Goal: Task Accomplishment & Management: Manage account settings

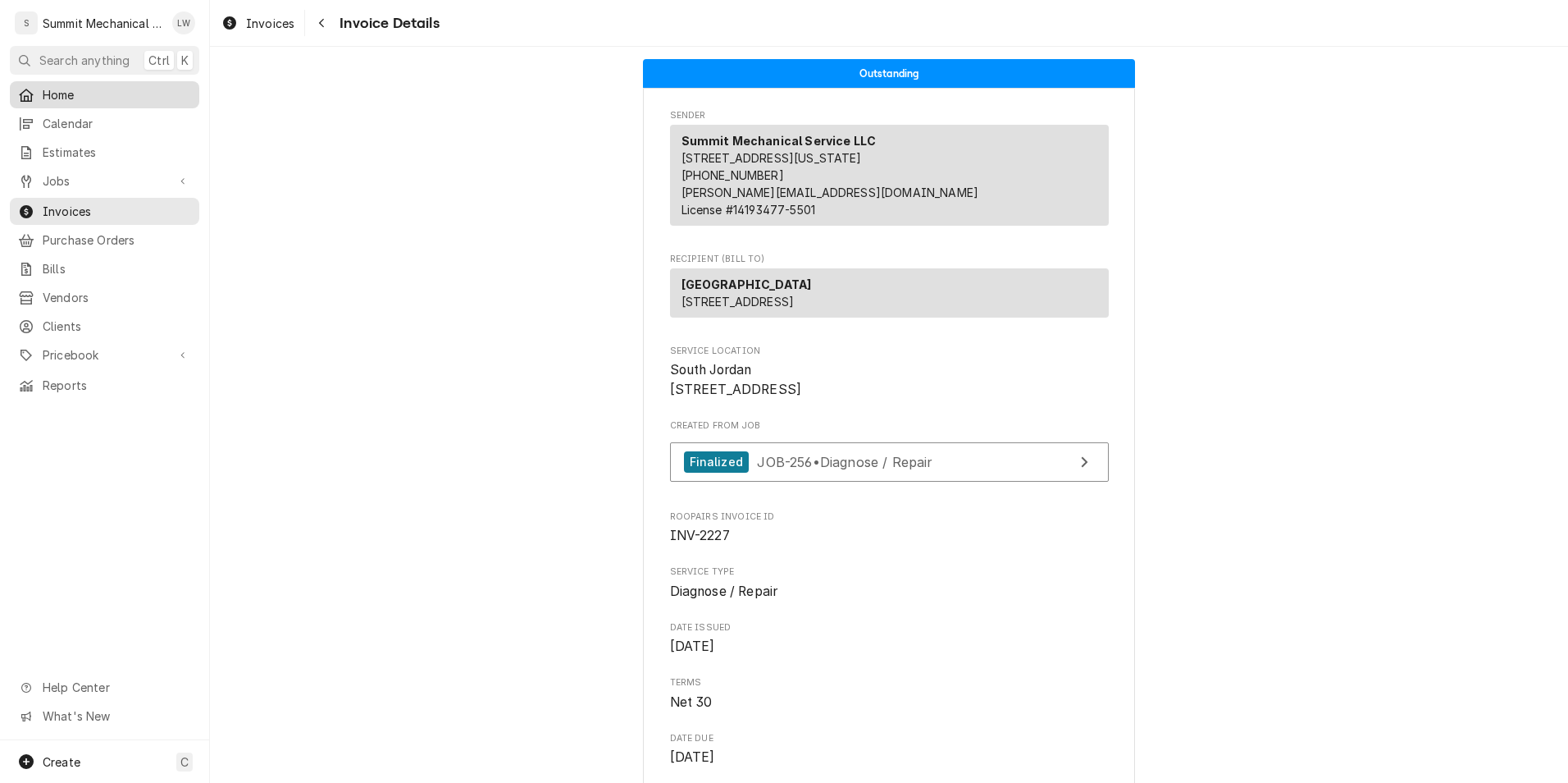
click at [100, 96] on span "Home" at bounding box center [117, 95] width 149 height 17
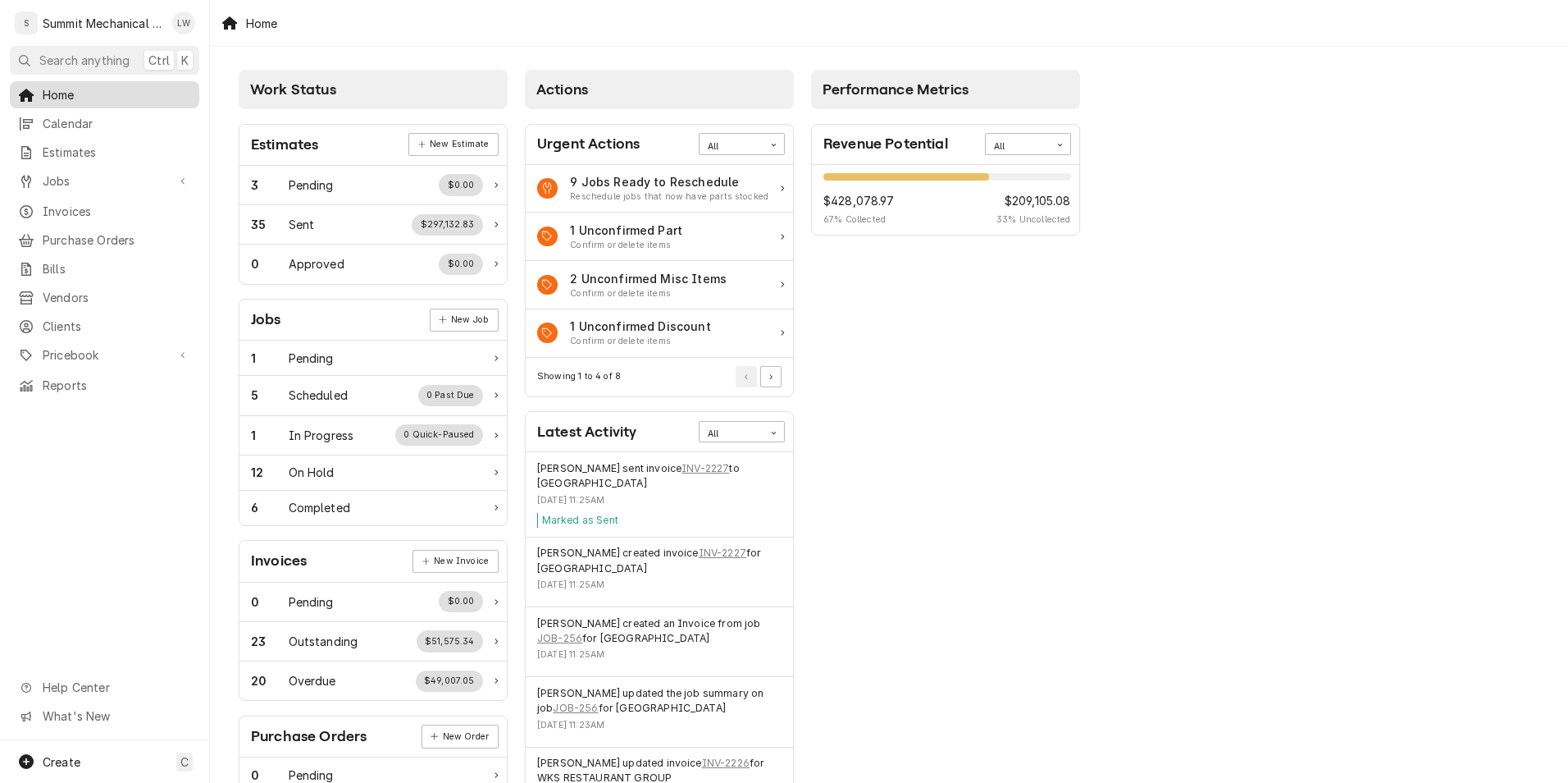
click at [138, 89] on span "Home" at bounding box center [117, 95] width 149 height 17
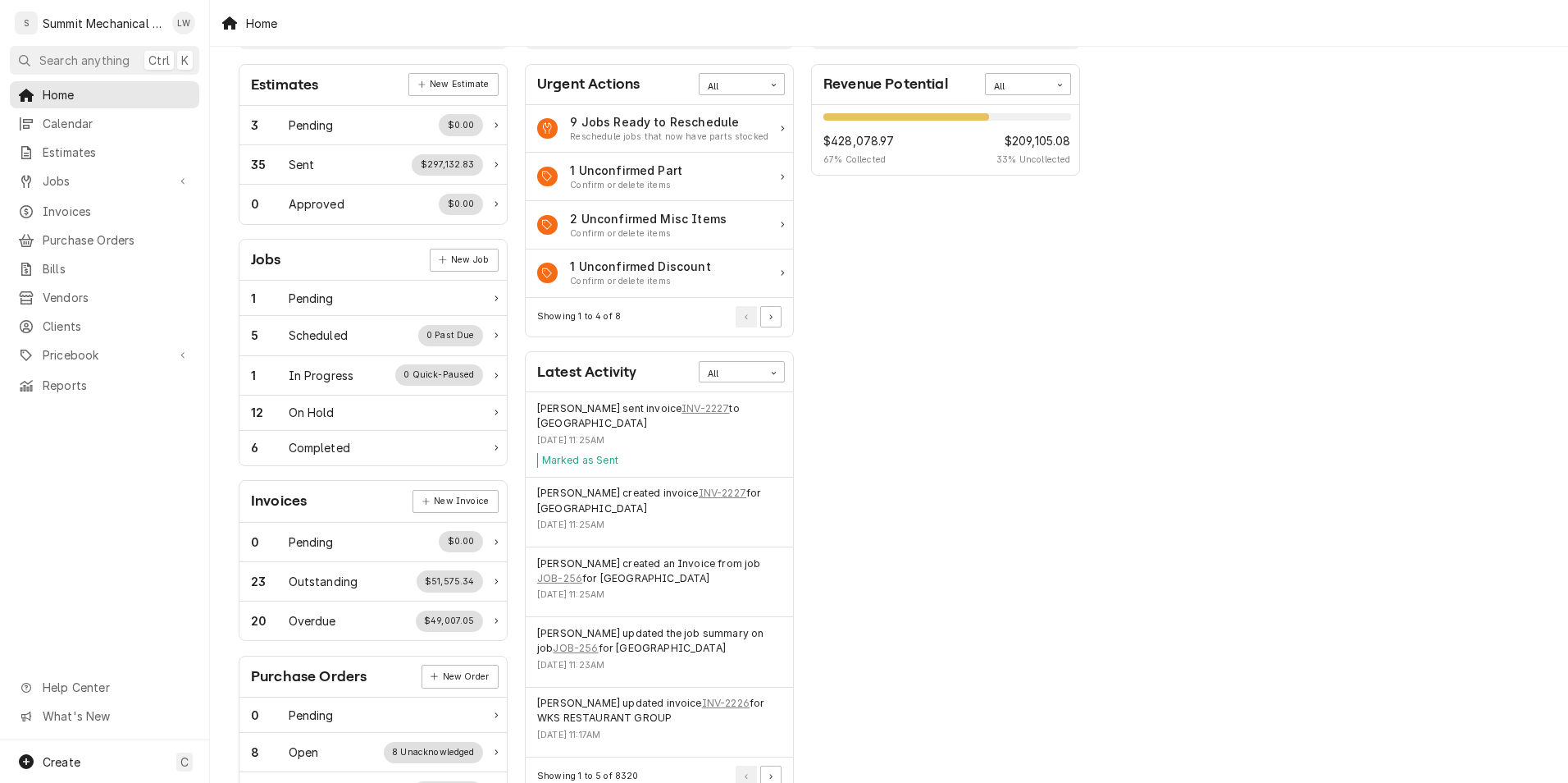
scroll to position [61, 0]
click at [63, 182] on span "Jobs" at bounding box center [104, 181] width 124 height 17
click at [96, 204] on span "Jobs" at bounding box center [117, 209] width 149 height 17
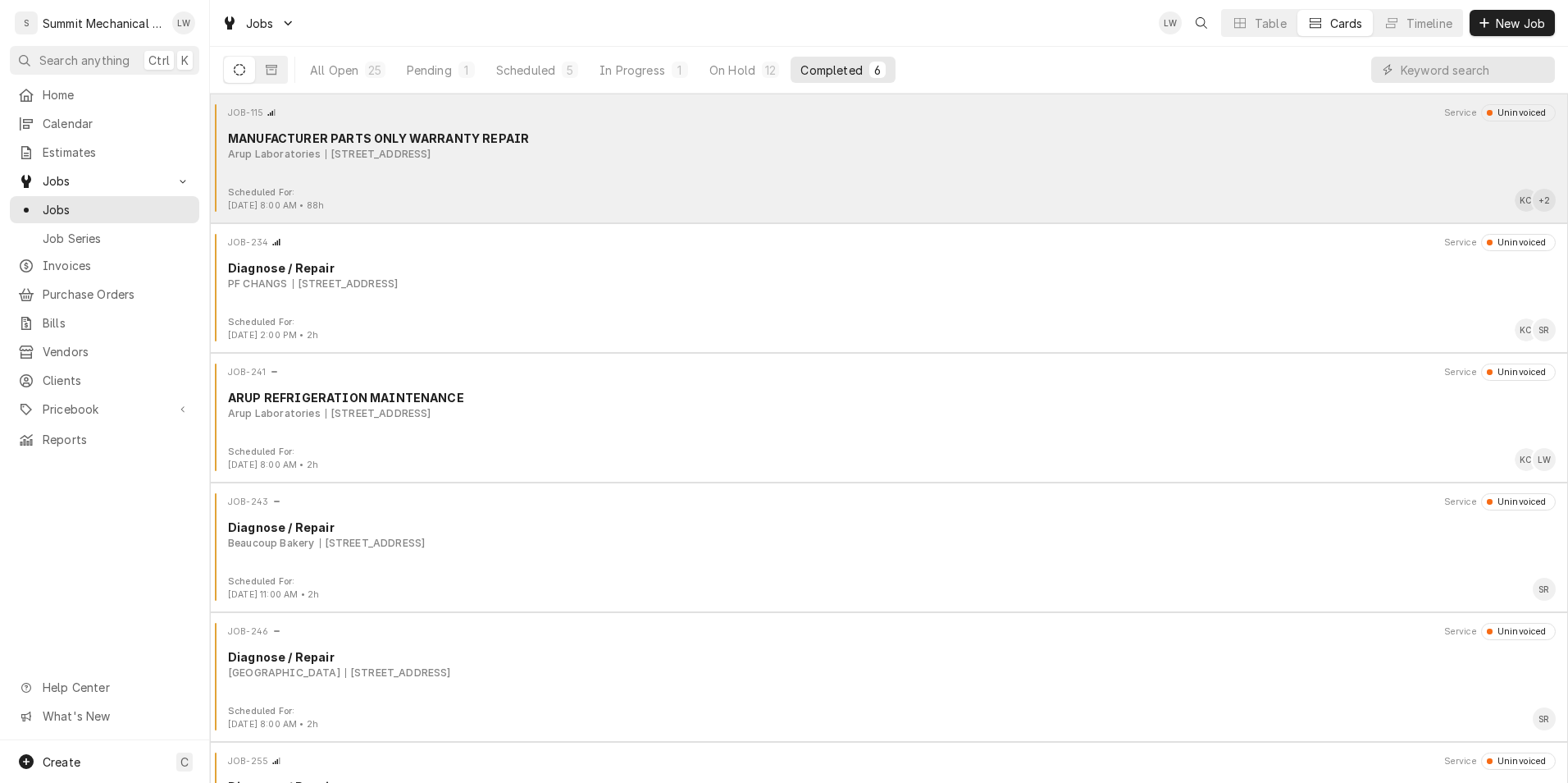
scroll to position [89, 0]
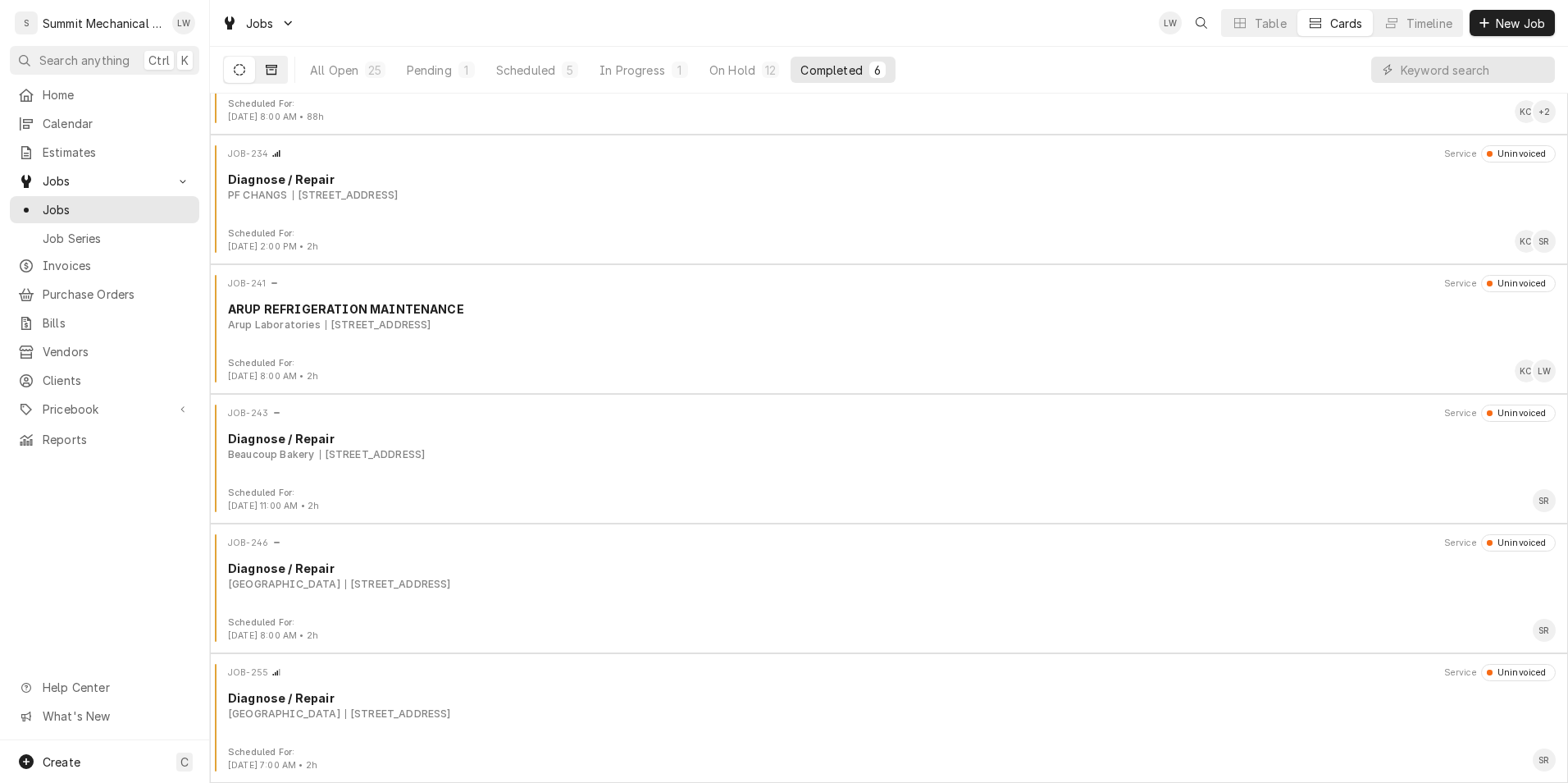
click at [268, 65] on icon "Dynamic Content Wrapper" at bounding box center [272, 70] width 12 height 10
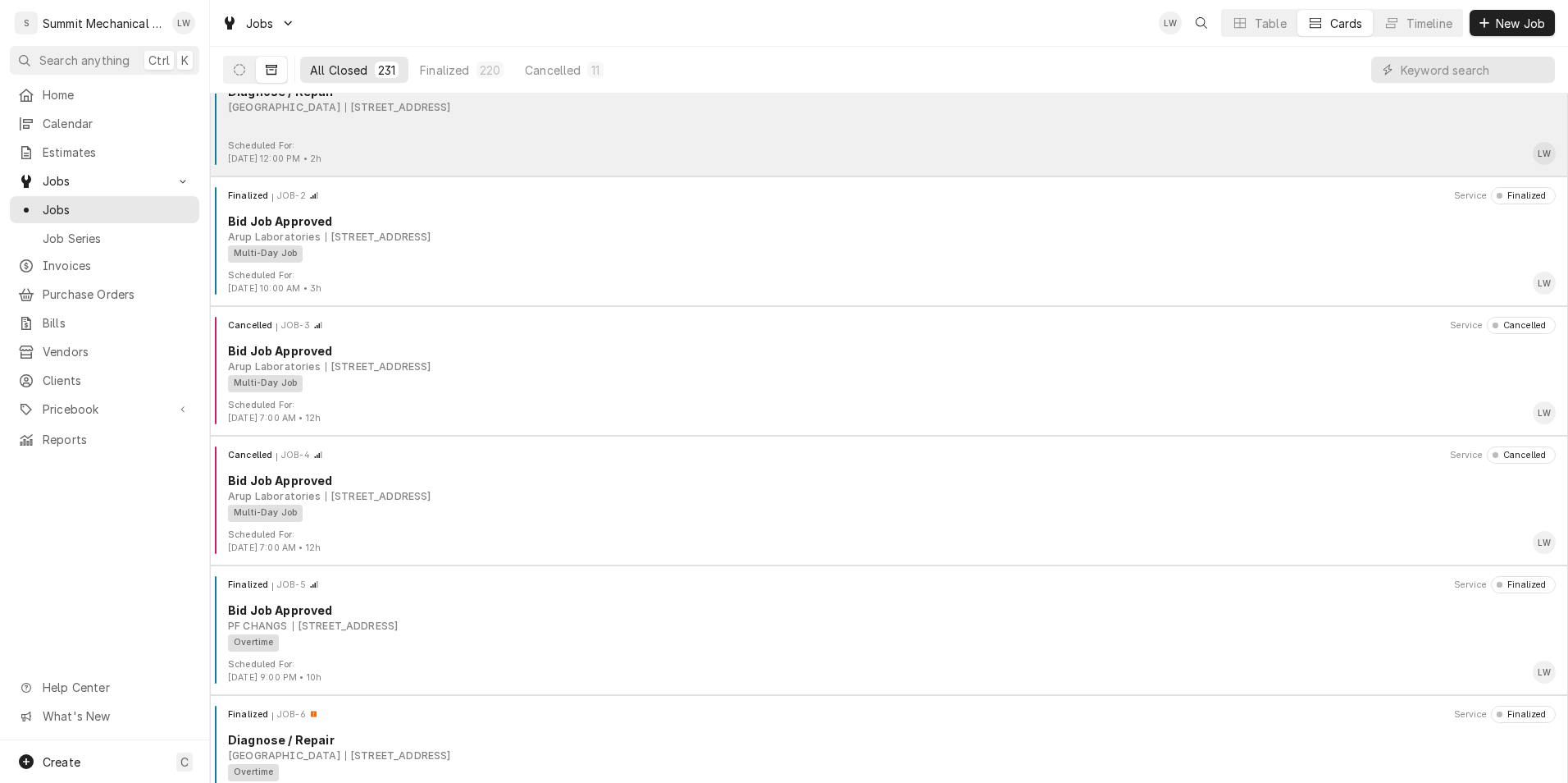
scroll to position [0, 0]
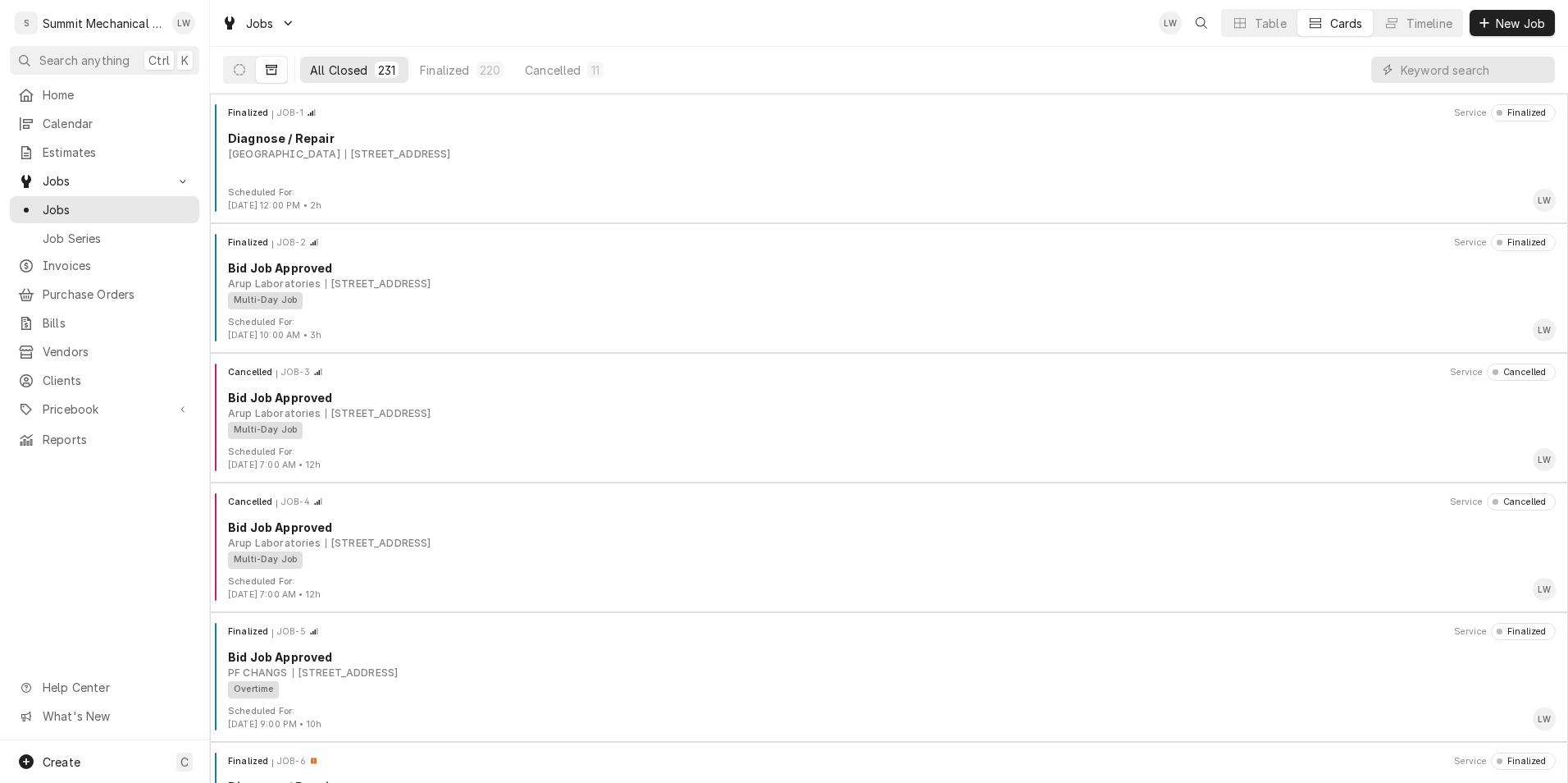
click at [1460, 84] on div "Dynamic Content Wrapper" at bounding box center [1462, 70] width 183 height 46
click at [1462, 66] on input "Dynamic Content Wrapper" at bounding box center [1473, 70] width 146 height 27
click at [87, 257] on span "Invoices" at bounding box center [117, 265] width 149 height 17
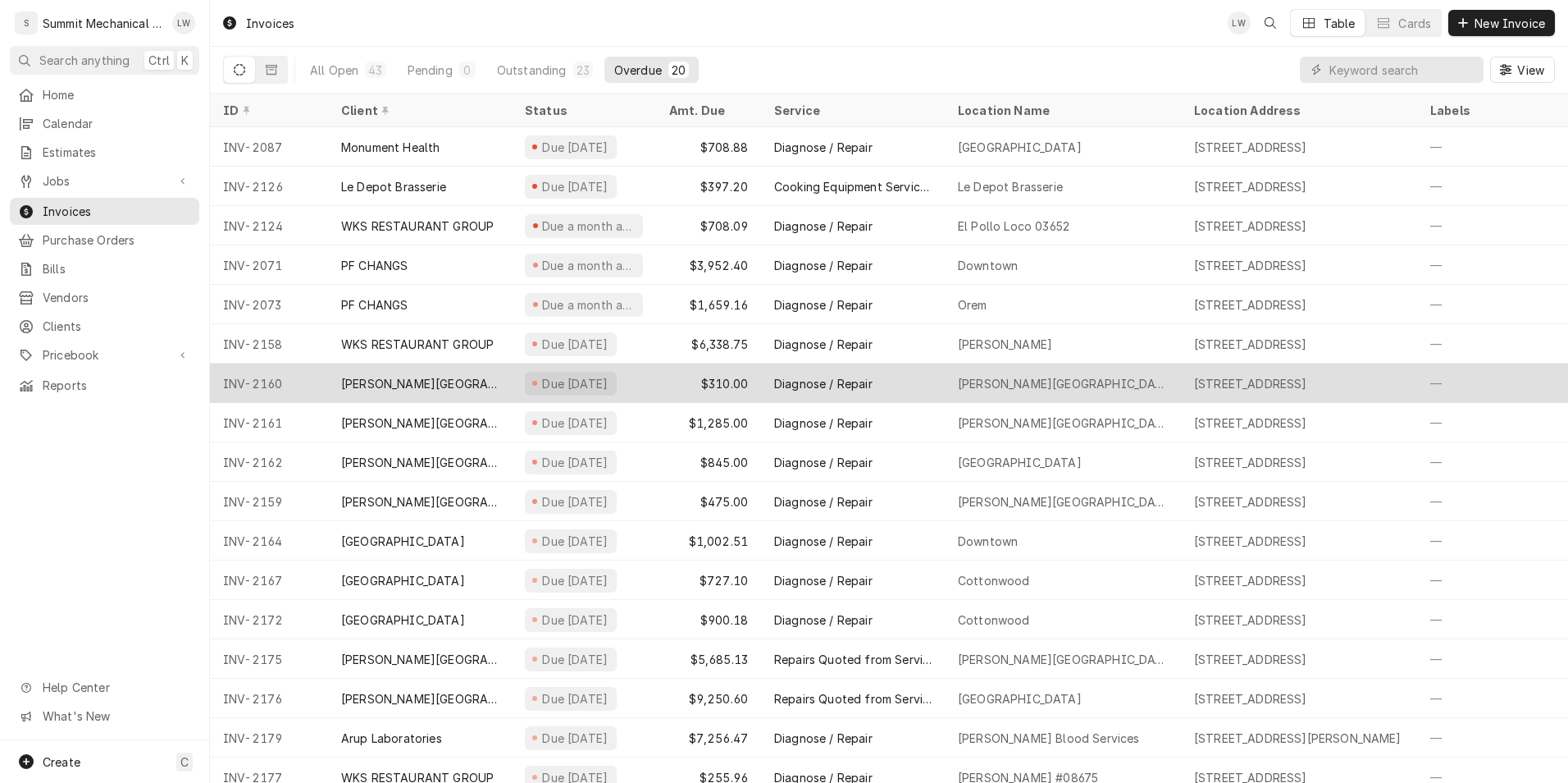
scroll to position [142, 0]
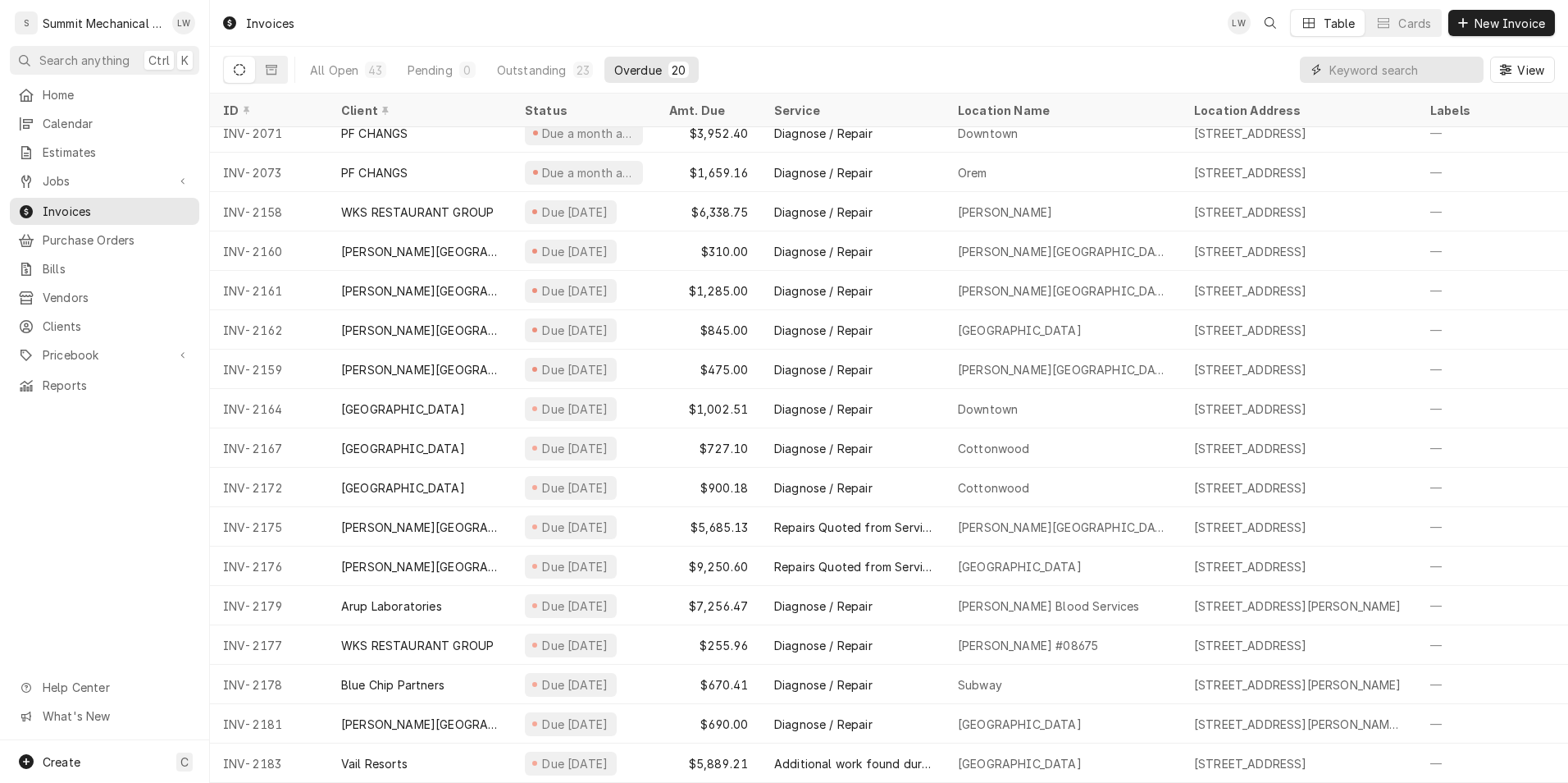
click at [1352, 73] on input "Dynamic Content Wrapper" at bounding box center [1402, 70] width 146 height 27
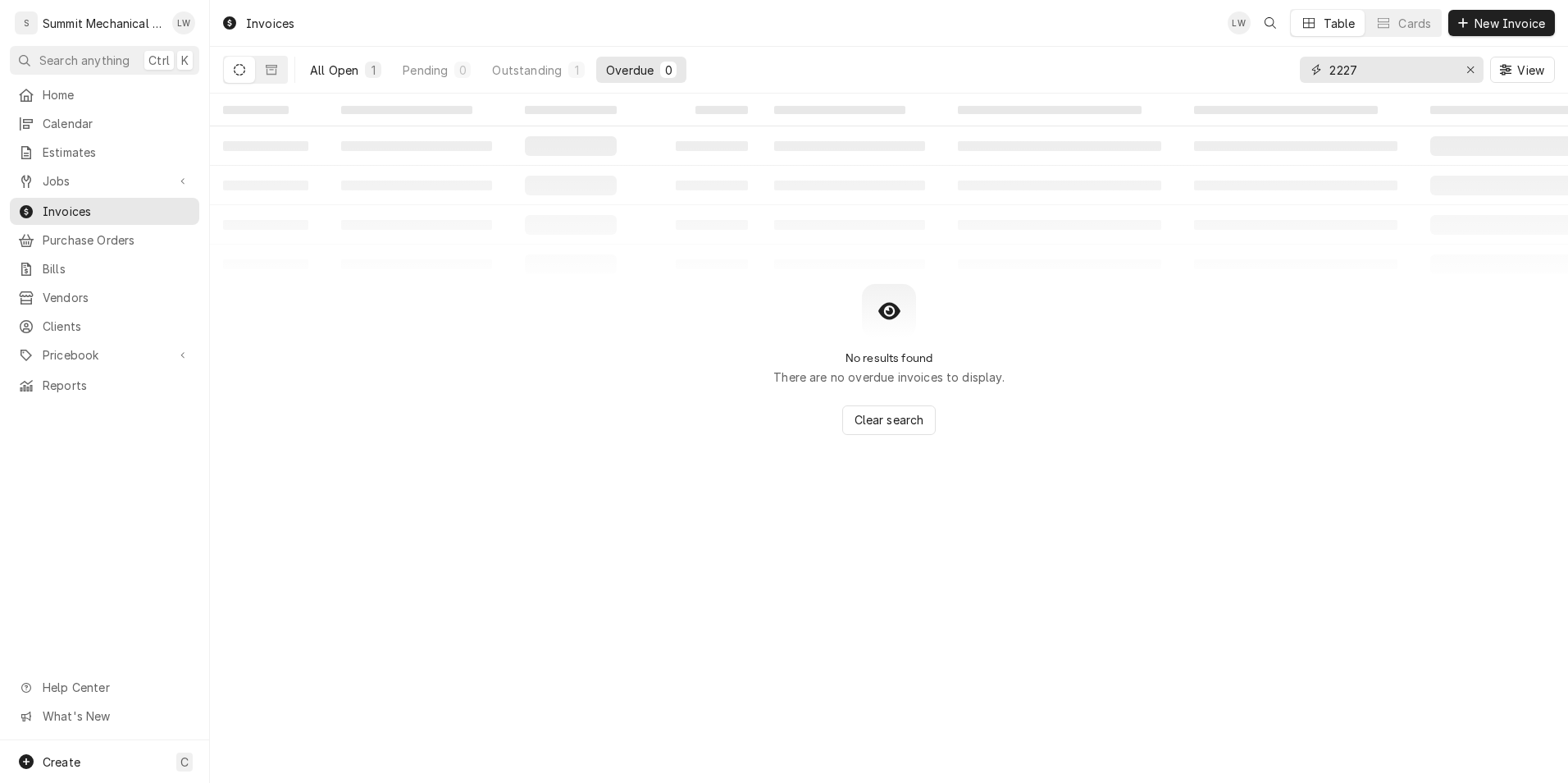
type input "2227"
click at [330, 67] on div "All Open" at bounding box center [334, 70] width 49 height 17
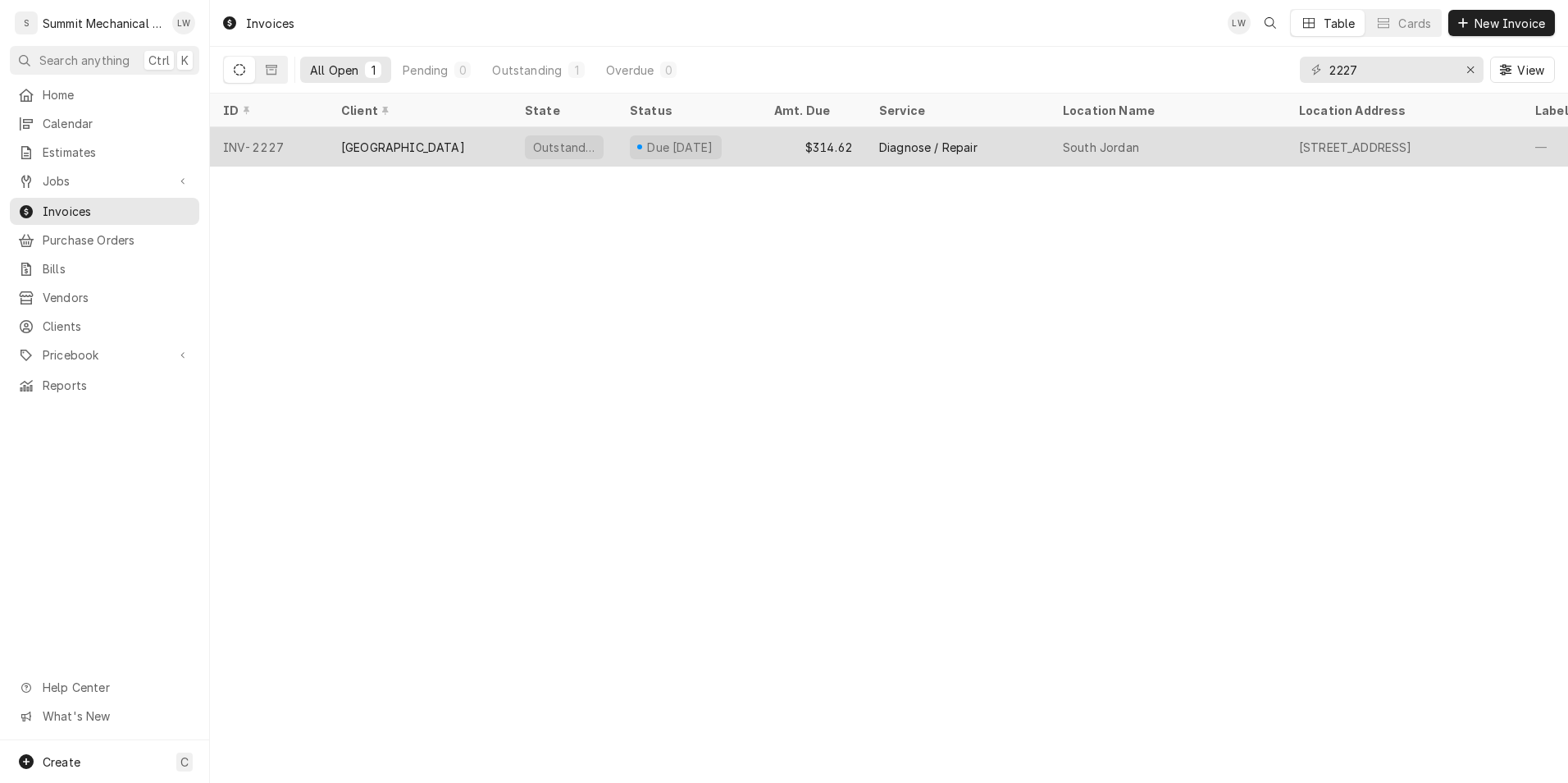
click at [450, 146] on div "[GEOGRAPHIC_DATA]" at bounding box center [420, 147] width 183 height 39
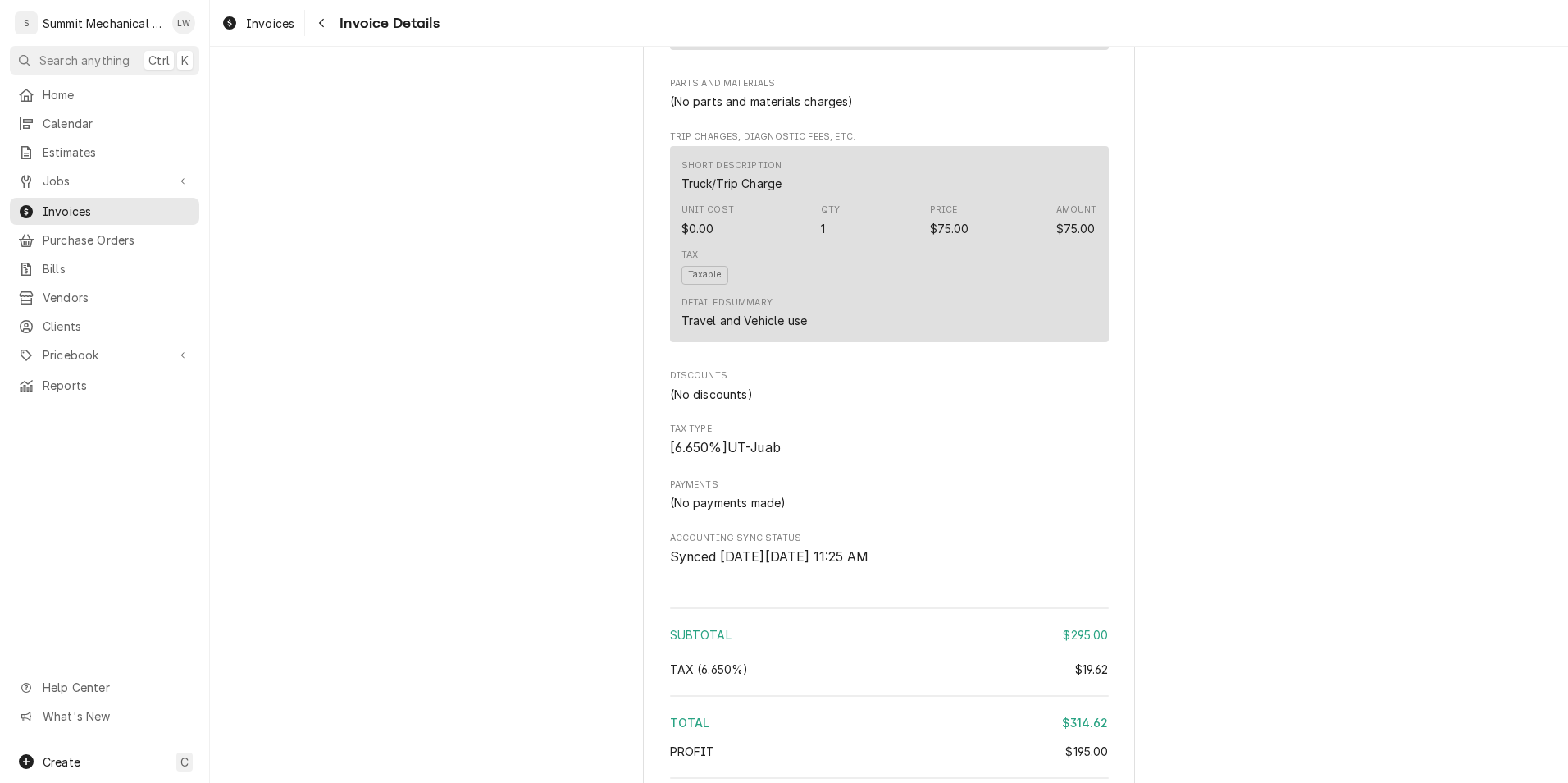
scroll to position [1866, 0]
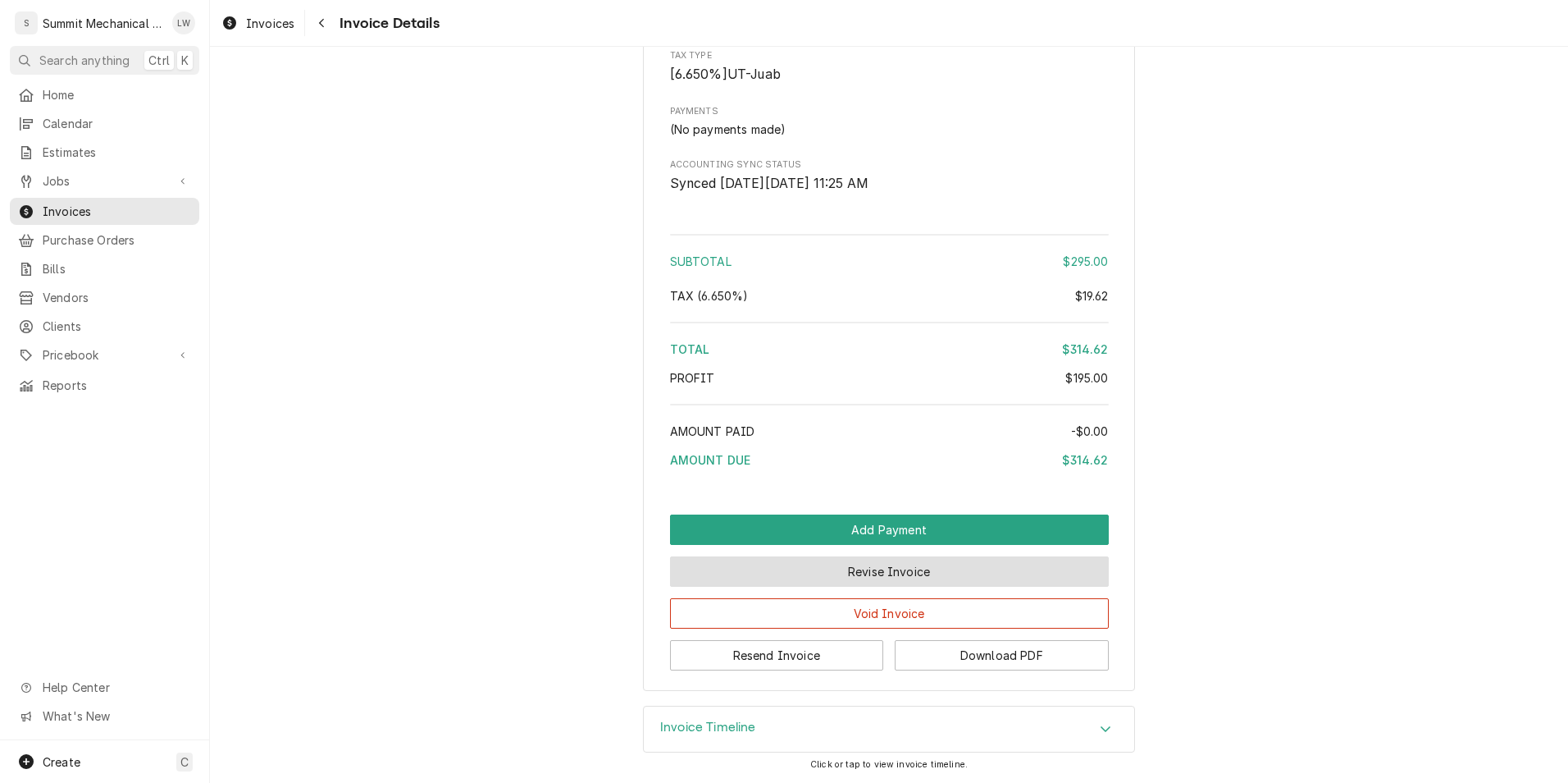
click at [924, 578] on button "Revise Invoice" at bounding box center [889, 571] width 439 height 30
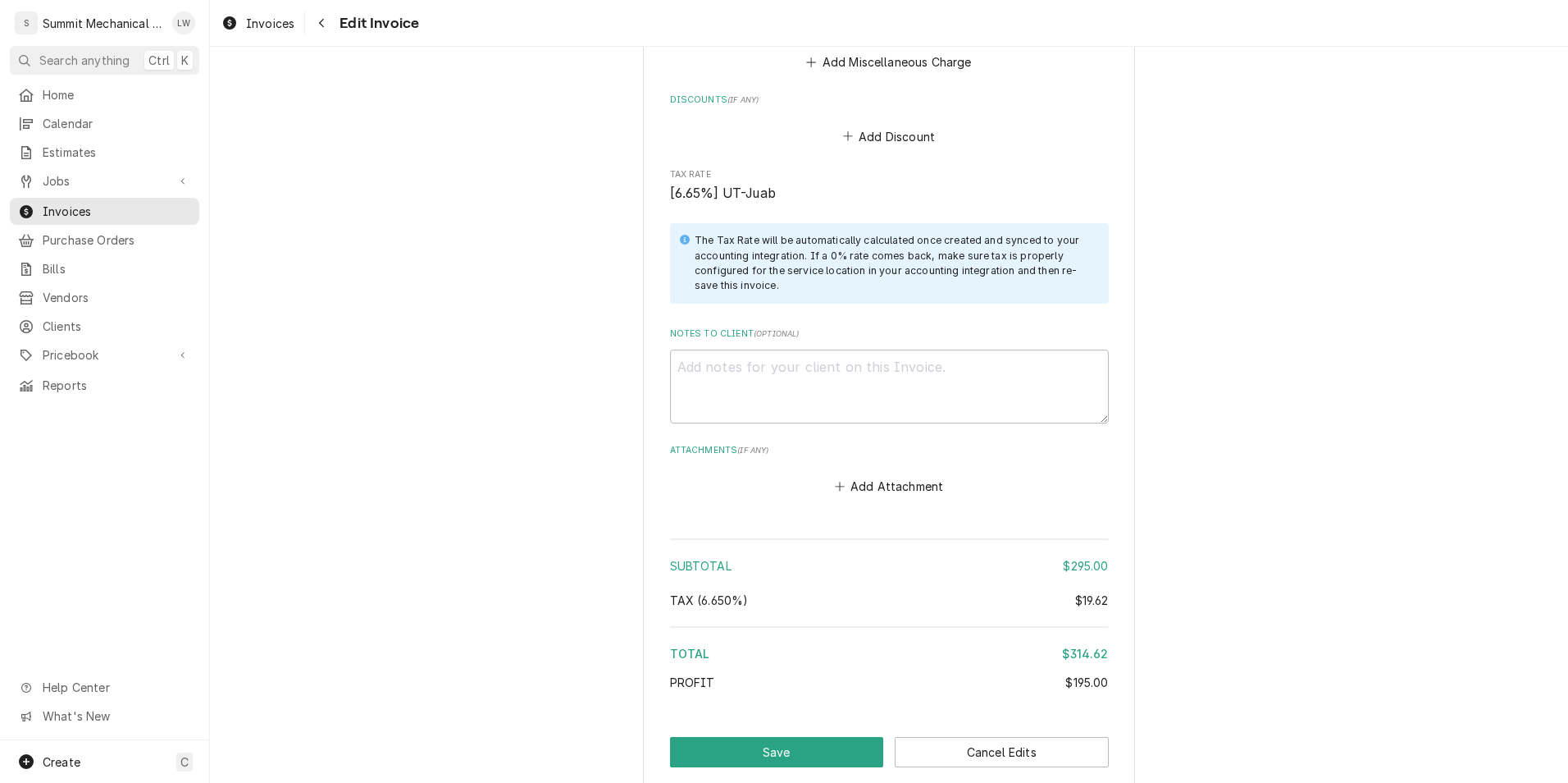
scroll to position [2443, 0]
click at [955, 754] on button "Cancel Edits" at bounding box center [1001, 753] width 214 height 30
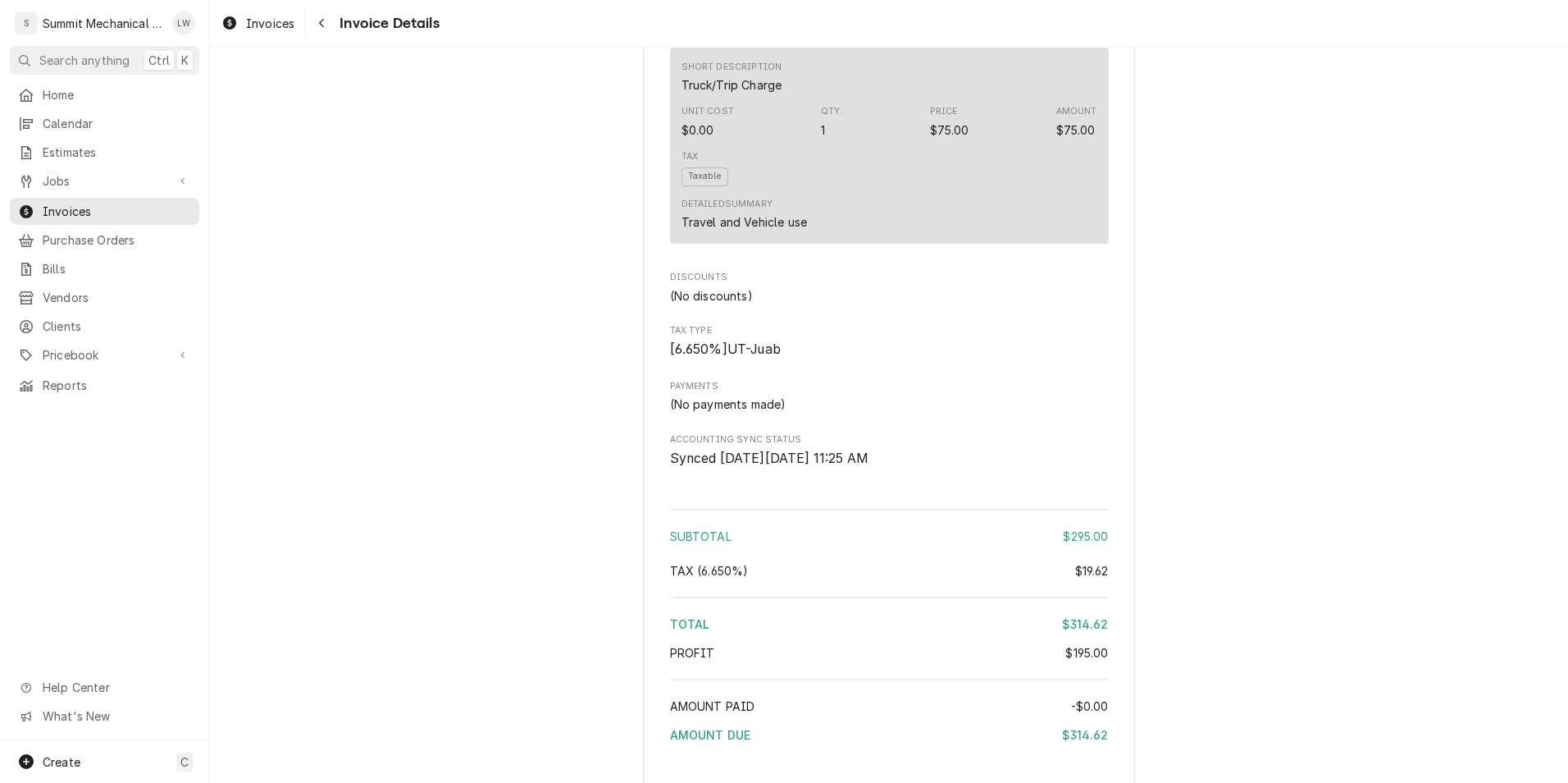
scroll to position [1866, 0]
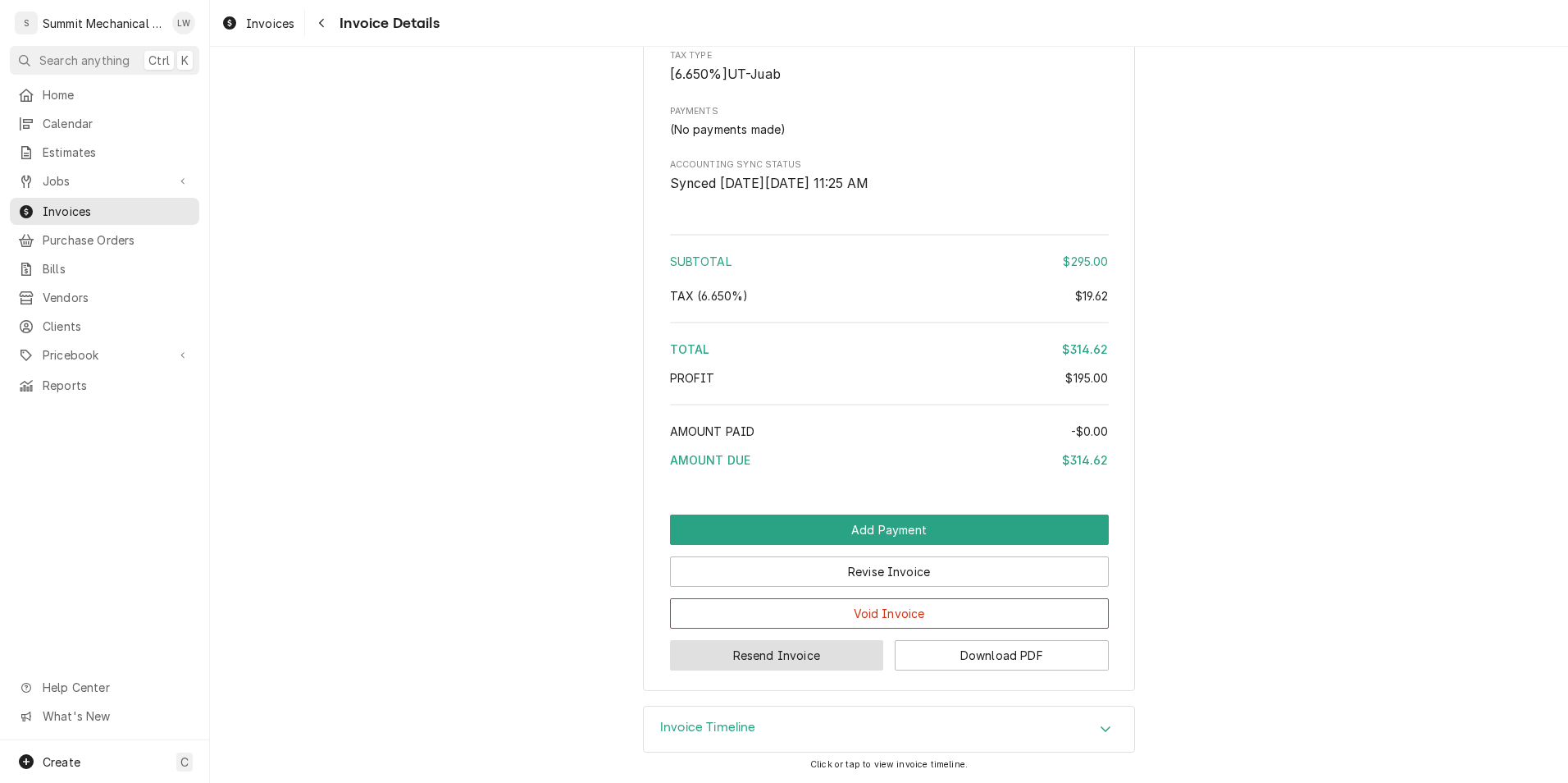
click at [788, 648] on button "Resend Invoice" at bounding box center [776, 654] width 214 height 30
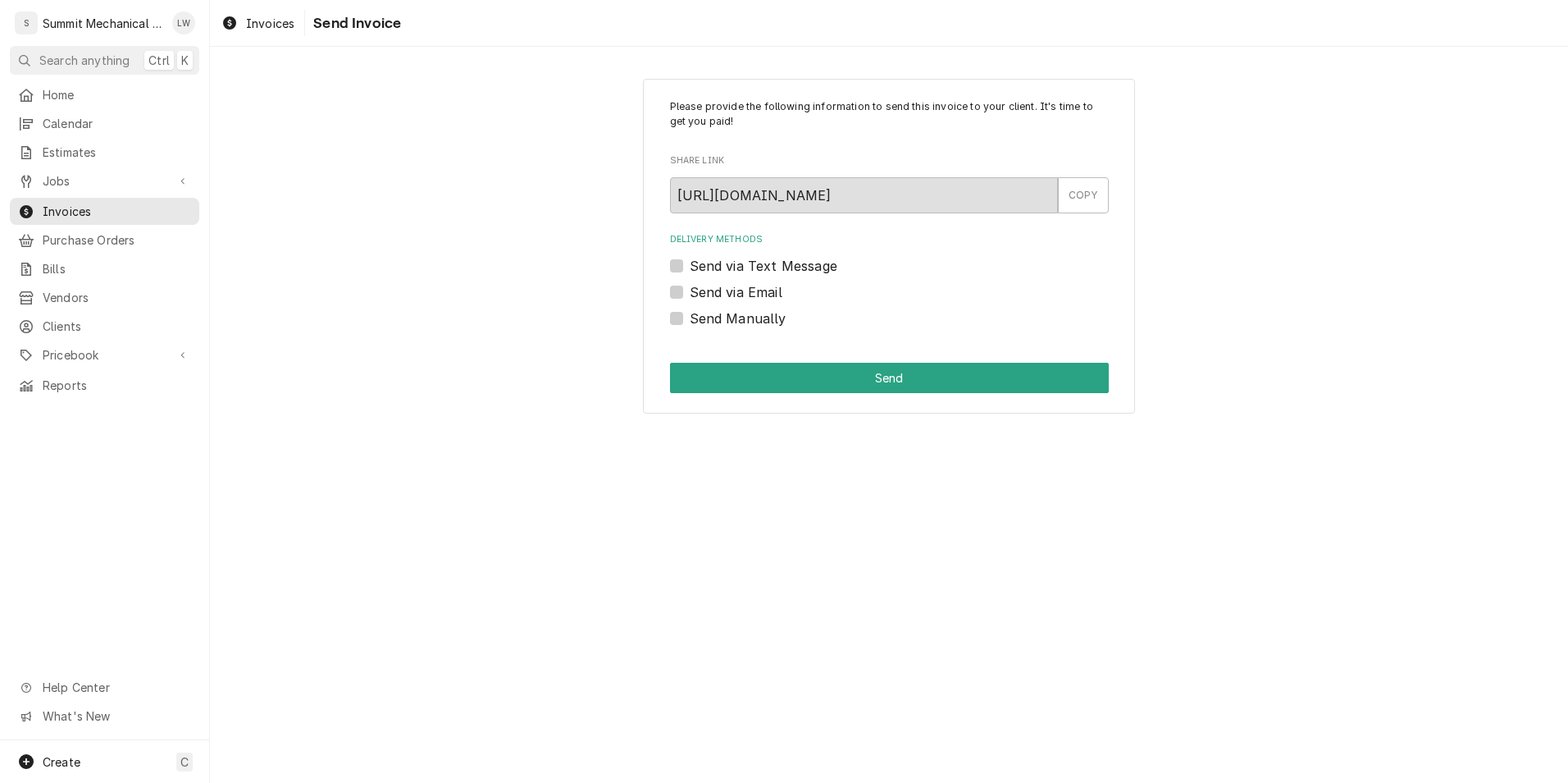
click at [690, 292] on label "Send via Email" at bounding box center [736, 291] width 93 height 19
click at [690, 292] on input "Send via Email" at bounding box center [909, 299] width 439 height 36
checkbox input "true"
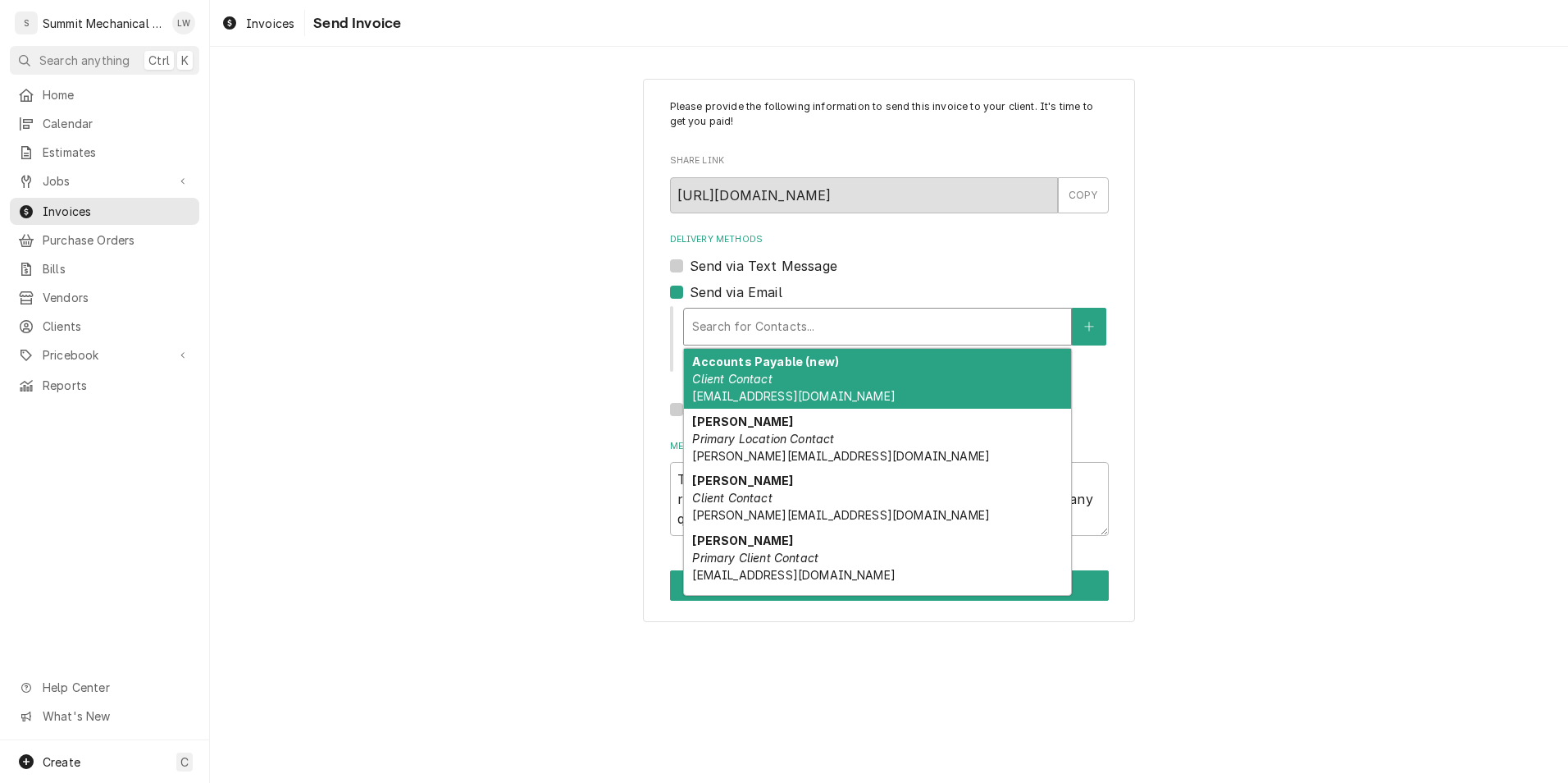
click at [778, 313] on div "Delivery Methods" at bounding box center [877, 327] width 371 height 29
type textarea "x"
type input "v"
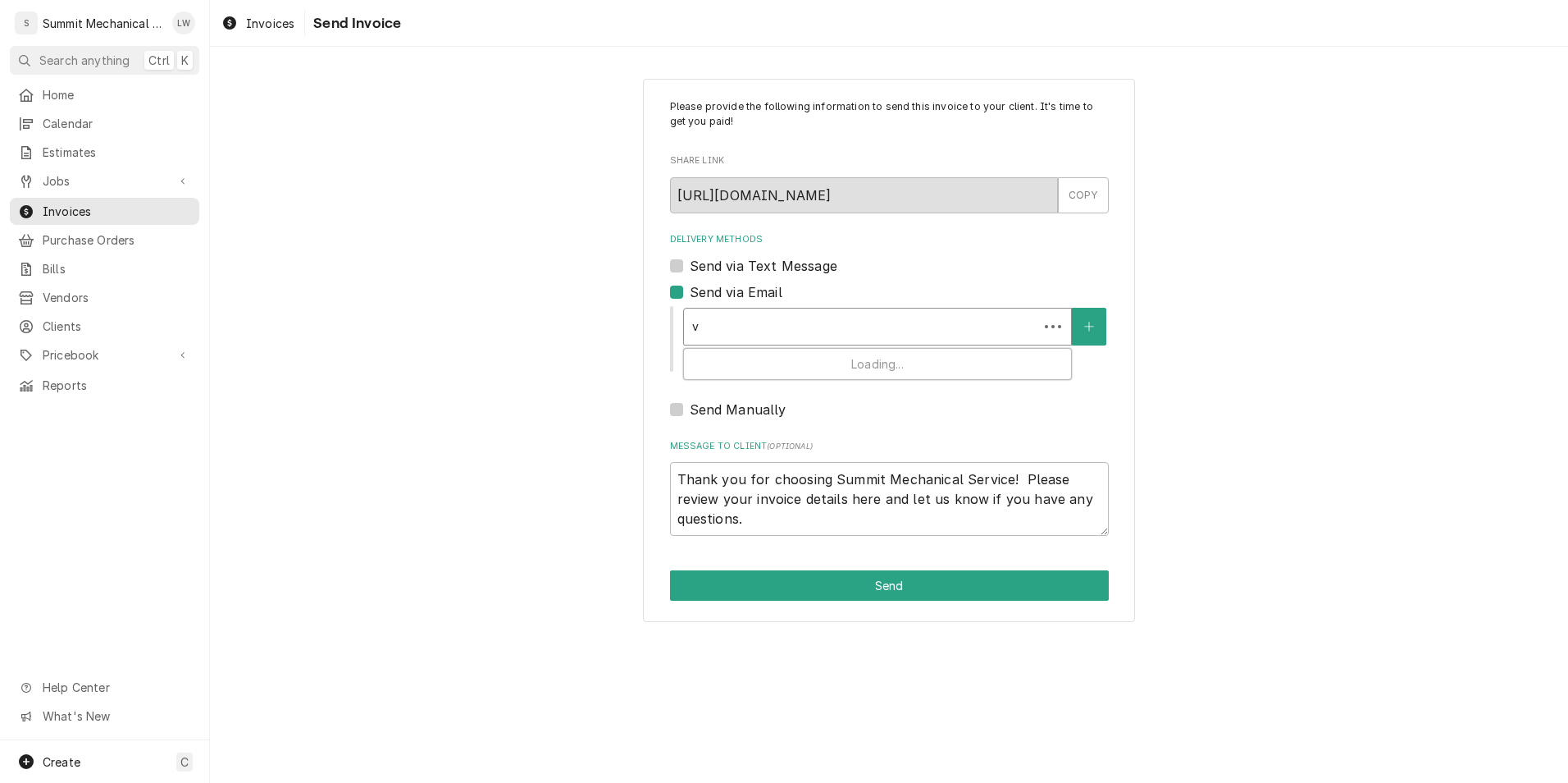
type textarea "x"
type input "vr"
type textarea "x"
type input "vri"
type textarea "x"
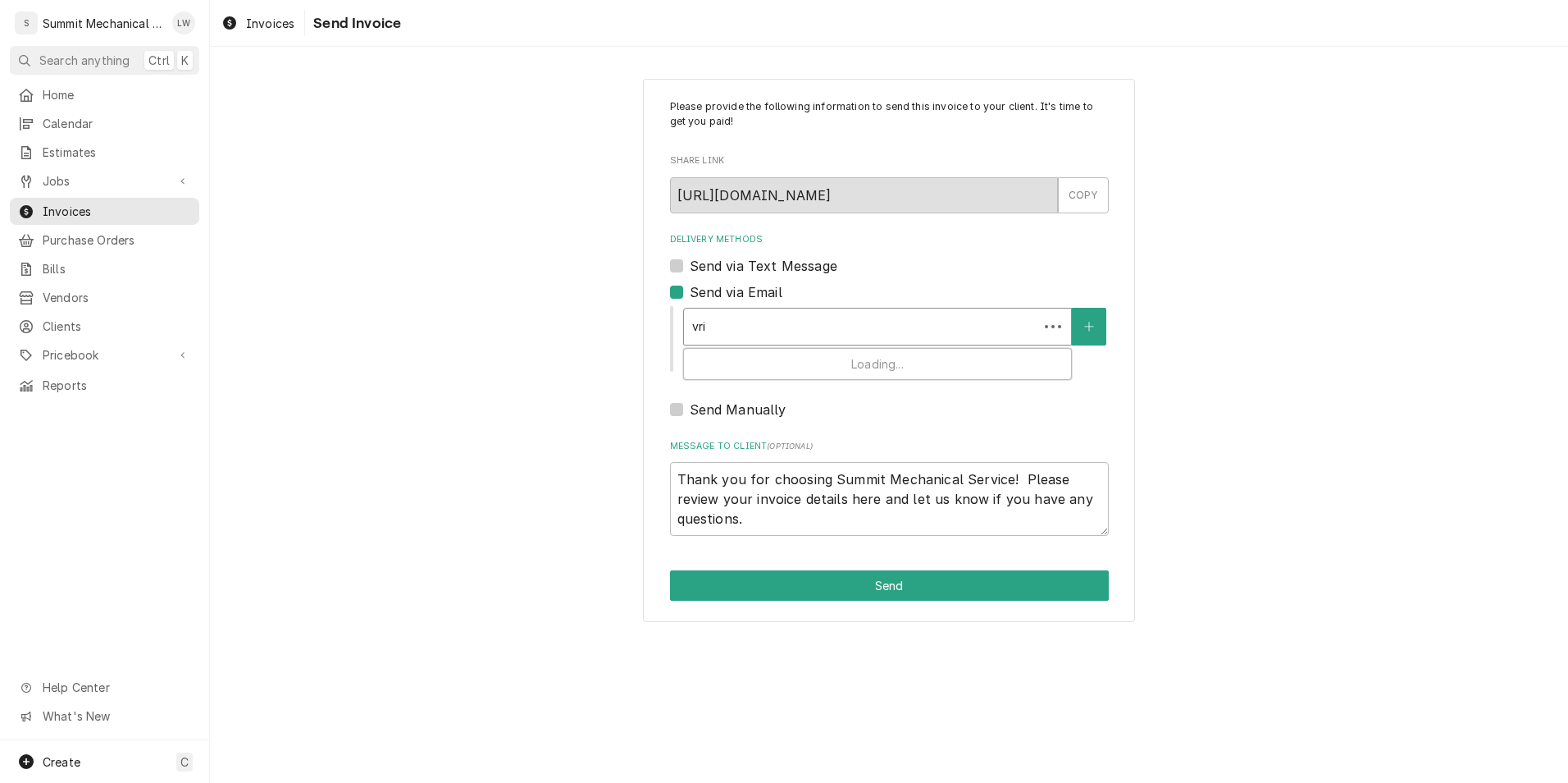
type input "vr"
type textarea "x"
type input "v"
type textarea "x"
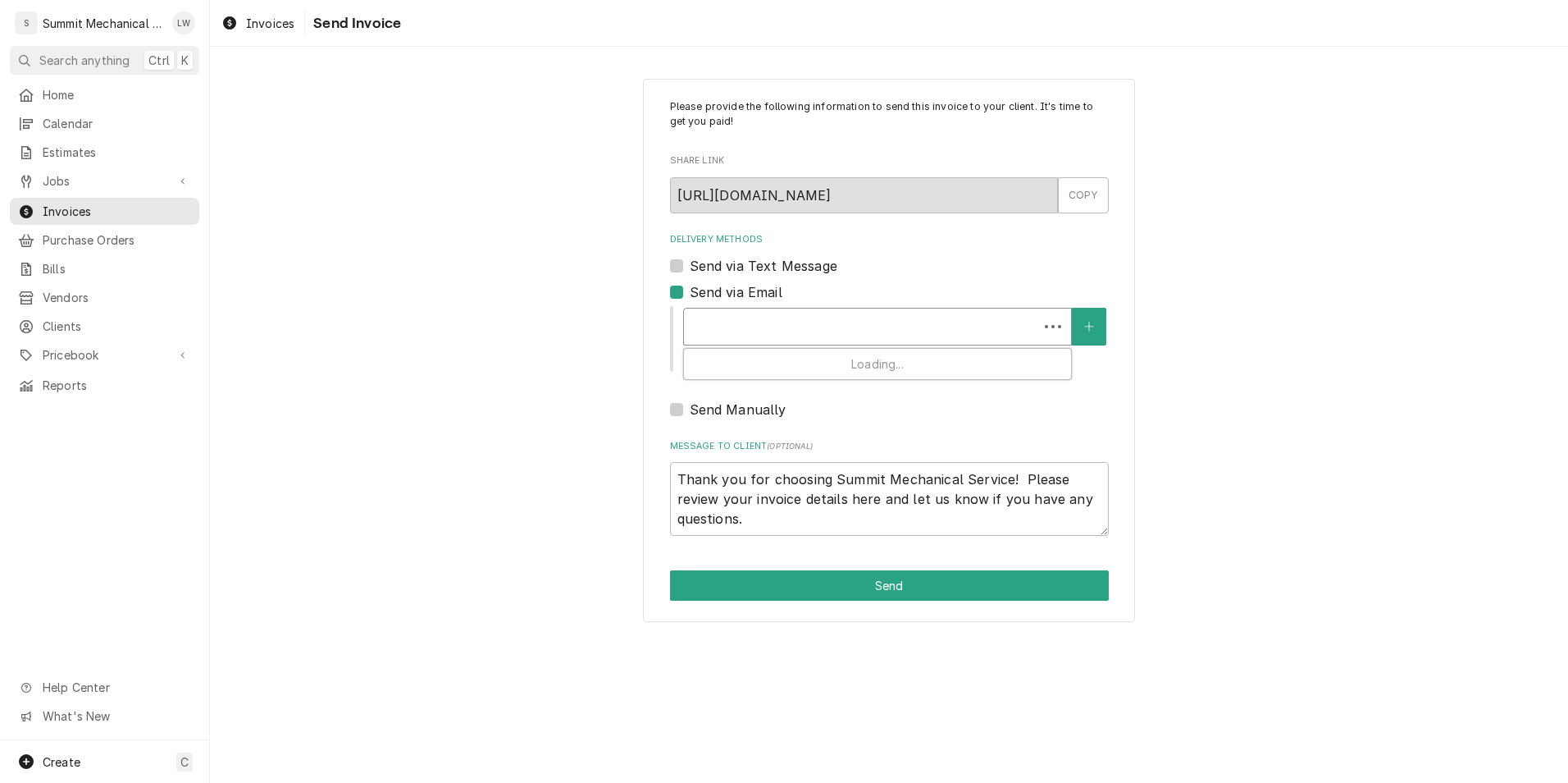
type input "b"
type textarea "x"
type input "br"
type textarea "x"
type input "bra"
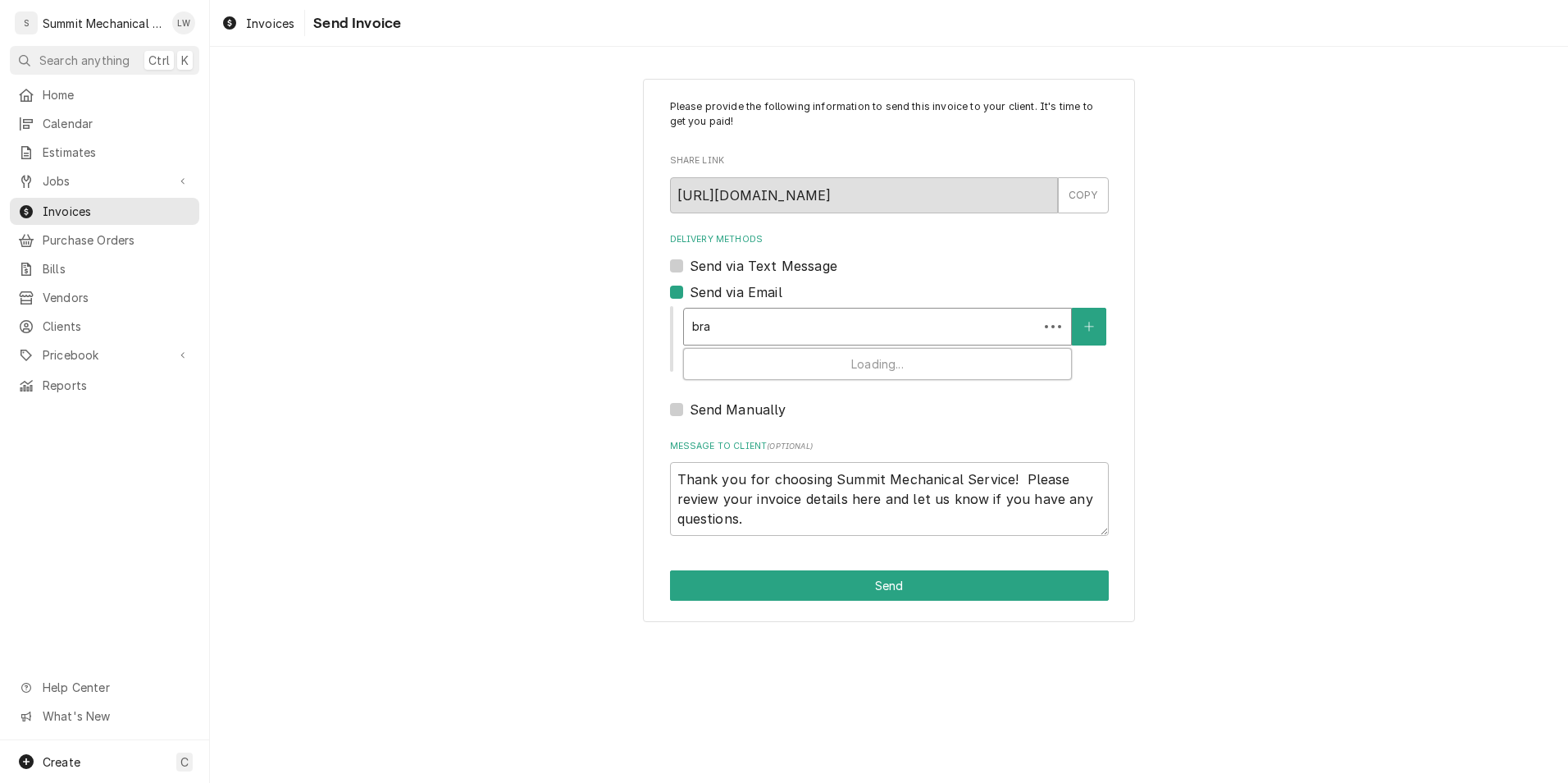
type textarea "x"
type input "br"
type textarea "x"
type input "bri"
type textarea "x"
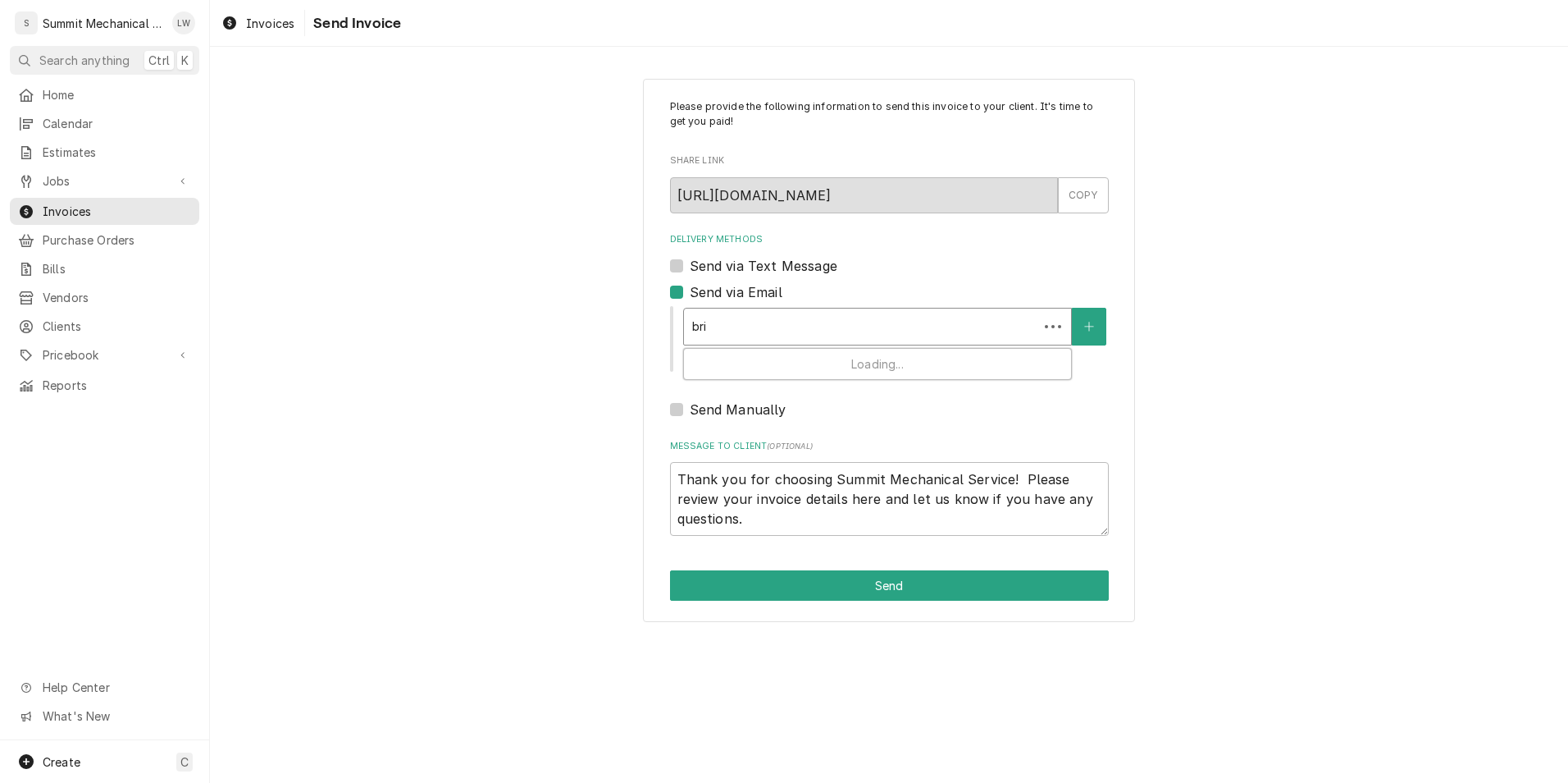
type input "bria"
type textarea "x"
type input "brian"
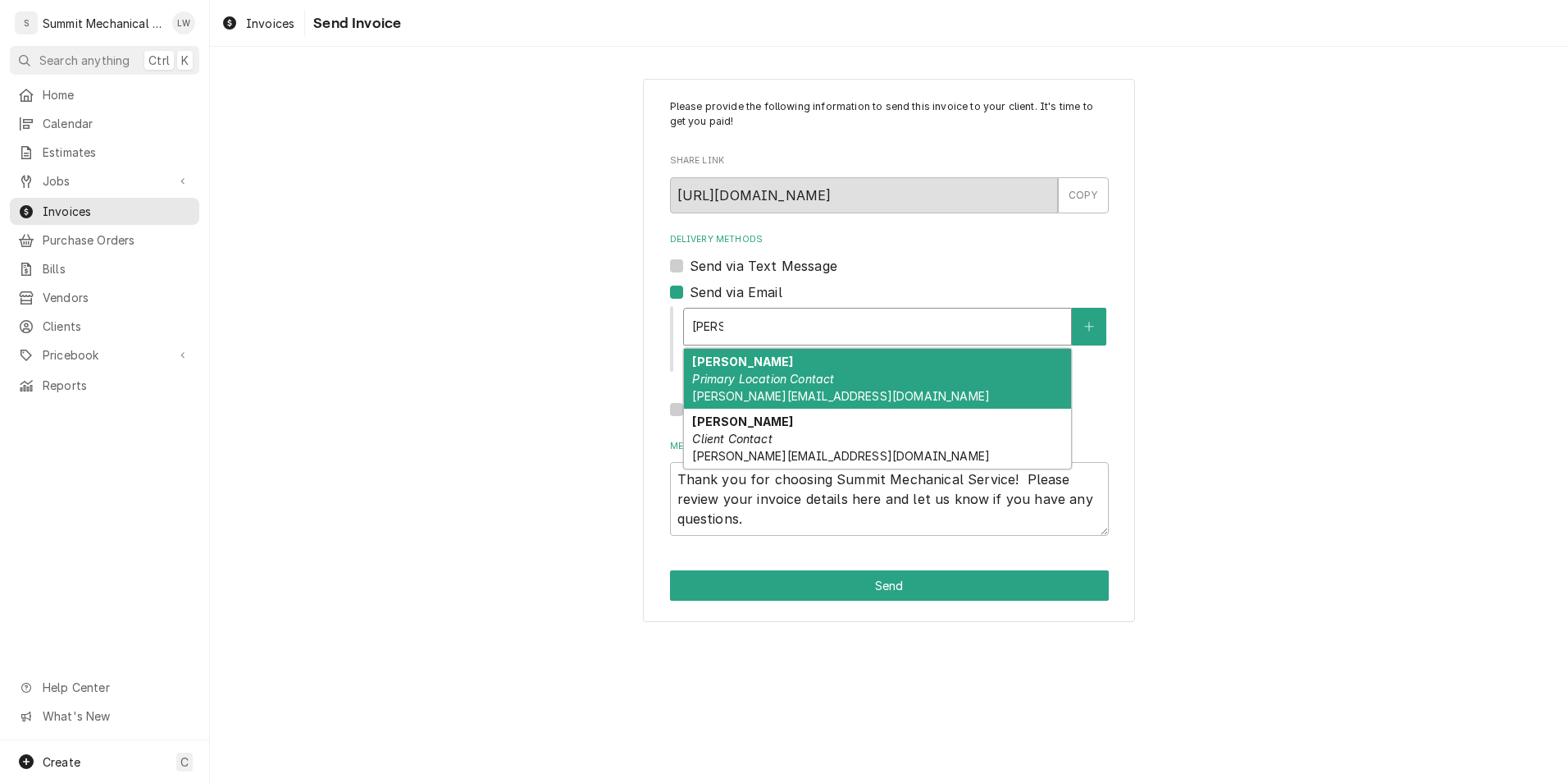
click at [756, 363] on div "Brian Primary Location Contact brian@marketstreetgrill.com" at bounding box center [877, 378] width 387 height 60
type textarea "x"
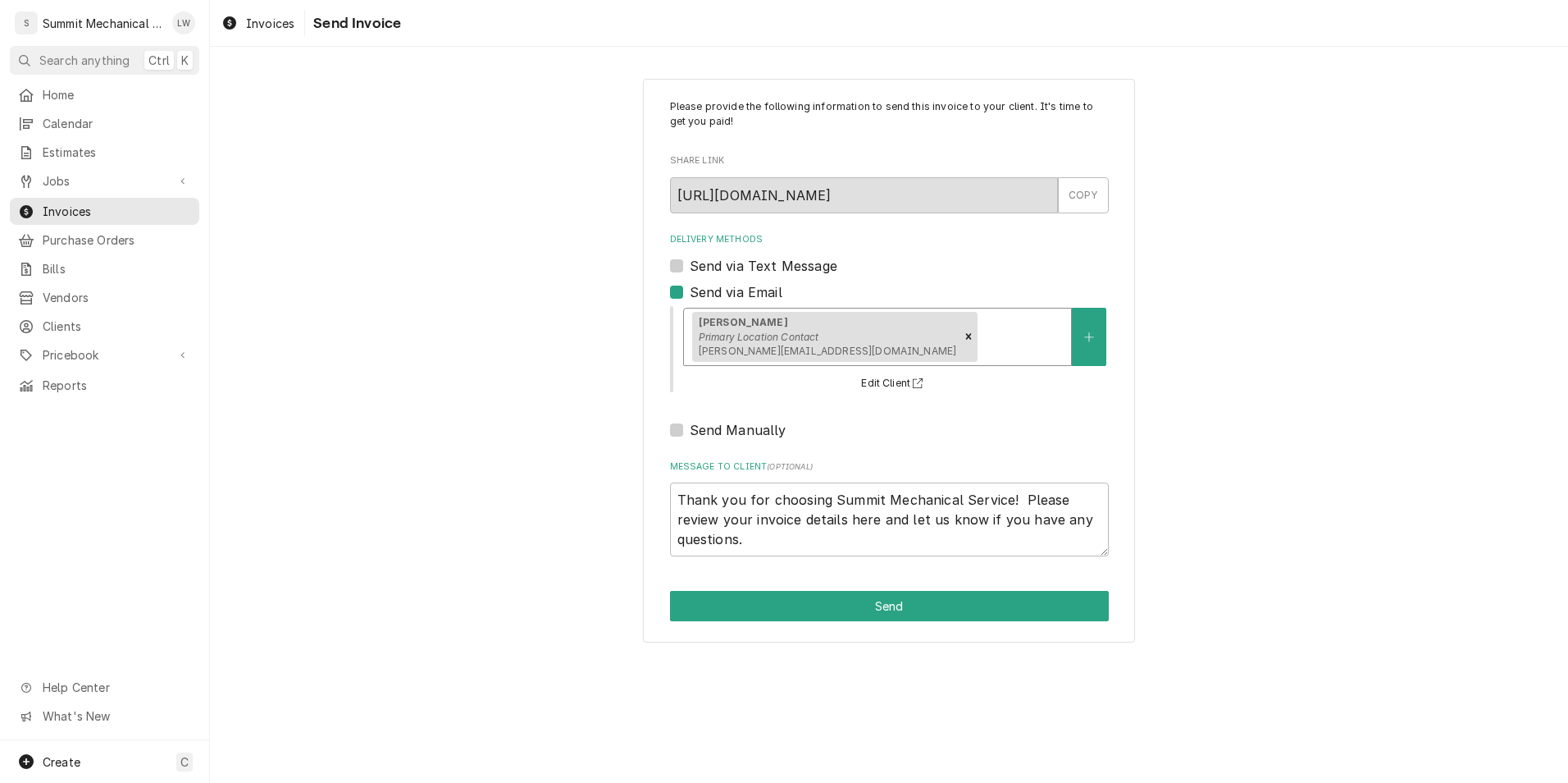
click at [916, 359] on div "Brian Primary Location Contact brian@marketstreetgrill.com" at bounding box center [877, 337] width 387 height 57
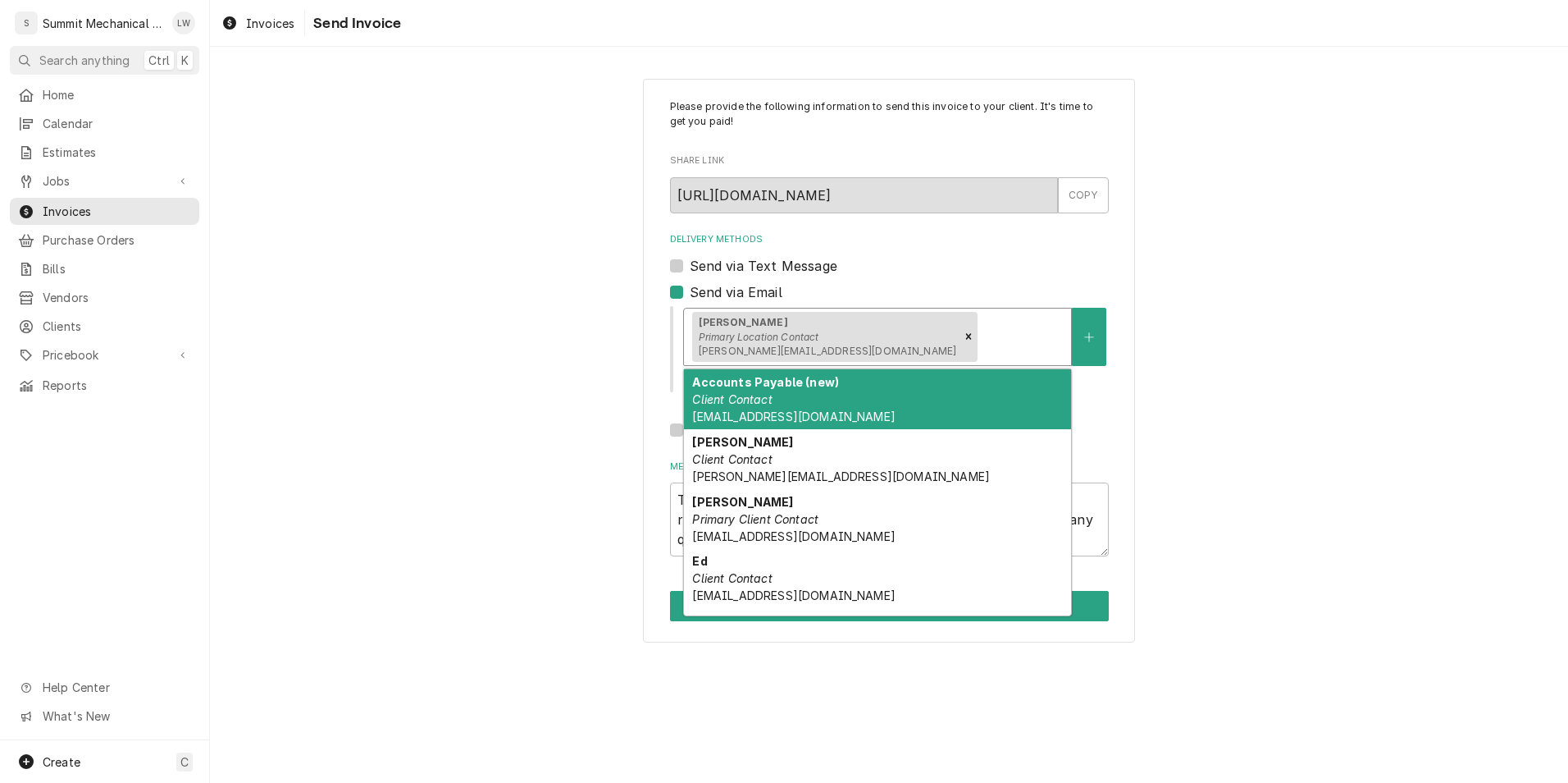
type textarea "x"
type input "d"
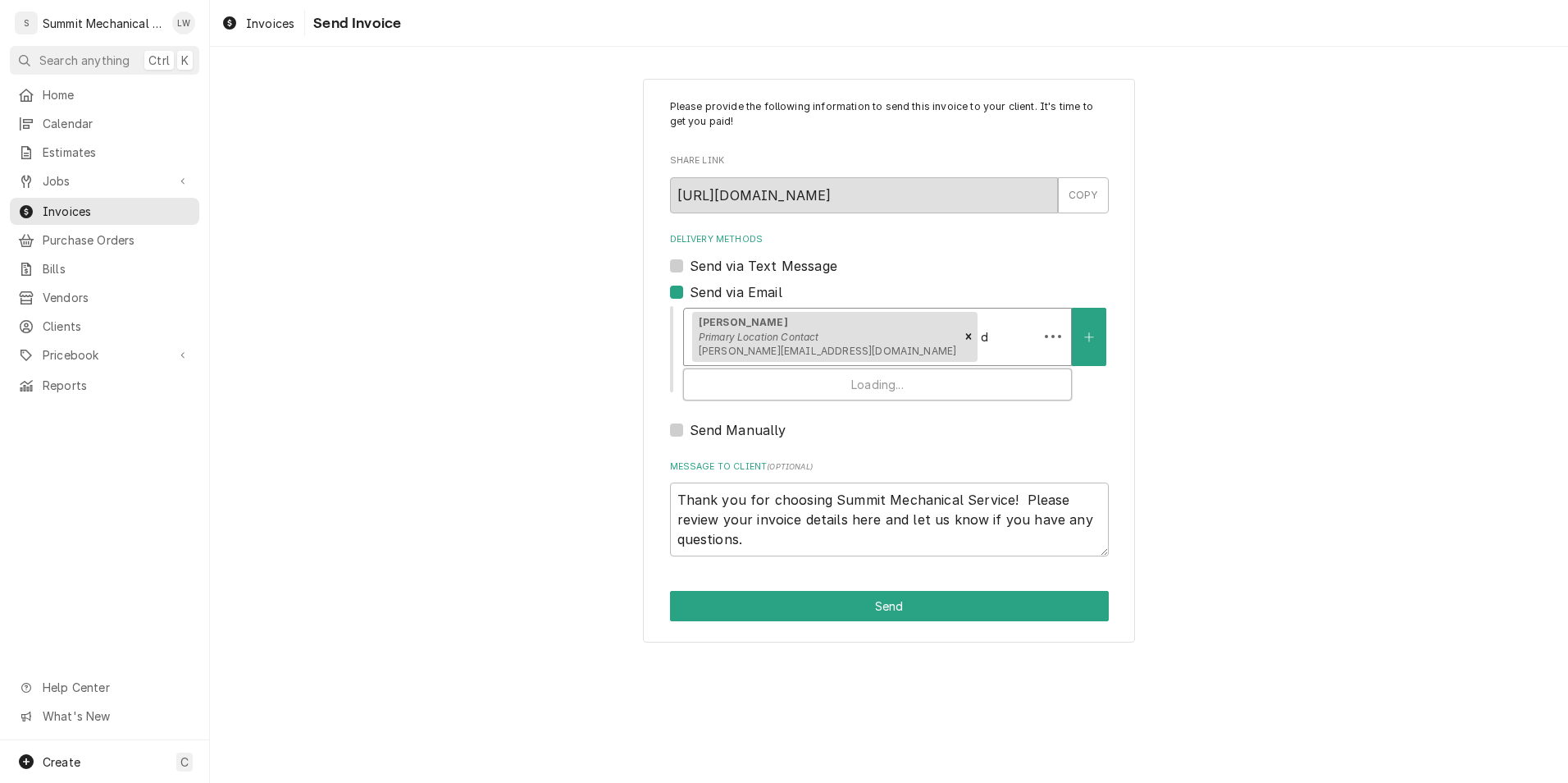
type textarea "x"
type input "da"
type textarea "x"
type input "dav"
type textarea "x"
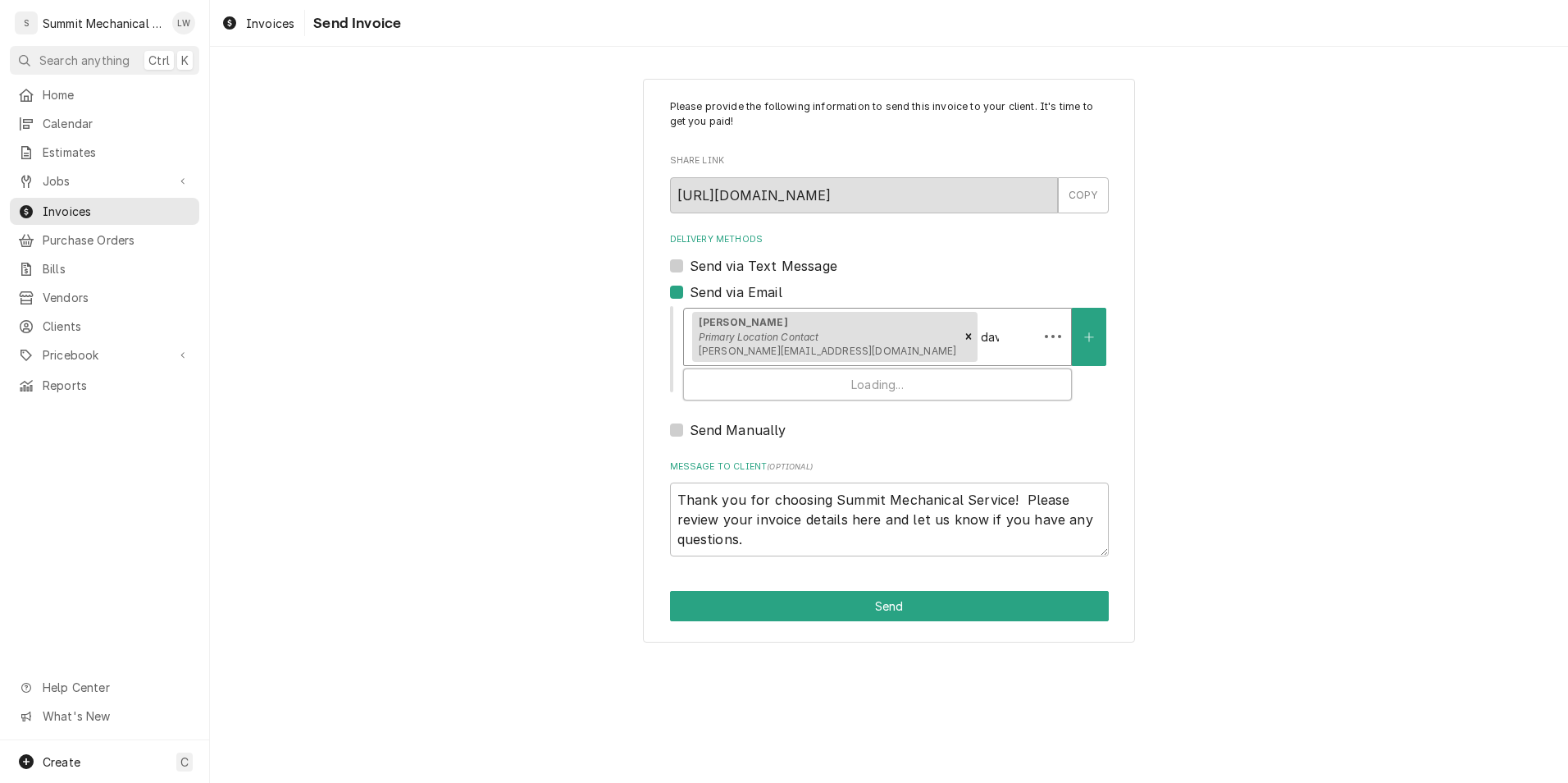
type input "dave"
type textarea "x"
type input "dav"
type textarea "x"
type input "da"
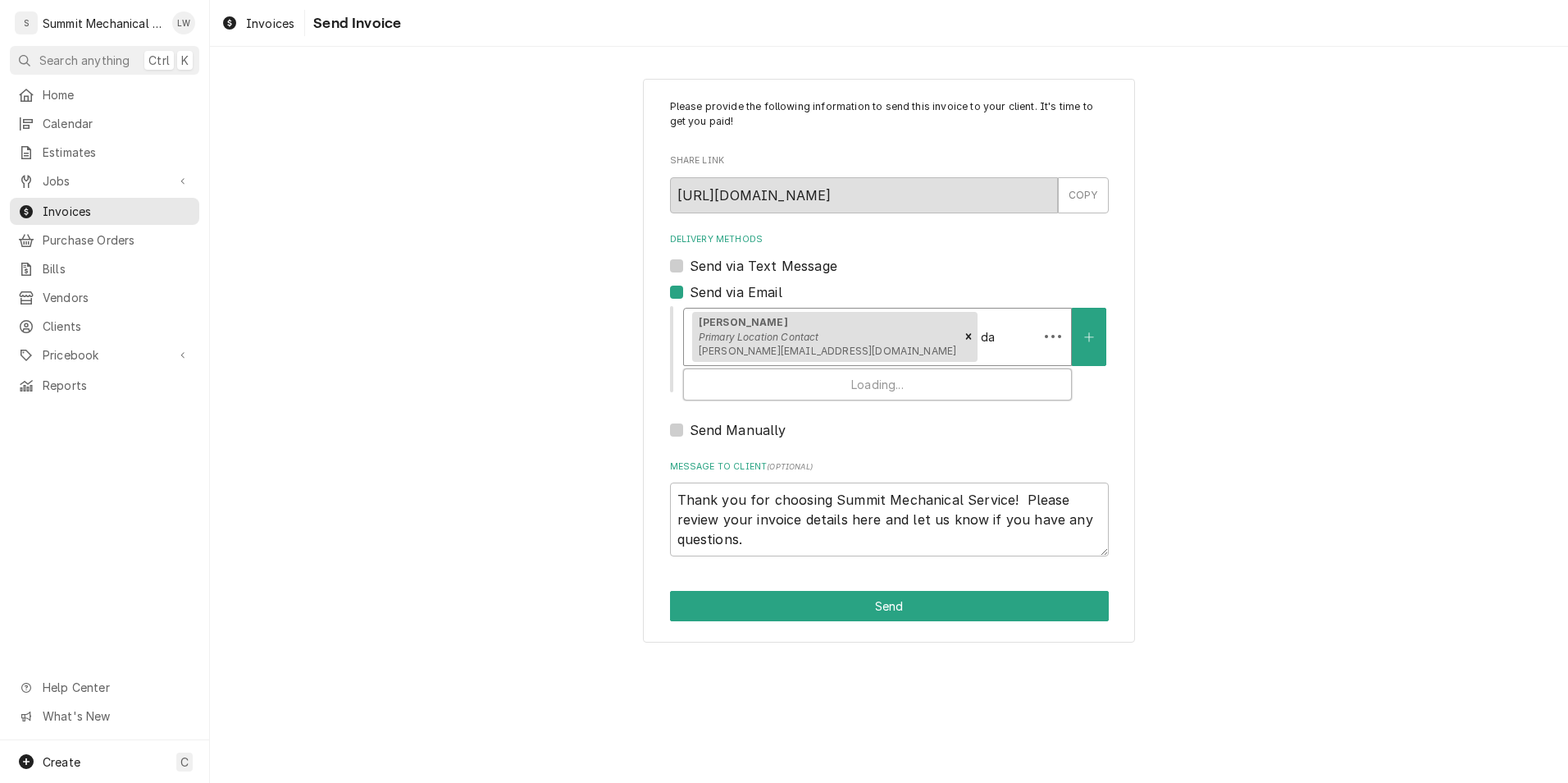
type textarea "x"
type input "d"
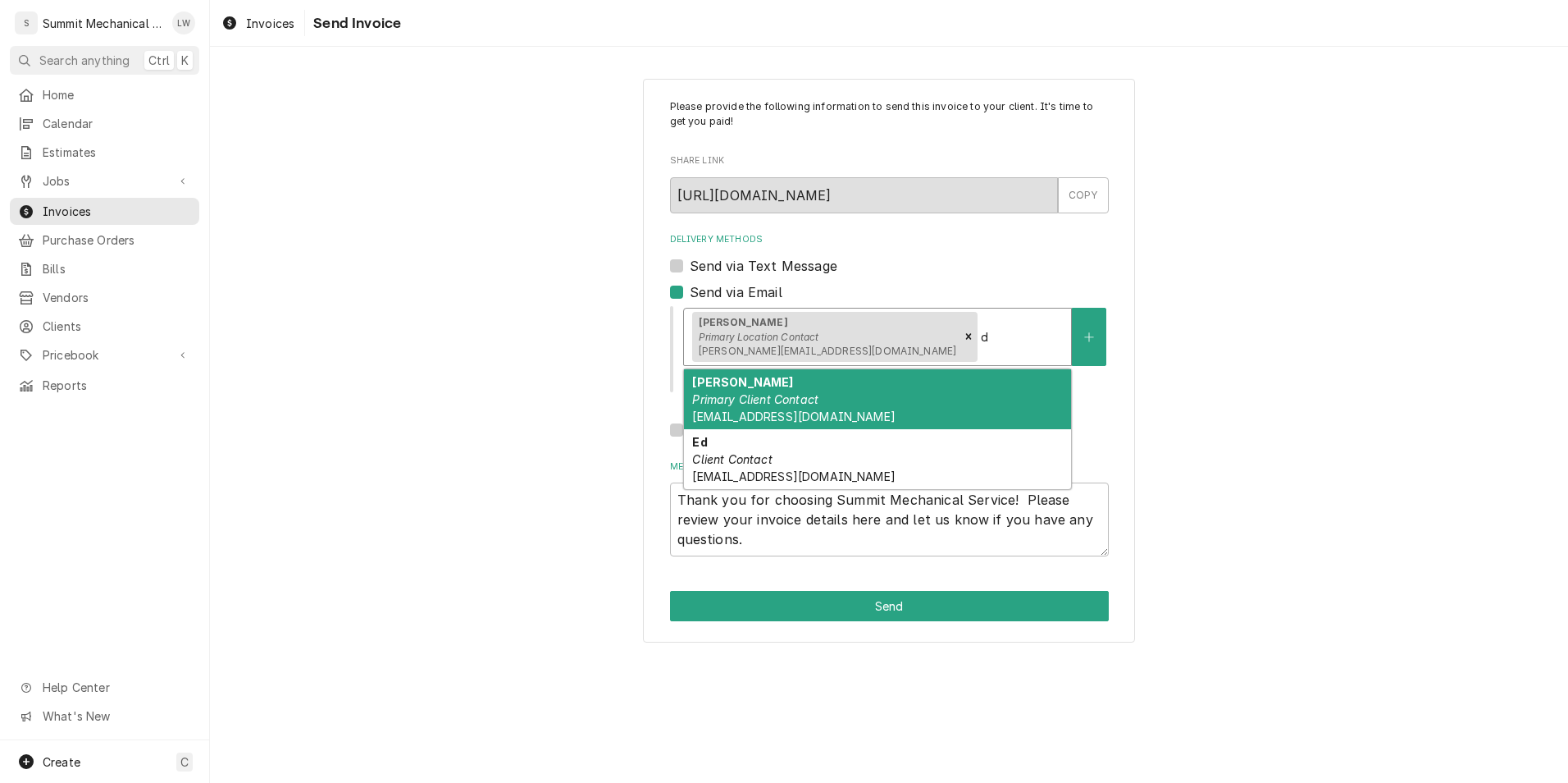
type textarea "x"
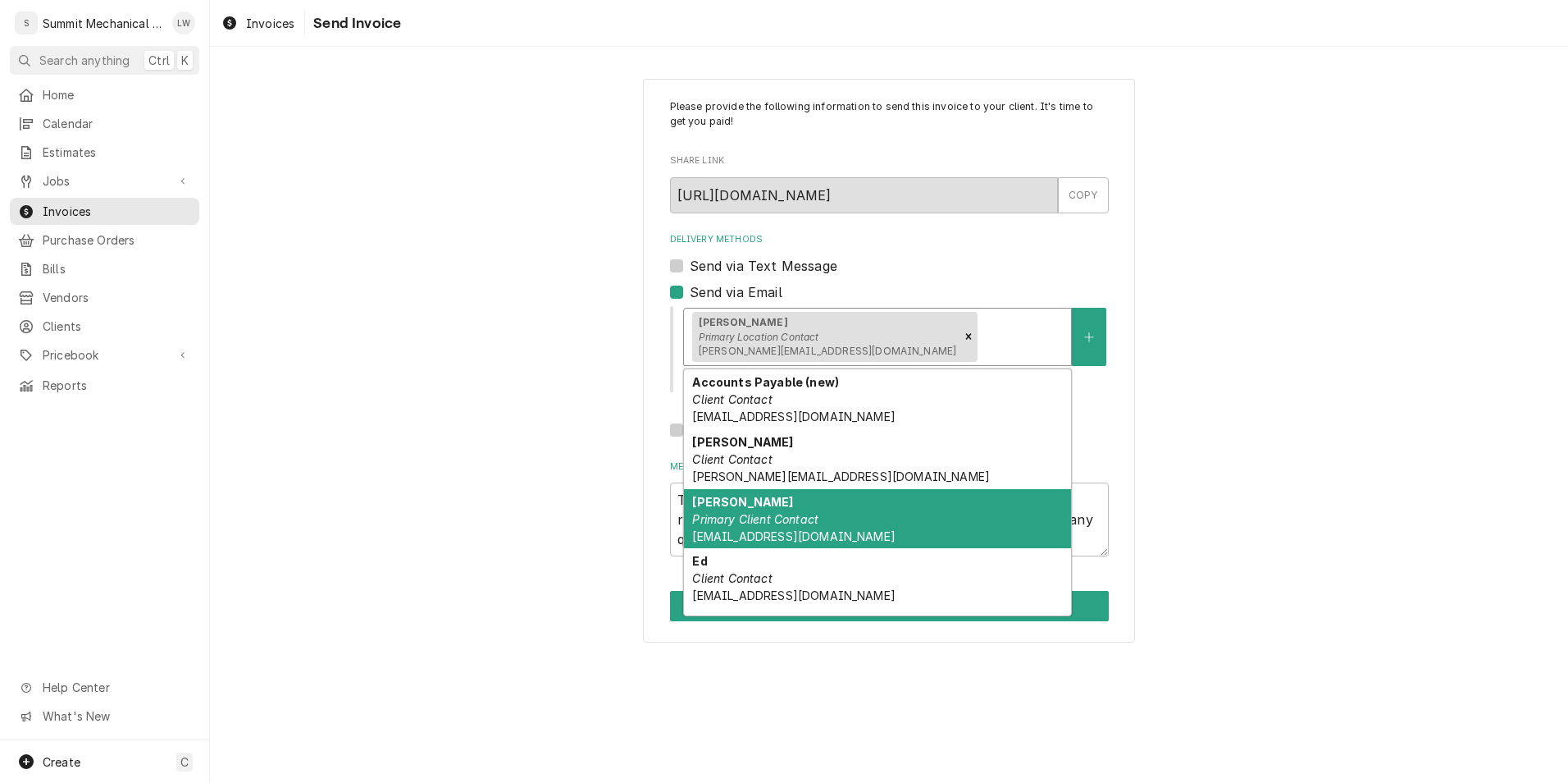
click at [810, 518] on em "Primary Client Contact" at bounding box center [755, 519] width 127 height 14
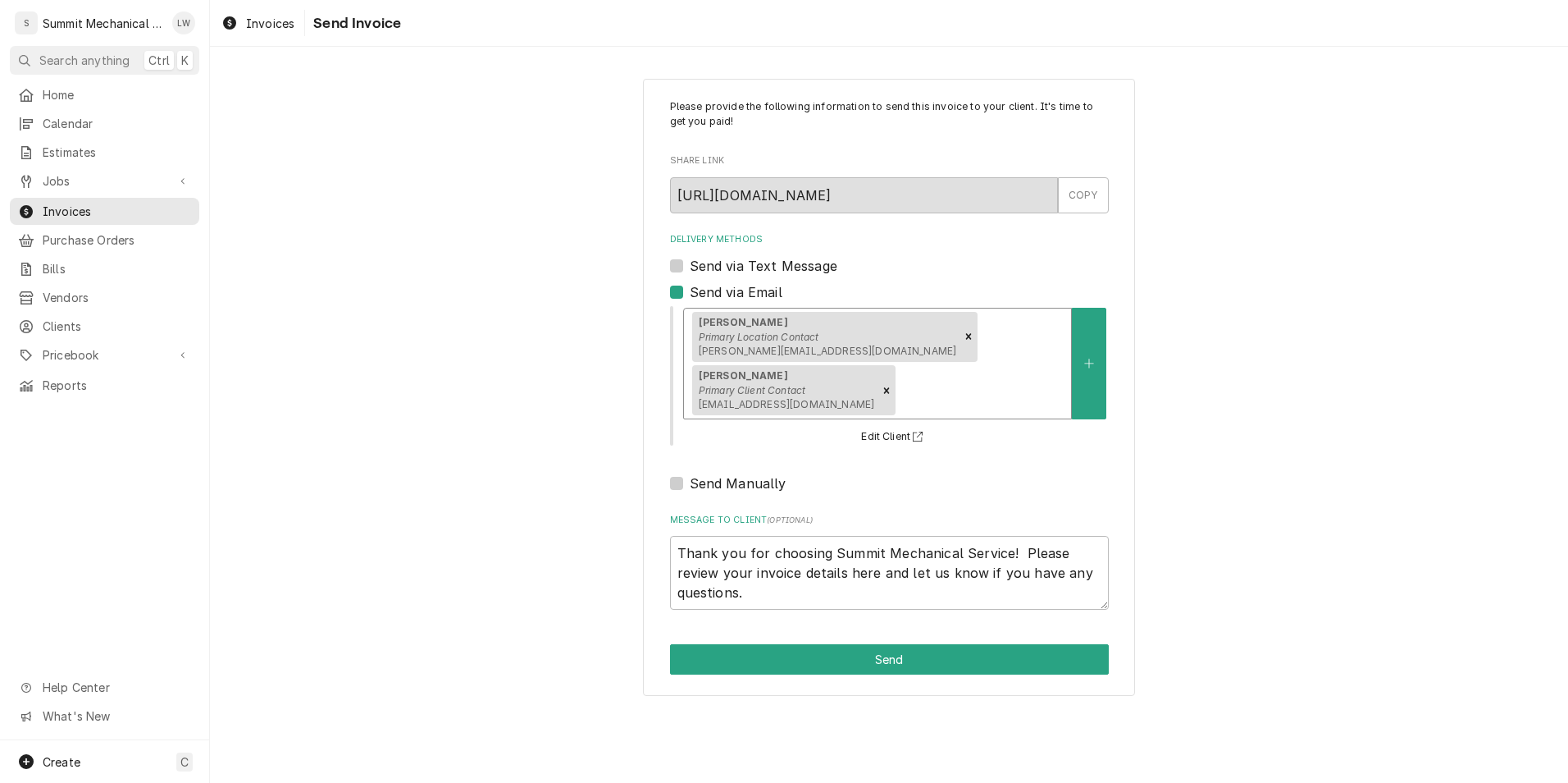
click at [1047, 375] on div "Delivery Methods" at bounding box center [981, 390] width 164 height 29
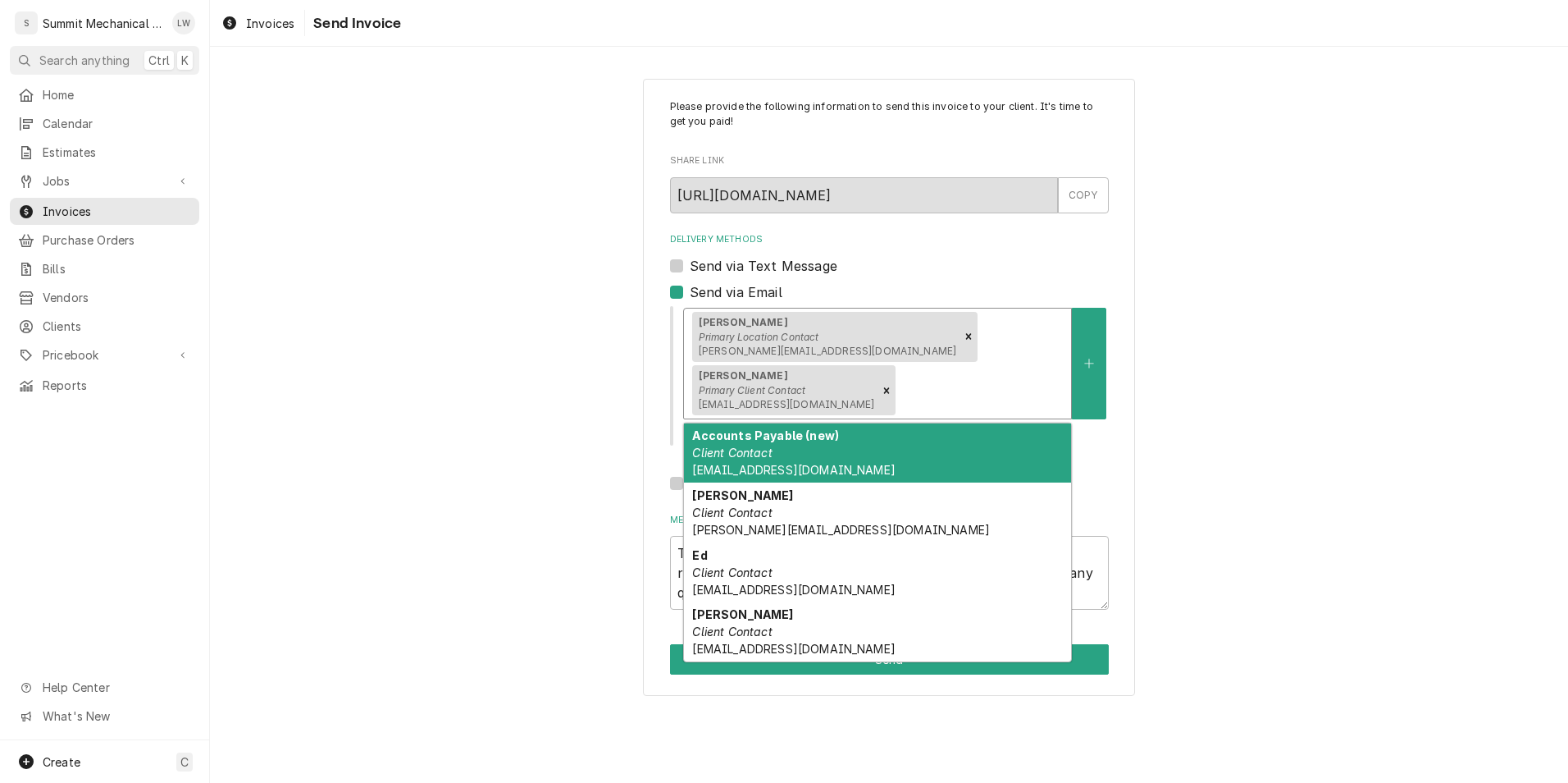
click at [826, 429] on strong "Accounts Payable (new)" at bounding box center [765, 435] width 147 height 14
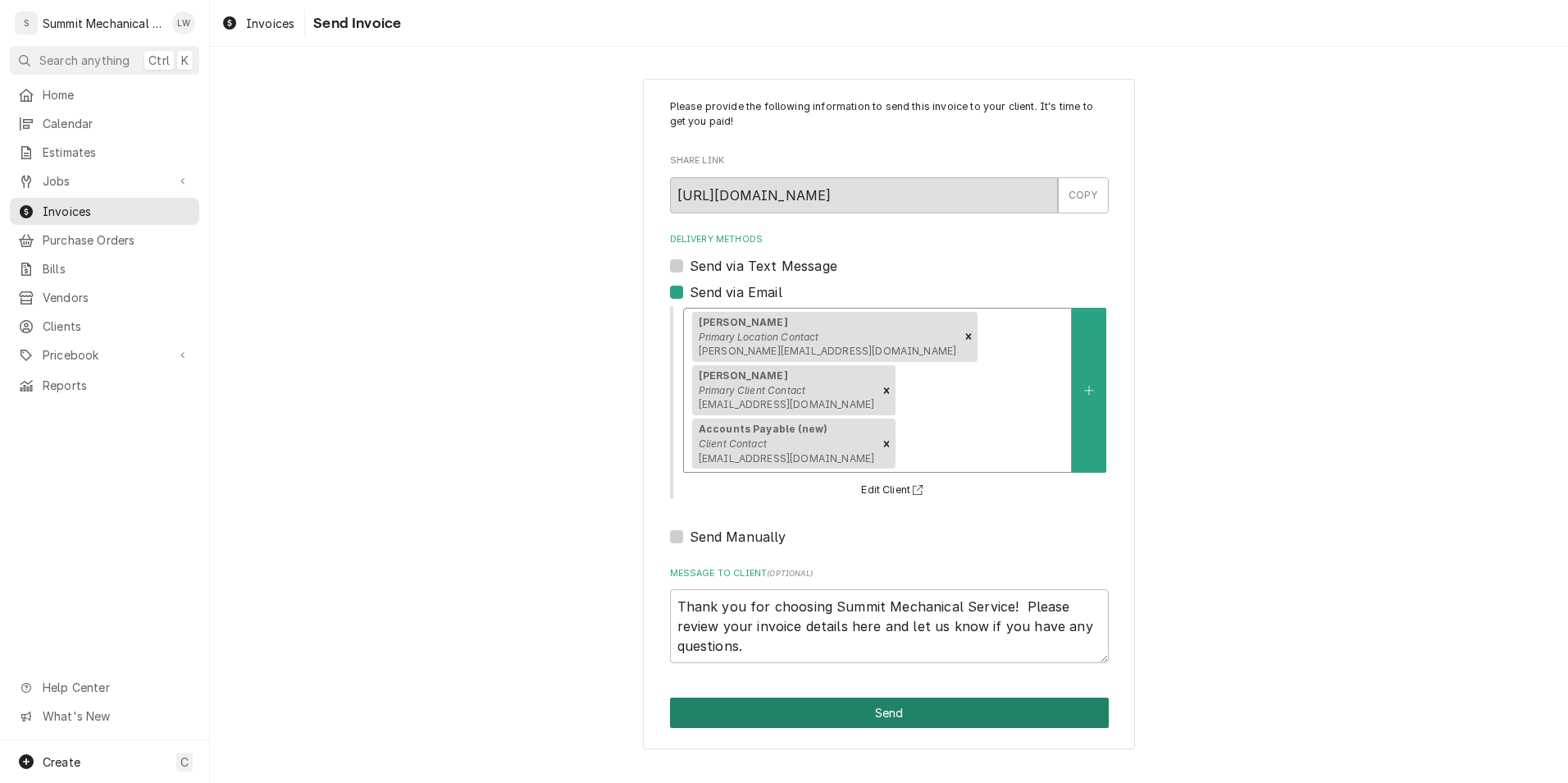
click at [888, 698] on button "Send" at bounding box center [889, 712] width 439 height 30
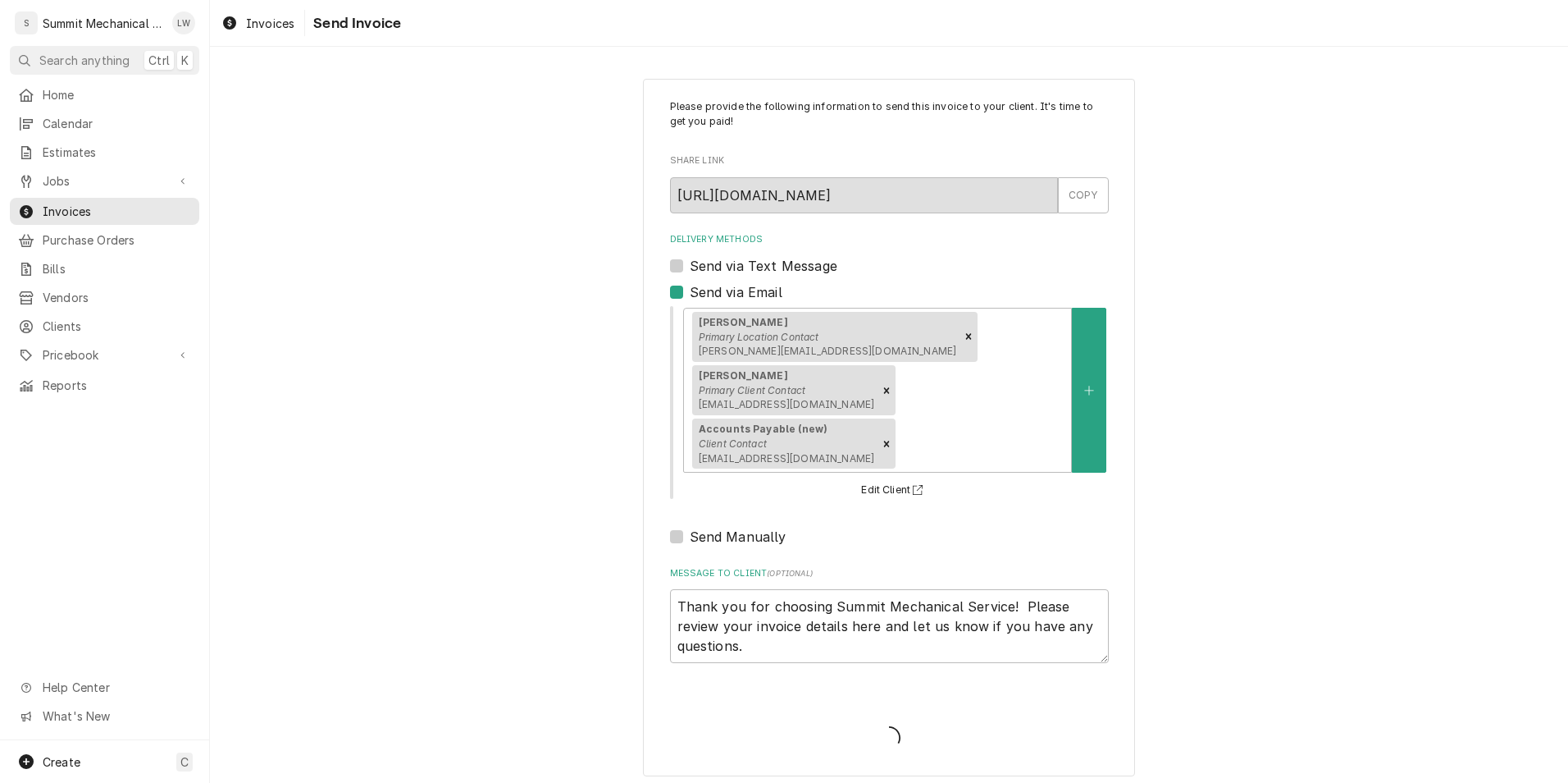
type textarea "x"
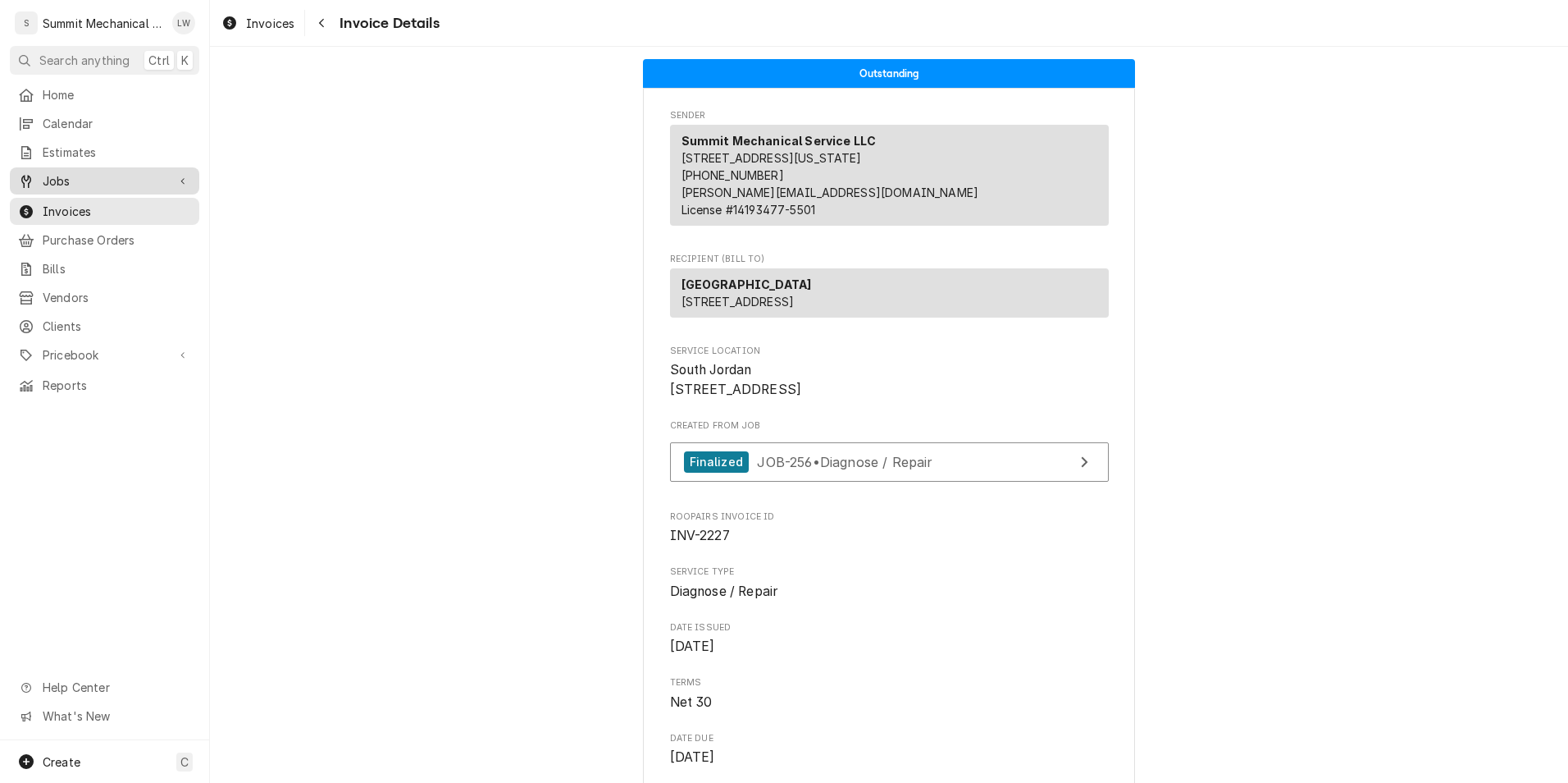
click at [84, 177] on span "Jobs" at bounding box center [104, 181] width 124 height 17
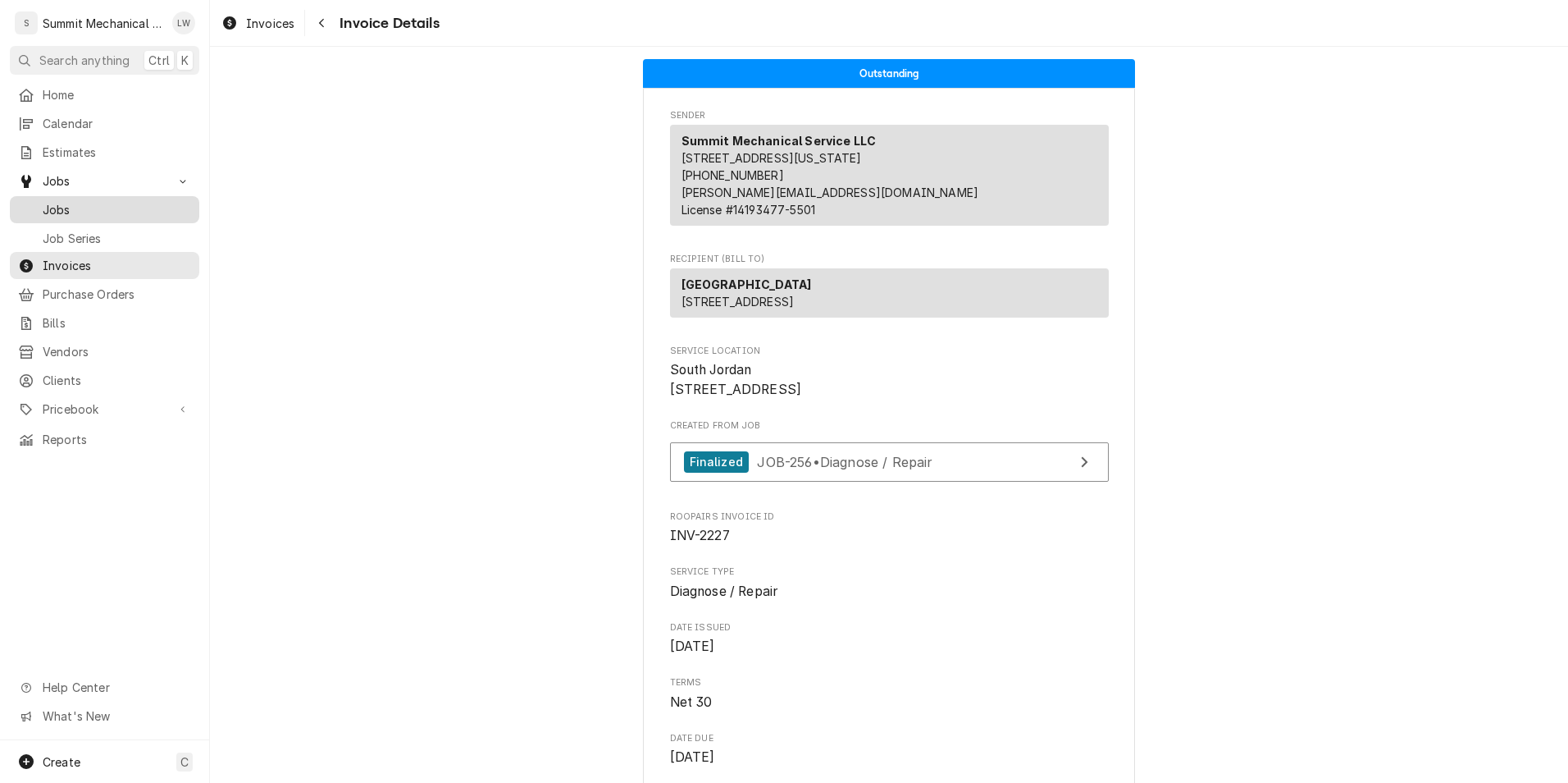
click at [87, 199] on div "Jobs" at bounding box center [104, 209] width 183 height 20
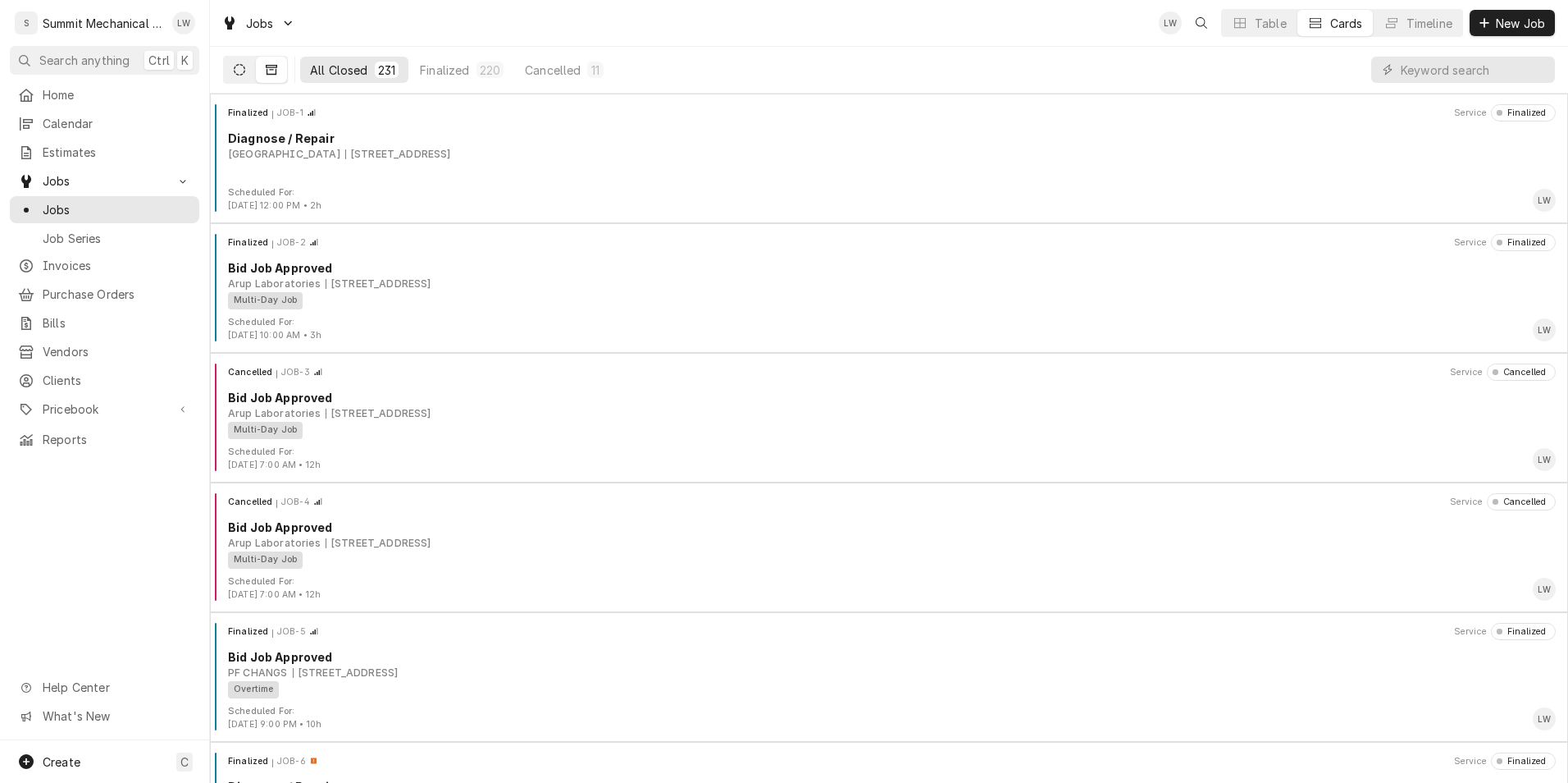
click at [239, 62] on button "Dynamic Content Wrapper" at bounding box center [239, 70] width 31 height 27
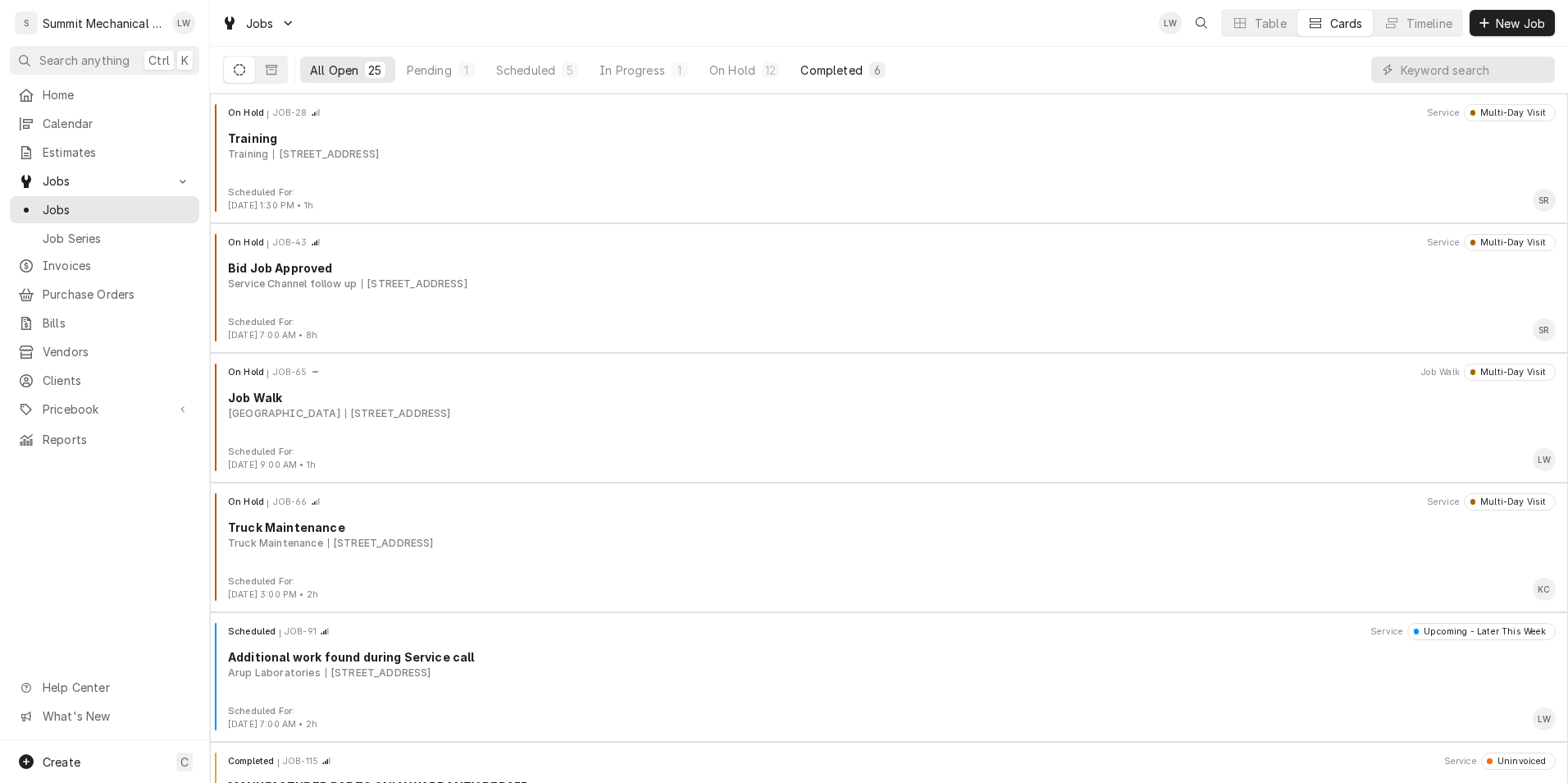
click at [862, 82] on button "Completed 6" at bounding box center [843, 70] width 105 height 27
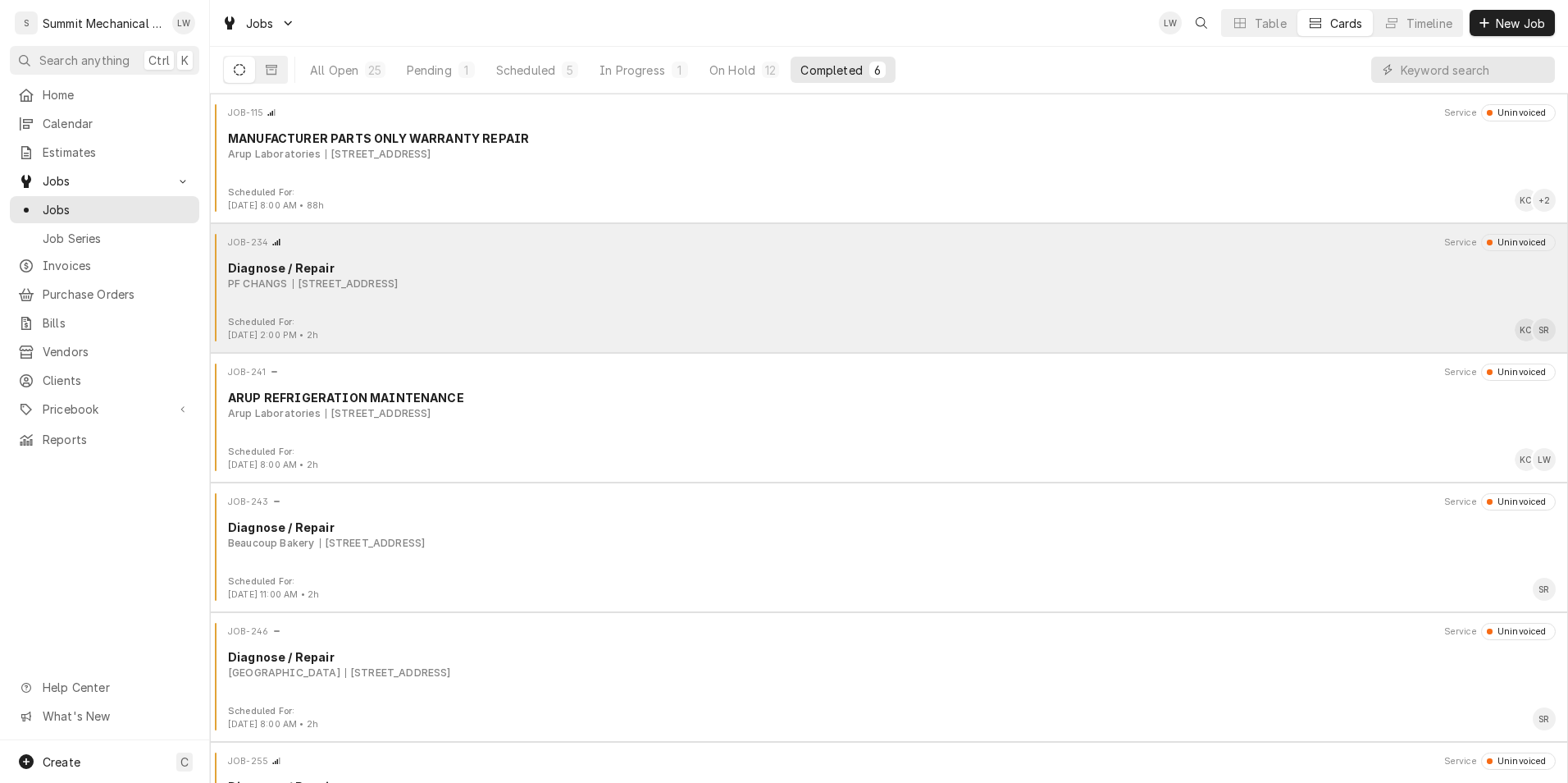
scroll to position [89, 0]
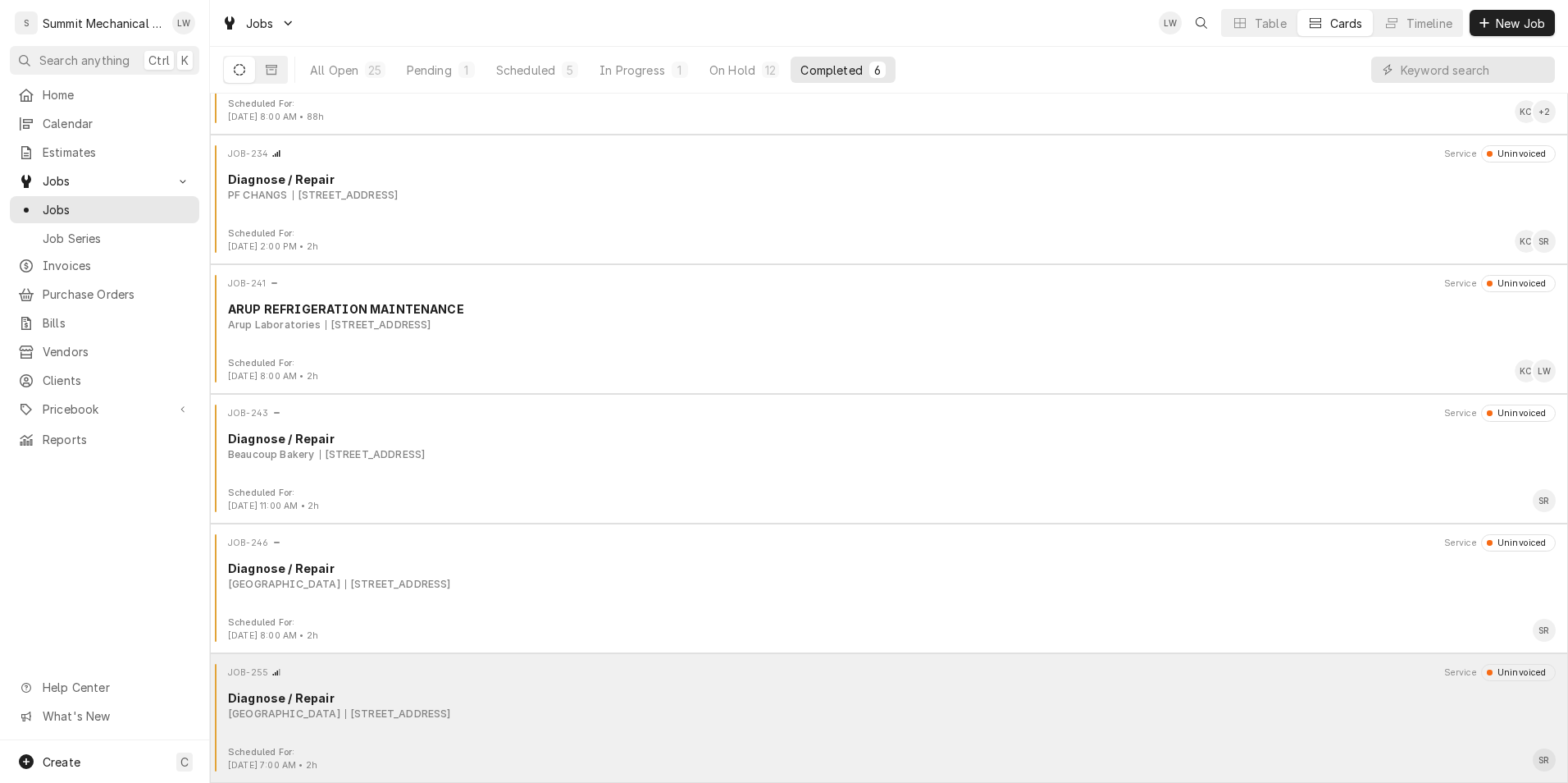
click at [684, 716] on div "Market Street Grill 48 W Market St, Salt Lake City, UT 84101" at bounding box center [891, 714] width 1328 height 15
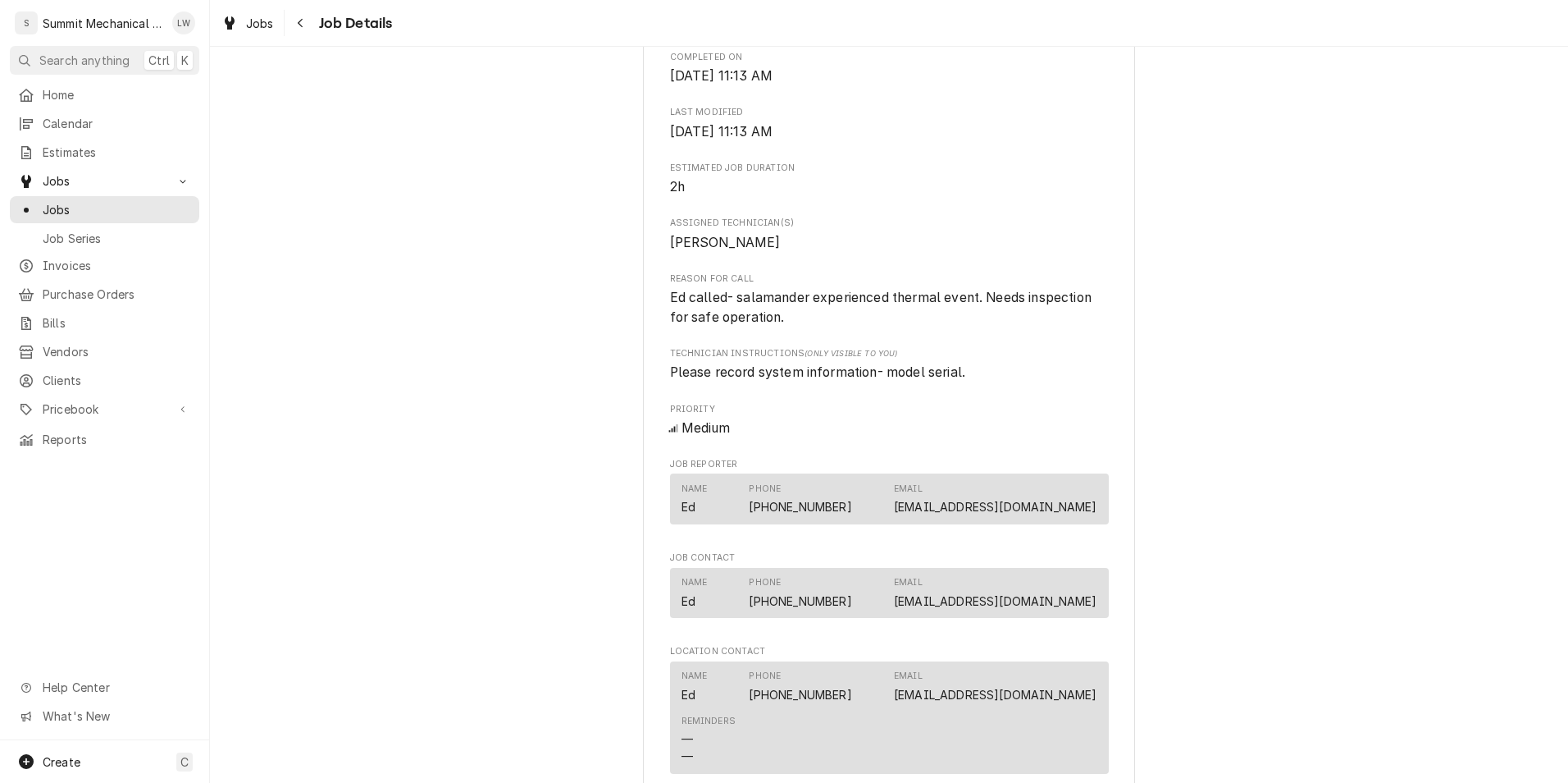
scroll to position [1578, 0]
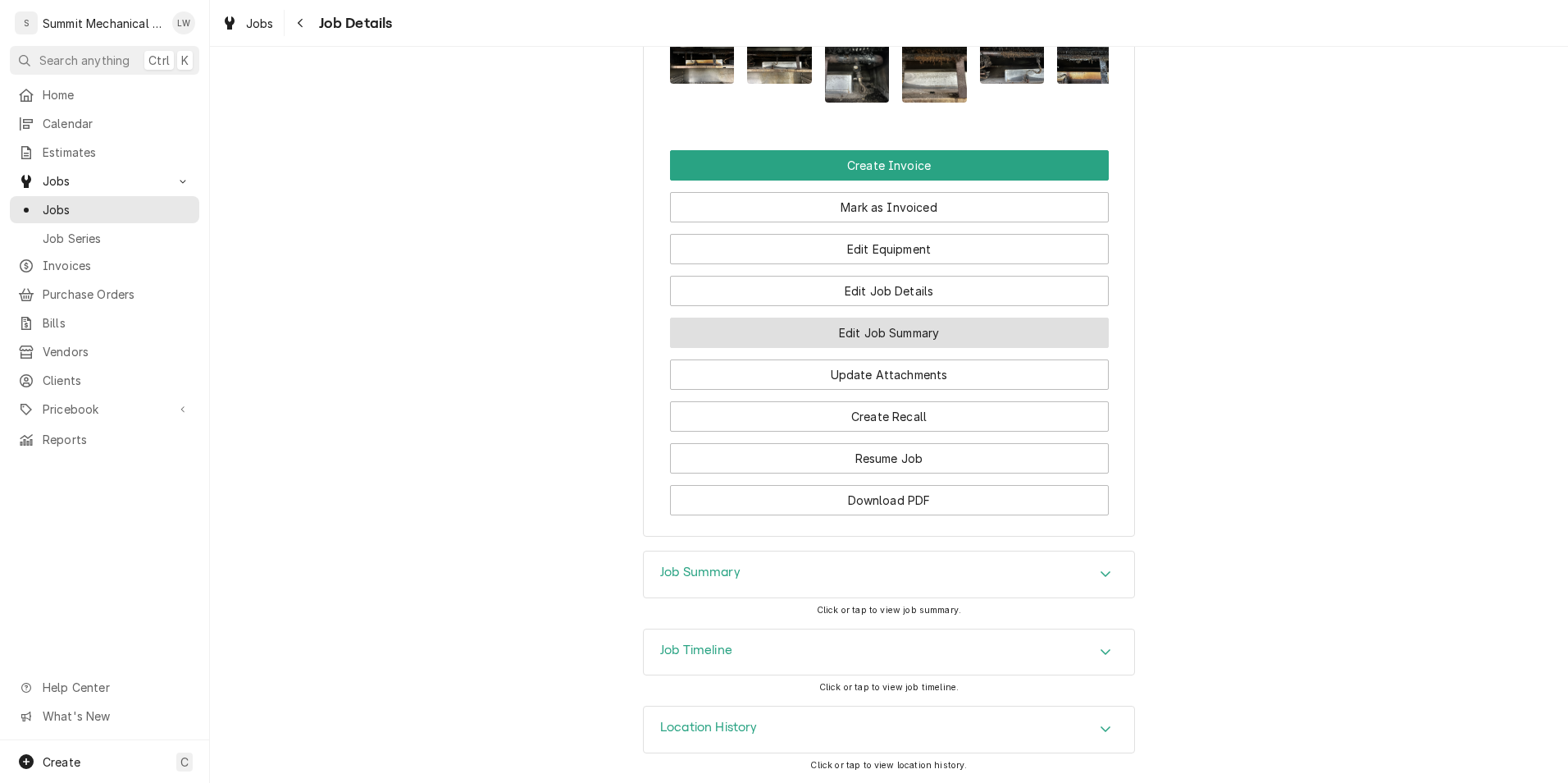
click at [900, 331] on button "Edit Job Summary" at bounding box center [889, 332] width 439 height 30
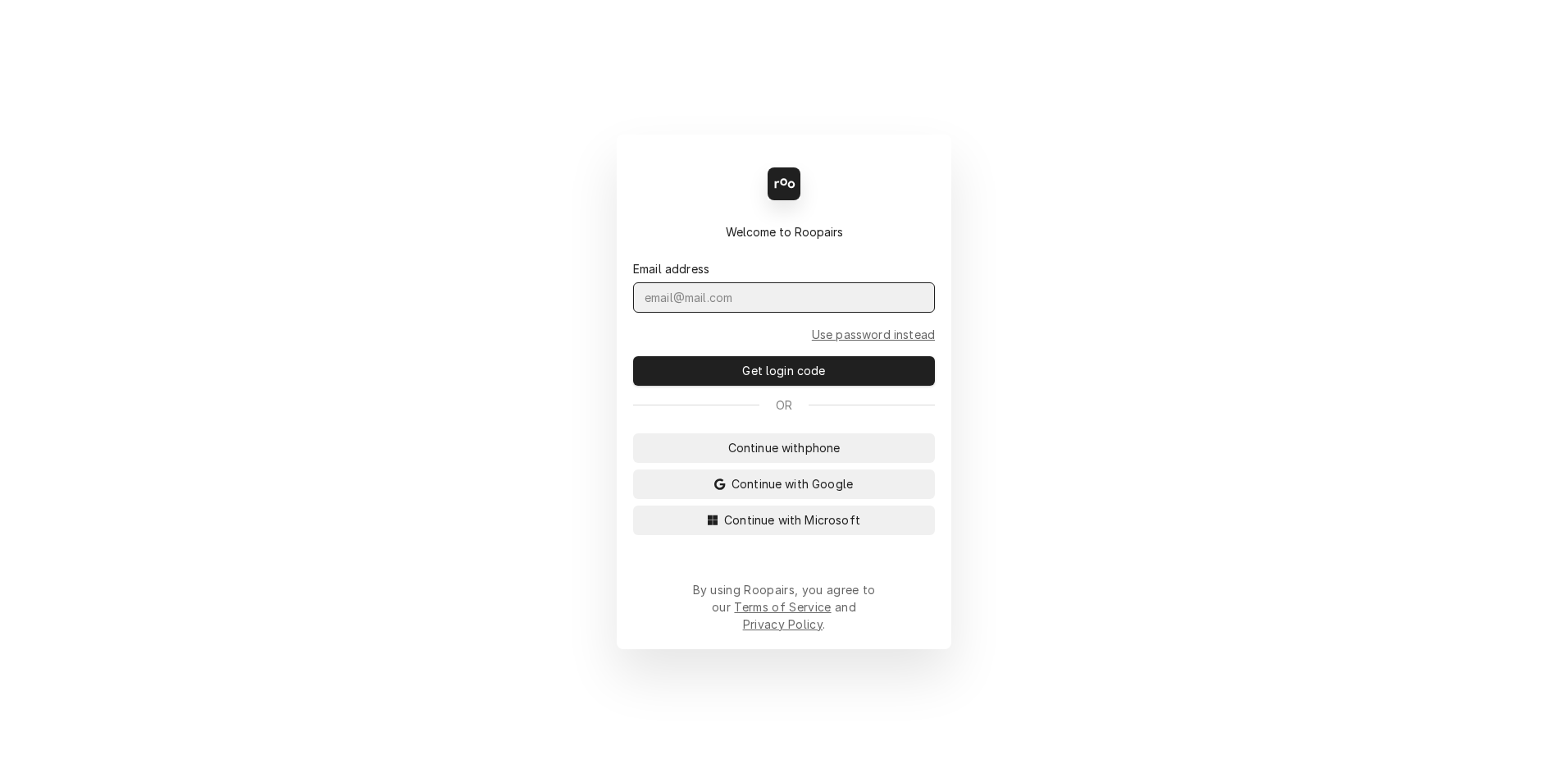
click at [791, 313] on input "Dynamic Content Wrapper" at bounding box center [784, 296] width 302 height 30
type input "l"
type input "m"
click at [792, 492] on span "Continue with Google" at bounding box center [792, 484] width 128 height 17
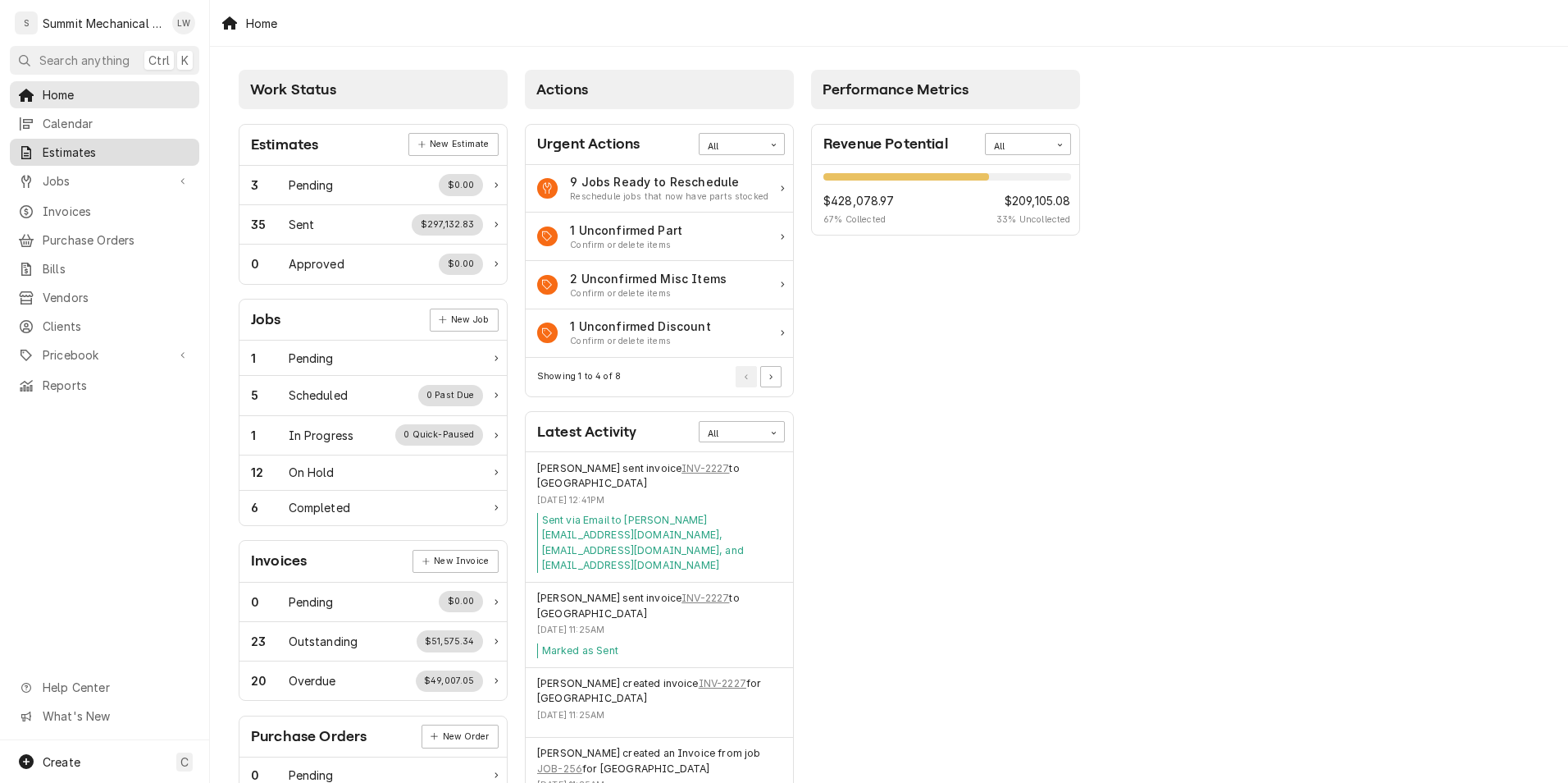
click at [69, 146] on span "Estimates" at bounding box center [117, 151] width 149 height 17
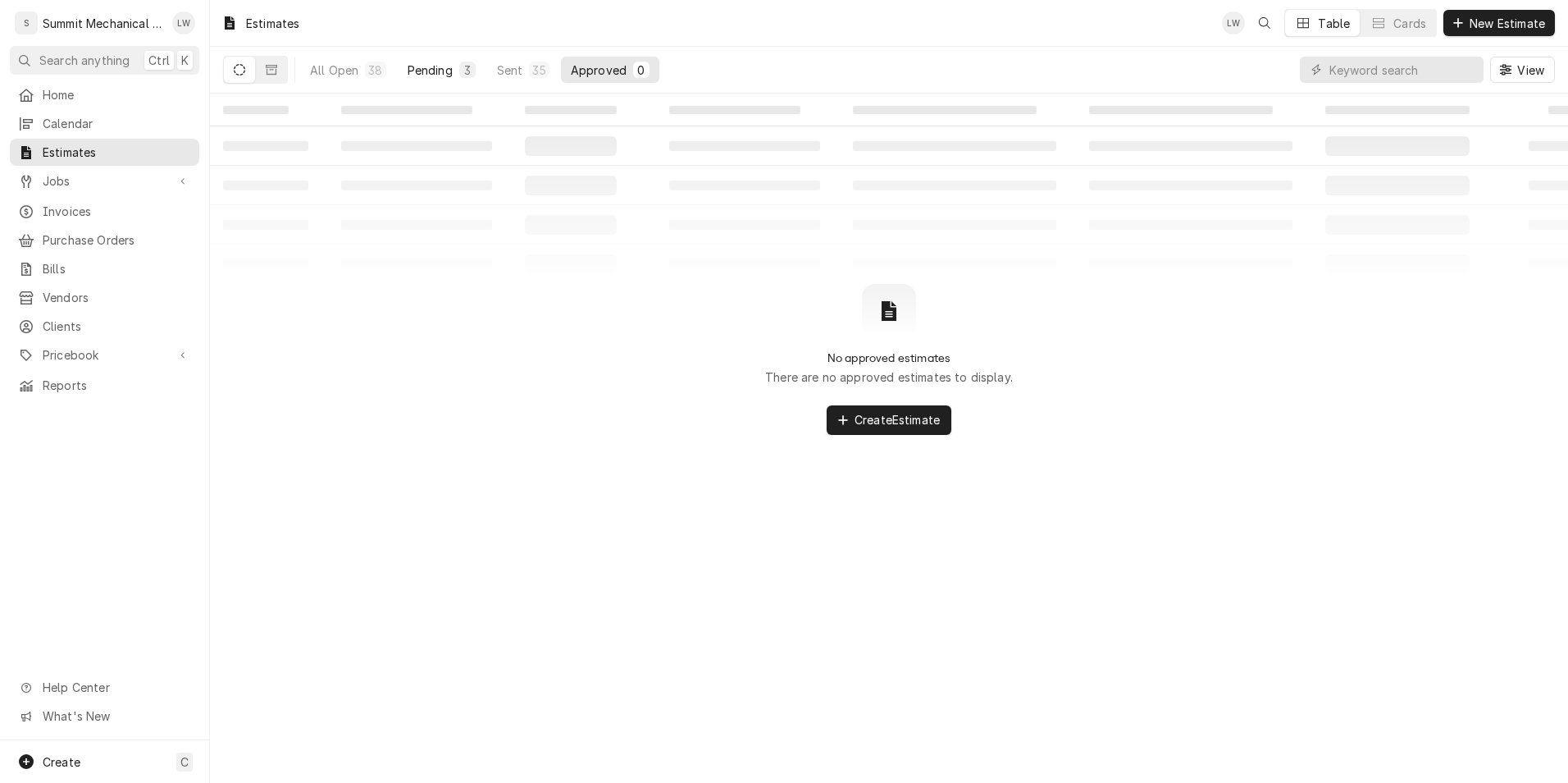
click at [436, 58] on button "Pending 3" at bounding box center [442, 70] width 88 height 27
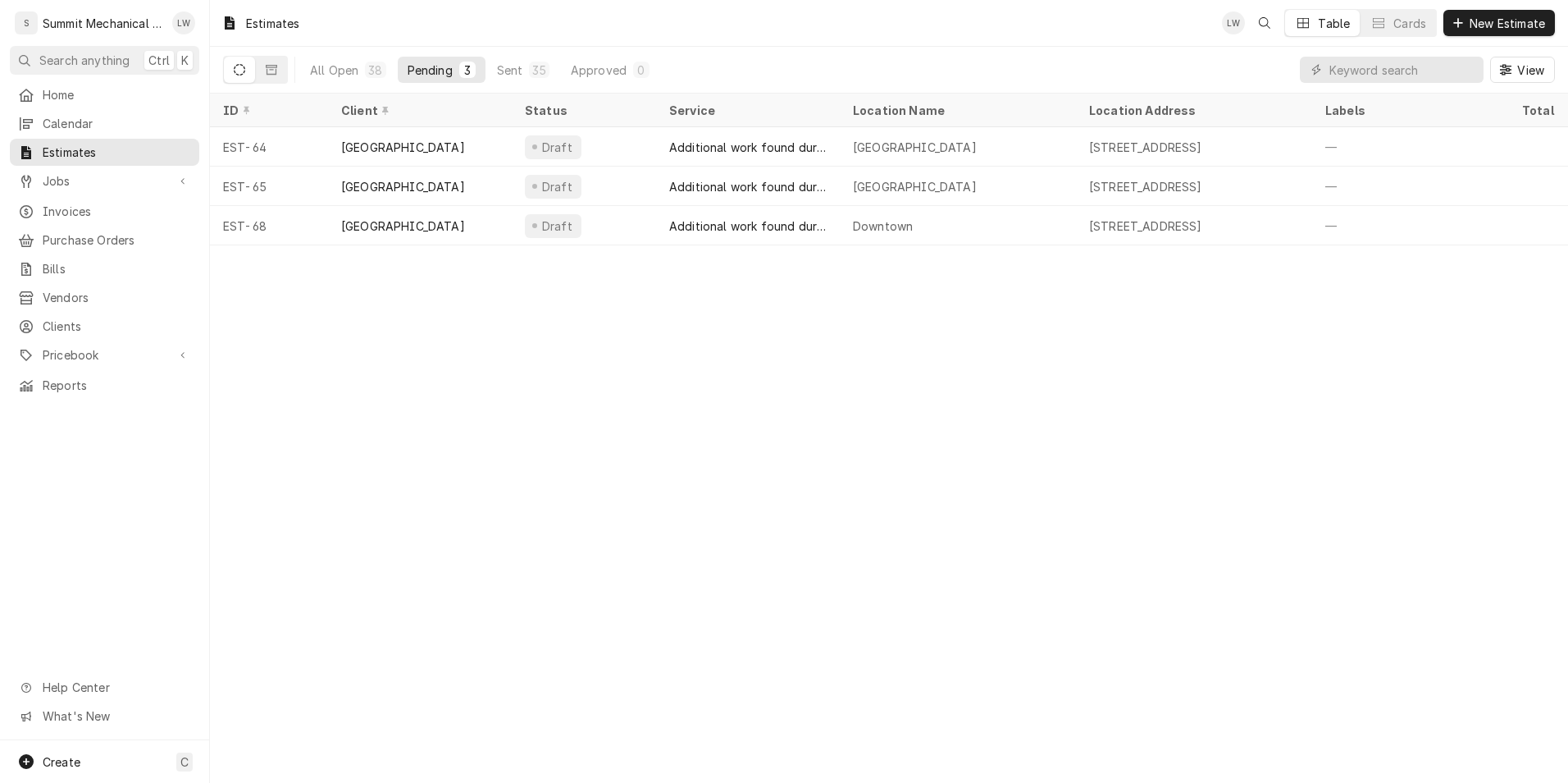
click at [899, 382] on div "Estimates LW Table Cards New Estimate All Open 38 Pending 3 Sent 35 Approved 0 …" at bounding box center [889, 391] width 1358 height 783
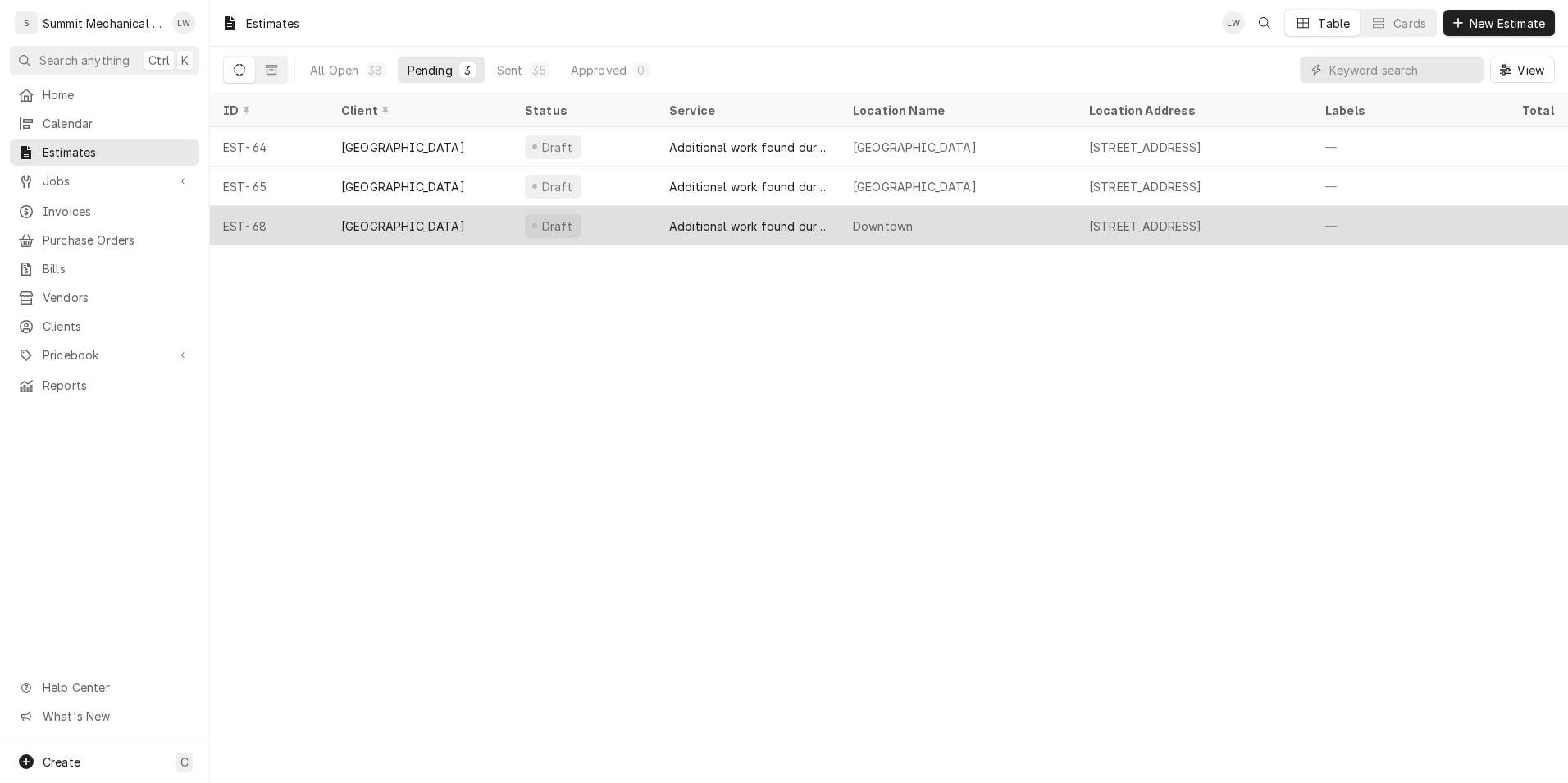
click at [873, 206] on div "Downtown" at bounding box center [957, 225] width 236 height 39
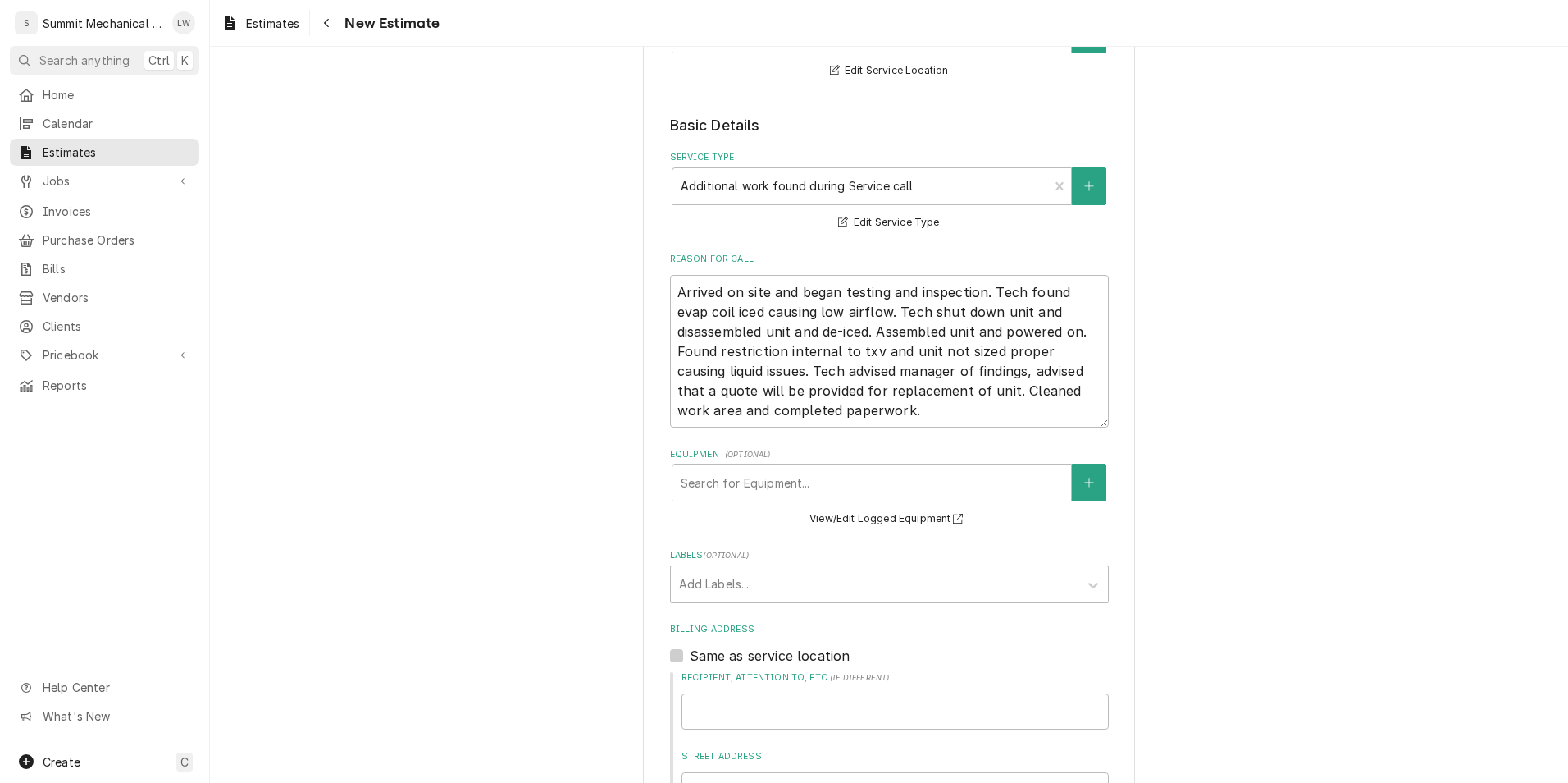
scroll to position [279, 0]
drag, startPoint x: 876, startPoint y: 408, endPoint x: 542, endPoint y: 209, distance: 388.8
type textarea "x"
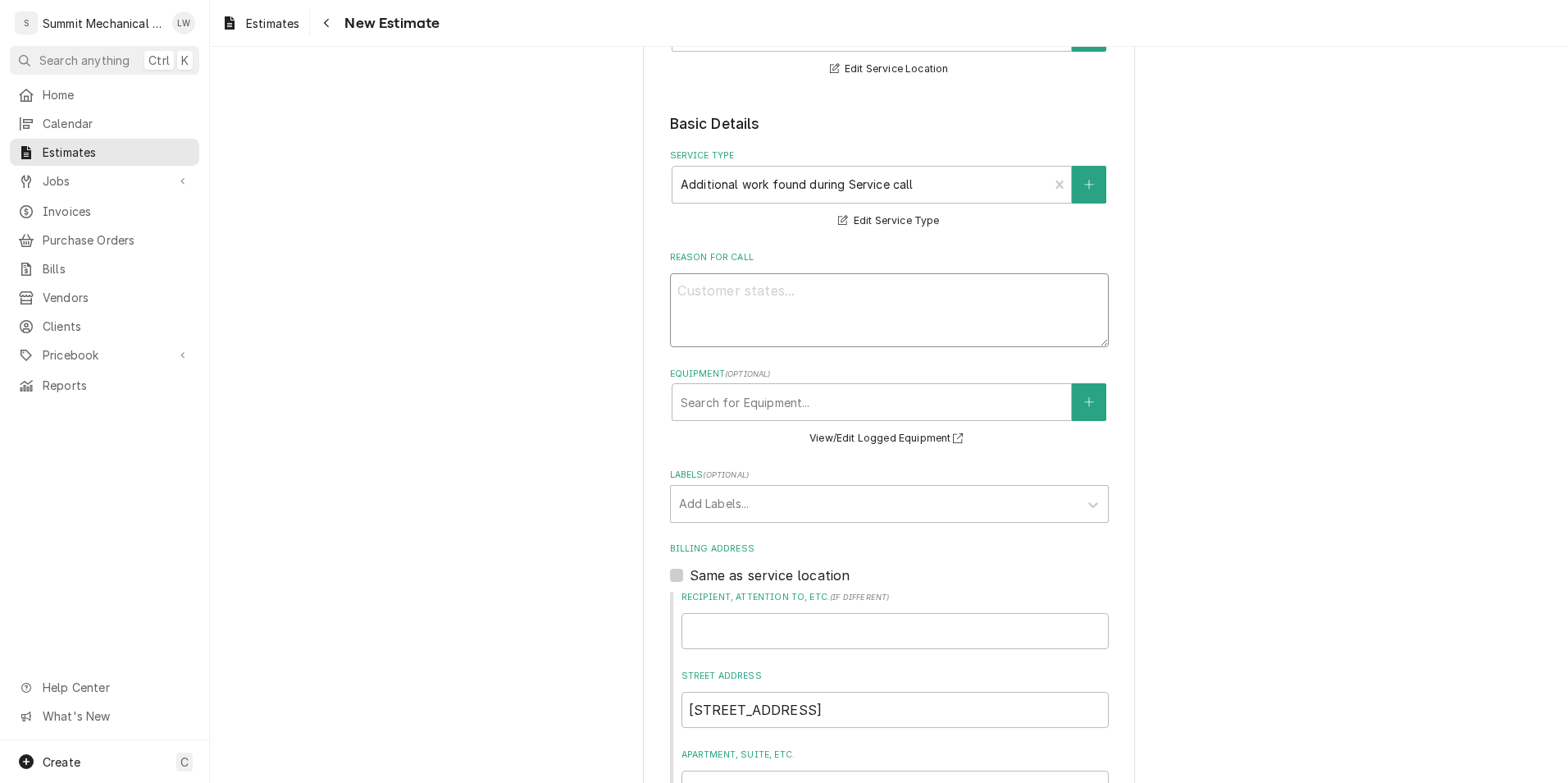
paste textarea "Burner x2- 262790 Knob x2- 221243 Pilot x1- 511343 Gas reg x1- 8094618 Gas valv…"
type textarea "x"
type textarea "Burner x2- 262790 Knob x2- 221243 Pilot x1- 511343 Gas reg x1- 8094618 Gas valv…"
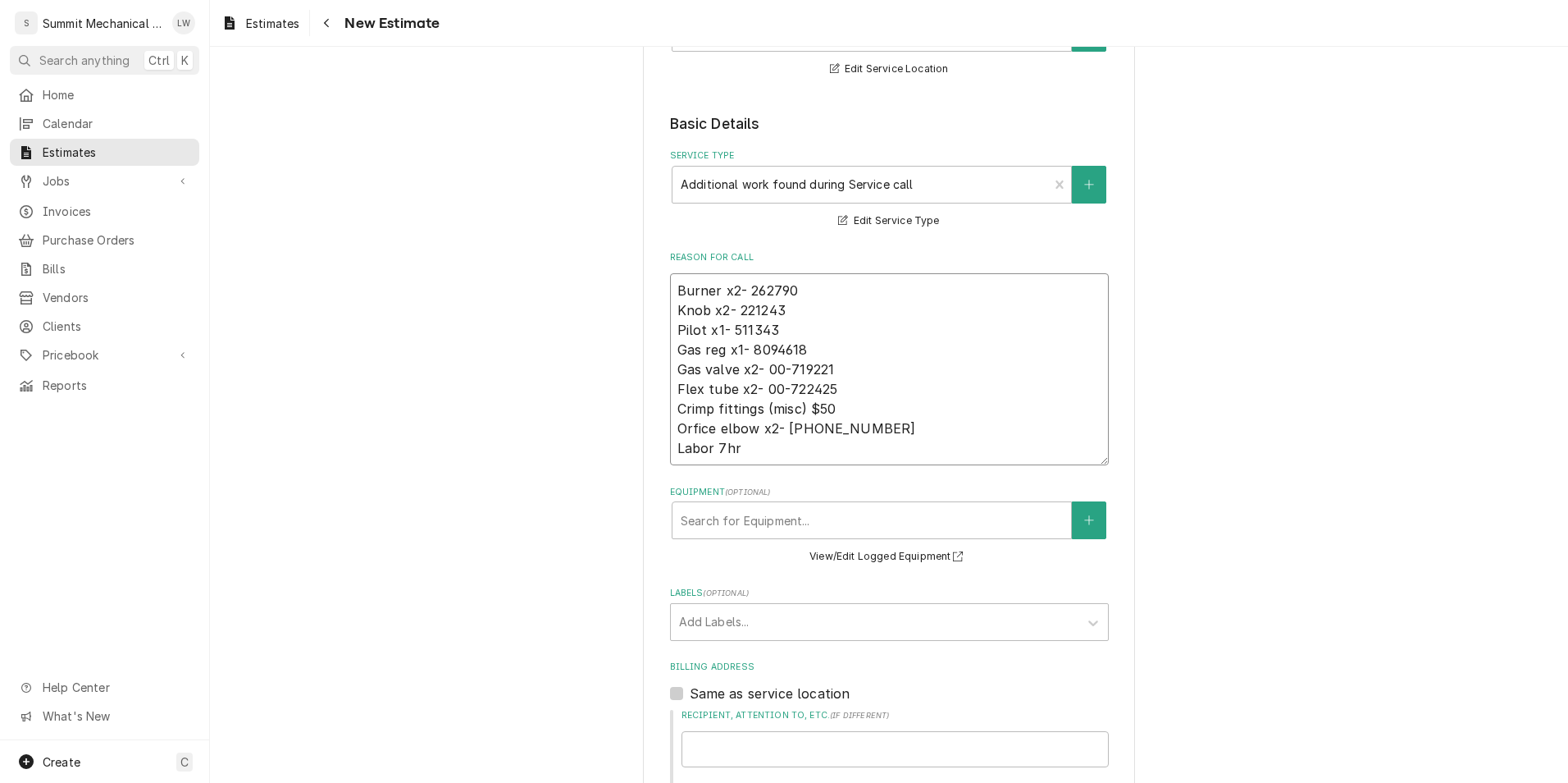
type textarea "x"
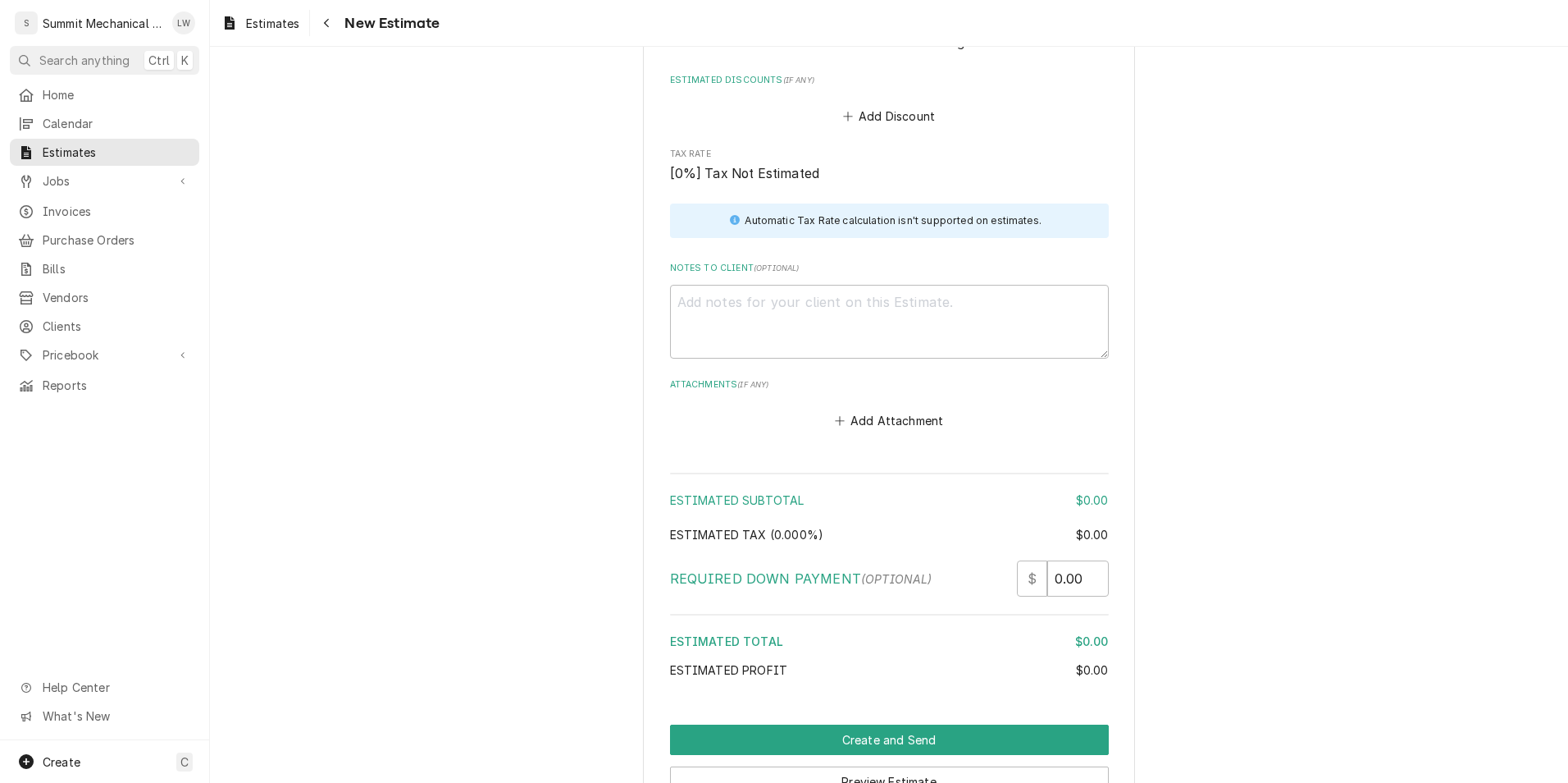
scroll to position [2044, 0]
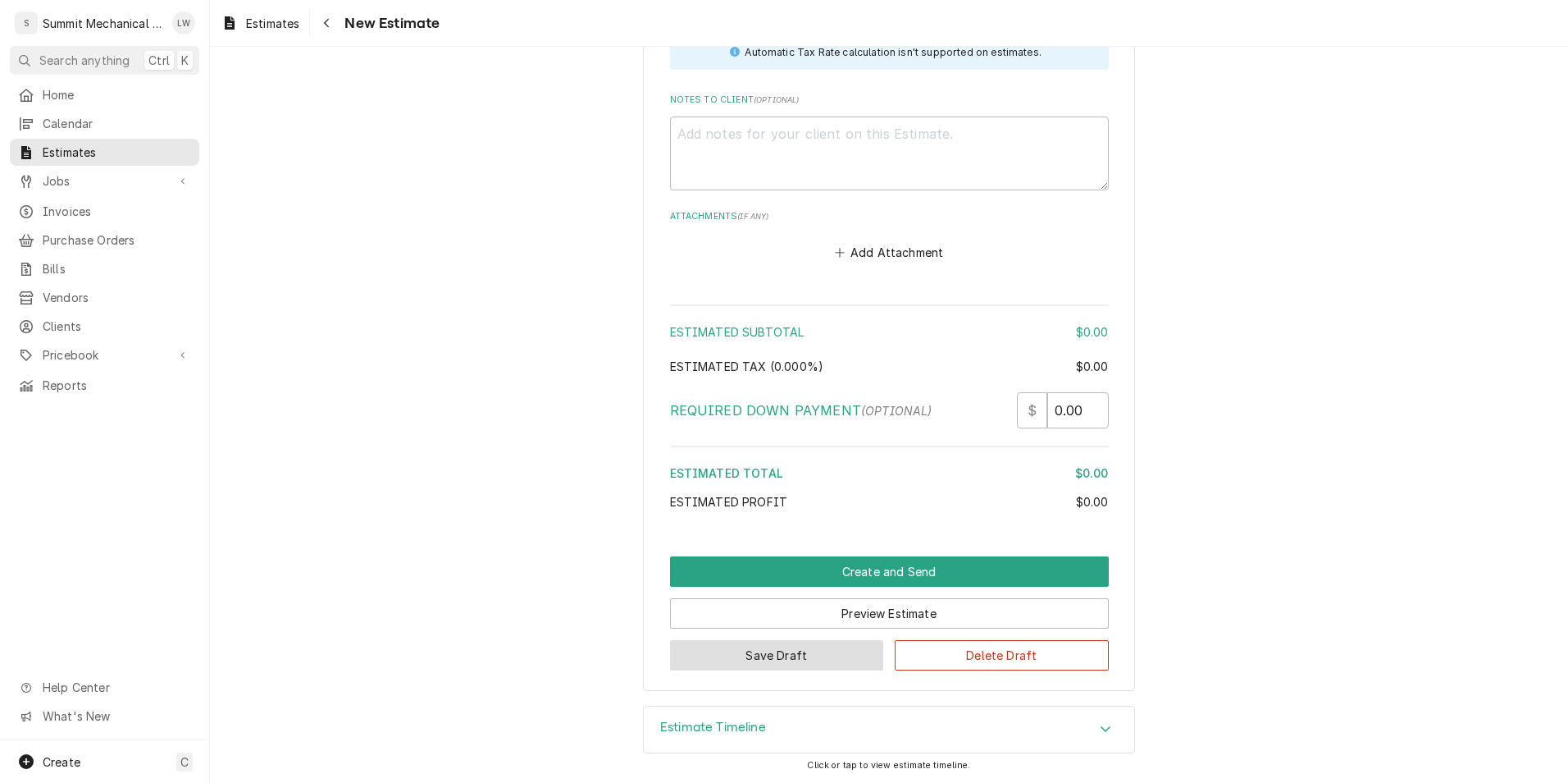
type textarea "Burner x2- 262790 Knob x2- 221243 Pilot x1- 511343 Gas reg x1- 8094618 Gas valv…"
click at [832, 660] on button "Save Draft" at bounding box center [776, 654] width 214 height 30
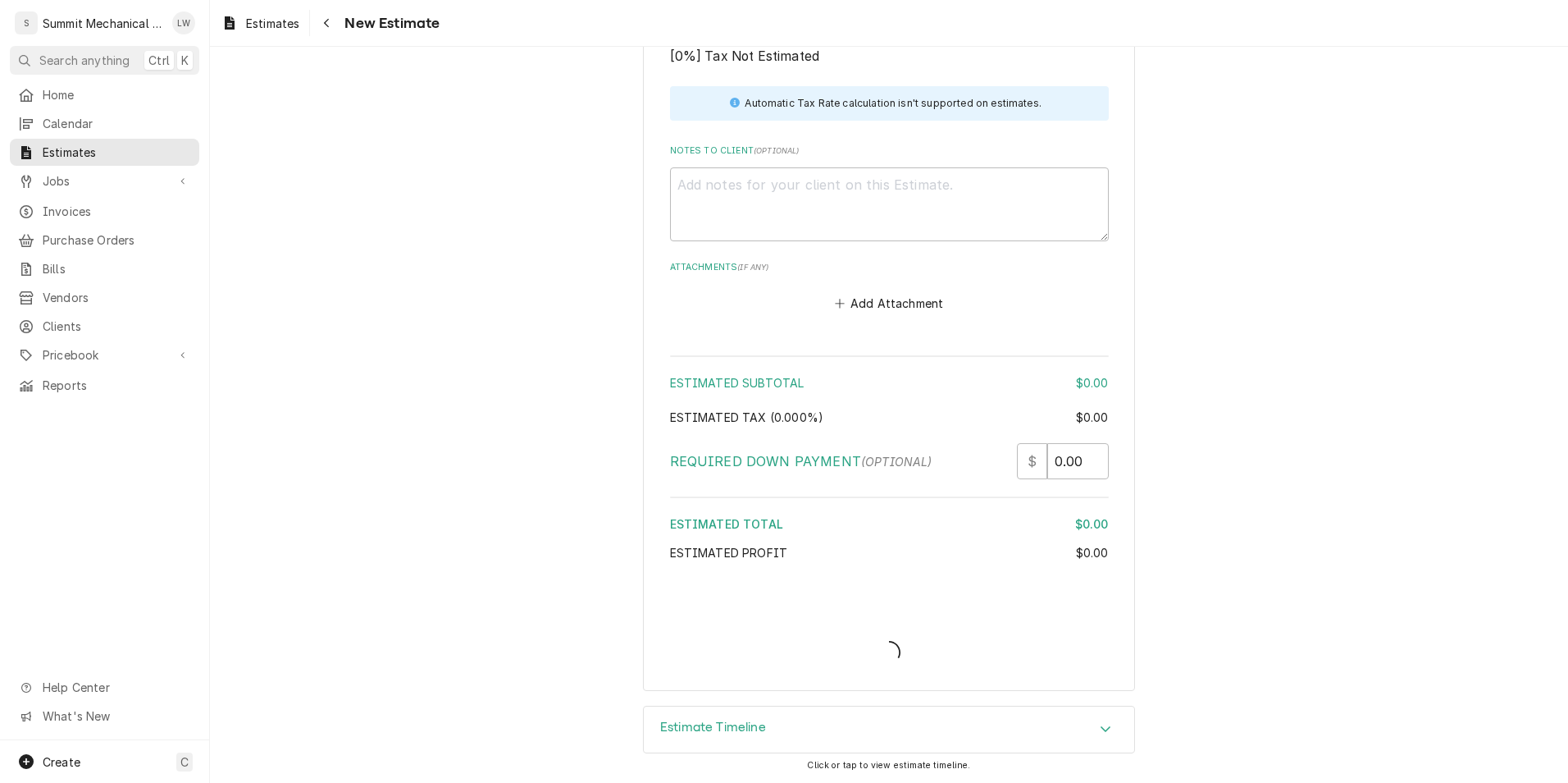
scroll to position [1993, 0]
type textarea "x"
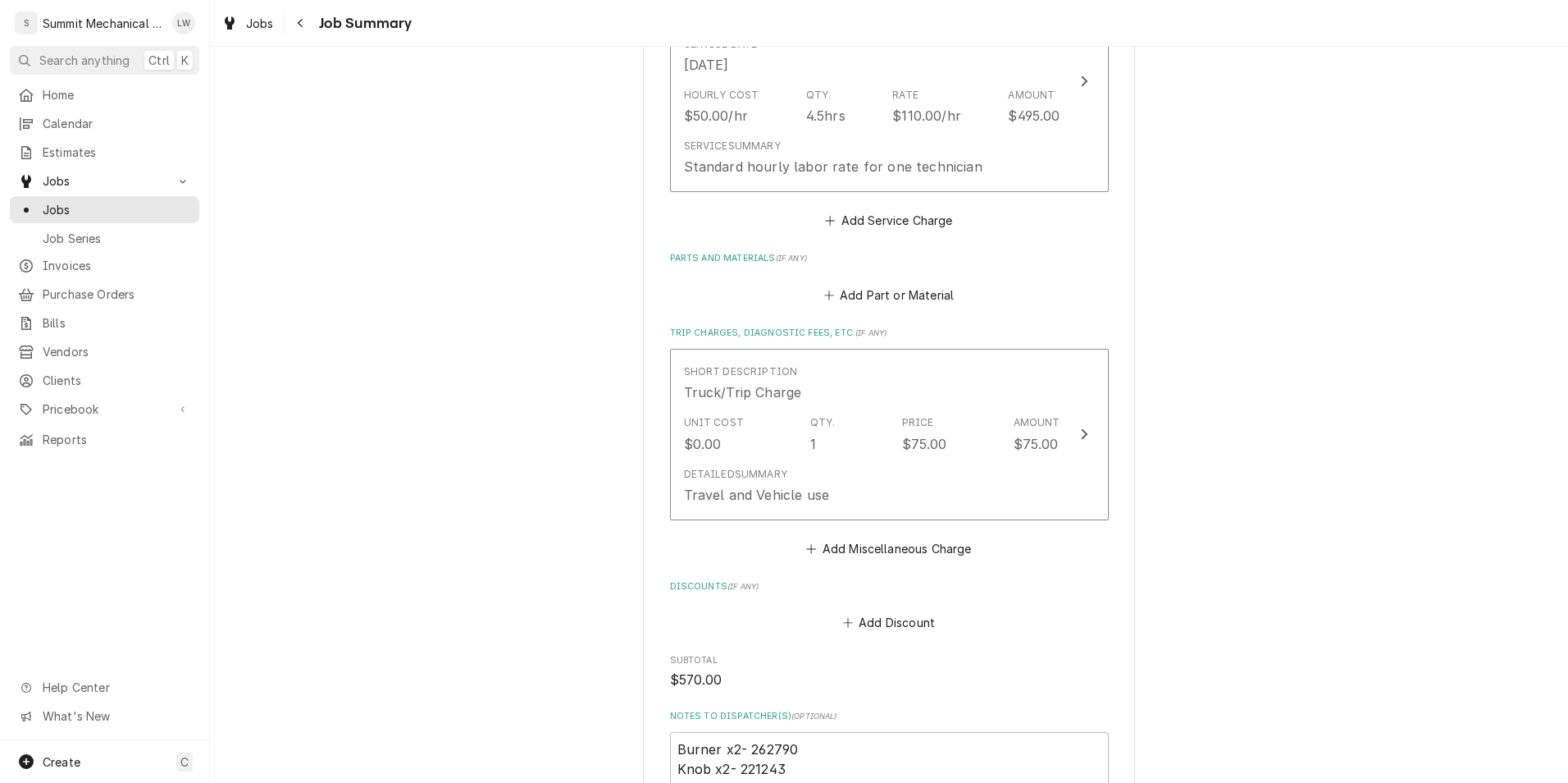
scroll to position [1431, 0]
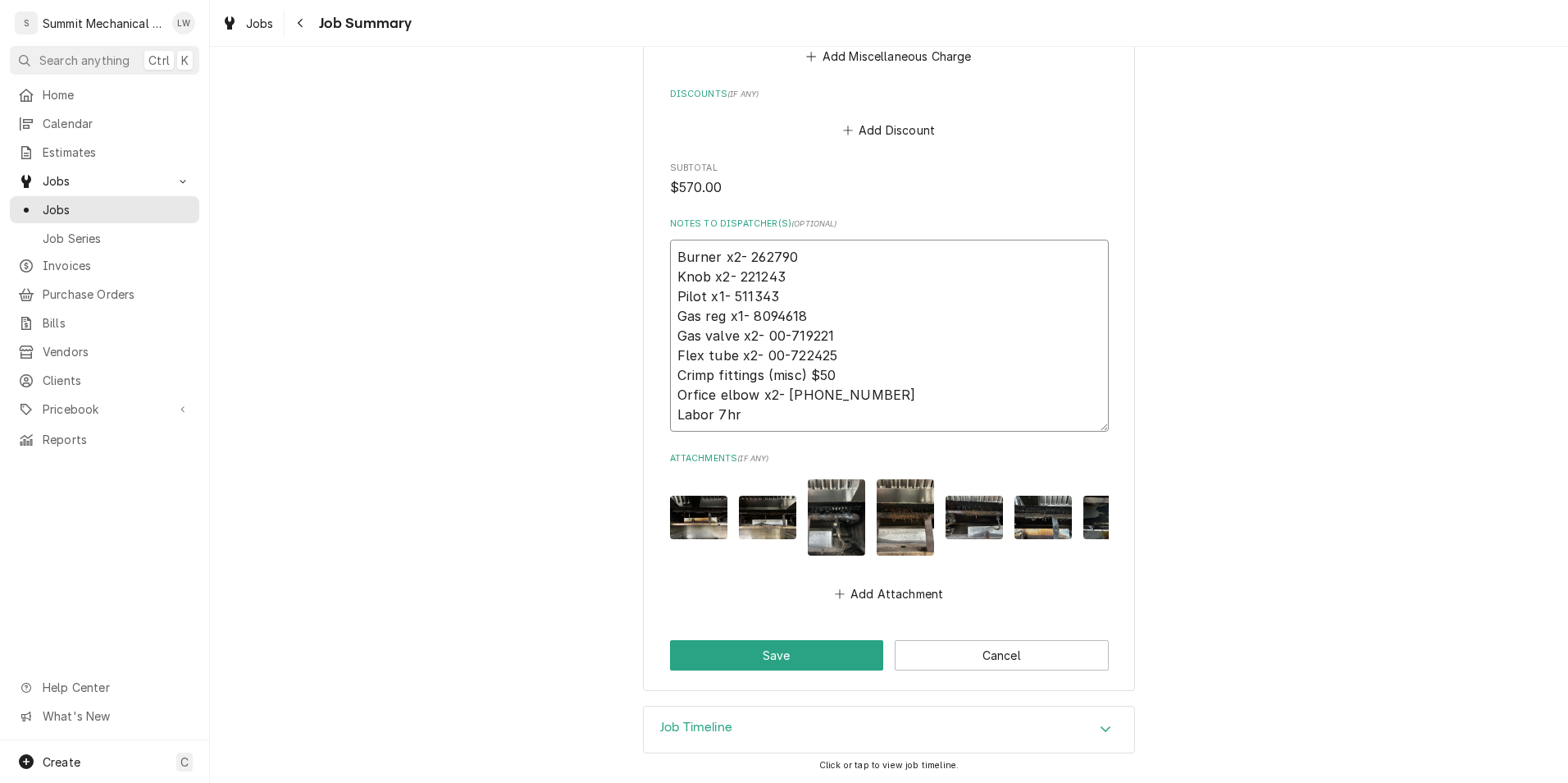
drag, startPoint x: 859, startPoint y: 406, endPoint x: 651, endPoint y: 237, distance: 268.0
type textarea "x"
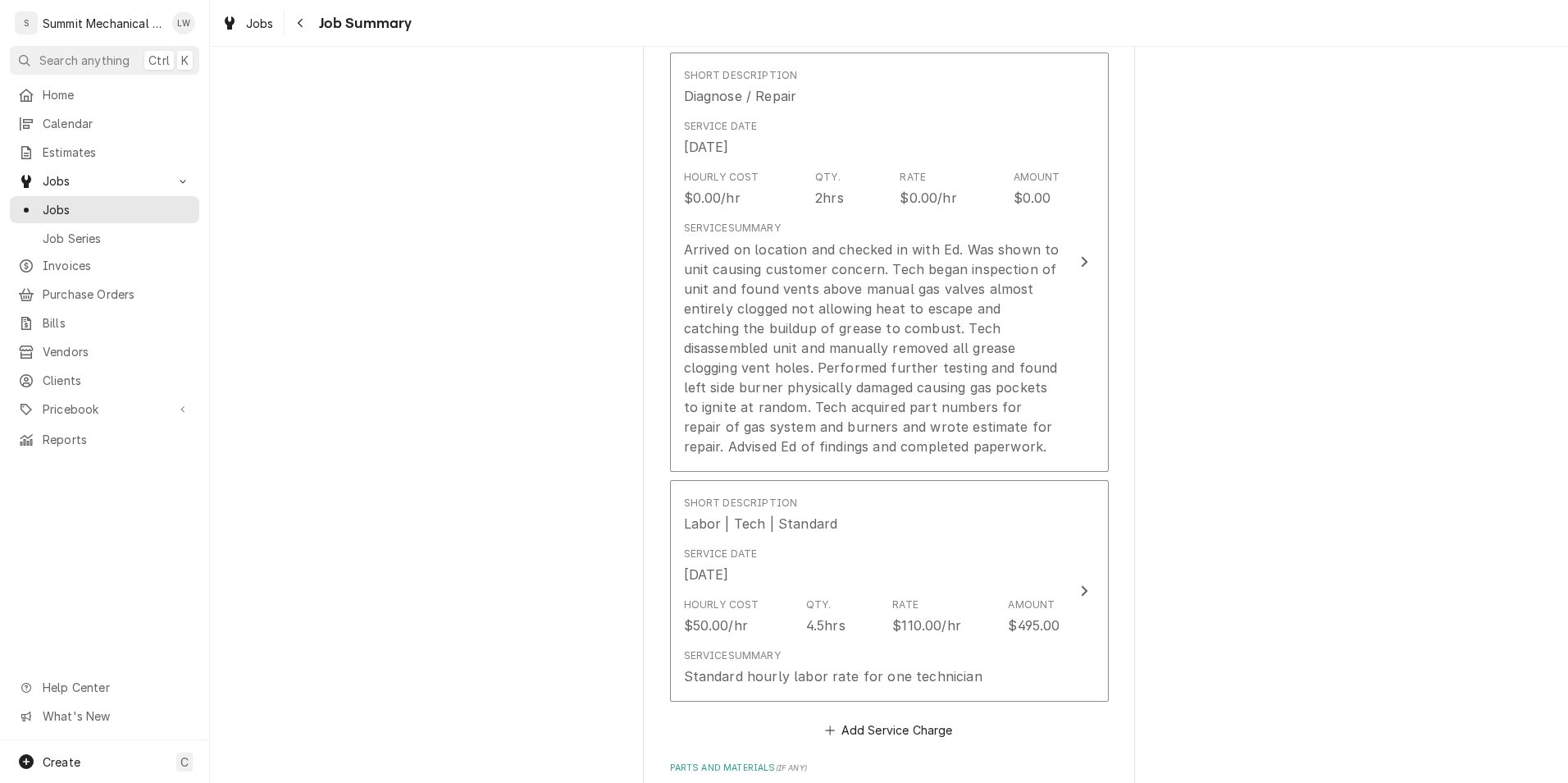
scroll to position [416, 0]
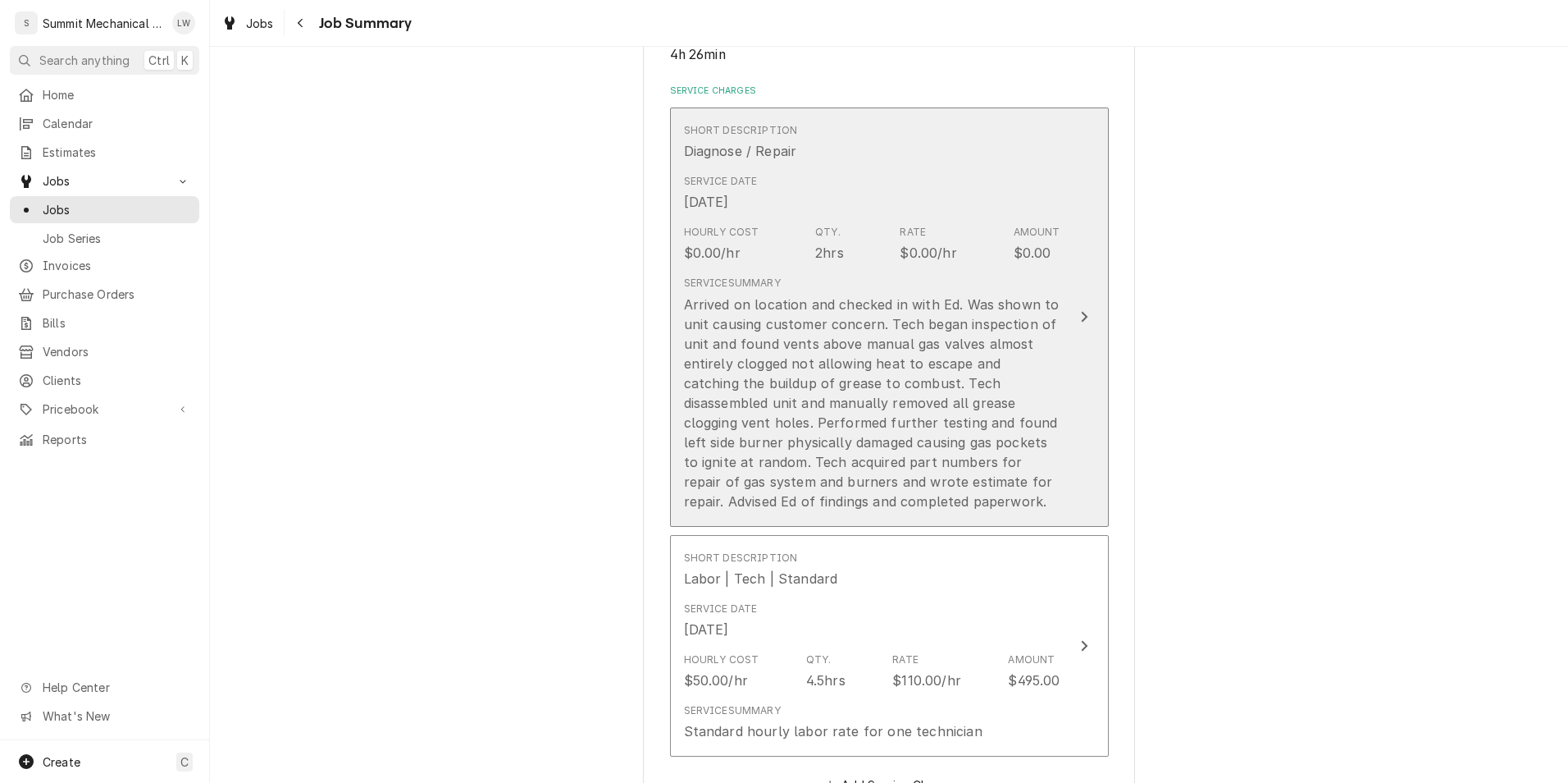
click at [909, 327] on div "Arrived on location and checked in with Ed. Was shown to unit causing customer …" at bounding box center [872, 403] width 376 height 217
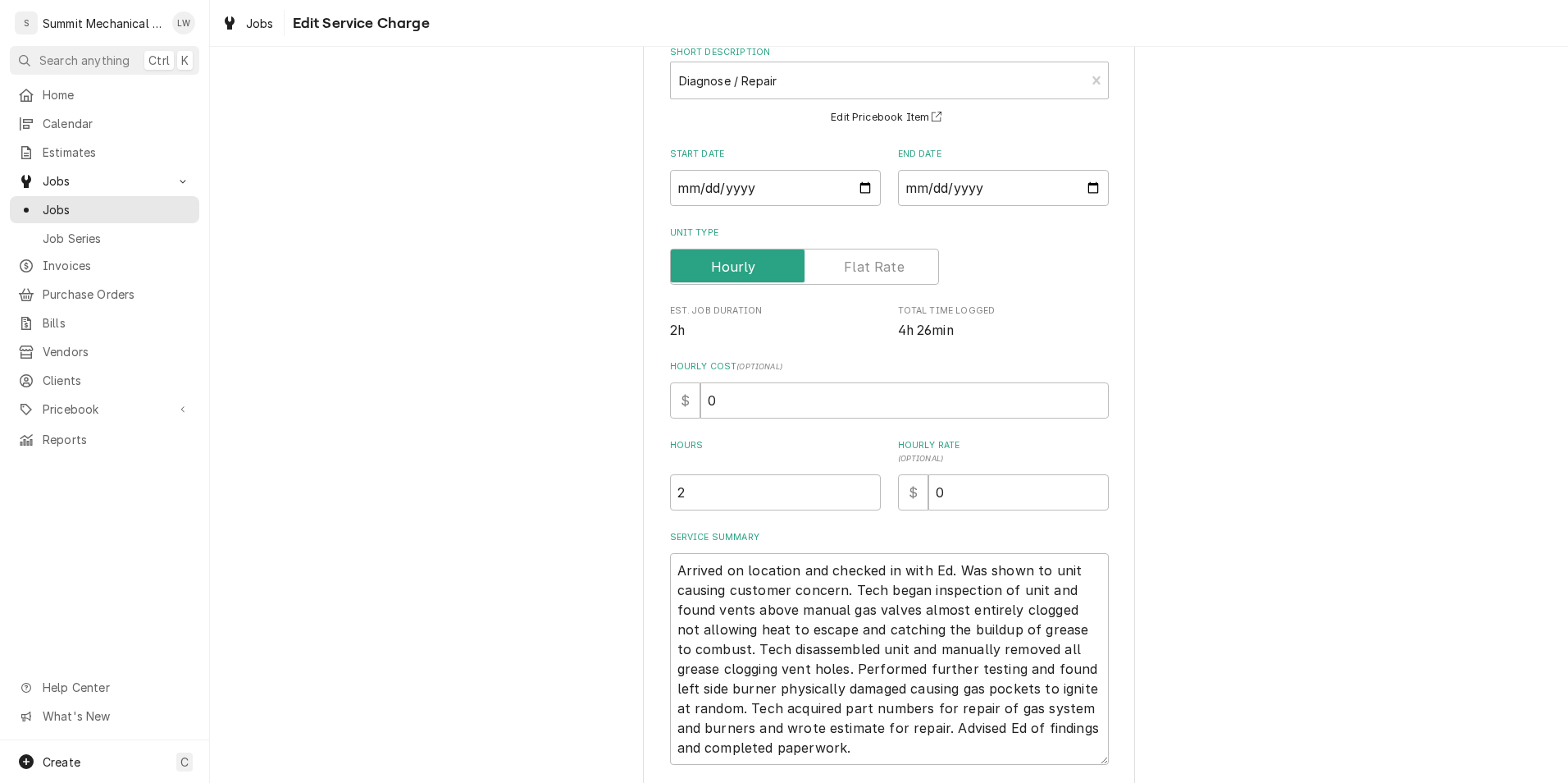
scroll to position [218, 0]
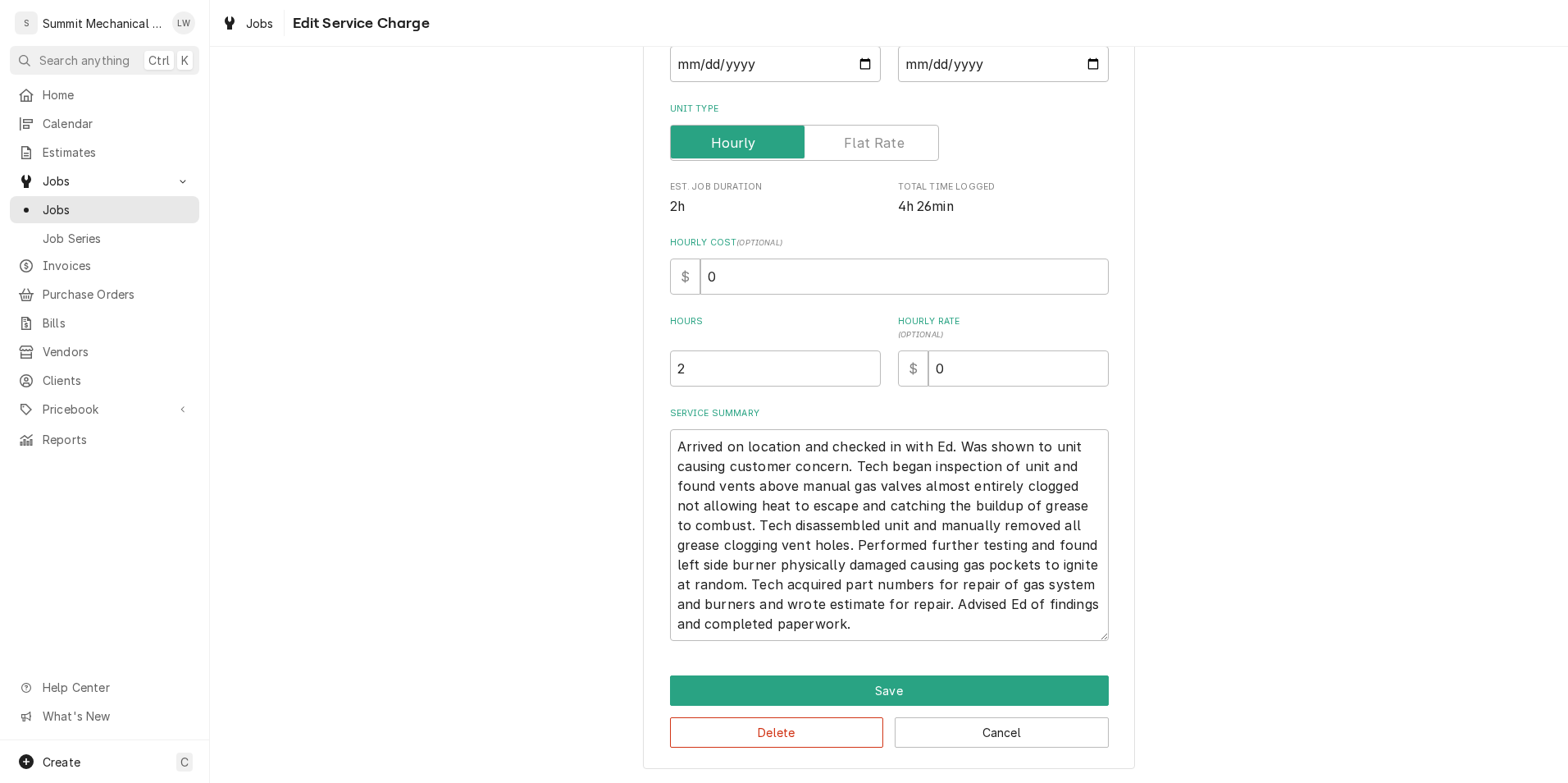
click at [659, 453] on div "Use the fields below to edit this service charge Short Description Diagnose / R…" at bounding box center [889, 315] width 492 height 908
click at [672, 446] on textarea "Arrived on location and checked in with Ed. Was shown to unit causing customer …" at bounding box center [889, 534] width 439 height 212
type textarea "x"
type textarea "0Arrived on location and checked in with Ed. Was shown to unit causing customer…"
type textarea "x"
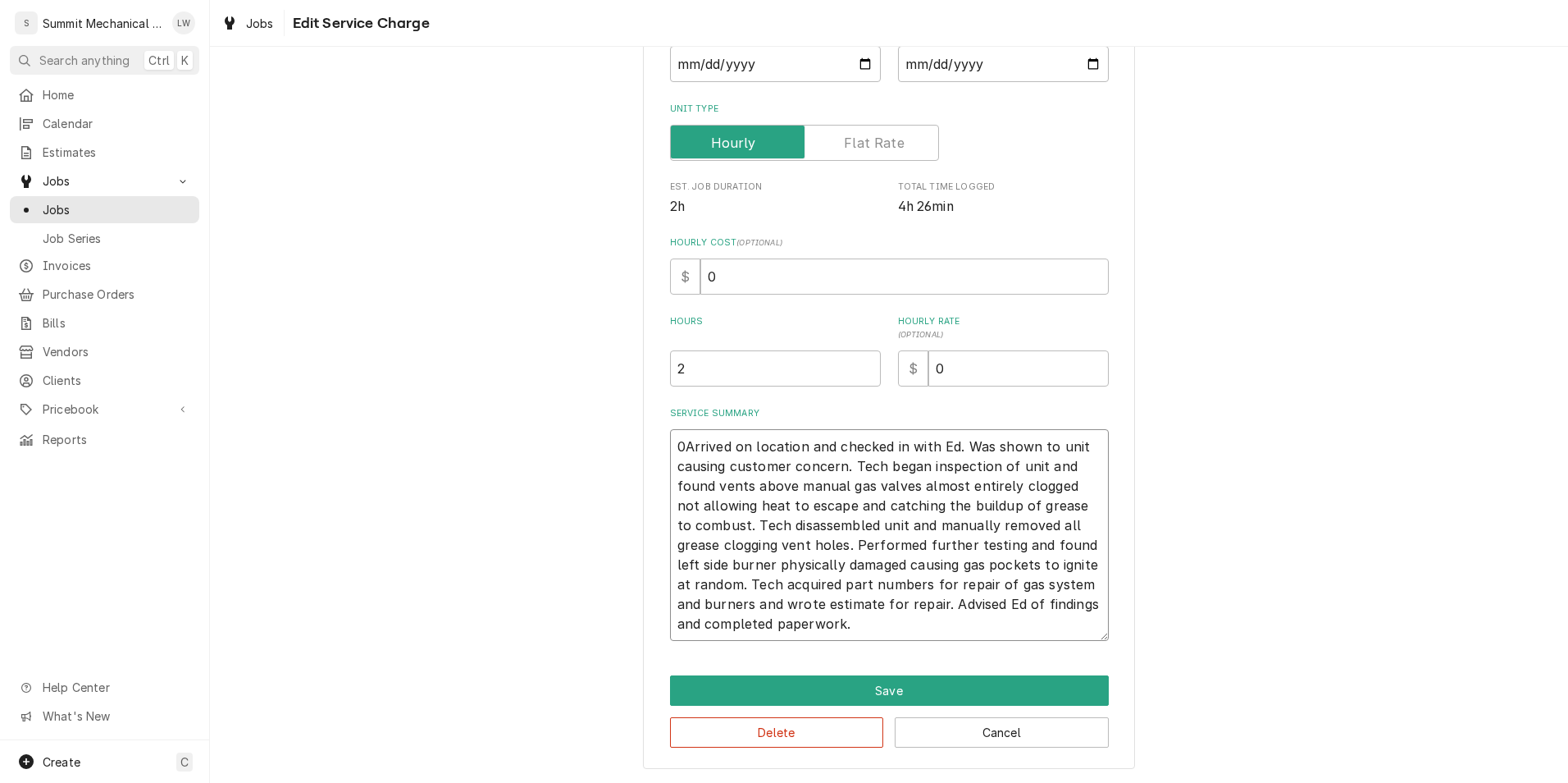
type textarea "09Arrived on location and checked in with Ed. Was shown to unit causing custome…"
type textarea "x"
type textarea "09/Arrived on location and checked in with Ed. Was shown to unit causing custom…"
type textarea "x"
type textarea "09/2Arrived on location and checked in with Ed. Was shown to unit causing custo…"
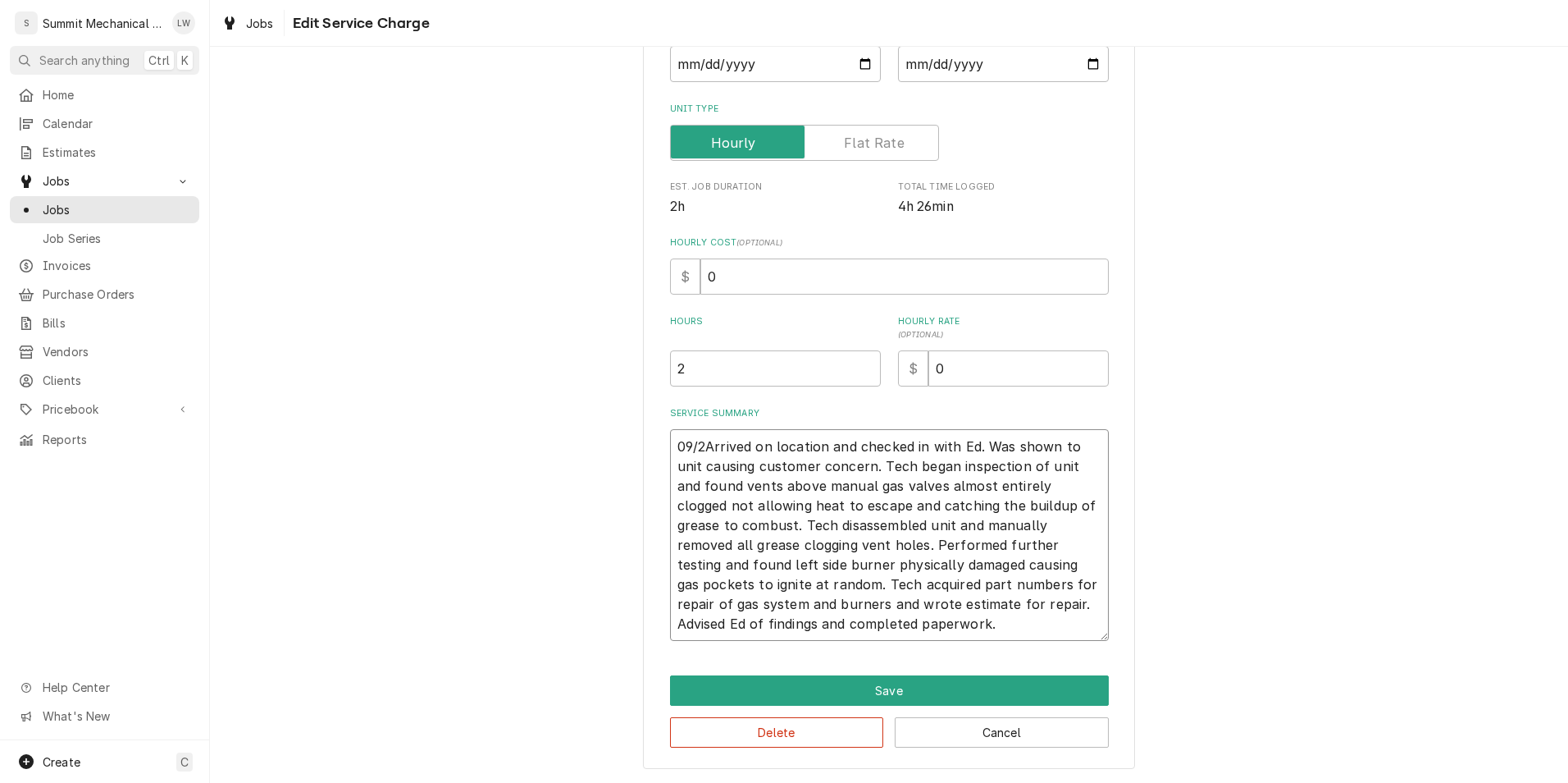
type textarea "x"
type textarea "09/25Arrived on location and checked in with Ed. Was shown to unit causing cust…"
type textarea "x"
type textarea "09/25/Arrived on location and checked in with Ed. Was shown to unit causing cus…"
type textarea "x"
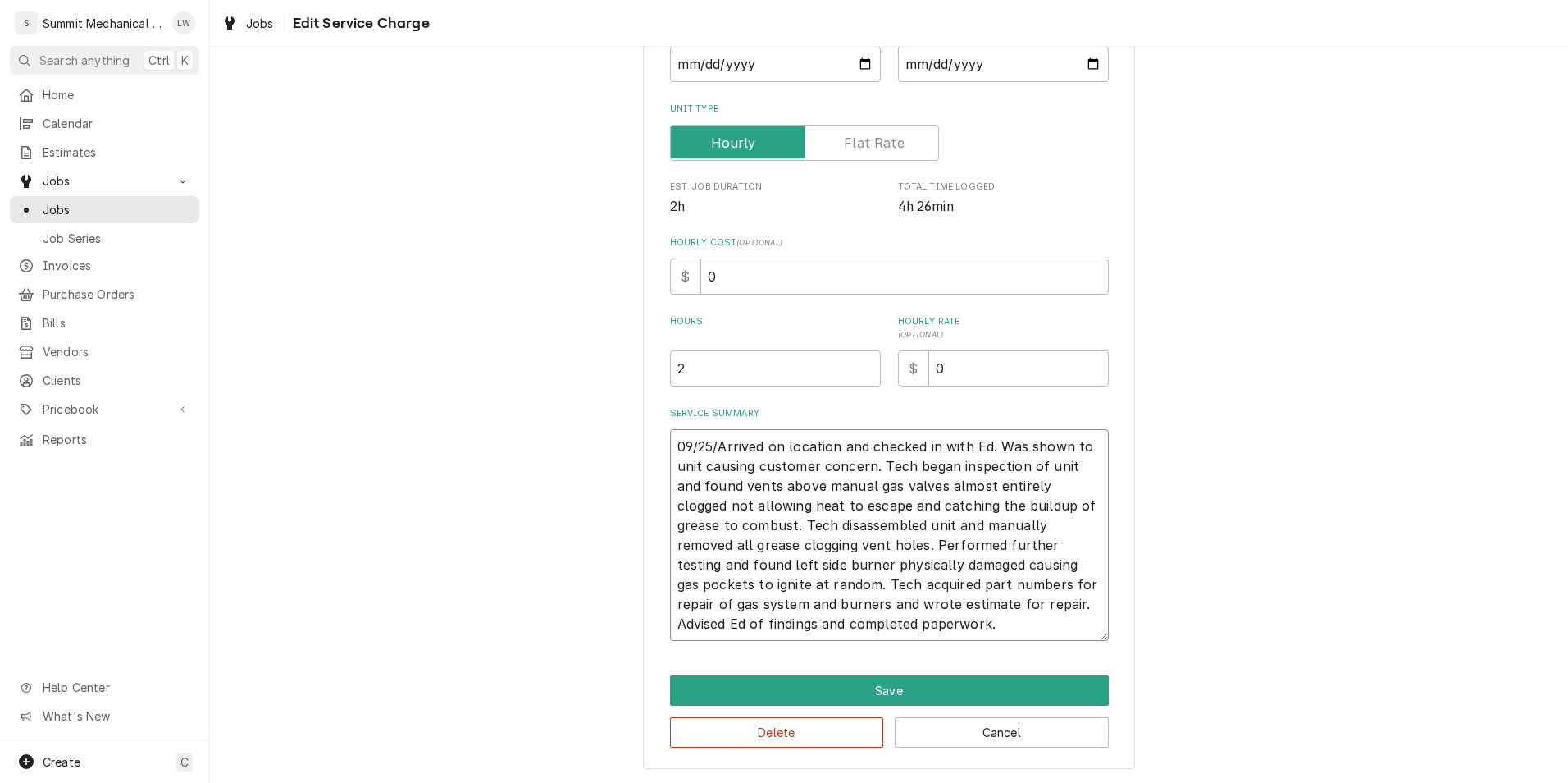
type textarea "09/25/2Arrived on location and checked in with Ed. Was shown to unit causing cu…"
type textarea "x"
type textarea "09/25/25Arrived on location and checked in with Ed. Was shown to unit causing c…"
type textarea "x"
type textarea "09/25/25 Arrived on location and checked in with Ed. Was shown to unit causing …"
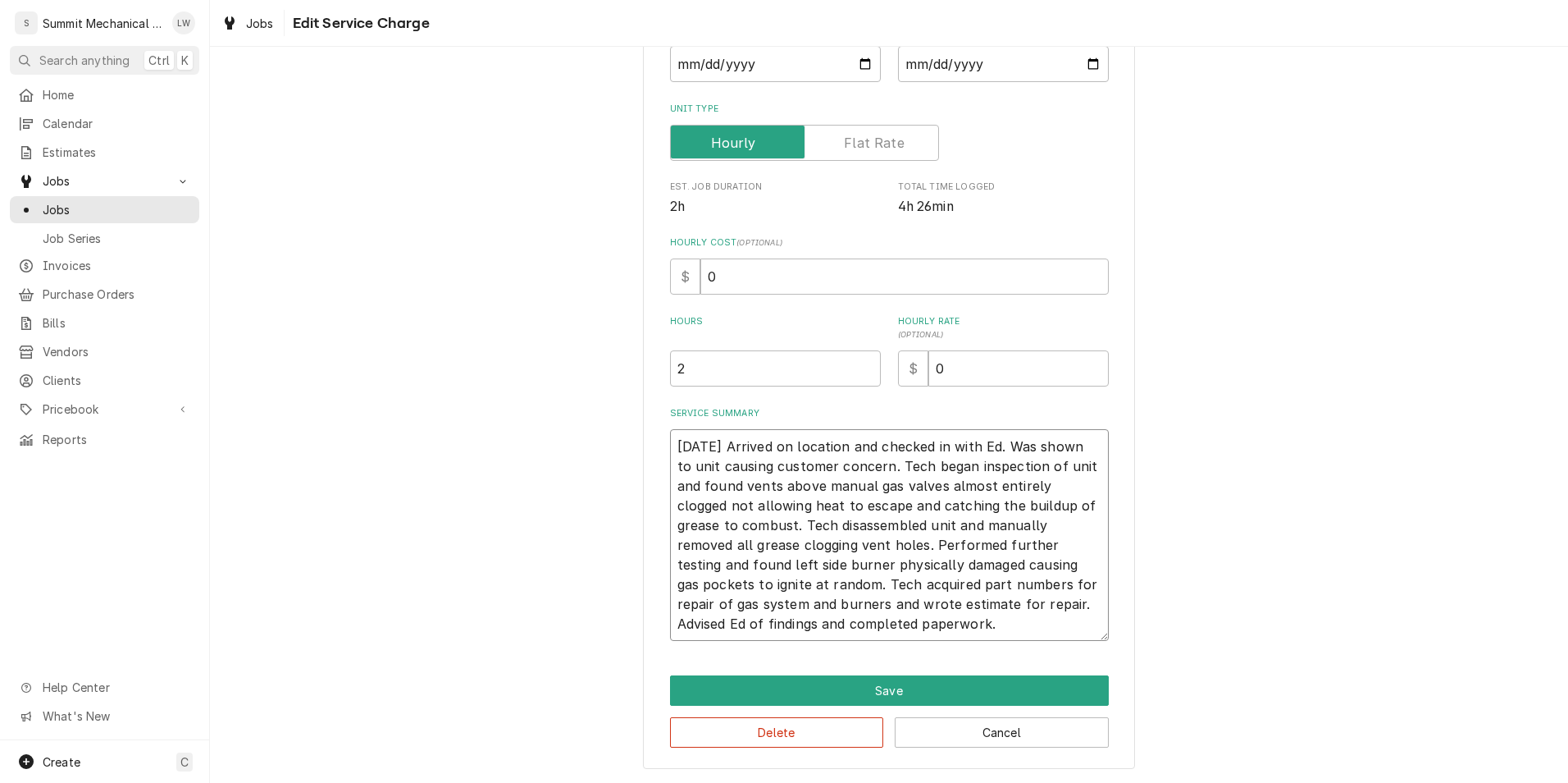
type textarea "x"
type textarea "09/25/25 SArrived on location and checked in with Ed. Was shown to unit causing…"
type textarea "x"
type textarea "09/25/25 SRArrived on location and checked in with Ed. Was shown to unit causin…"
type textarea "x"
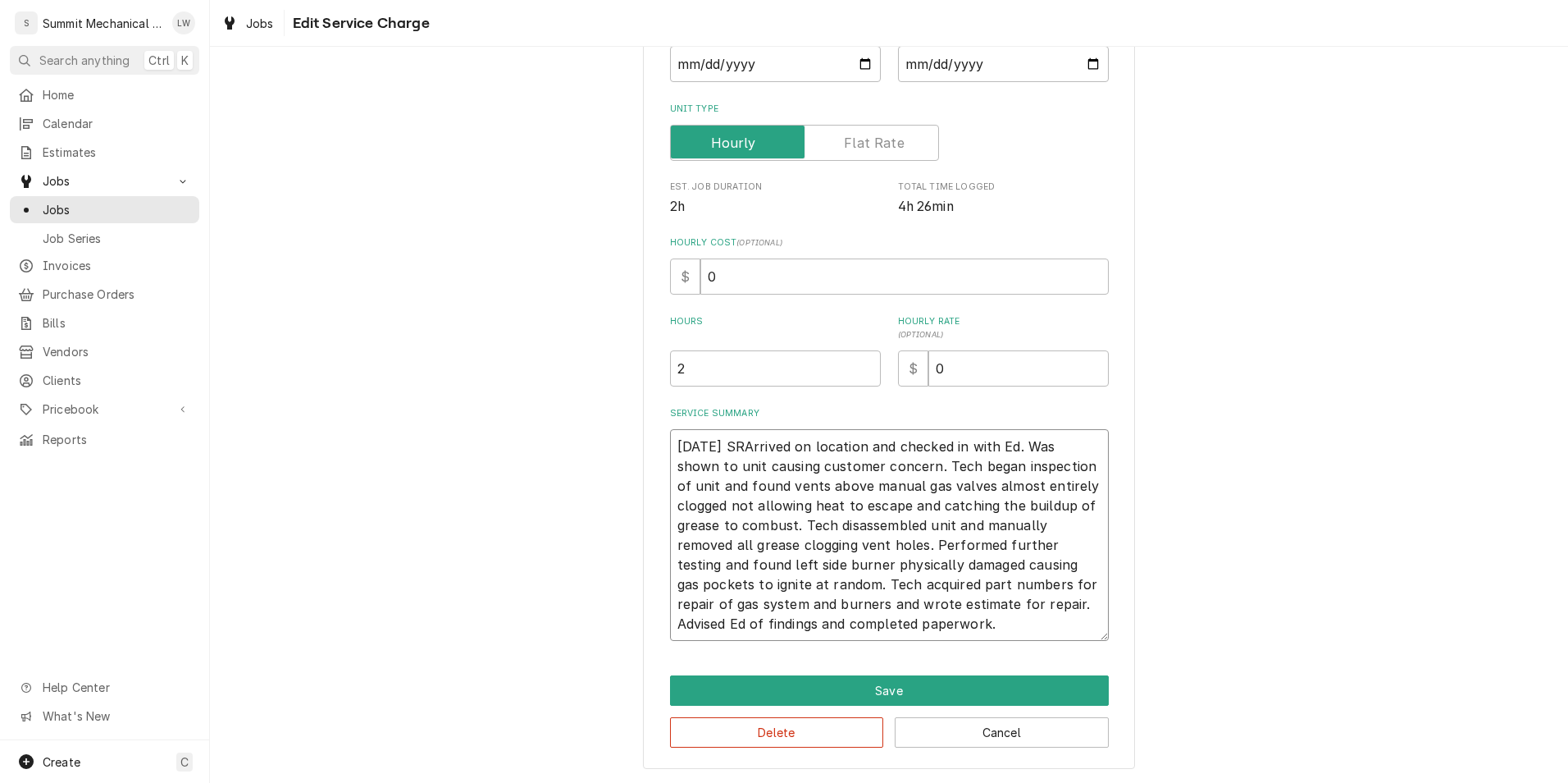
type textarea "09/25/25 SR:Arrived on location and checked in with Ed. Was shown to unit causi…"
type textarea "x"
type textarea "09/25/25 SR: Arrived on location and checked in with Ed. Was shown to unit caus…"
click at [949, 629] on textarea "09/25/25 SR: Arrived on location and checked in with Ed. Was shown to unit caus…" at bounding box center [889, 534] width 439 height 212
type textarea "x"
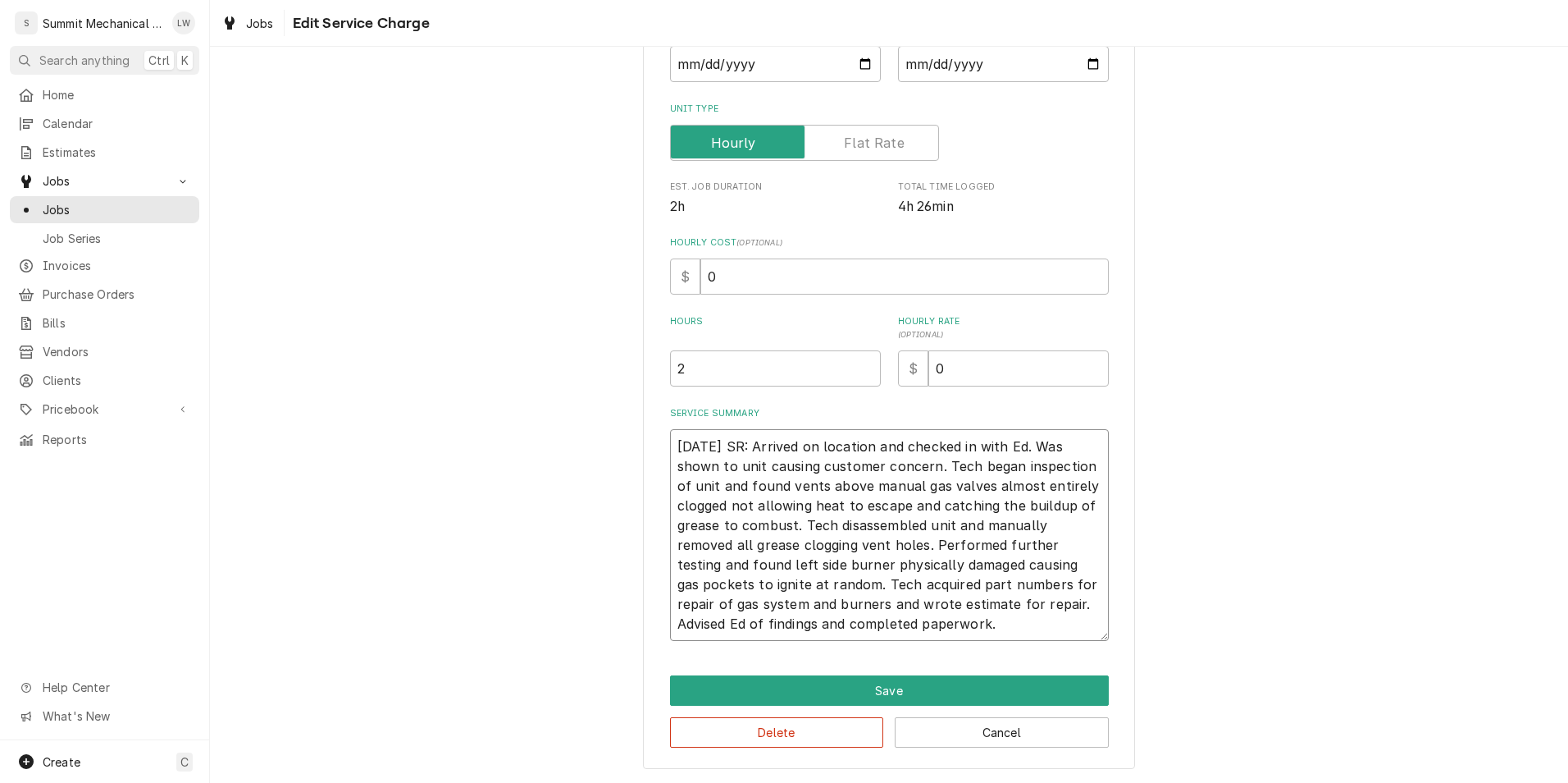
type textarea "09/25/25 SR: Arrived on location and checked in with Ed. Was shown to unit caus…"
type textarea "x"
type textarea "09/25/25 SR: Arrived on location and checked in with Ed. Was shown to unit caus…"
type textarea "x"
type textarea "09/25/25 SR: Arrived on location and checked in with Ed. Was shown to unit caus…"
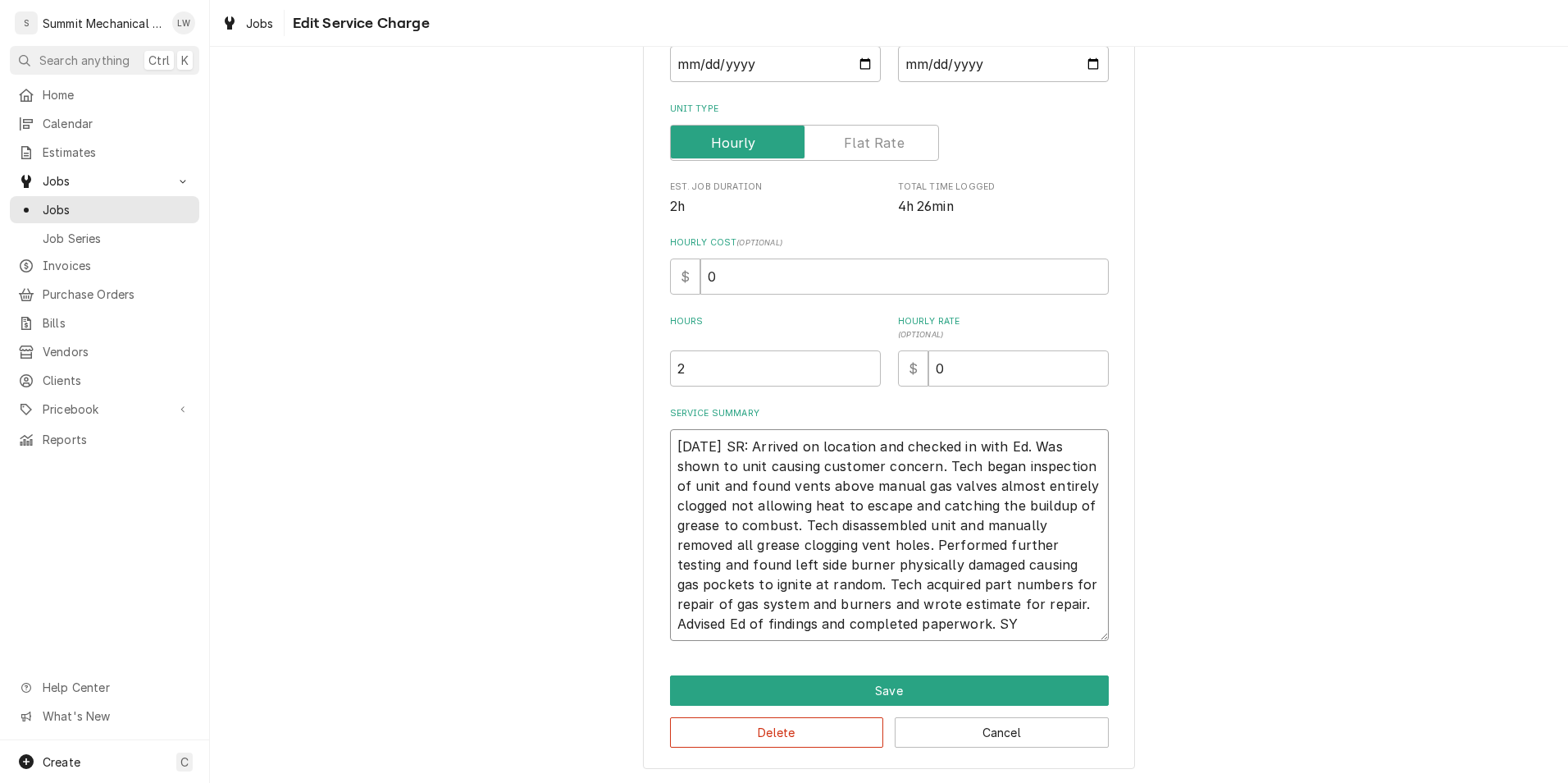
type textarea "x"
type textarea "09/25/25 SR: Arrived on location and checked in with Ed. Was shown to unit caus…"
type textarea "x"
type textarea "09/25/25 SR: Arrived on location and checked in with Ed. Was shown to unit caus…"
type textarea "x"
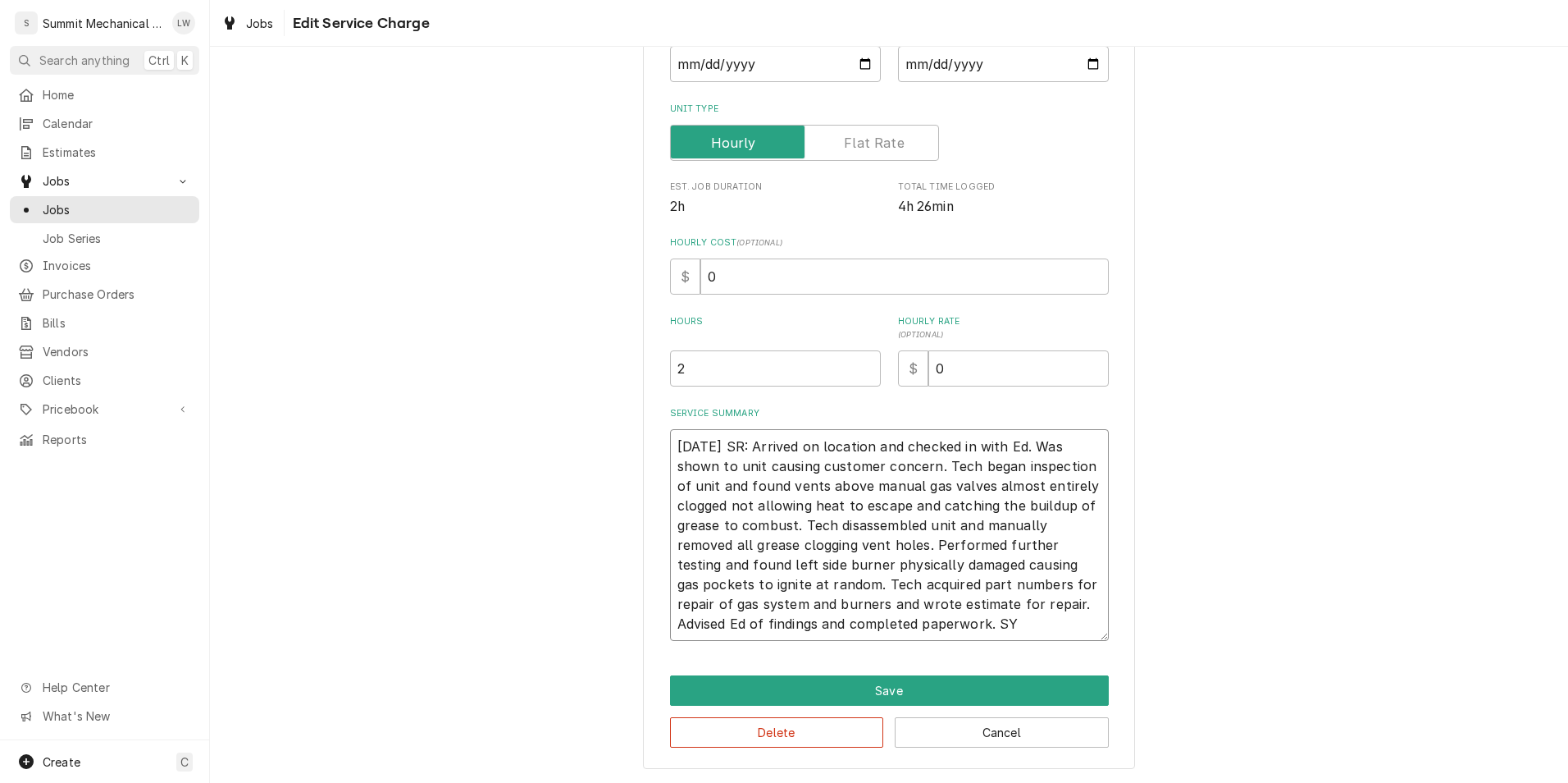
type textarea "09/25/25 SR: Arrived on location and checked in with Ed. Was shown to unit caus…"
type textarea "x"
type textarea "09/25/25 SR: Arrived on location and checked in with Ed. Was shown to unit caus…"
type textarea "x"
type textarea "09/25/25 SR: Arrived on location and checked in with Ed. Was shown to unit caus…"
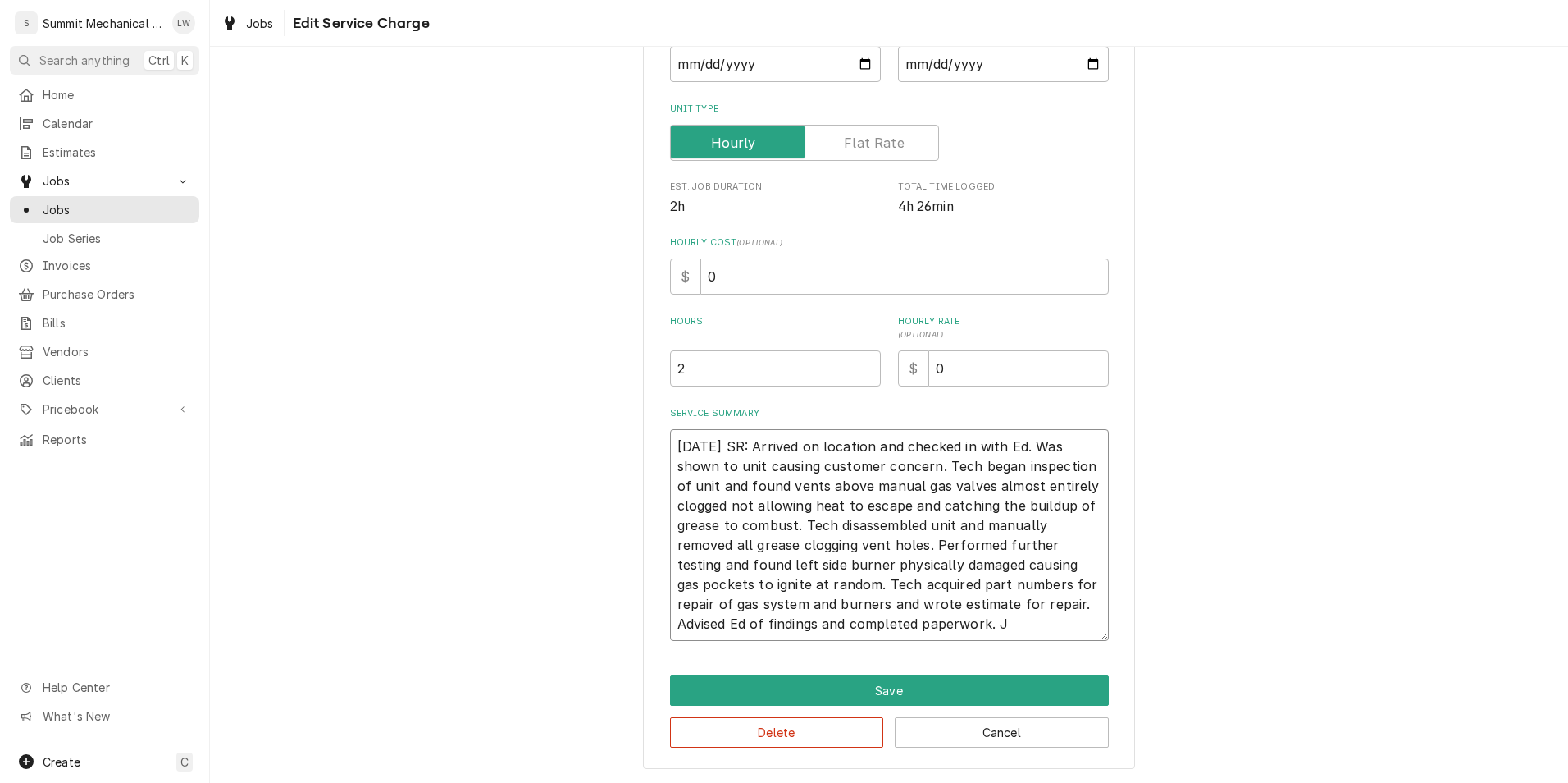
type textarea "x"
type textarea "09/25/25 SR: Arrived on location and checked in with Ed. Was shown to unit caus…"
type textarea "x"
type textarea "09/25/25 SR: Arrived on location and checked in with Ed. Was shown to unit caus…"
type textarea "x"
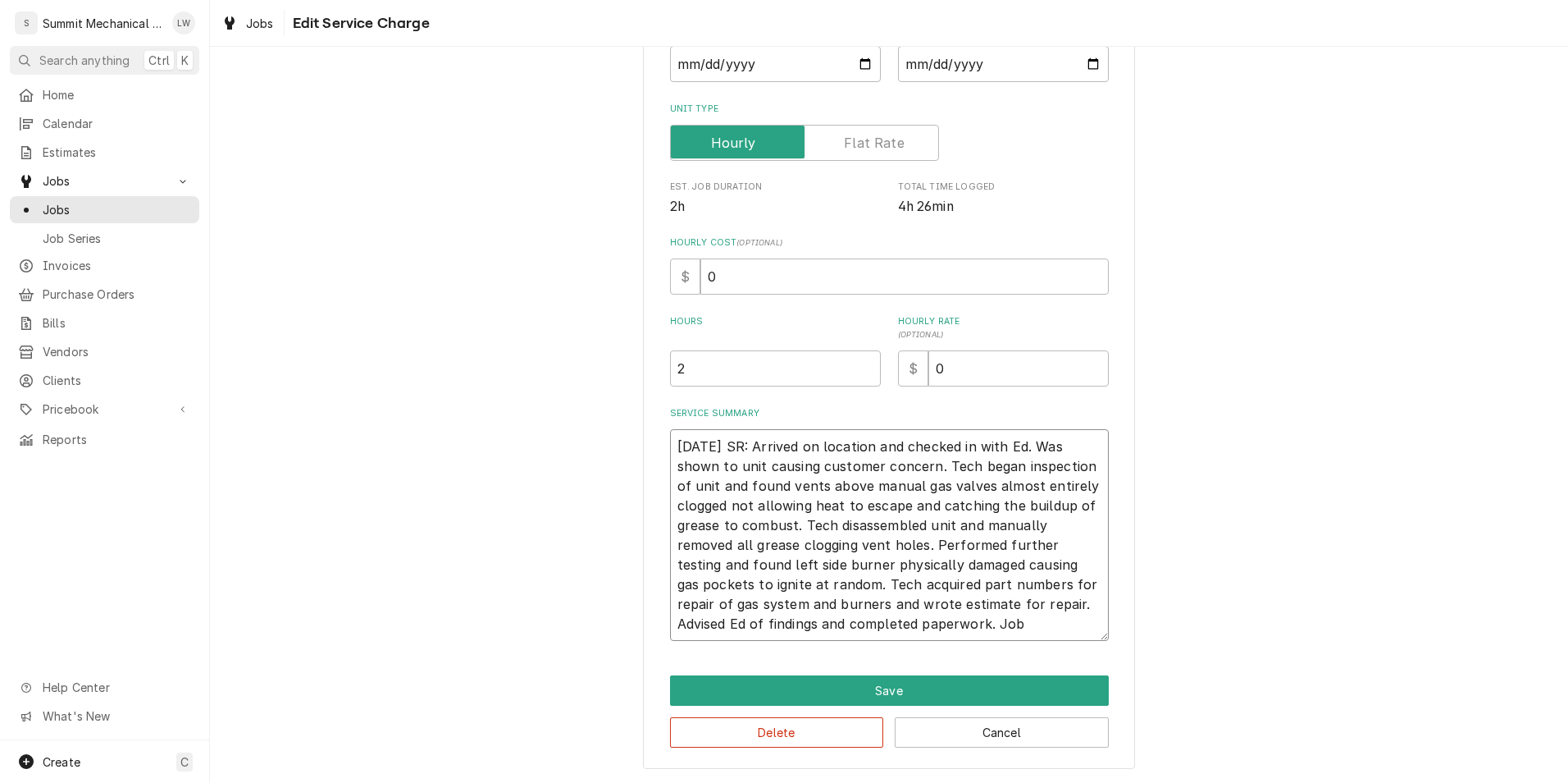
type textarea "09/25/25 SR: Arrived on location and checked in with Ed. Was shown to unit caus…"
type textarea "x"
type textarea "09/25/25 SR: Arrived on location and checked in with Ed. Was shown to unit caus…"
type textarea "x"
type textarea "09/25/25 SR: Arrived on location and checked in with Ed. Was shown to unit caus…"
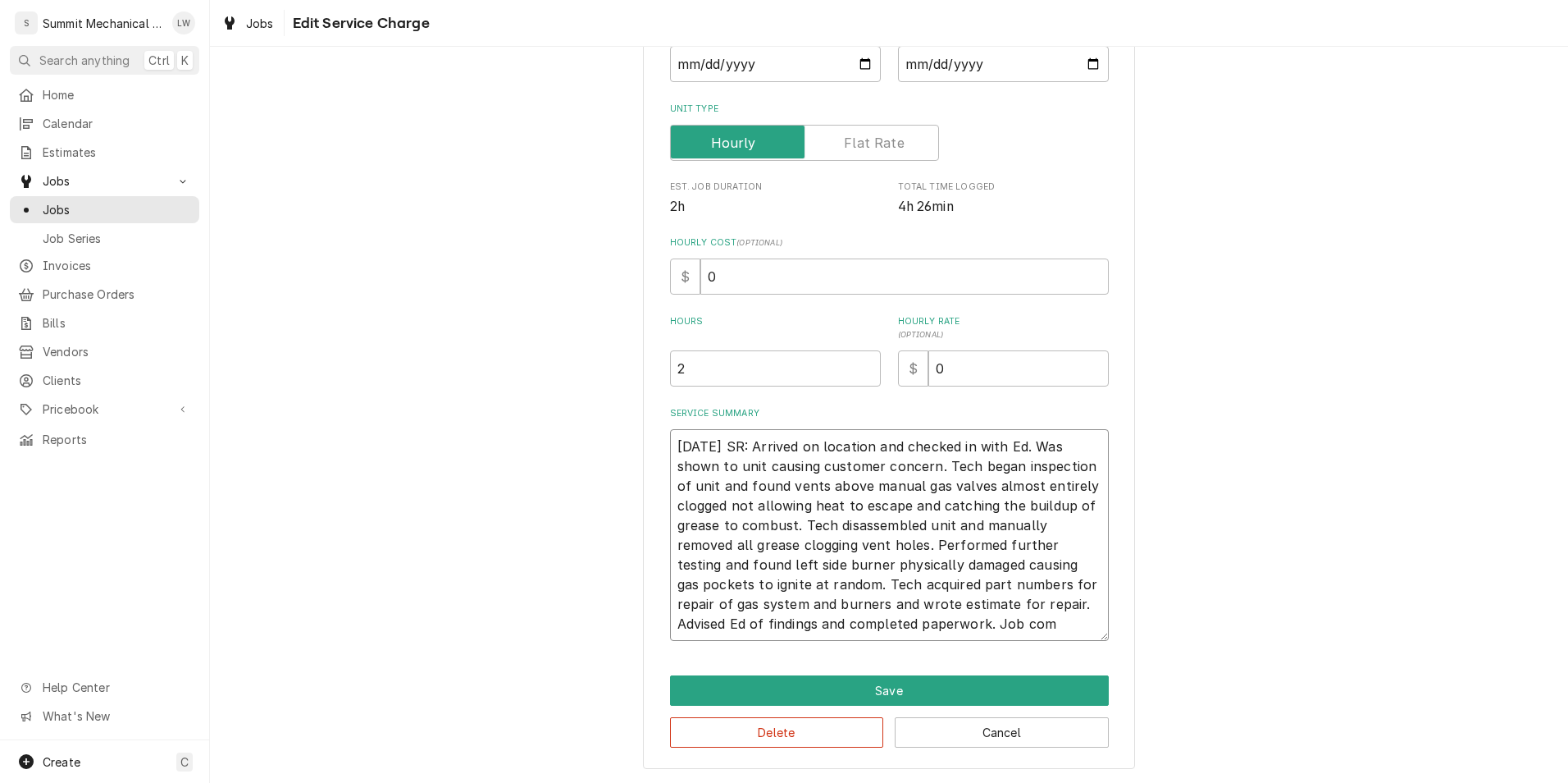
type textarea "x"
type textarea "09/25/25 SR: Arrived on location and checked in with Ed. Was shown to unit caus…"
type textarea "x"
type textarea "09/25/25 SR: Arrived on location and checked in with Ed. Was shown to unit caus…"
type textarea "x"
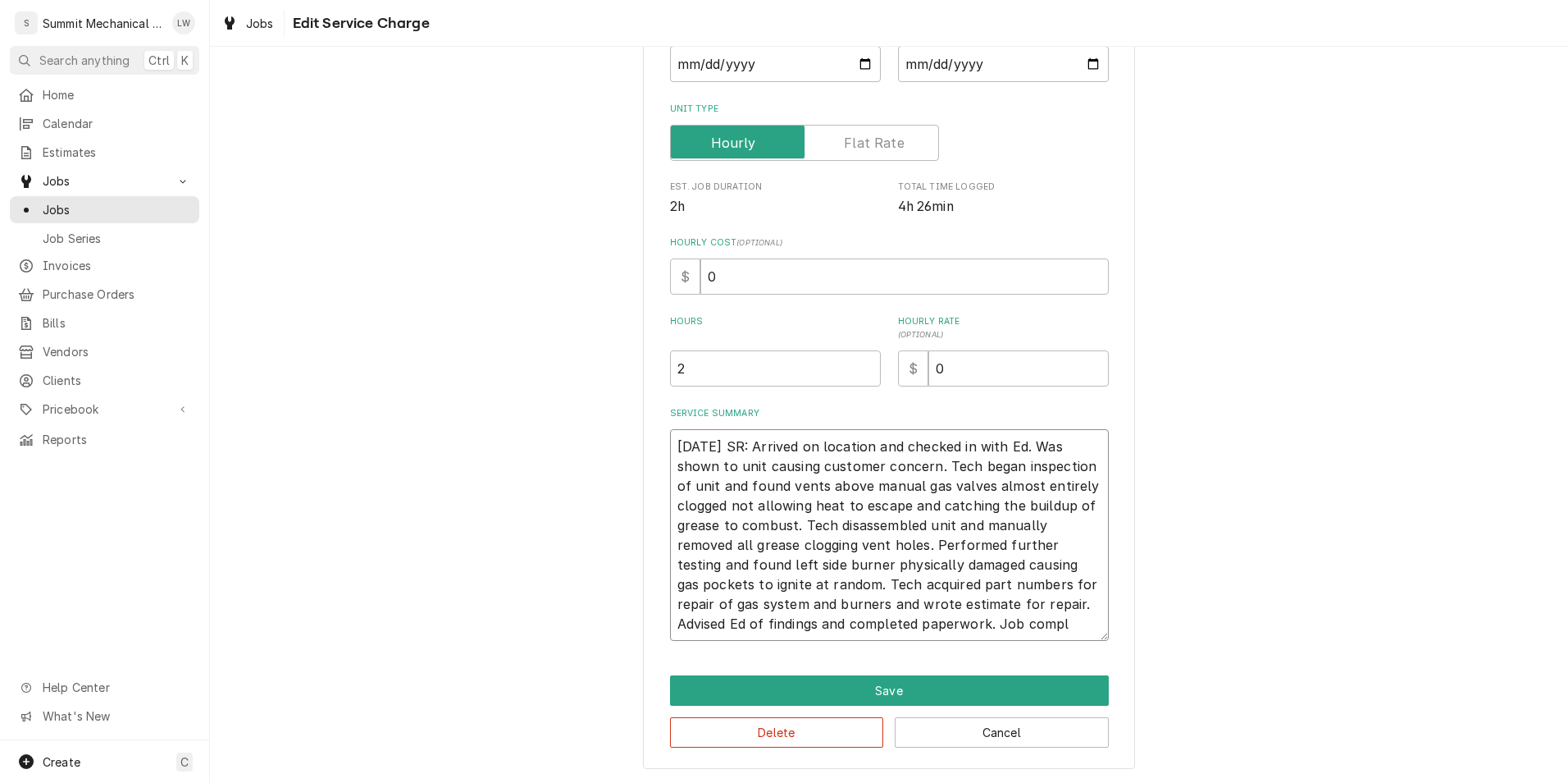
type textarea "09/25/25 SR: Arrived on location and checked in with Ed. Was shown to unit caus…"
type textarea "x"
type textarea "09/25/25 SR: Arrived on location and checked in with Ed. Was shown to unit caus…"
type textarea "x"
type textarea "09/25/25 SR: Arrived on location and checked in with Ed. Was shown to unit caus…"
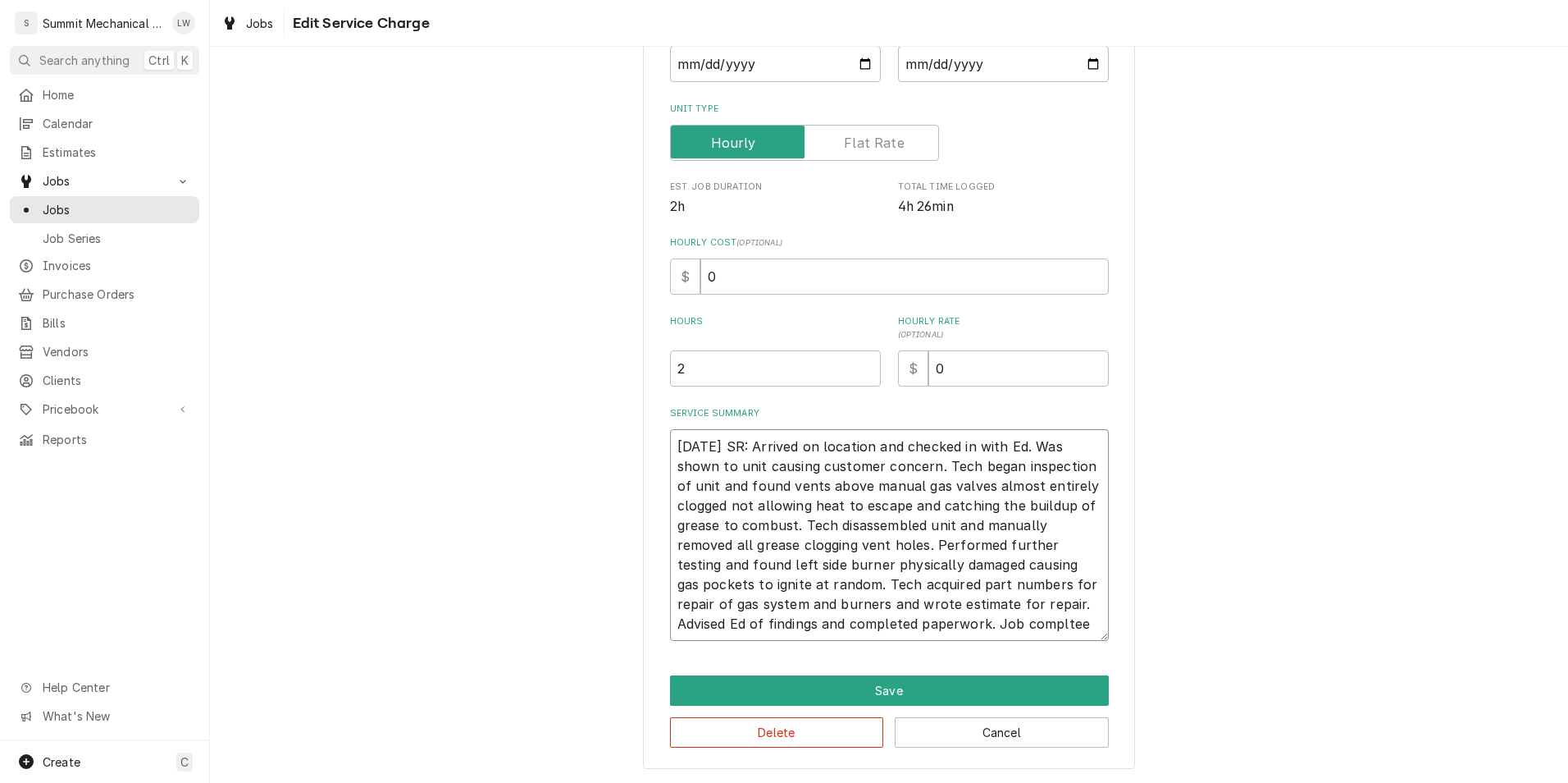
type textarea "x"
type textarea "09/25/25 SR: Arrived on location and checked in with Ed. Was shown to unit caus…"
type textarea "x"
type textarea "09/25/25 SR: Arrived on location and checked in with Ed. Was shown to unit caus…"
type textarea "x"
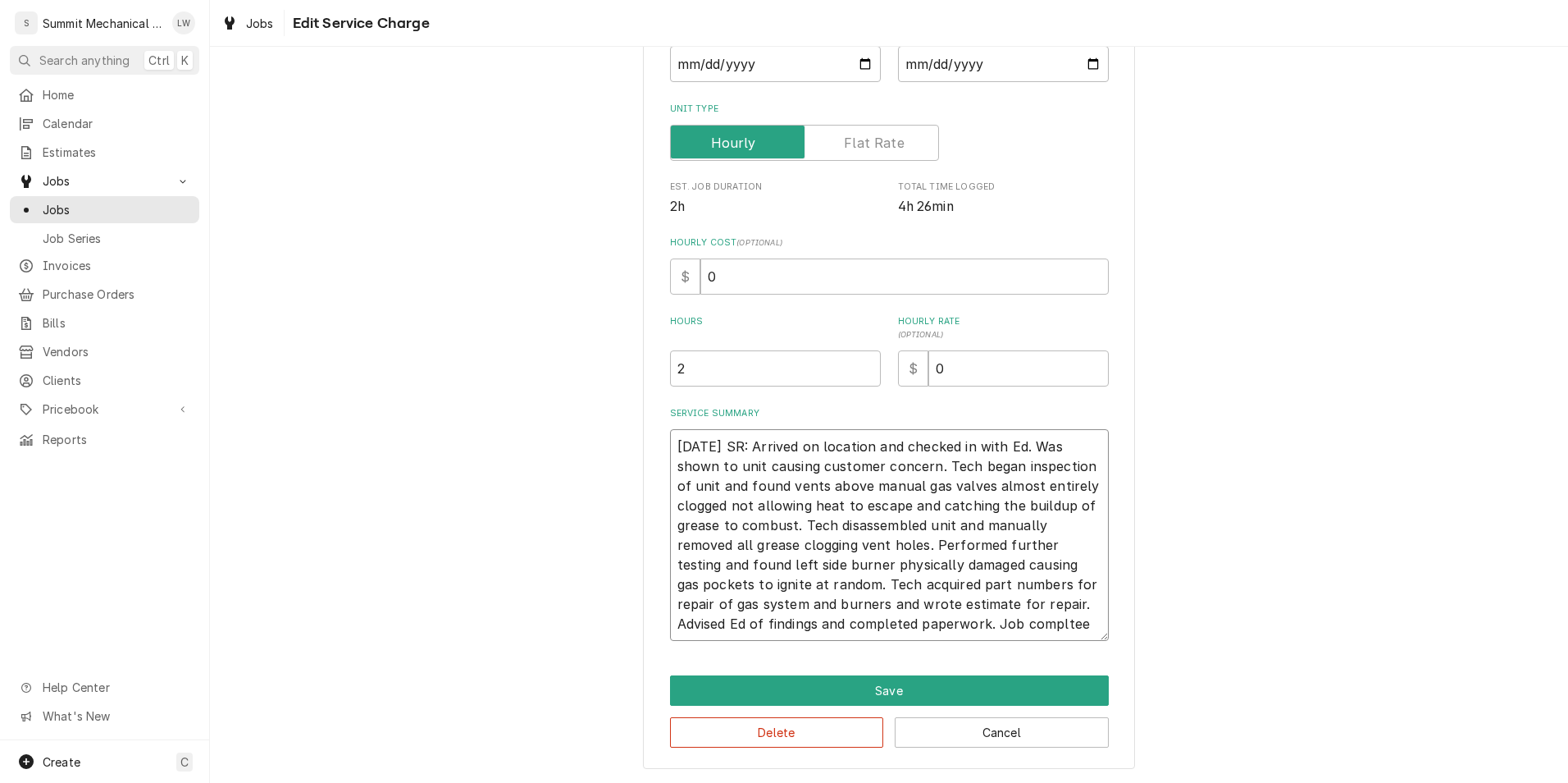
type textarea "09/25/25 SR: Arrived on location and checked in with Ed. Was shown to unit caus…"
type textarea "x"
type textarea "09/25/25 SR: Arrived on location and checked in with Ed. Was shown to unit caus…"
type textarea "x"
type textarea "09/25/25 SR: Arrived on location and checked in with Ed. Was shown to unit caus…"
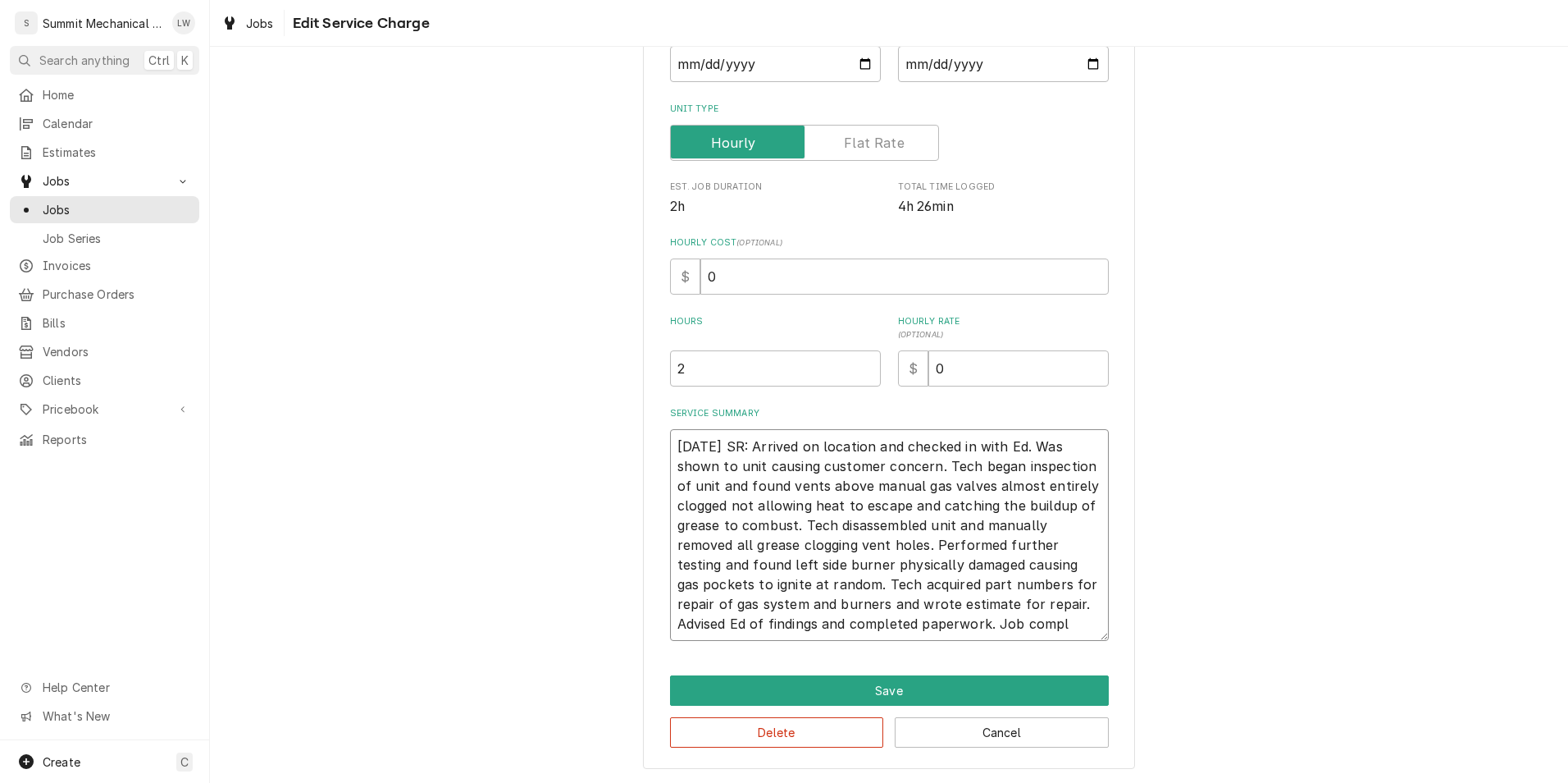
type textarea "x"
type textarea "09/25/25 SR: Arrived on location and checked in with Ed. Was shown to unit caus…"
type textarea "x"
type textarea "09/25/25 SR: Arrived on location and checked in with Ed. Was shown to unit caus…"
type textarea "x"
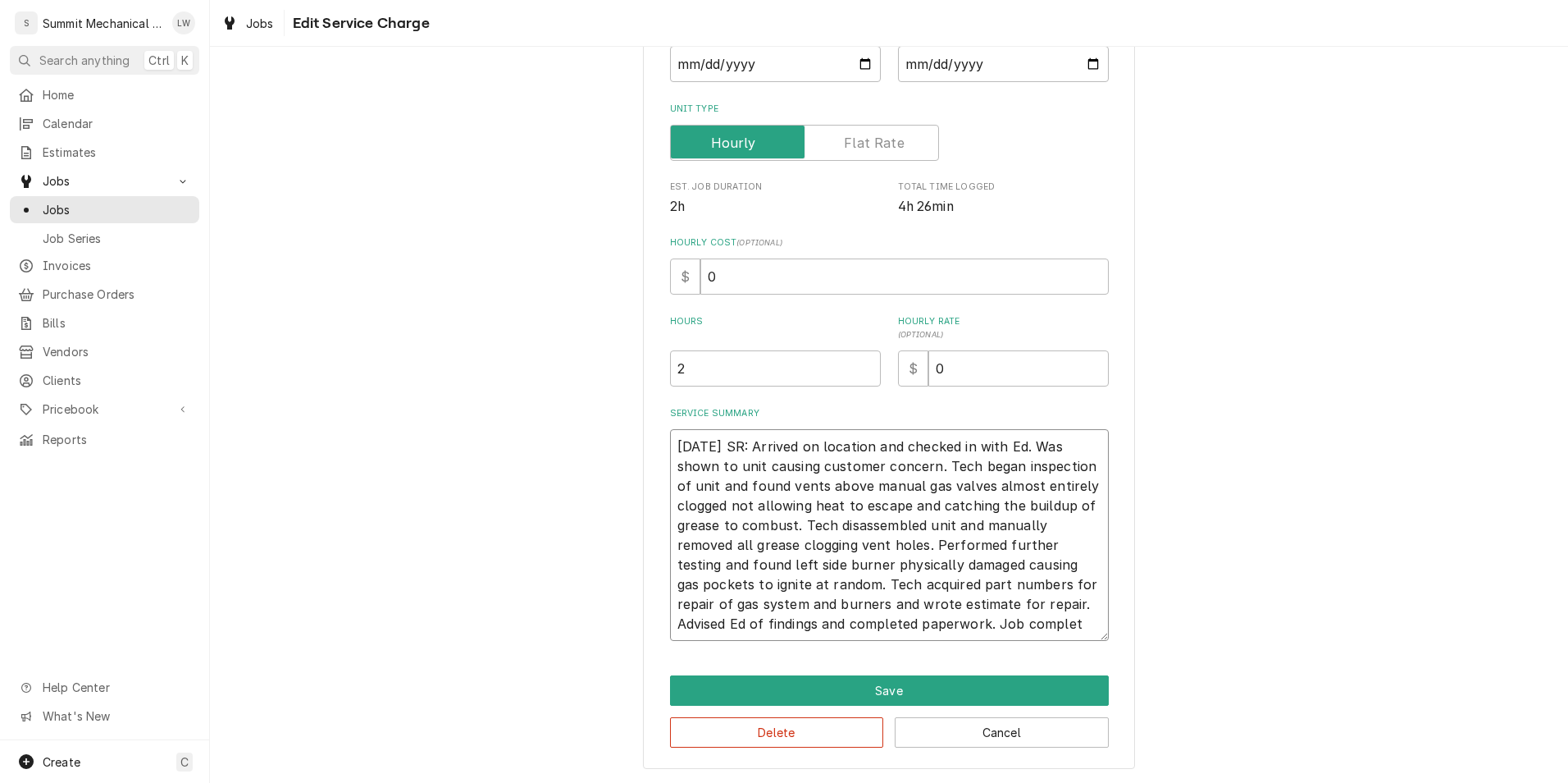
type textarea "09/25/25 SR: Arrived on location and checked in with Ed. Was shown to unit caus…"
type textarea "x"
type textarea "09/25/25 SR: Arrived on location and checked in with Ed. Was shown to unit caus…"
type textarea "x"
type textarea "09/25/25 SR: Arrived on location and checked in with Ed. Was shown to unit caus…"
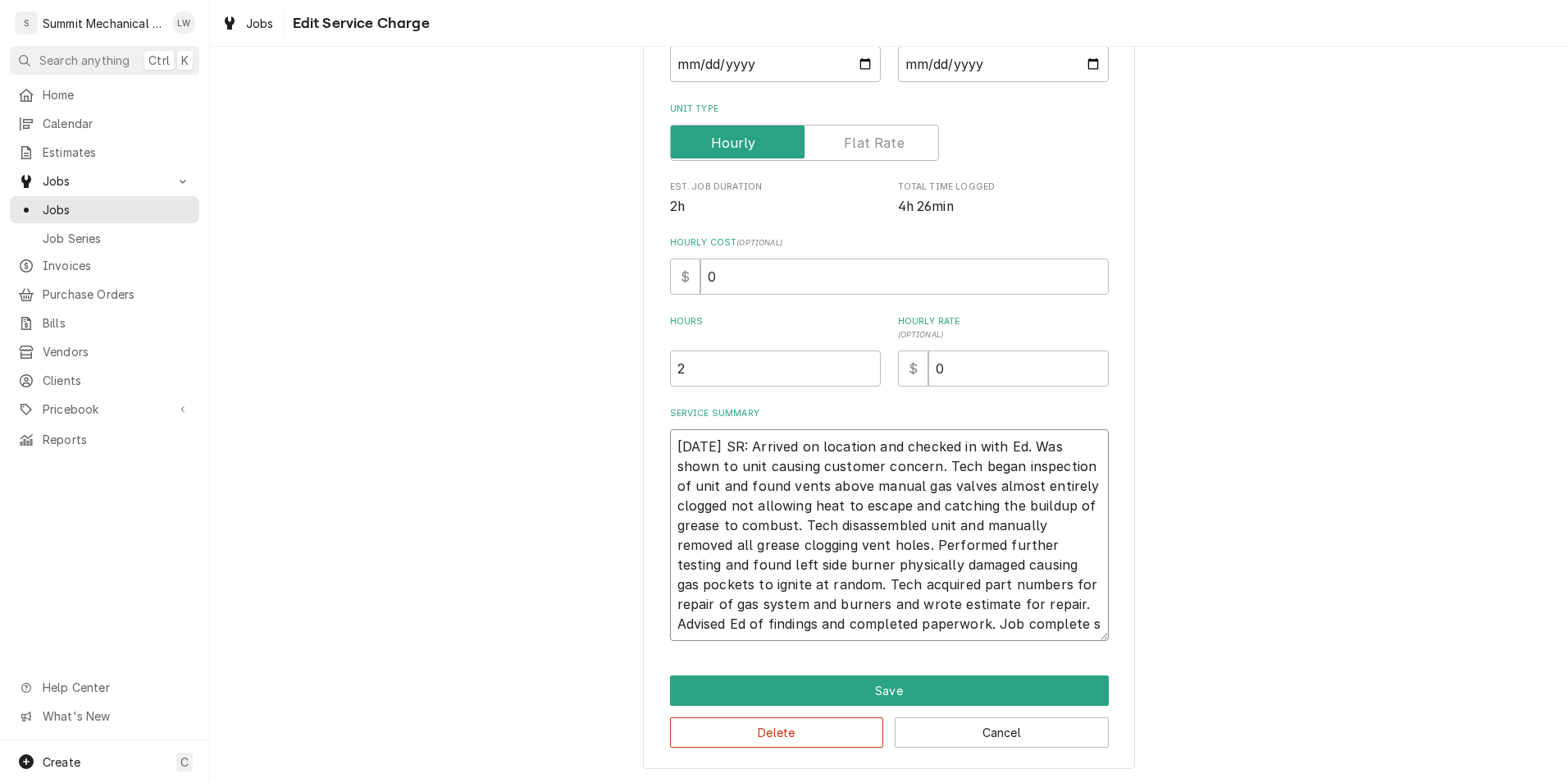
type textarea "x"
type textarea "09/25/25 SR: Arrived on location and checked in with Ed. Was shown to unit caus…"
type textarea "x"
type textarea "09/25/25 SR: Arrived on location and checked in with Ed. Was shown to unit caus…"
type textarea "x"
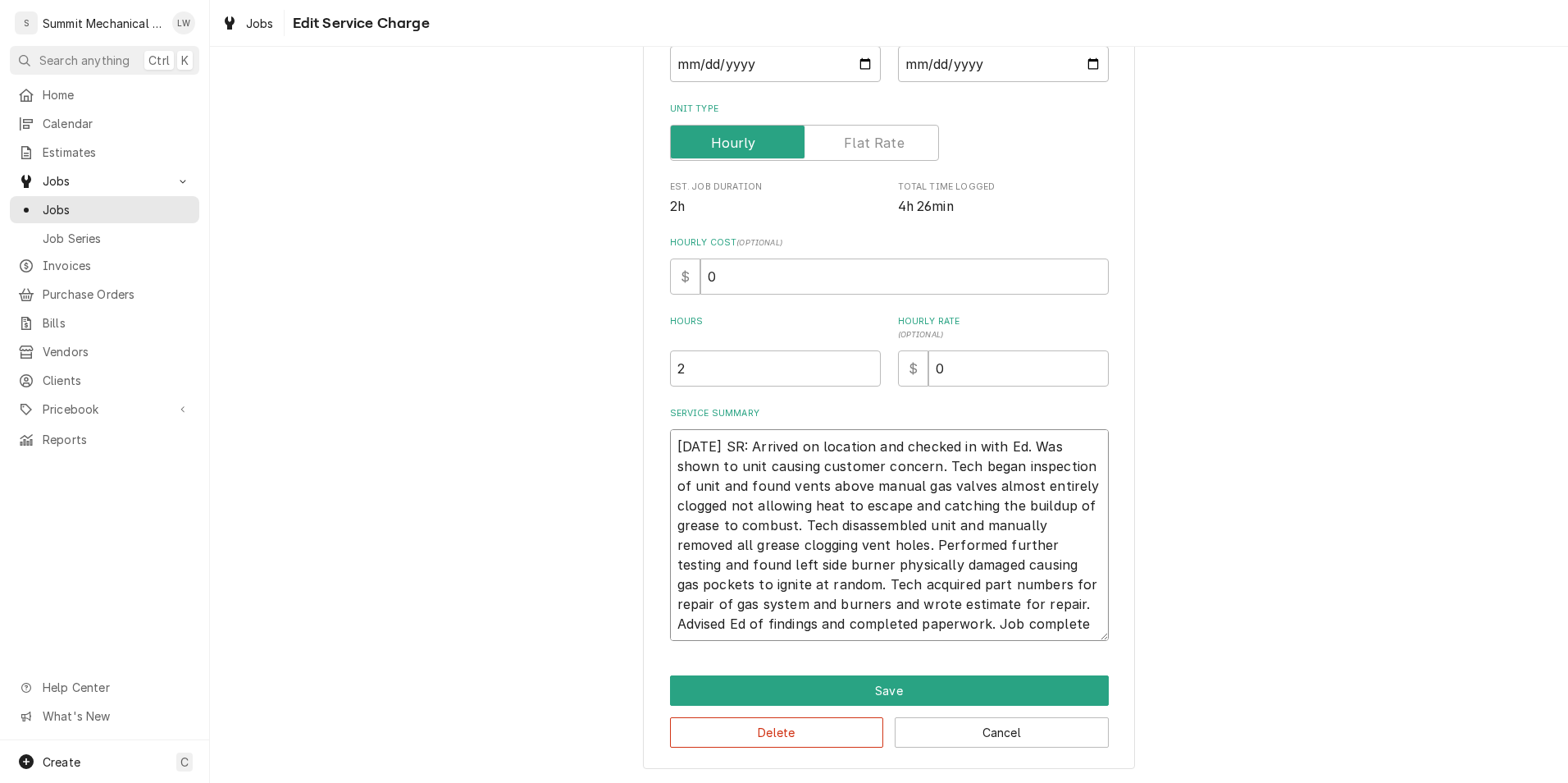
type textarea "09/25/25 SR: Arrived on location and checked in with Ed. Was shown to unit caus…"
type textarea "x"
type textarea "09/25/25 SR: Arrived on location and checked in with Ed. Was shown to unit caus…"
type textarea "x"
type textarea "09/25/25 SR: Arrived on location and checked in with Ed. Was shown to unit caus…"
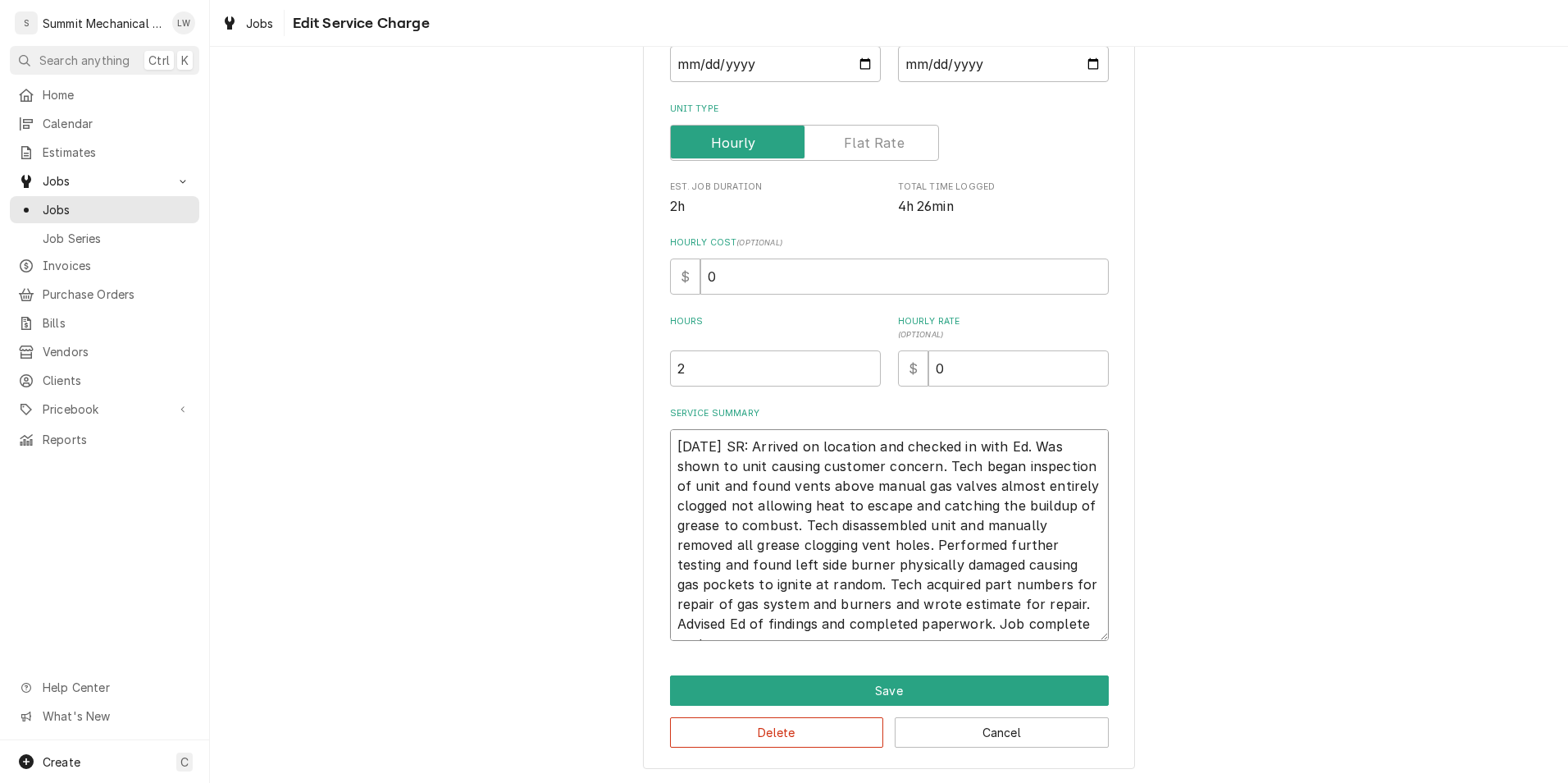
type textarea "x"
type textarea "09/25/25 SR: Arrived on location and checked in with Ed. Was shown to unit caus…"
type textarea "x"
type textarea "09/25/25 SR: Arrived on location and checked in with Ed. Was shown to unit caus…"
type textarea "x"
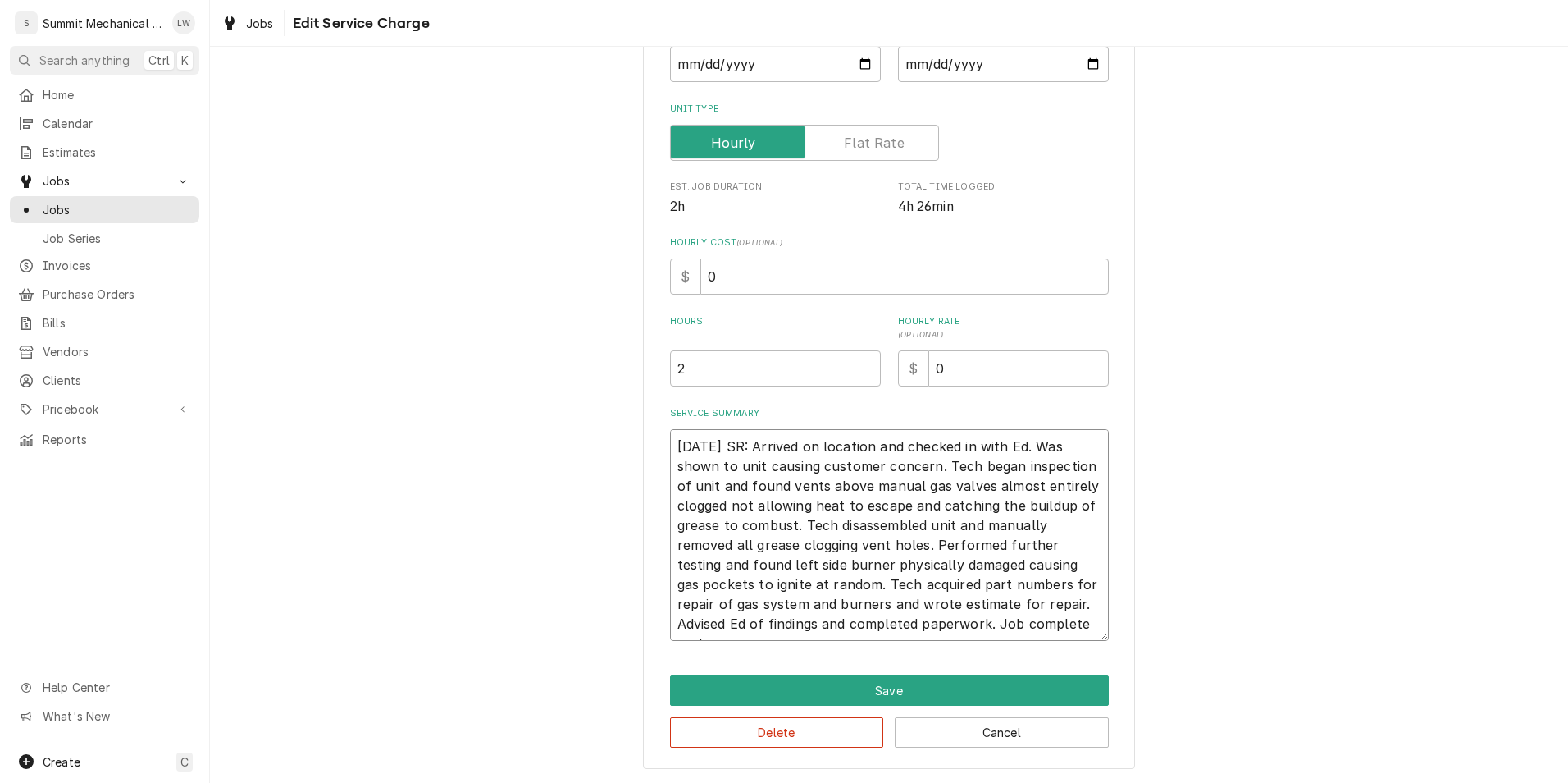
type textarea "09/25/25 SR: Arrived on location and checked in with Ed. Was shown to unit caus…"
type textarea "x"
type textarea "09/25/25 SR: Arrived on location and checked in with Ed. Was shown to unit caus…"
type textarea "x"
type textarea "09/25/25 SR: Arrived on location and checked in with Ed. Was shown to unit caus…"
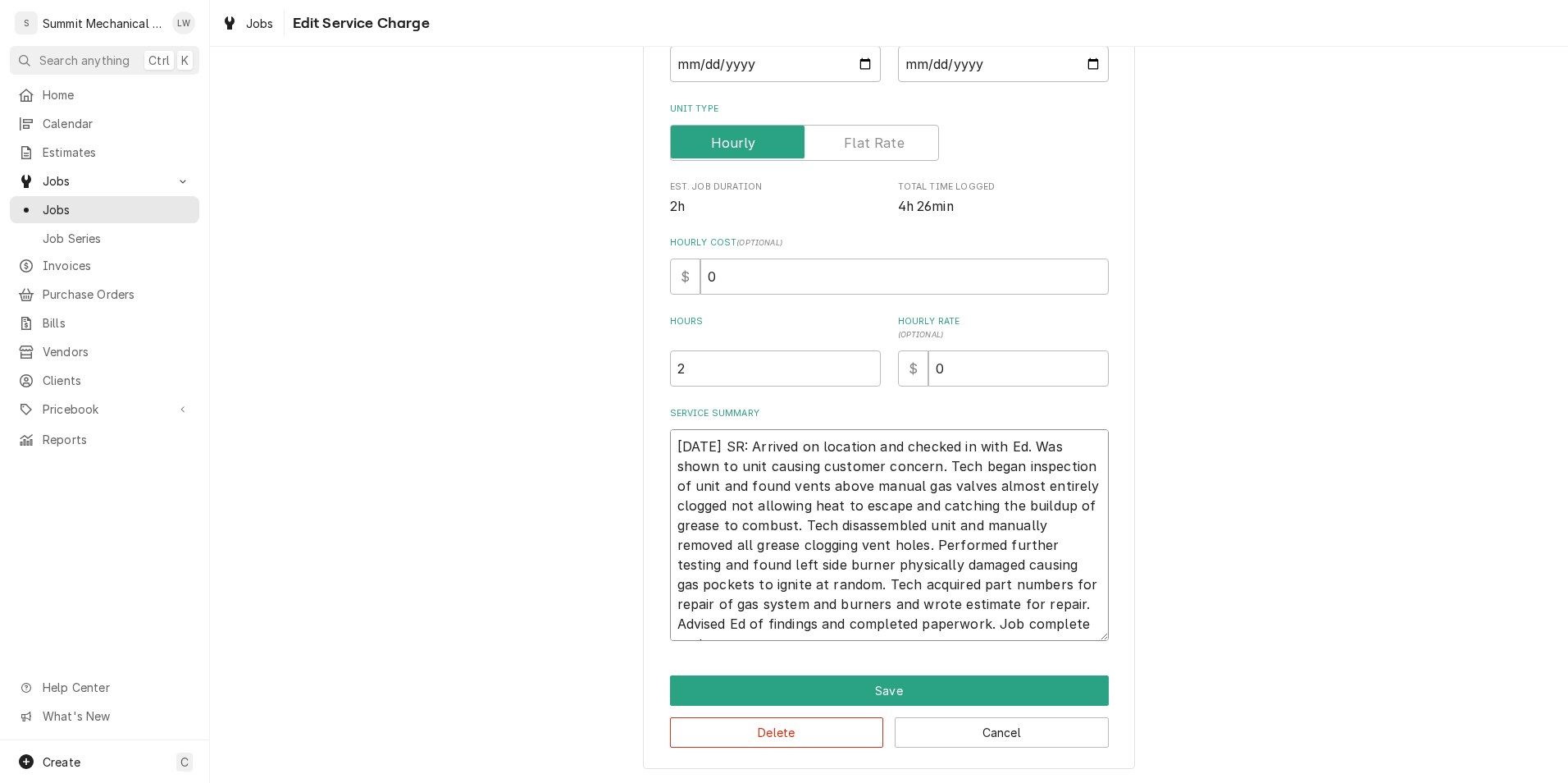
type textarea "x"
type textarea "09/25/25 SR: Arrived on location and checked in with Ed. Was shown to unit caus…"
type textarea "x"
type textarea "09/25/25 SR: Arrived on location and checked in with Ed. Was shown to unit caus…"
type textarea "x"
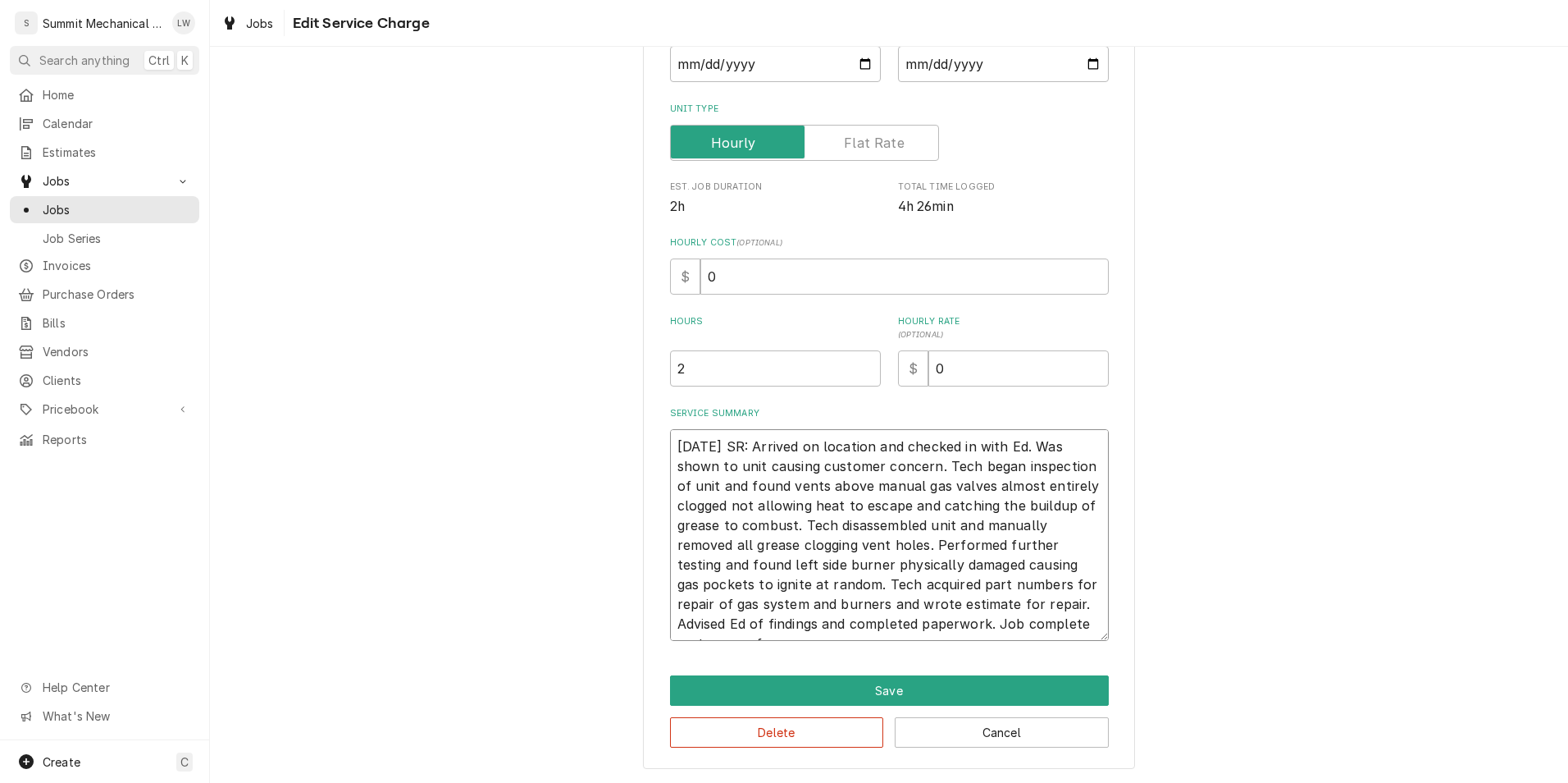
type textarea "09/25/25 SR: Arrived on location and checked in with Ed. Was shown to unit caus…"
type textarea "x"
type textarea "09/25/25 SR: Arrived on location and checked in with Ed. Was shown to unit caus…"
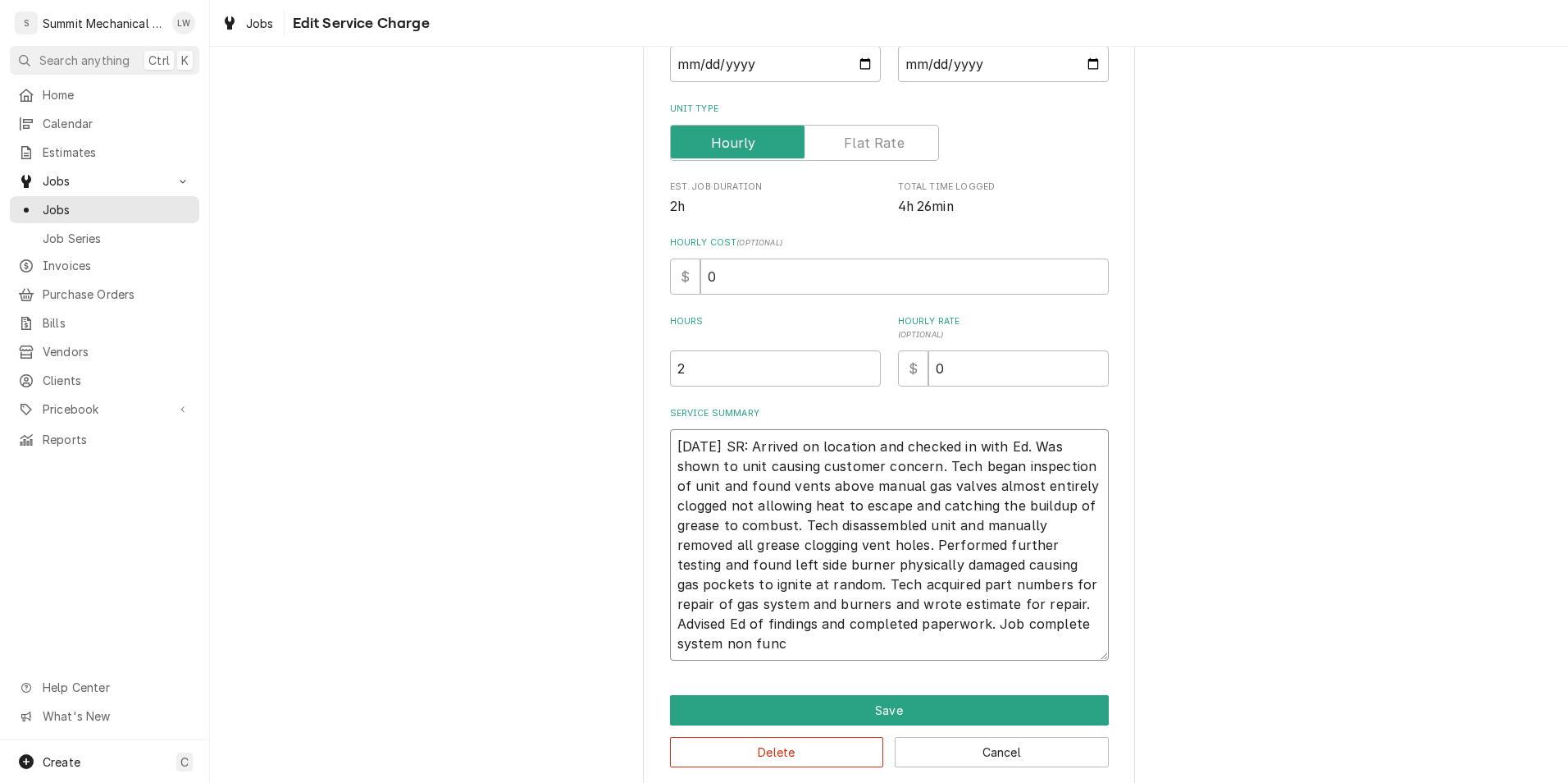
type textarea "x"
type textarea "09/25/25 SR: Arrived on location and checked in with Ed. Was shown to unit caus…"
type textarea "x"
type textarea "09/25/25 SR: Arrived on location and checked in with Ed. Was shown to unit caus…"
type textarea "x"
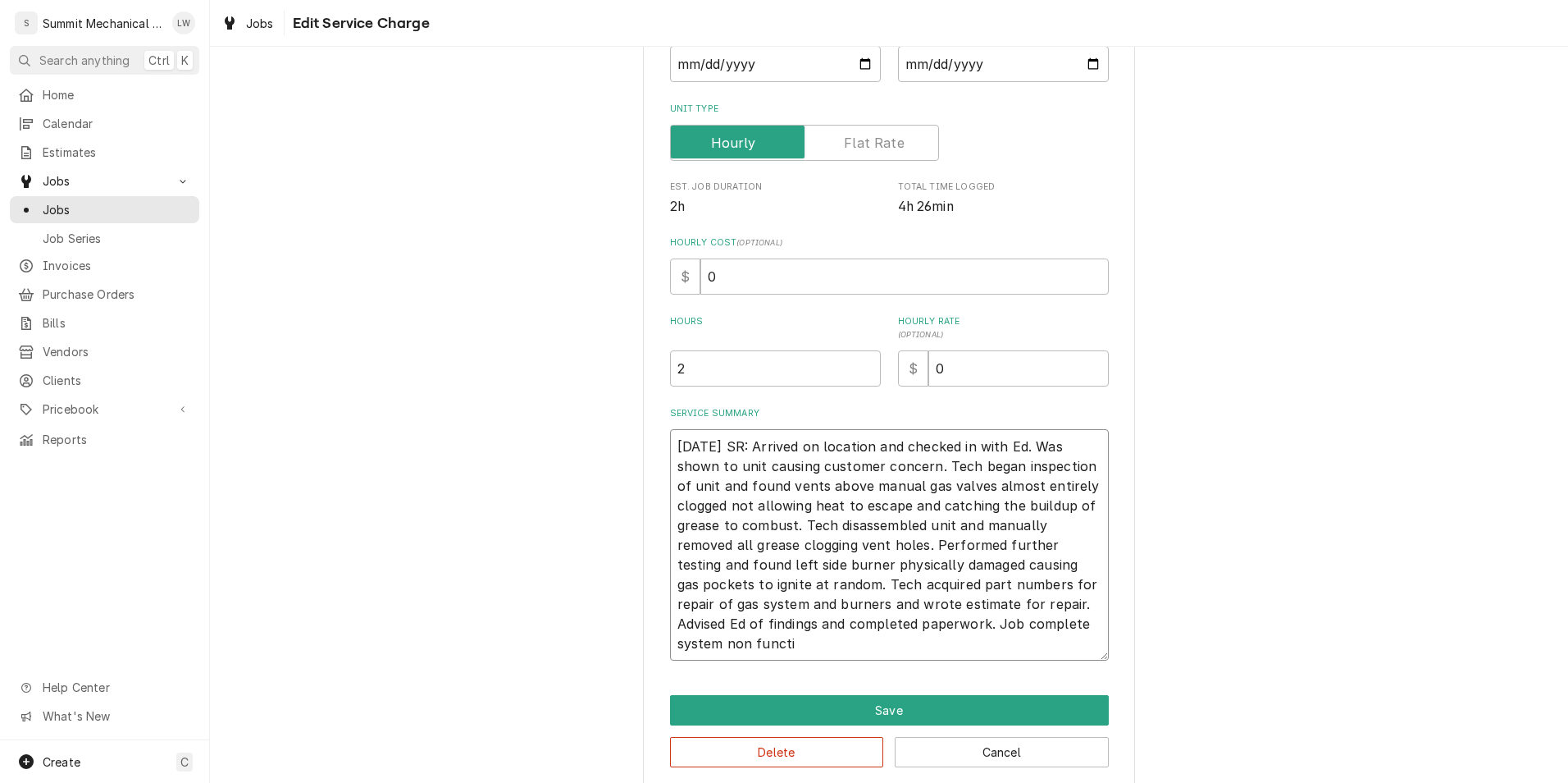
type textarea "09/25/25 SR: Arrived on location and checked in with Ed. Was shown to unit caus…"
type textarea "x"
type textarea "09/25/25 SR: Arrived on location and checked in with Ed. Was shown to unit caus…"
type textarea "x"
type textarea "09/25/25 SR: Arrived on location and checked in with Ed. Was shown to unit caus…"
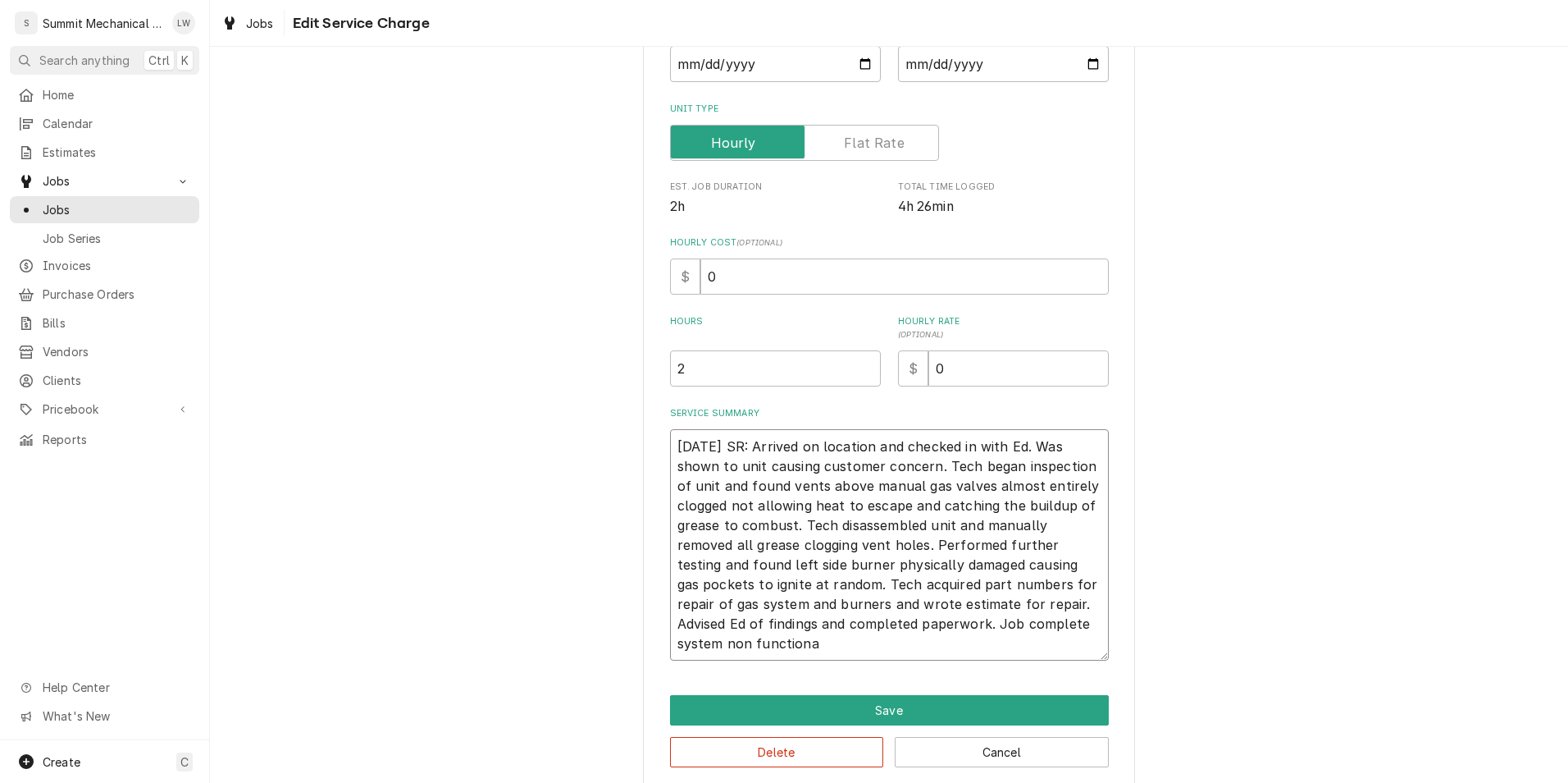
type textarea "x"
type textarea "09/25/25 SR: Arrived on location and checked in with Ed. Was shown to unit caus…"
type textarea "x"
type textarea "09/25/25 SR: Arrived on location and checked in with Ed. Was shown to unit caus…"
type textarea "x"
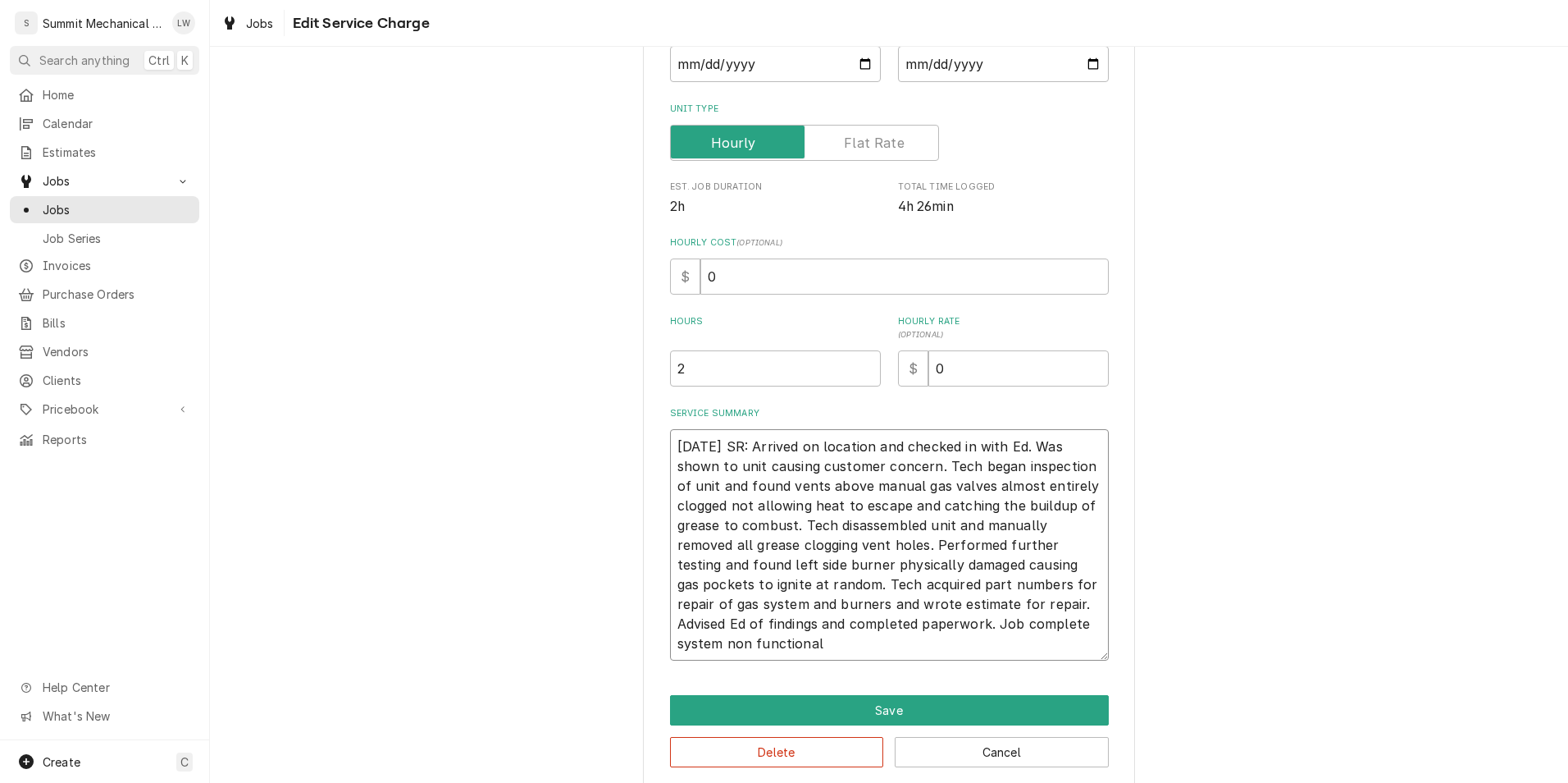
type textarea "09/25/25 SR: Arrived on location and checked in with Ed. Was shown to unit caus…"
type textarea "x"
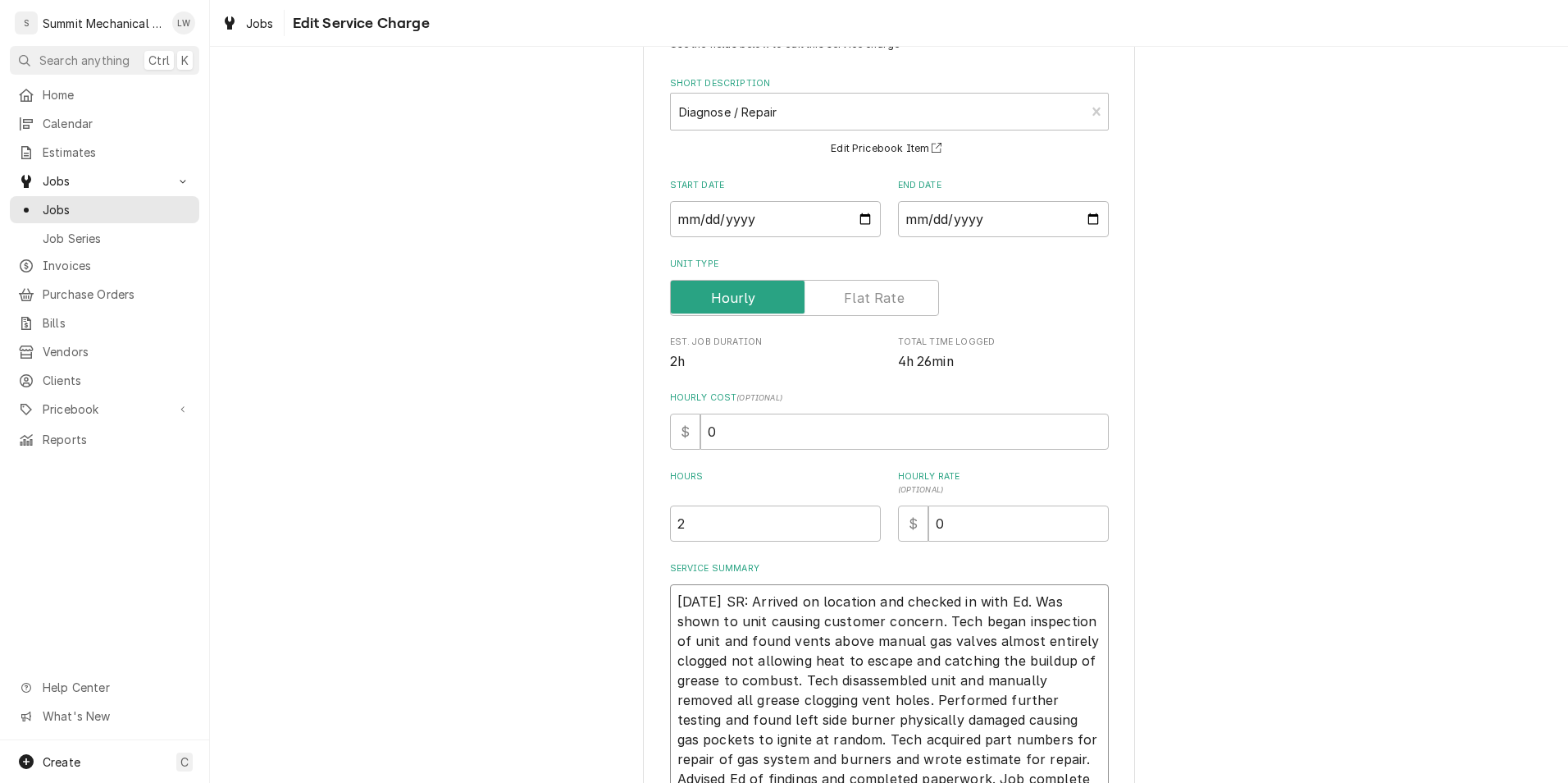
scroll to position [237, 0]
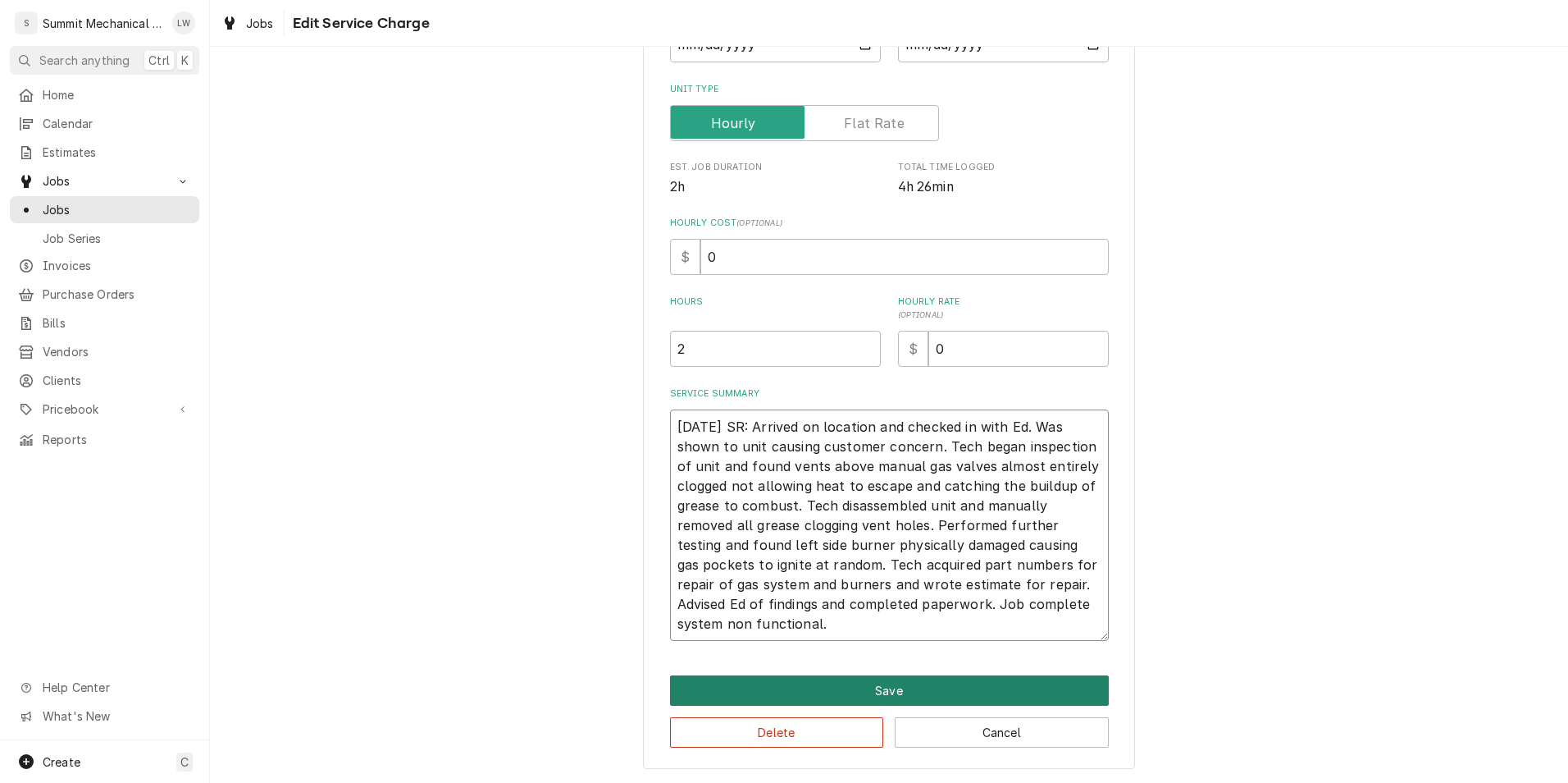
type textarea "09/25/25 SR: Arrived on location and checked in with Ed. Was shown to unit caus…"
click at [867, 697] on button "Save" at bounding box center [889, 690] width 439 height 30
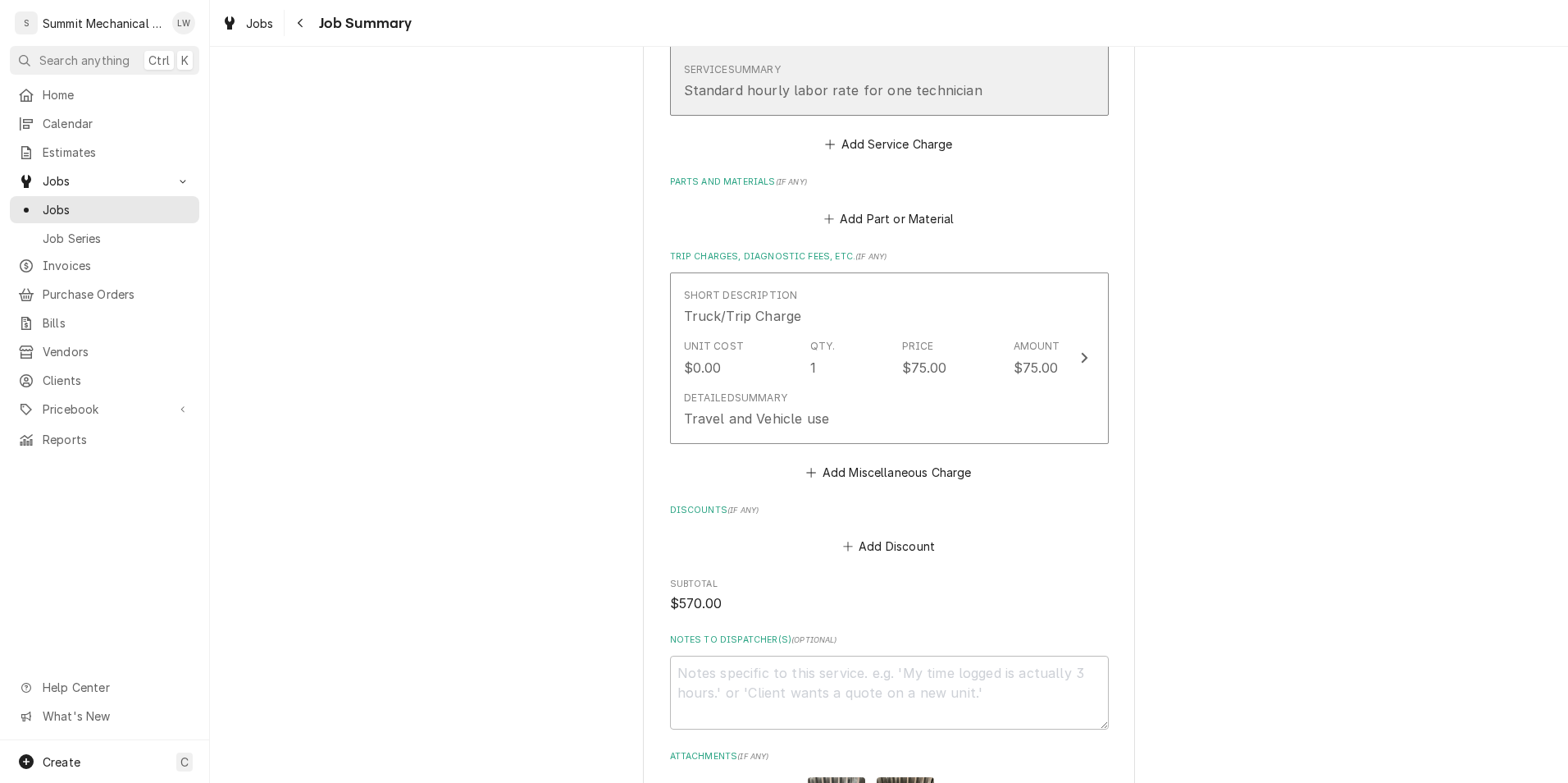
scroll to position [1333, 0]
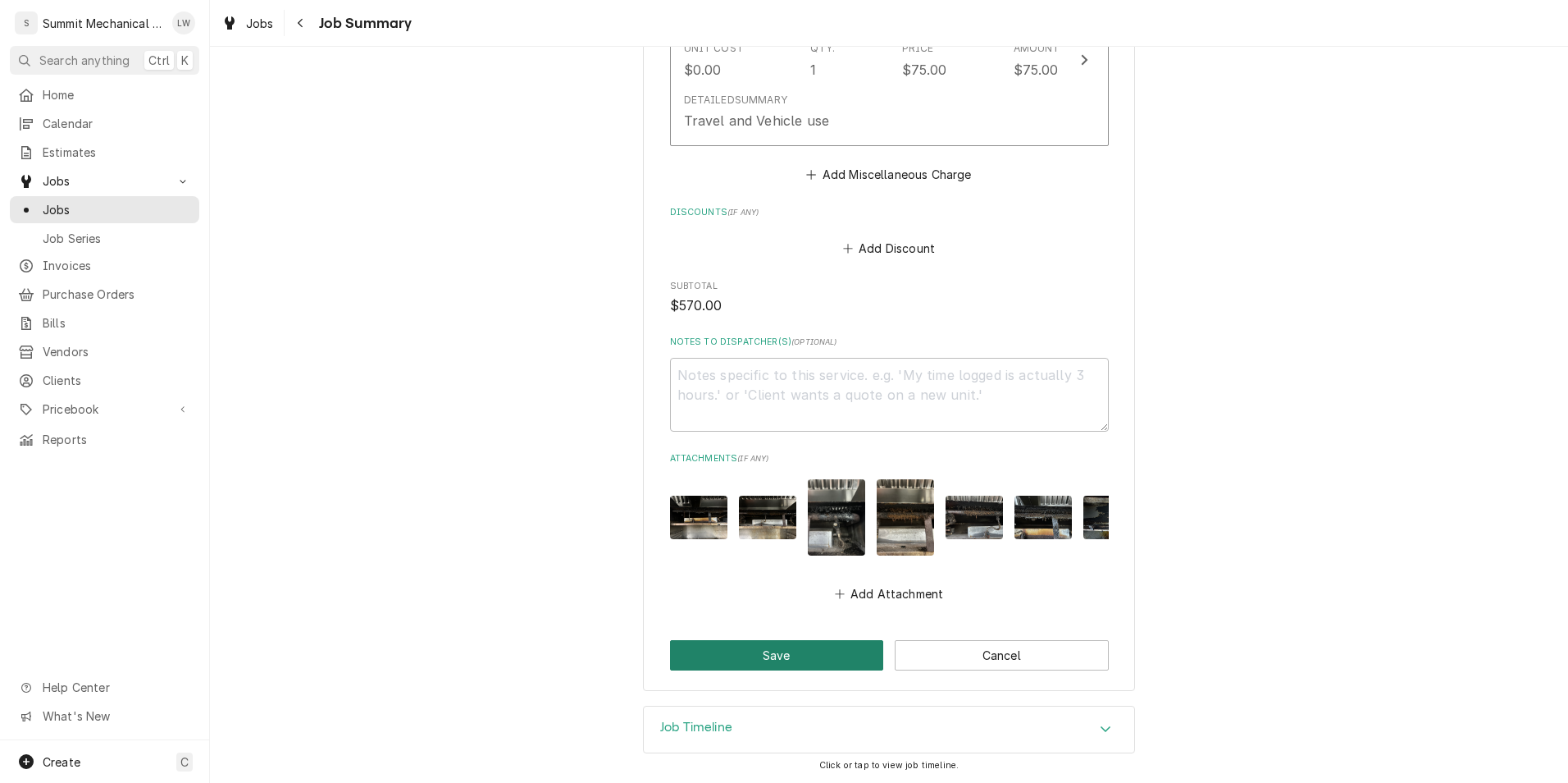
click at [789, 642] on button "Save" at bounding box center [776, 654] width 214 height 30
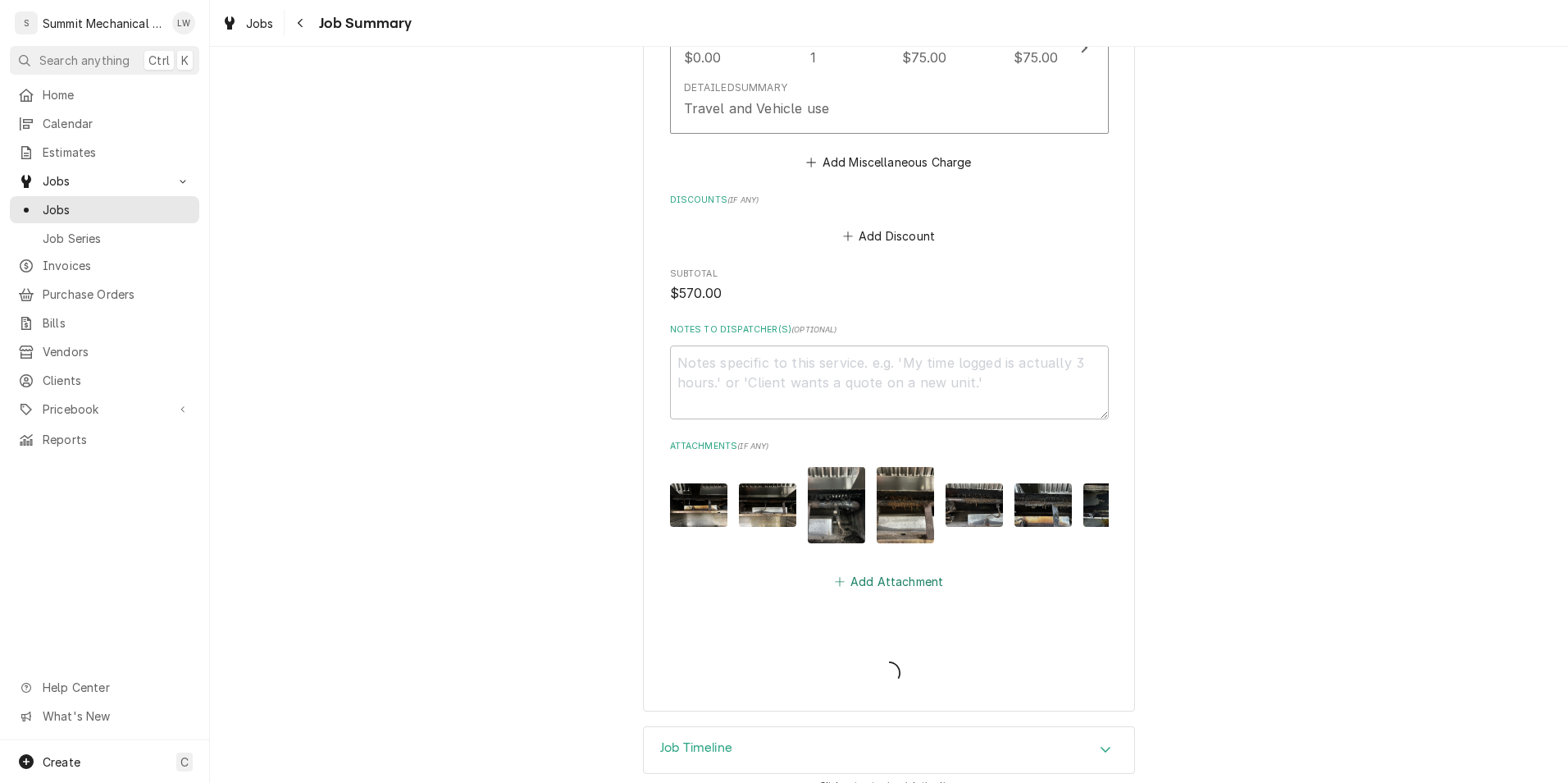
type textarea "x"
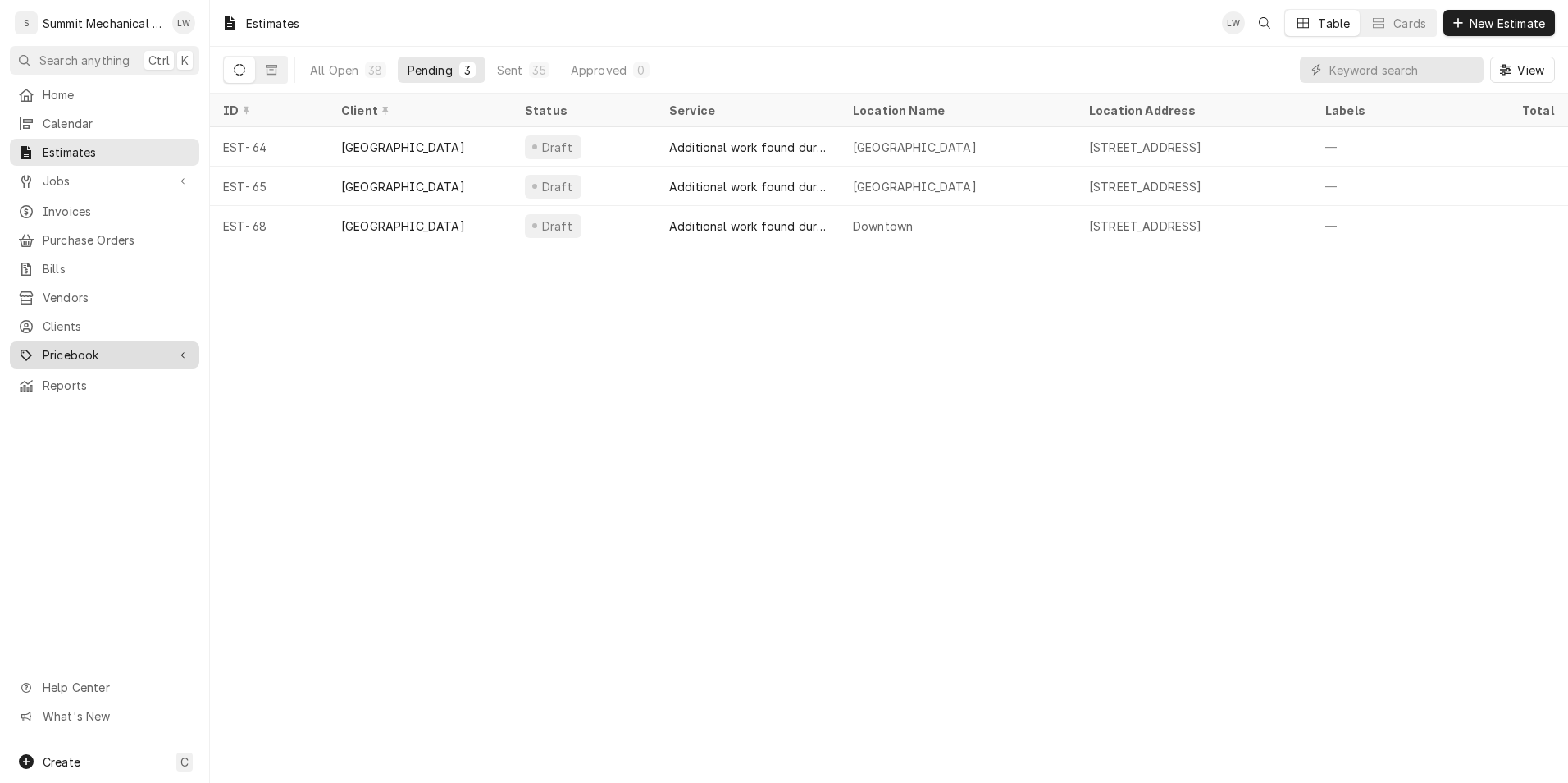
click at [128, 346] on span "Pricebook" at bounding box center [104, 354] width 124 height 17
click at [96, 404] on span "Parts & Materials" at bounding box center [117, 412] width 149 height 17
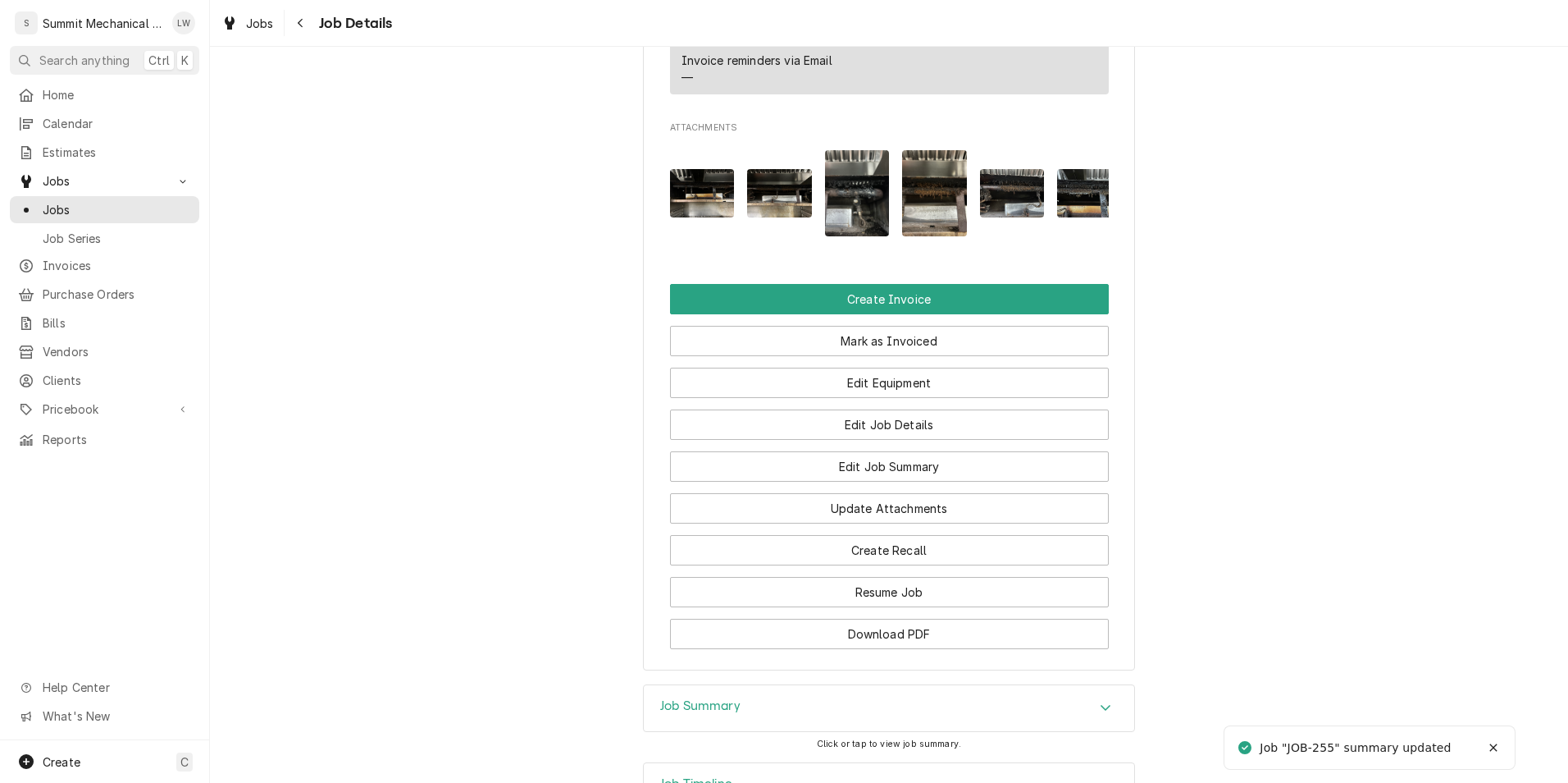
scroll to position [1422, 0]
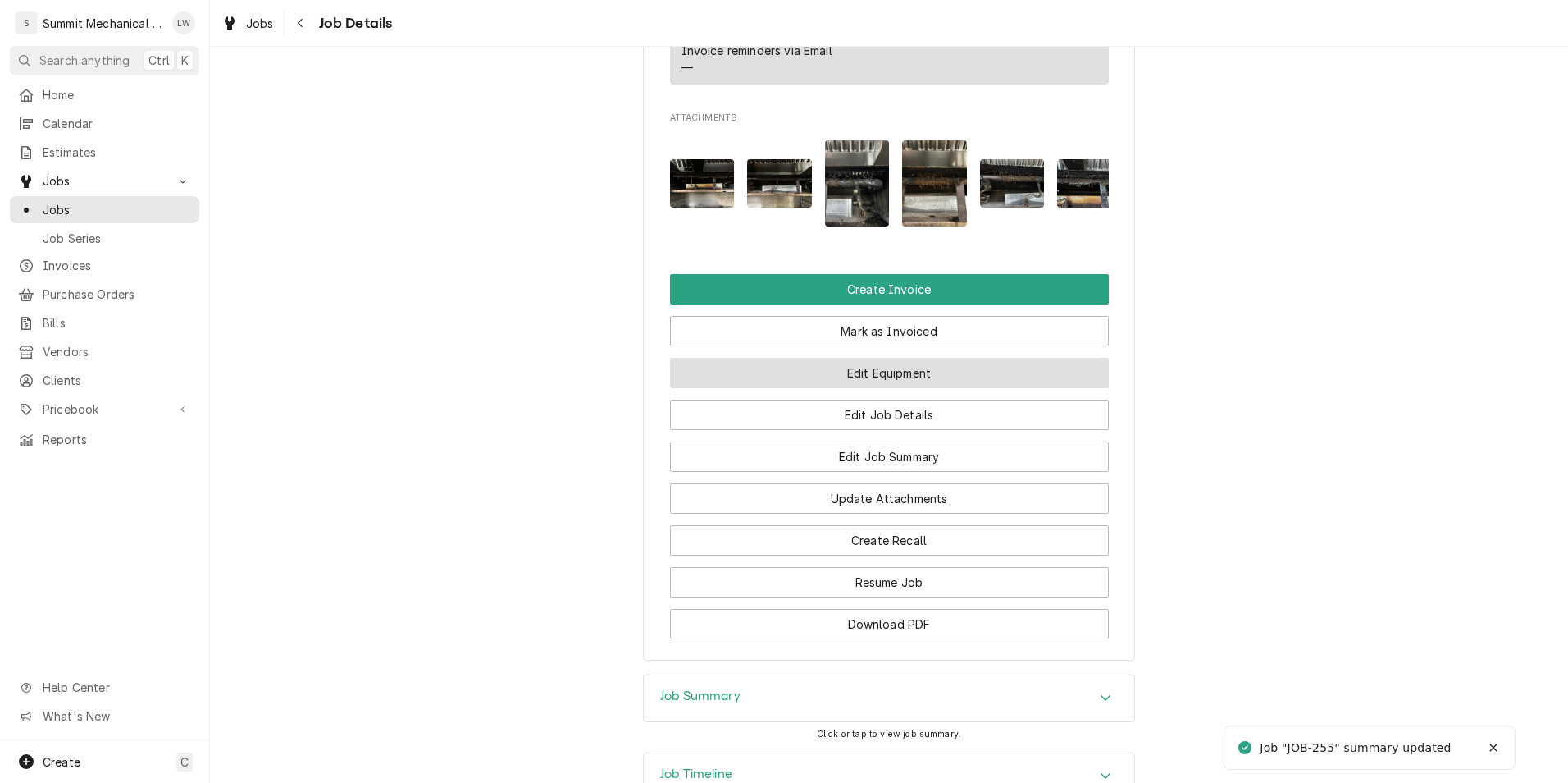
click at [837, 388] on button "Edit Equipment" at bounding box center [889, 373] width 439 height 30
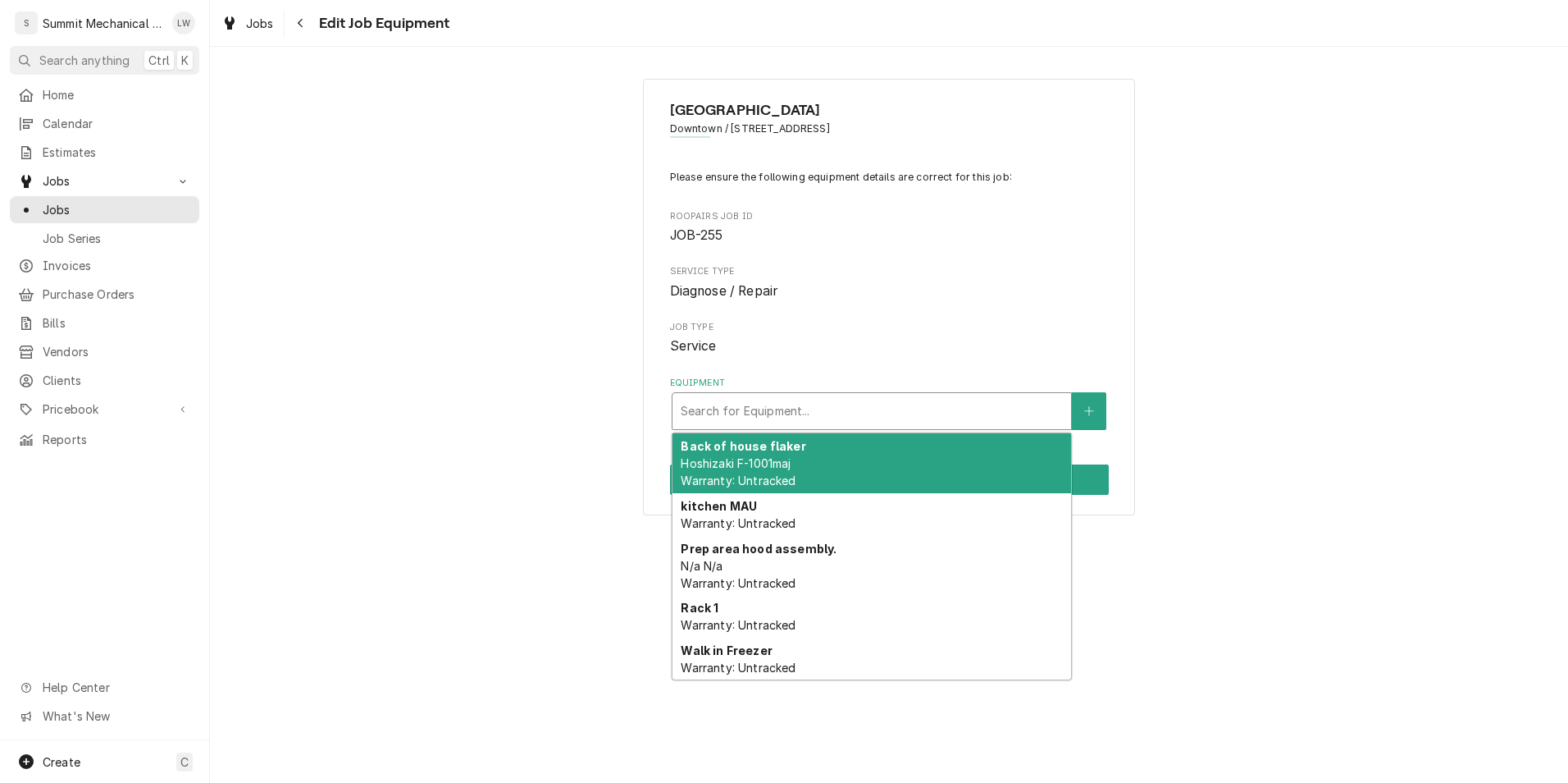
click at [866, 399] on div "Equipment" at bounding box center [872, 411] width 383 height 29
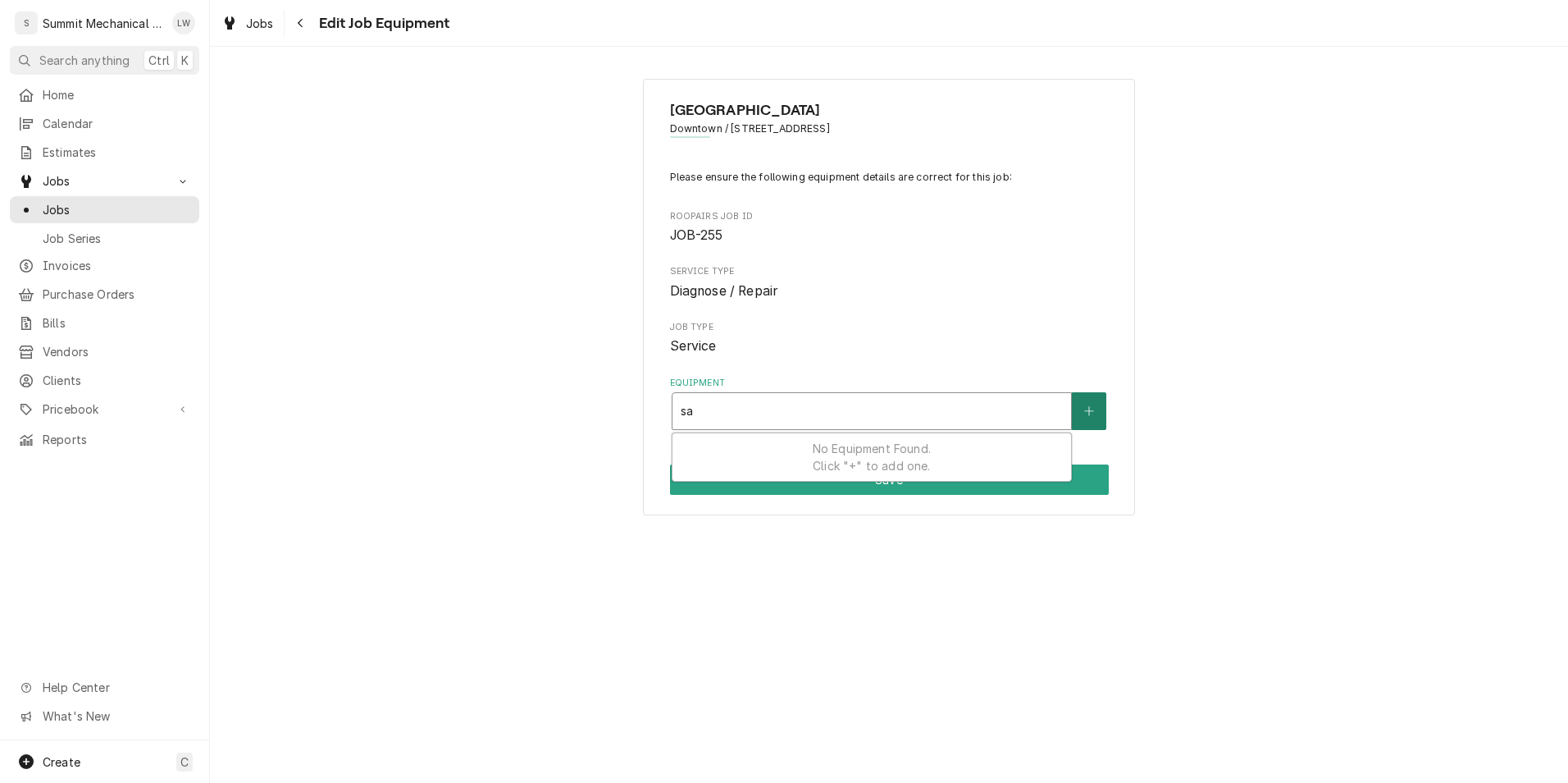
type input "sa"
click at [1095, 419] on button "Equipment" at bounding box center [1089, 410] width 35 height 38
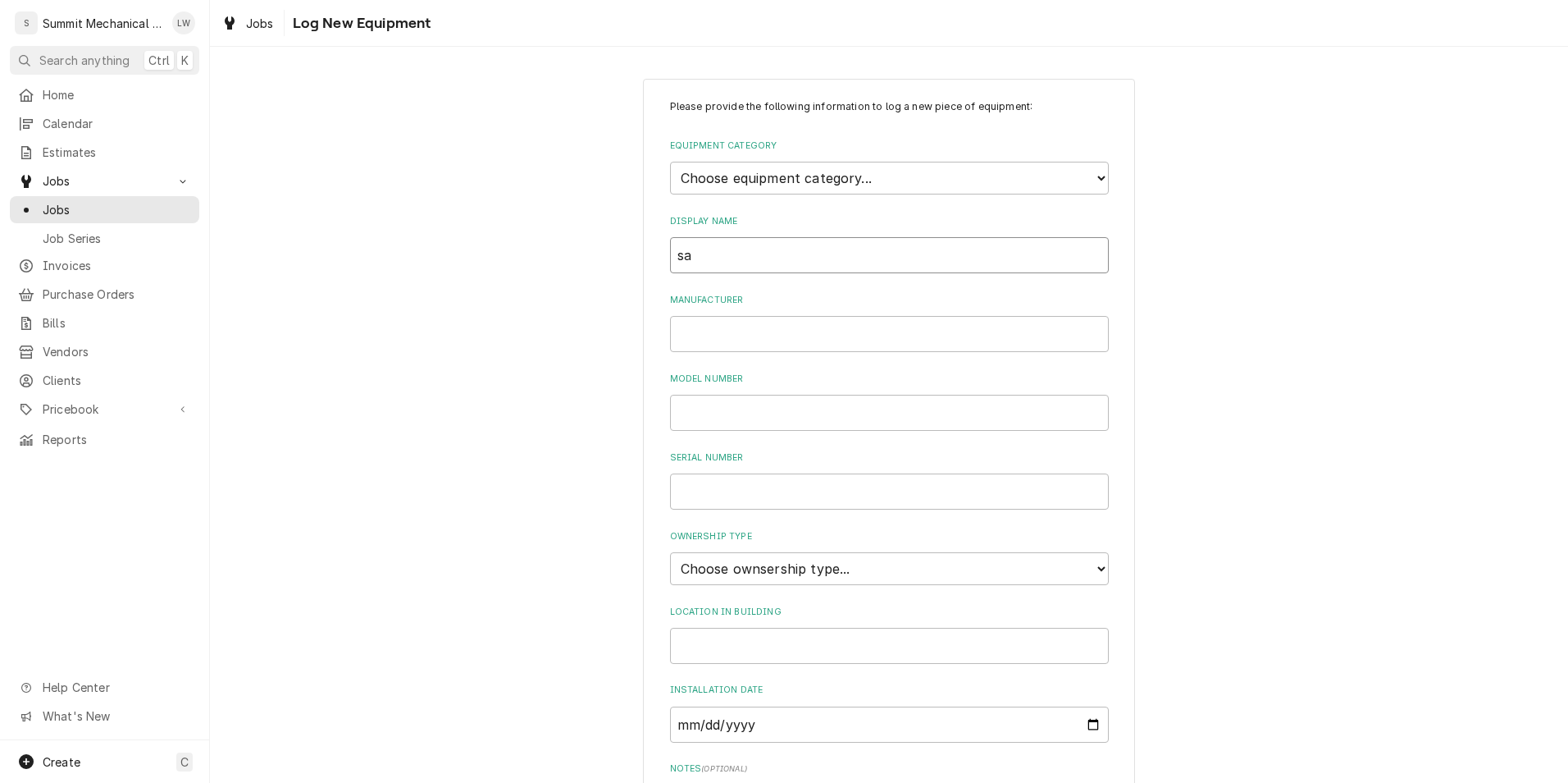
click at [873, 262] on input "sa" at bounding box center [889, 254] width 439 height 36
type input "Salamander"
click at [954, 176] on select "Choose equipment category... Cooking Equipment Fryers Ice Machines Ovens and Ra…" at bounding box center [889, 178] width 439 height 33
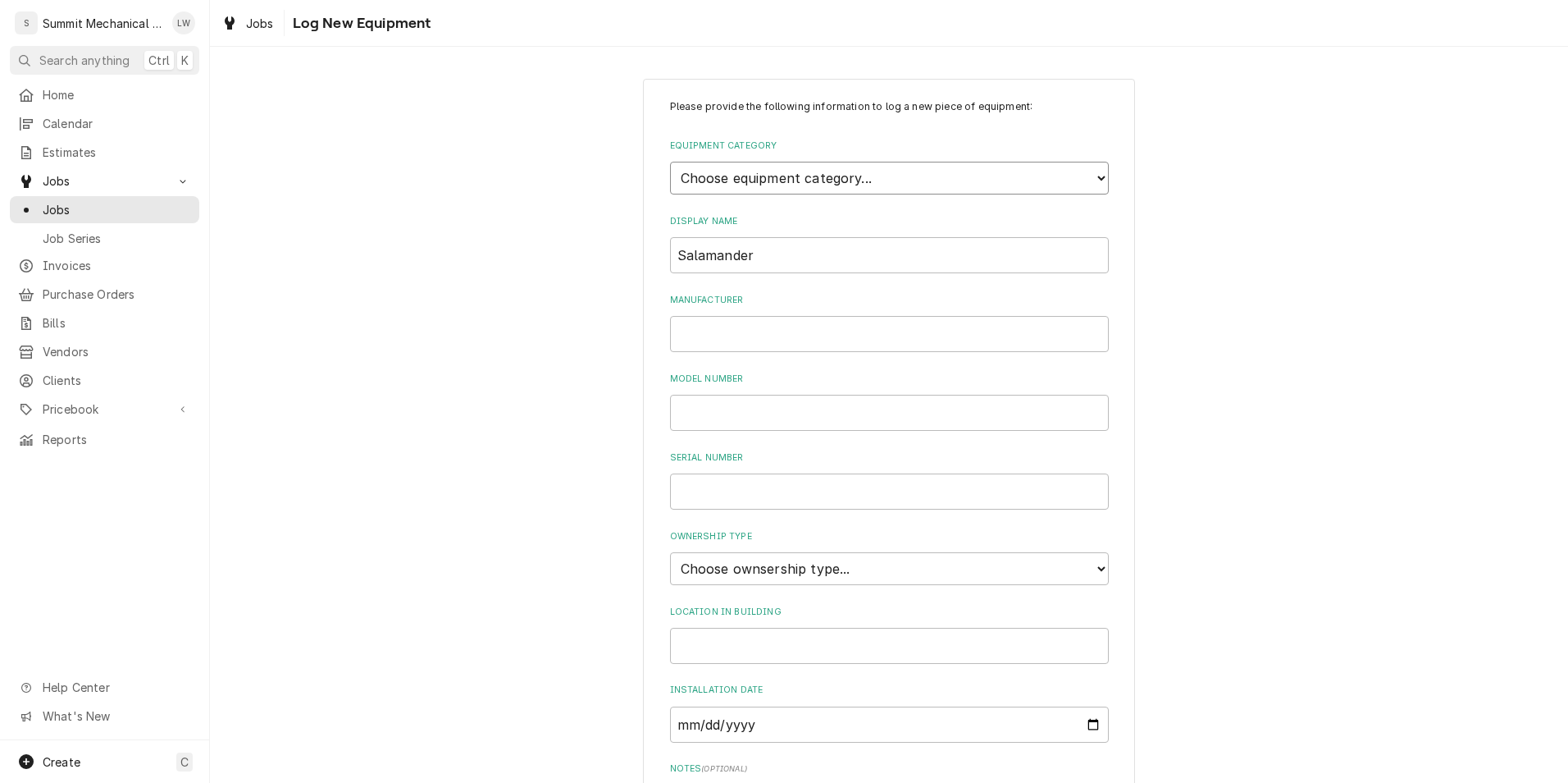
select select "1"
click at [670, 162] on select "Choose equipment category... Cooking Equipment Fryers Ice Machines Ovens and Ra…" at bounding box center [889, 178] width 439 height 33
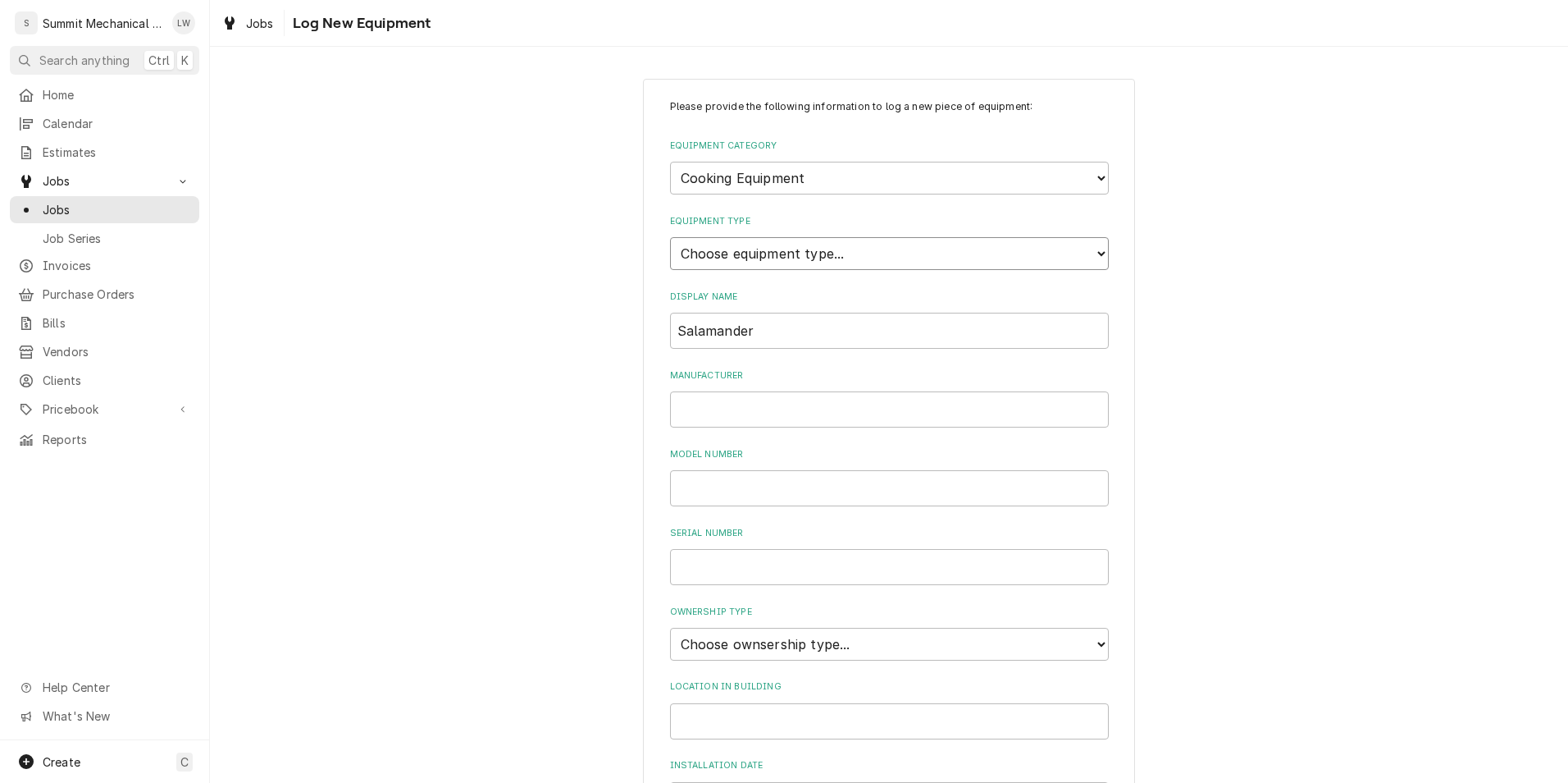
click at [868, 243] on select "Choose equipment type... Broiler Charbroiler Commercial Microwave Commercial To…" at bounding box center [889, 253] width 439 height 33
select select "11"
click at [670, 237] on select "Choose equipment type... Broiler Charbroiler Commercial Microwave Commercial To…" at bounding box center [889, 253] width 439 height 33
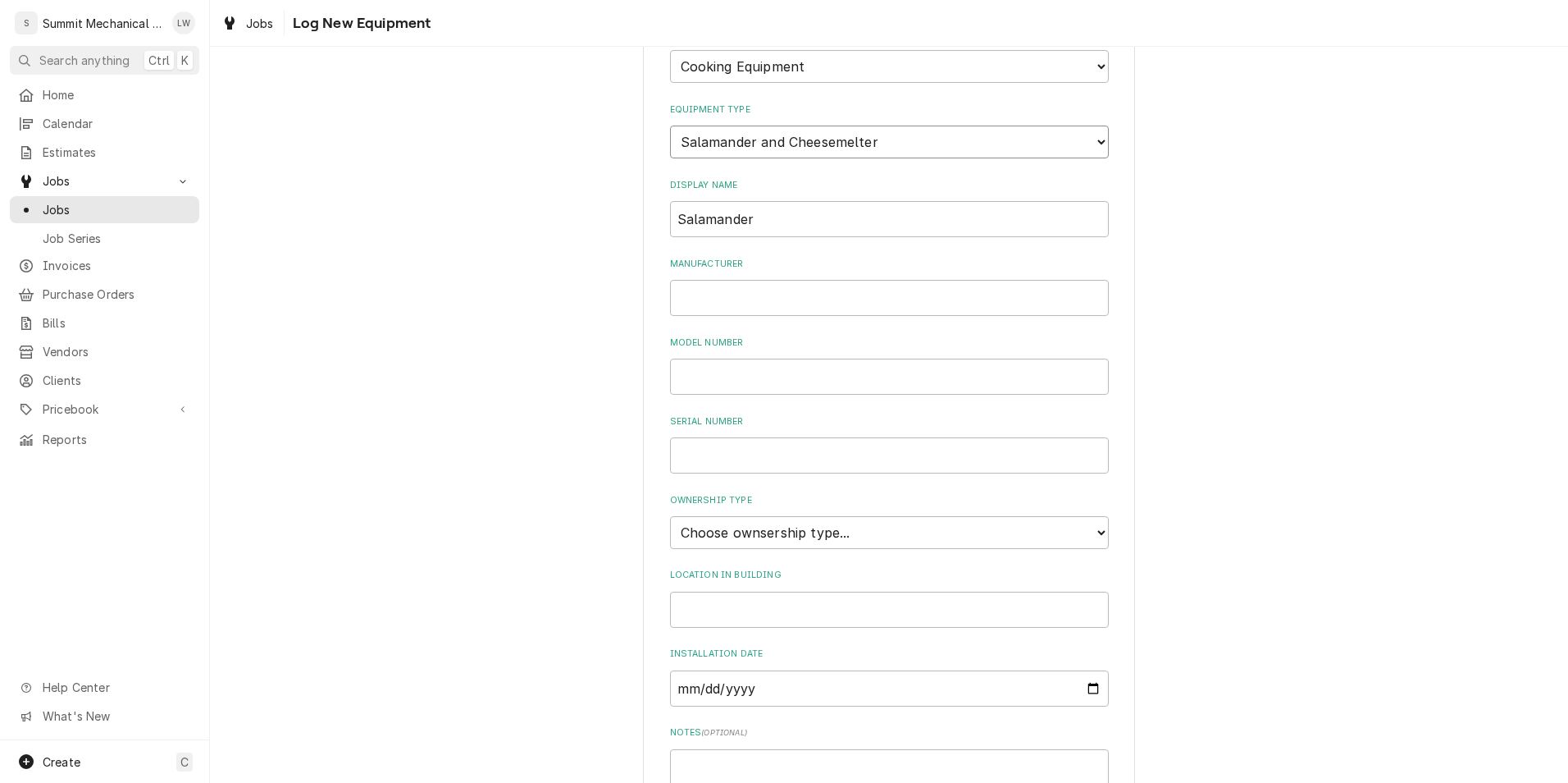
scroll to position [118, 0]
click at [812, 292] on input "Manufacturer" at bounding box center [889, 291] width 439 height 36
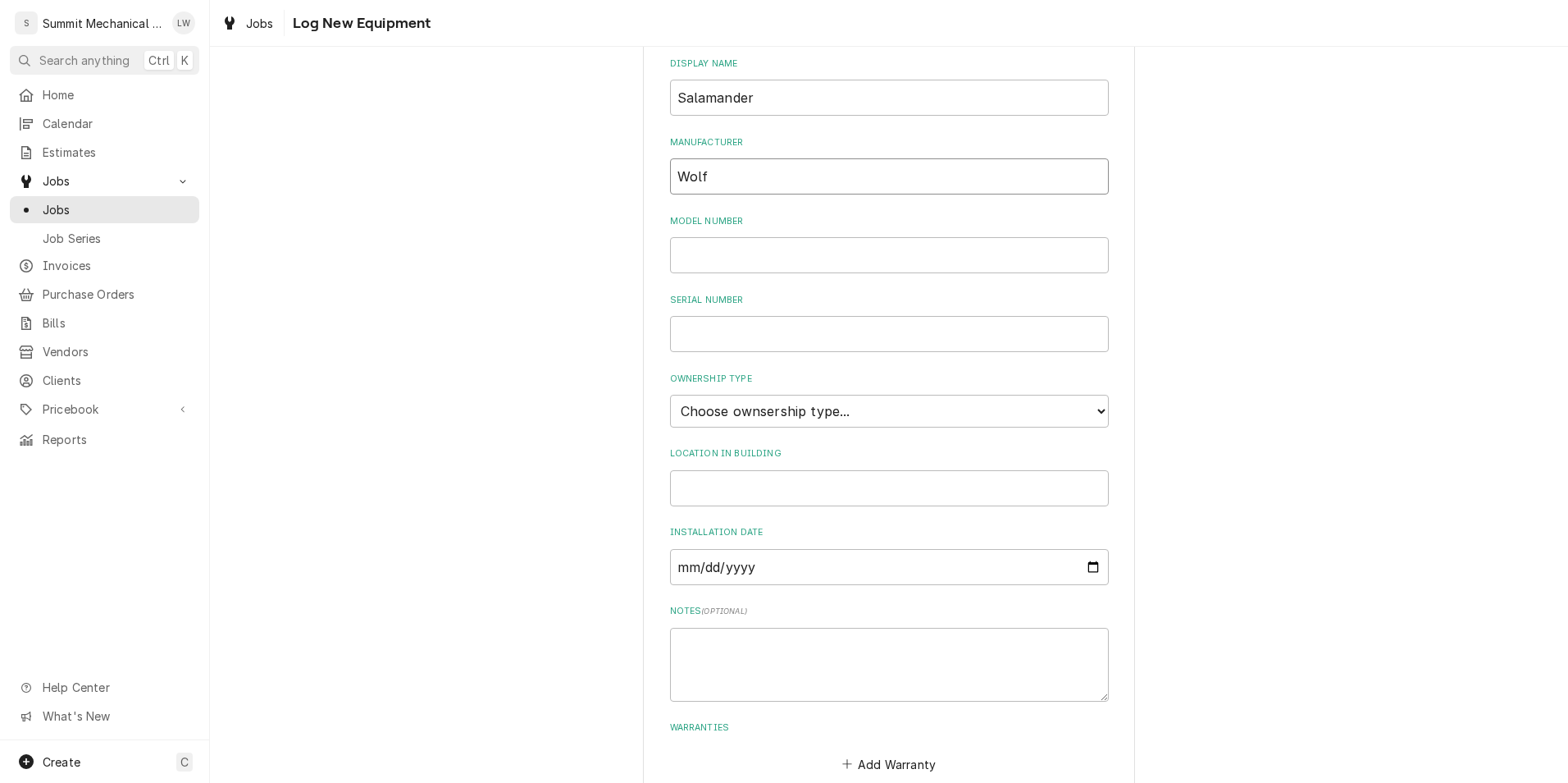
scroll to position [234, 0]
type input "W"
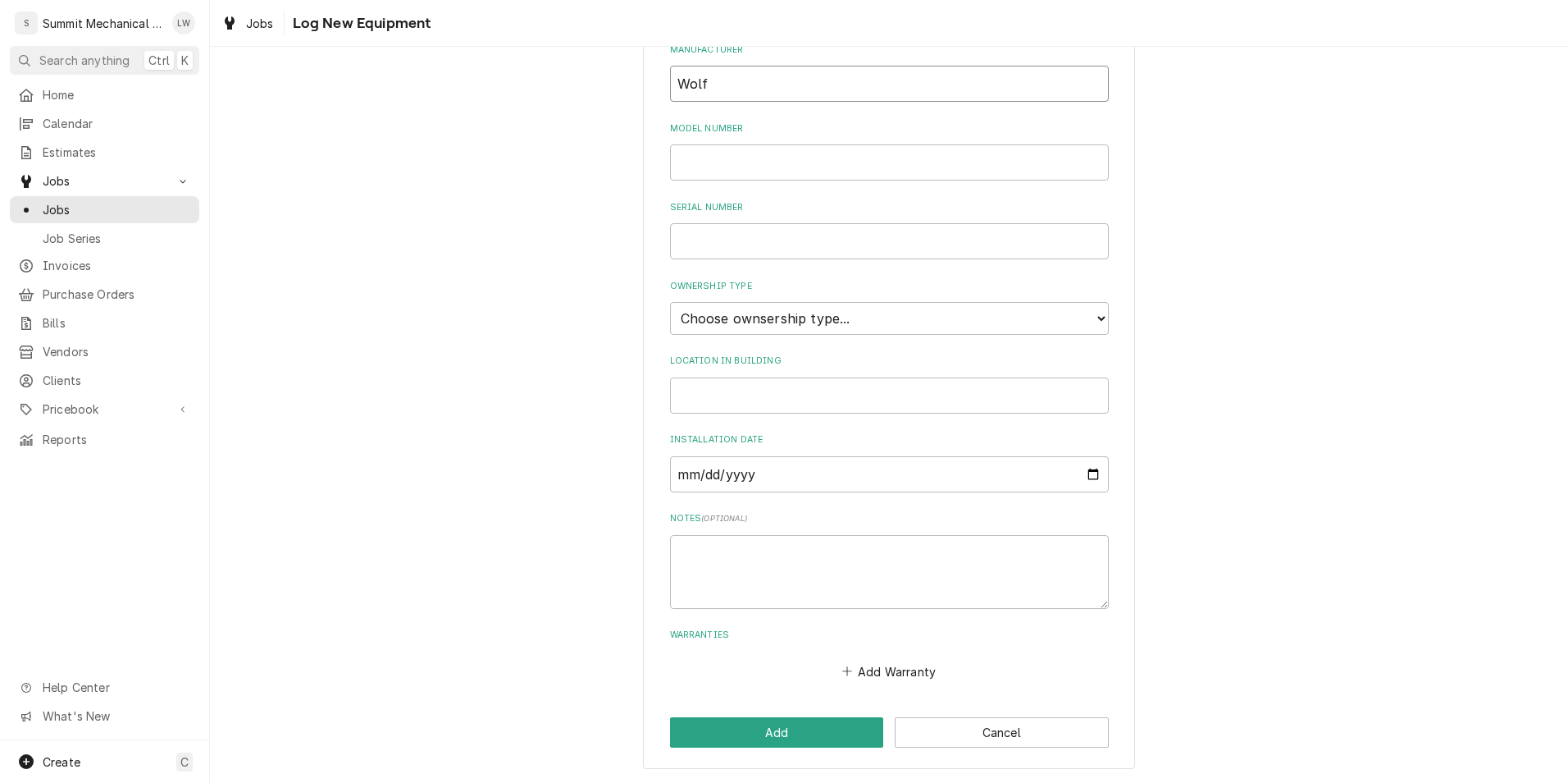
type input "Wolf"
click at [810, 312] on select "Choose ownsership type... Unknown Owned Leased Rented" at bounding box center [889, 319] width 439 height 33
select select "1"
click at [670, 302] on select "Choose ownsership type... Unknown Owned Leased Rented" at bounding box center [889, 319] width 439 height 33
click at [799, 722] on button "Add" at bounding box center [776, 732] width 214 height 30
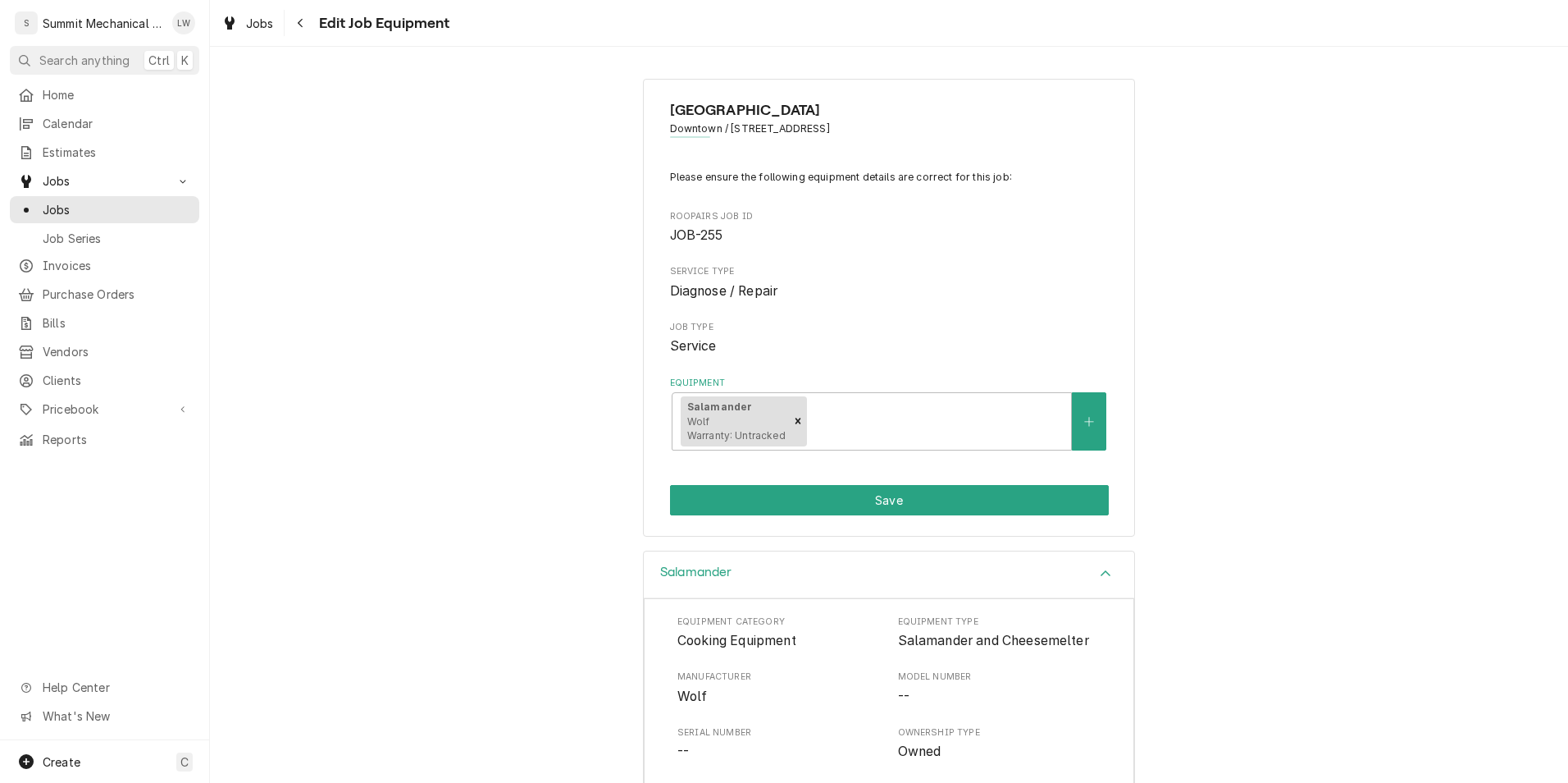
scroll to position [252, 0]
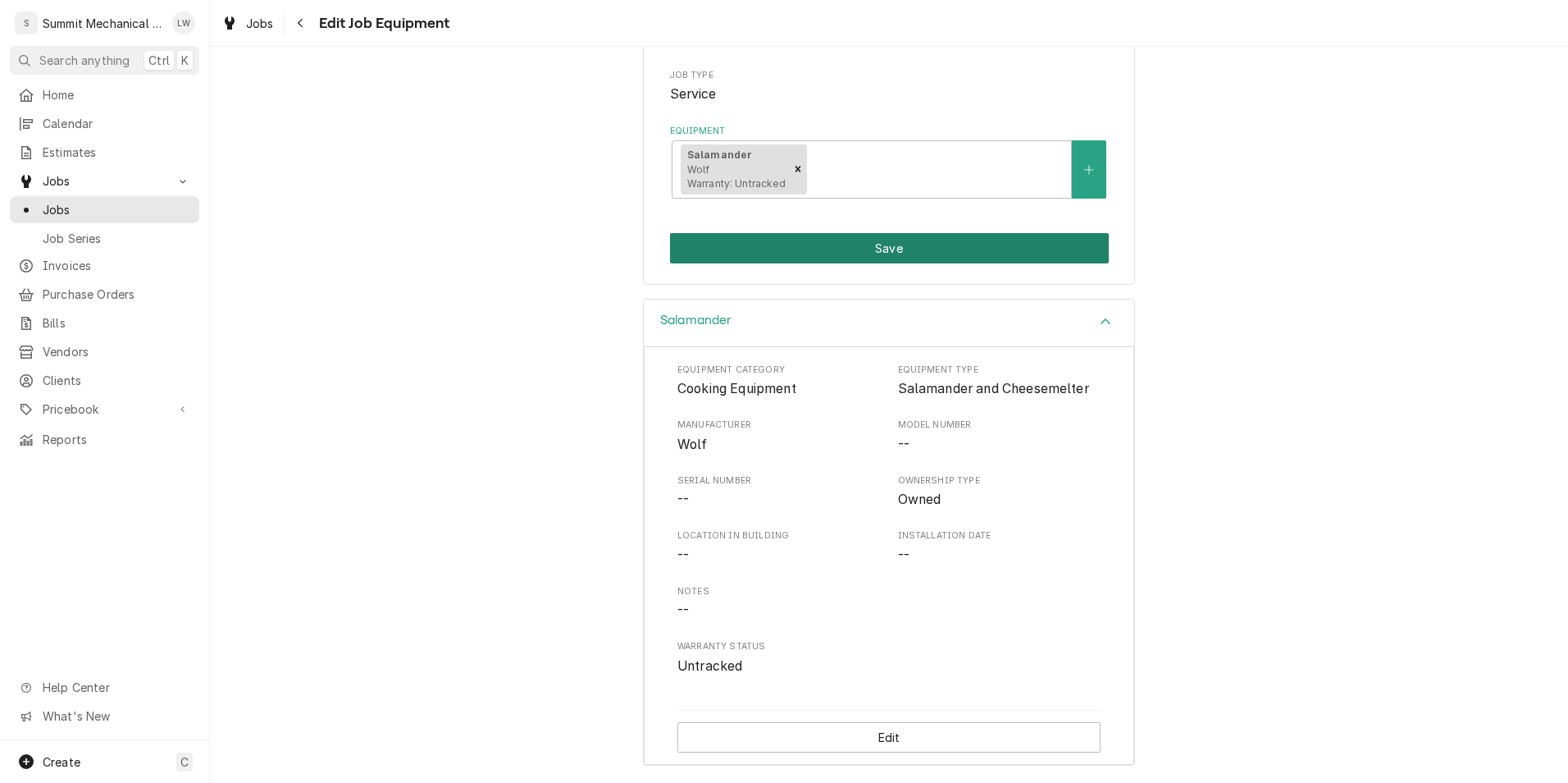
click at [831, 240] on button "Save" at bounding box center [889, 248] width 439 height 30
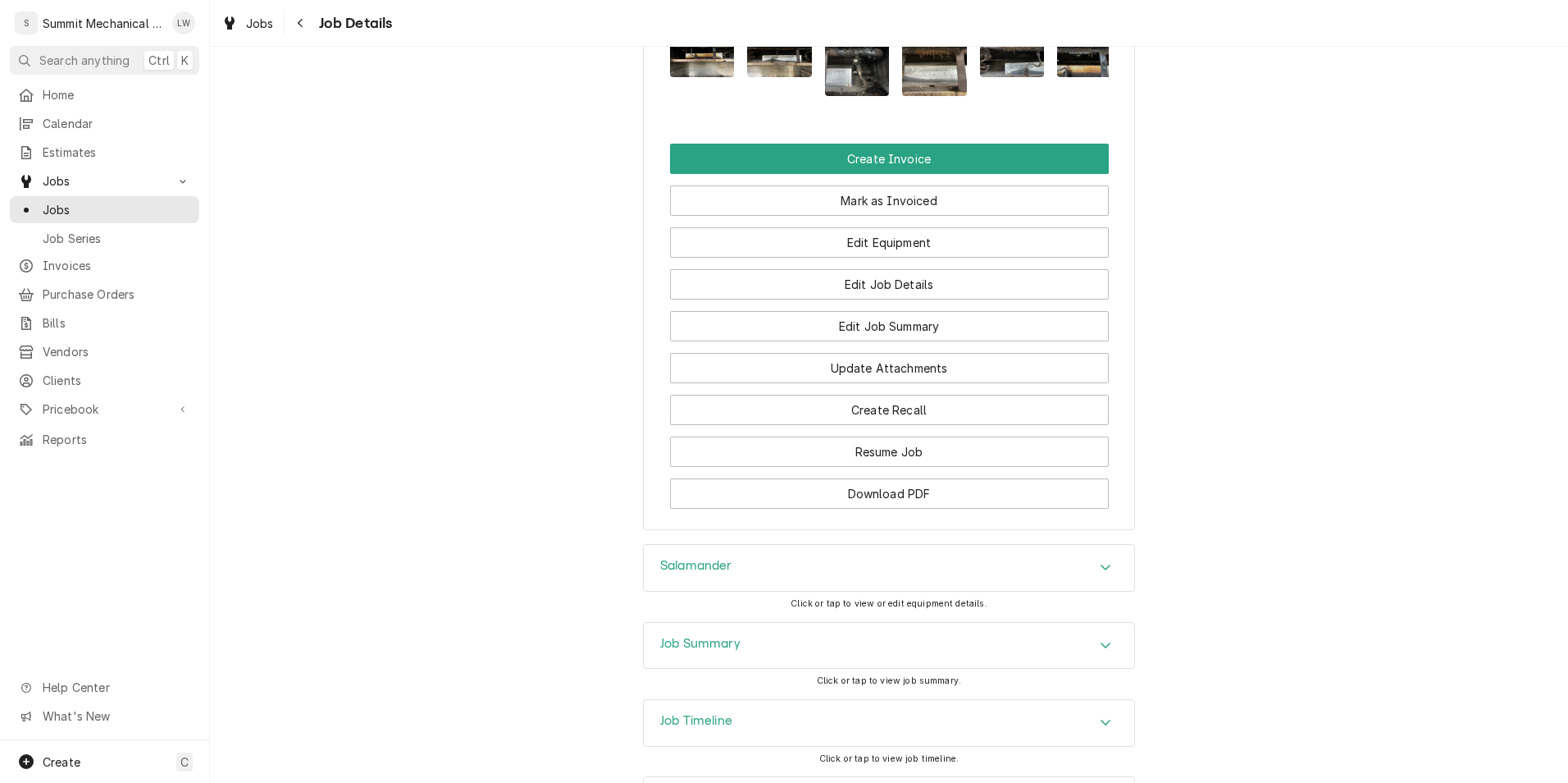
scroll to position [1562, 0]
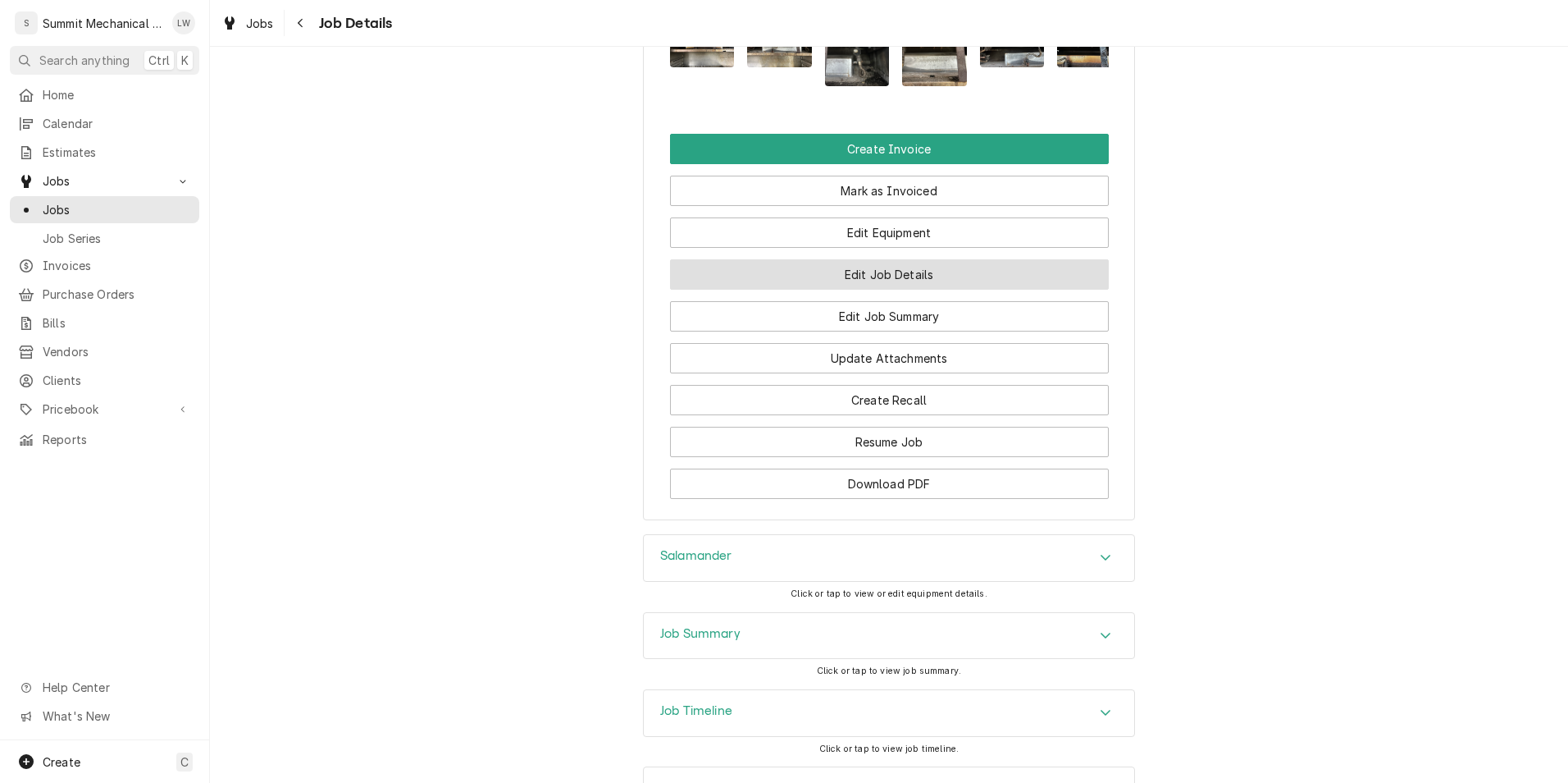
click at [856, 290] on button "Edit Job Details" at bounding box center [889, 274] width 439 height 30
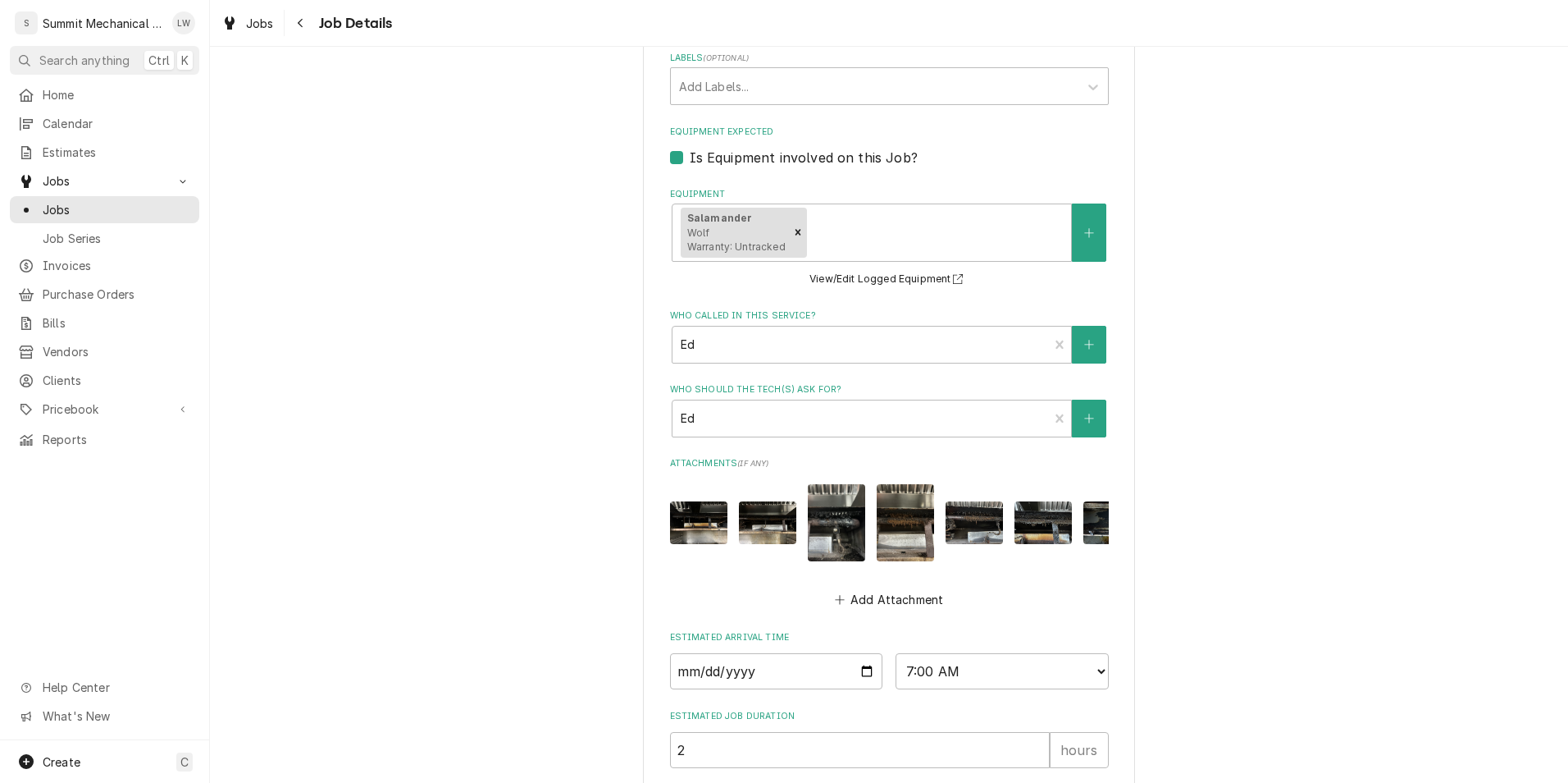
scroll to position [828, 0]
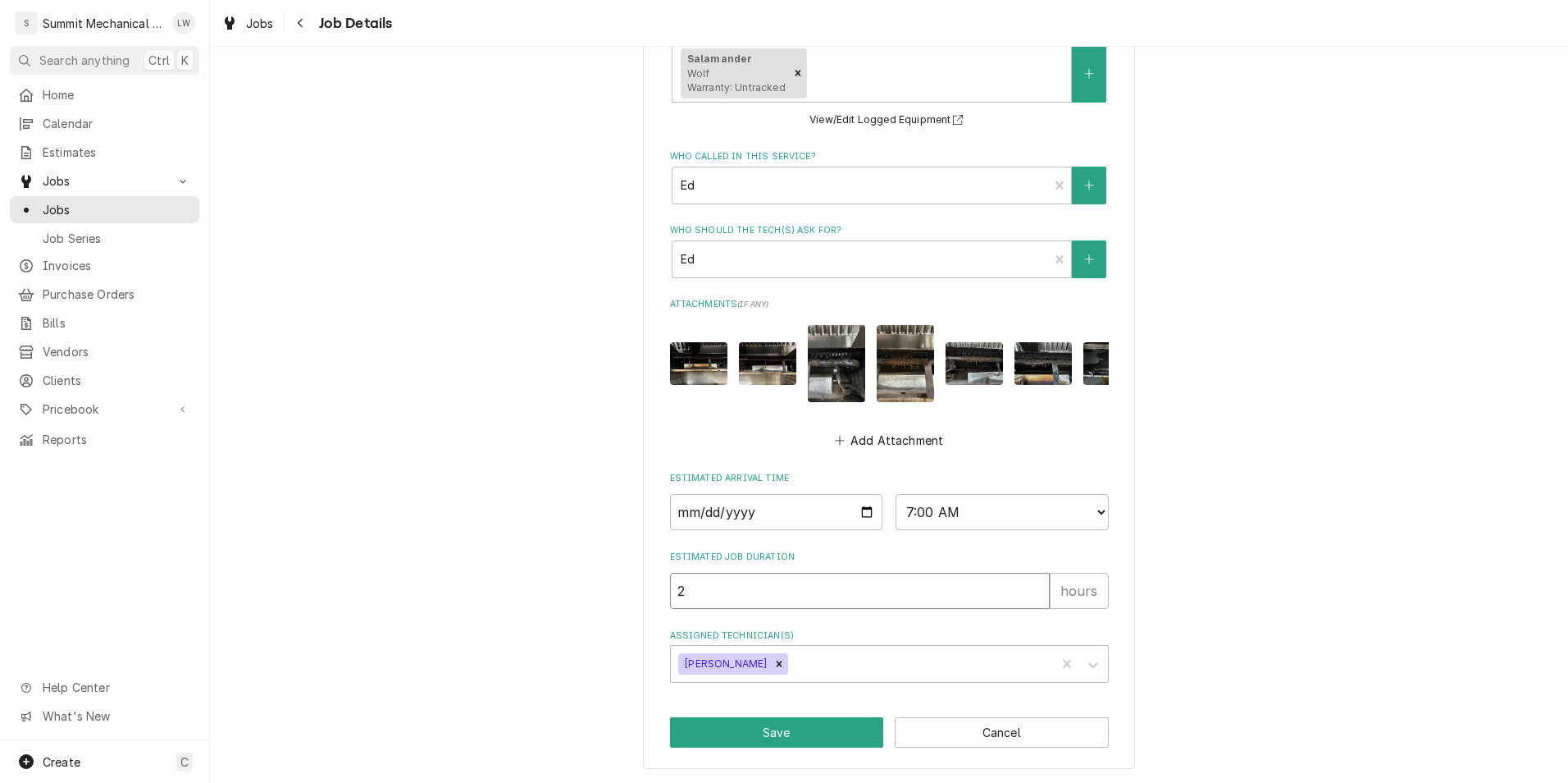
click at [746, 579] on input "2" at bounding box center [860, 590] width 380 height 36
type textarea "x"
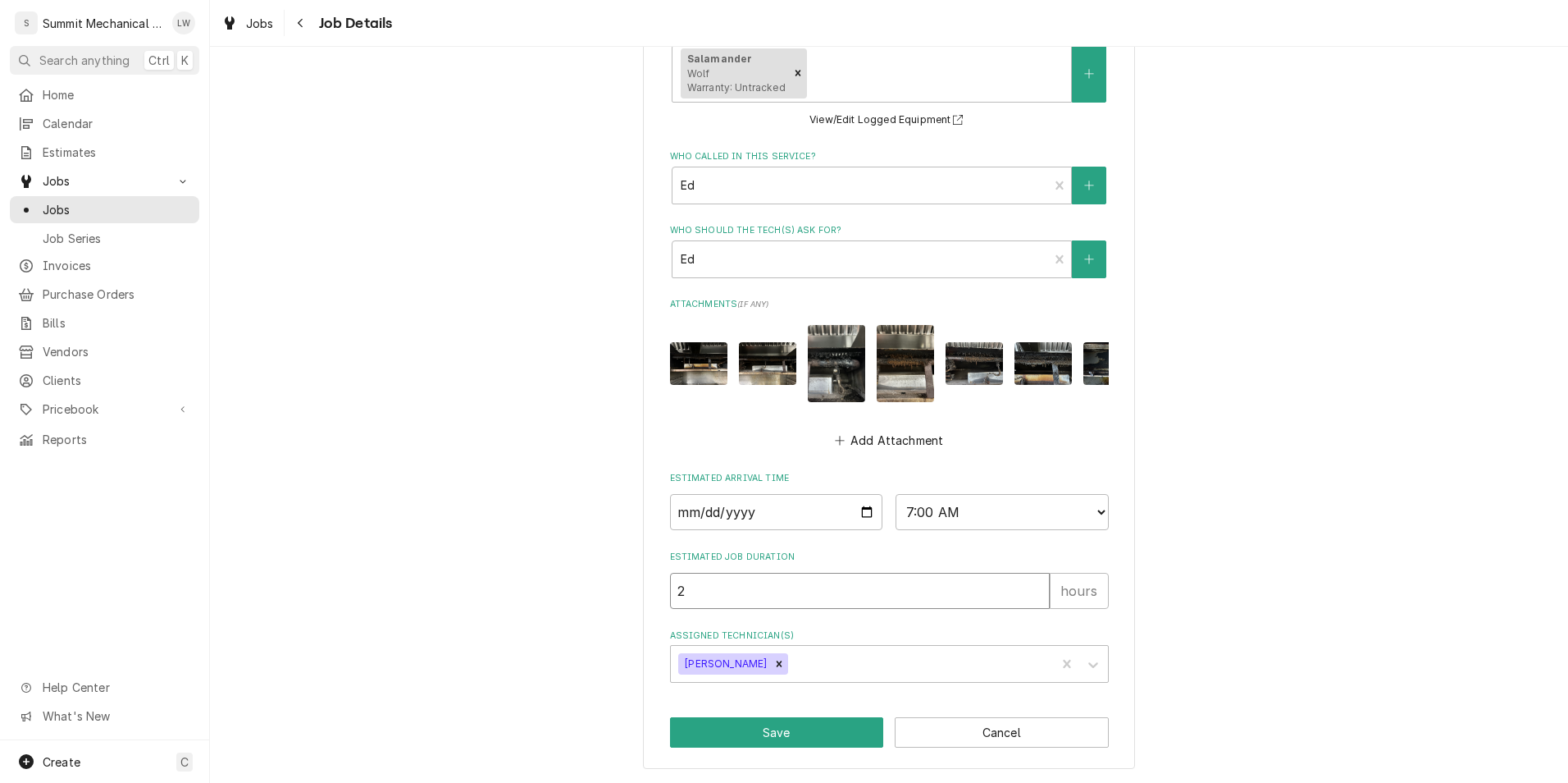
type input "4"
type textarea "x"
type input "4.5"
type textarea "x"
type input "4.5"
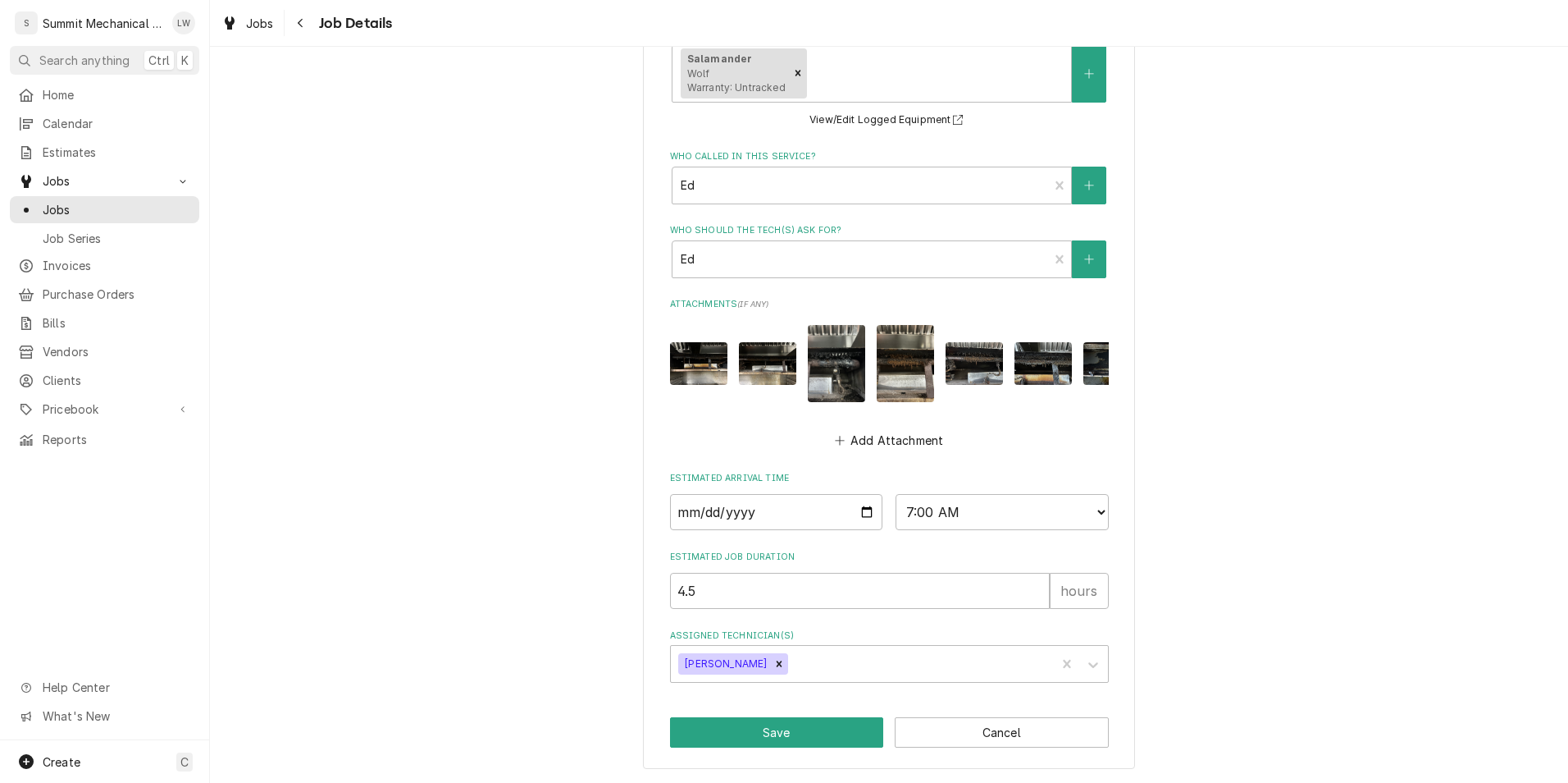
click at [773, 748] on div "Market Street Grill Downtown / 48 W Market St, Salt Lake City, UT 84101 Use the…" at bounding box center [889, 16] width 492 height 1505
click at [776, 743] on button "Save" at bounding box center [776, 732] width 214 height 30
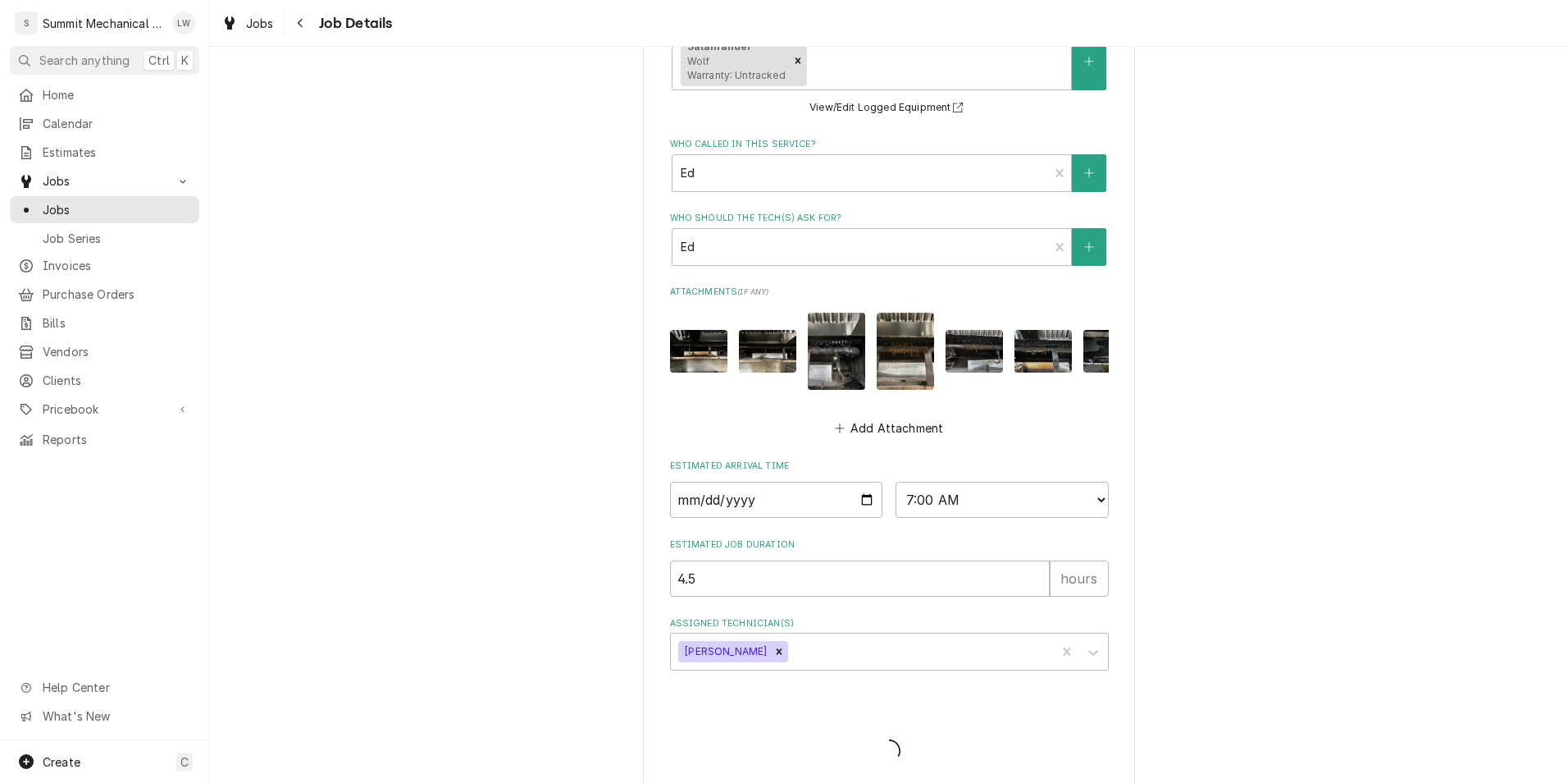
type textarea "x"
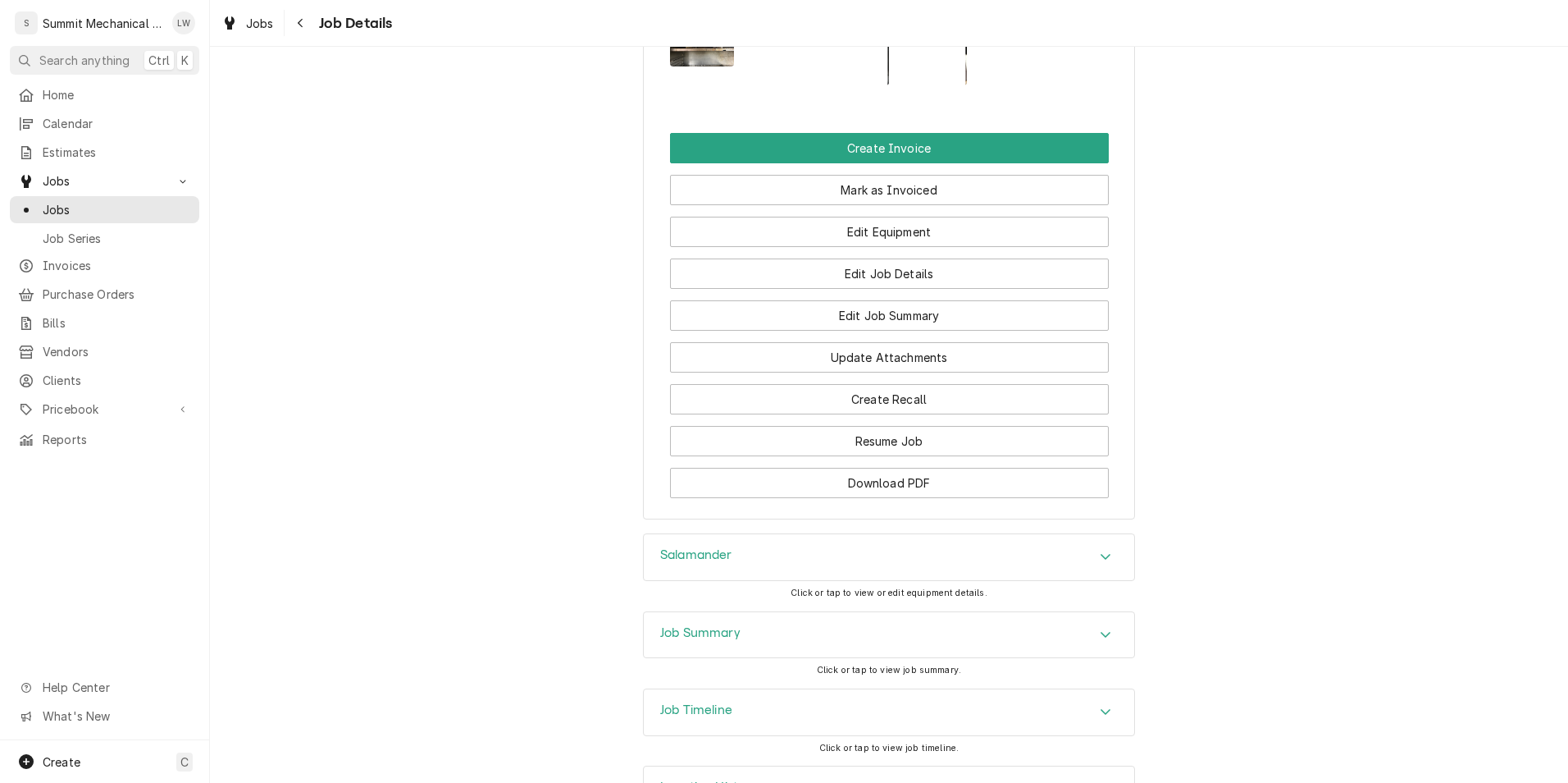
scroll to position [1562, 0]
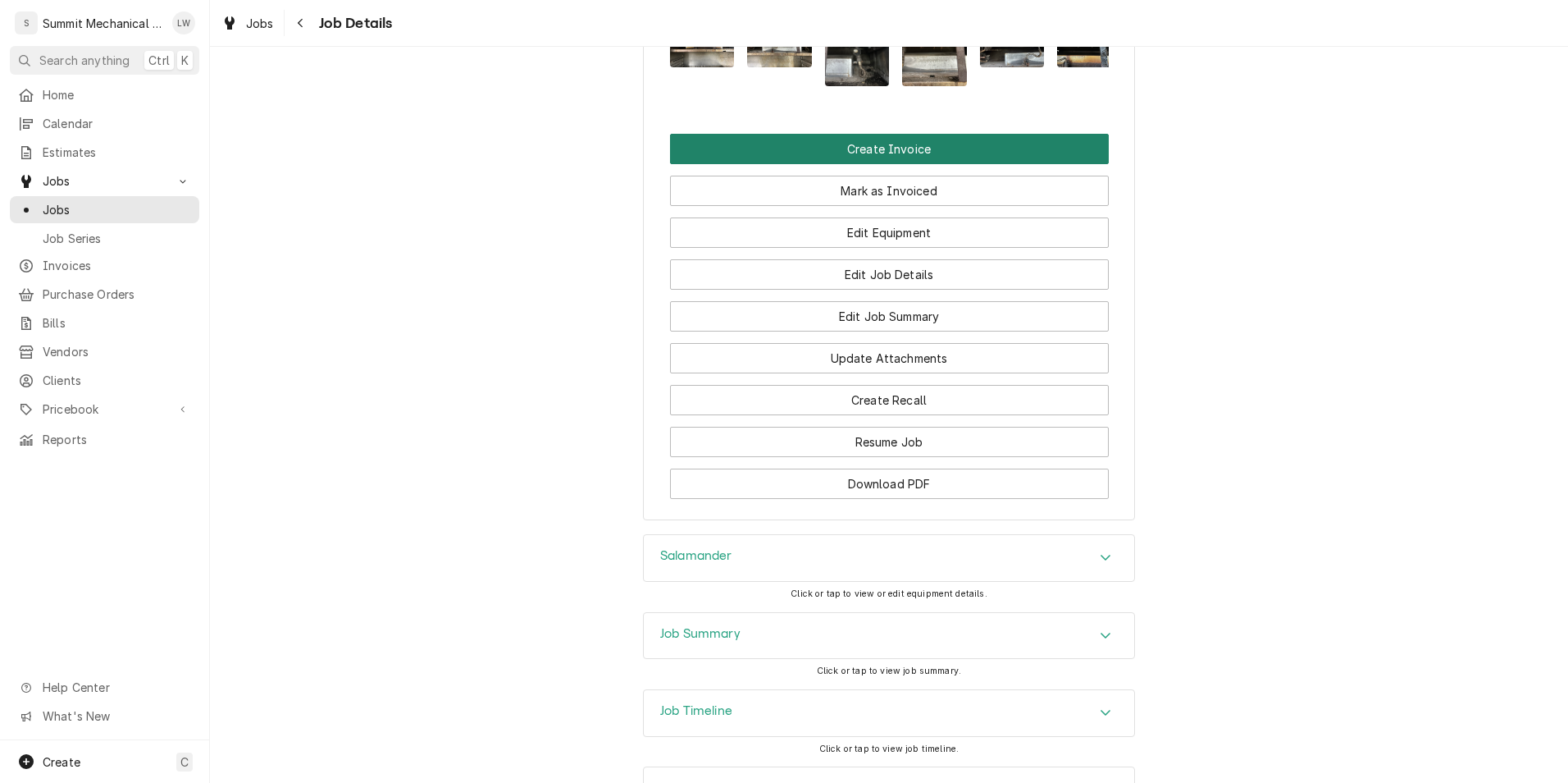
click at [891, 164] on button "Create Invoice" at bounding box center [889, 149] width 439 height 30
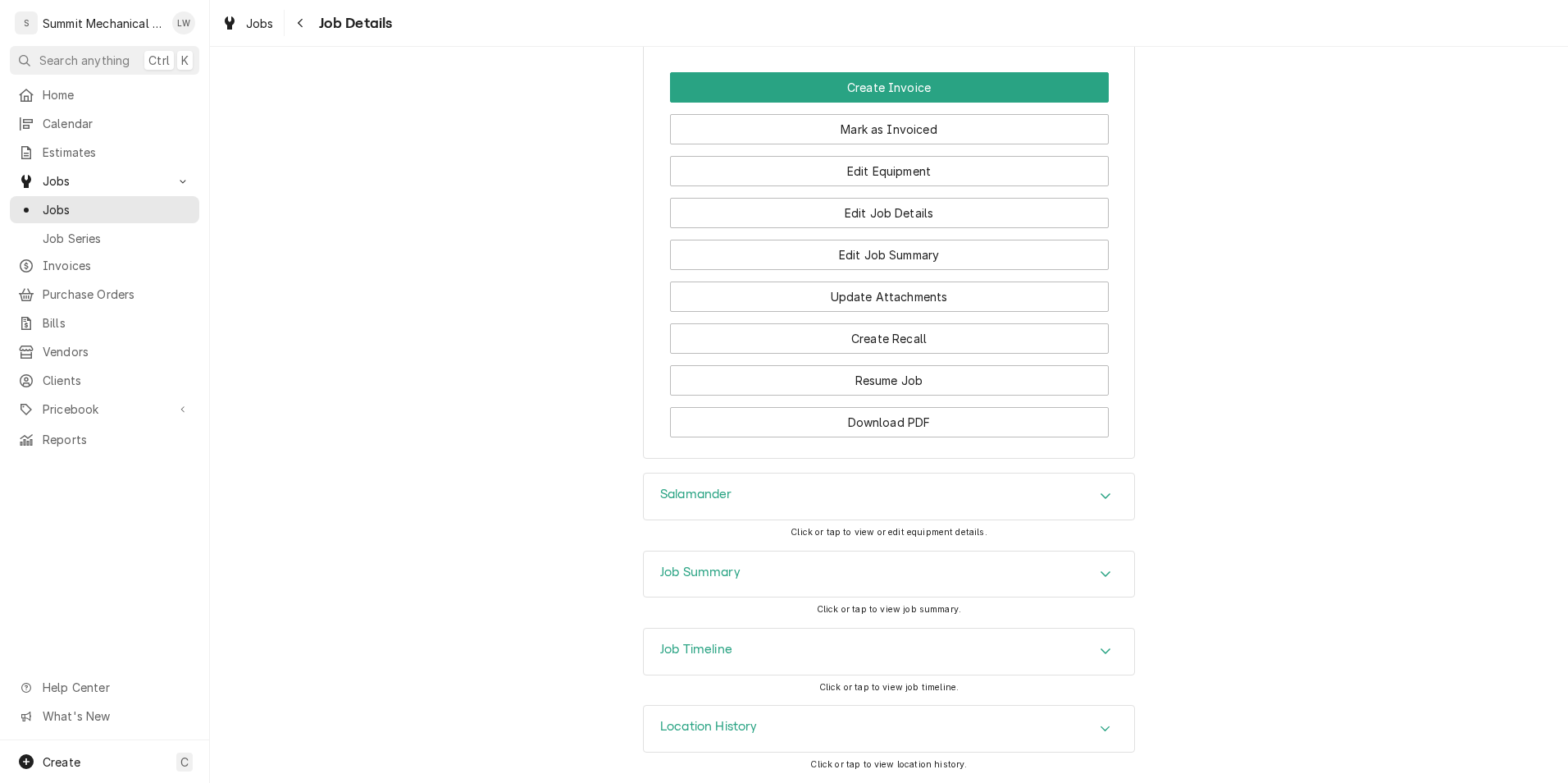
scroll to position [1527, 0]
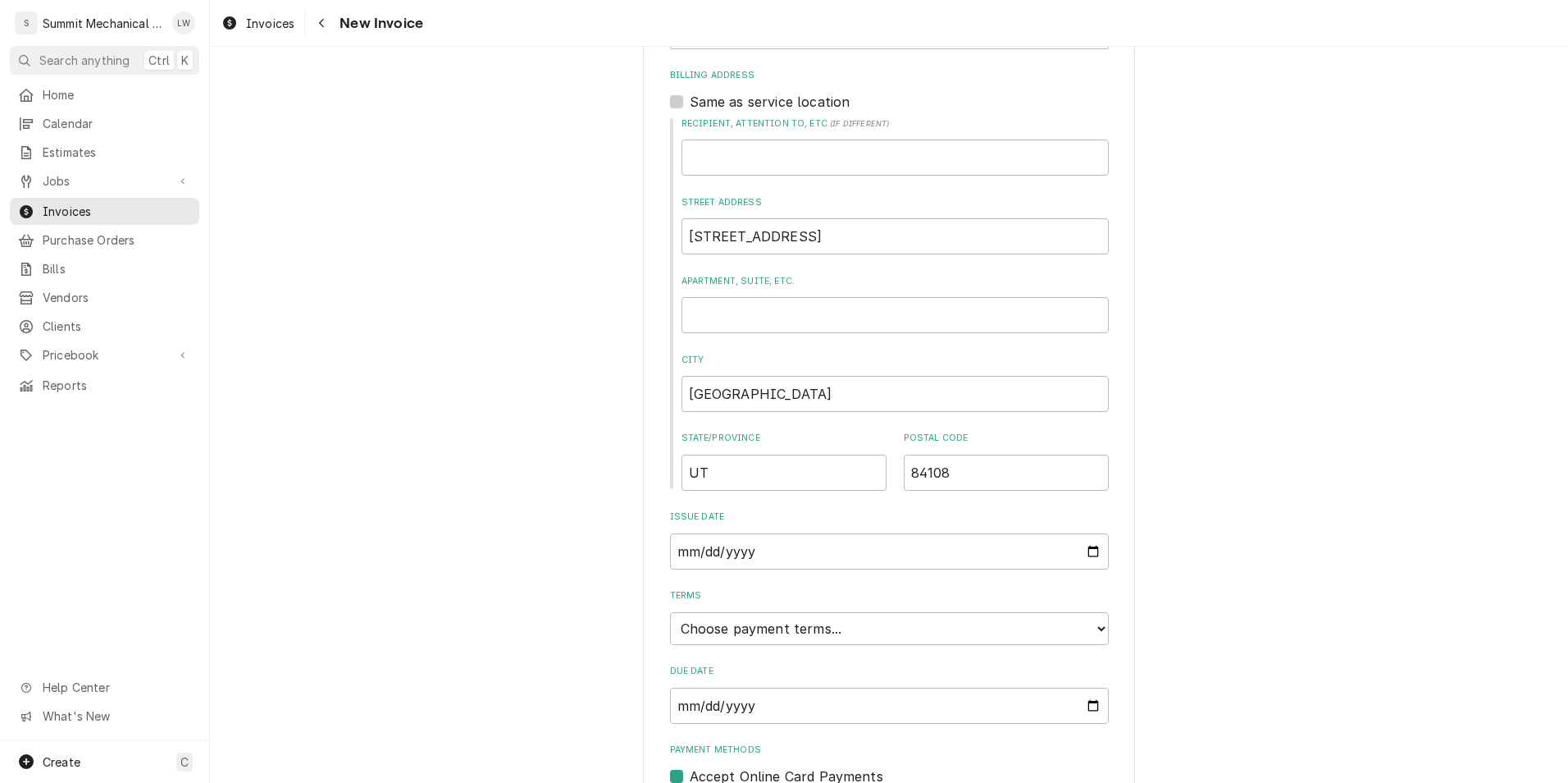
scroll to position [596, 0]
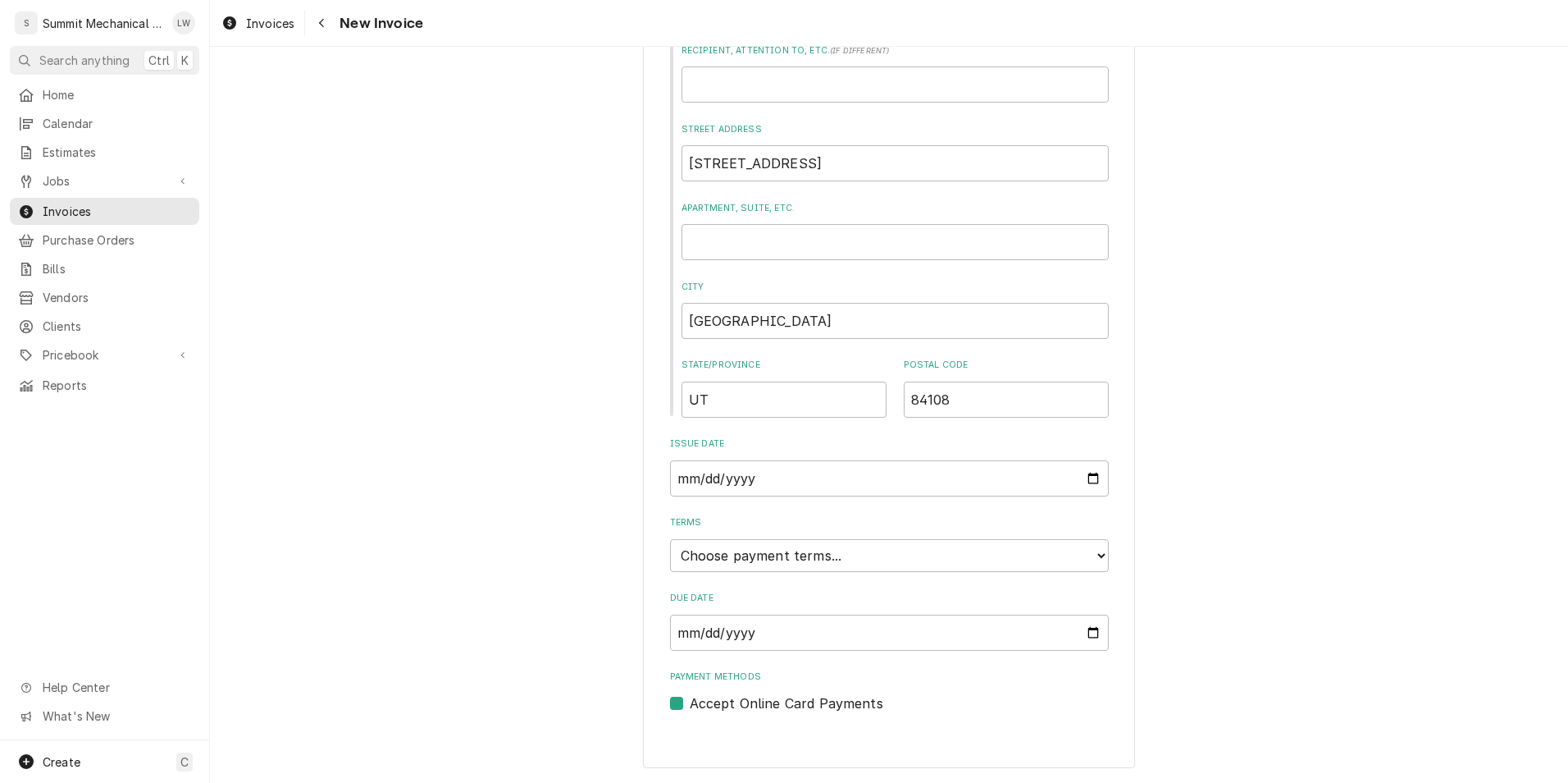
click at [913, 529] on label "Terms" at bounding box center [889, 522] width 439 height 13
click at [913, 539] on select "Choose payment terms... Same Day Net 7 Net 14 Net 21 Net 30 Net 45 Net 60 Net 90" at bounding box center [889, 555] width 439 height 33
click at [877, 560] on select "Choose payment terms... Same Day Net 7 Net 14 Net 21 Net 30 Net 45 Net 60 Net 90" at bounding box center [889, 555] width 439 height 33
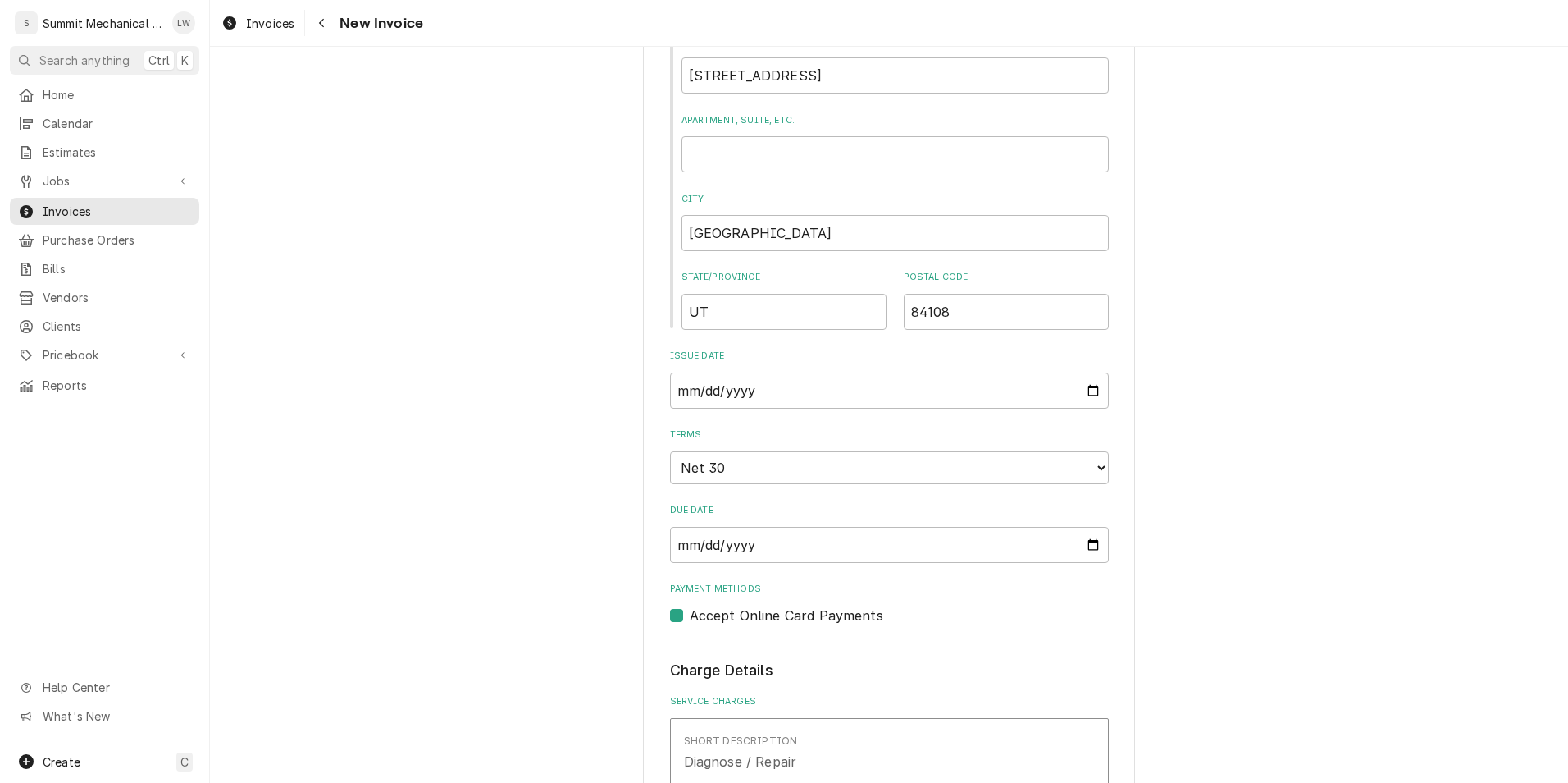
scroll to position [642, 0]
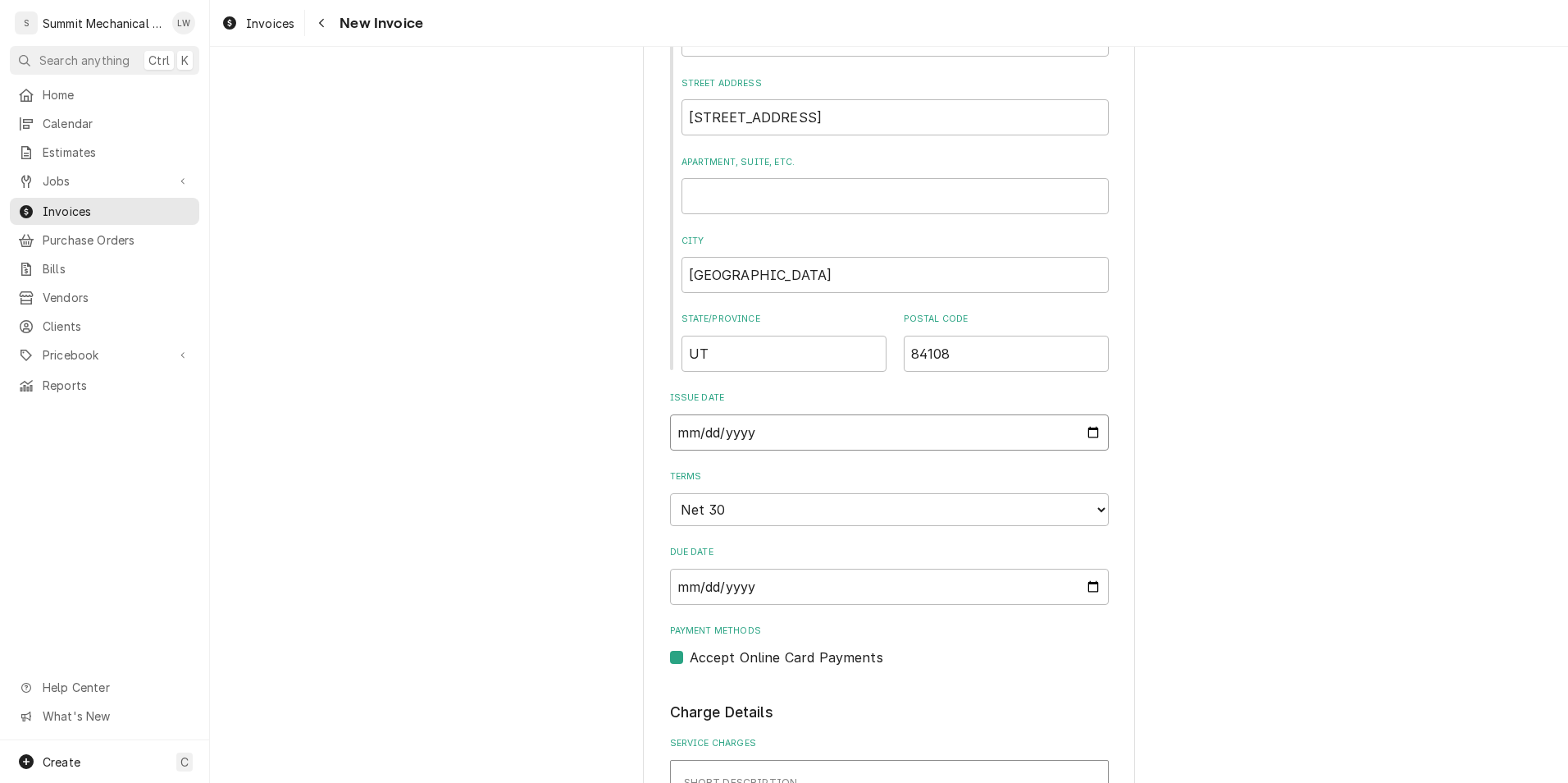
click at [877, 431] on input "[DATE]" at bounding box center [889, 431] width 439 height 36
click at [1086, 429] on input "[DATE]" at bounding box center [889, 431] width 439 height 36
type input "[DATE]"
type textarea "x"
type input "[DATE]"
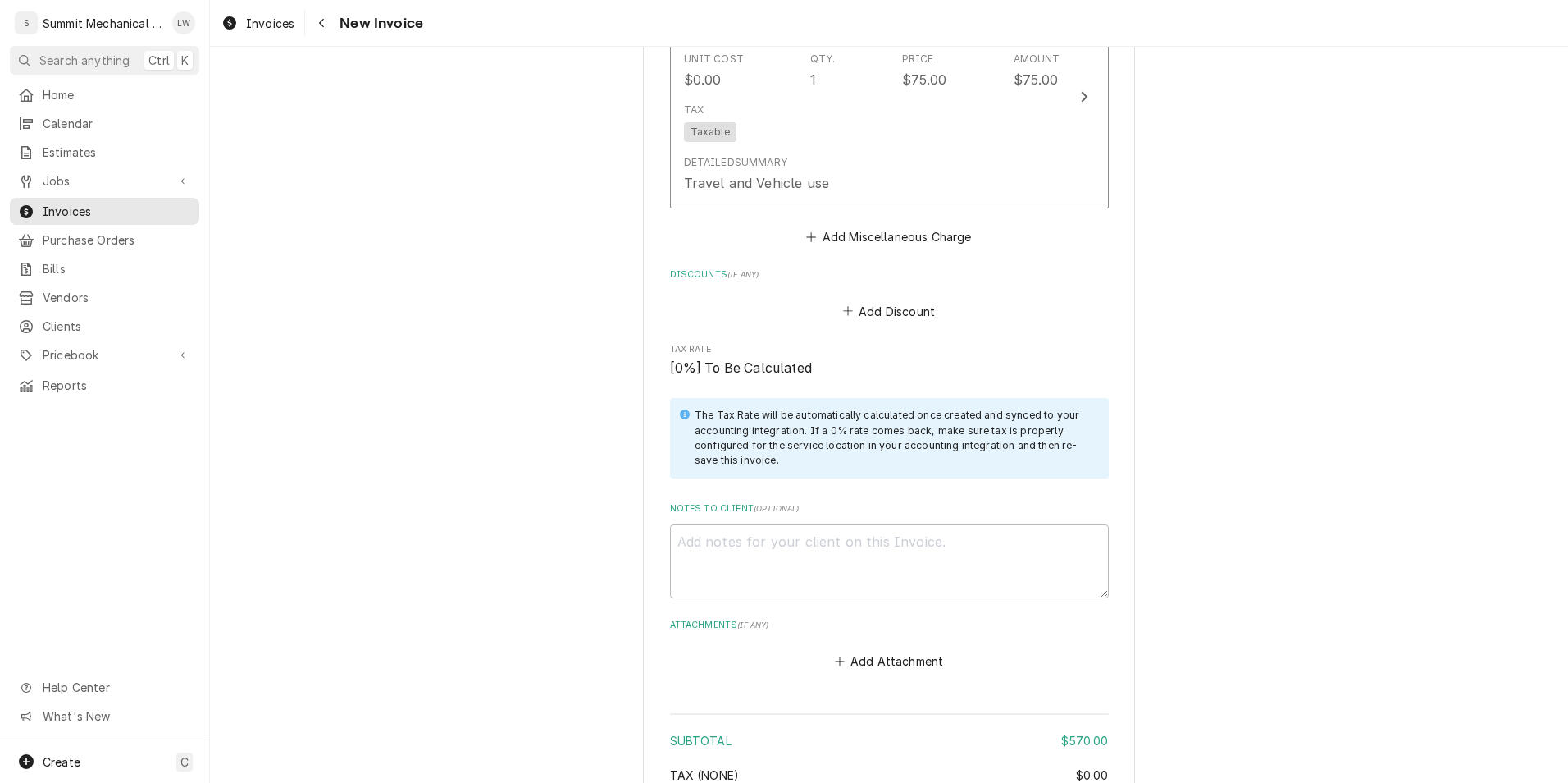
scroll to position [2584, 0]
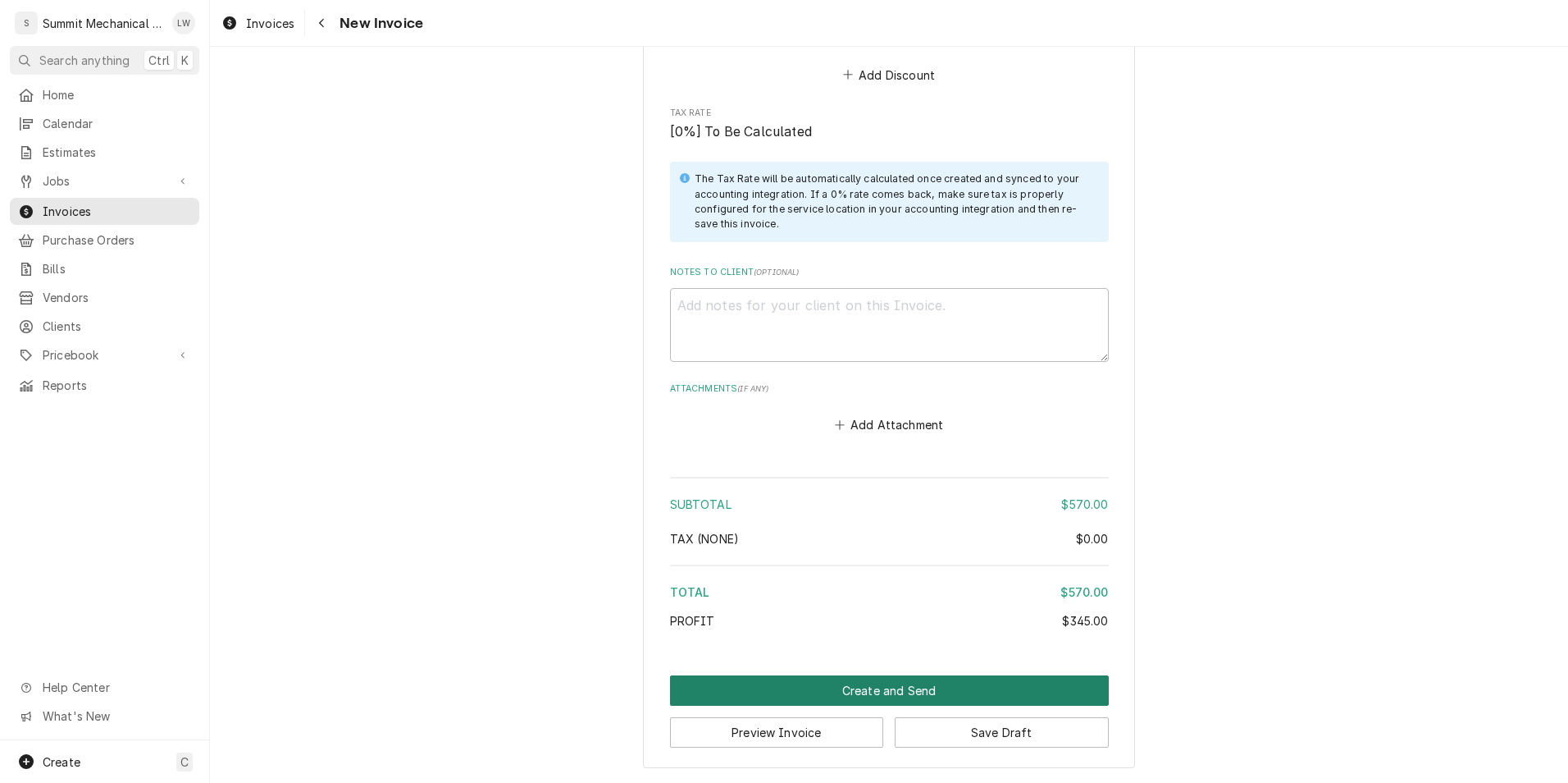
click at [954, 678] on button "Create and Send" at bounding box center [889, 690] width 439 height 30
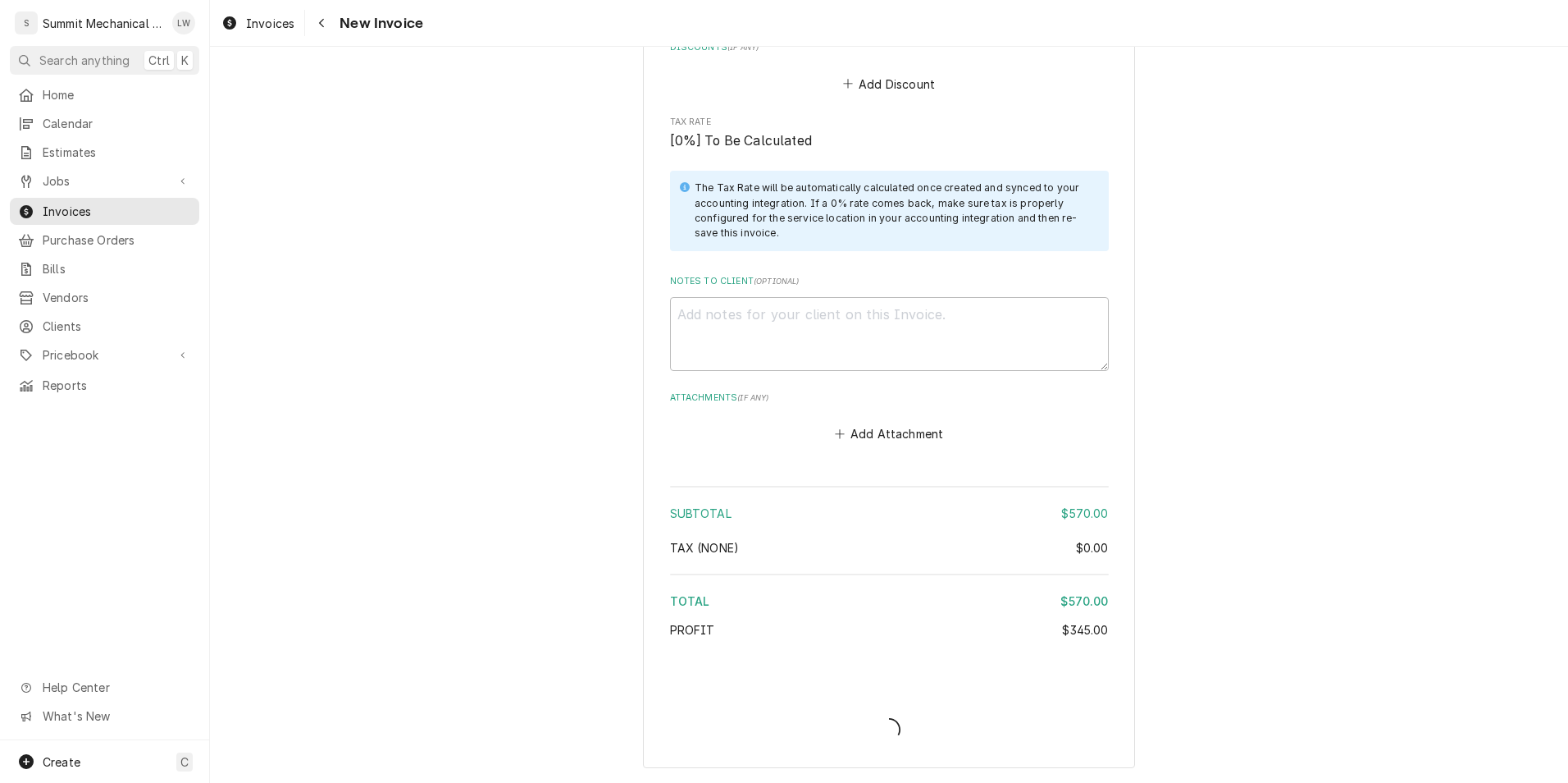
scroll to position [2575, 0]
type textarea "x"
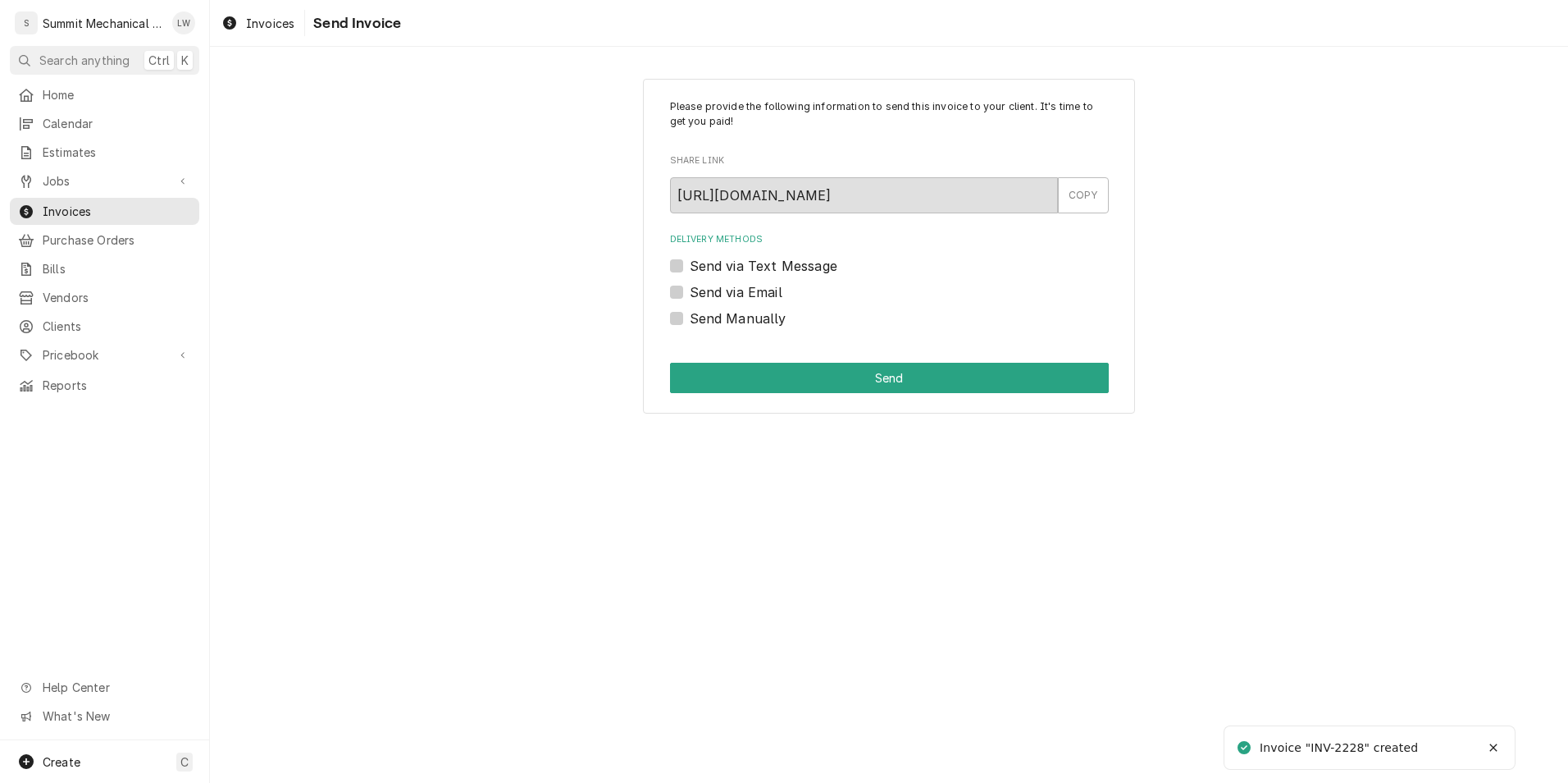
click at [690, 311] on label "Send Manually" at bounding box center [738, 318] width 96 height 19
click at [690, 311] on input "Send Manually" at bounding box center [909, 326] width 439 height 36
checkbox input "true"
click at [784, 386] on button "Send" at bounding box center [889, 377] width 439 height 30
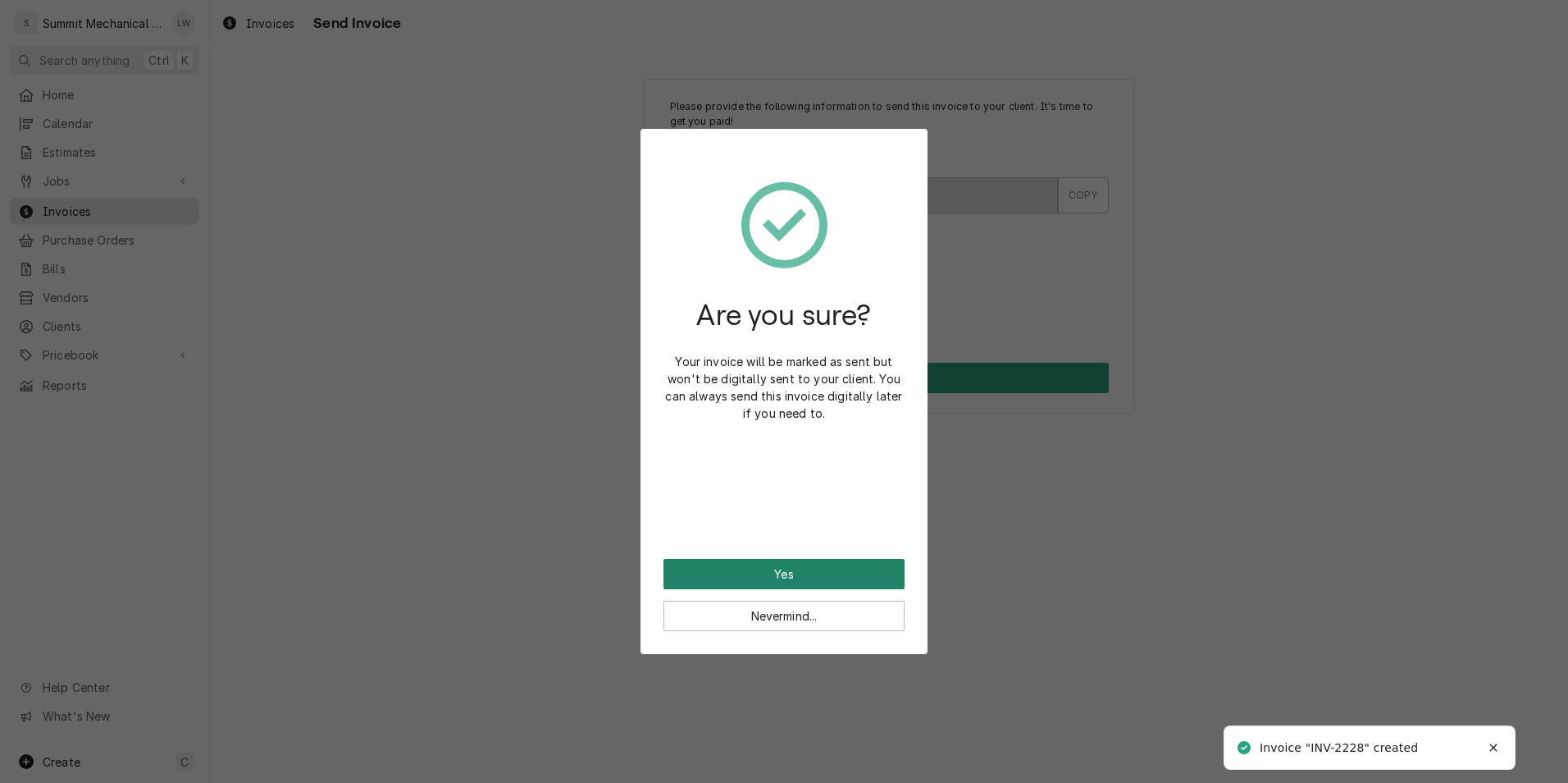
click at [812, 566] on button "Yes" at bounding box center [784, 574] width 241 height 30
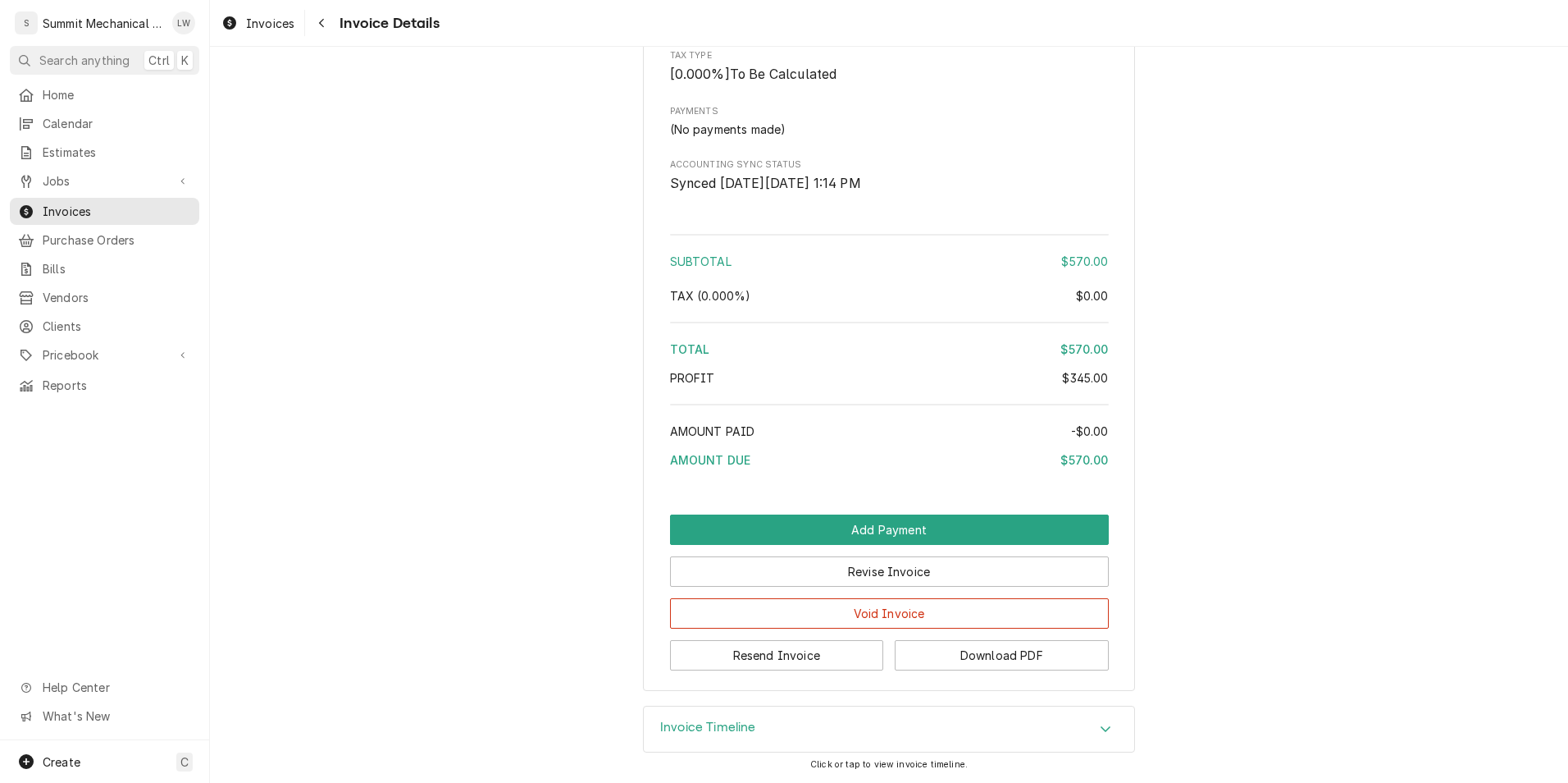
scroll to position [1935, 0]
click at [940, 574] on button "Revise Invoice" at bounding box center [889, 571] width 439 height 30
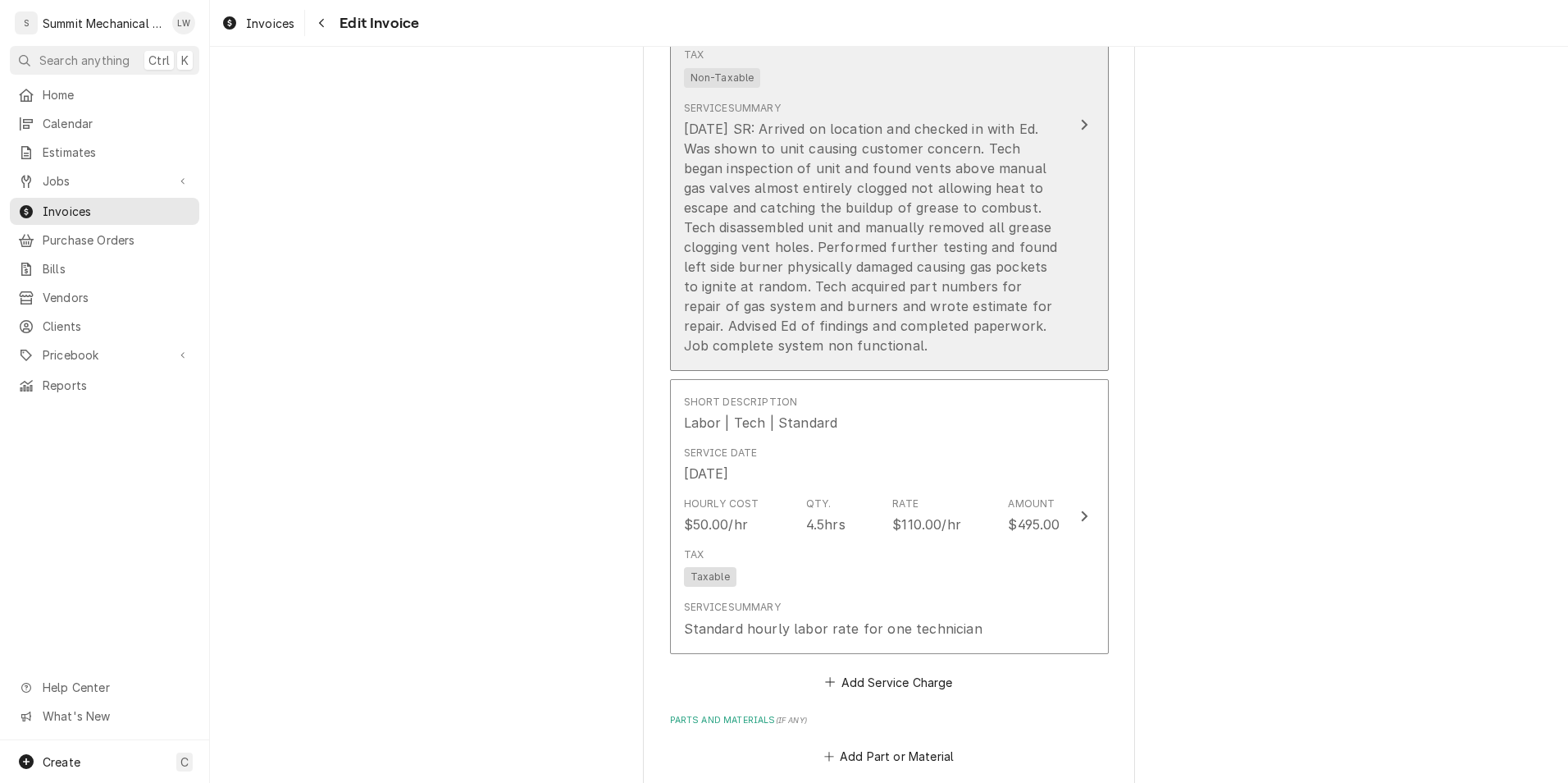
click at [873, 213] on div "[DATE] SR: Arrived on location and checked in with Ed. Was shown to unit causin…" at bounding box center [872, 237] width 376 height 236
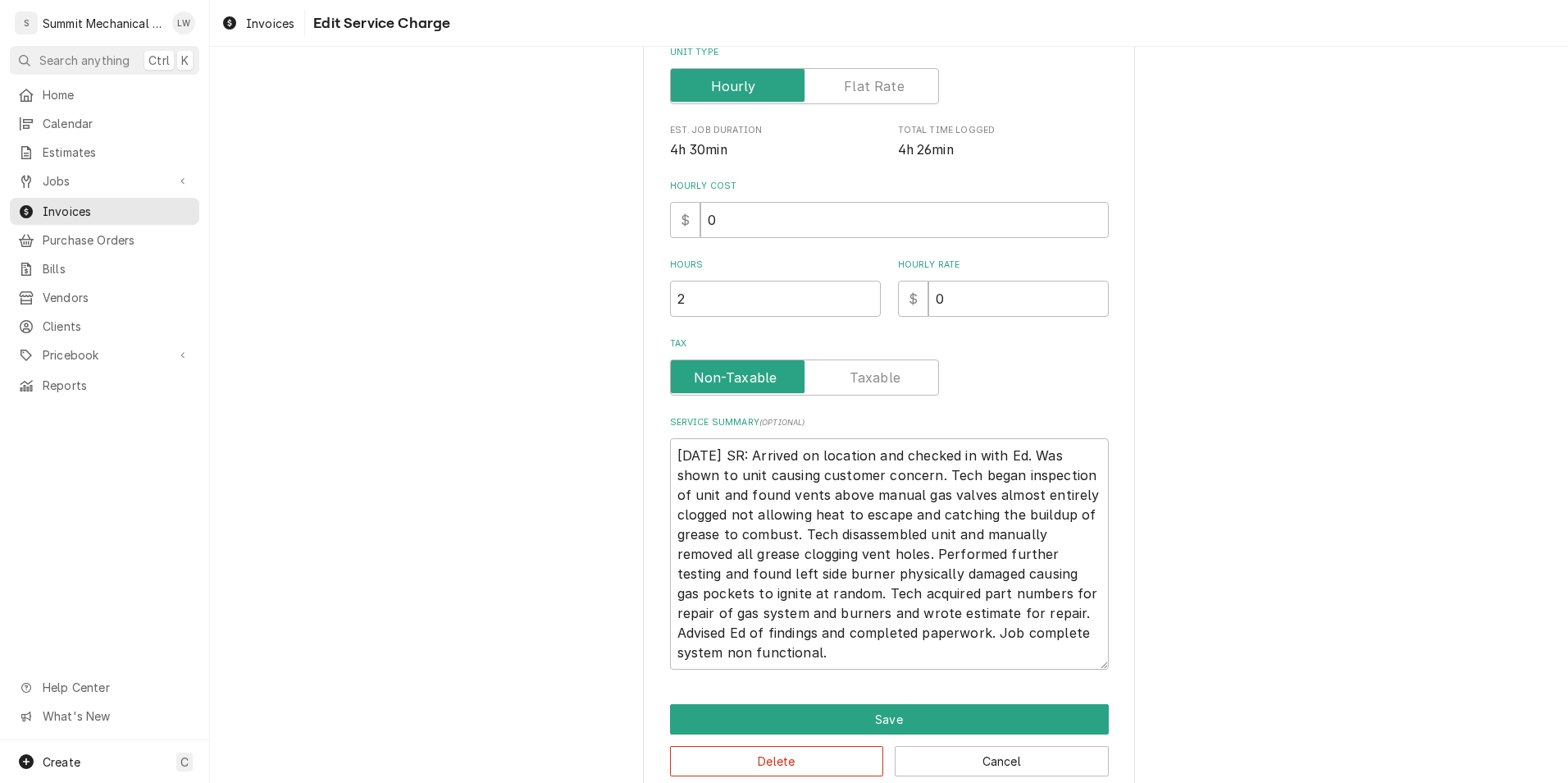
scroll to position [303, 0]
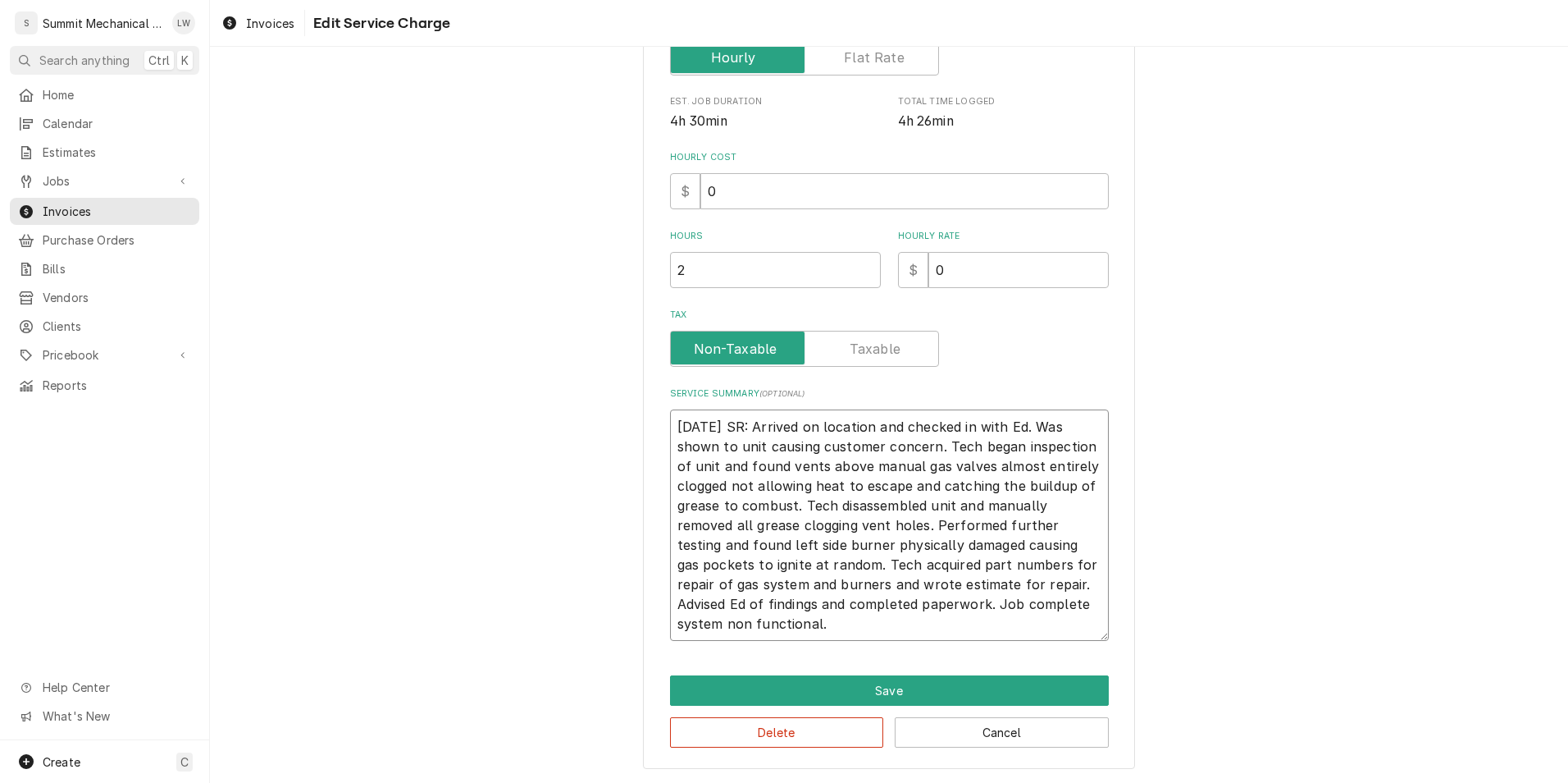
click at [991, 488] on textarea "09/25/25 SR: Arrived on location and checked in with Ed. Was shown to unit caus…" at bounding box center [889, 525] width 439 height 231
type textarea "x"
type textarea "09/25/25 SR: Arrived on location and checked in with Ed. Was shown to unit caus…"
type textarea "x"
type textarea "09/25/25 SR: Arrived on location and checked in with Ed. Was shown to unit caus…"
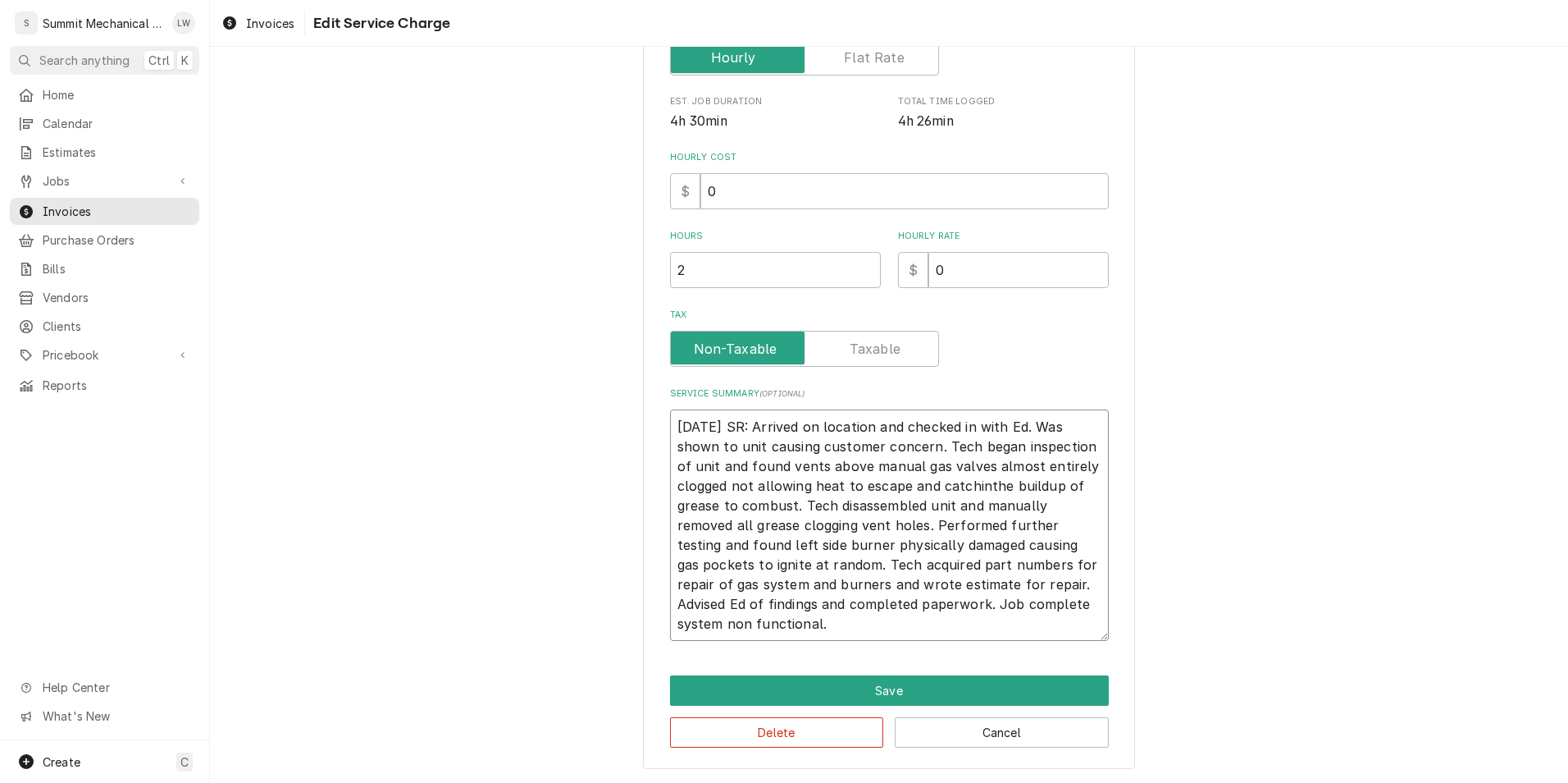
type textarea "x"
type textarea "09/25/25 SR: Arrived on location and checked in with Ed. Was shown to unit caus…"
type textarea "x"
type textarea "09/25/25 SR: Arrived on location and checked in with Ed. Was shown to unit caus…"
type textarea "x"
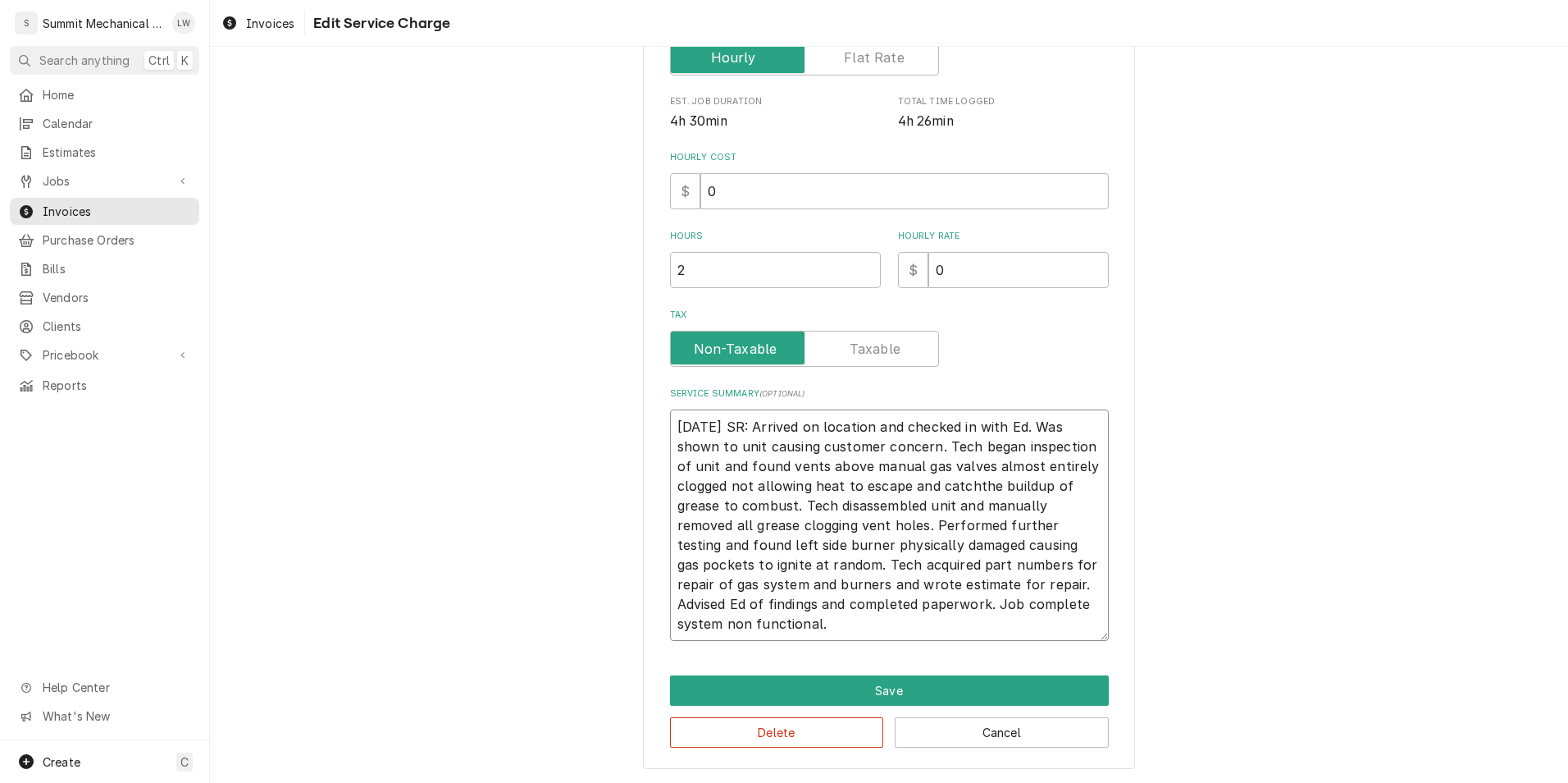
type textarea "09/25/25 SR: Arrived on location and checked in with Ed. Was shown to unit caus…"
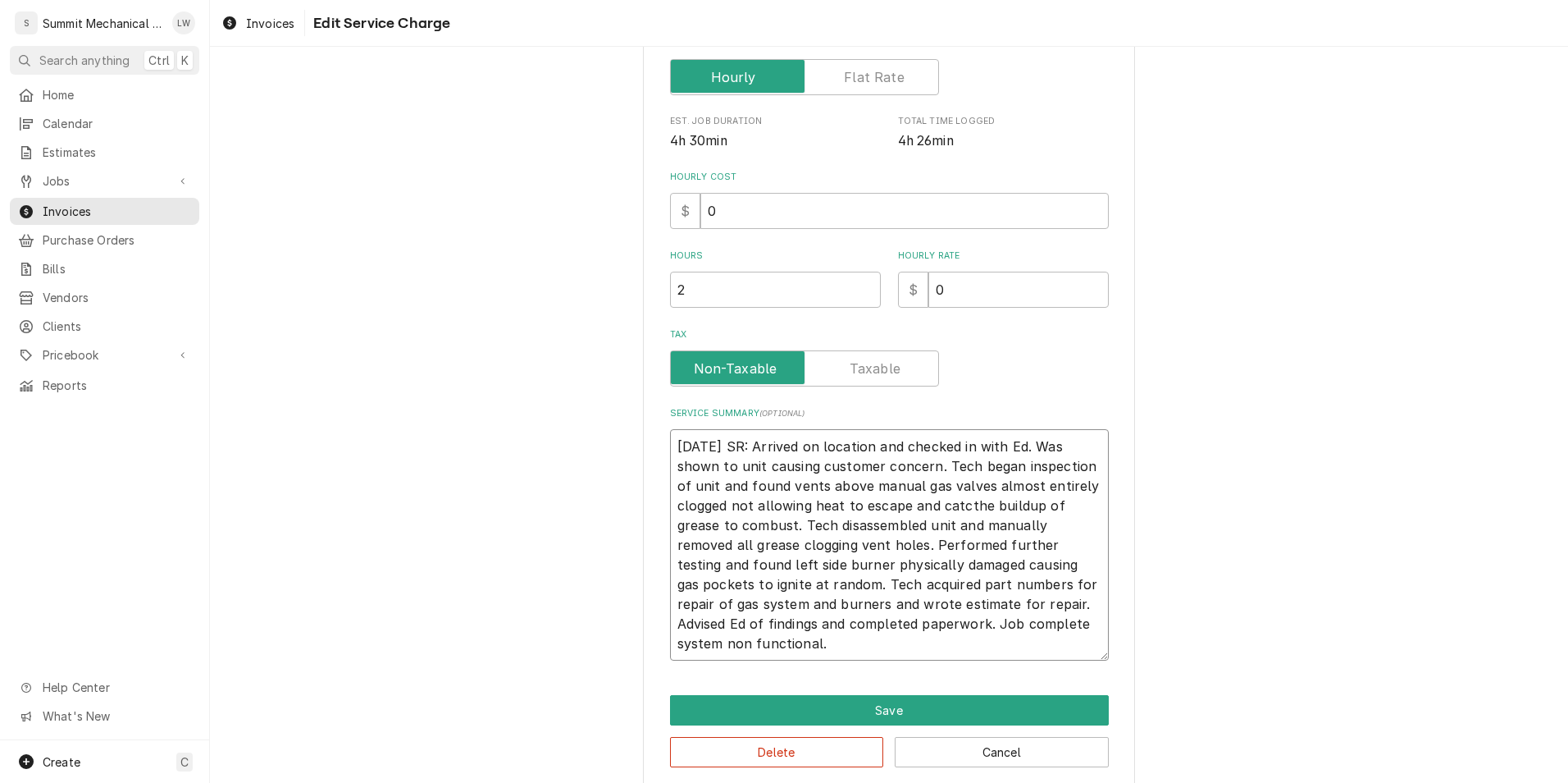
type textarea "x"
type textarea "09/25/25 SR: Arrived on location and checked in with Ed. Was shown to unit caus…"
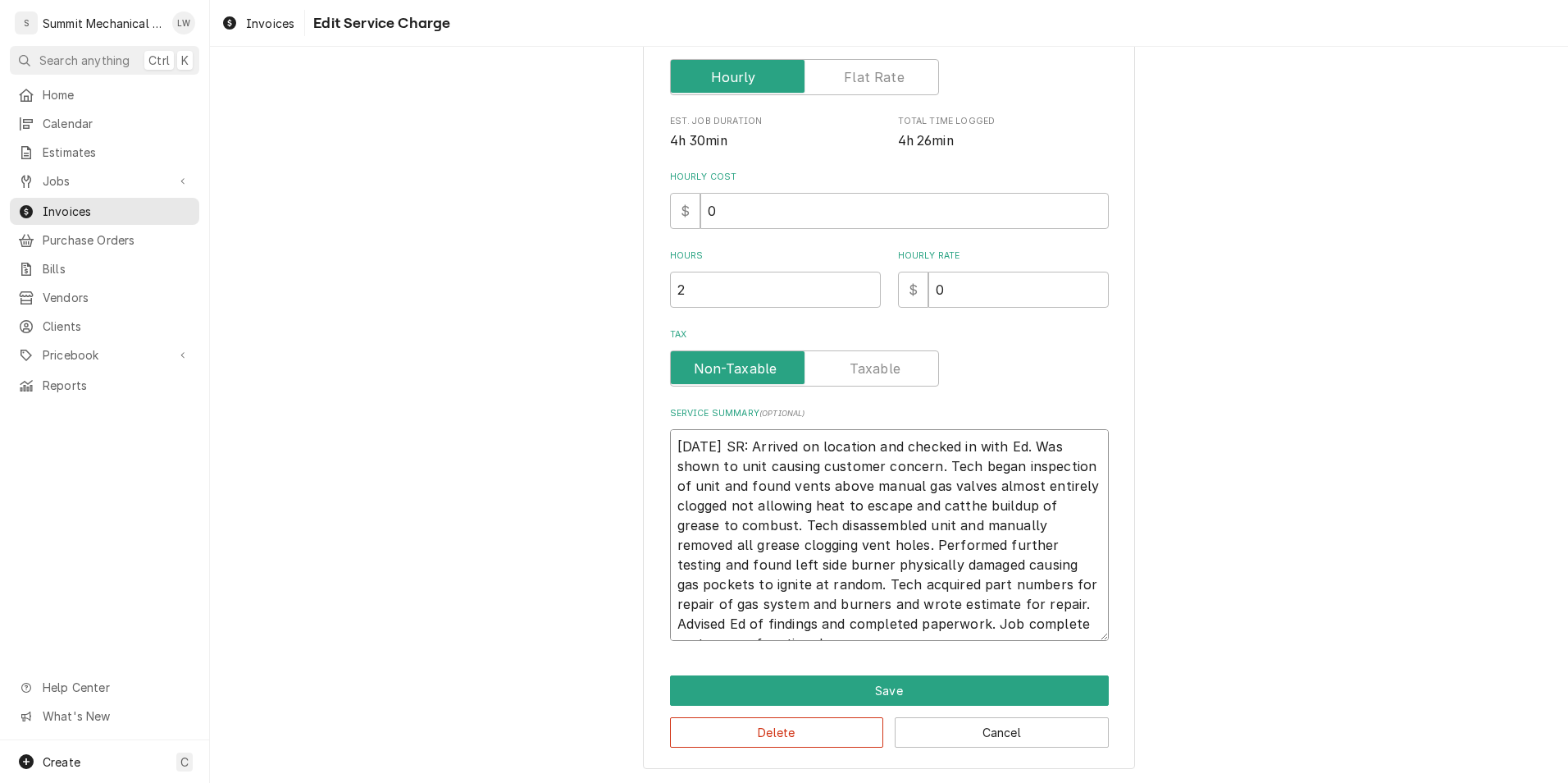
type textarea "x"
type textarea "09/25/25 SR: Arrived on location and checked in with Ed. Was shown to unit caus…"
type textarea "x"
type textarea "09/25/25 SR: Arrived on location and checked in with Ed. Was shown to unit caus…"
type textarea "x"
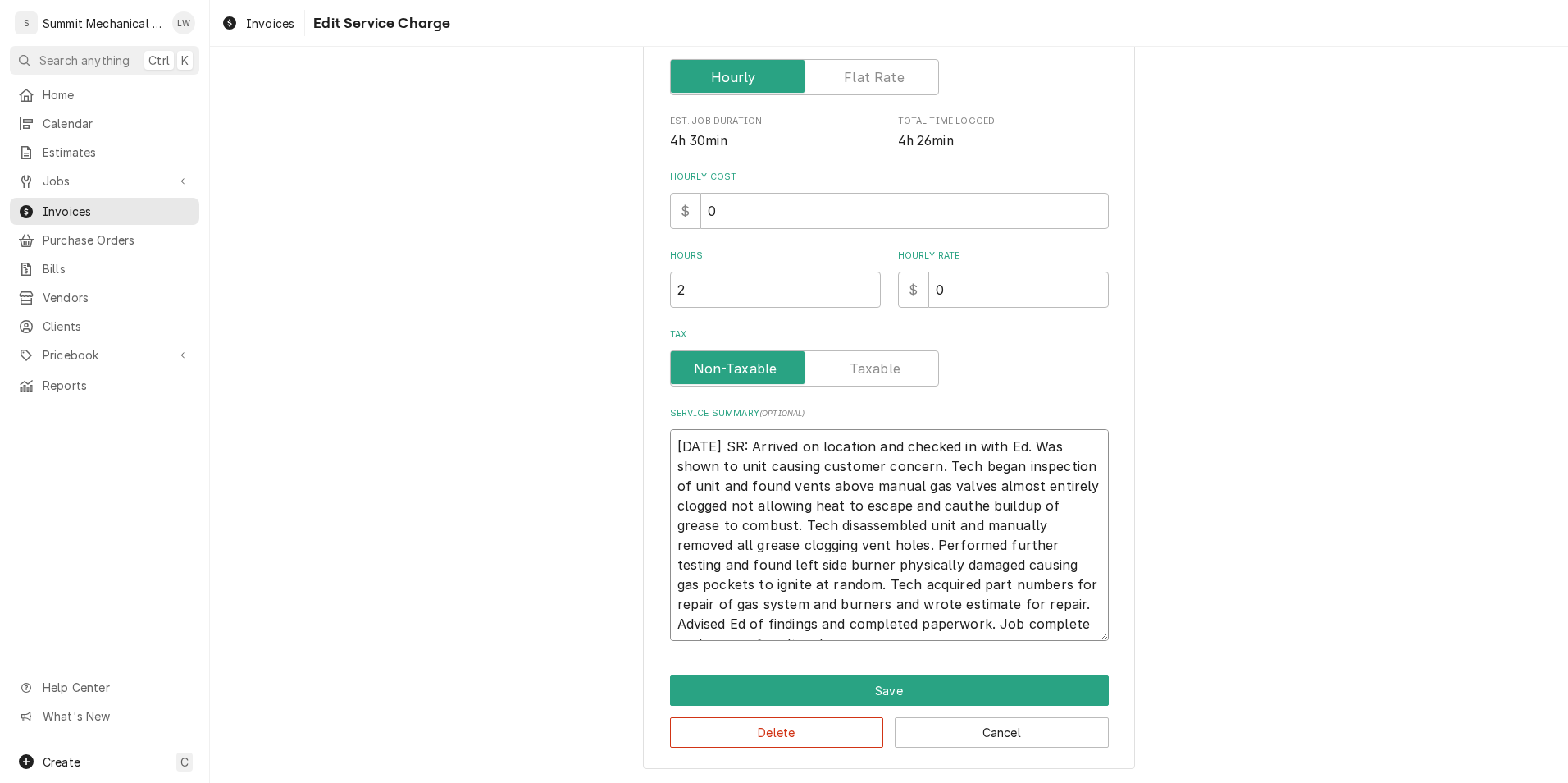
type textarea "09/25/25 SR: Arrived on location and checked in with Ed. Was shown to unit caus…"
type textarea "x"
type textarea "09/25/25 SR: Arrived on location and checked in with Ed. Was shown to unit caus…"
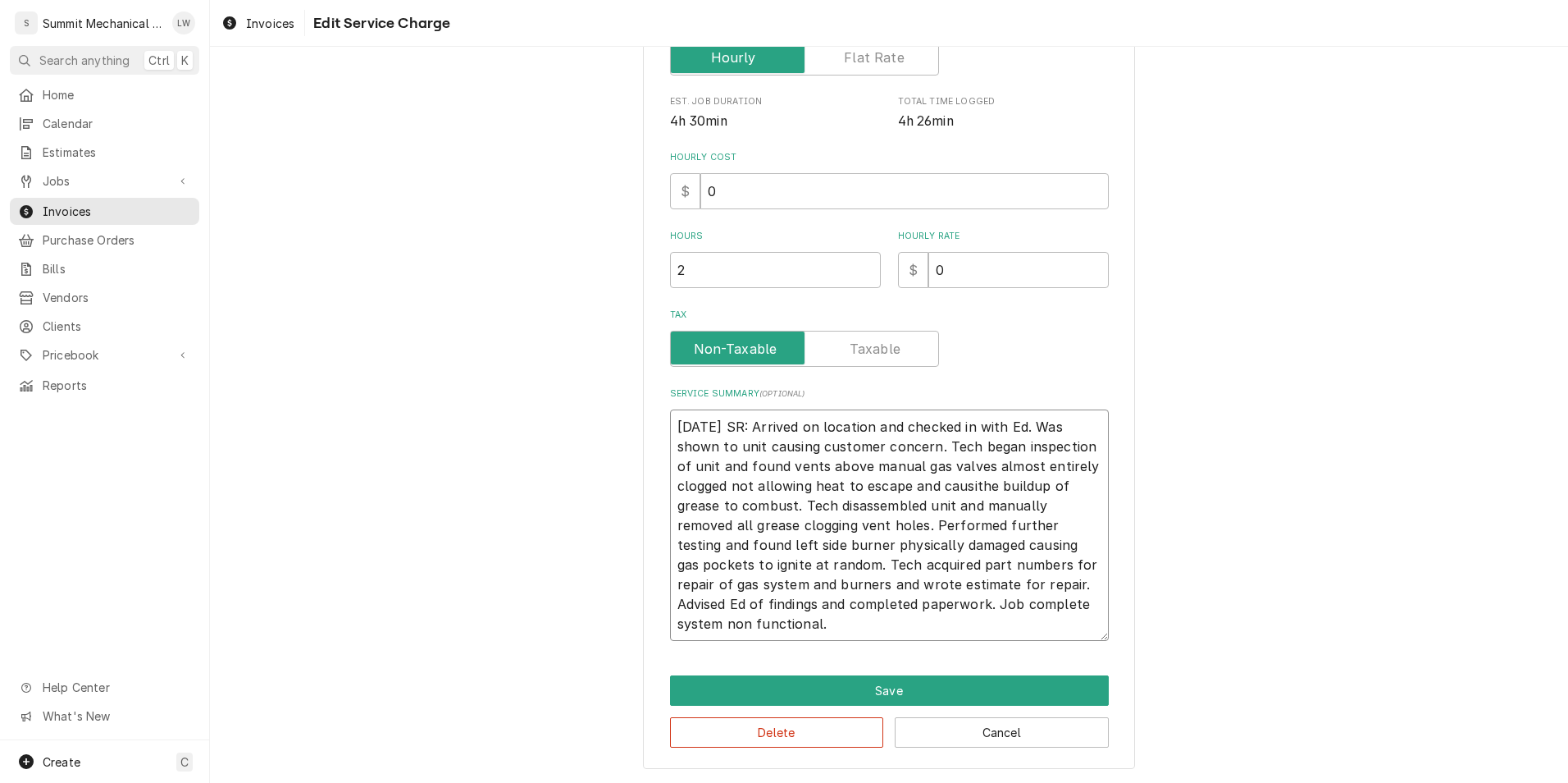
type textarea "x"
type textarea "09/25/25 SR: Arrived on location and checked in with Ed. Was shown to unit caus…"
type textarea "x"
type textarea "09/25/25 SR: Arrived on location and checked in with Ed. Was shown to unit caus…"
type textarea "x"
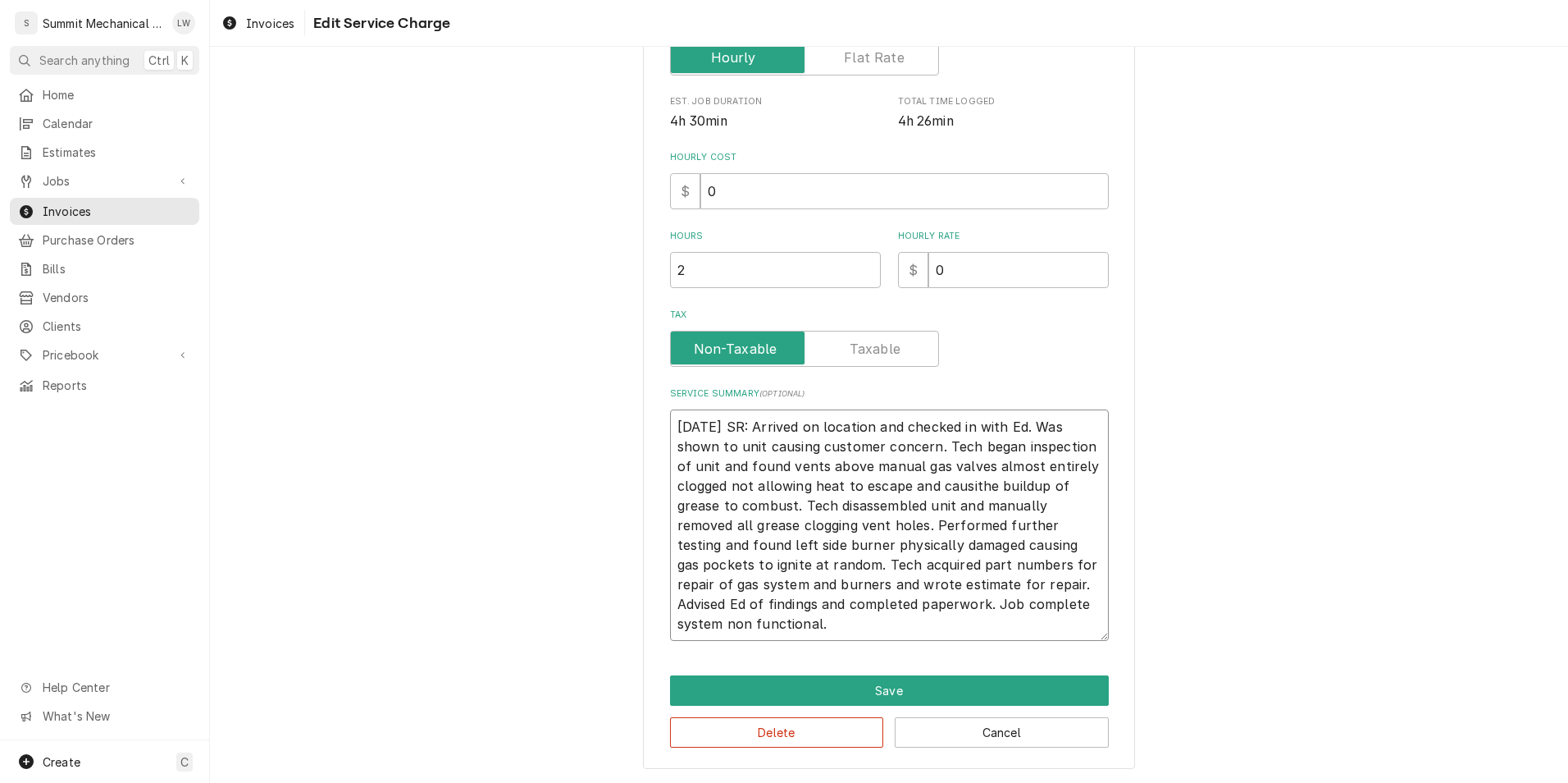
type textarea "09/25/25 SR: Arrived on location and checked in with Ed. Was shown to unit caus…"
type textarea "x"
type textarea "09/25/25 SR: Arrived on location and checked in with Ed. Was shown to unit caus…"
type textarea "x"
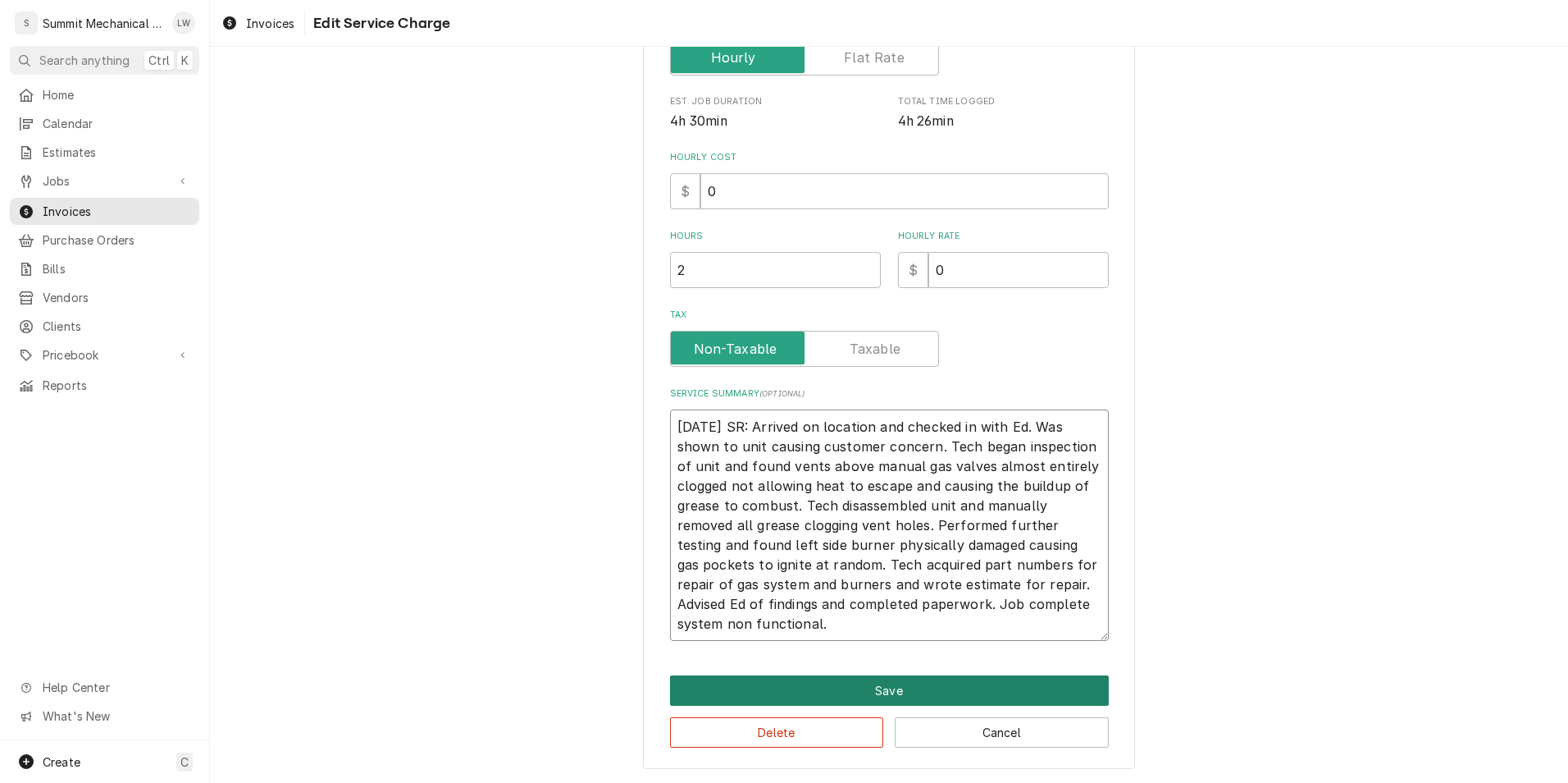
type textarea "09/25/25 SR: Arrived on location and checked in with Ed. Was shown to unit caus…"
click at [817, 694] on button "Save" at bounding box center [889, 690] width 439 height 30
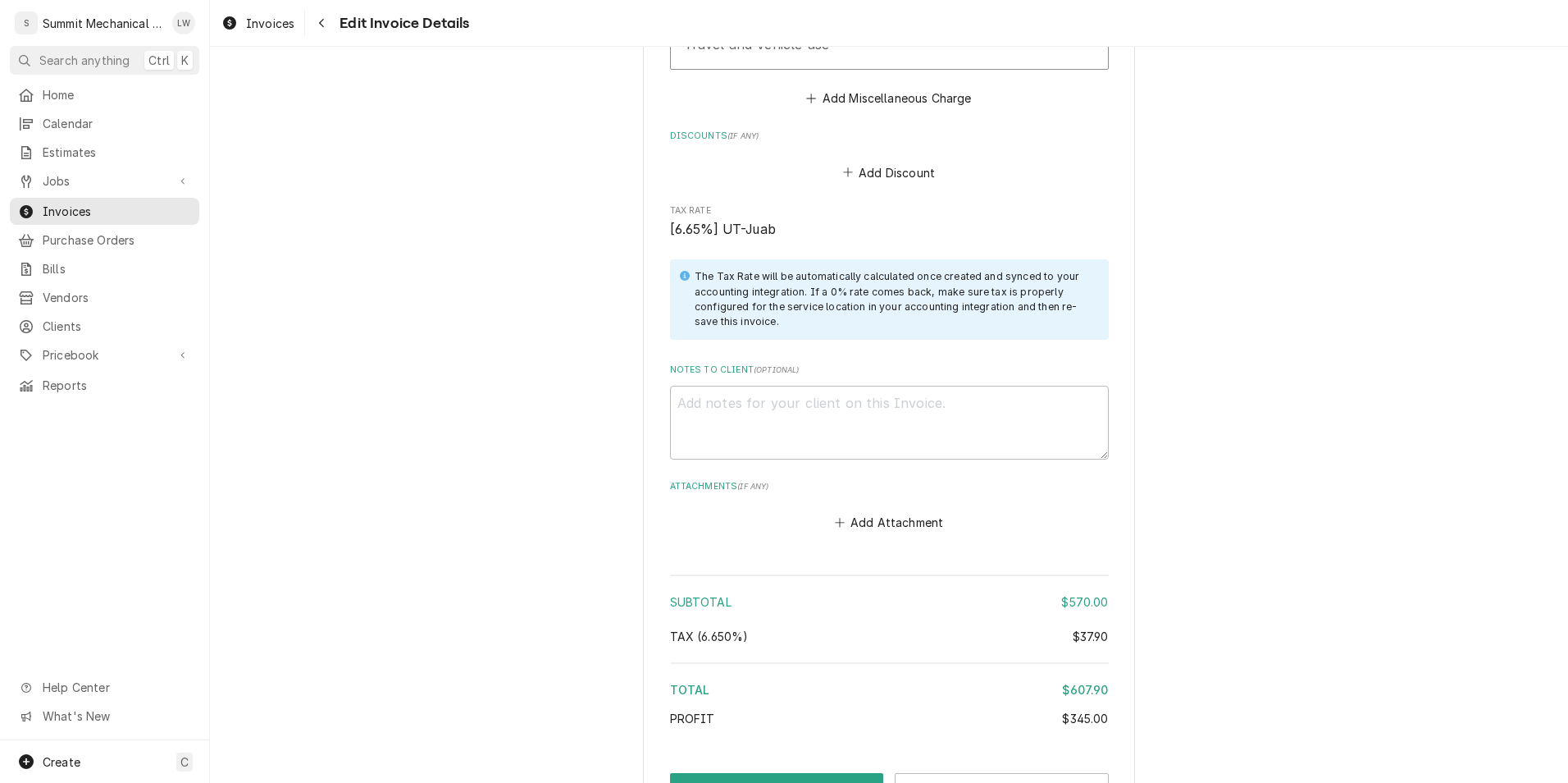
scroll to position [2619, 0]
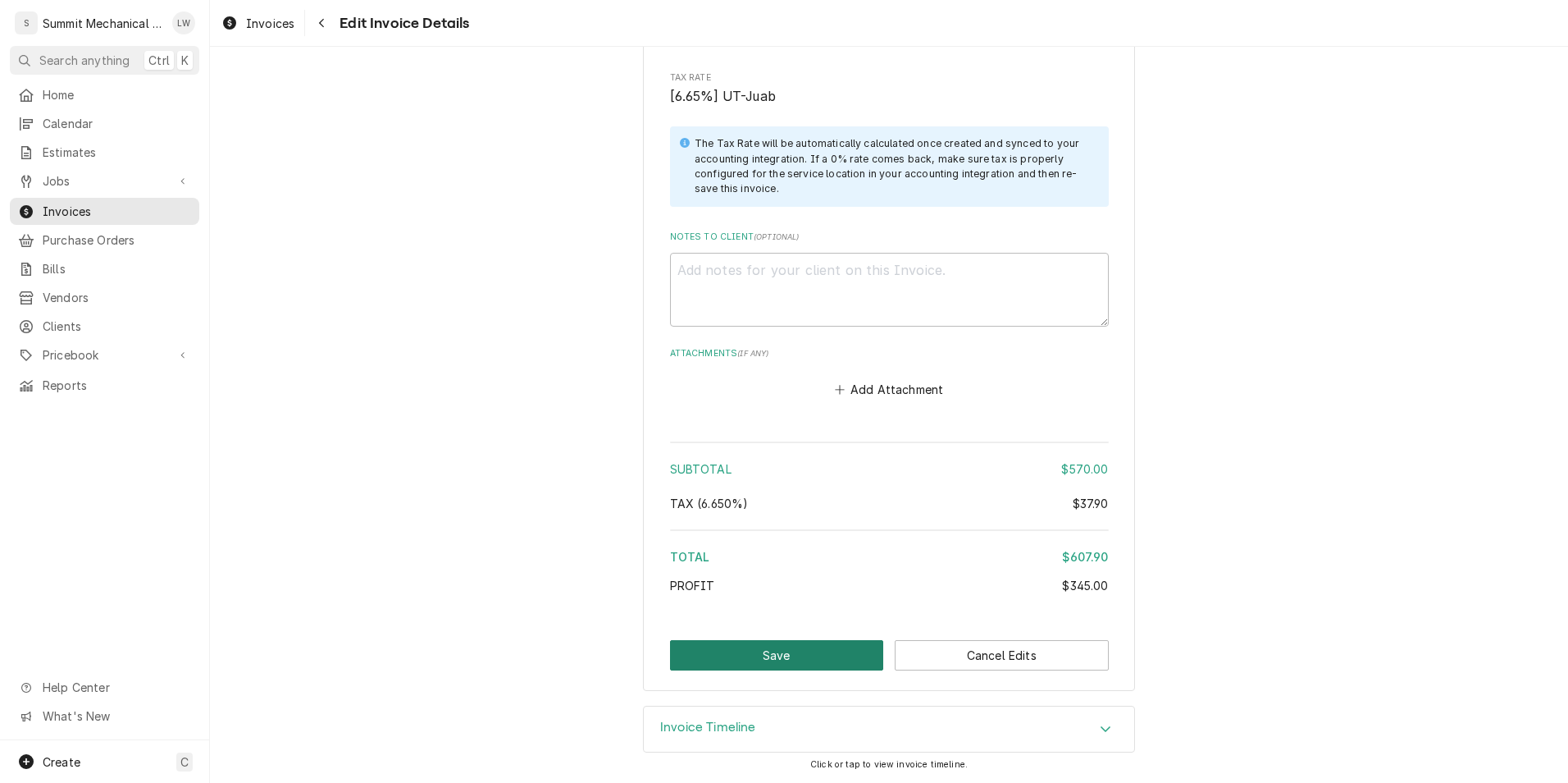
click at [801, 649] on button "Save" at bounding box center [776, 654] width 214 height 30
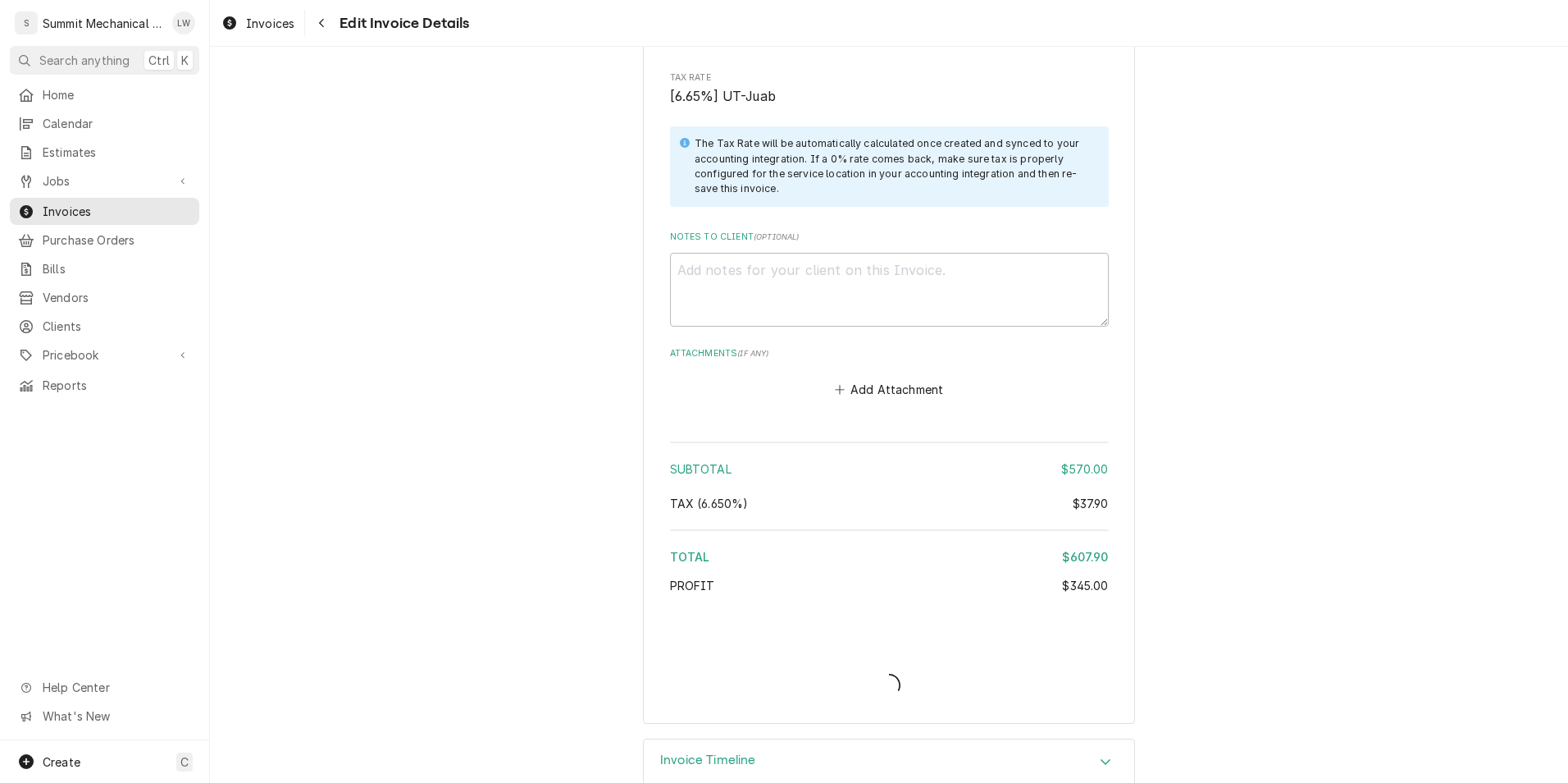
type textarea "x"
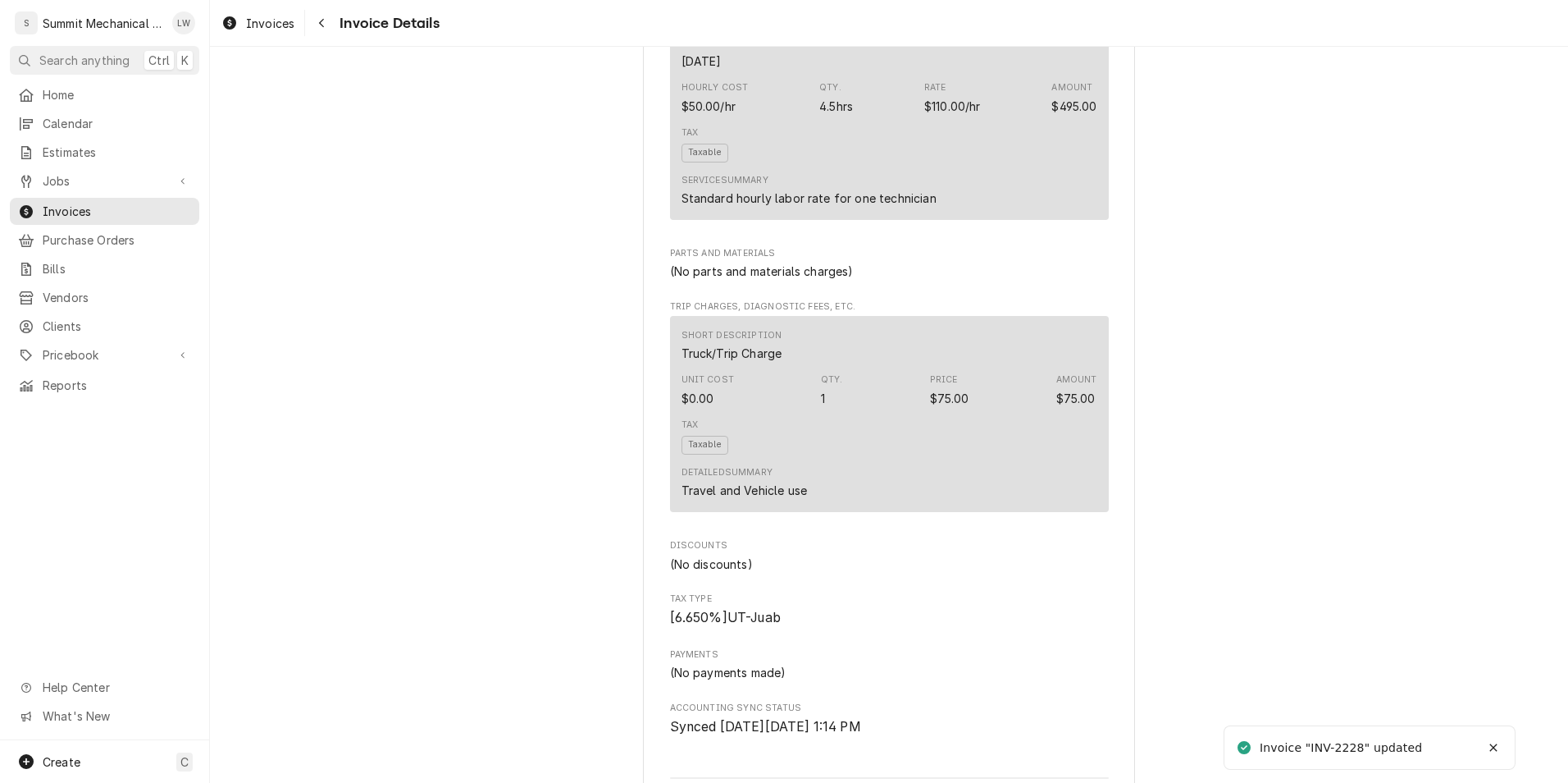
scroll to position [1935, 0]
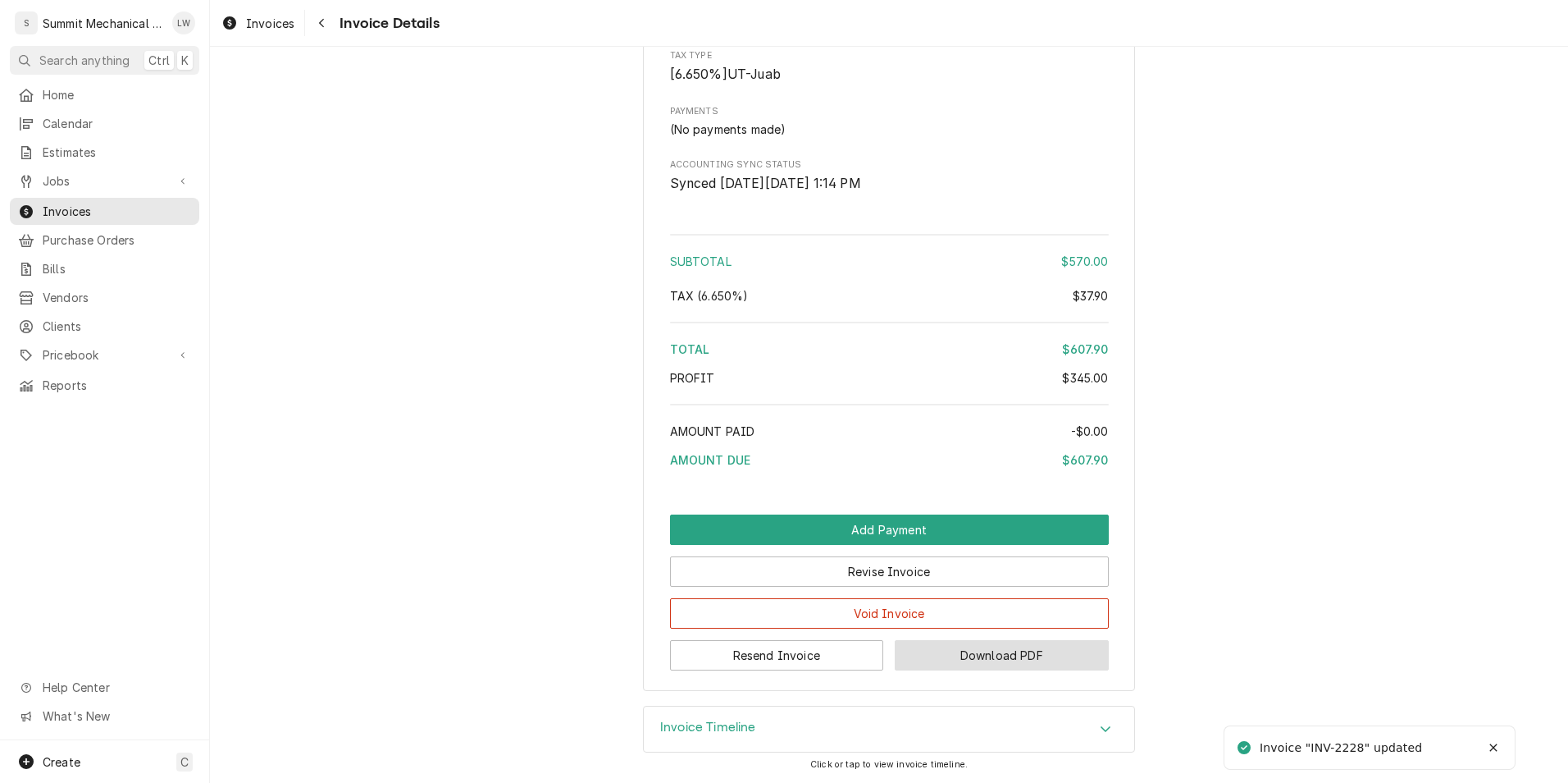
click at [972, 664] on button "Download PDF" at bounding box center [1001, 654] width 214 height 30
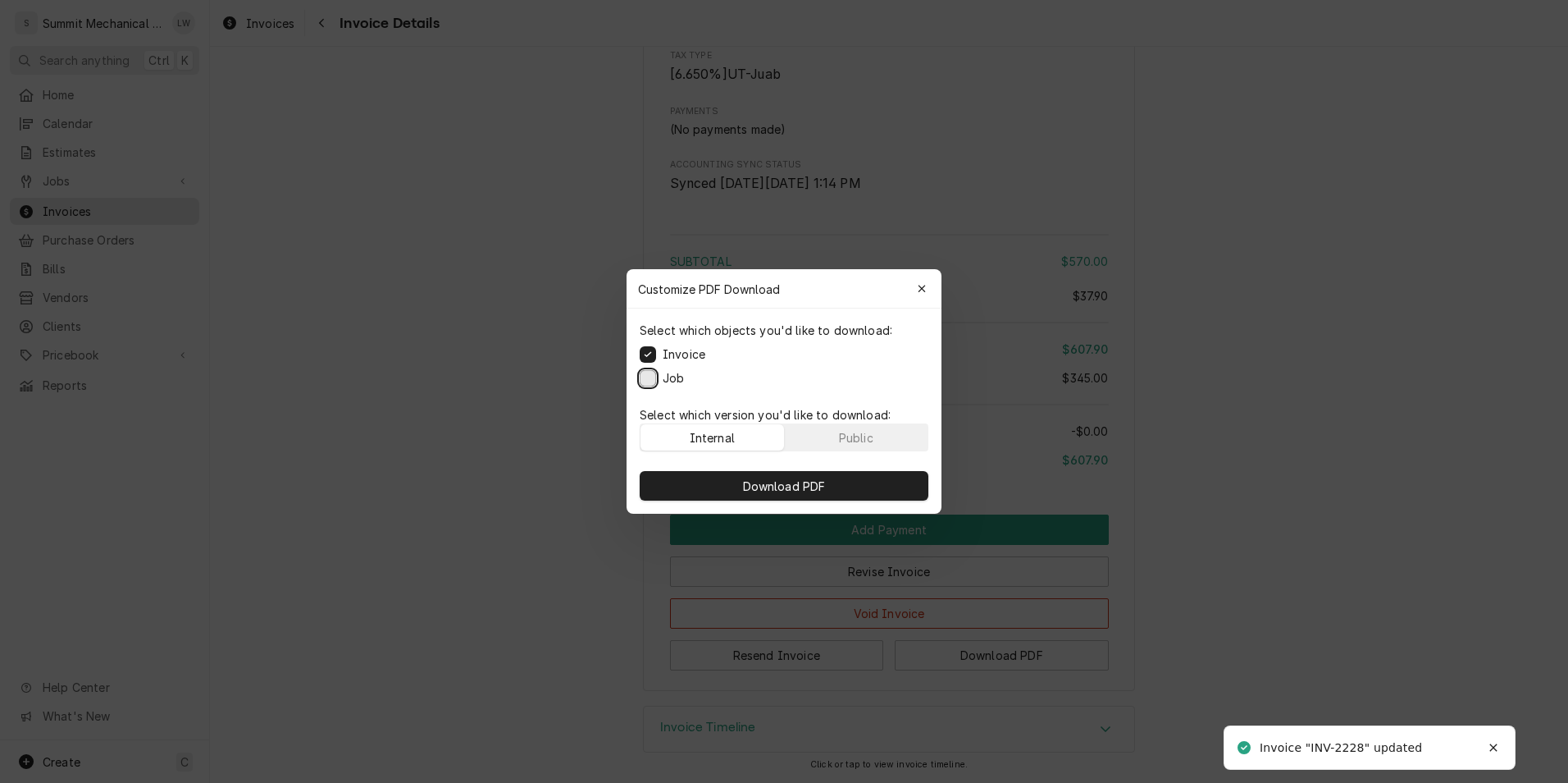
click at [645, 372] on button "Job" at bounding box center [648, 378] width 17 height 17
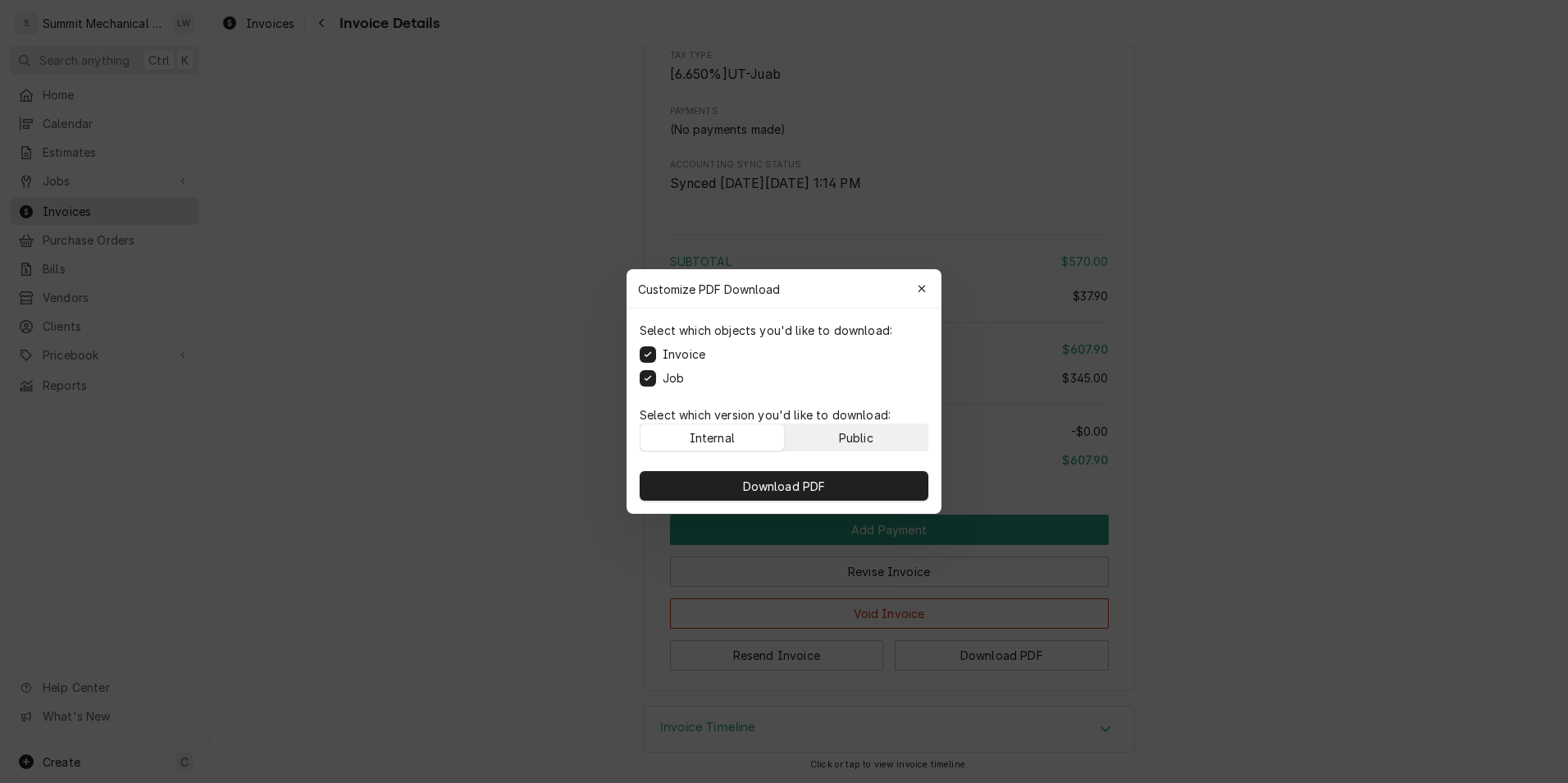
click at [831, 428] on button "Public" at bounding box center [856, 437] width 143 height 27
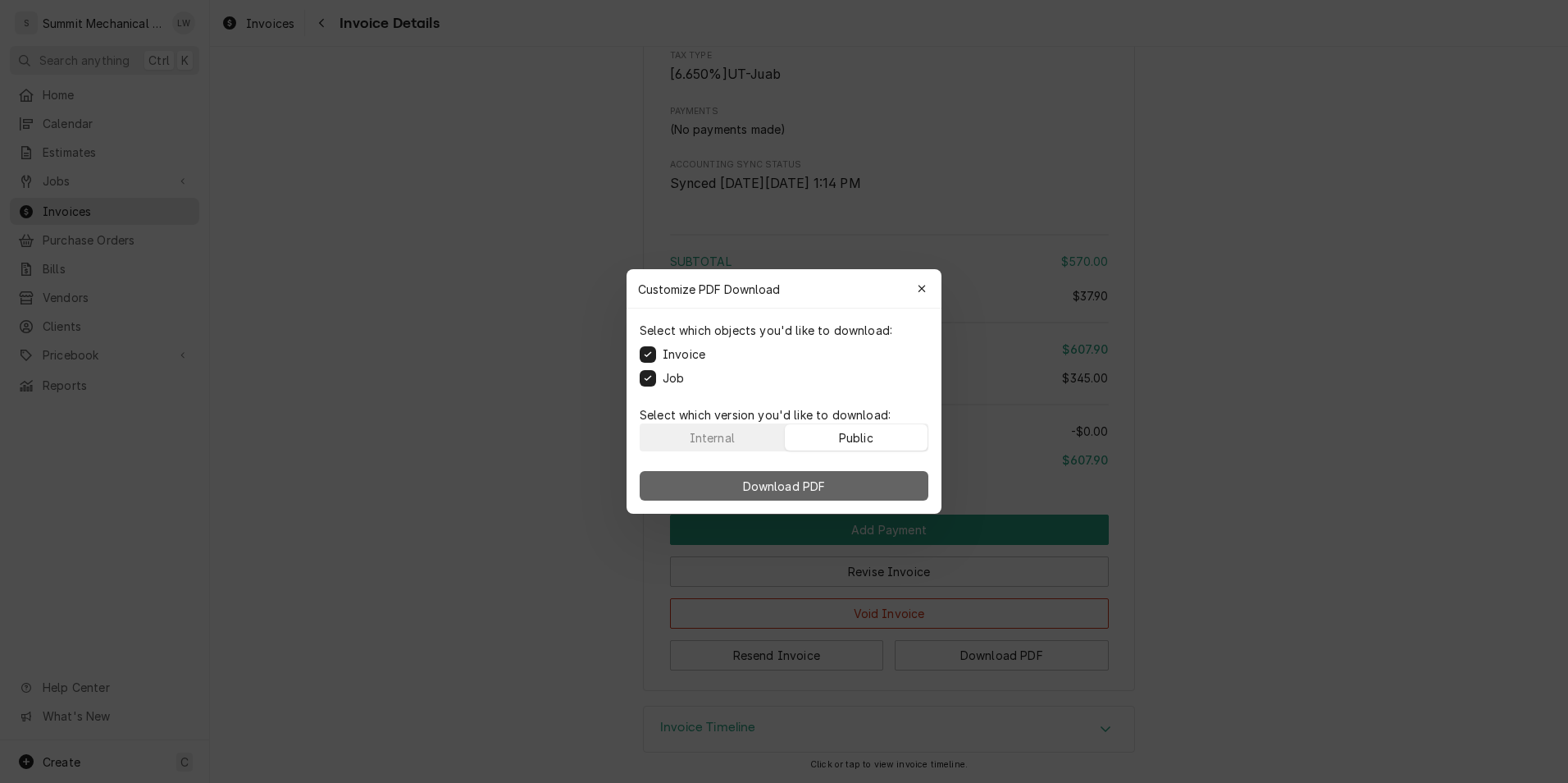
click at [818, 479] on span "Download PDF" at bounding box center [784, 486] width 89 height 17
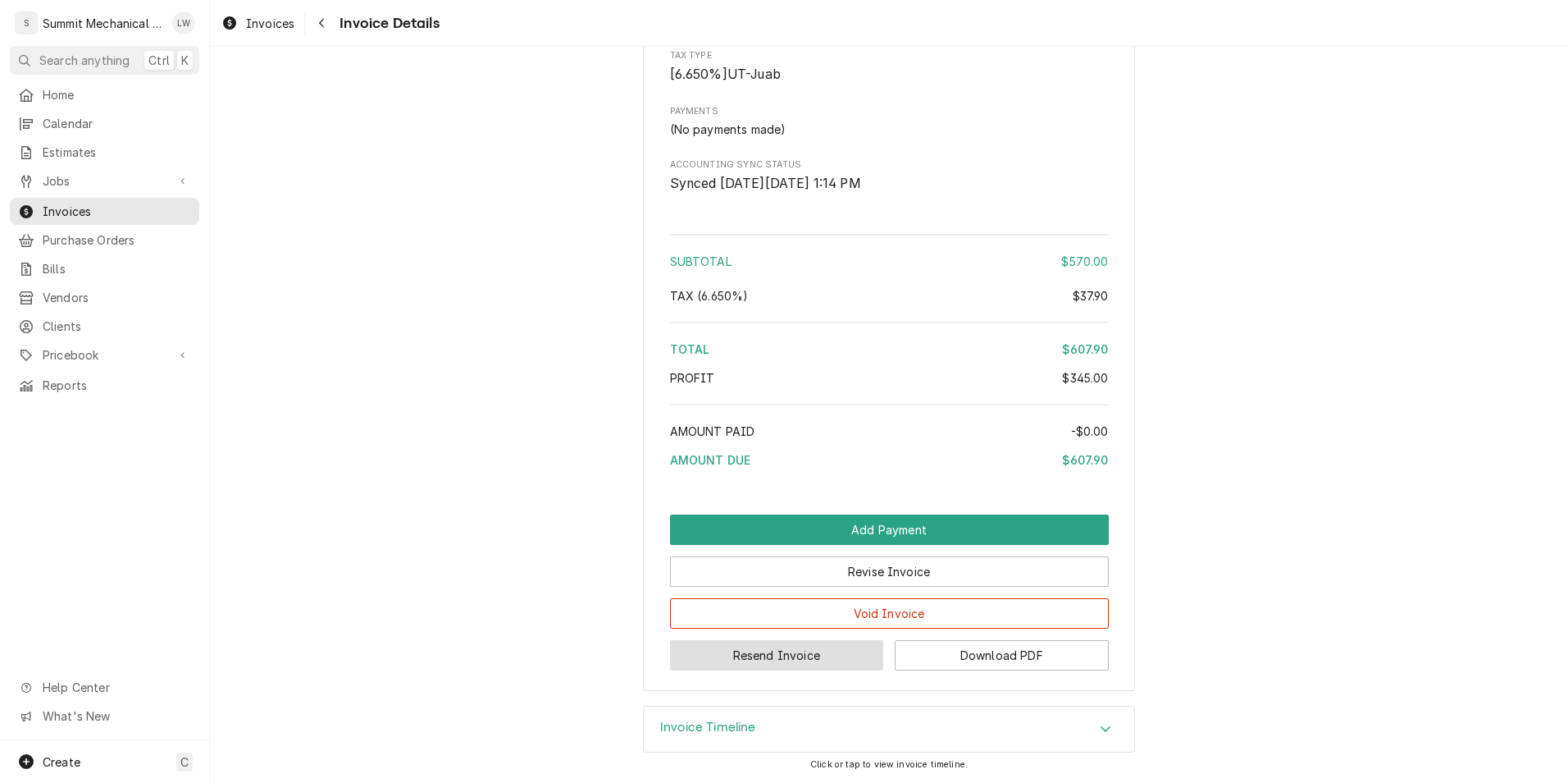
click at [784, 656] on button "Resend Invoice" at bounding box center [776, 654] width 214 height 30
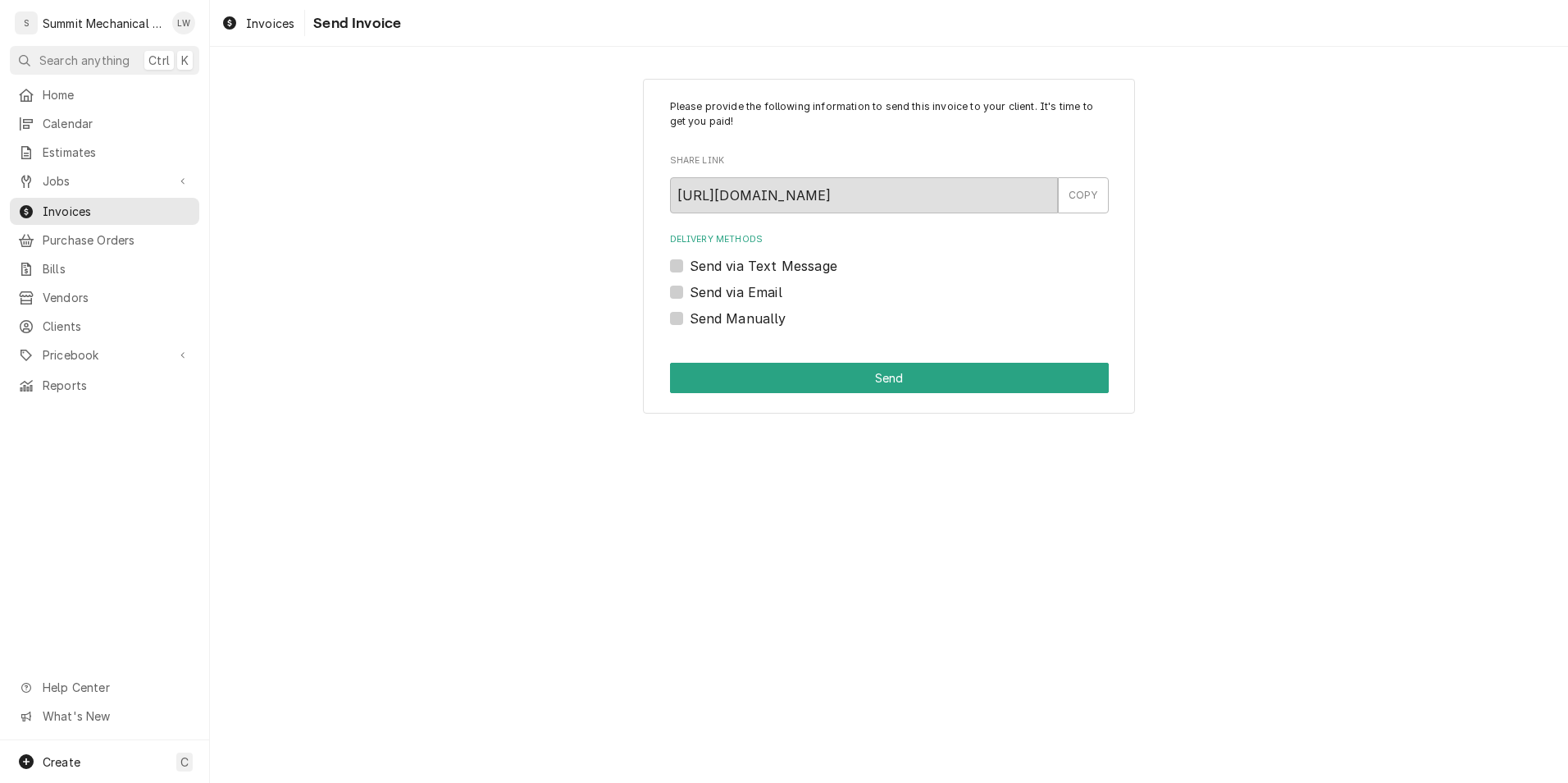
click at [690, 290] on label "Send via Email" at bounding box center [736, 291] width 93 height 19
click at [690, 290] on input "Send via Email" at bounding box center [909, 299] width 439 height 36
checkbox input "true"
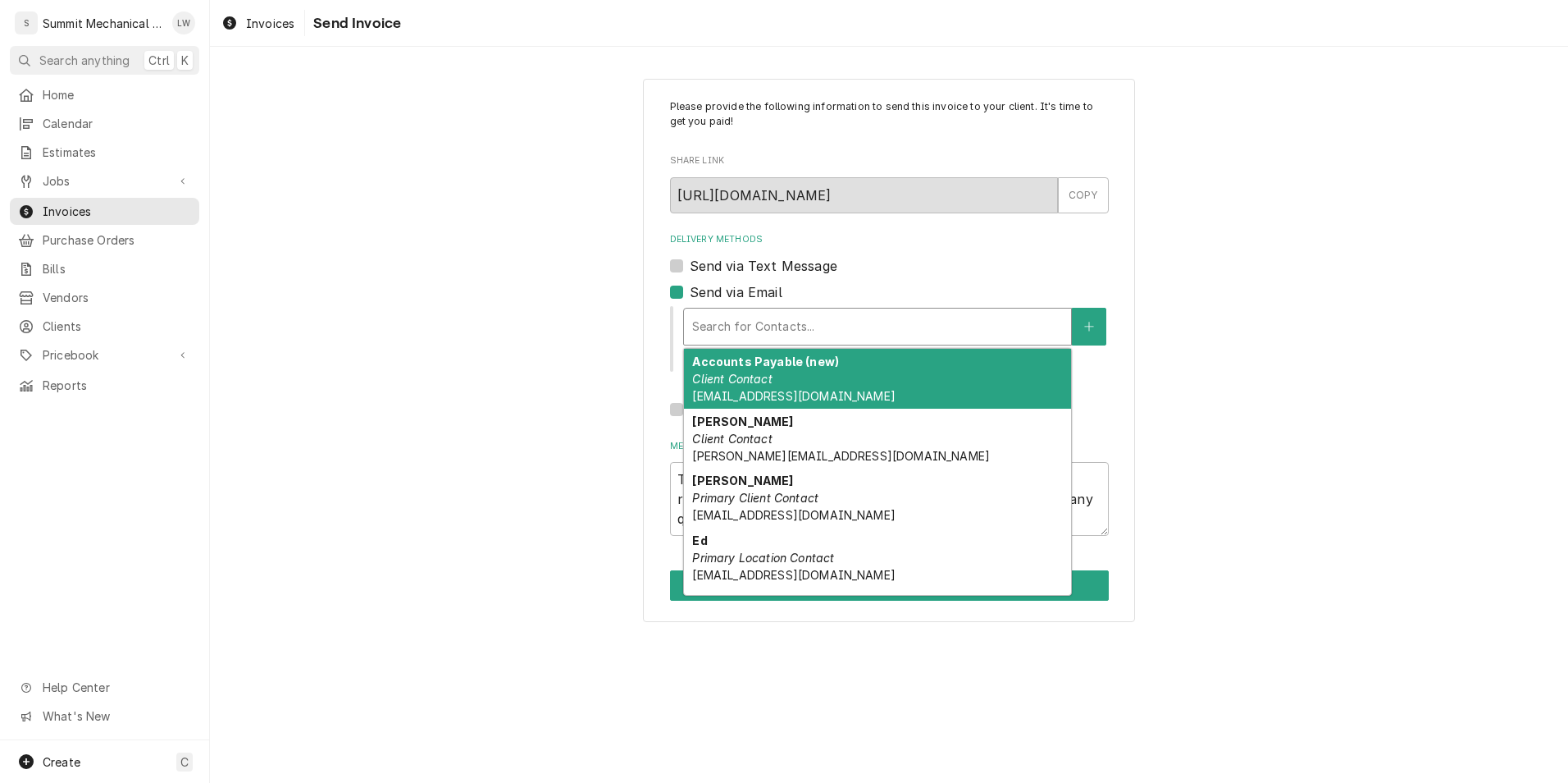
click at [795, 335] on div "Delivery Methods" at bounding box center [877, 327] width 371 height 29
click at [788, 375] on div "Accounts Payable (new) Client Contact ap@mwestbrands.com" at bounding box center [877, 378] width 387 height 60
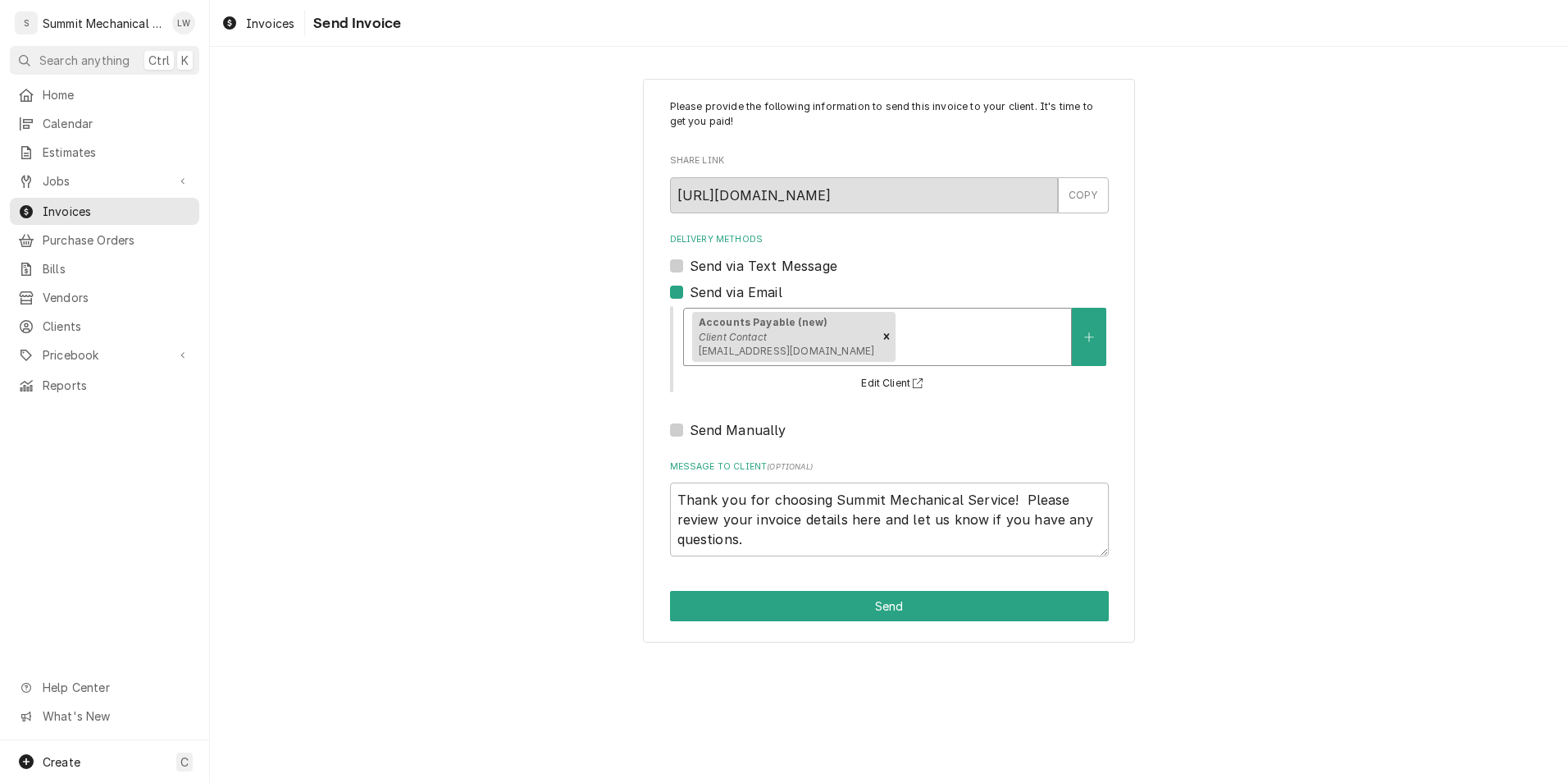
click at [899, 340] on div "Delivery Methods" at bounding box center [981, 336] width 164 height 29
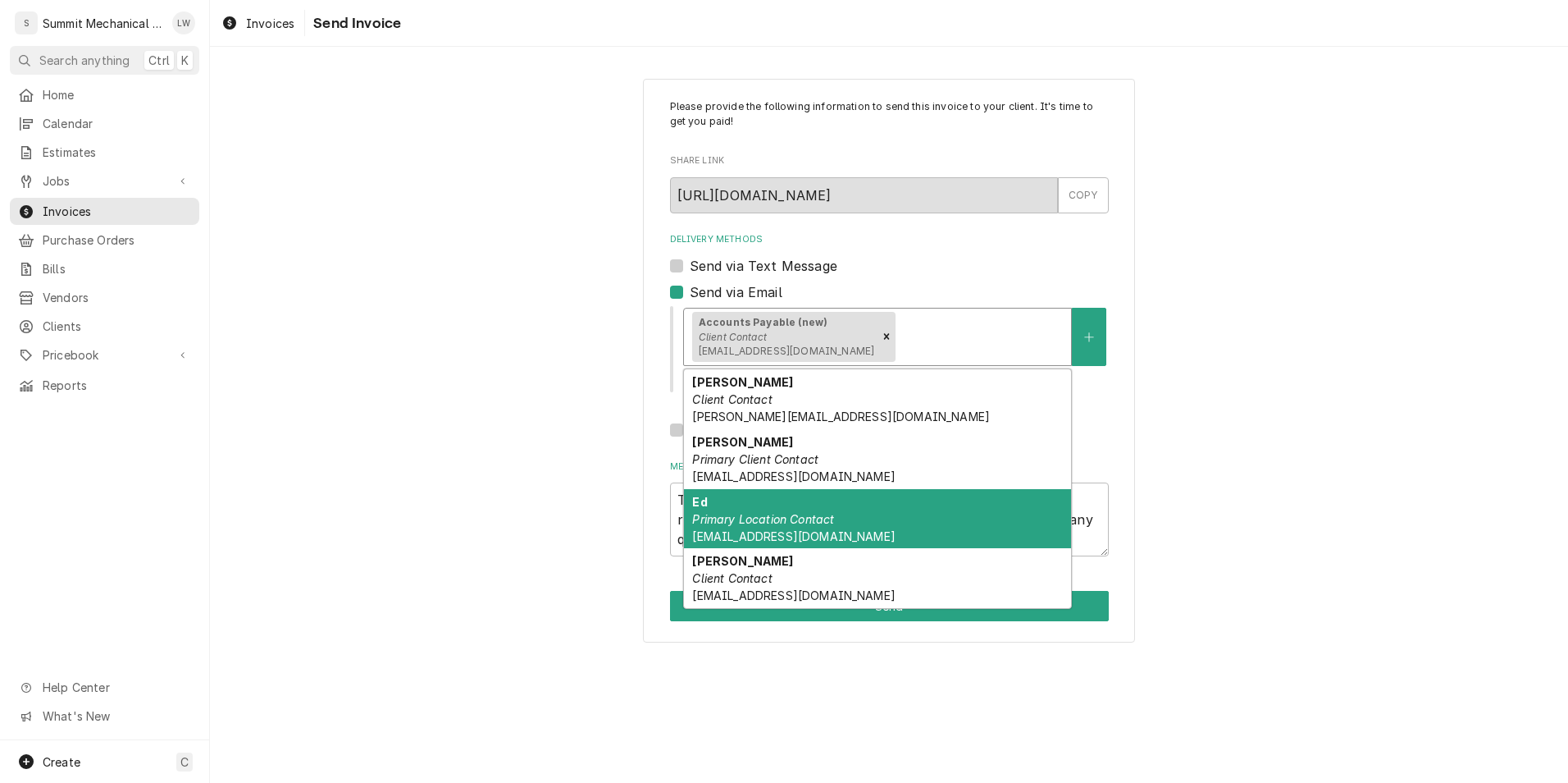
click at [763, 515] on em "Primary Location Contact" at bounding box center [762, 519] width 142 height 14
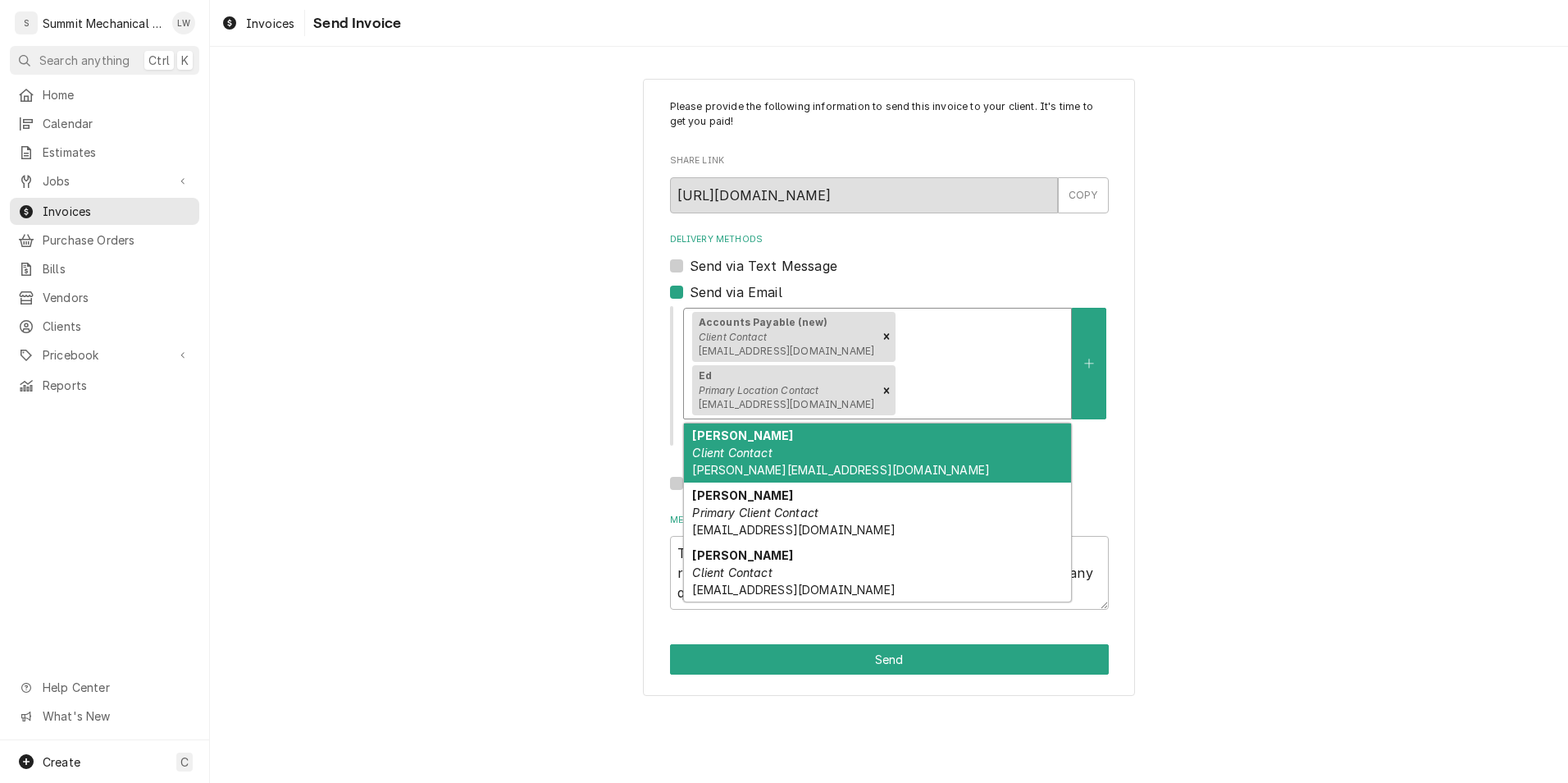
click at [1043, 312] on div "Accounts Payable (new) Client Contact ap@mwestbrands.com Ed Primary Location Co…" at bounding box center [877, 364] width 387 height 110
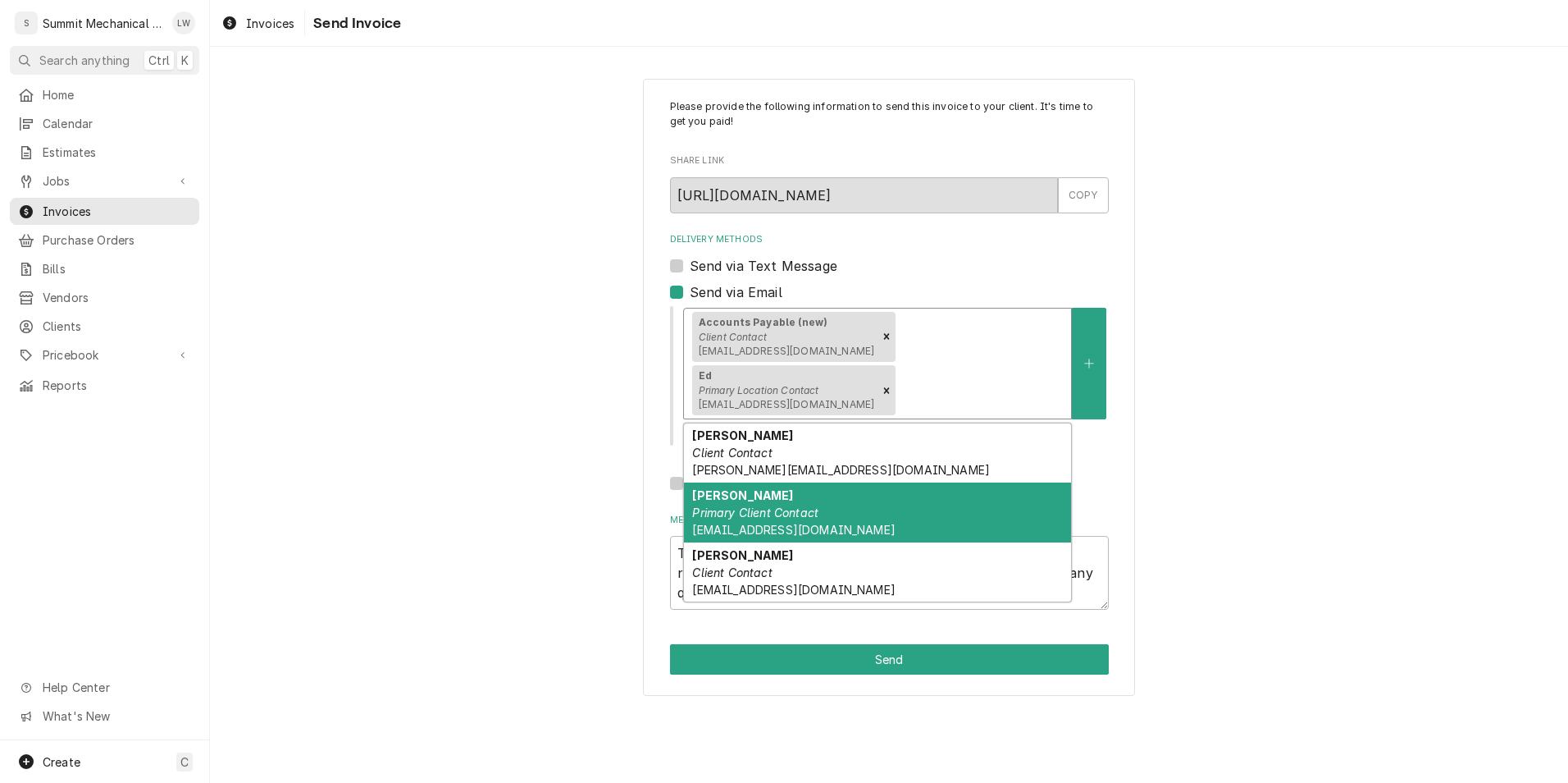
click at [804, 506] on em "Primary Client Contact" at bounding box center [755, 512] width 127 height 14
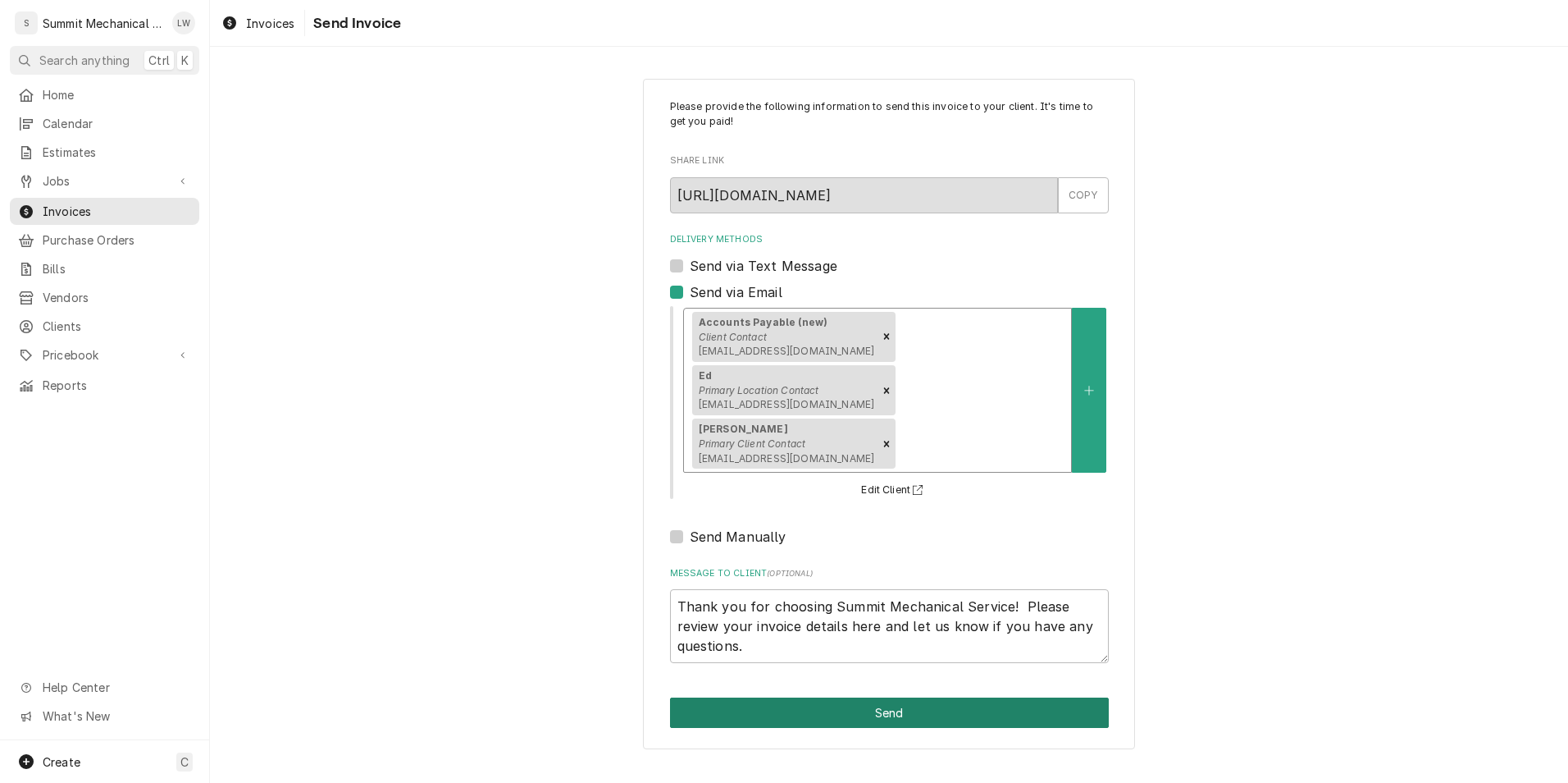
click at [855, 698] on button "Send" at bounding box center [889, 712] width 439 height 30
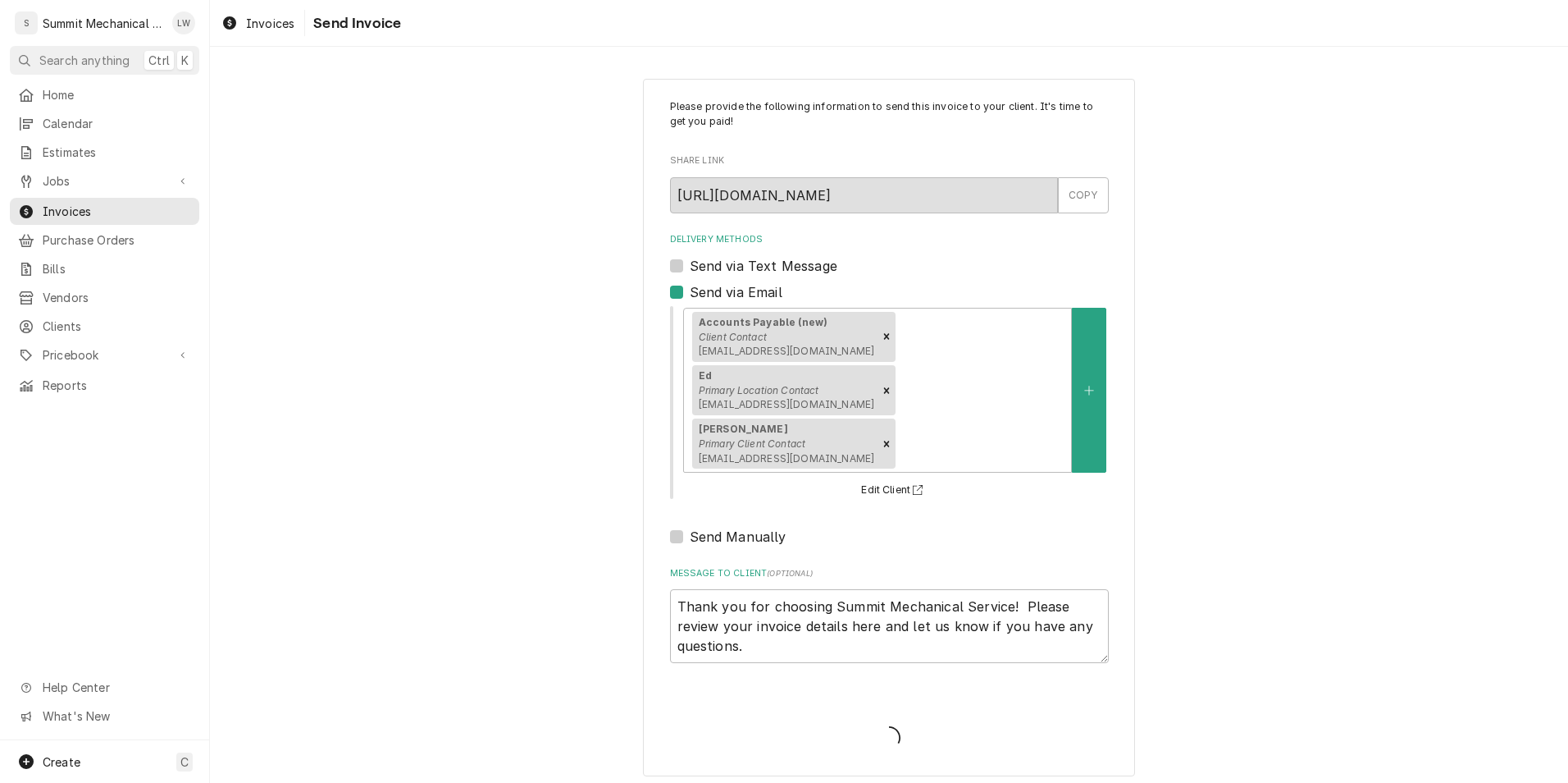
type textarea "x"
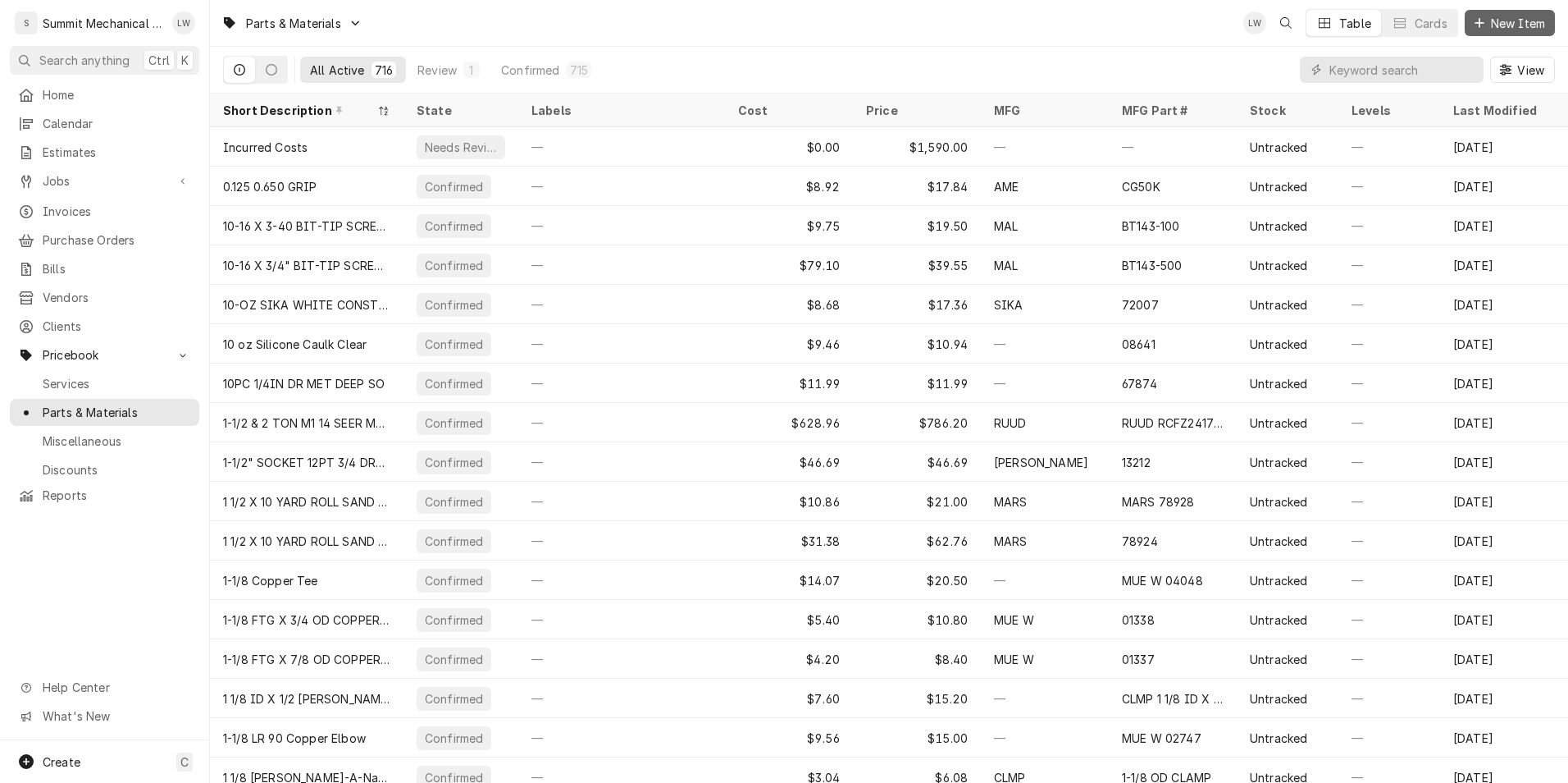
click at [1496, 22] on span "New Item" at bounding box center [1518, 23] width 61 height 17
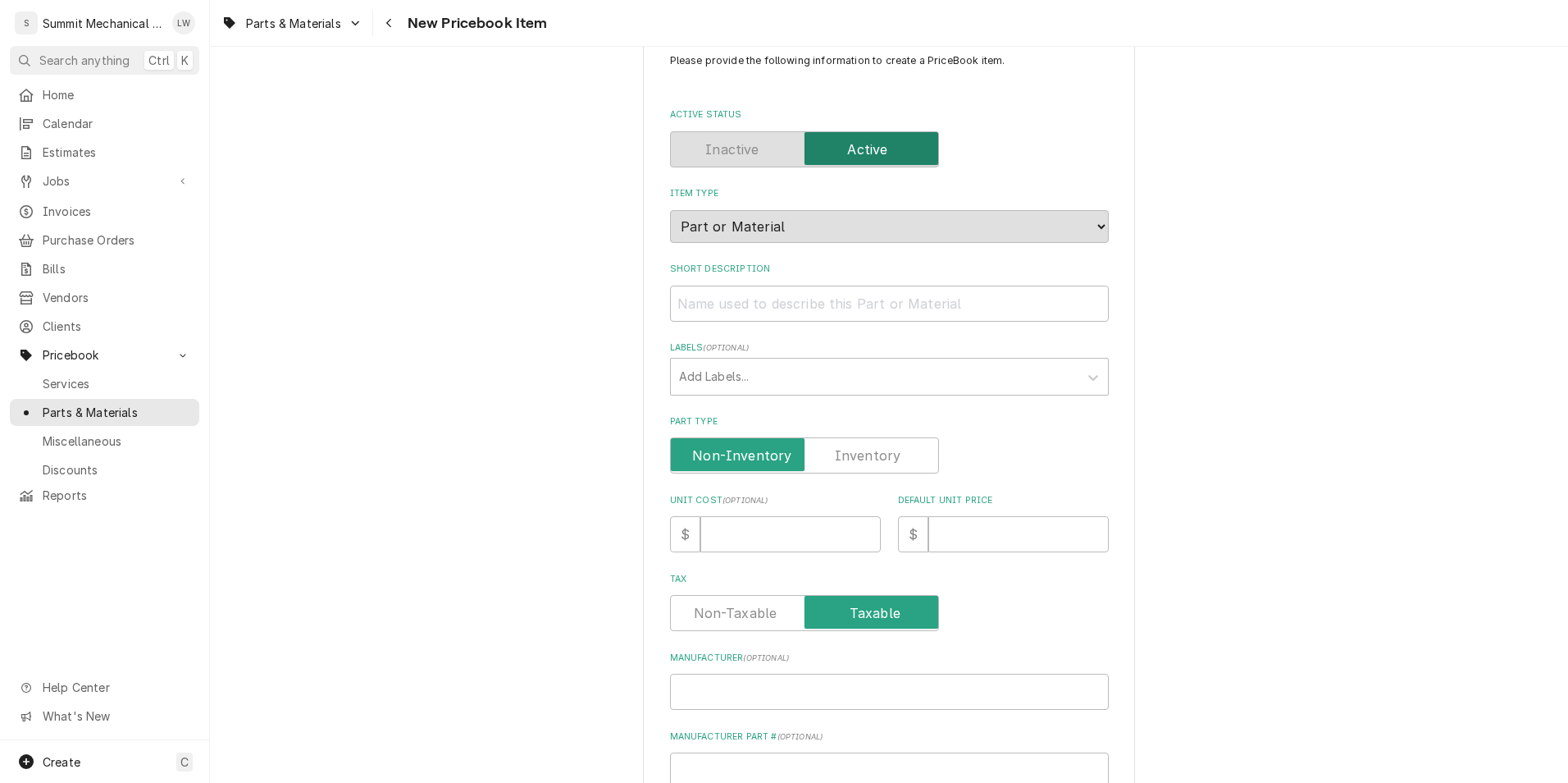
scroll to position [48, 0]
click at [760, 304] on input "Short Description" at bounding box center [889, 301] width 439 height 36
click at [749, 301] on input "Short Description" at bounding box center [889, 301] width 439 height 36
paste input "Infrared Burner"
type textarea "x"
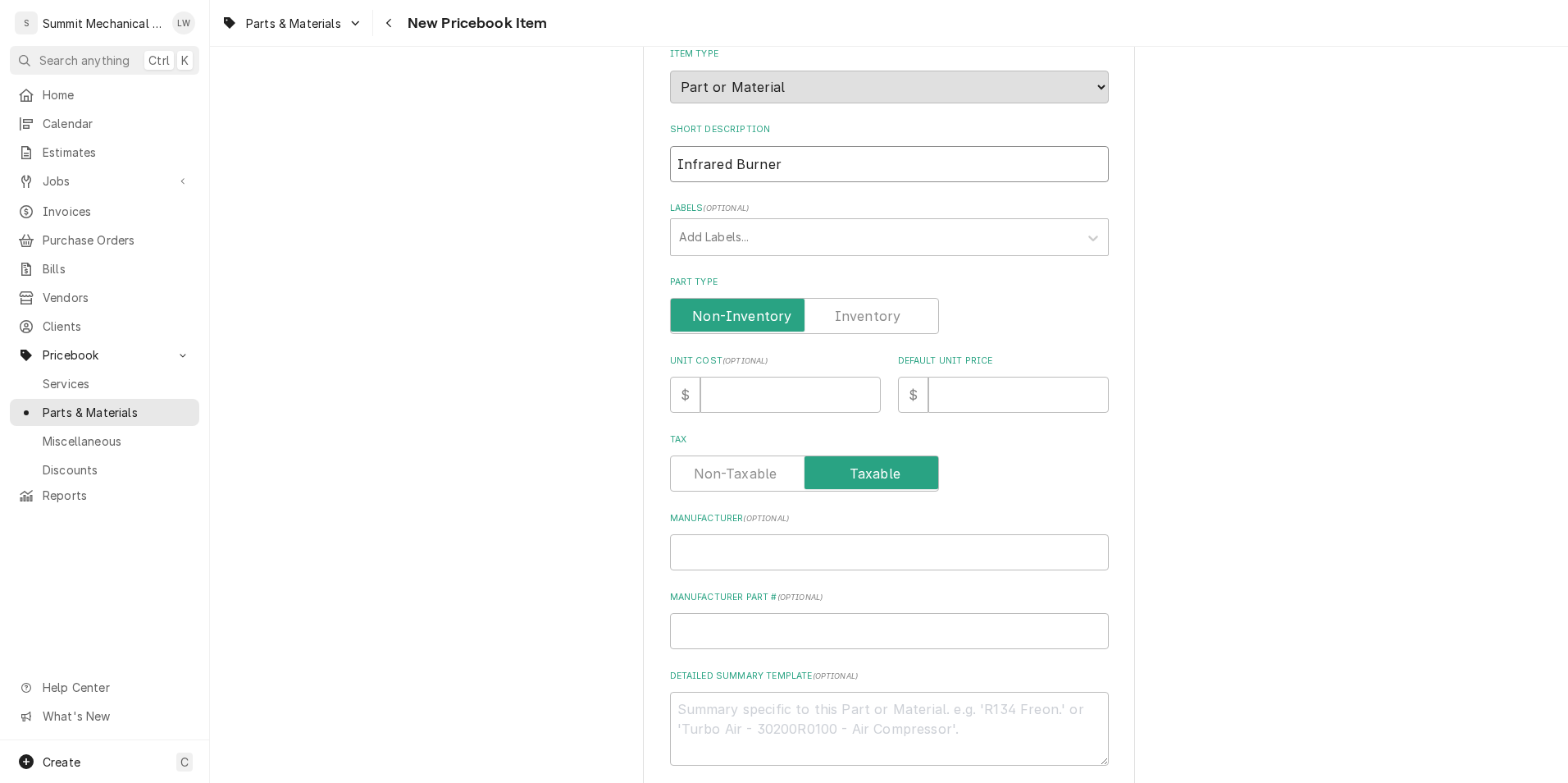
scroll to position [187, 0]
type input "Infrared Burner"
click at [768, 394] on input "Unit Cost ( optional )" at bounding box center [790, 392] width 181 height 36
type textarea "x"
type input "2"
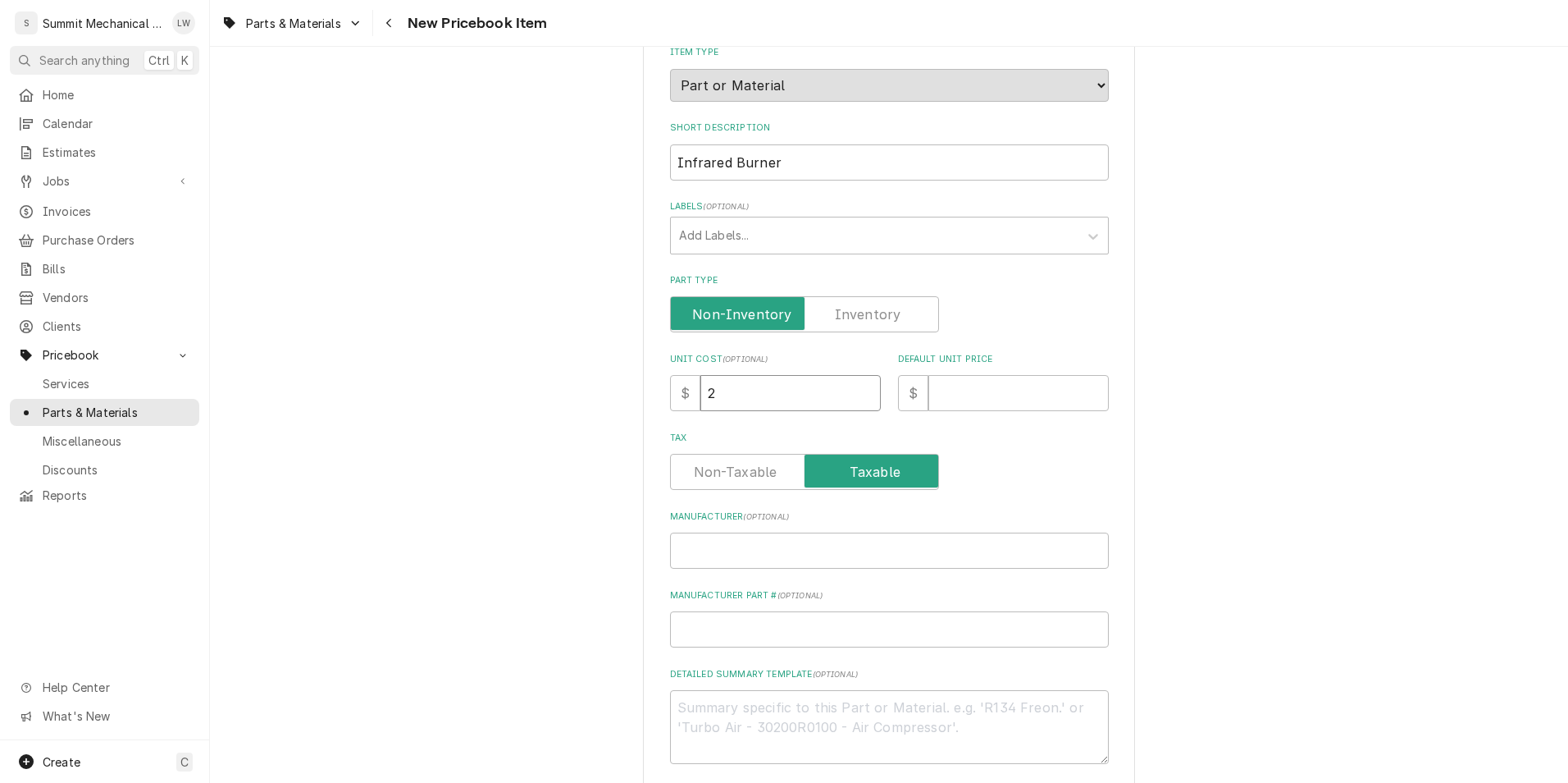
type textarea "x"
type input "23"
type textarea "x"
type input "237"
type textarea "x"
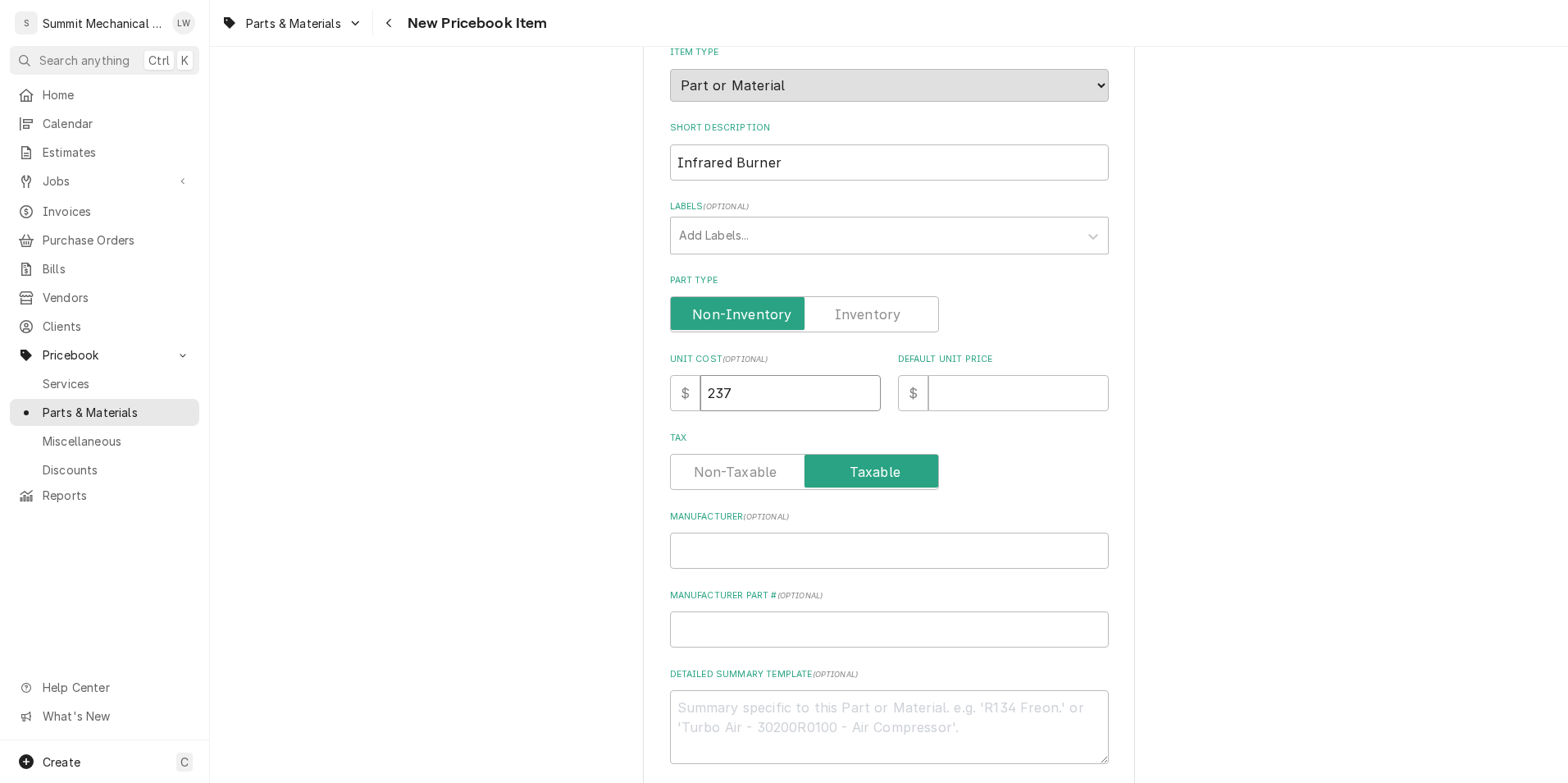
type input "237.5"
type textarea "x"
type input "237.51"
click at [949, 400] on input "Default Unit Price" at bounding box center [1018, 392] width 181 height 36
type textarea "x"
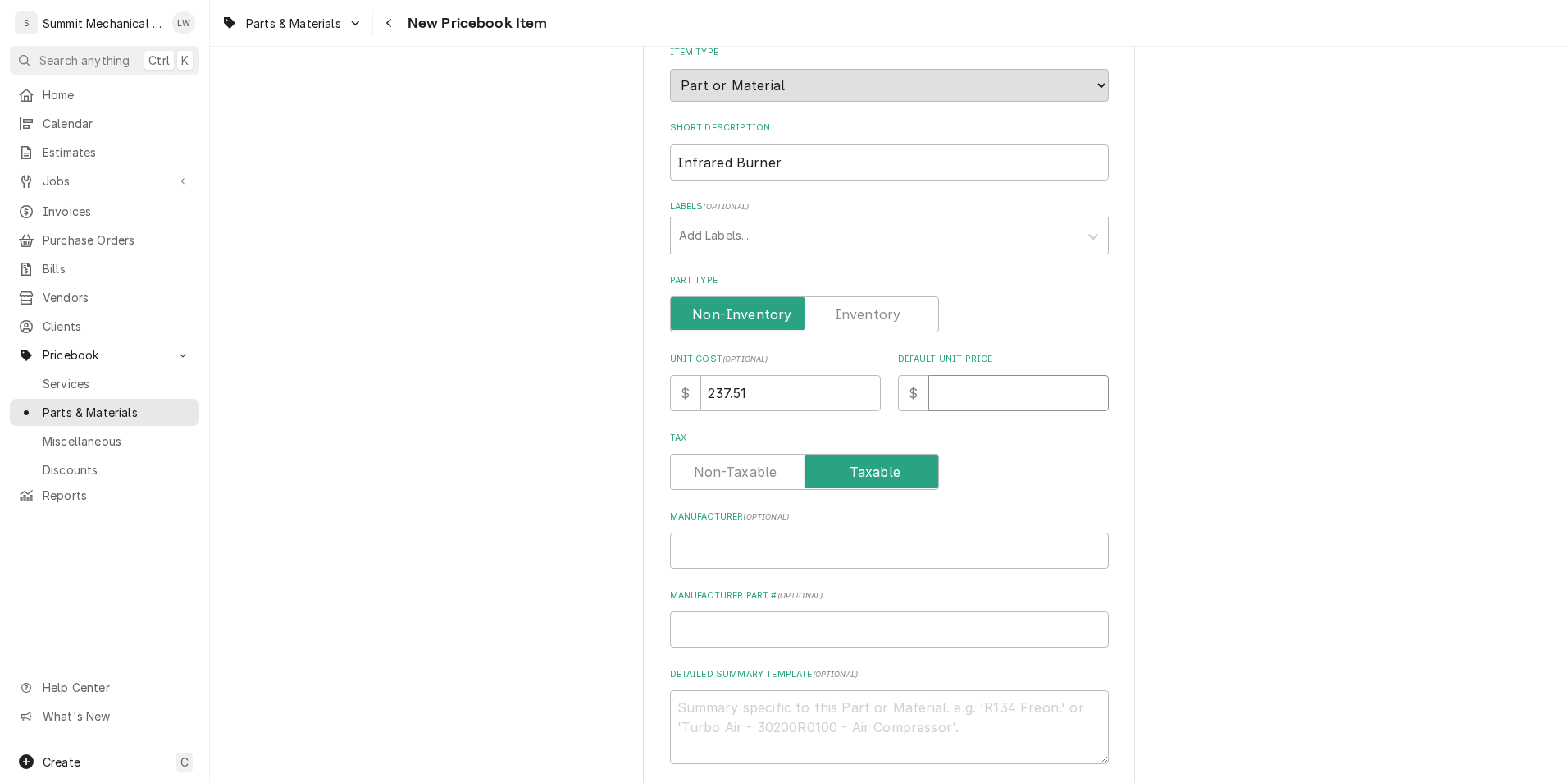
type input "1"
type textarea "x"
type input "10"
type textarea "x"
type input "106"
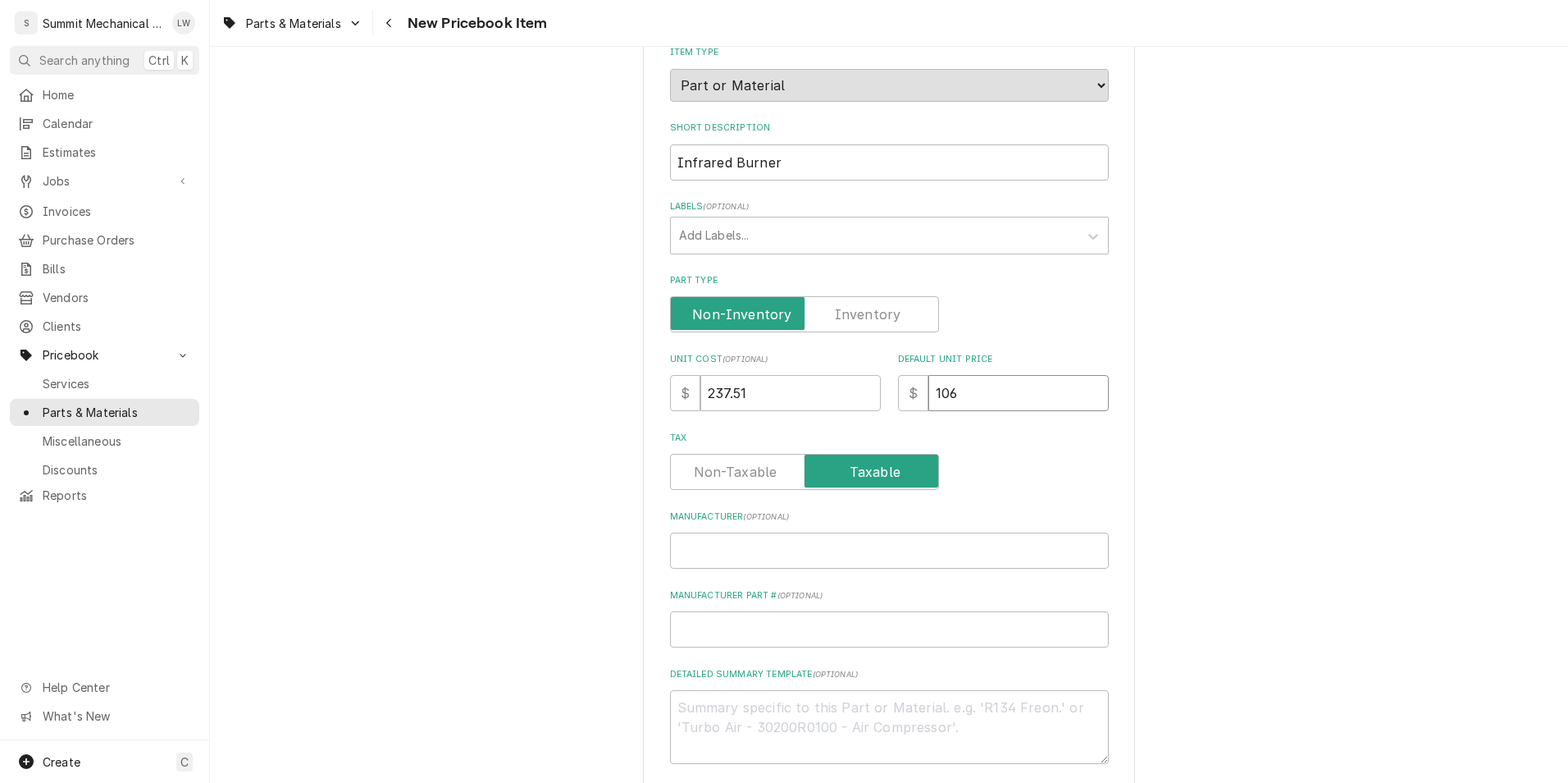
type textarea "x"
type input "106.8"
type textarea "x"
type input "106.87"
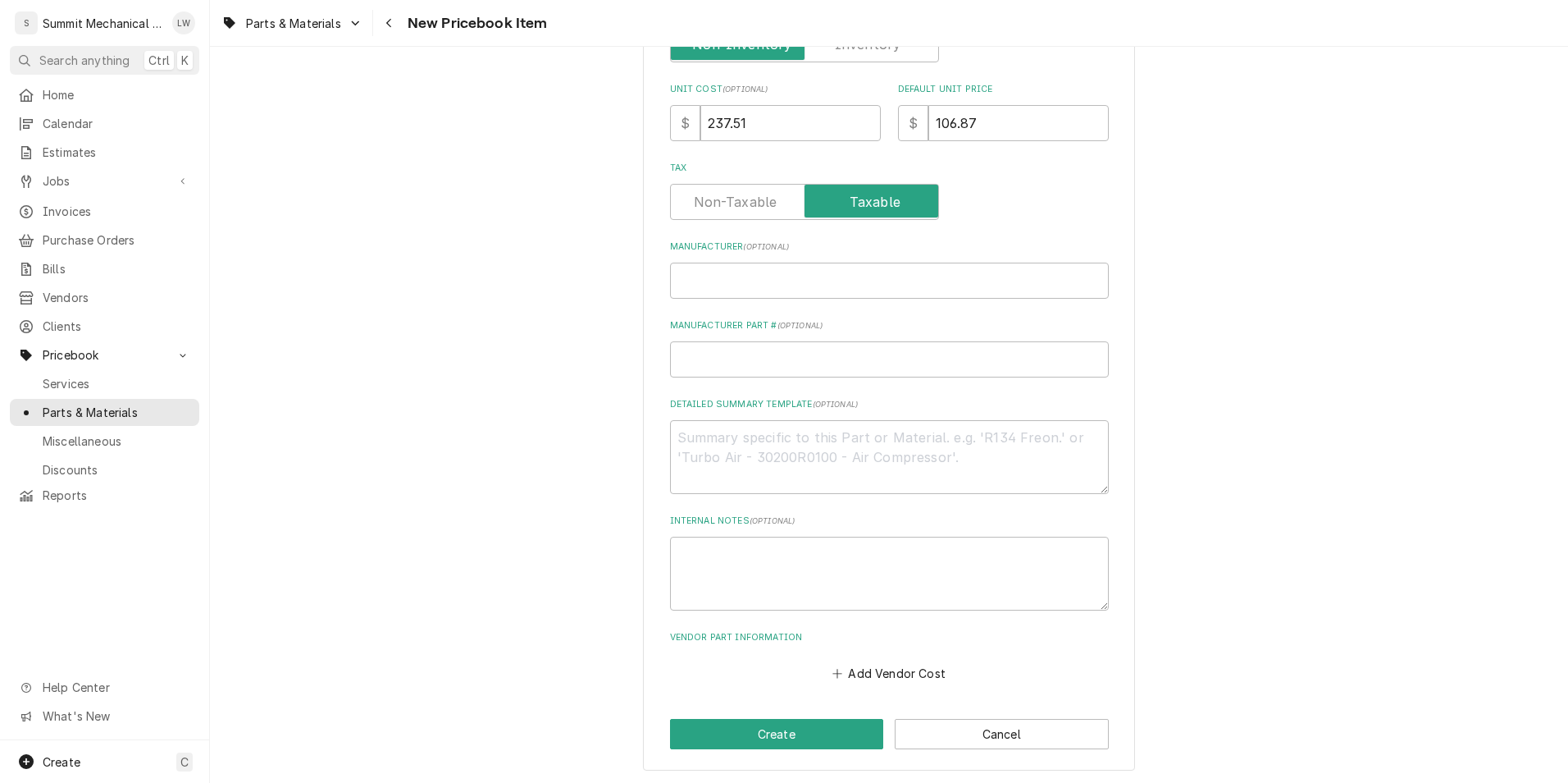
scroll to position [458, 0]
click at [750, 273] on input "Manufacturer ( optional )" at bounding box center [889, 279] width 439 height 36
type textarea "x"
type input "W"
type textarea "x"
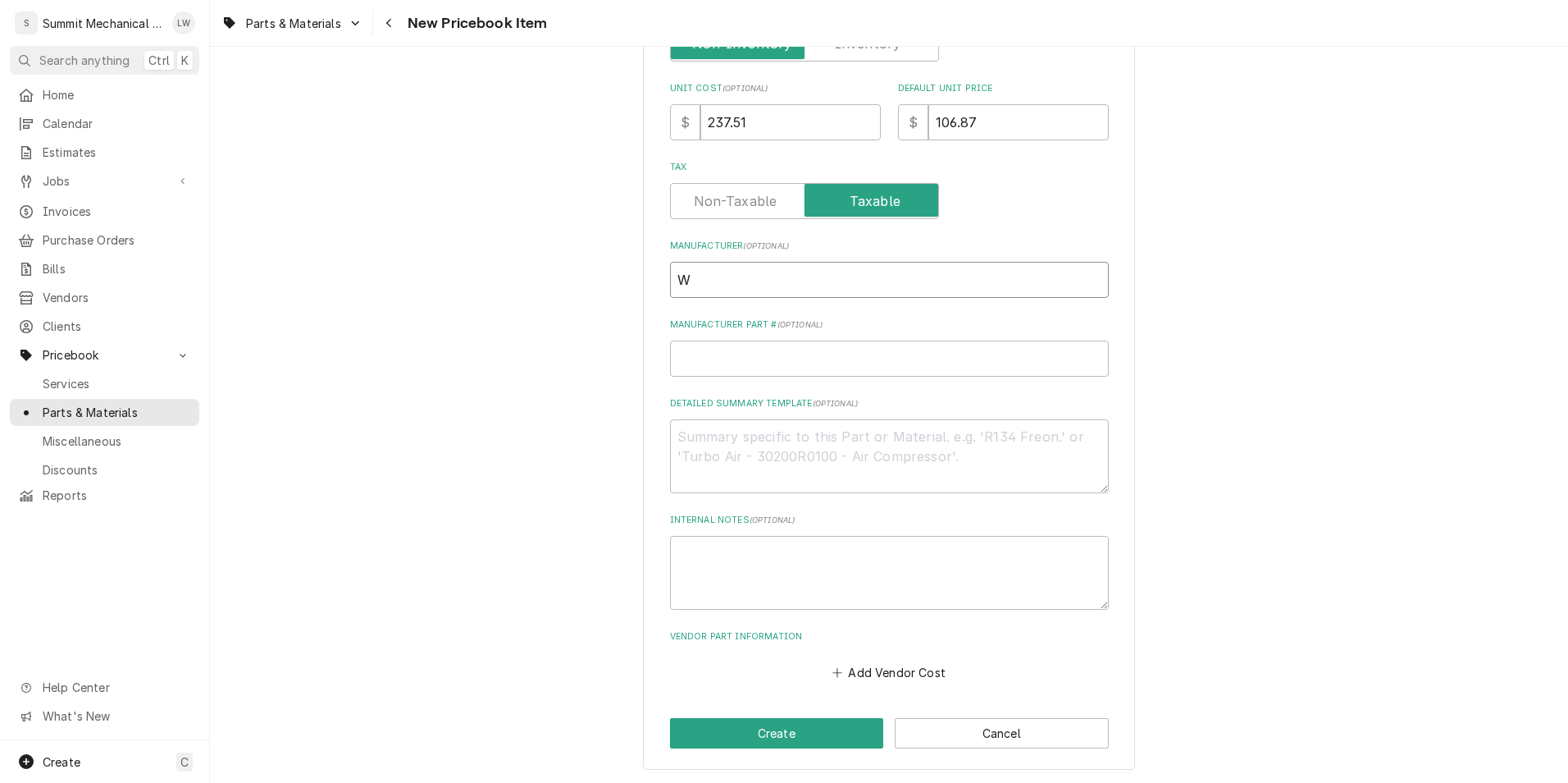
type input "Wo"
type textarea "x"
type input "Wol"
type textarea "x"
type input "Wolf"
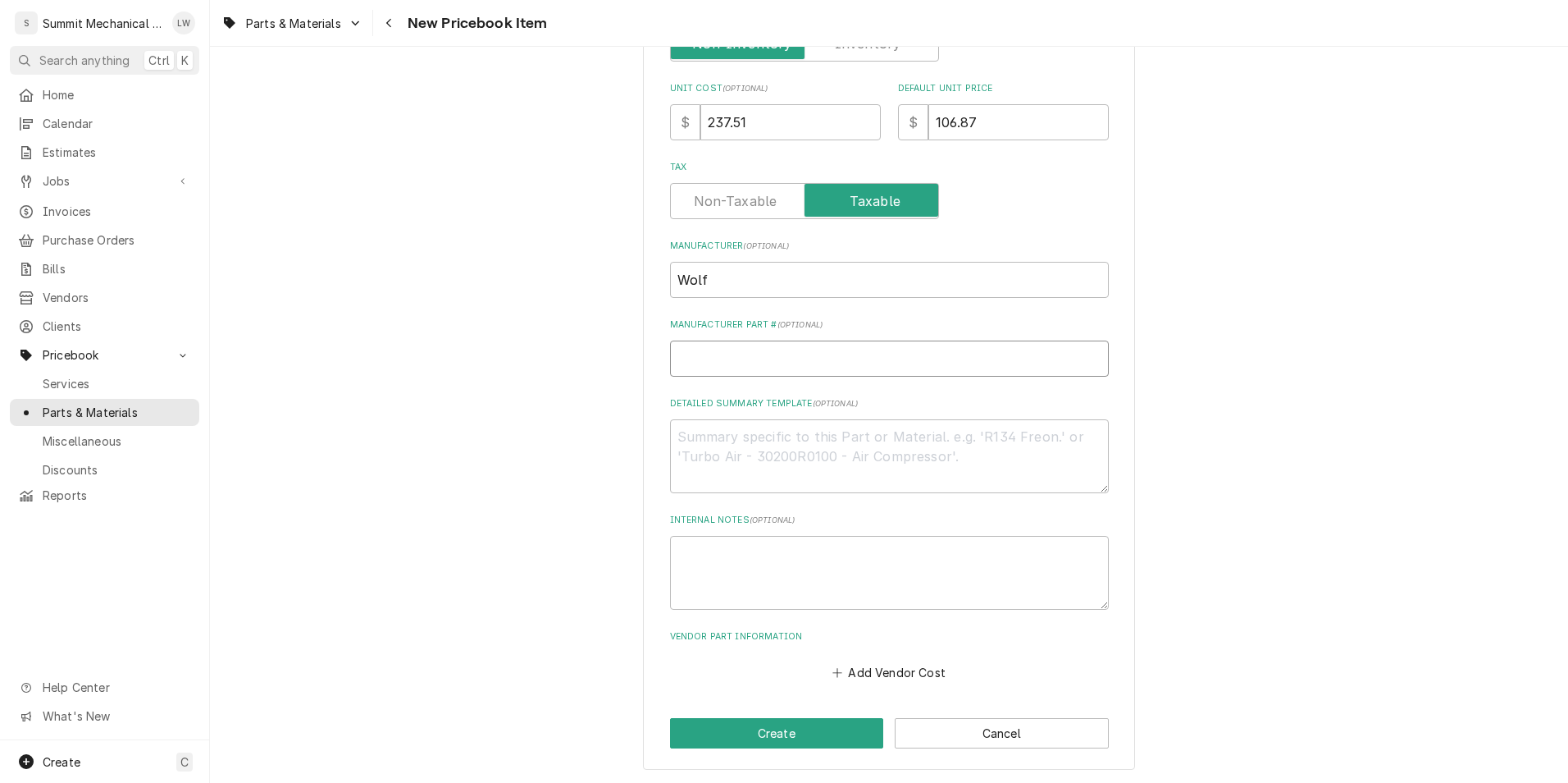
click at [762, 363] on input "Manufacturer Part # ( optional )" at bounding box center [889, 358] width 439 height 36
click at [763, 280] on input "Wolf" at bounding box center [889, 279] width 439 height 36
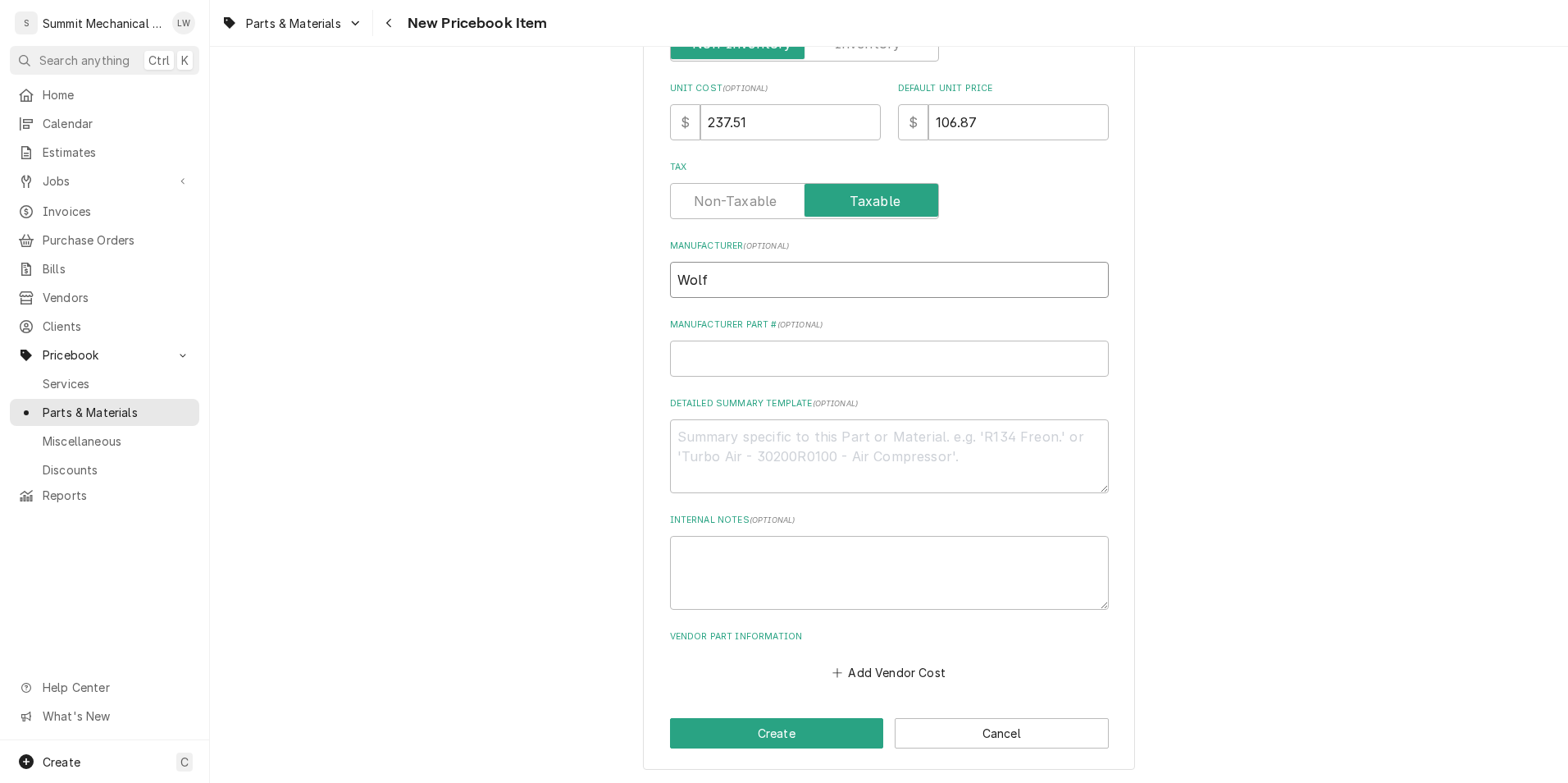
type textarea "x"
type input "M"
type textarea "x"
type input "m"
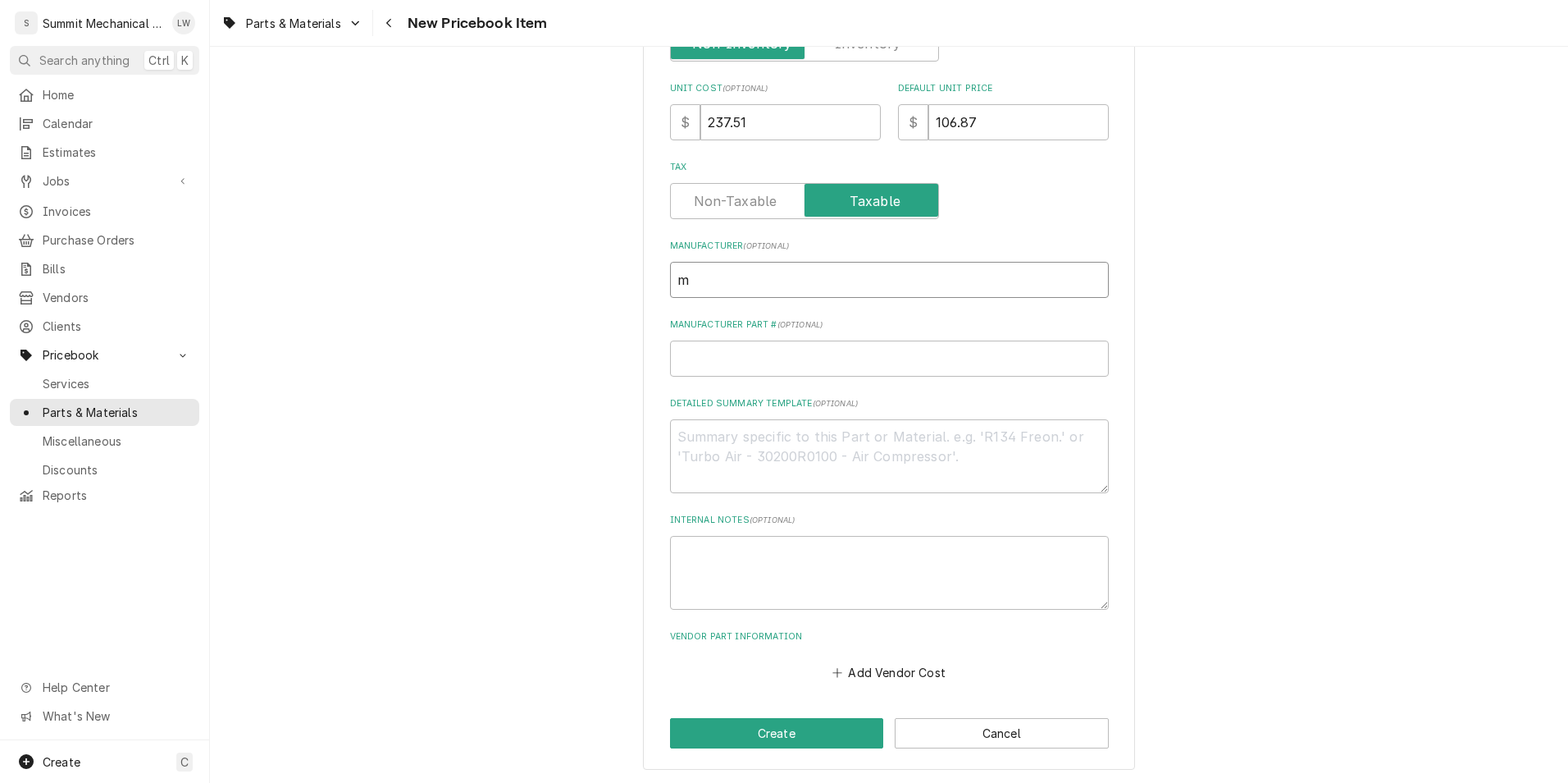
type textarea "x"
type input "mA"
type textarea "x"
type input "mAV"
type textarea "x"
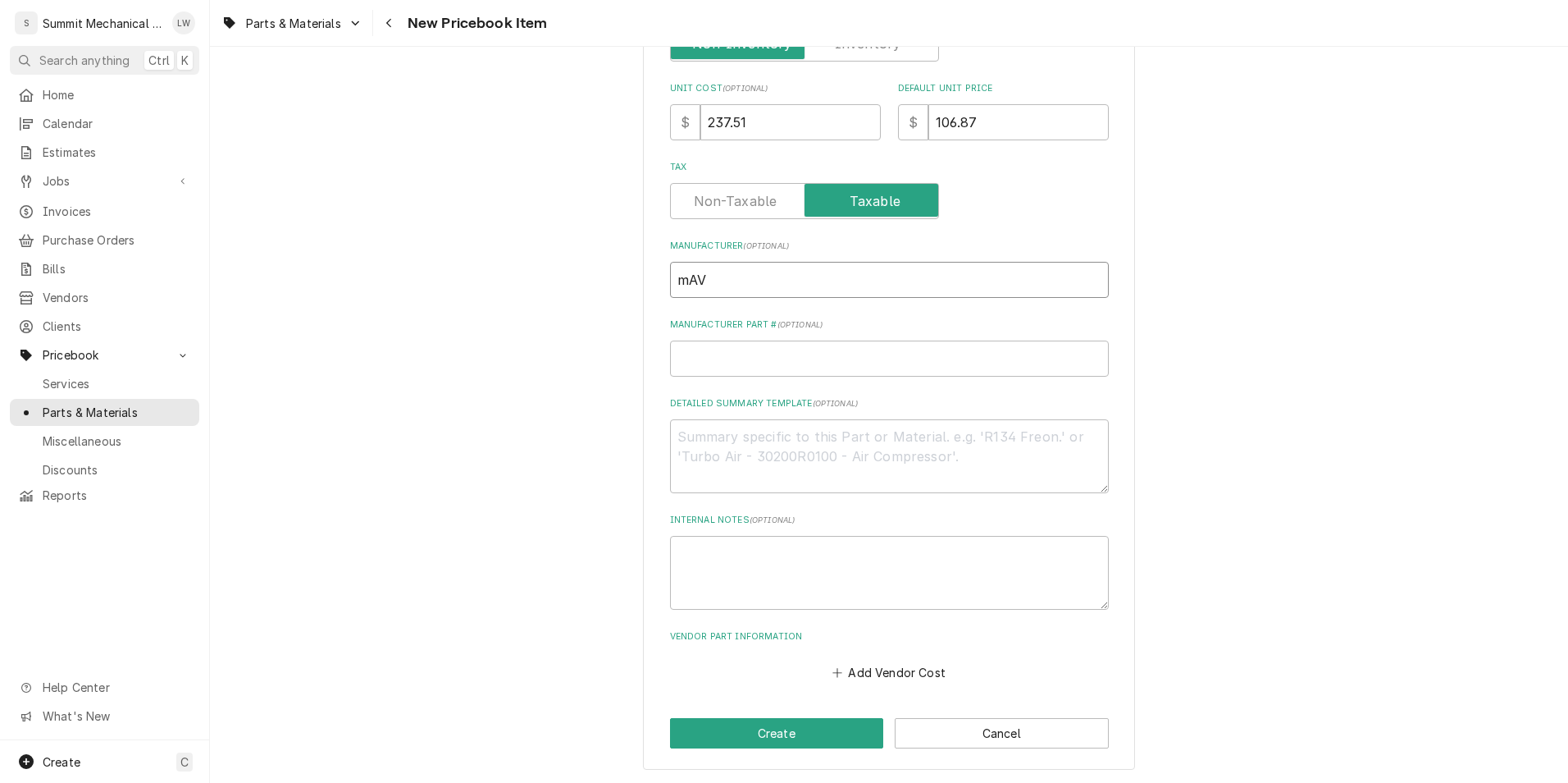
type input "mA"
type textarea "x"
type input "m"
type textarea "x"
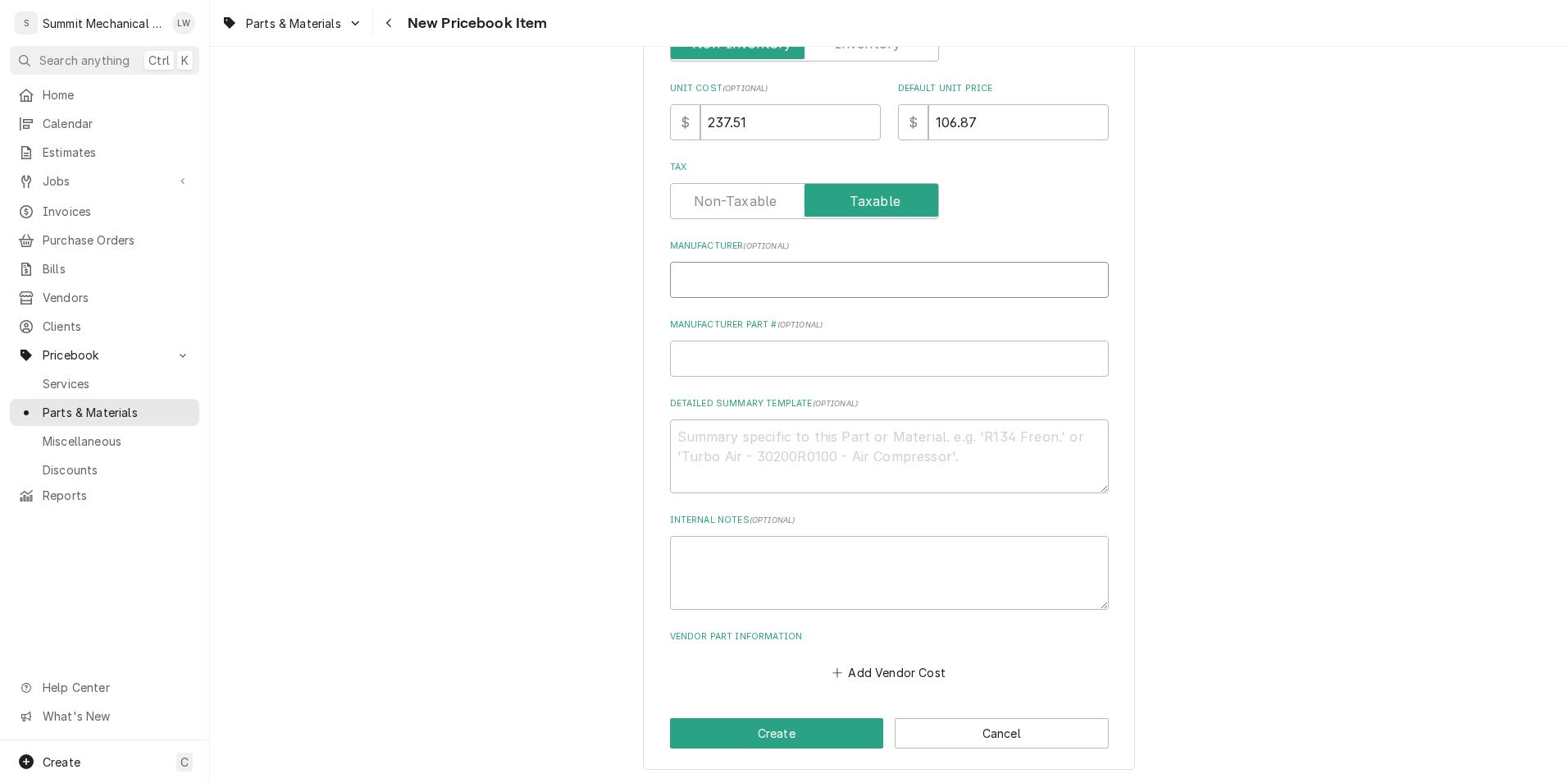
type input "M"
type textarea "x"
type input "Ma"
type textarea "x"
type input "Mav"
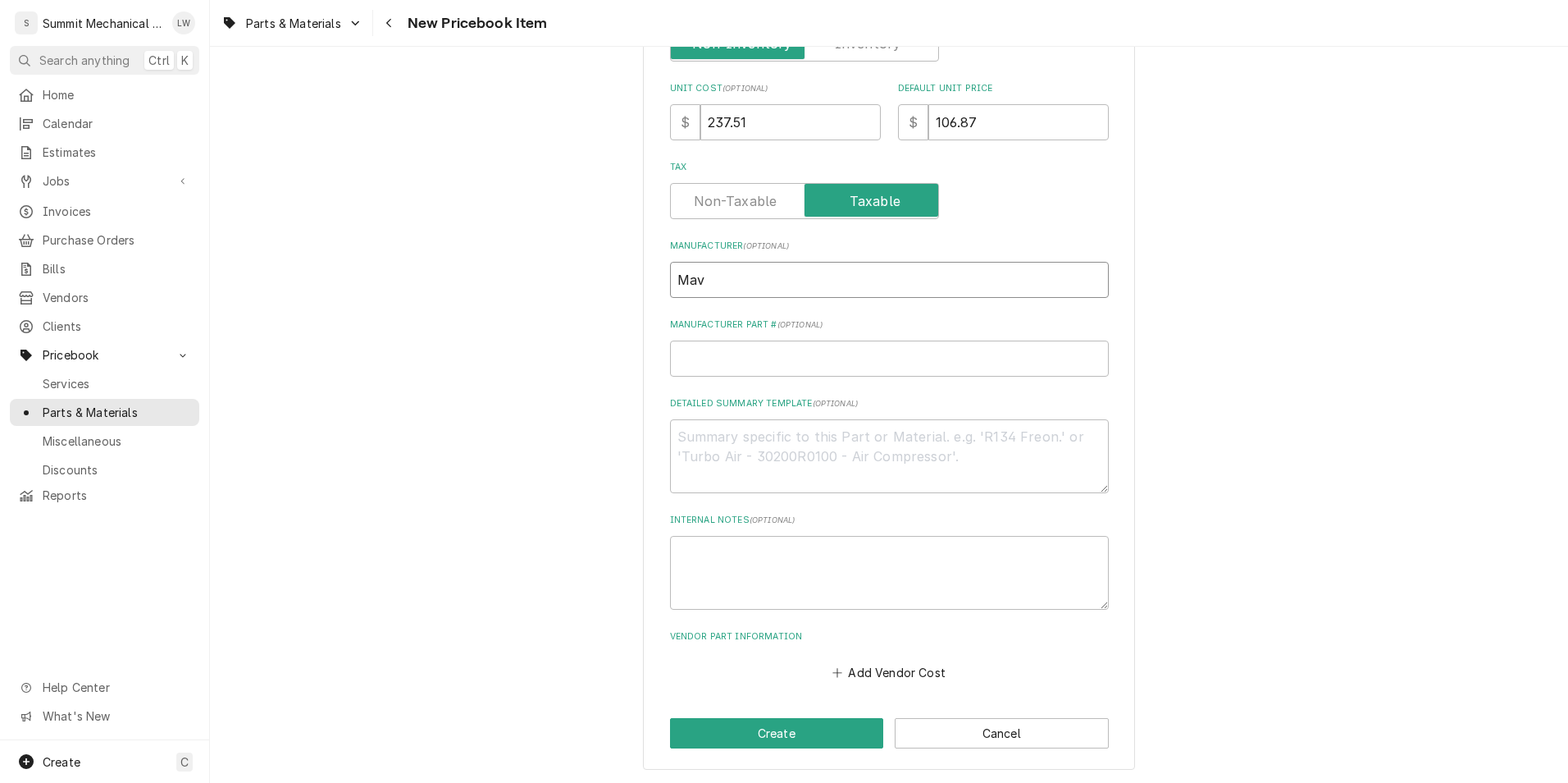
type textarea "x"
type input "Mave"
type textarea "x"
type input "Maver"
type textarea "x"
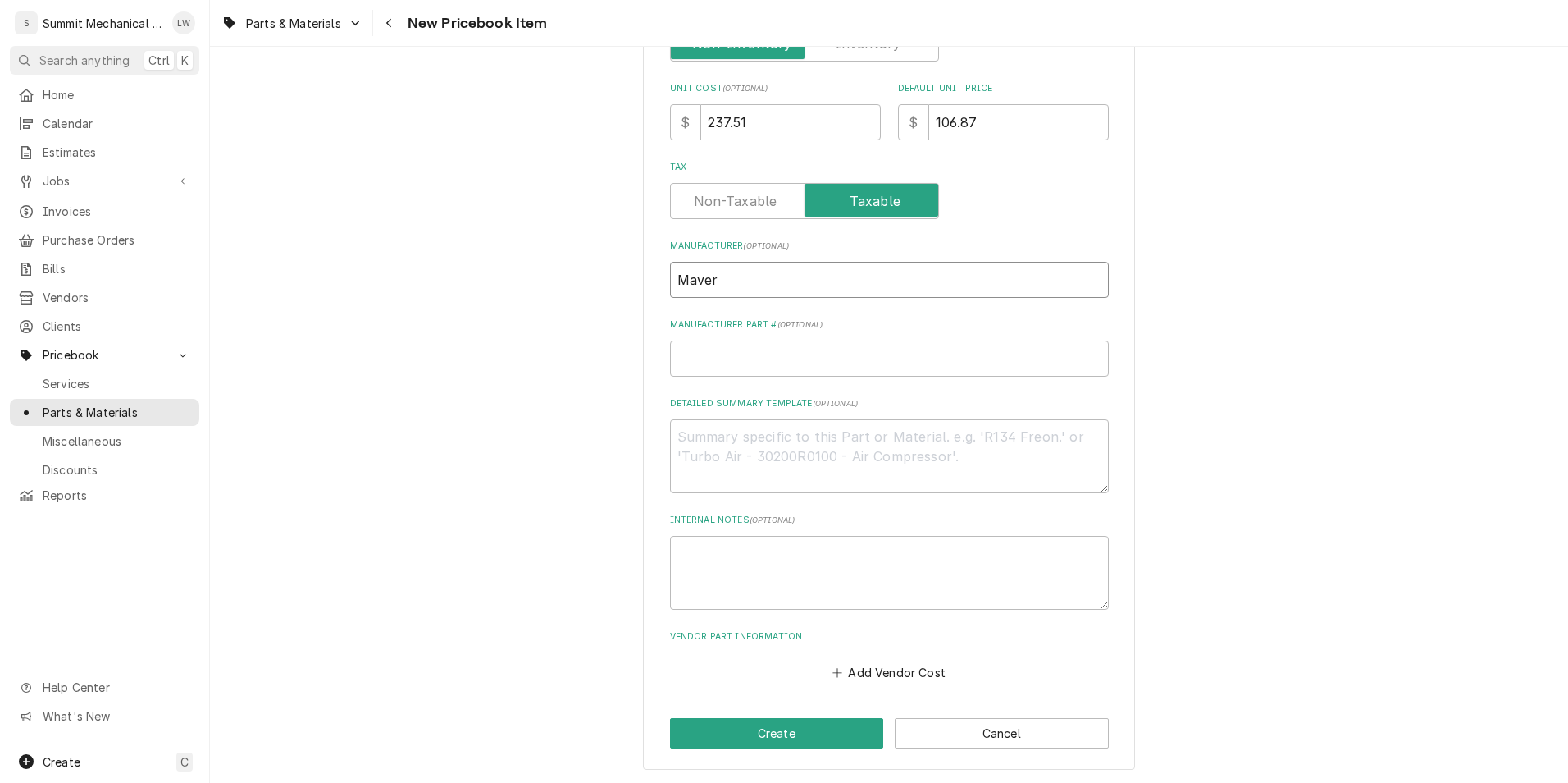
type input "Maveri"
type textarea "x"
type input "Maverik"
type textarea "x"
type input "Maveri"
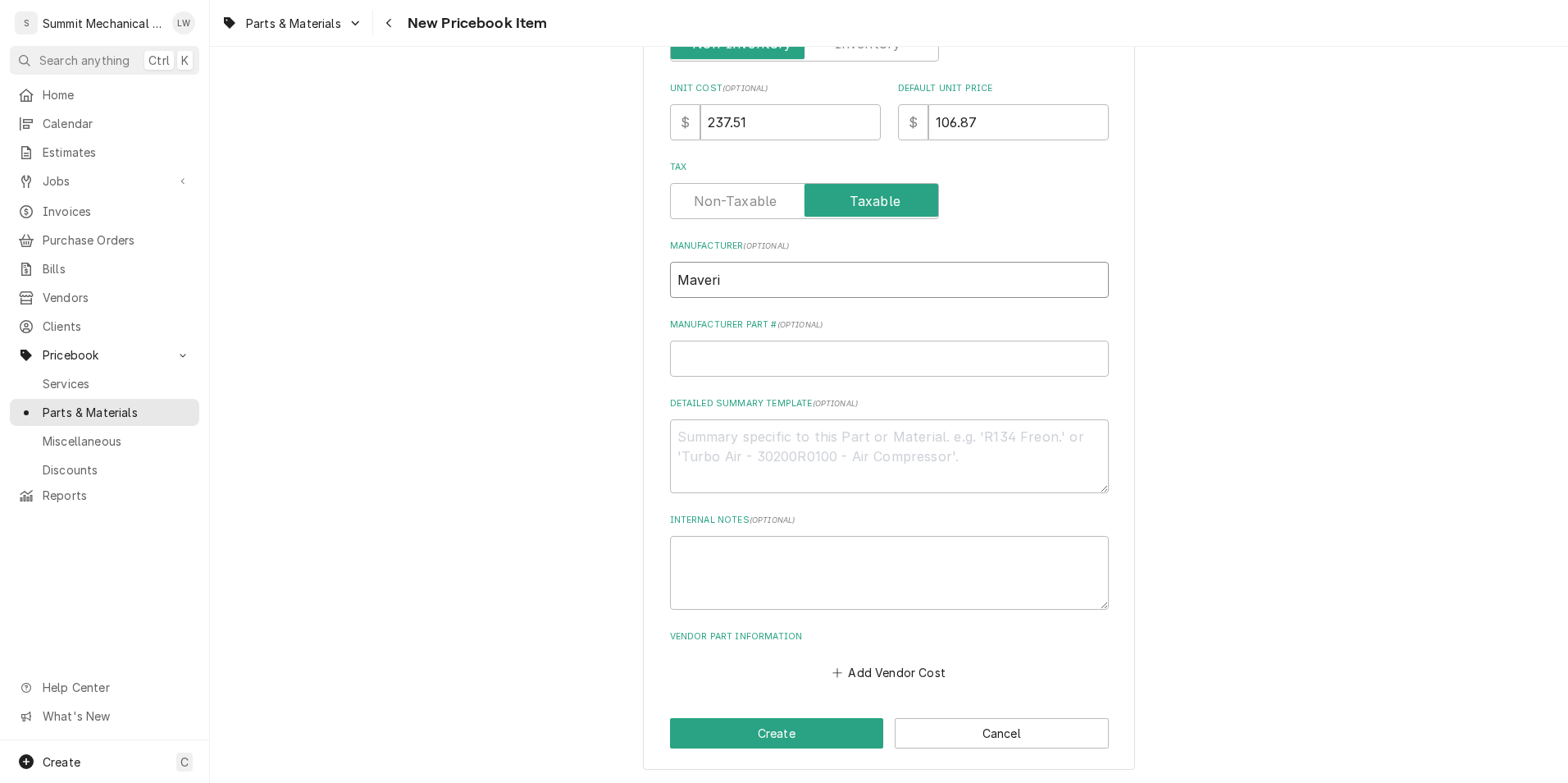
type textarea "x"
type input "Maver"
type textarea "x"
type input "Mave"
type textarea "x"
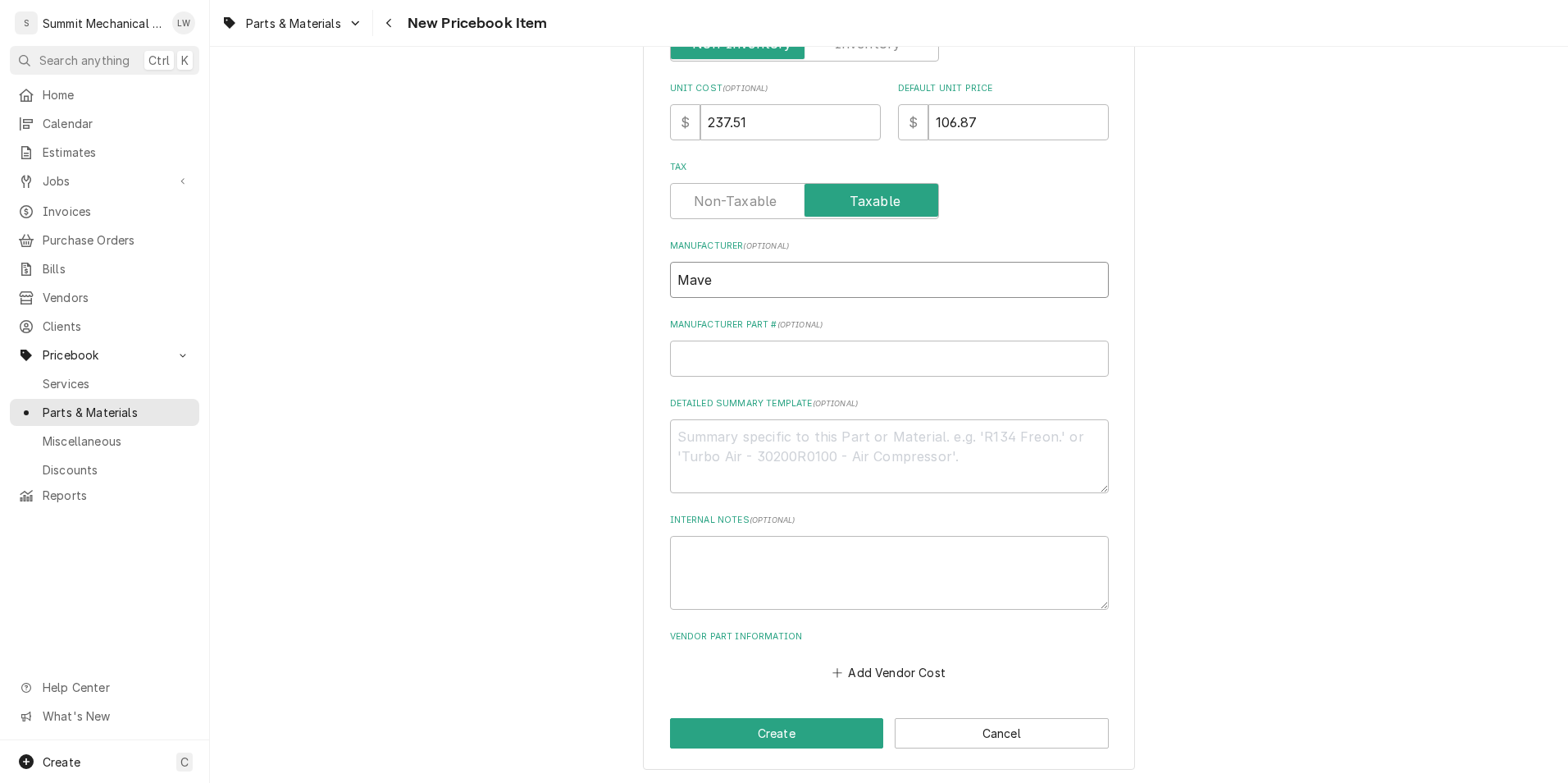
type input "Mav"
type textarea "x"
type input "Mavr"
type textarea "x"
type input "Mavri"
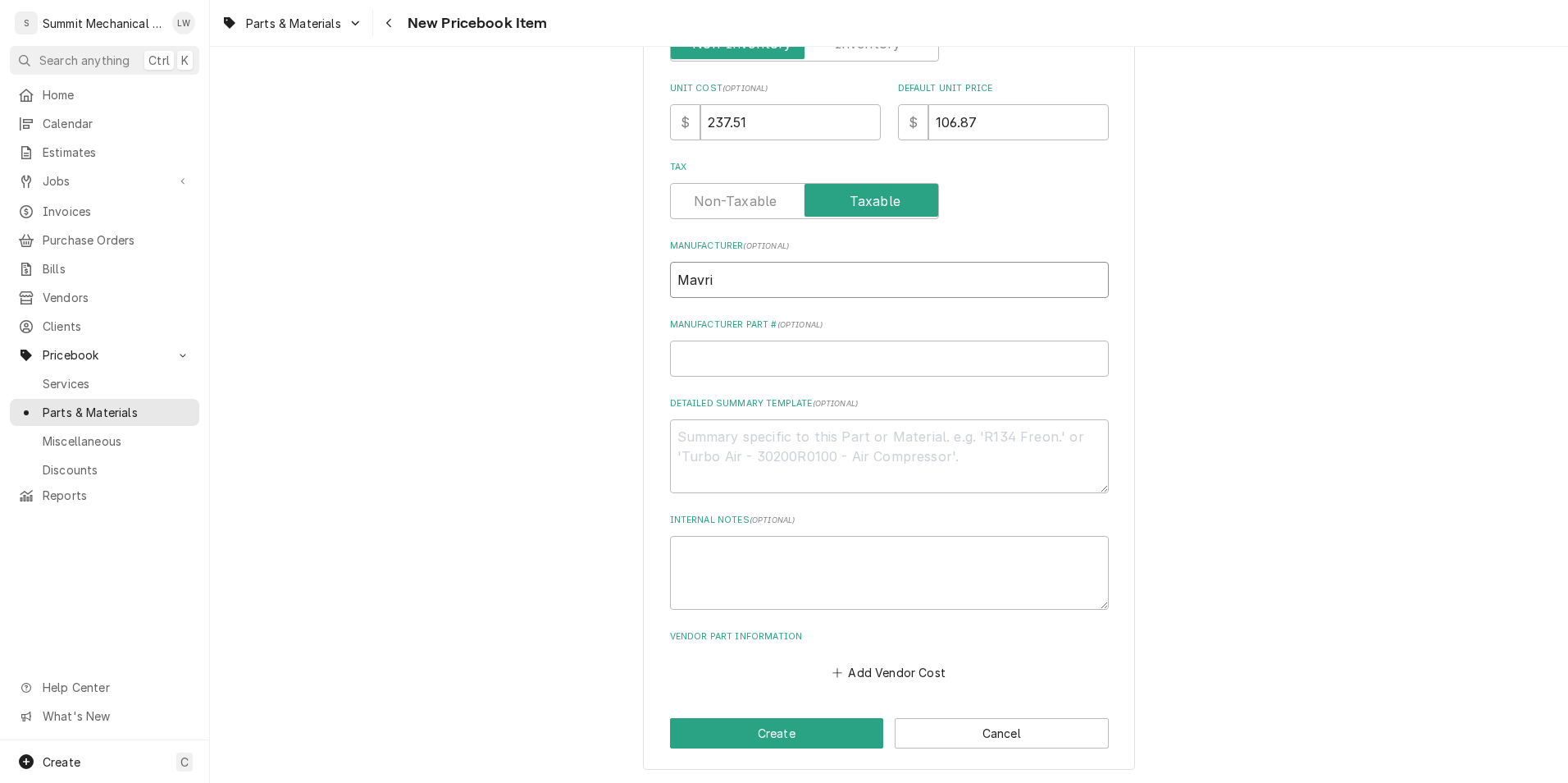
type textarea "x"
type input "Mavrik"
click at [725, 365] on input "Manufacturer Part # ( optional )" at bounding box center [889, 358] width 439 height 36
click at [761, 352] on input "Manufacturer Part # ( optional )" at bounding box center [889, 358] width 439 height 36
paste input "262790"
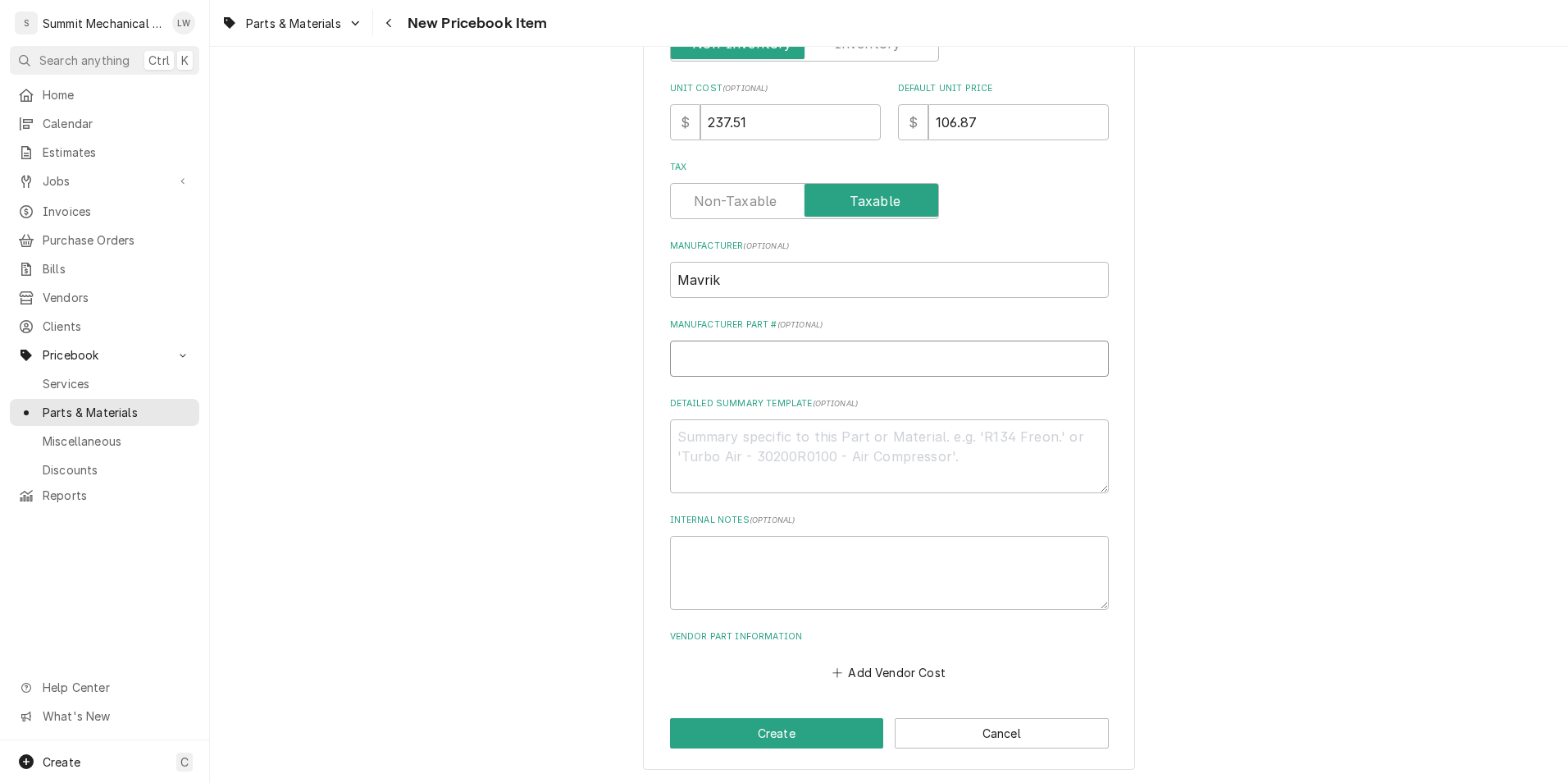
type textarea "x"
type input "262790"
click at [810, 445] on textarea "Detailed Summary Template ( optional )" at bounding box center [889, 455] width 439 height 73
click at [736, 451] on textarea "Detailed Summary Template ( optional )" at bounding box center [889, 455] width 439 height 73
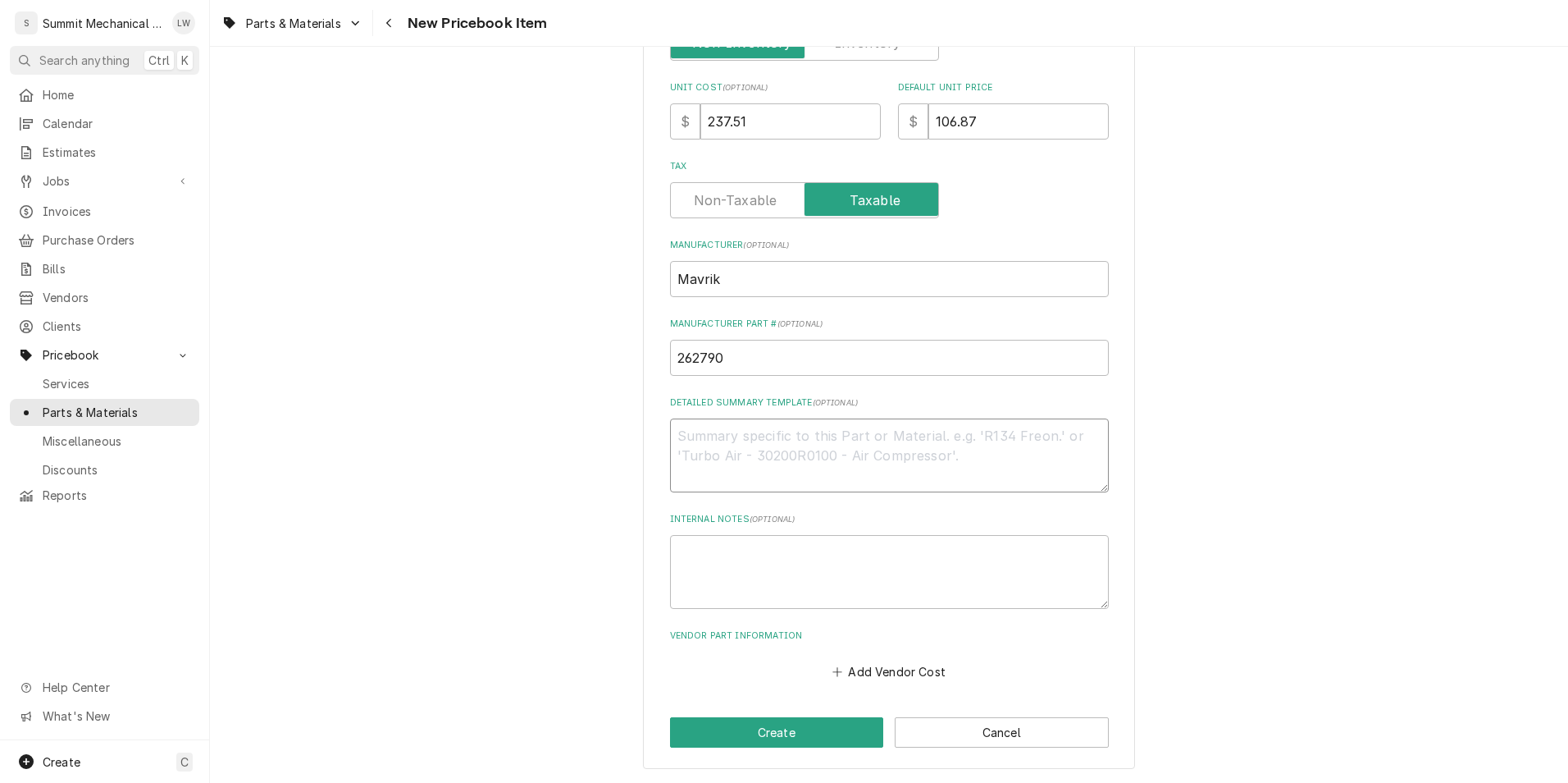
paste textarea "16 5/8 in X 6 3/4 in Infrared Burner"
type textarea "x"
type textarea "16 5/8 in X 6 3/4 in Infrared Burner"
click at [873, 670] on button "Add Vendor Cost" at bounding box center [890, 671] width 119 height 23
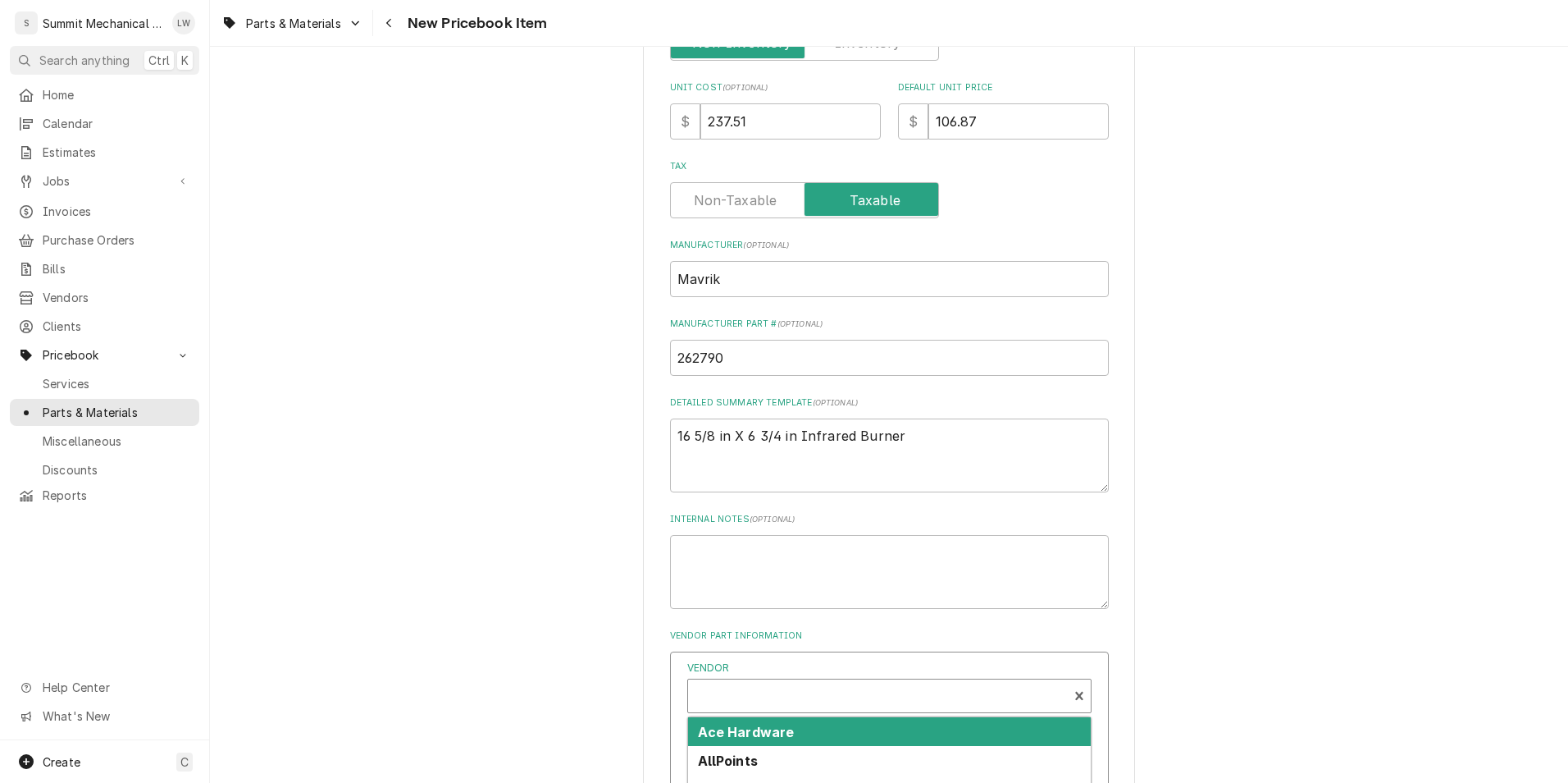
type textarea "x"
click at [784, 700] on div "Vendor" at bounding box center [878, 702] width 363 height 39
type input "g"
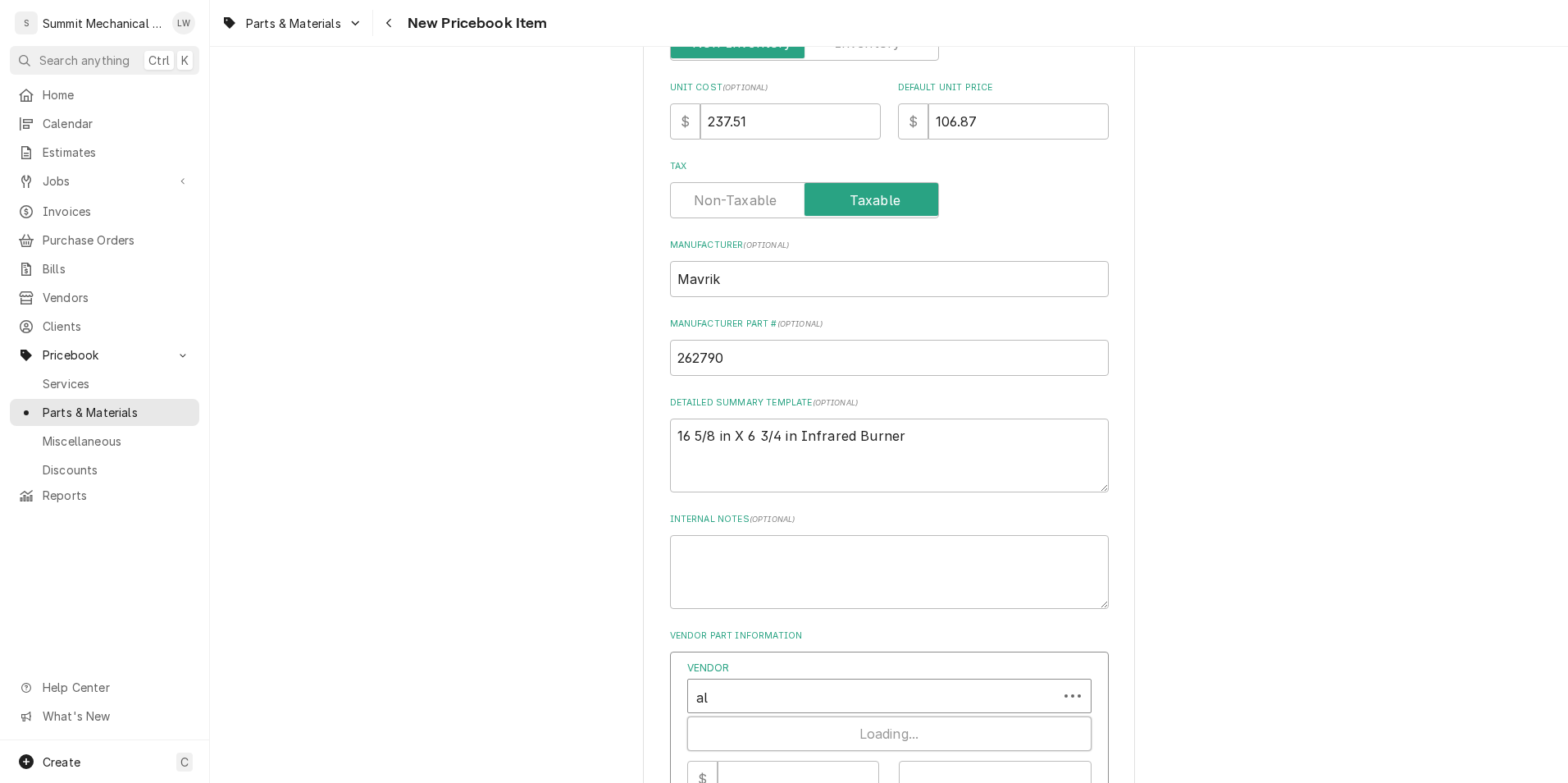
type input "all"
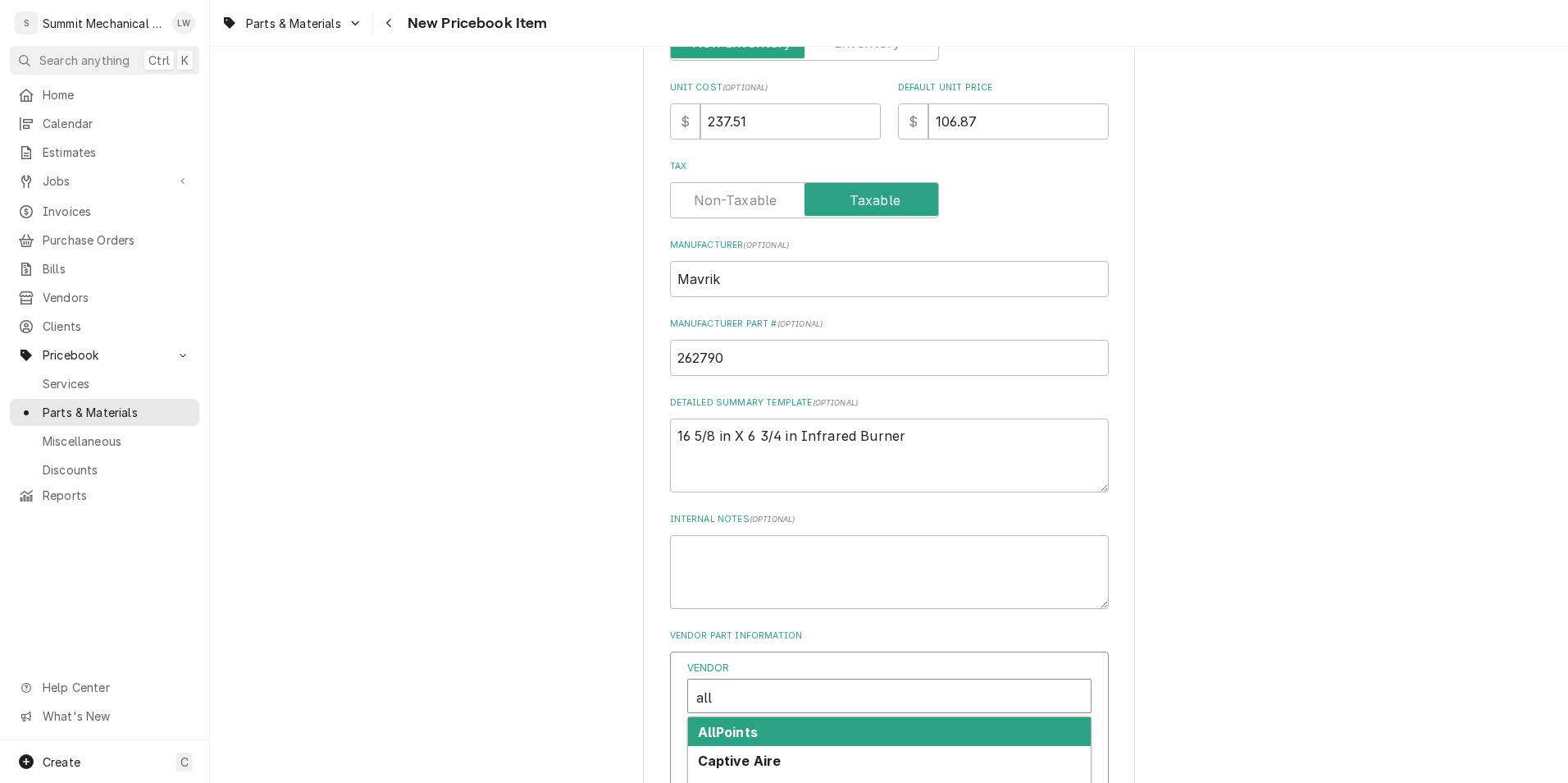
click at [729, 736] on strong "AllPoints" at bounding box center [728, 732] width 60 height 17
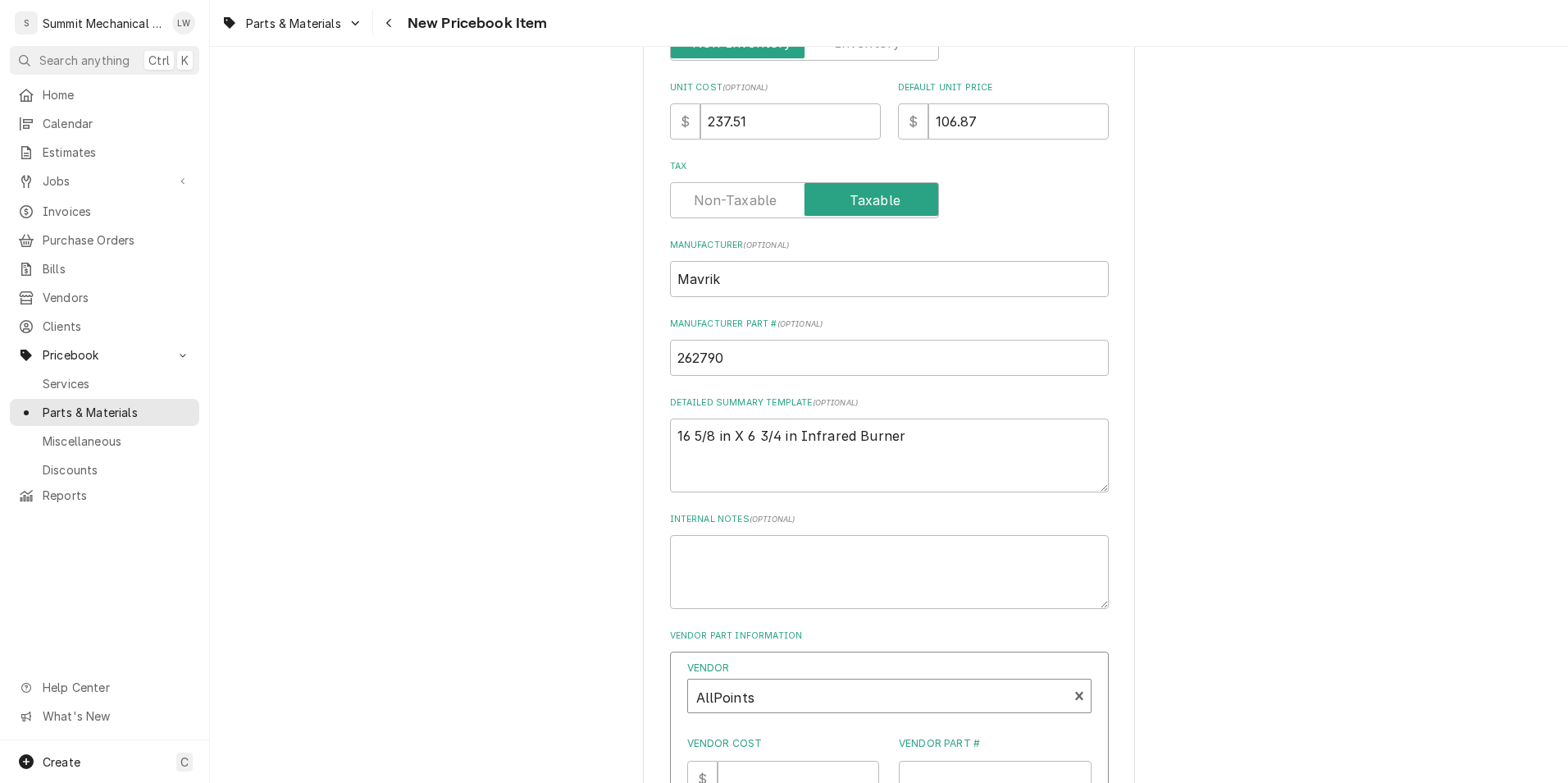
scroll to position [760, 0]
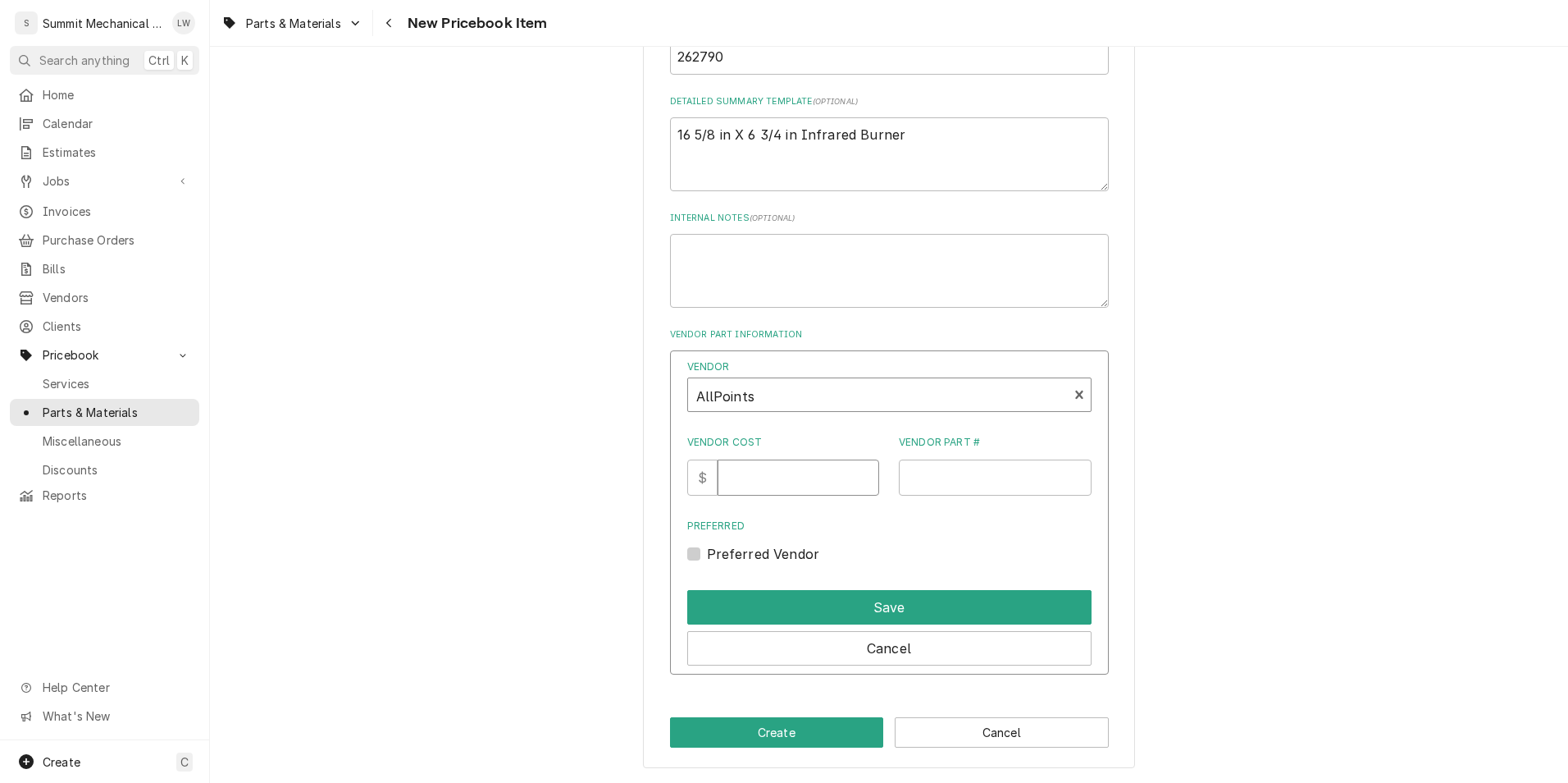
click at [779, 468] on input "Vendor Cost" at bounding box center [798, 477] width 161 height 36
type input "237.51"
click at [953, 495] on input "Vendor Part #" at bounding box center [995, 477] width 193 height 36
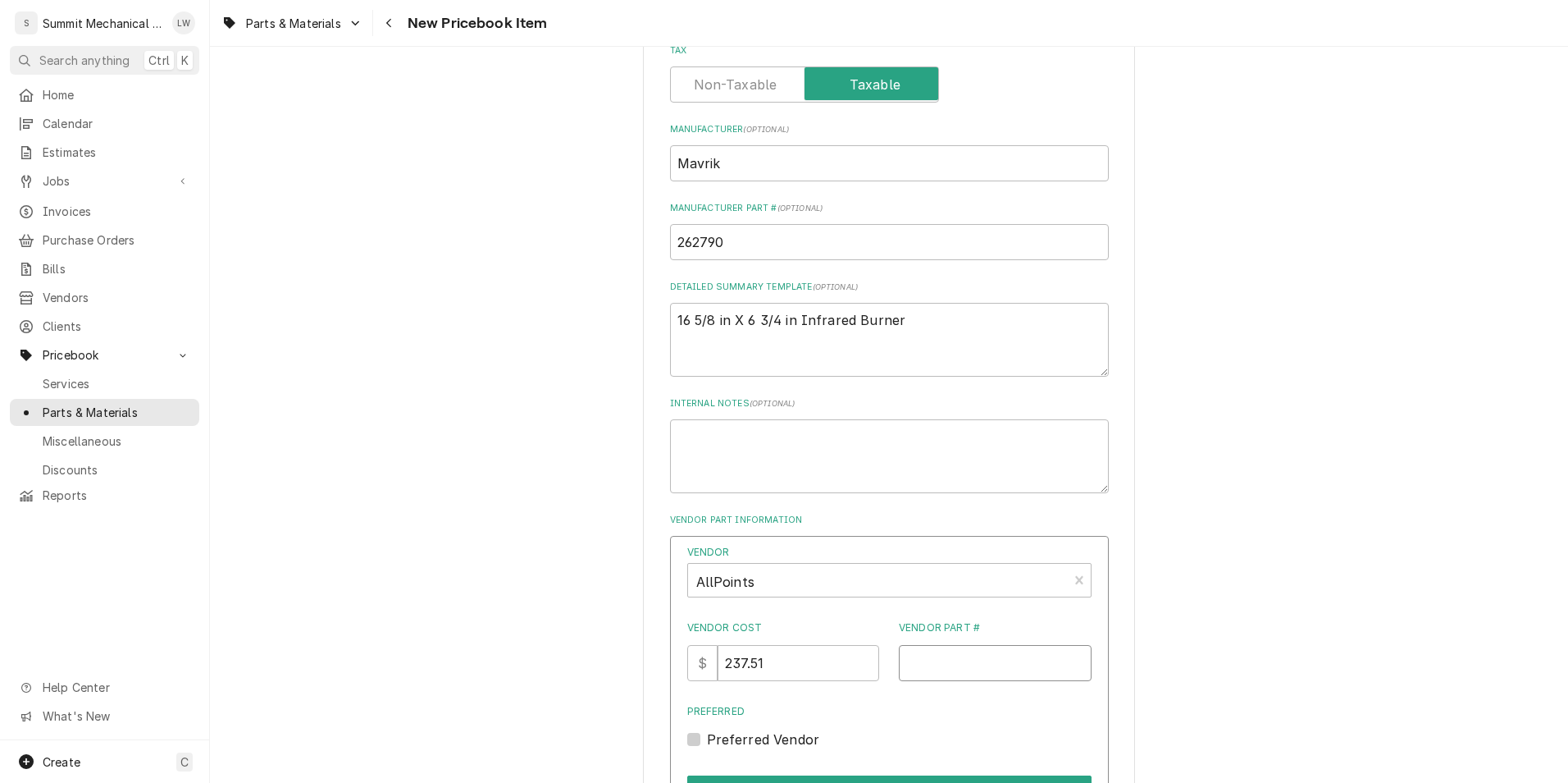
scroll to position [572, 0]
click at [884, 252] on input "262790" at bounding box center [889, 244] width 439 height 36
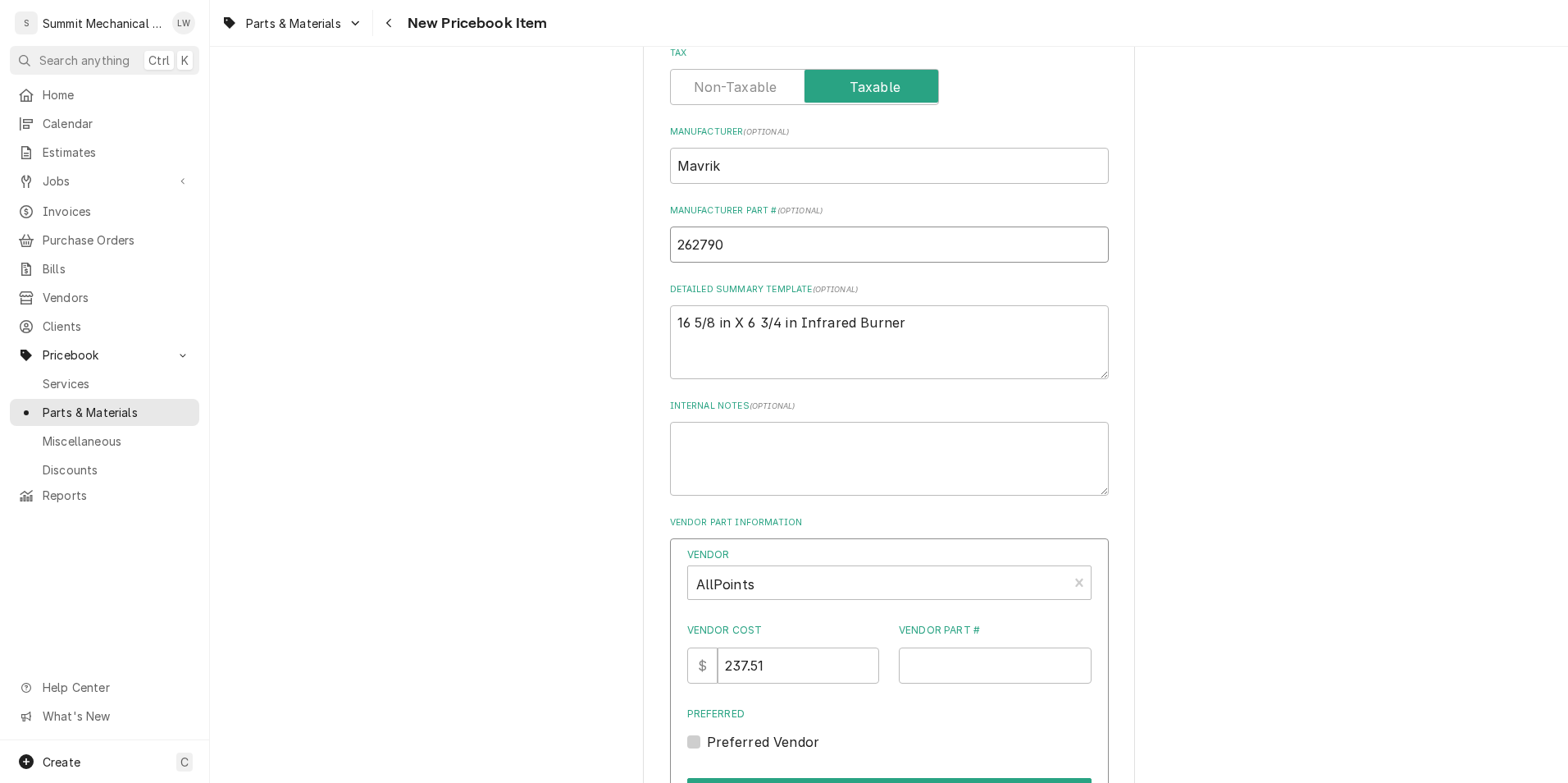
scroll to position [760, 0]
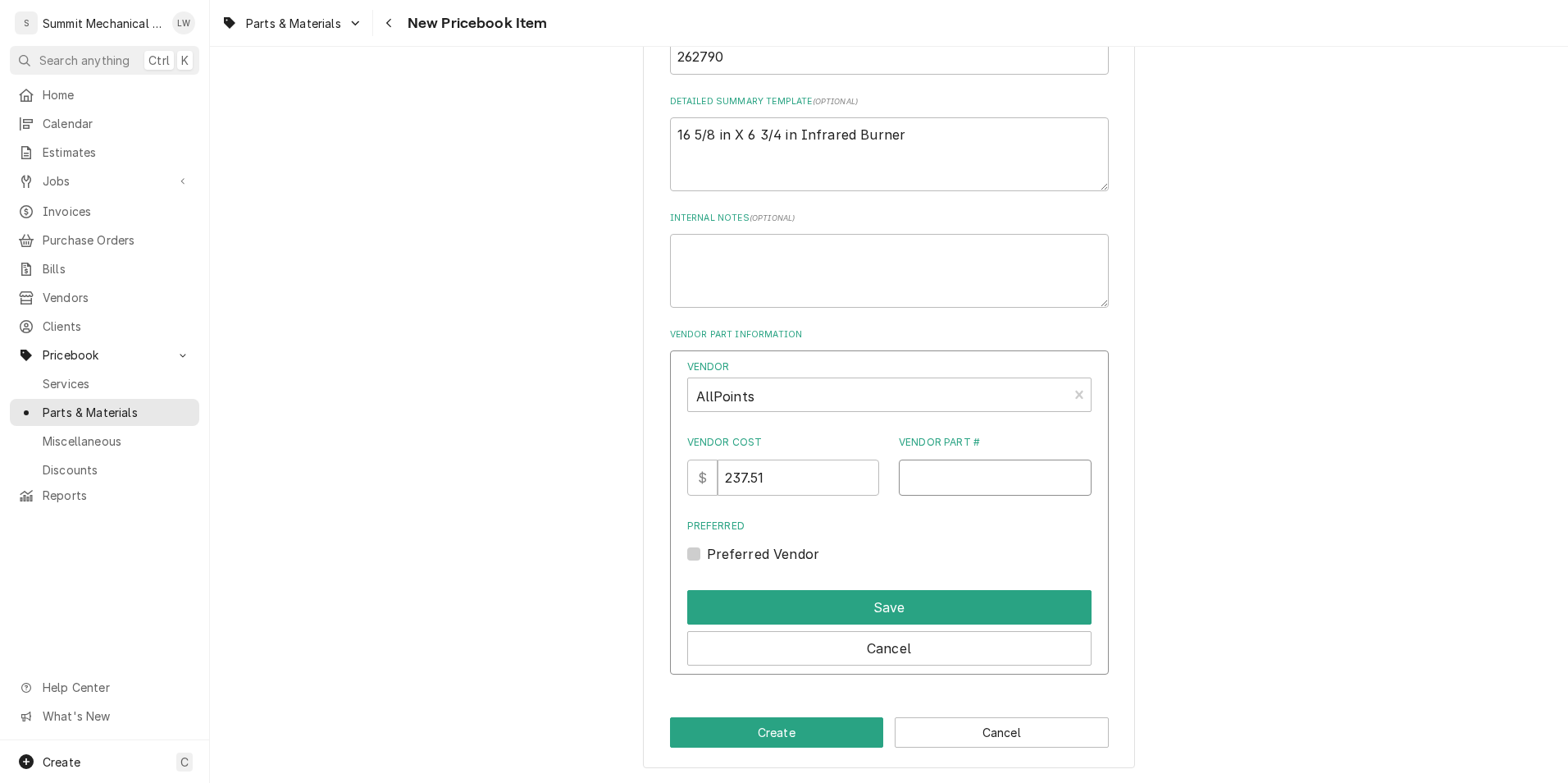
click at [921, 482] on input "Vendor Part #" at bounding box center [995, 477] width 193 height 36
paste input "262790"
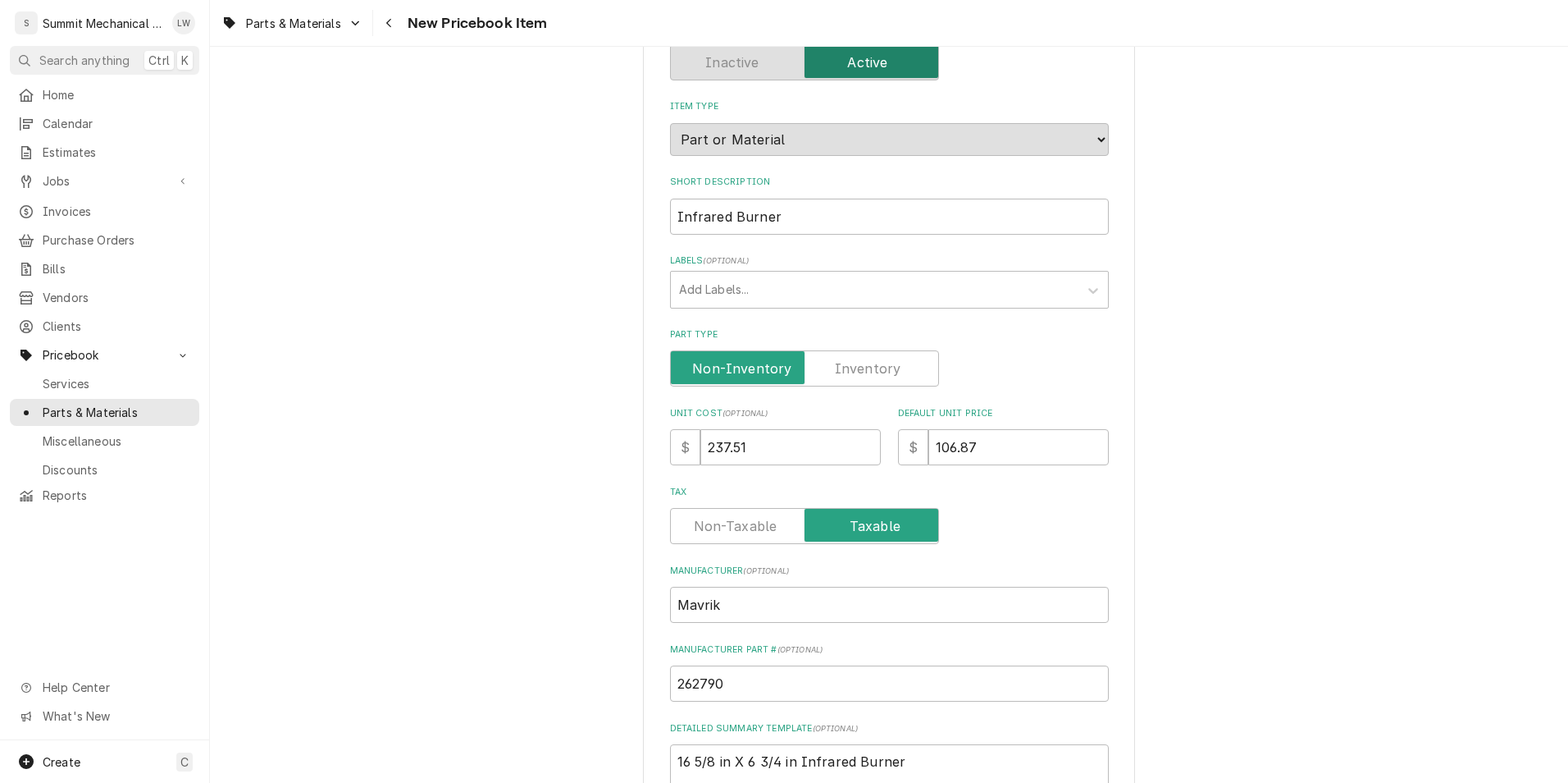
scroll to position [179, 0]
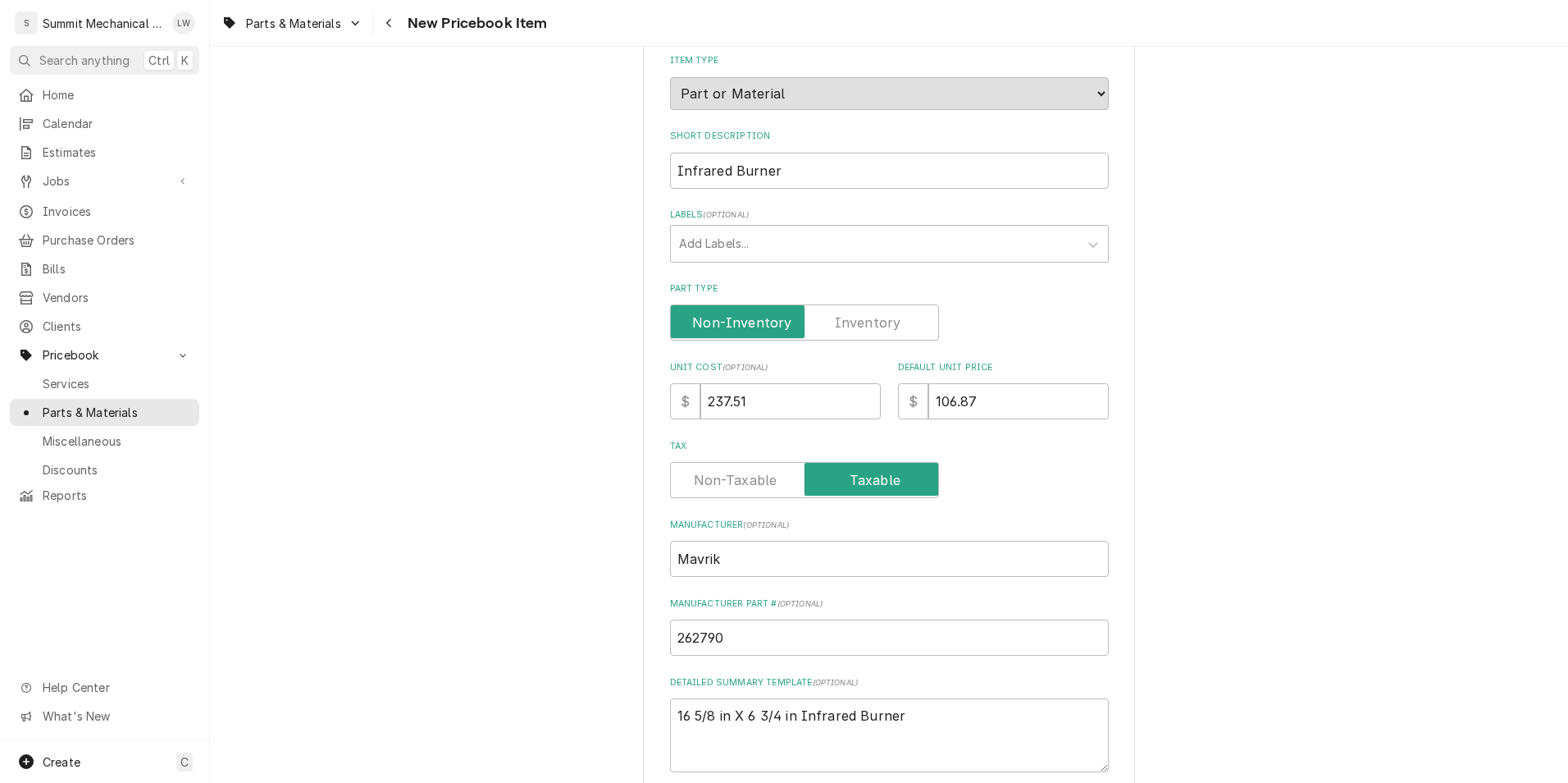
type input "262790"
click at [1019, 391] on input "106.87" at bounding box center [1018, 400] width 181 height 36
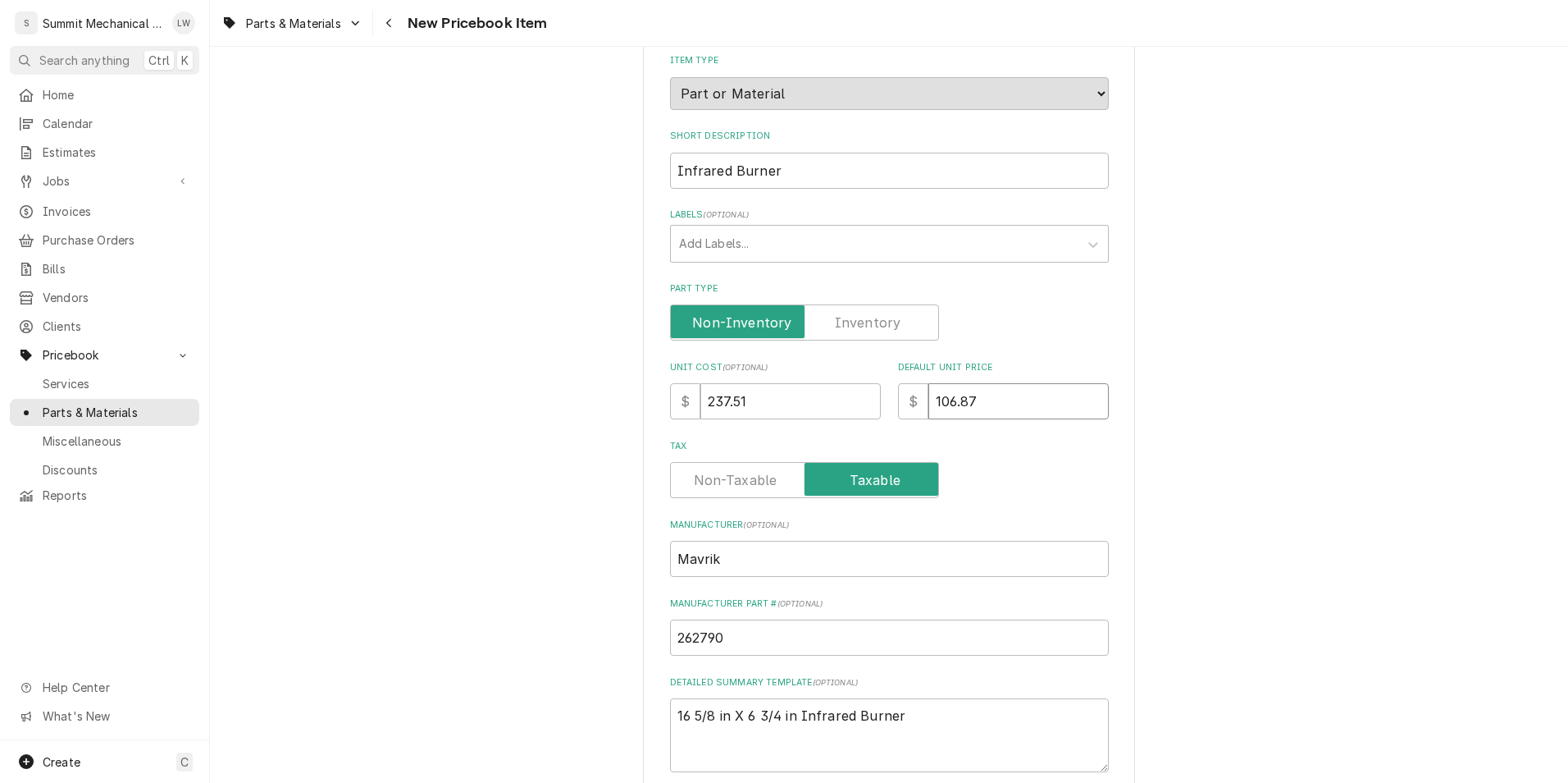
click at [1019, 391] on input "106.87" at bounding box center [1018, 400] width 181 height 36
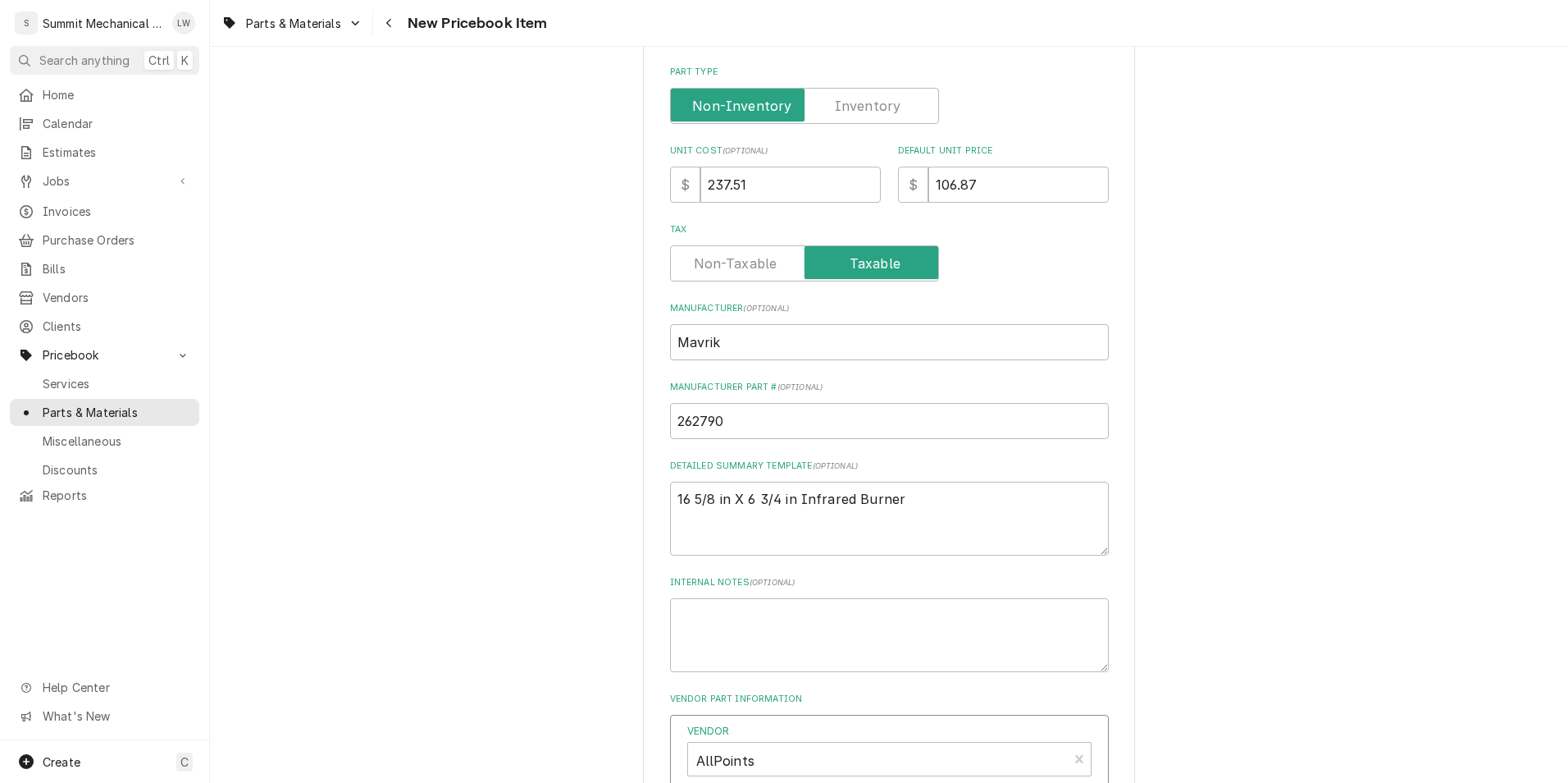
scroll to position [361, 0]
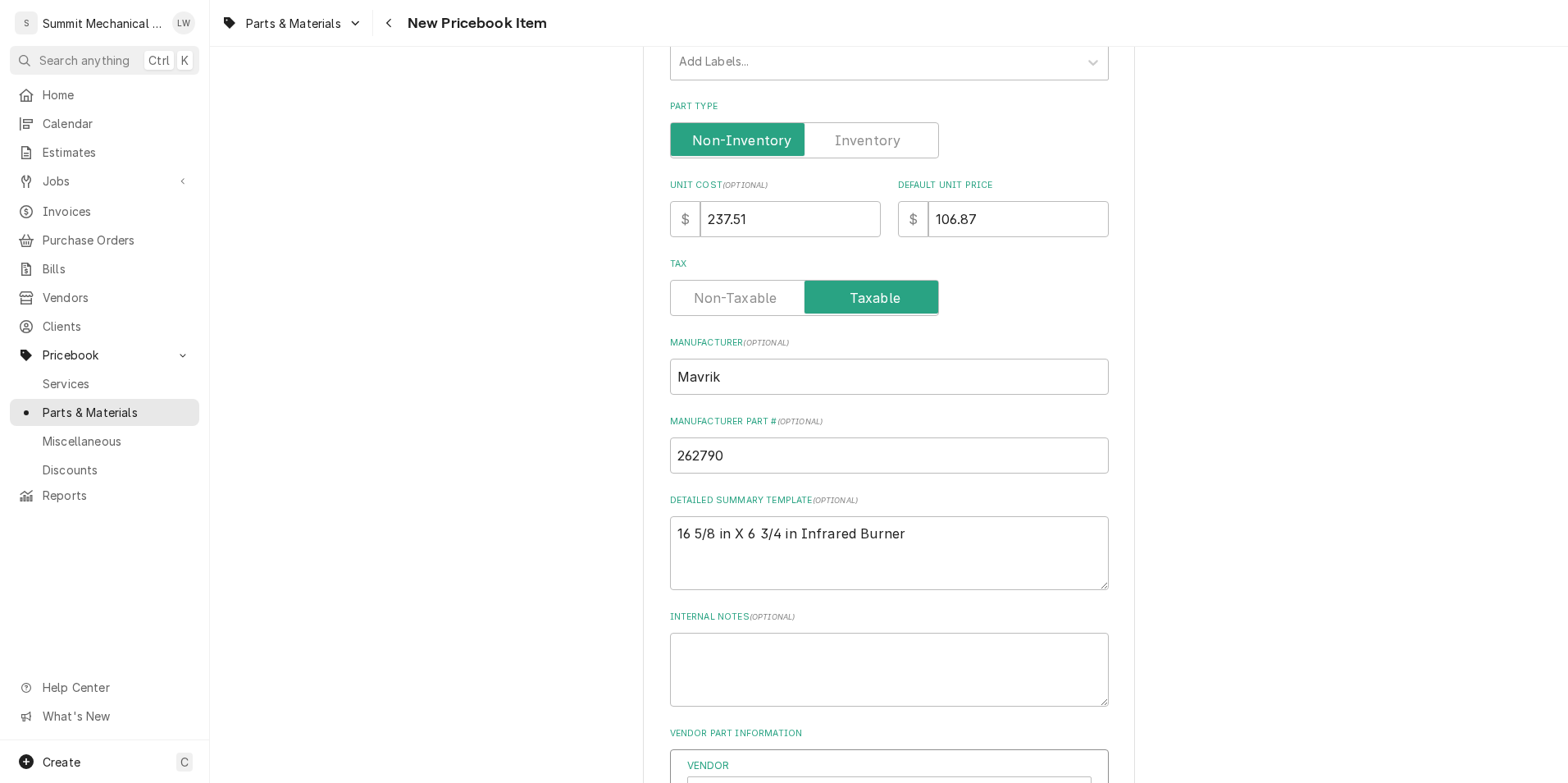
click at [1010, 199] on div "Default Unit Price $ 106.87" at bounding box center [1004, 207] width 211 height 58
click at [1009, 223] on input "106.87" at bounding box center [1018, 218] width 181 height 36
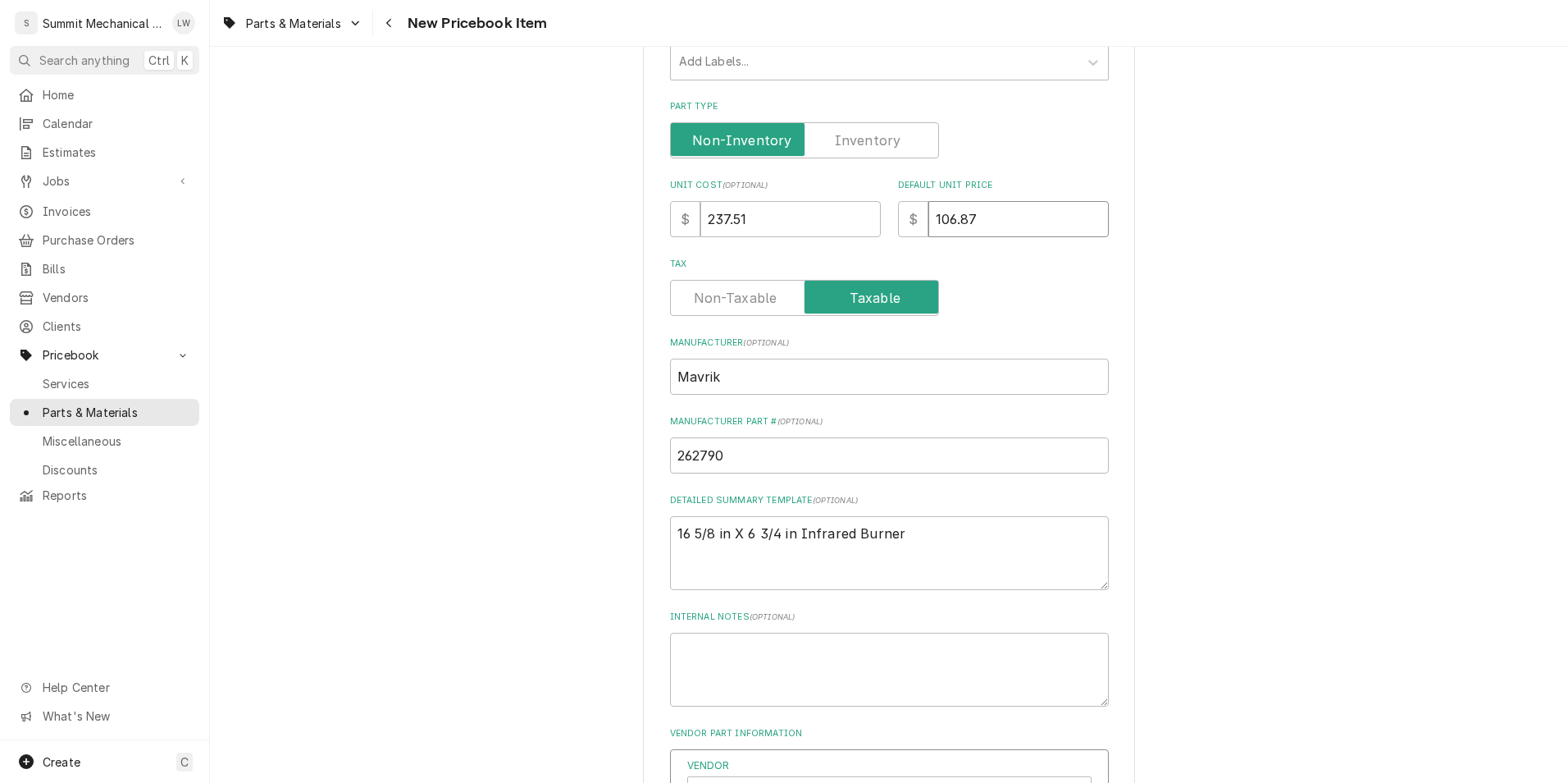
click at [1009, 223] on input "106.87" at bounding box center [1018, 218] width 181 height 36
type textarea "x"
type input "3"
type textarea "x"
type input "38"
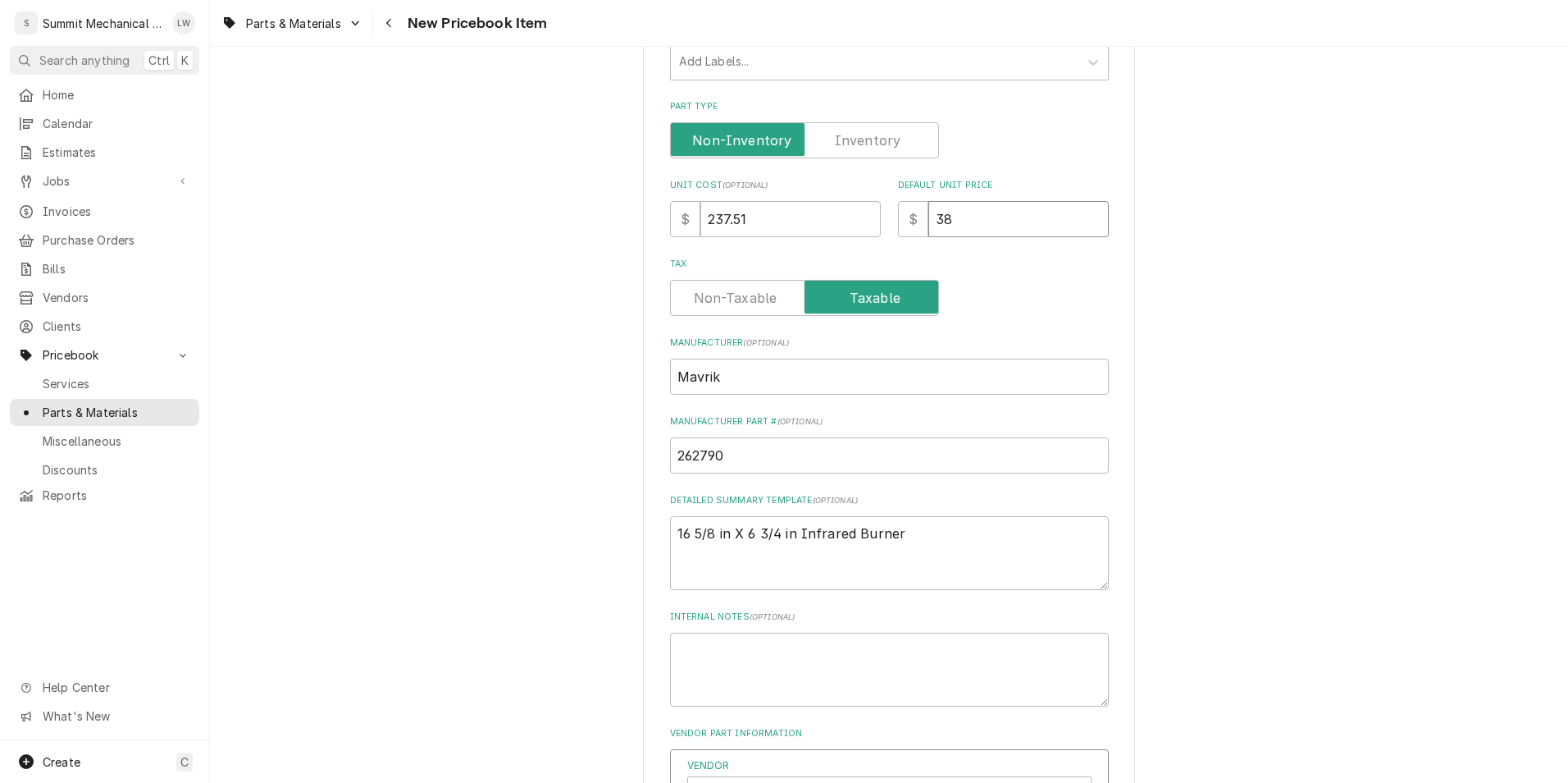
type textarea "x"
type input "389"
type textarea "x"
type input "38"
type textarea "x"
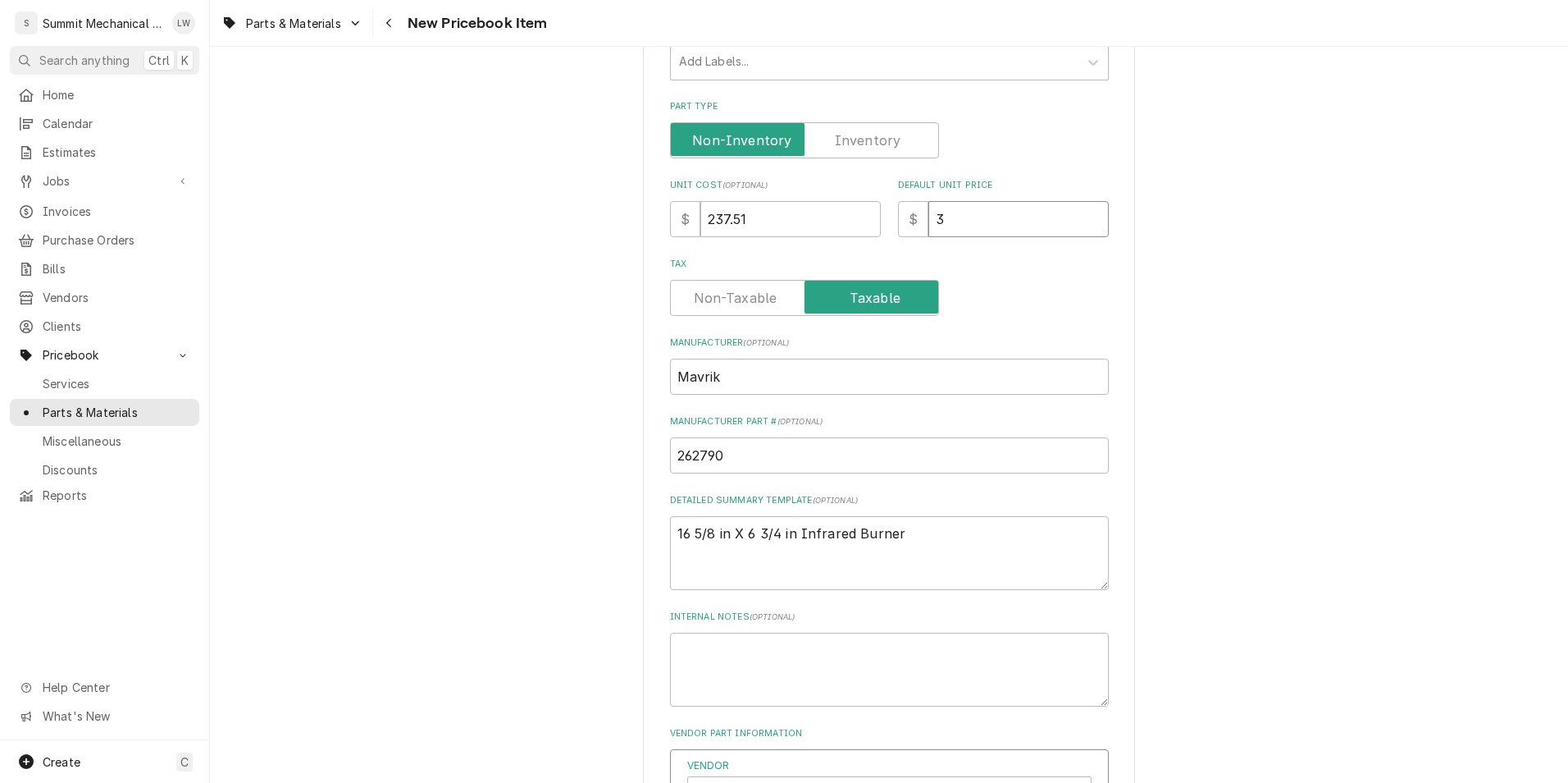
type input "3"
type textarea "x"
type input "36"
type textarea "x"
type input "369"
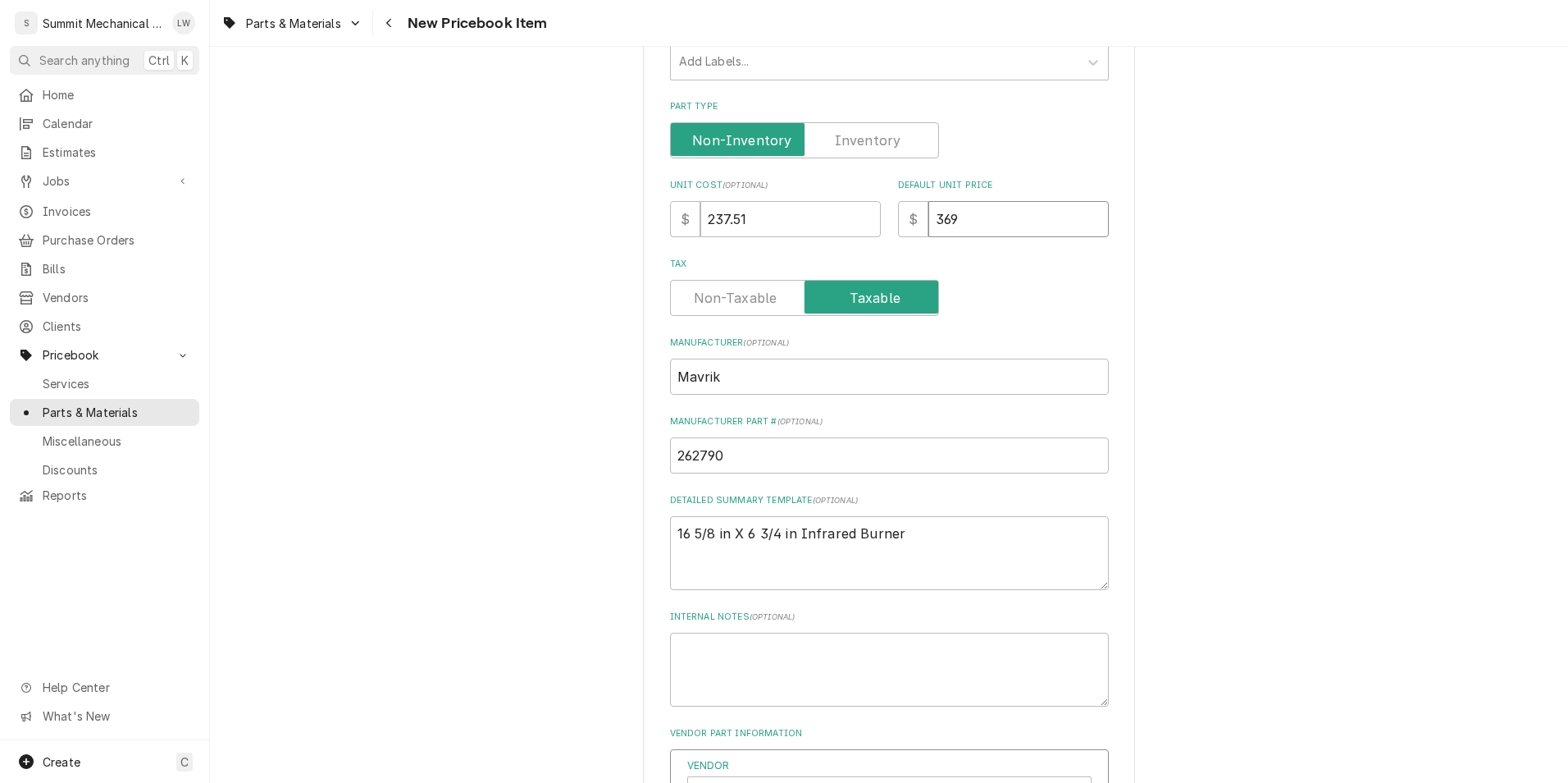
type textarea "x"
type input "369.1"
type textarea "x"
type input "369.10"
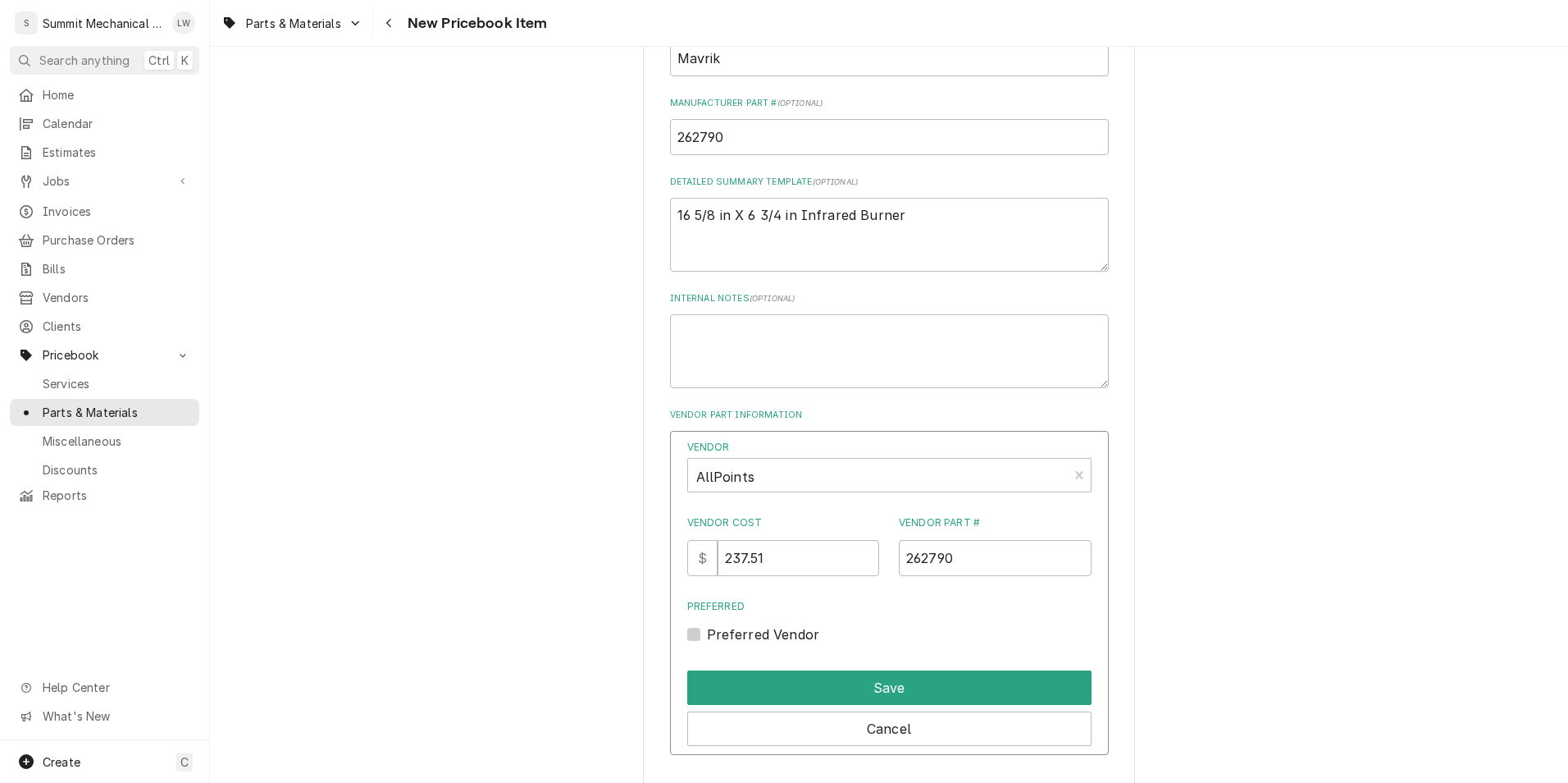
scroll to position [760, 0]
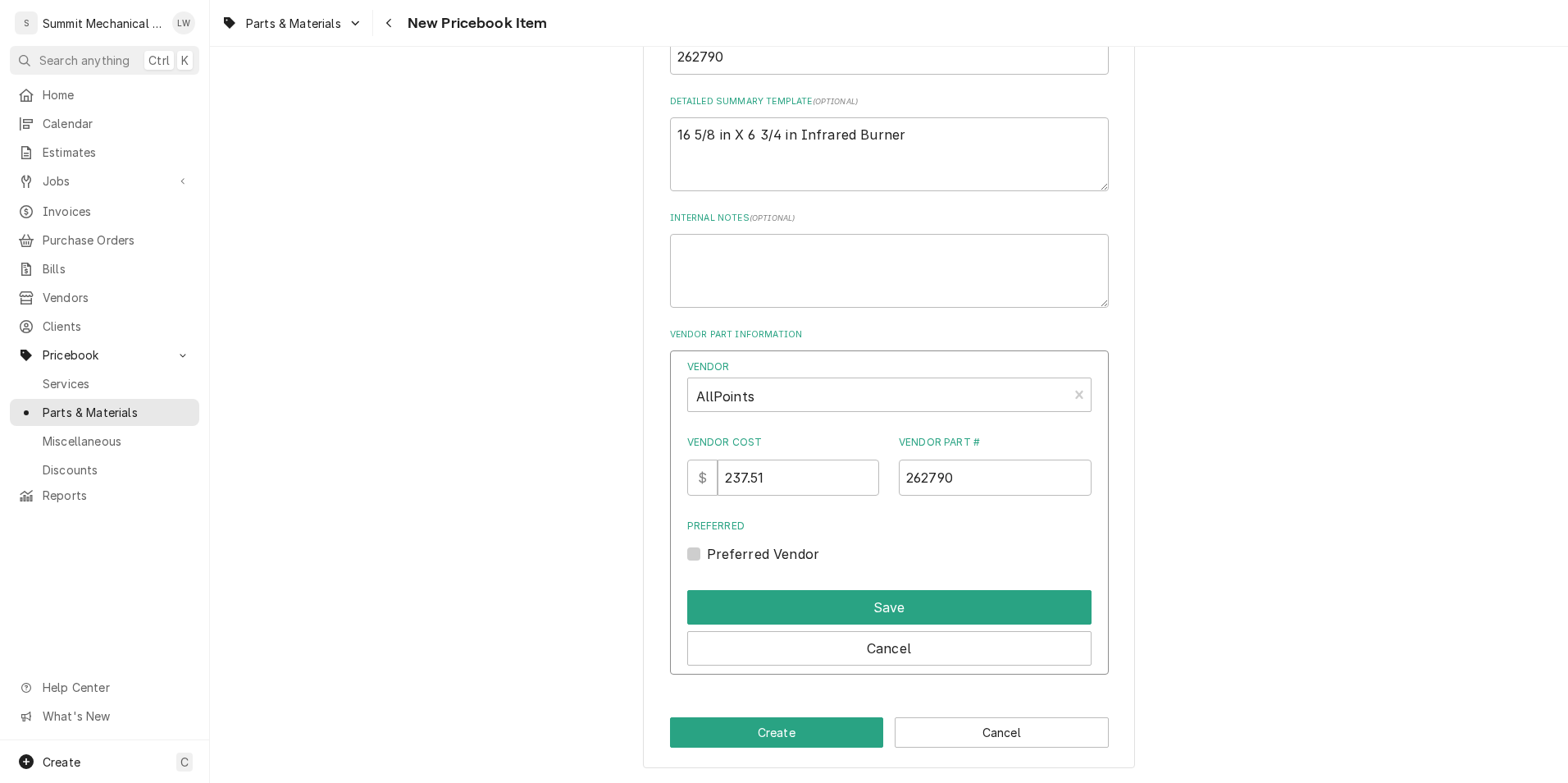
click at [706, 553] on label "Preferred Vendor" at bounding box center [762, 554] width 113 height 19
click at [706, 553] on input "Preferred" at bounding box center [908, 562] width 405 height 36
checkbox input "true"
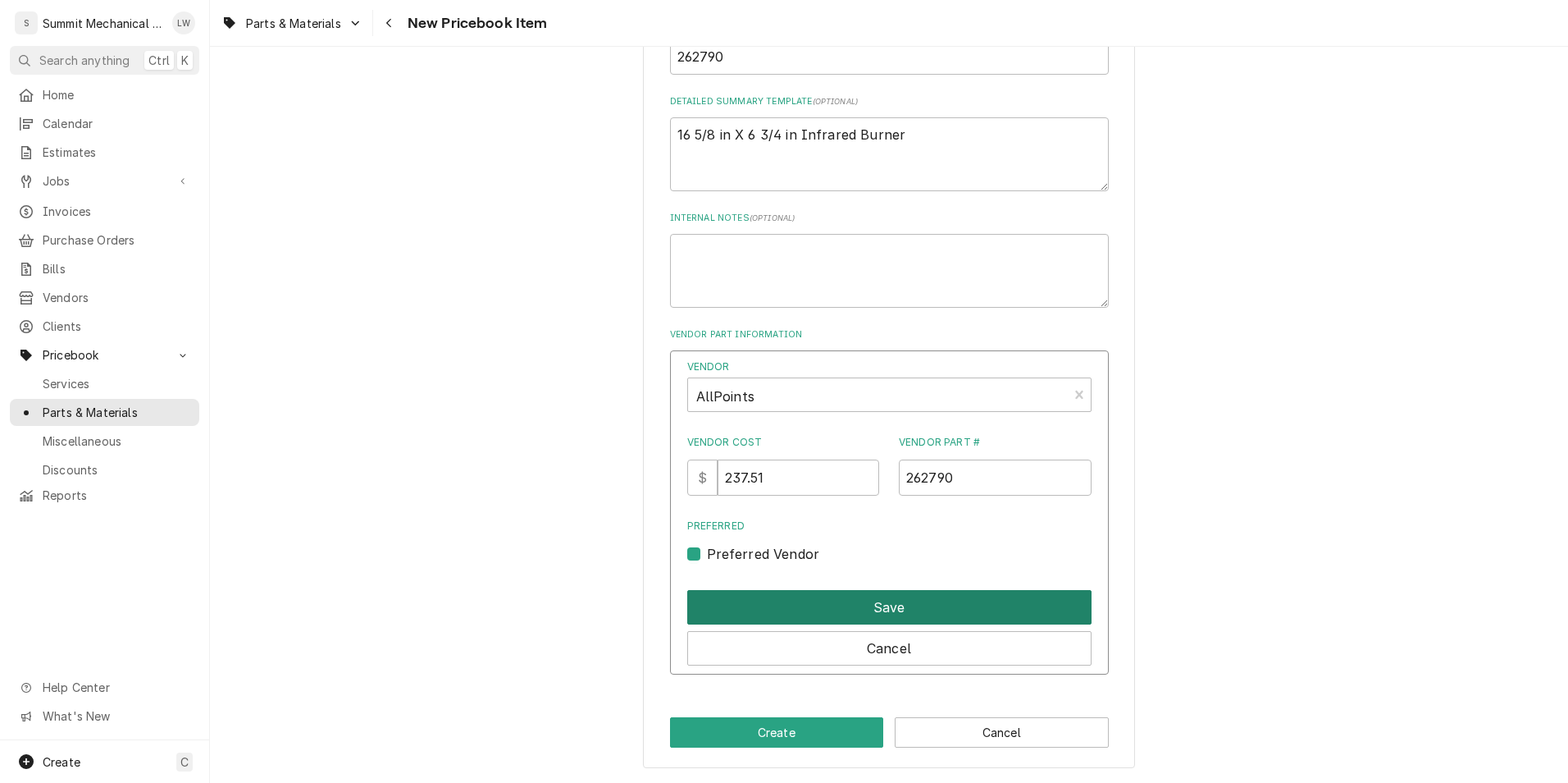
click at [809, 600] on button "Save" at bounding box center [889, 608] width 405 height 35
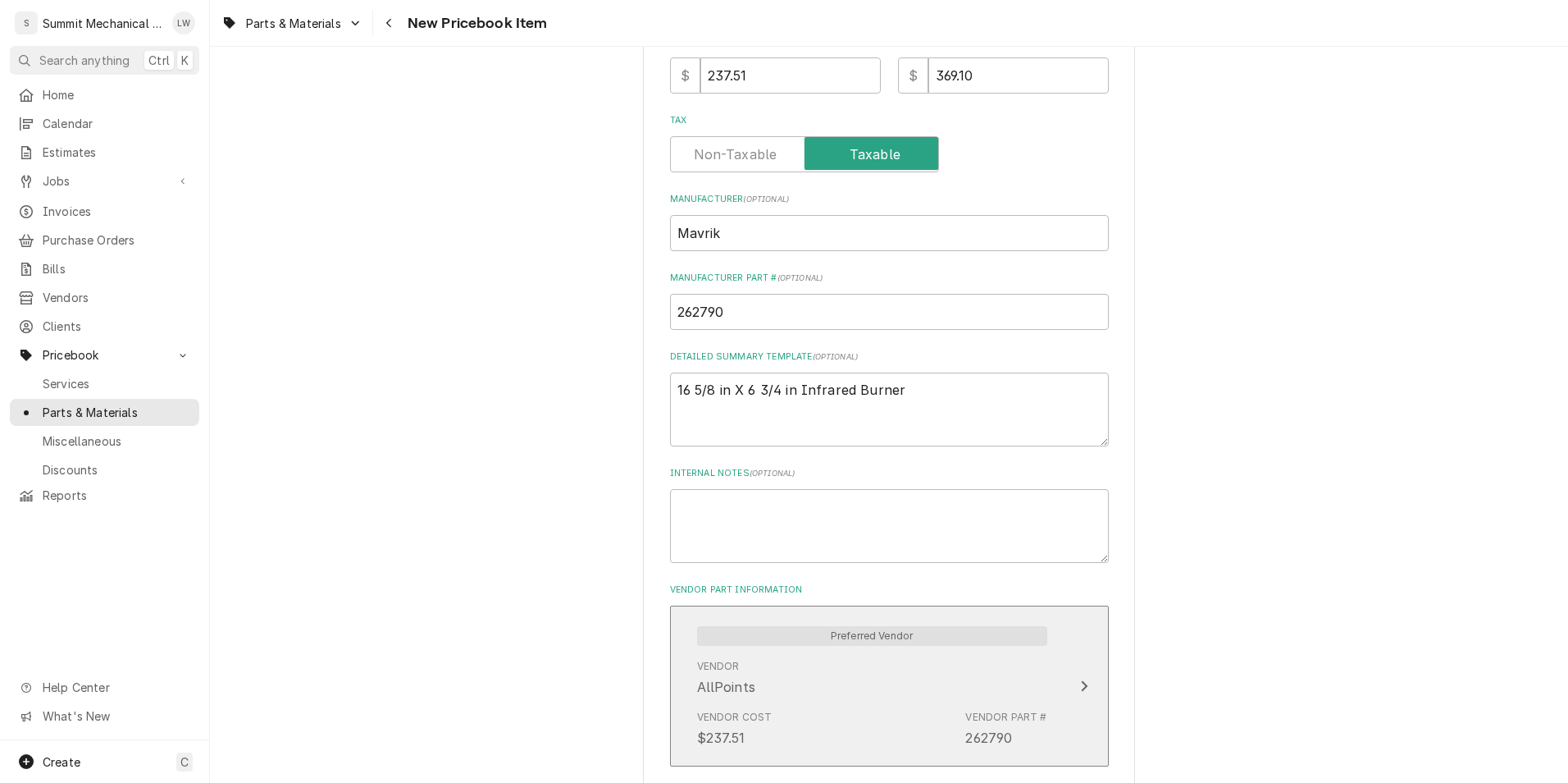
scroll to position [629, 0]
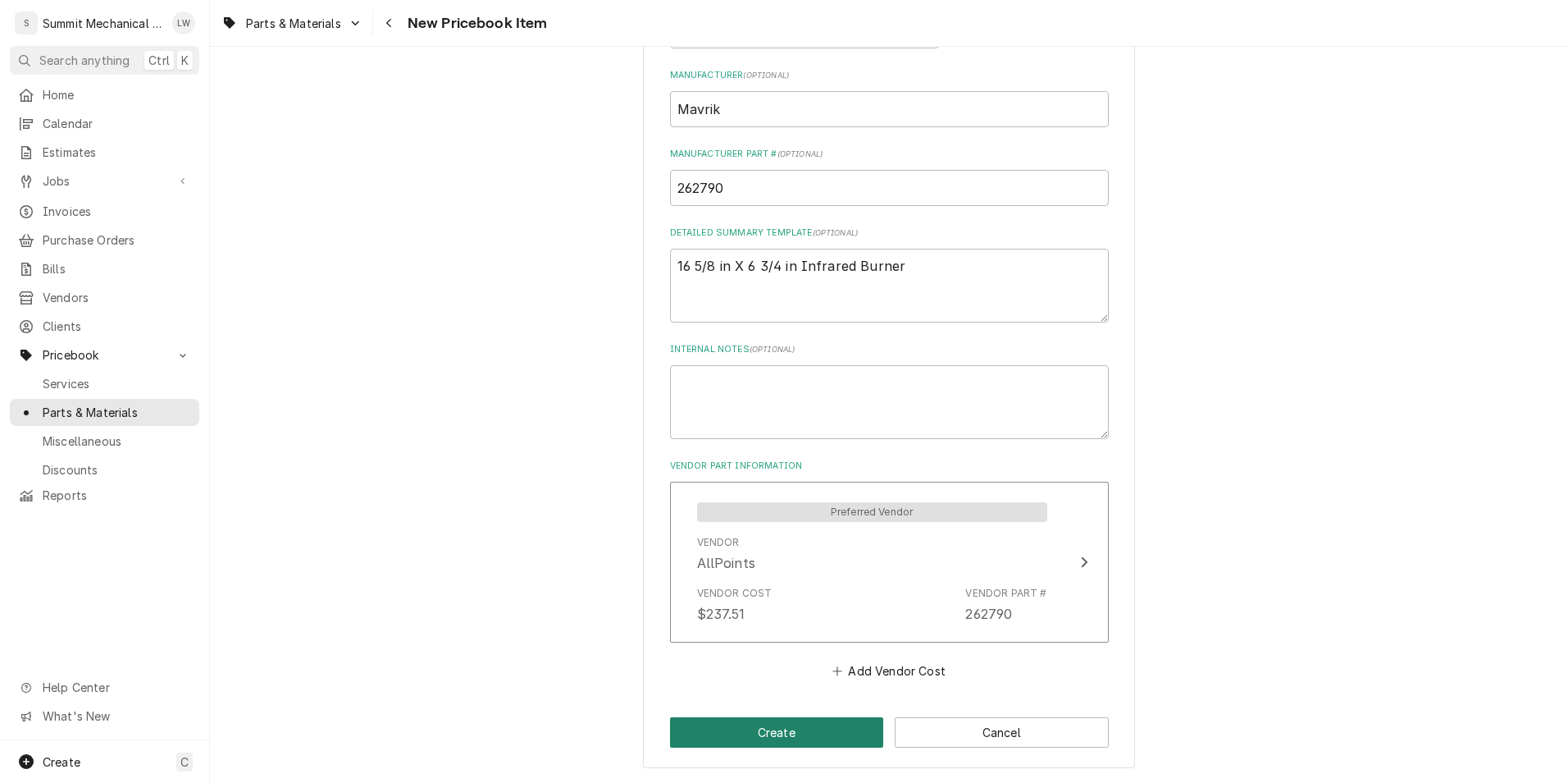
click at [768, 731] on button "Create" at bounding box center [776, 732] width 214 height 30
type textarea "x"
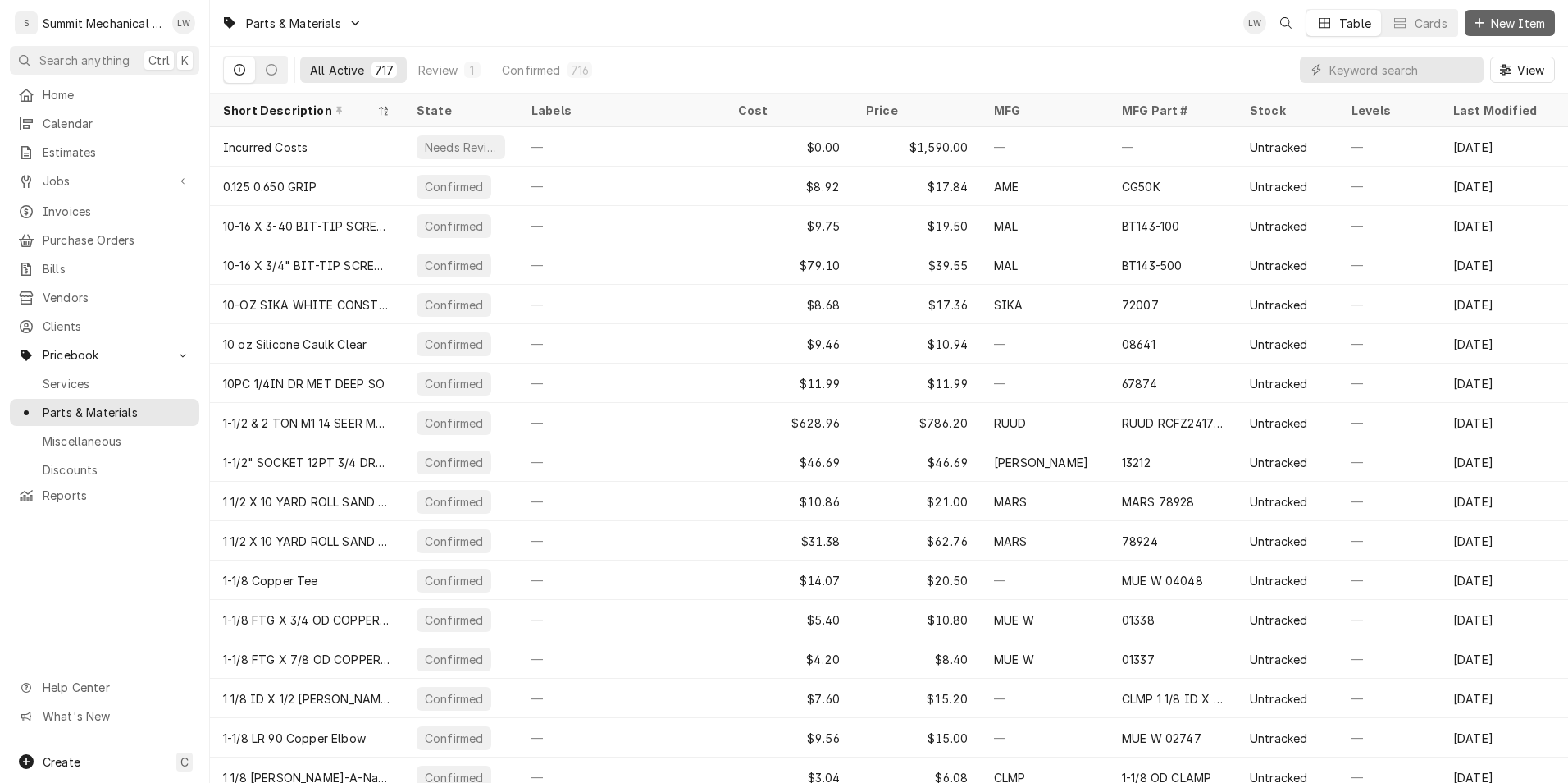
click at [1536, 28] on span "New Item" at bounding box center [1518, 23] width 61 height 17
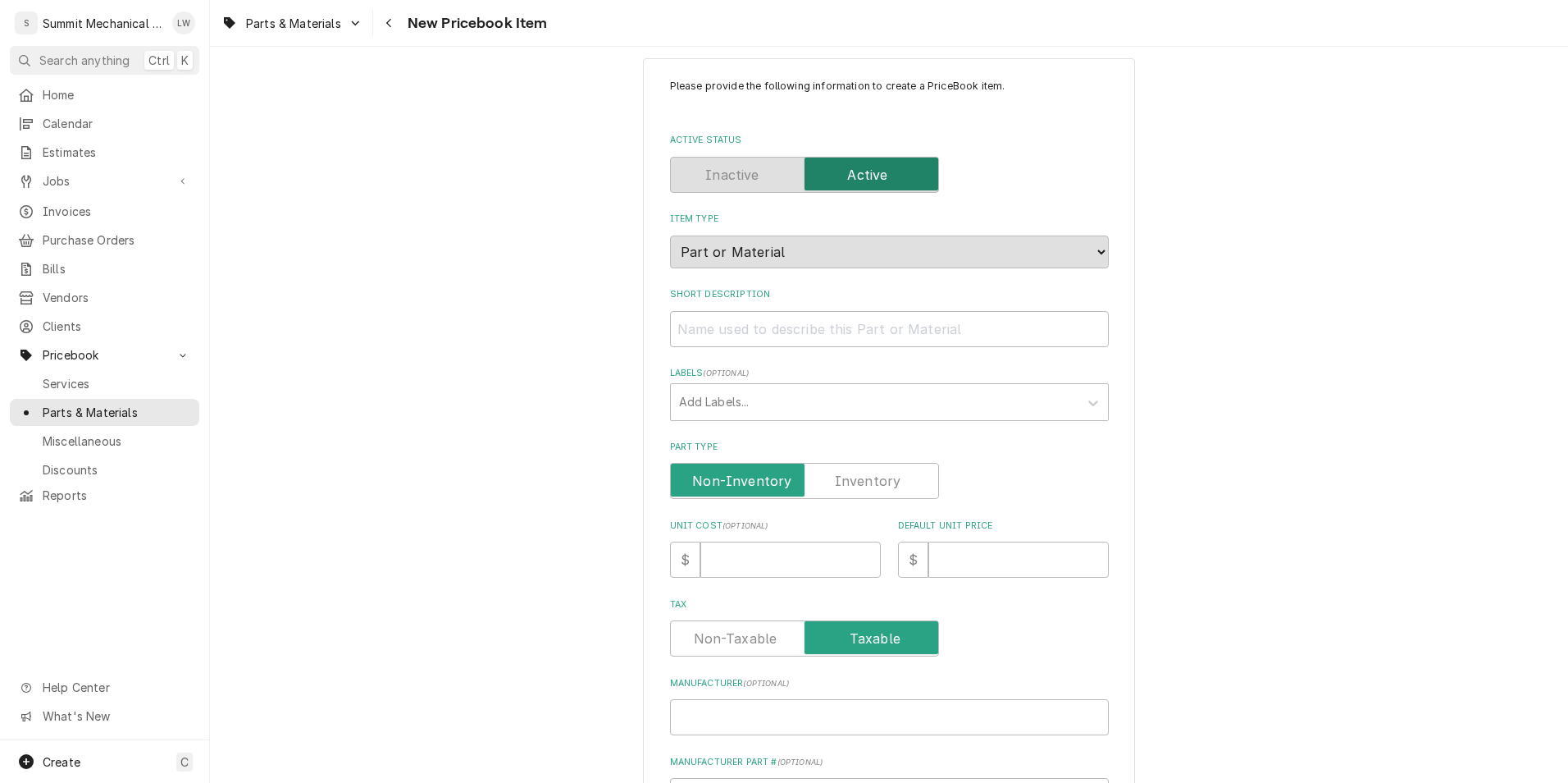
scroll to position [23, 0]
click at [727, 325] on input "Short Description" at bounding box center [889, 326] width 439 height 36
type textarea "x"
type input "S"
type textarea "x"
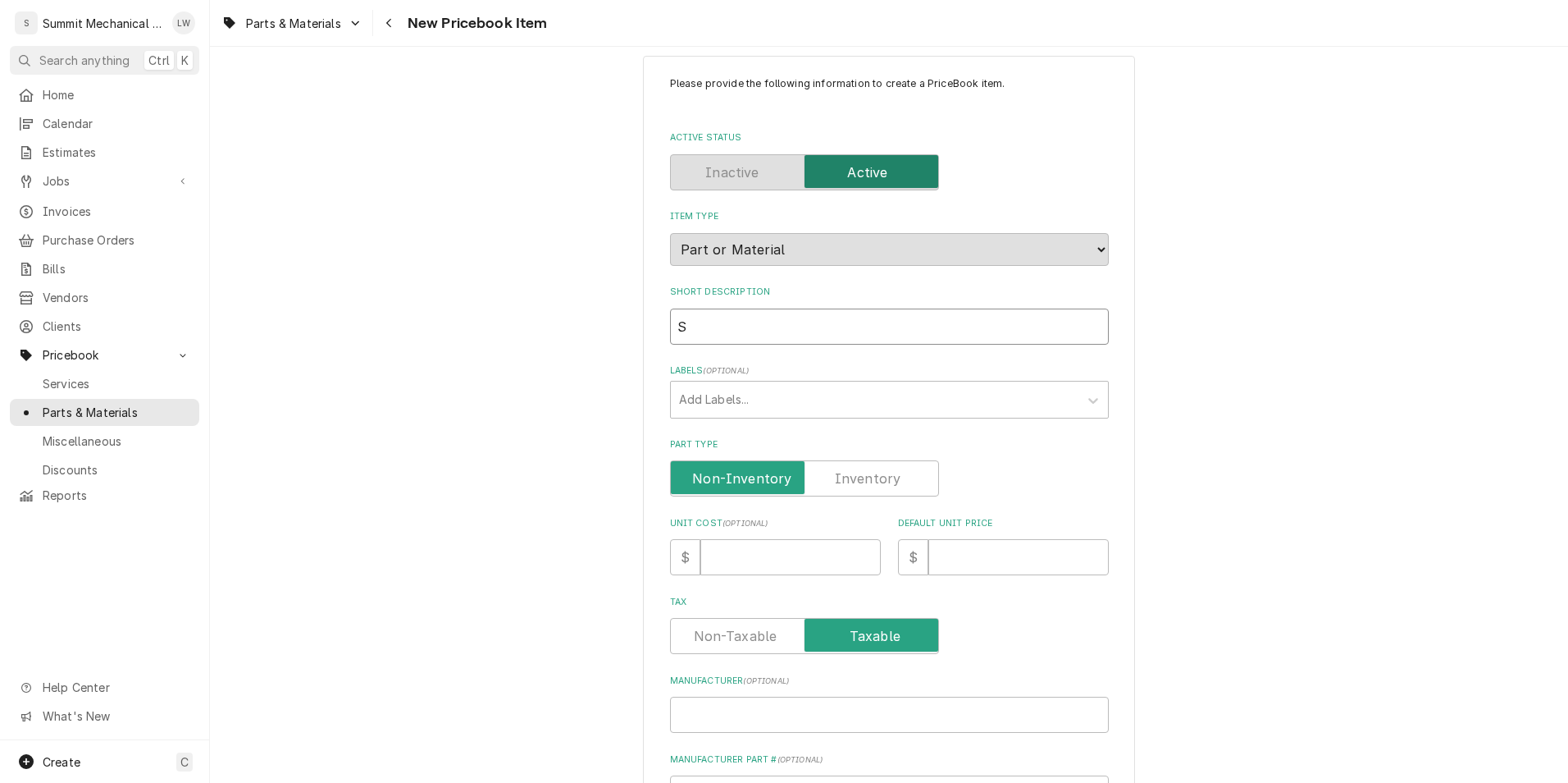
type input "Sa"
type textarea "x"
type input "Sal"
type textarea "x"
type input "Sala"
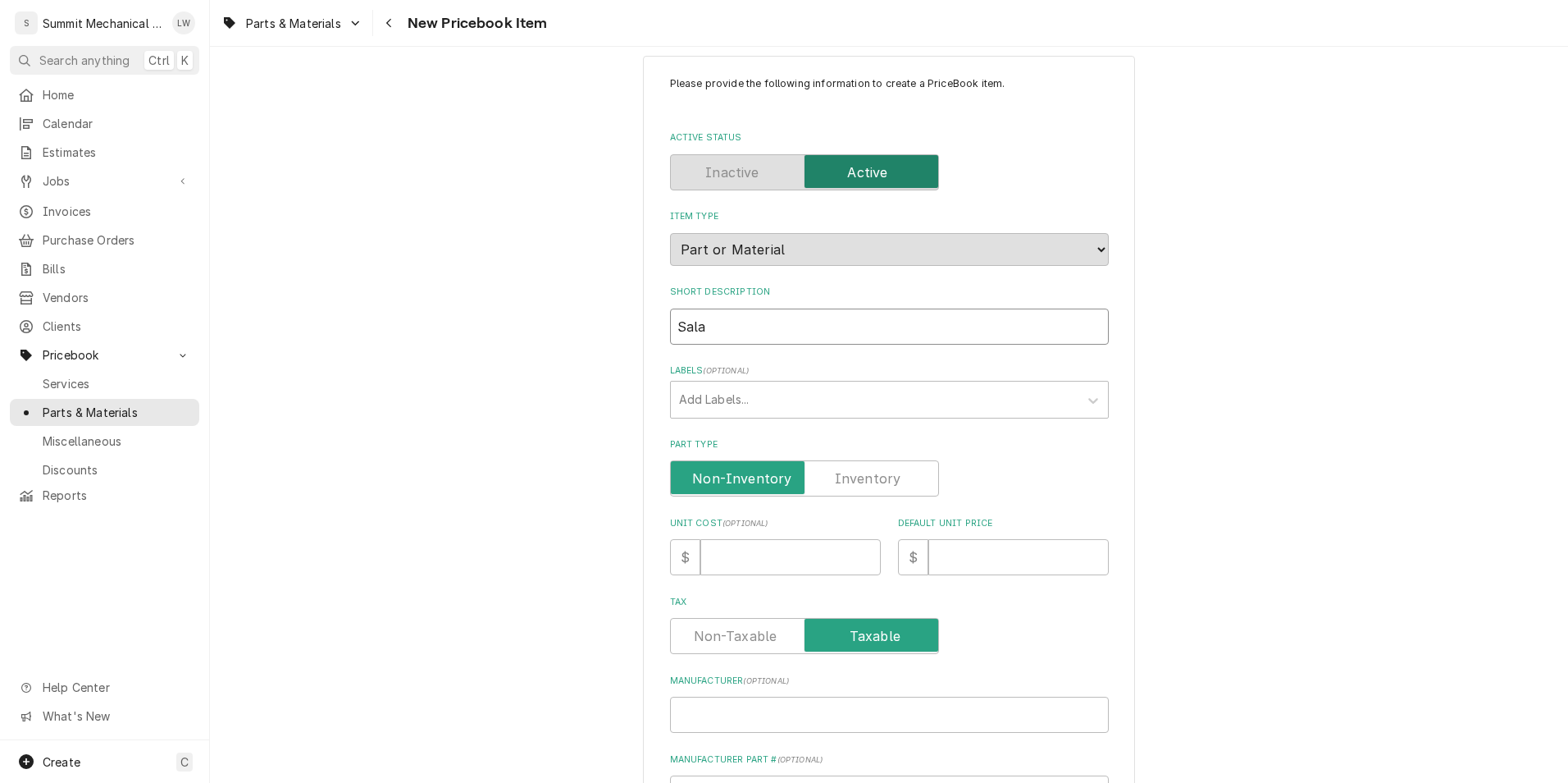
type textarea "x"
type input "Salam"
type textarea "x"
type input "Salama"
type textarea "x"
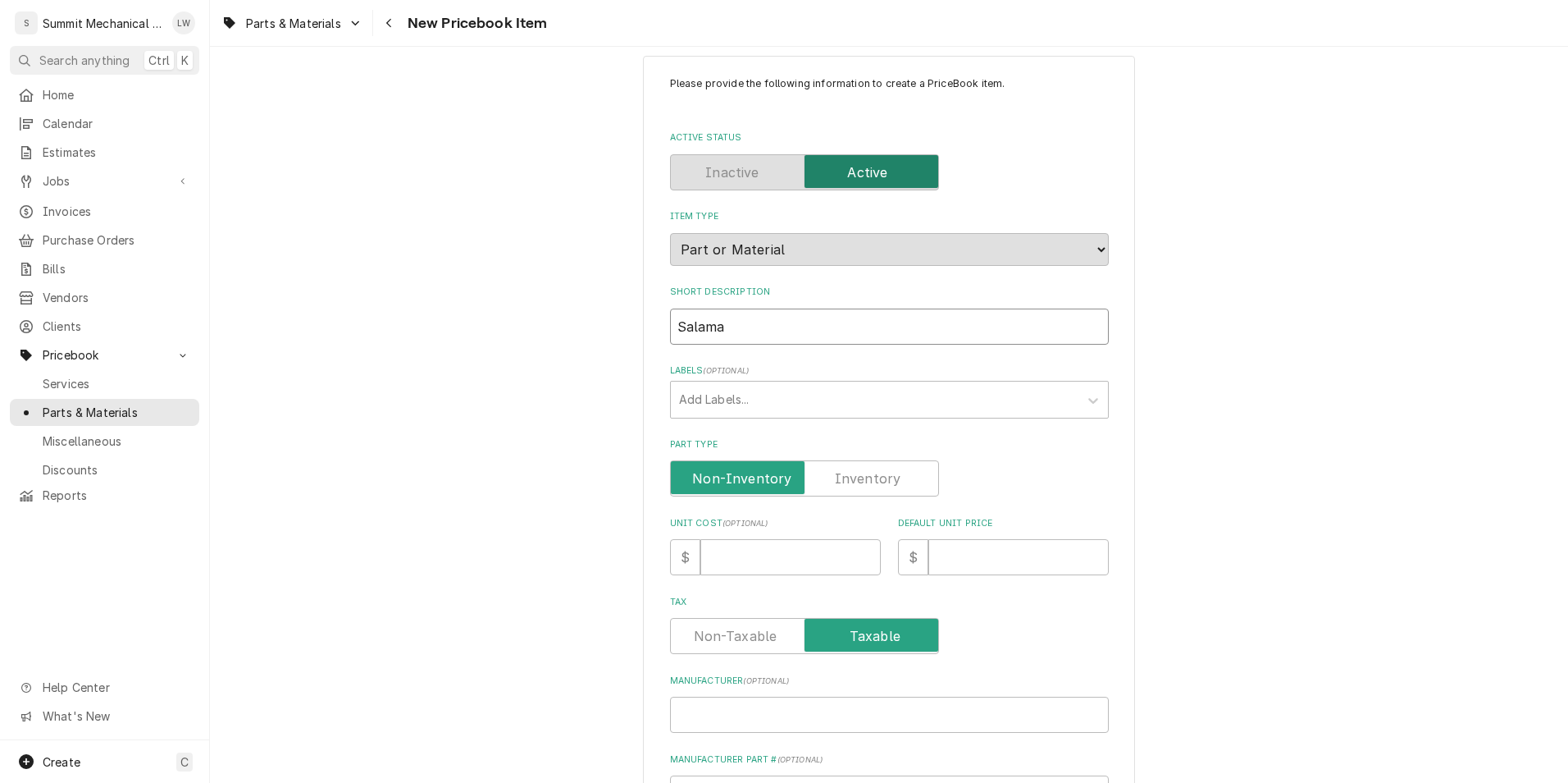
type input "Salaman"
type textarea "x"
type input "Salamanc"
type textarea "x"
type input "Salamance"
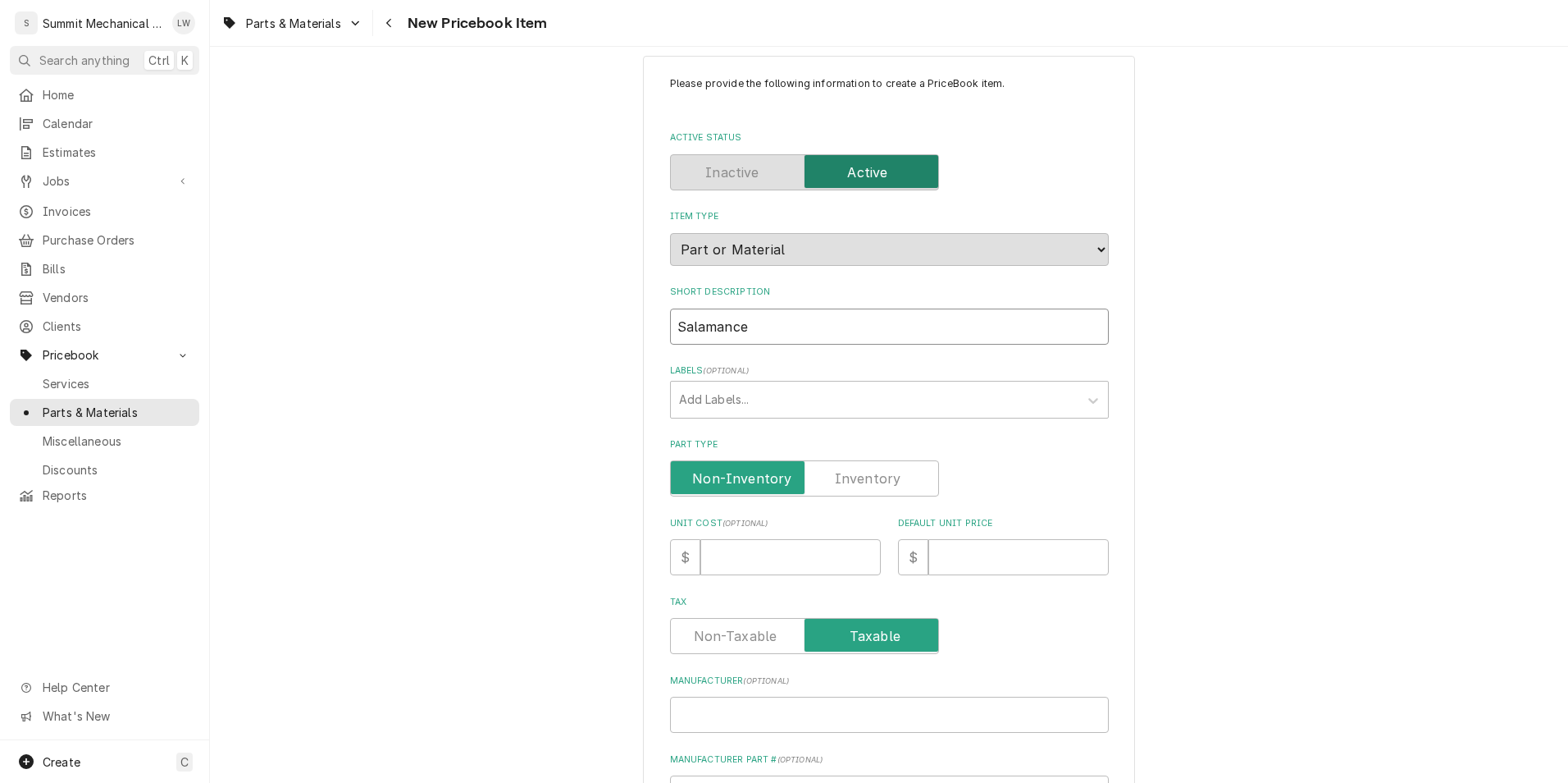
type textarea "x"
type input "Salamanc"
type textarea "x"
type input "Salamancd"
type textarea "x"
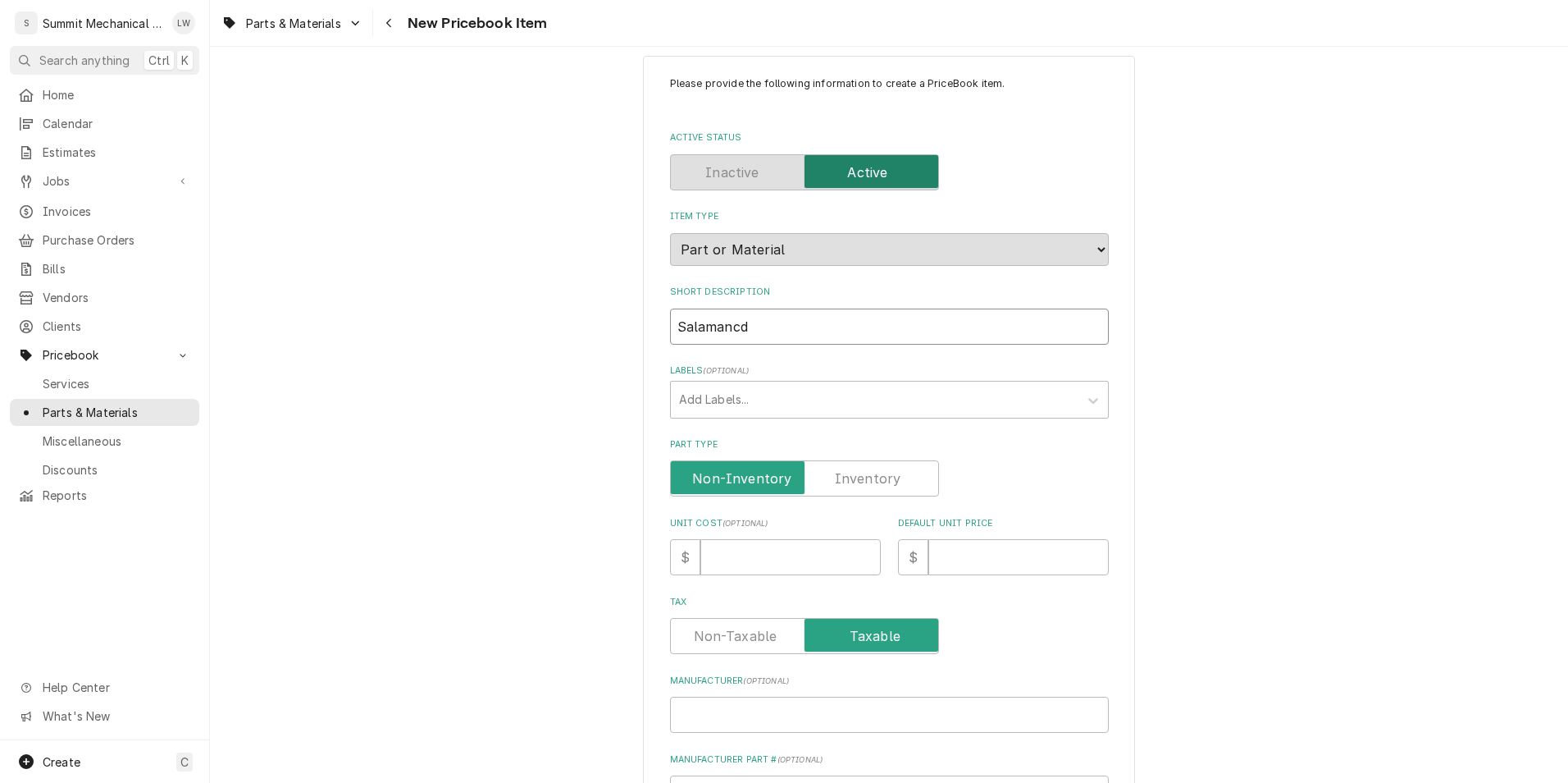
type input "Salamanc"
type textarea "x"
type input "Salaman"
type textarea "x"
type input "Salamand"
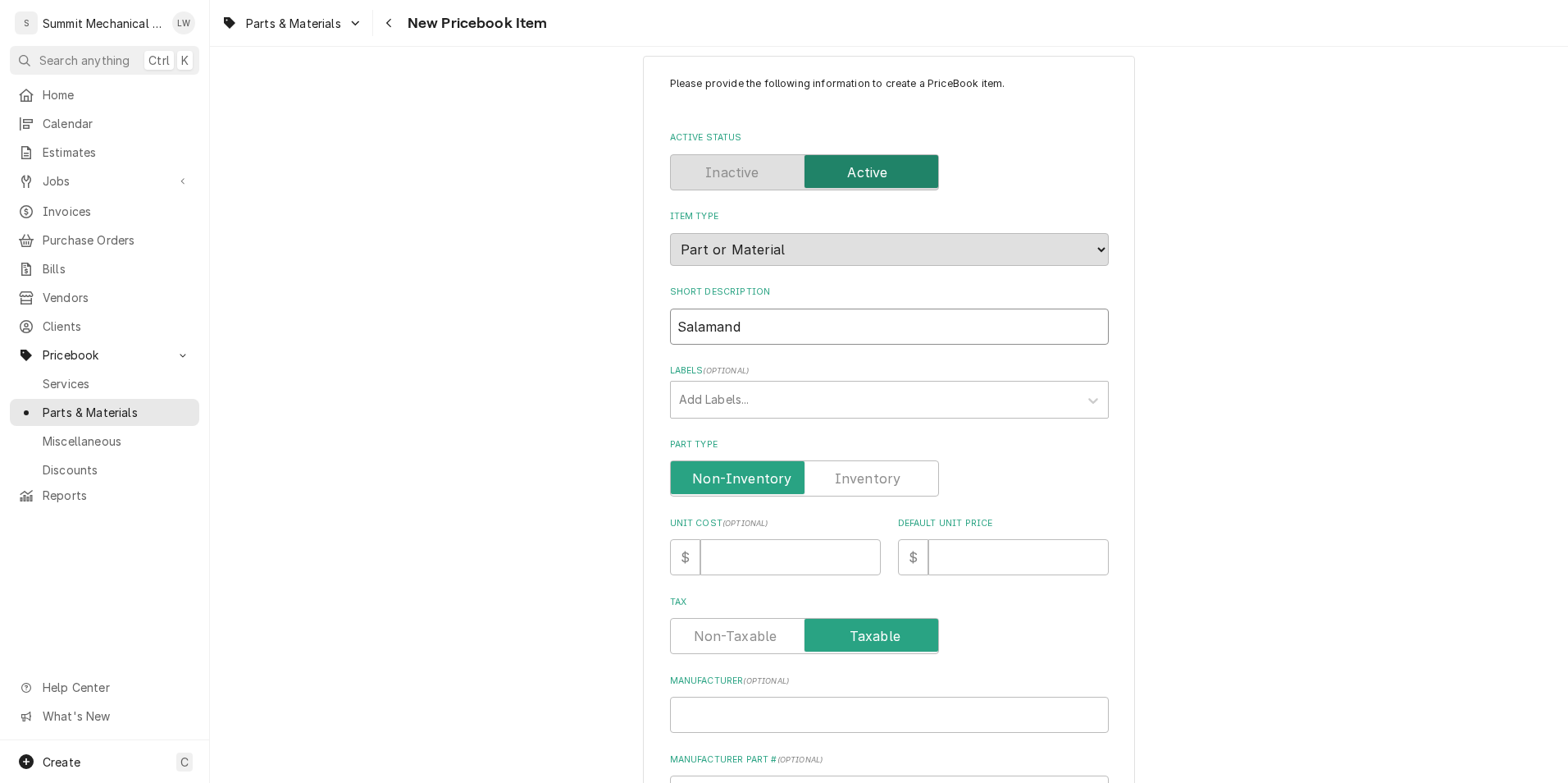
type textarea "x"
type input "Salamande"
type textarea "x"
type input "Salamander"
type textarea "x"
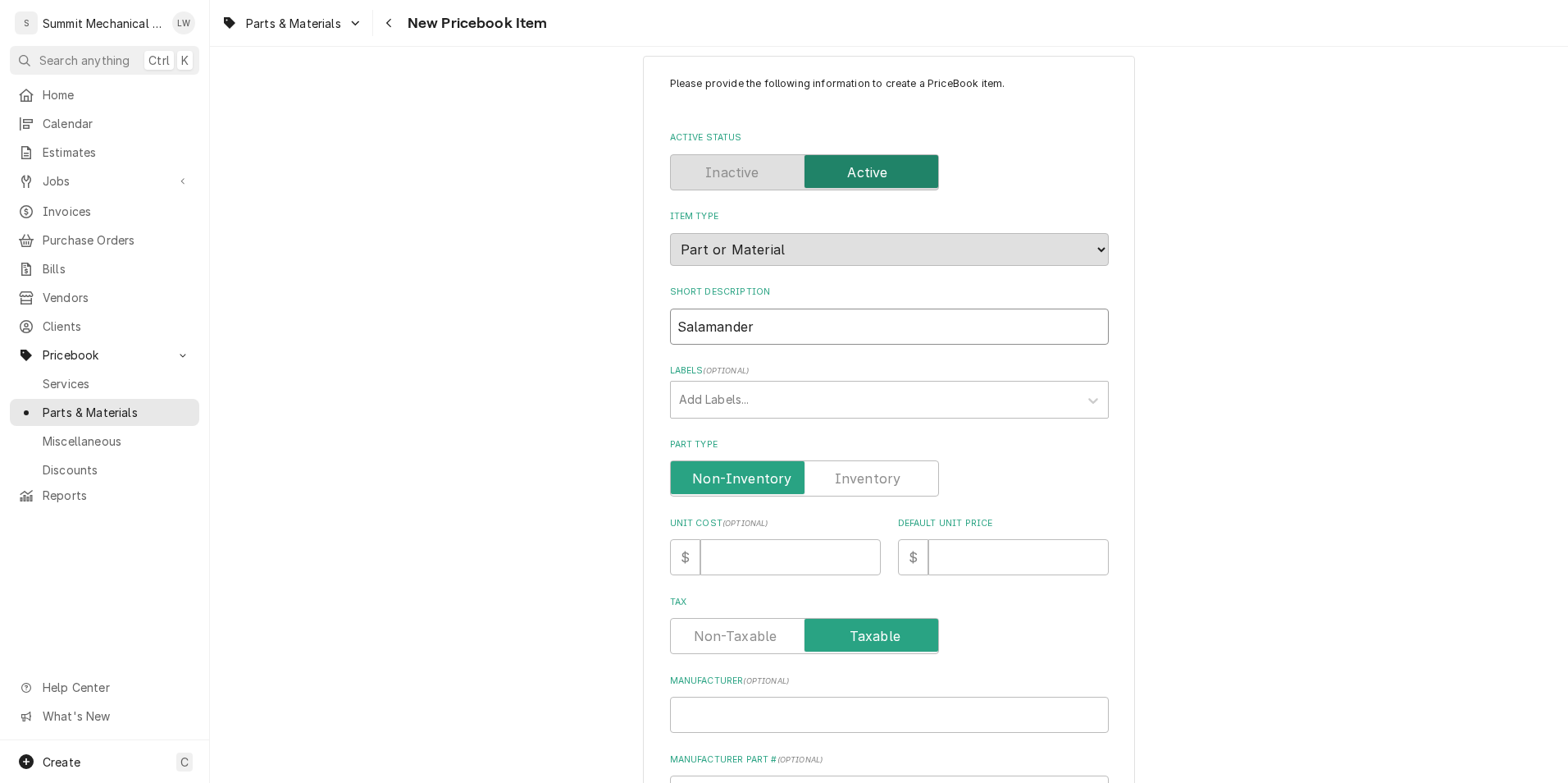
type input "Salamander"
type textarea "x"
type input "Salamander c"
type textarea "x"
type input "Salamander co"
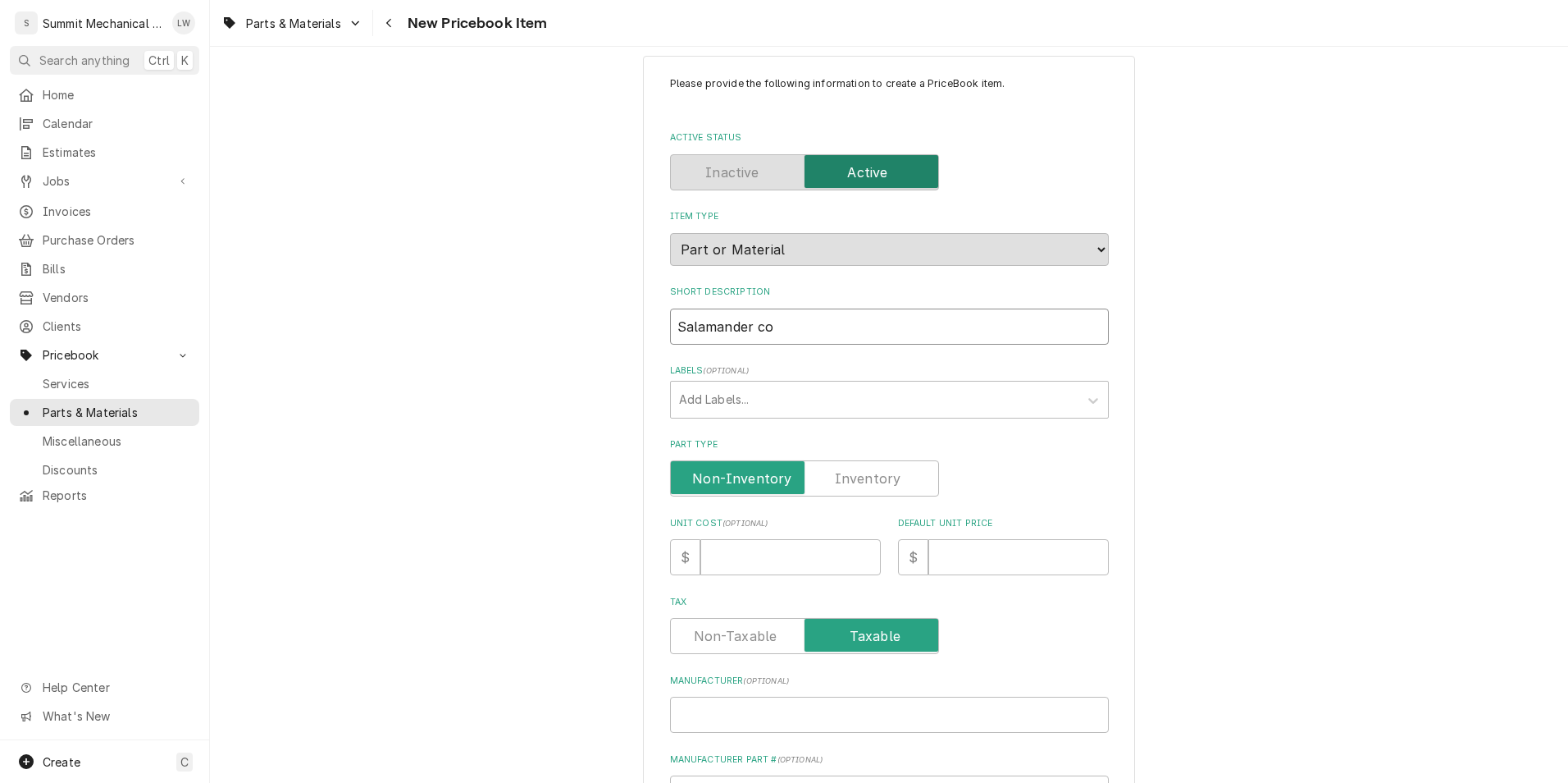
type textarea "x"
type input "Salamander con"
type textarea "x"
type input "Salamander co"
type textarea "x"
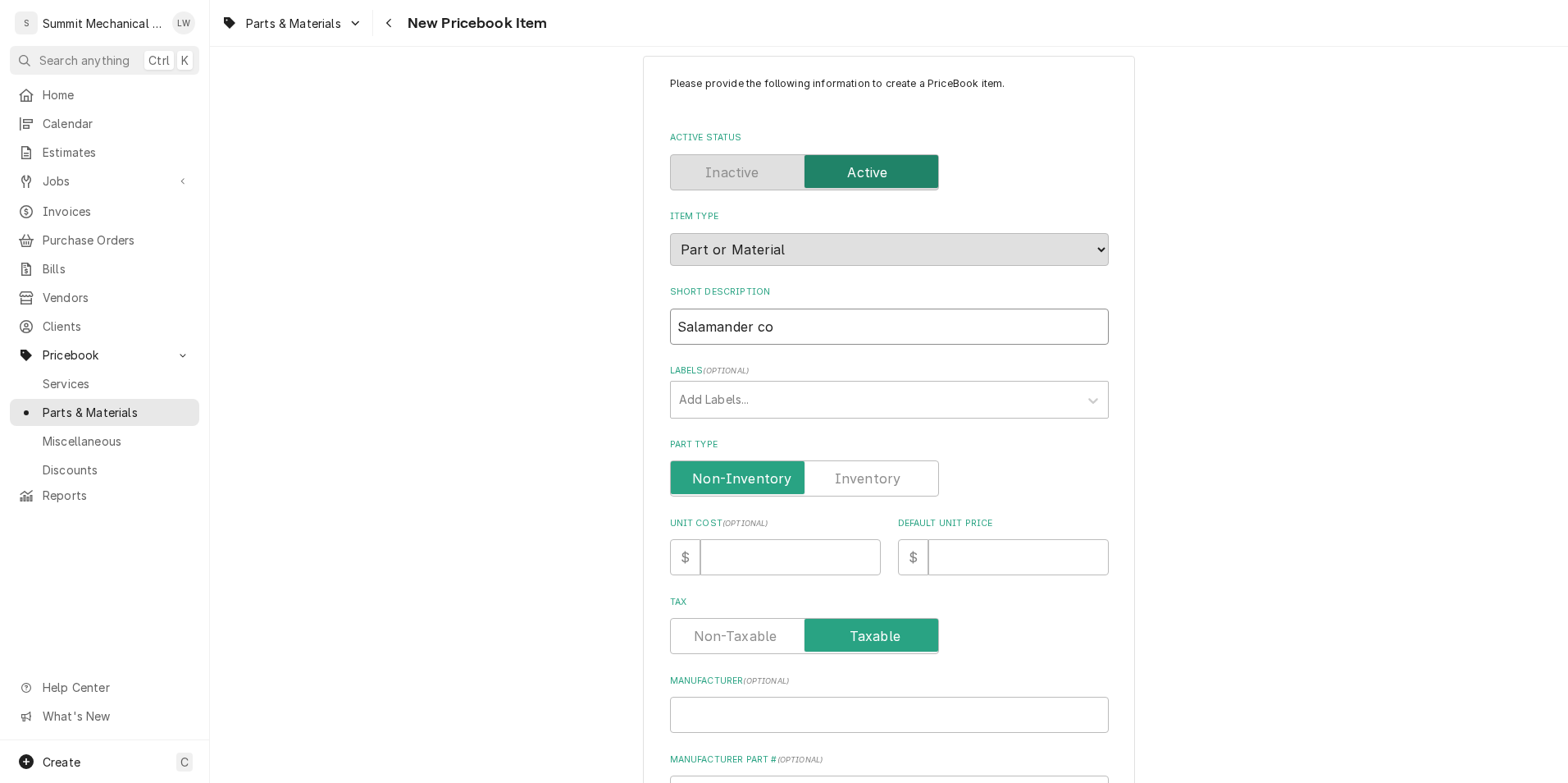
type input "Salamander c"
type textarea "x"
type input "Salamander"
type textarea "x"
type input "Salamander C"
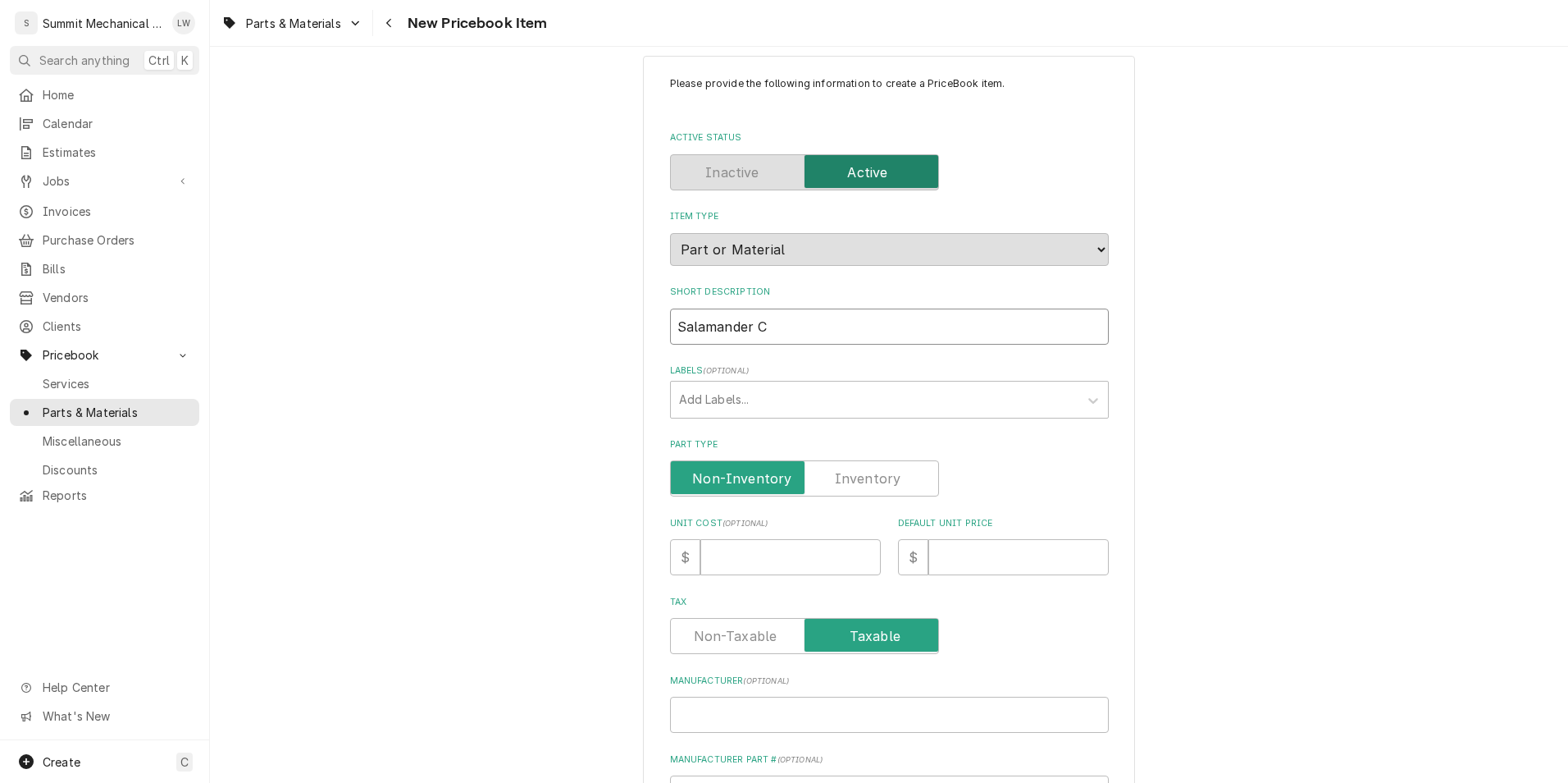
type textarea "x"
type input "Salamander Co"
type textarea "x"
type input "Salamander Con"
type textarea "x"
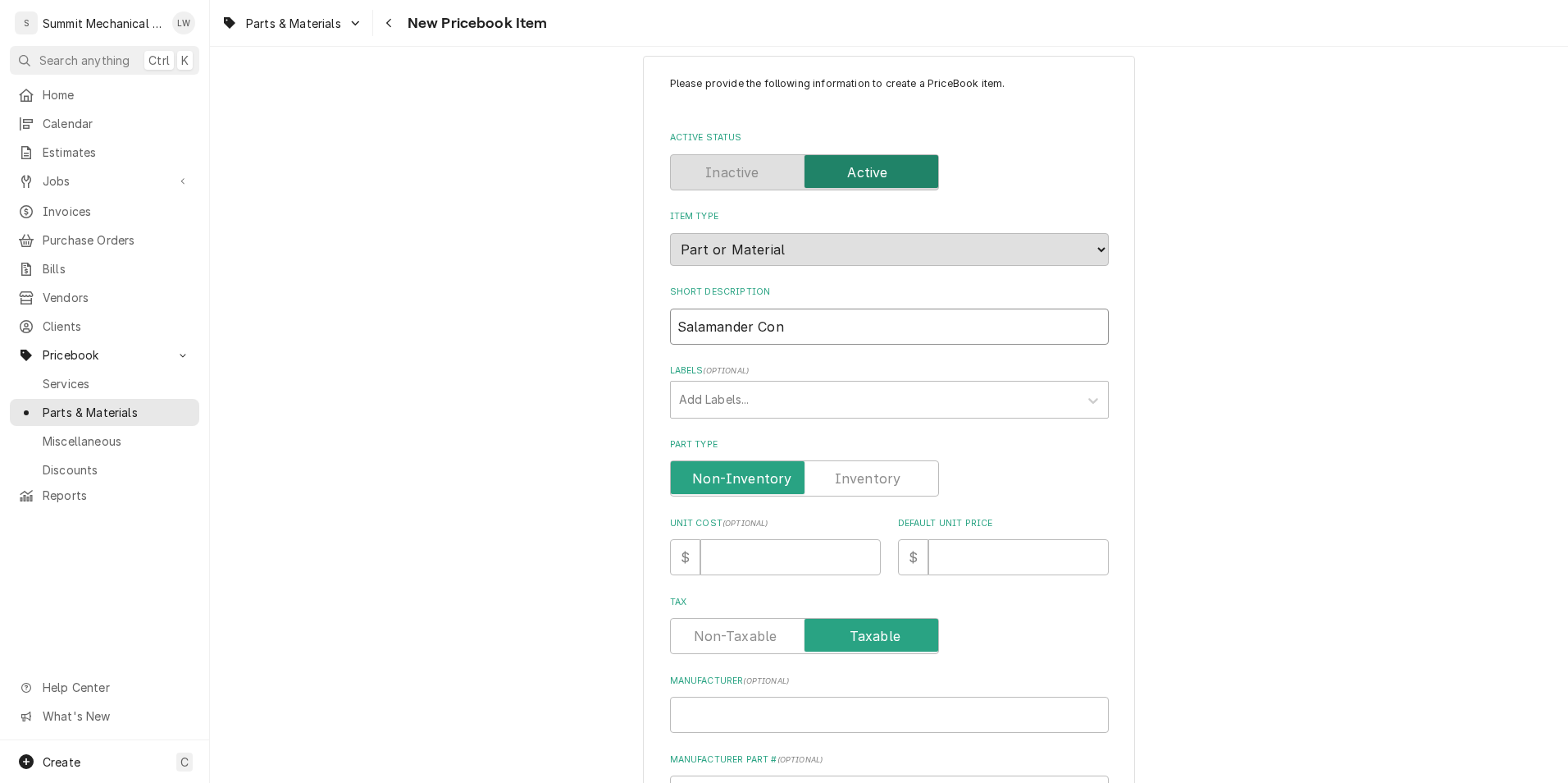
type input "Salamander Cont"
type textarea "x"
type input "Salamander Contr"
type textarea "x"
type input "Salamander Contro"
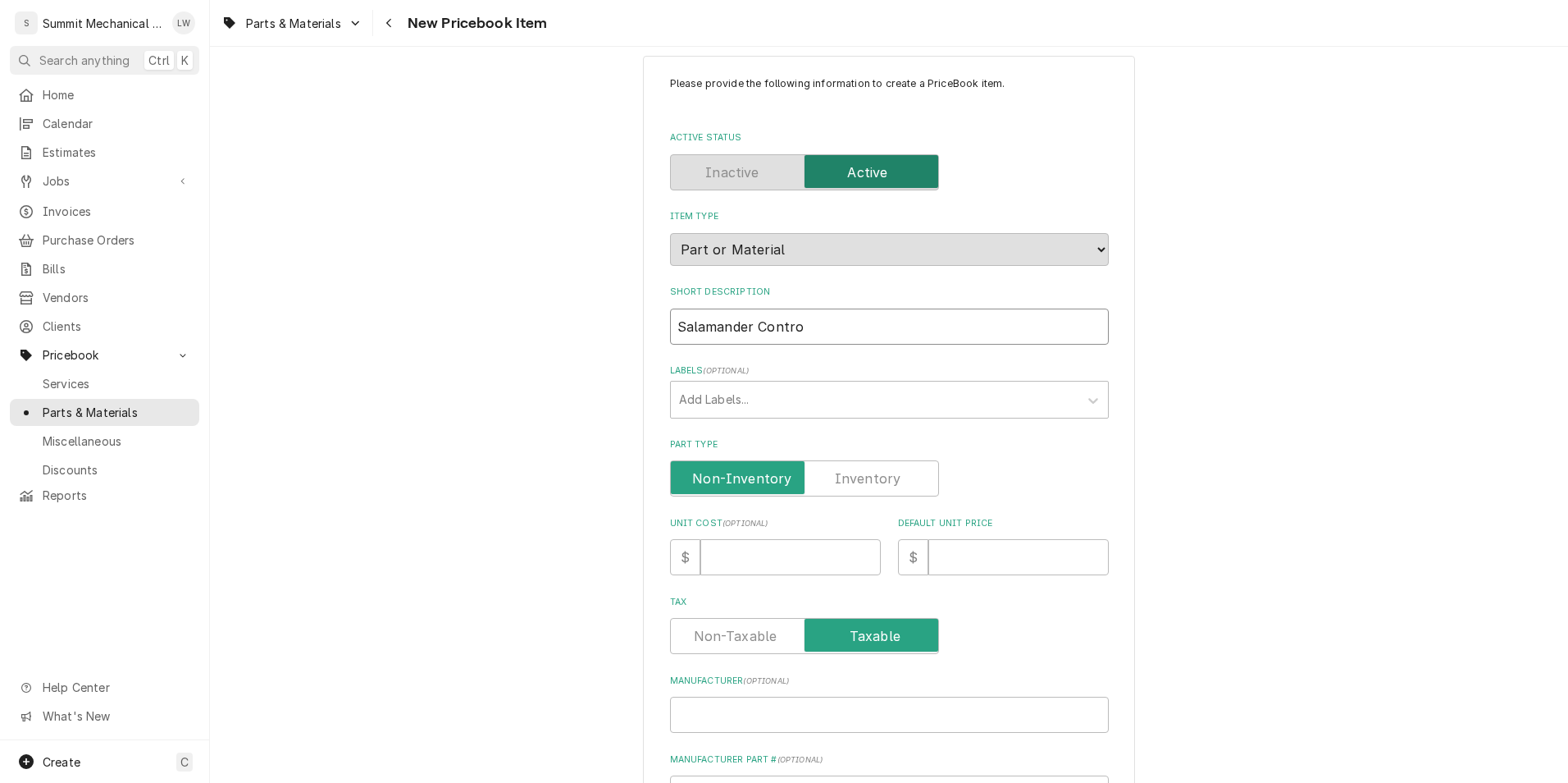
type textarea "x"
type input "Salamander Control"
type textarea "x"
type input "Salamander Control"
type textarea "x"
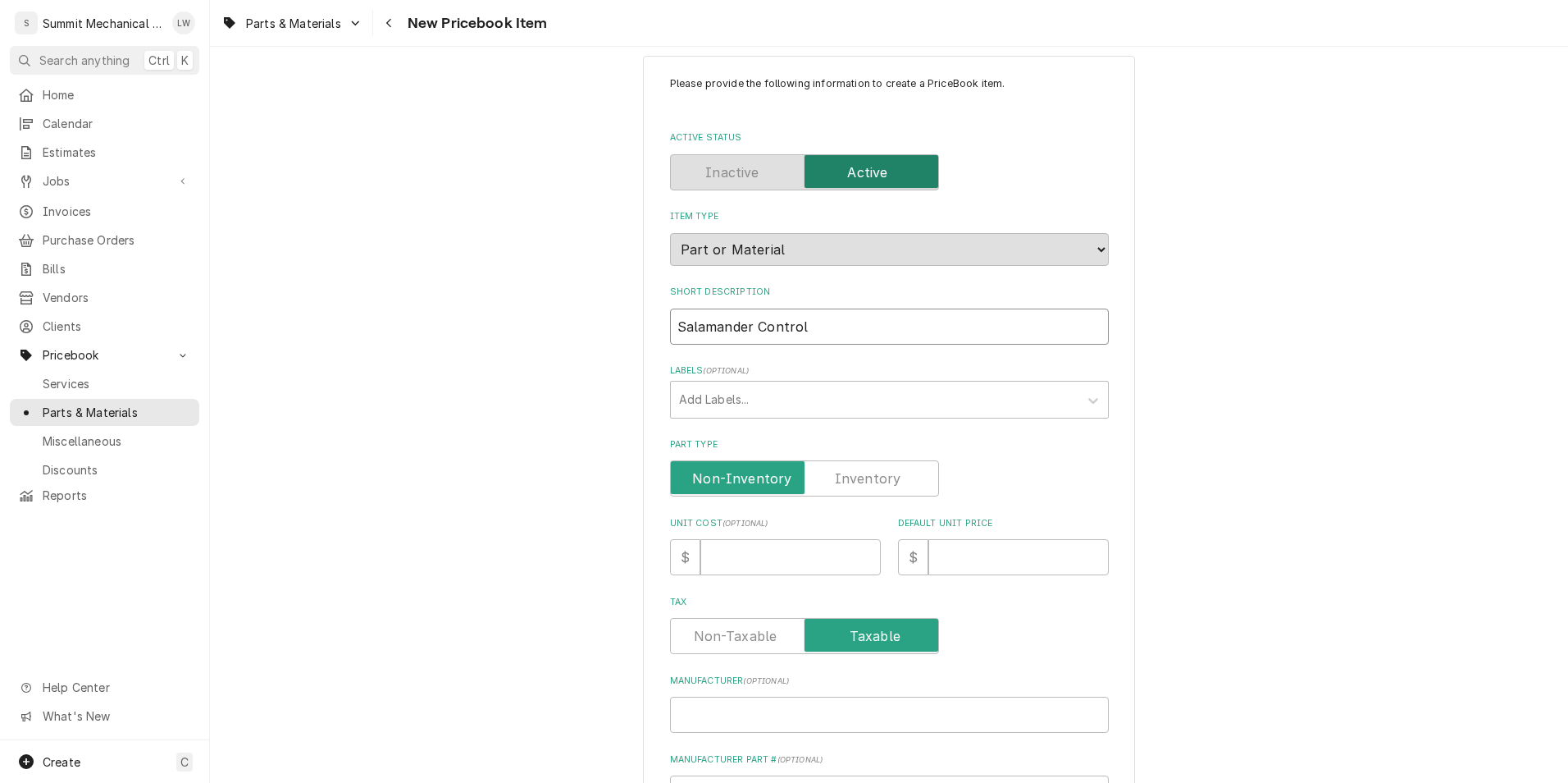
type input "Salamander Control K"
type textarea "x"
type input "Salamander Control Kn"
type textarea "x"
type input "Salamander Control Kno"
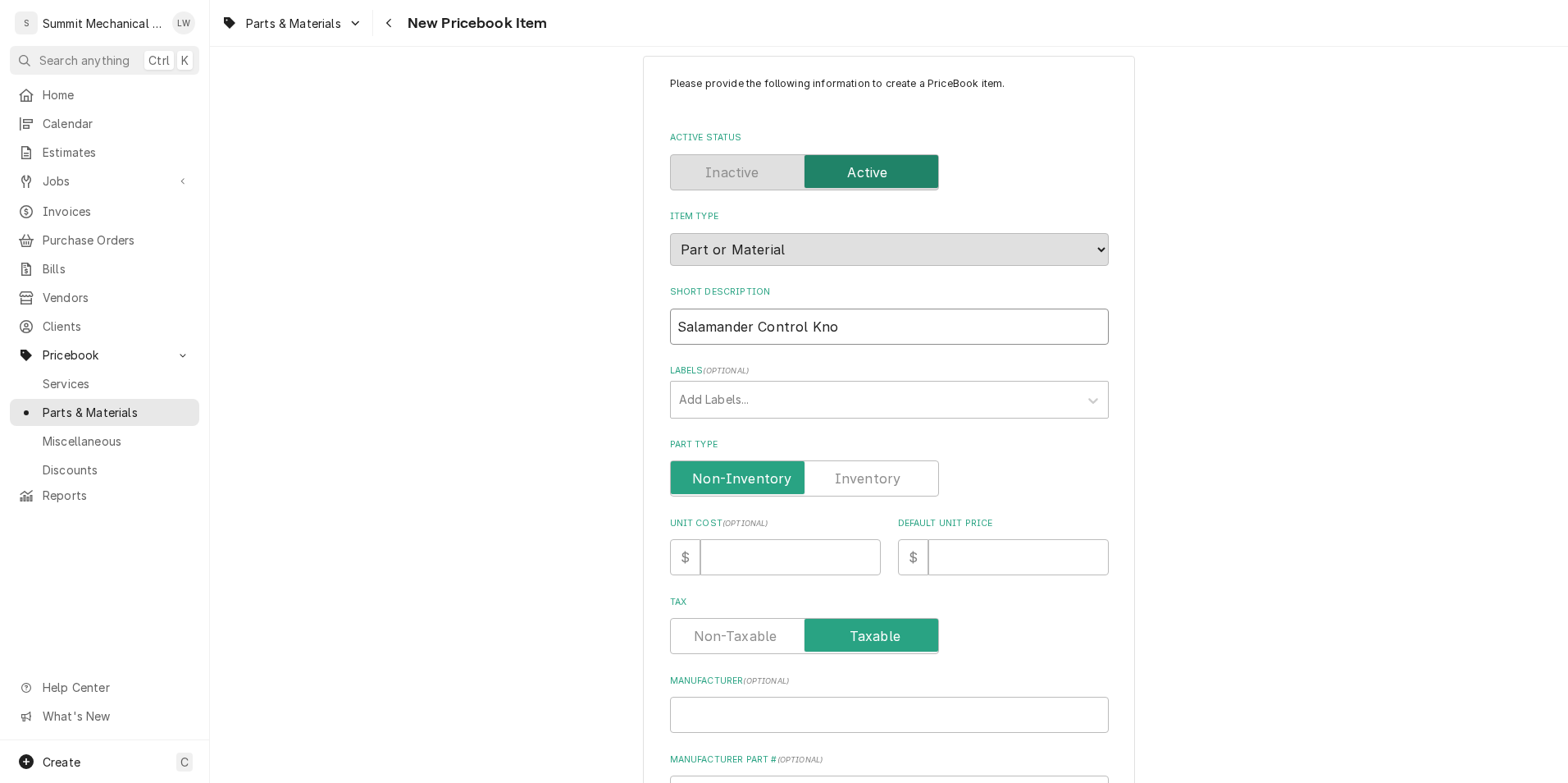
type textarea "x"
type input "Salamander Control Knoc"
type textarea "x"
type input "Salamander Control Kno"
type textarea "x"
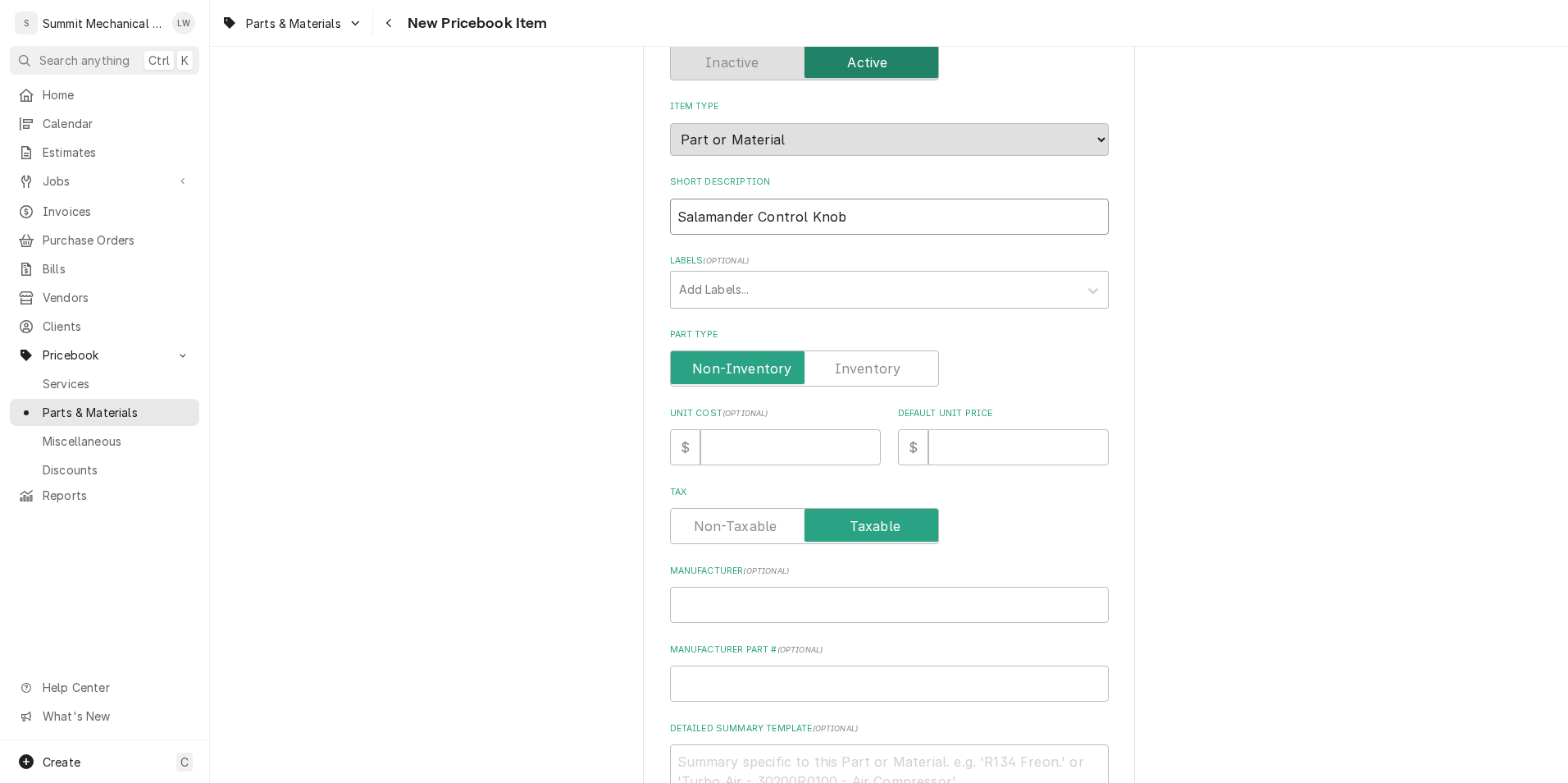
scroll to position [134, 0]
type input "Salamander Control Knob"
click at [742, 441] on input "Unit Cost ( optional )" at bounding box center [790, 446] width 181 height 36
type textarea "x"
type input "1"
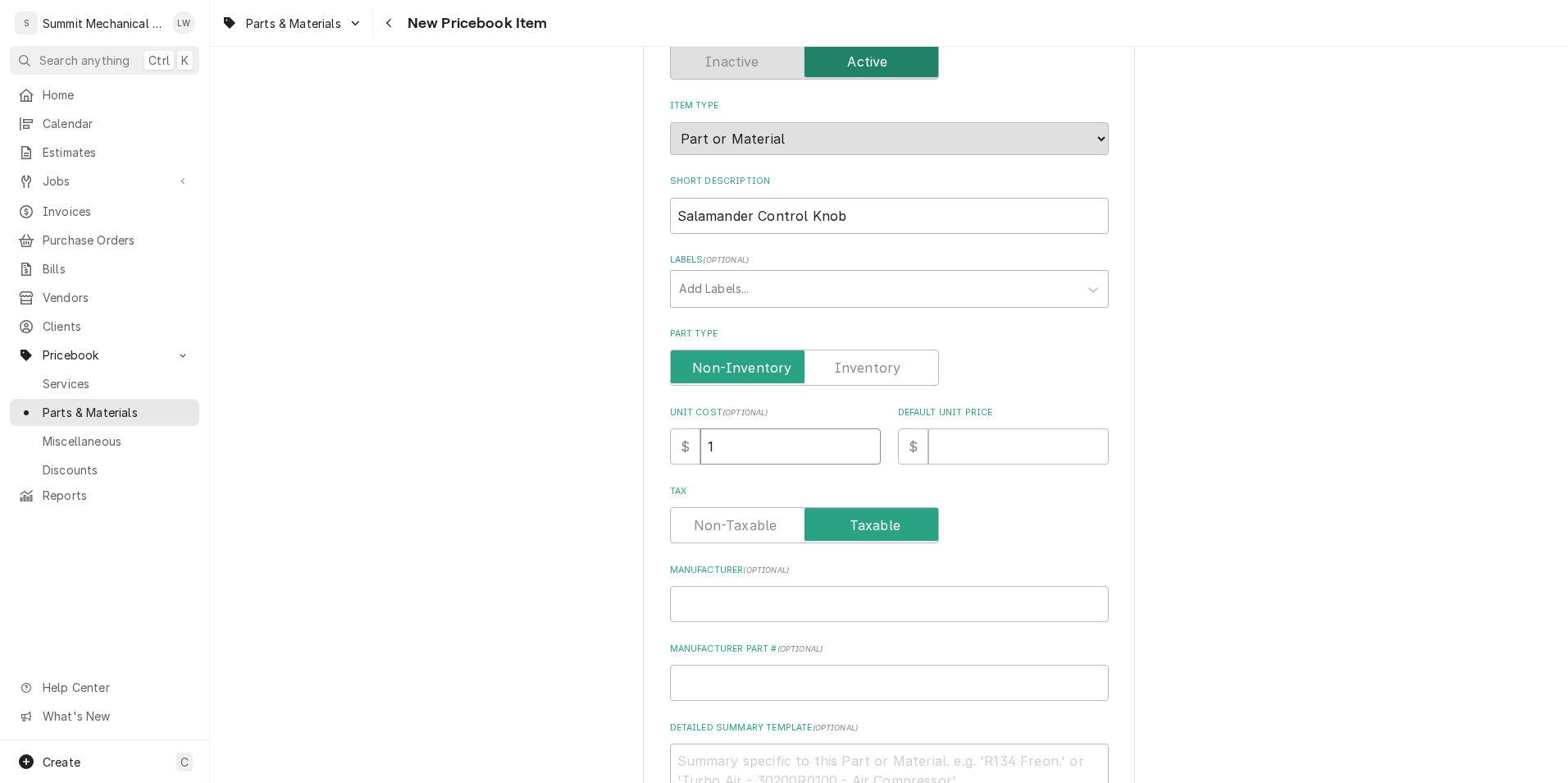
type textarea "x"
type input "11"
type textarea "x"
type input "11.3"
type textarea "x"
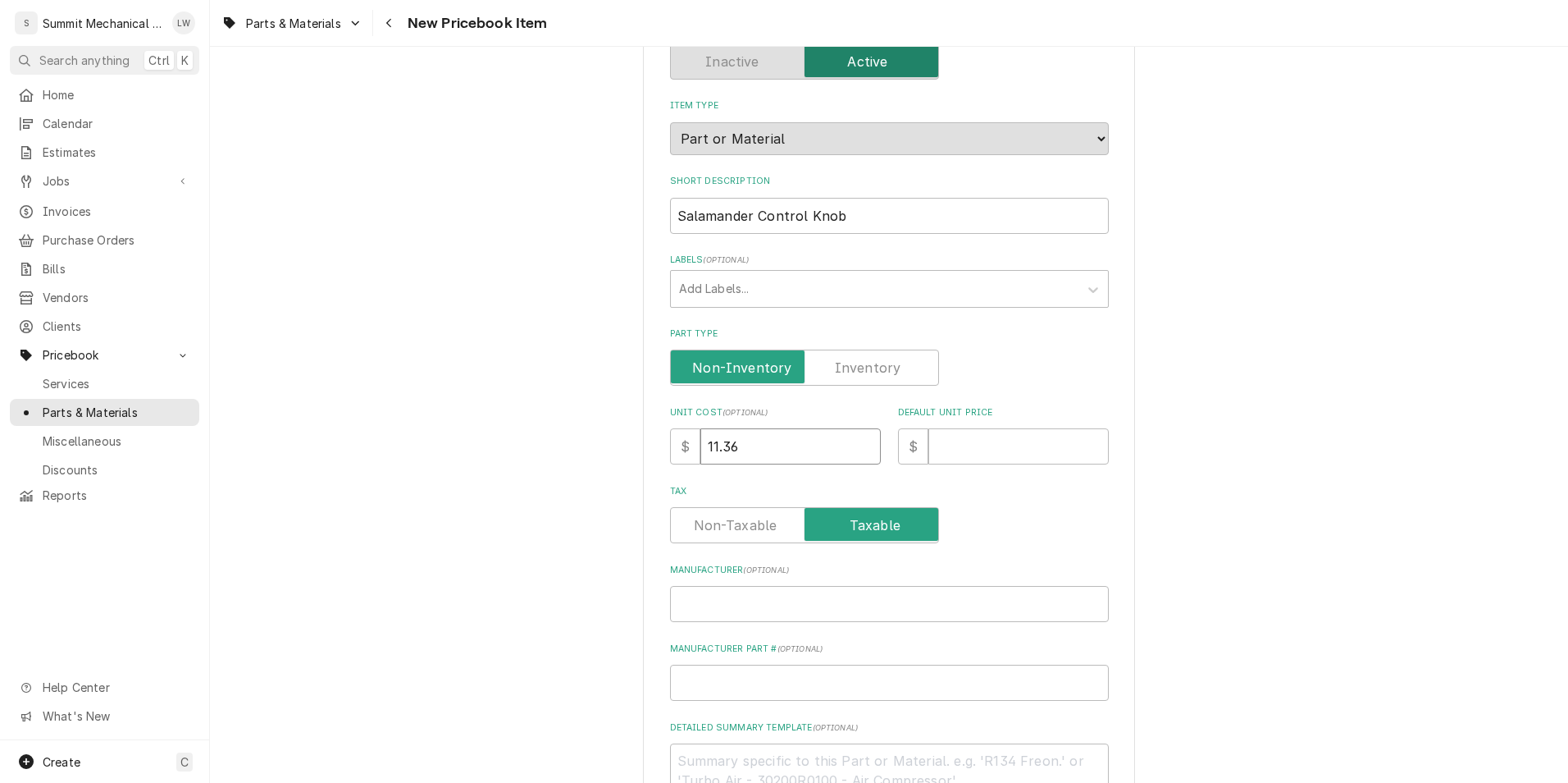
type input "11.36"
click at [962, 455] on input "Default Unit Price" at bounding box center [1018, 446] width 181 height 36
click at [963, 454] on input "Default Unit Price" at bounding box center [1018, 446] width 181 height 36
type textarea "x"
type input "2"
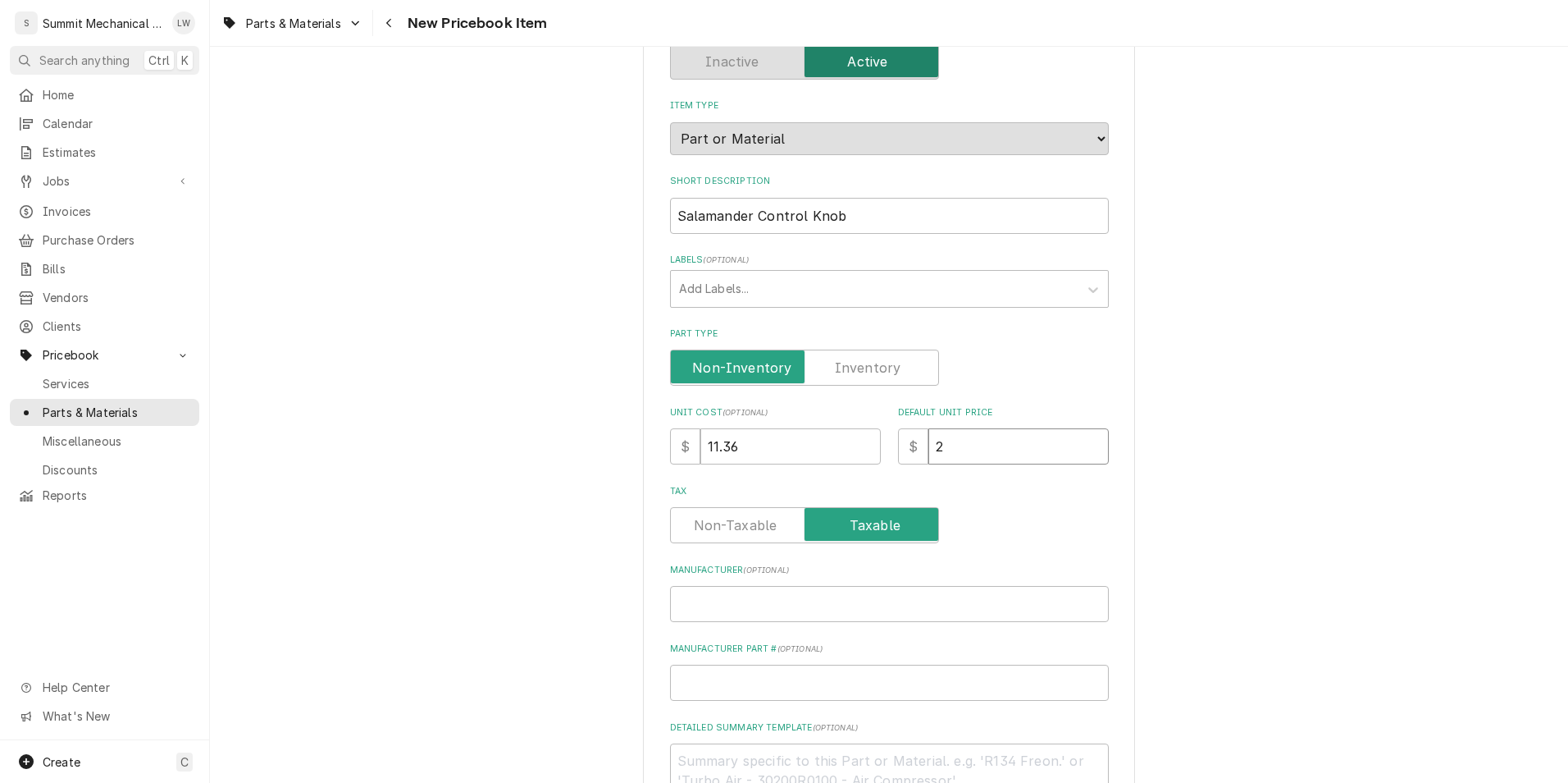
type textarea "x"
type input "22"
type textarea "x"
type input "22.7"
type textarea "x"
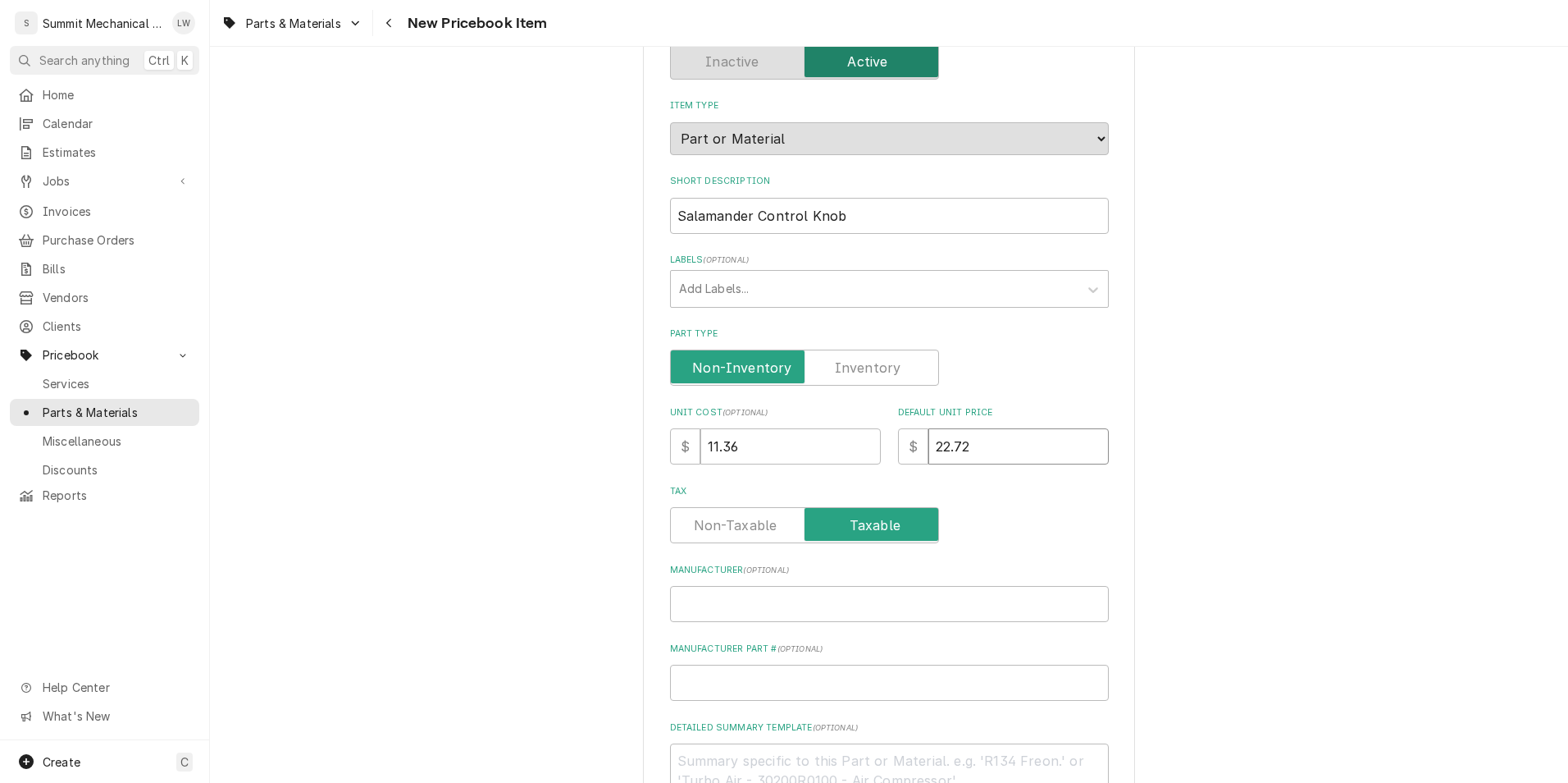
type input "22.72"
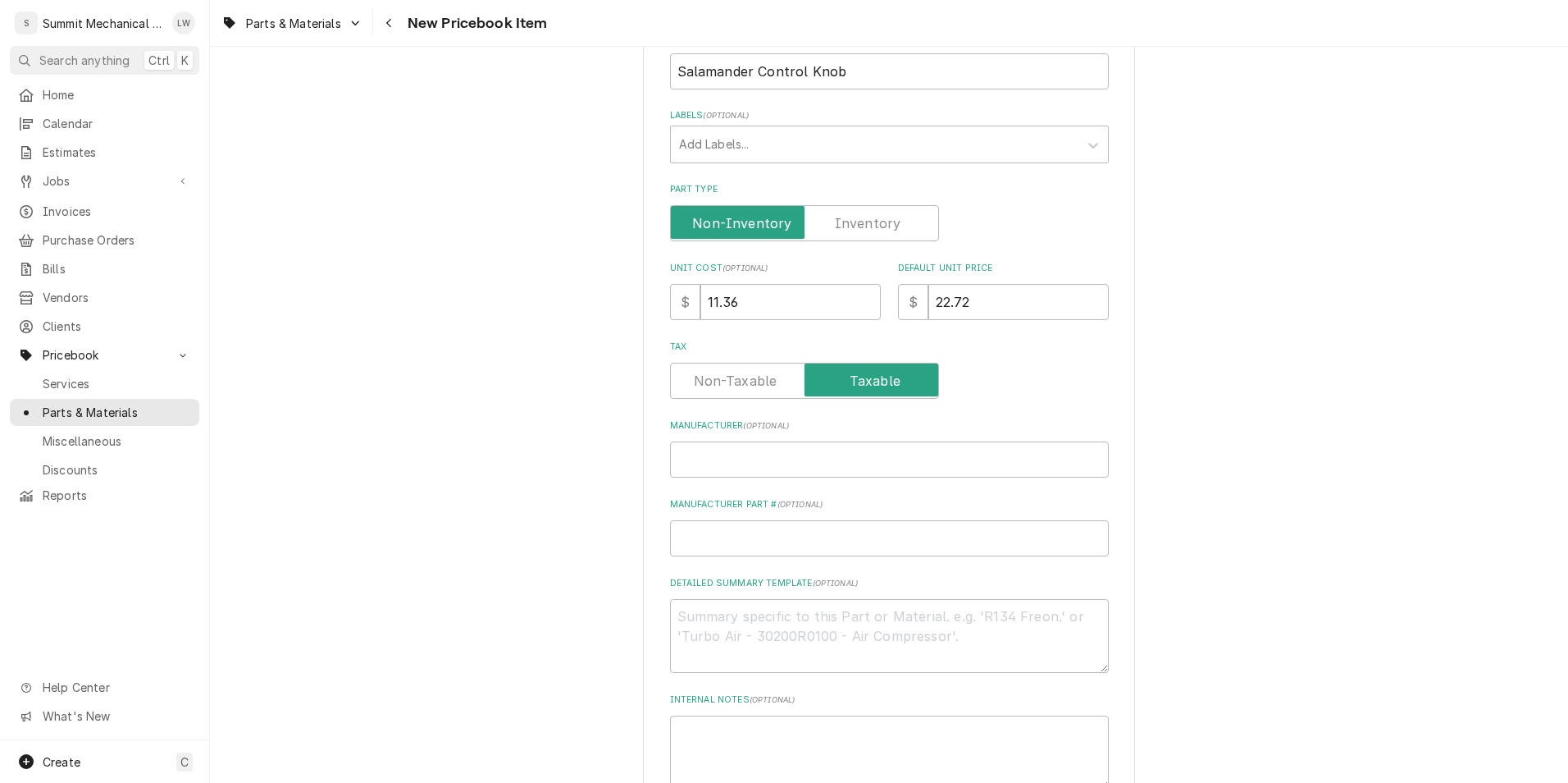
scroll to position [294, 0]
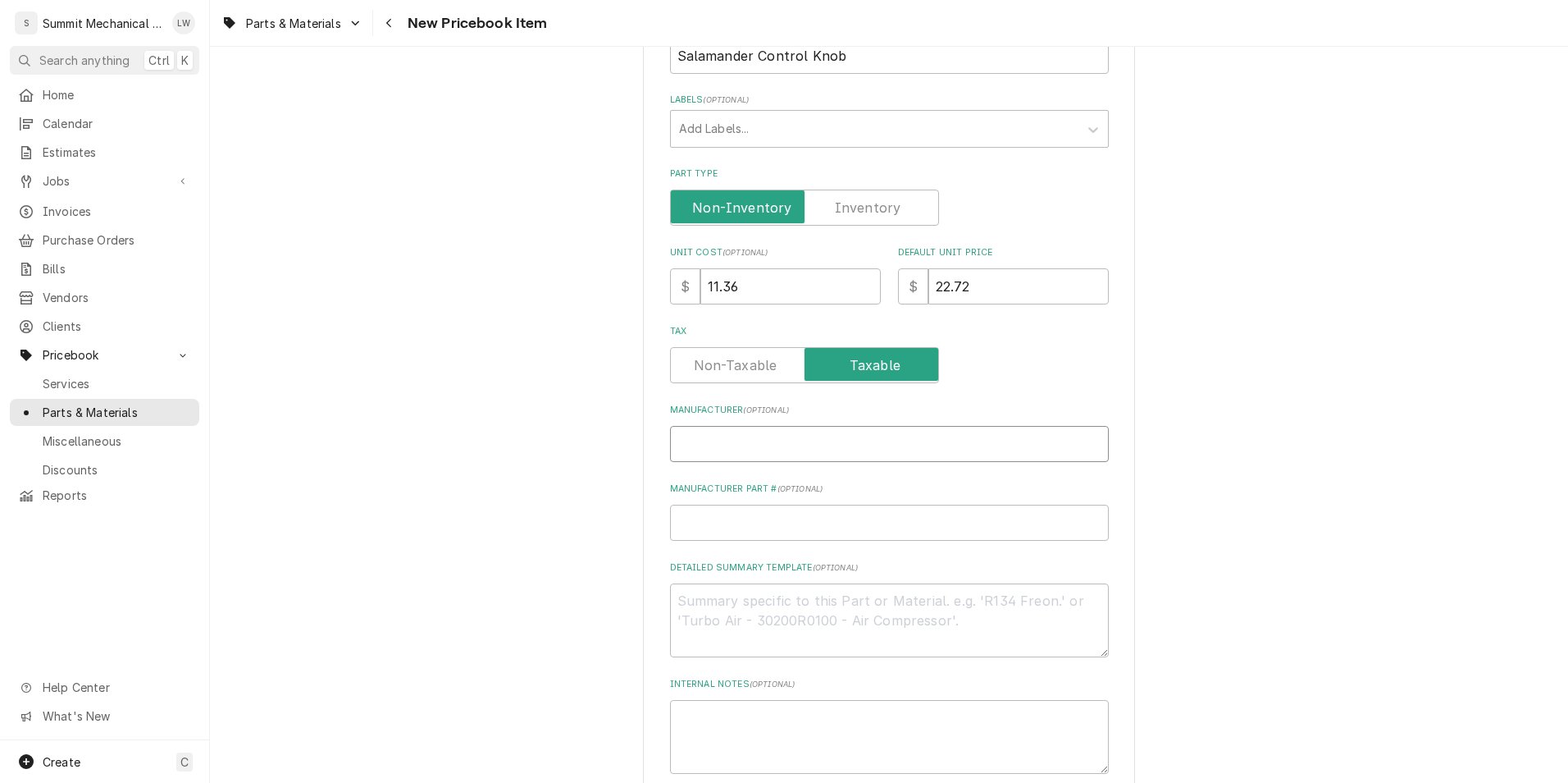
click at [717, 450] on input "Manufacturer ( optional )" at bounding box center [889, 443] width 439 height 36
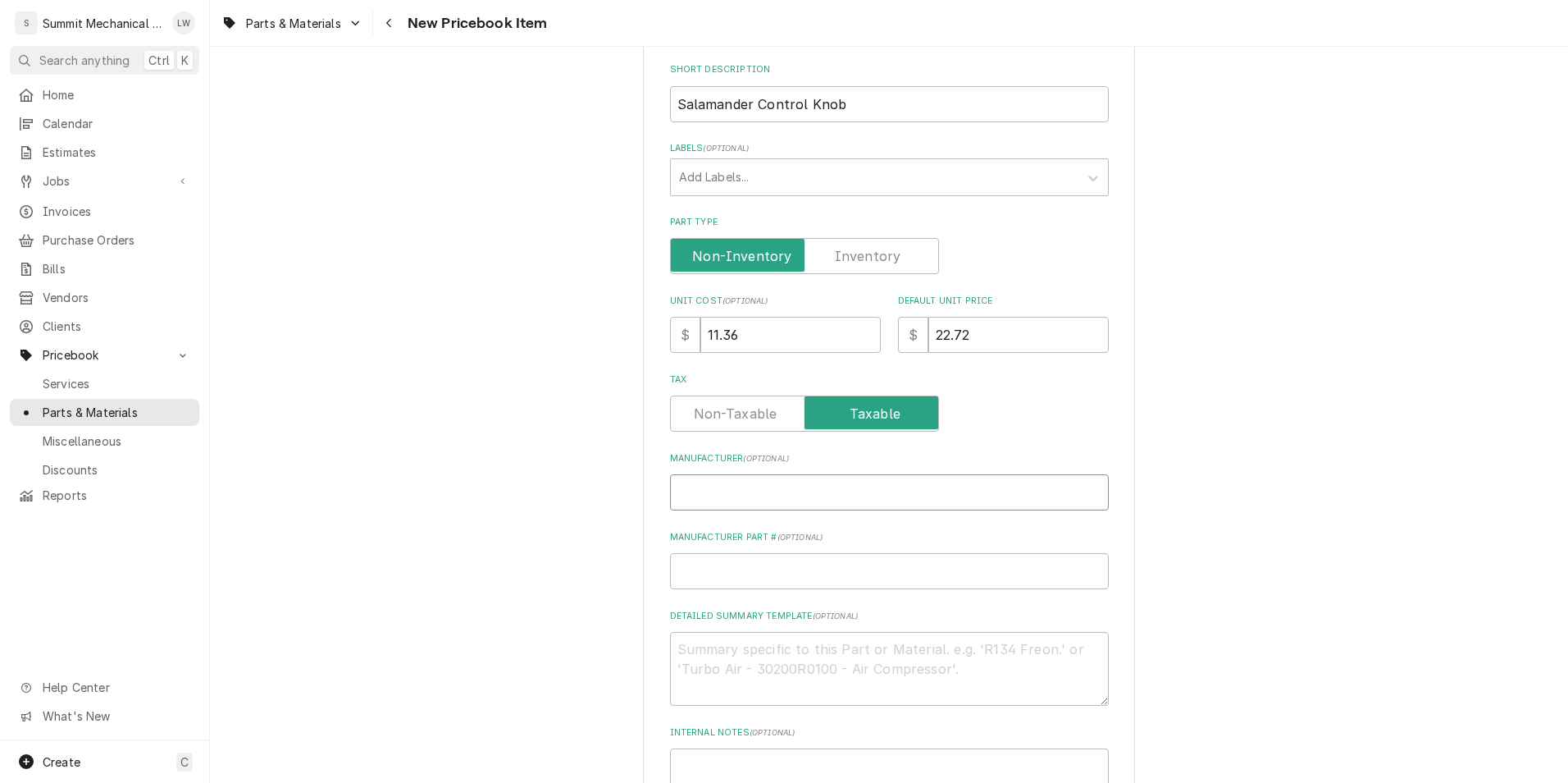
scroll to position [332, 0]
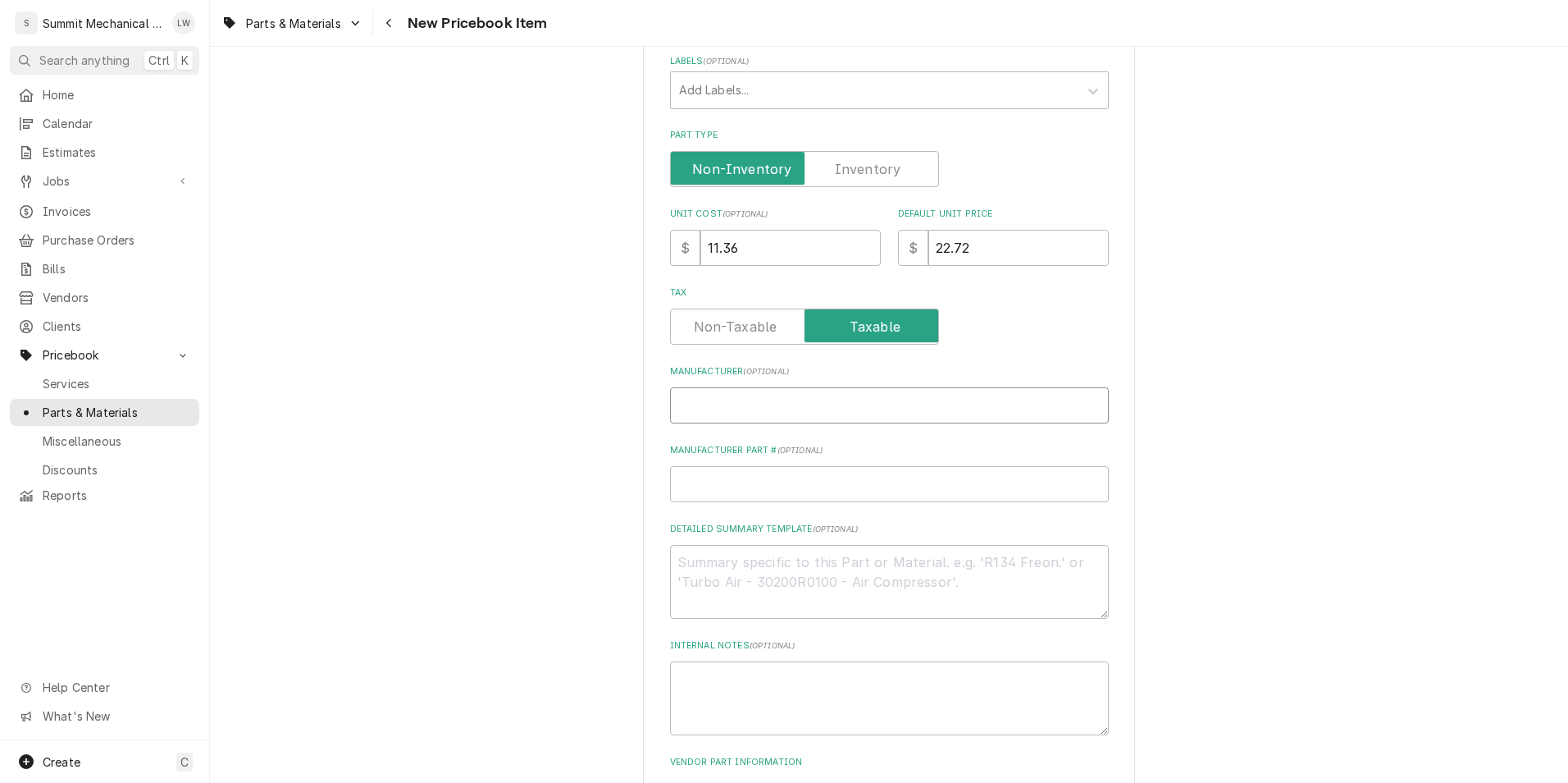
click at [877, 411] on input "Manufacturer ( optional )" at bounding box center [889, 405] width 439 height 36
paste input "Mavrik"
type textarea "x"
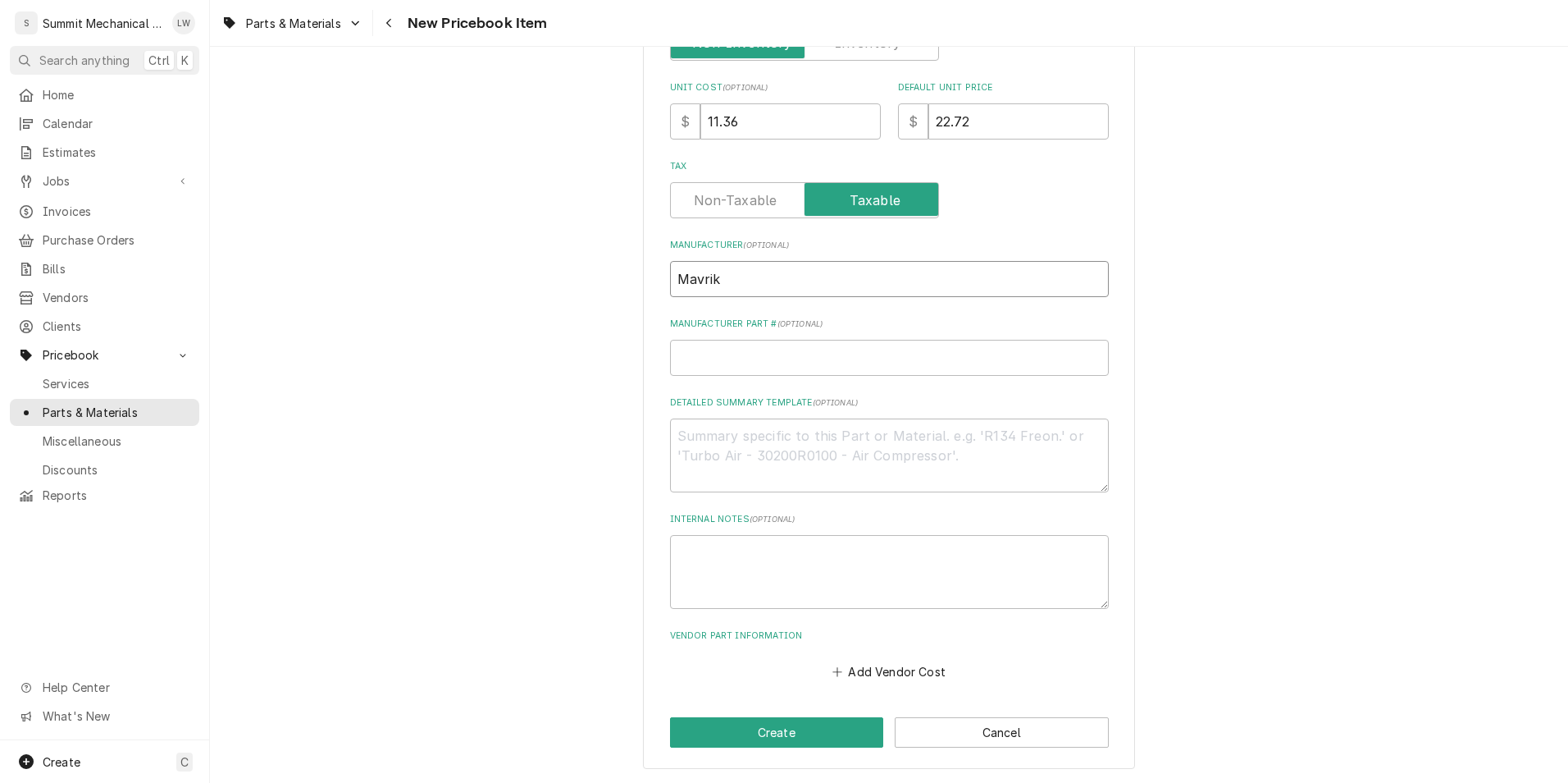
type input "Mavrik"
click at [788, 364] on input "Manufacturer Part # ( optional )" at bounding box center [889, 357] width 439 height 36
click at [810, 355] on input "Manufacturer Part # ( optional )" at bounding box center [889, 357] width 439 height 36
paste input "221243"
type textarea "x"
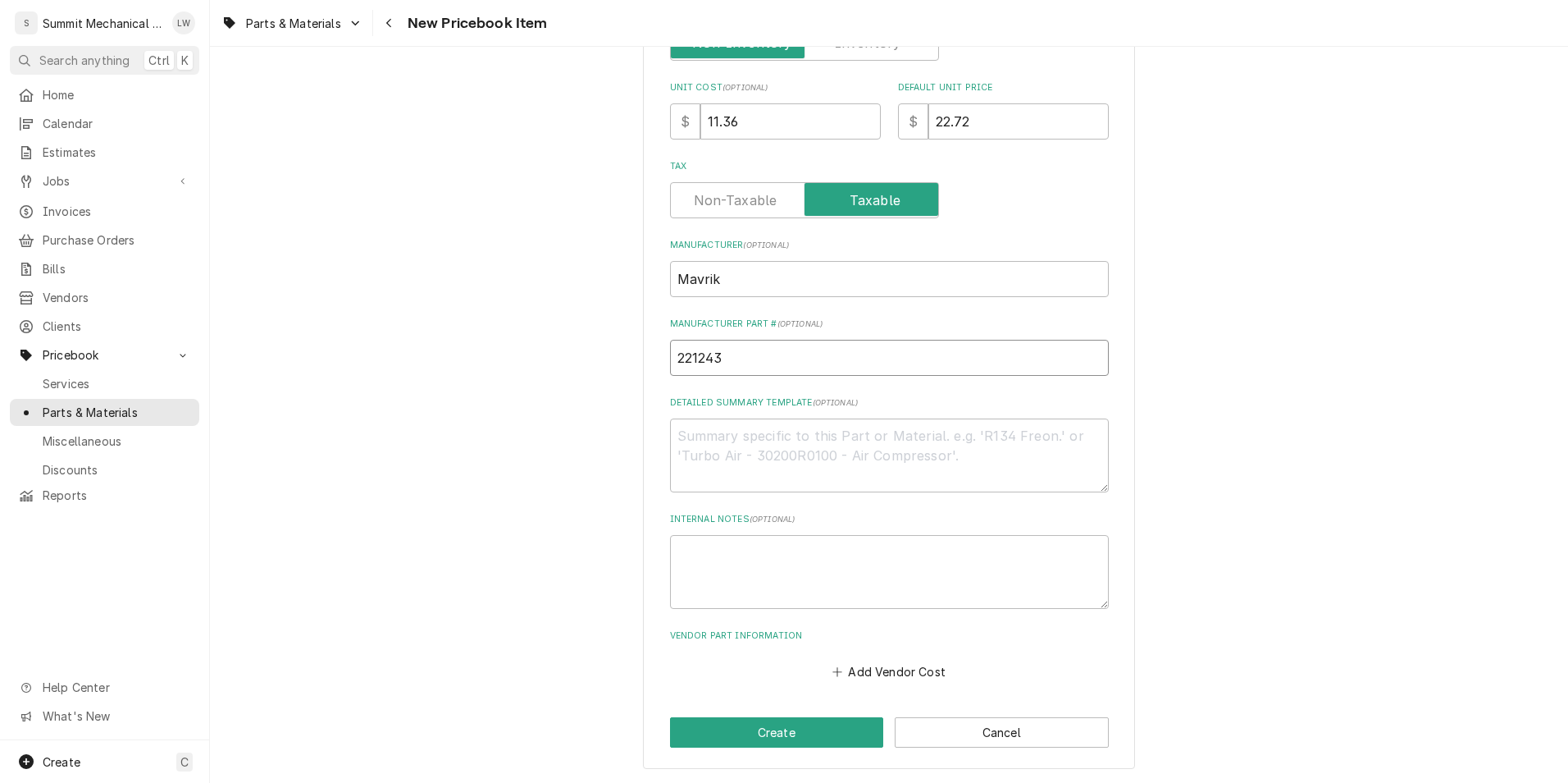
type input "221243"
click at [760, 447] on textarea "Detailed Summary Template ( optional )" at bounding box center [889, 455] width 439 height 73
click at [715, 469] on textarea "Detailed Summary Template ( optional )" at bounding box center [889, 455] width 439 height 73
paste textarea "Knob 2 Dia"
type textarea "x"
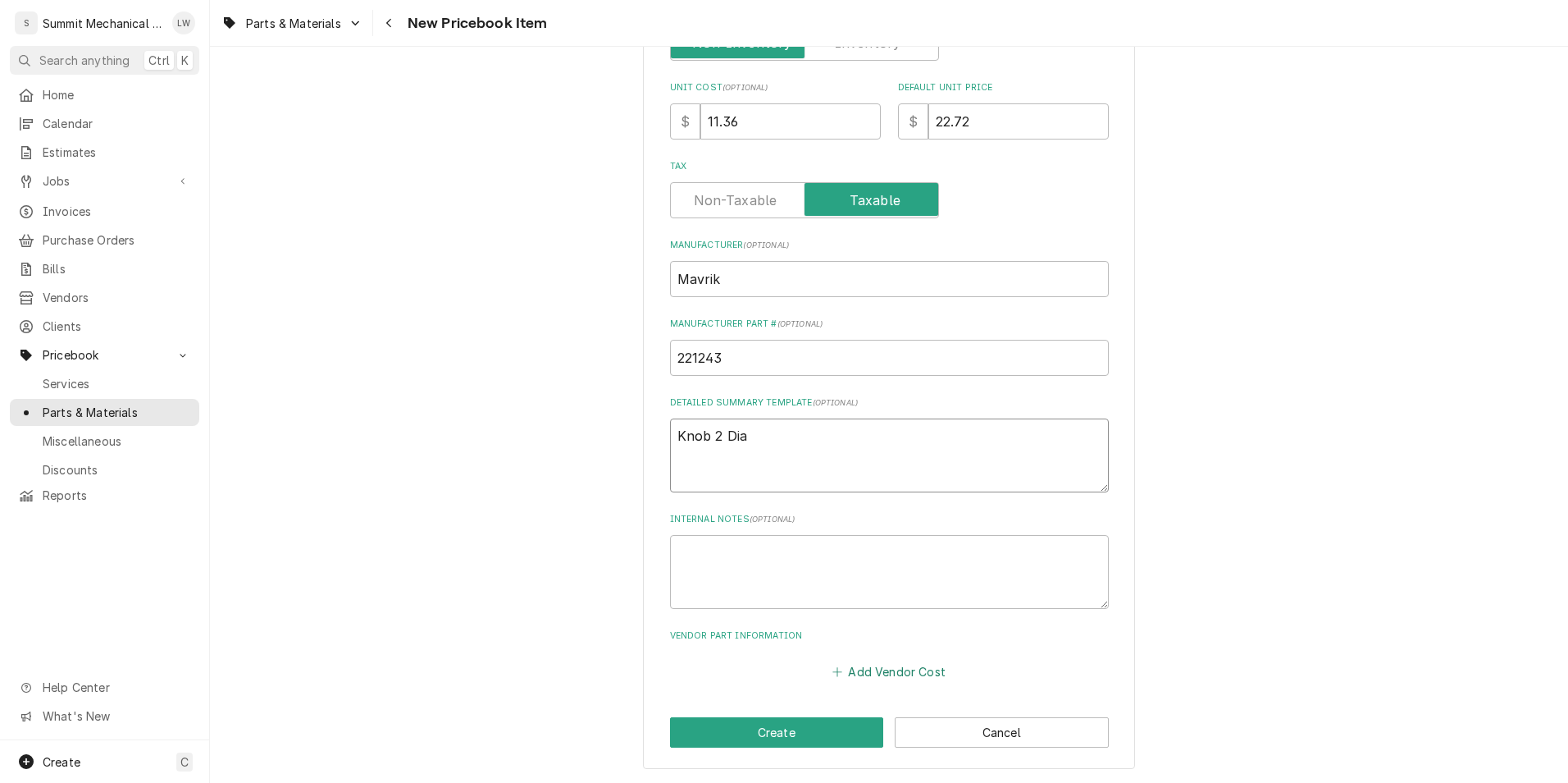
type textarea "Knob 2 Dia"
click at [853, 662] on button "Add Vendor Cost" at bounding box center [890, 671] width 119 height 23
click at [802, 699] on div "Vendor" at bounding box center [873, 702] width 353 height 39
type textarea "x"
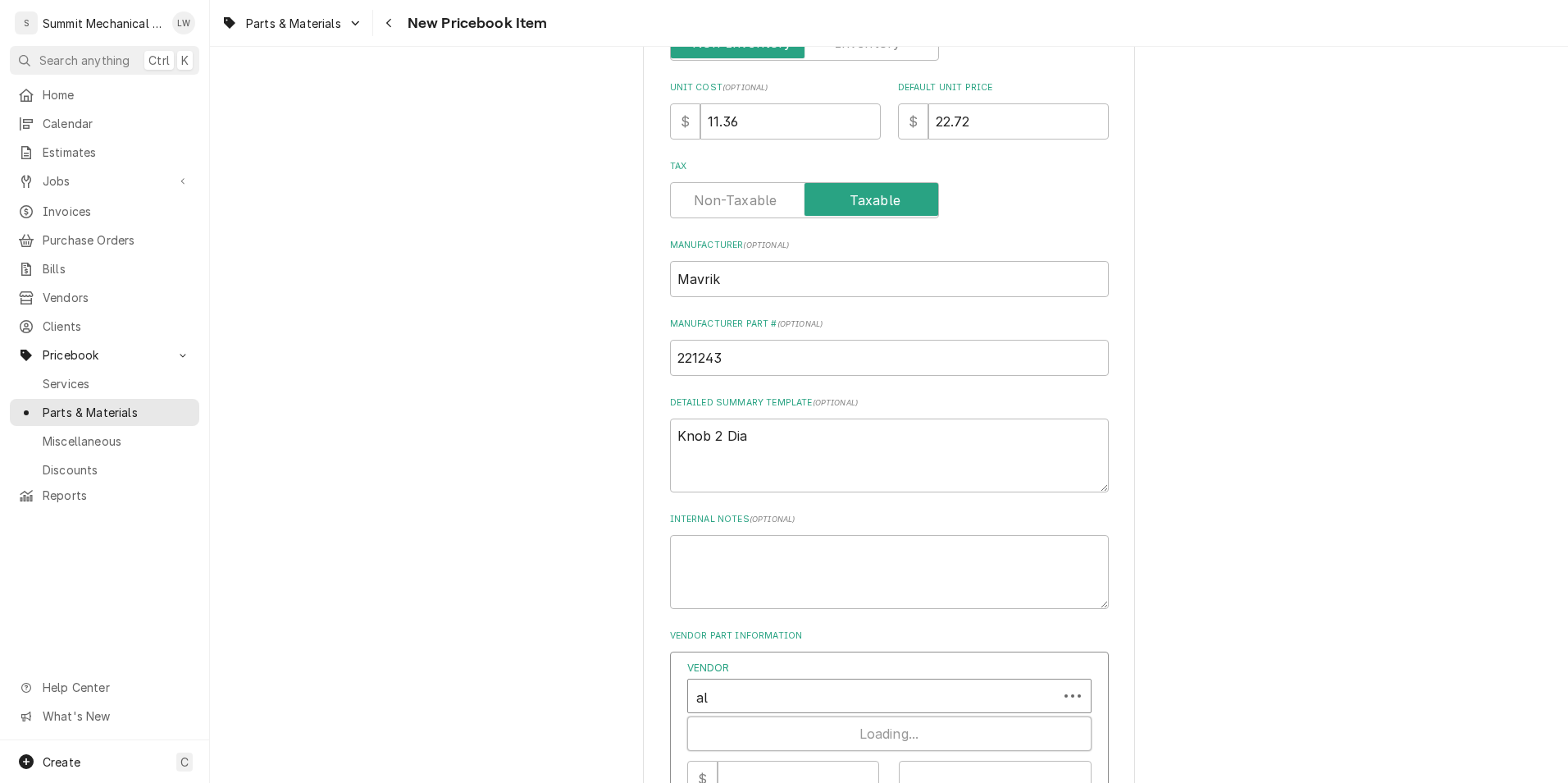
type input "all"
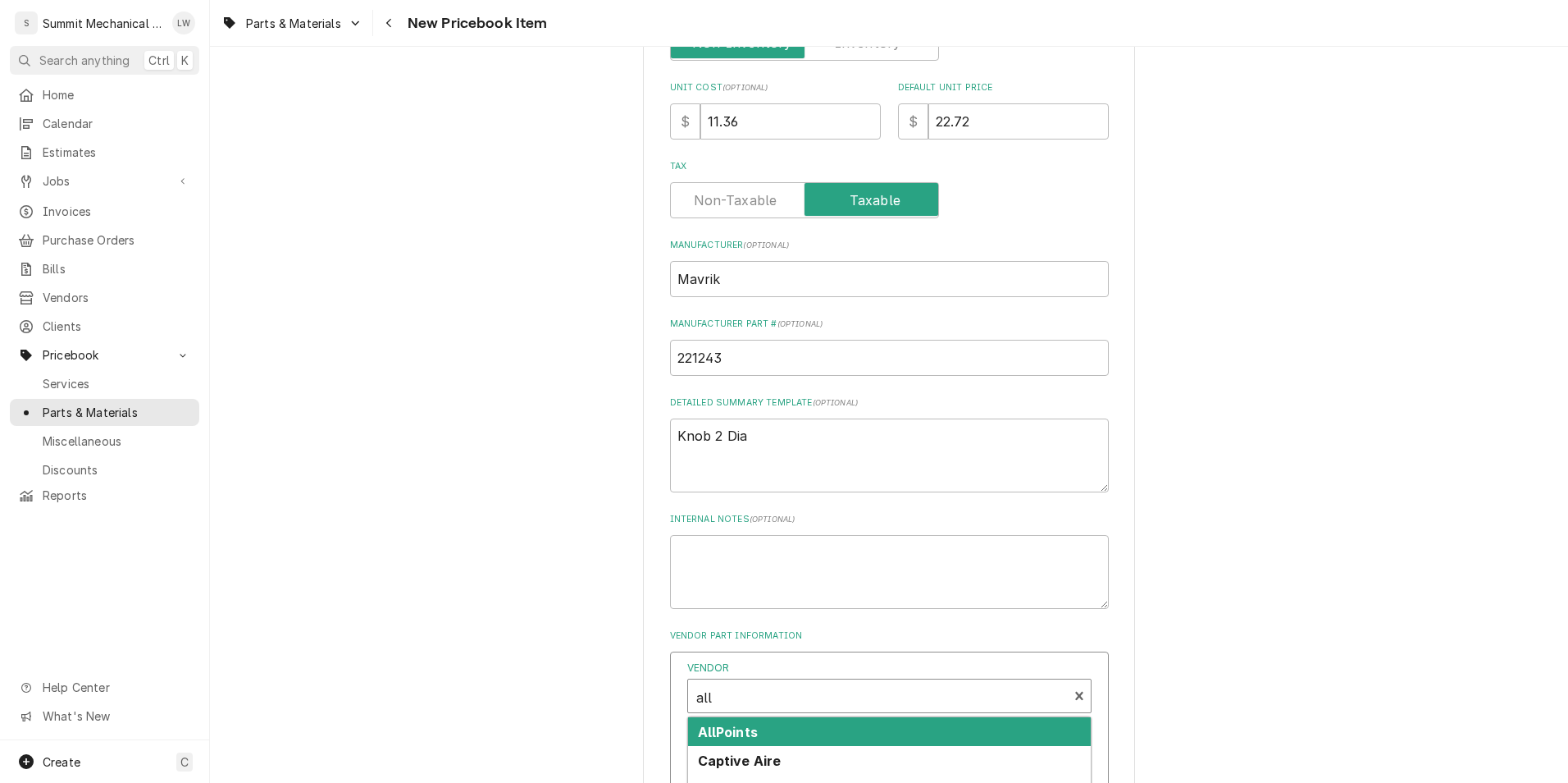
click at [778, 733] on div "AllPoints" at bounding box center [889, 731] width 403 height 28
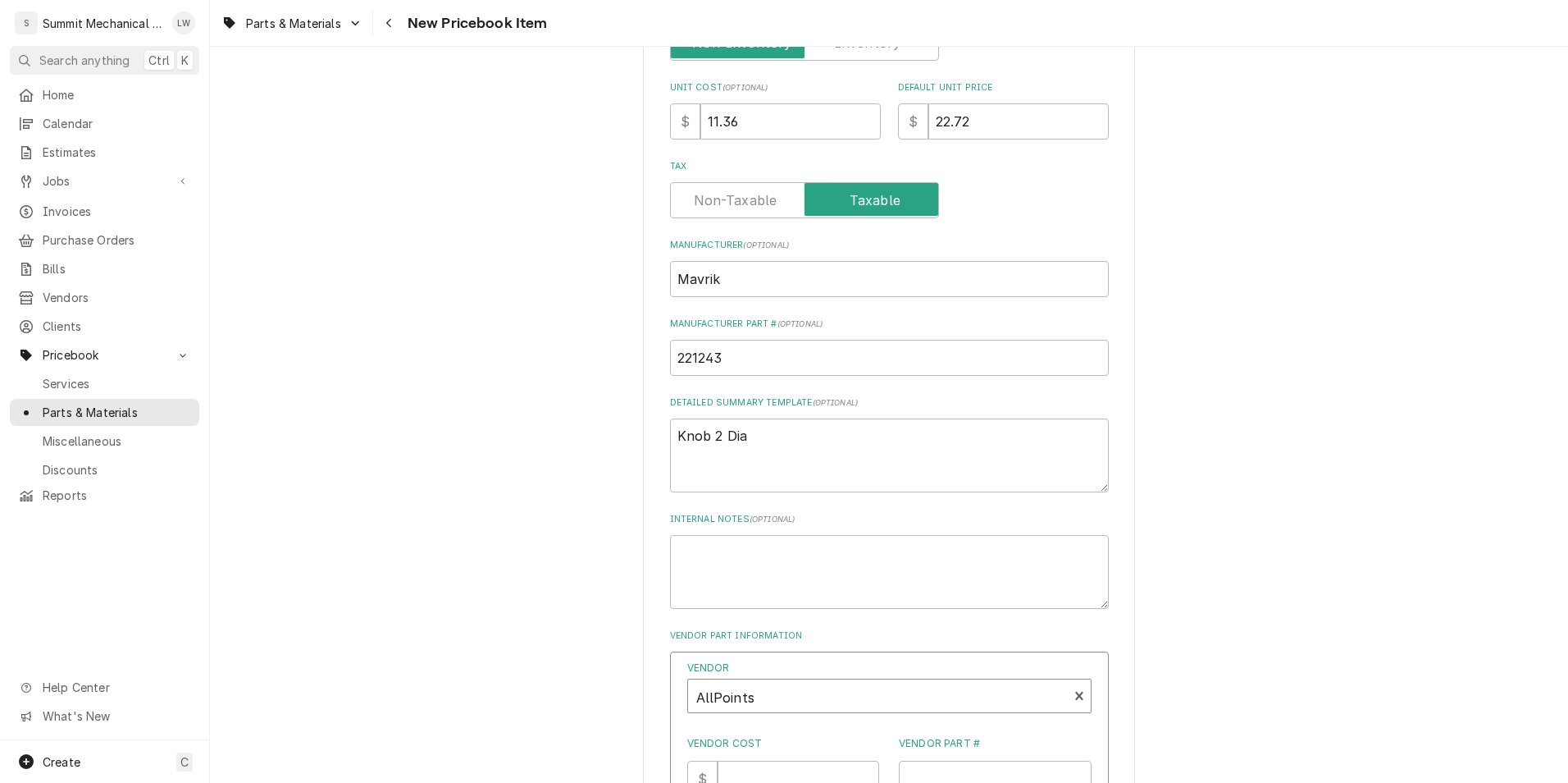
scroll to position [760, 0]
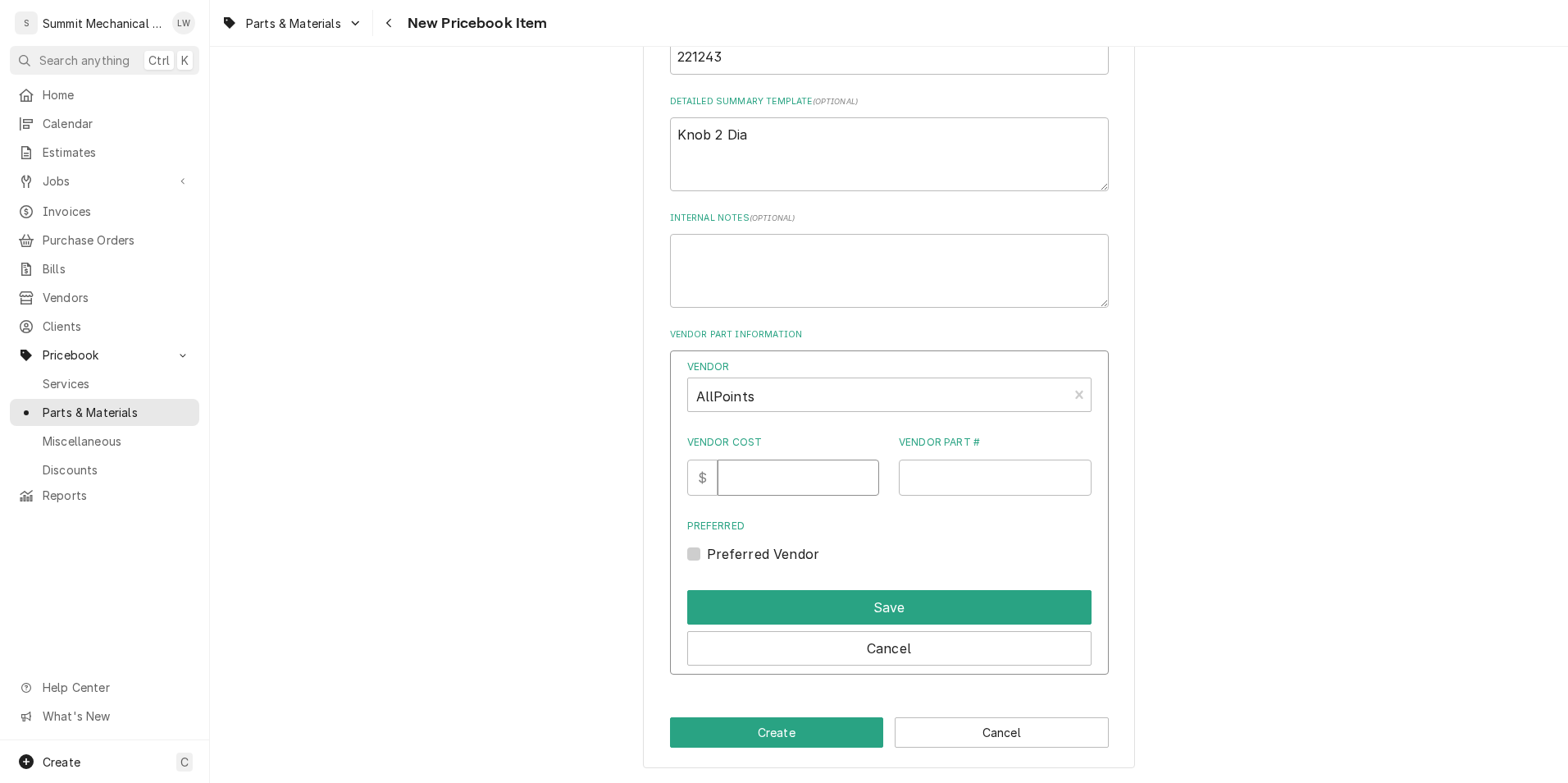
click at [800, 460] on input "Vendor Cost" at bounding box center [798, 477] width 161 height 36
type input "11.36"
click at [1007, 506] on div "Vendor AllPoints Vendor Cost $ 11.36 Vendor Part # Preferred Preferred Vendor" at bounding box center [889, 461] width 405 height 205
click at [991, 467] on input "Vendor Part #" at bounding box center [995, 477] width 193 height 36
click at [933, 460] on input "Vendor Part #" at bounding box center [995, 477] width 193 height 36
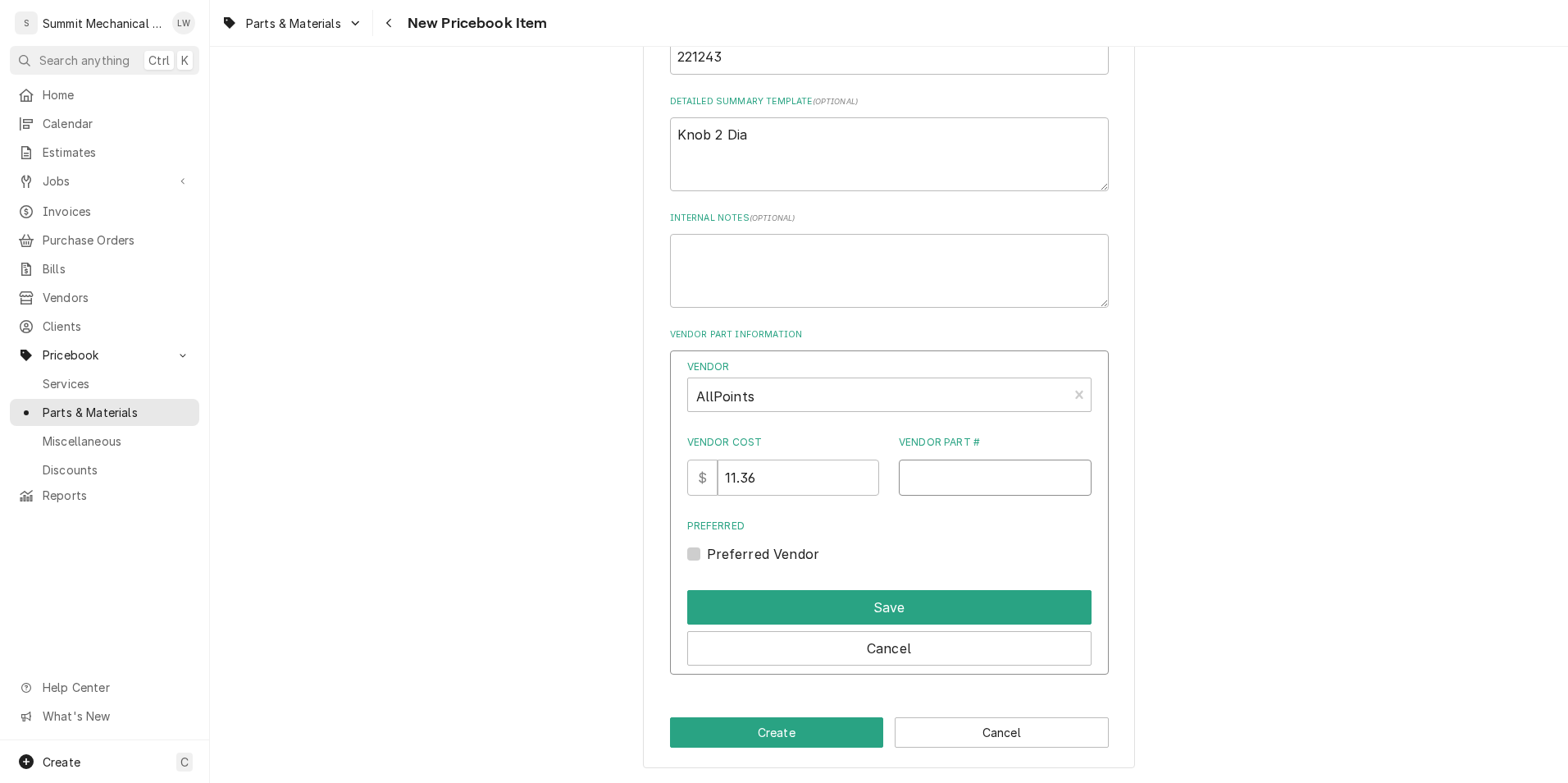
paste input "221243"
type input "221243"
click at [706, 558] on label "Preferred Vendor" at bounding box center [762, 554] width 113 height 19
click at [706, 558] on input "Preferred" at bounding box center [908, 562] width 405 height 36
checkbox input "true"
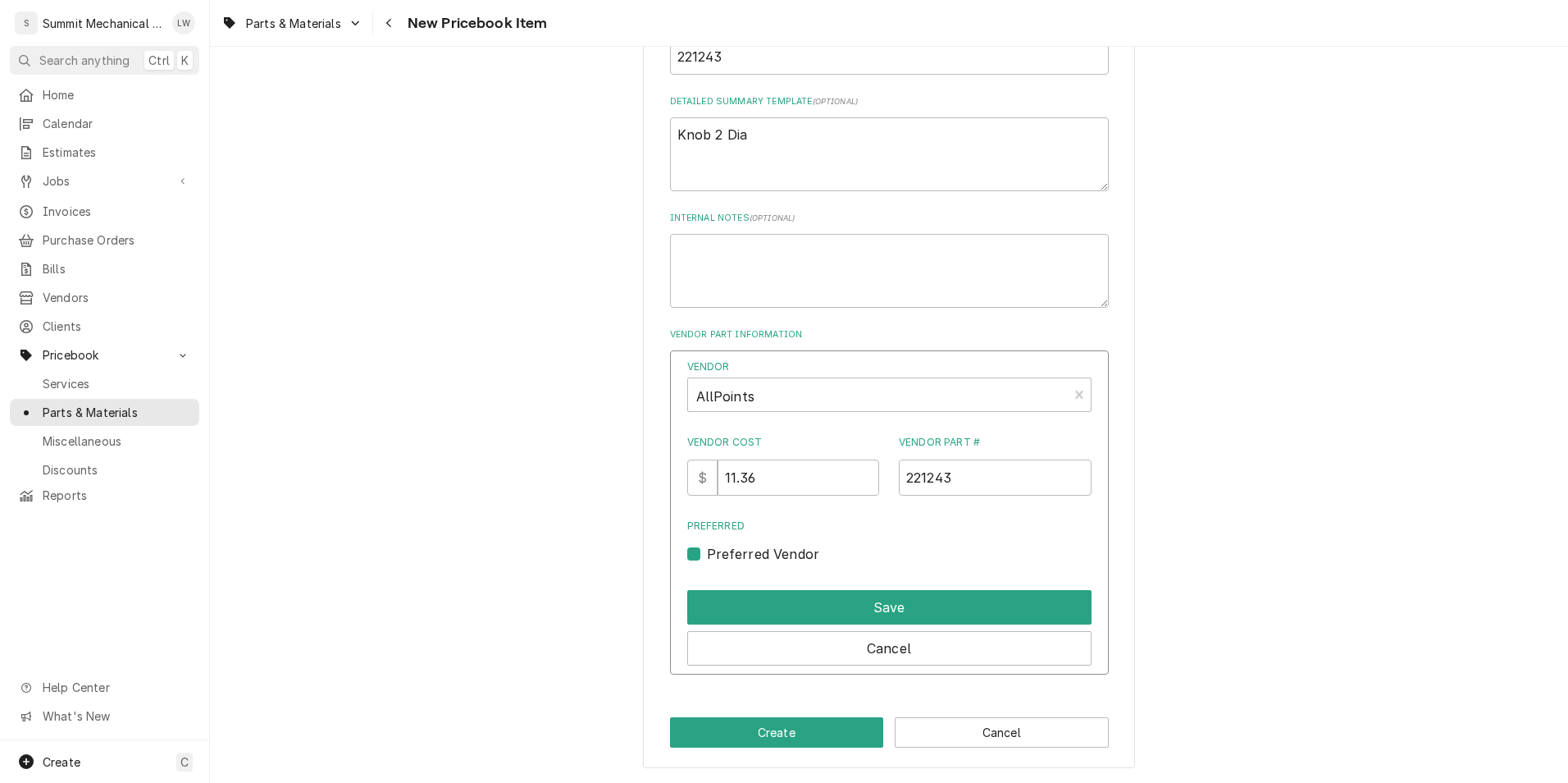
click at [833, 624] on div "Cancel" at bounding box center [889, 644] width 405 height 41
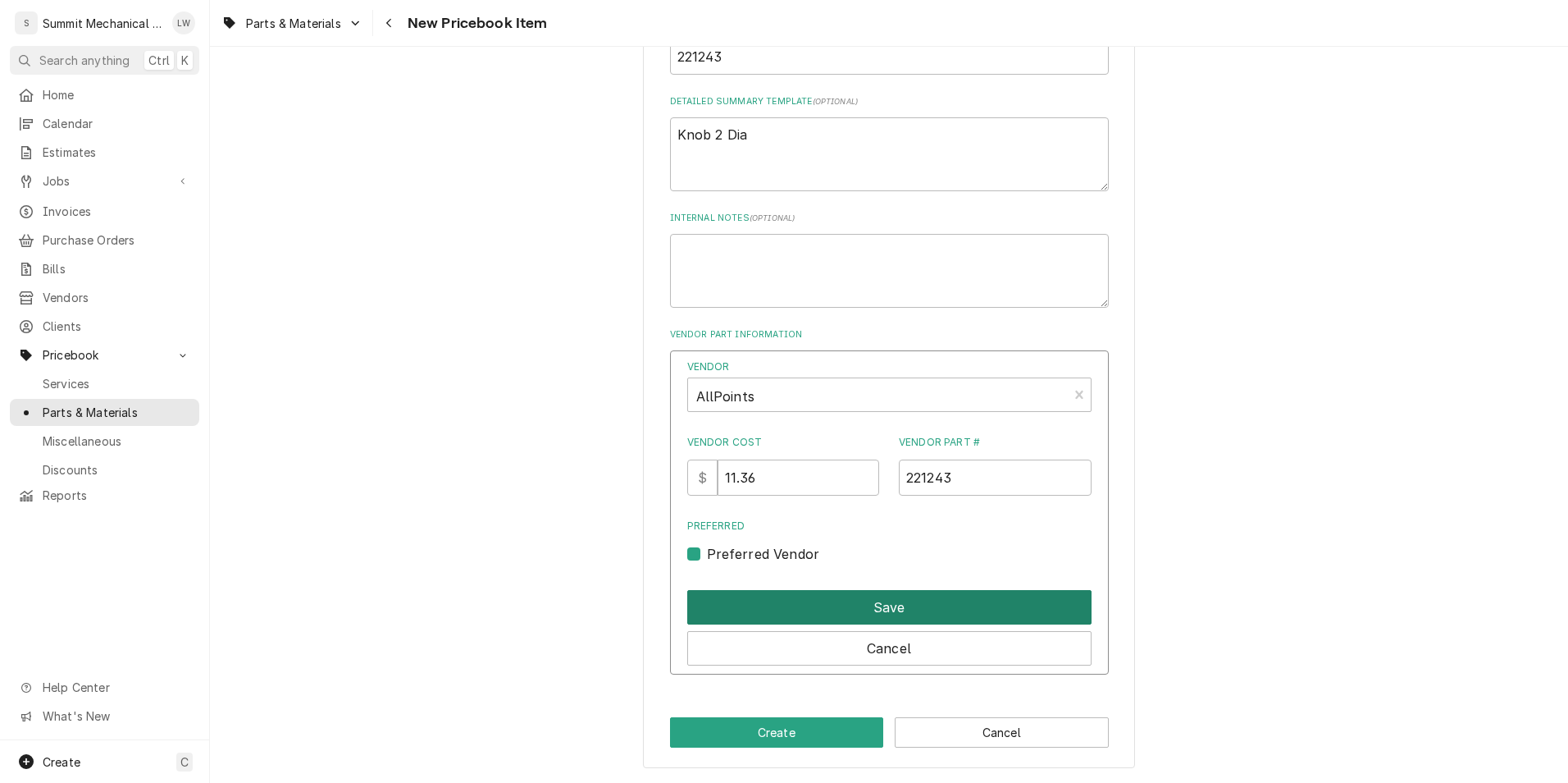
click at [864, 607] on button "Save" at bounding box center [889, 608] width 405 height 35
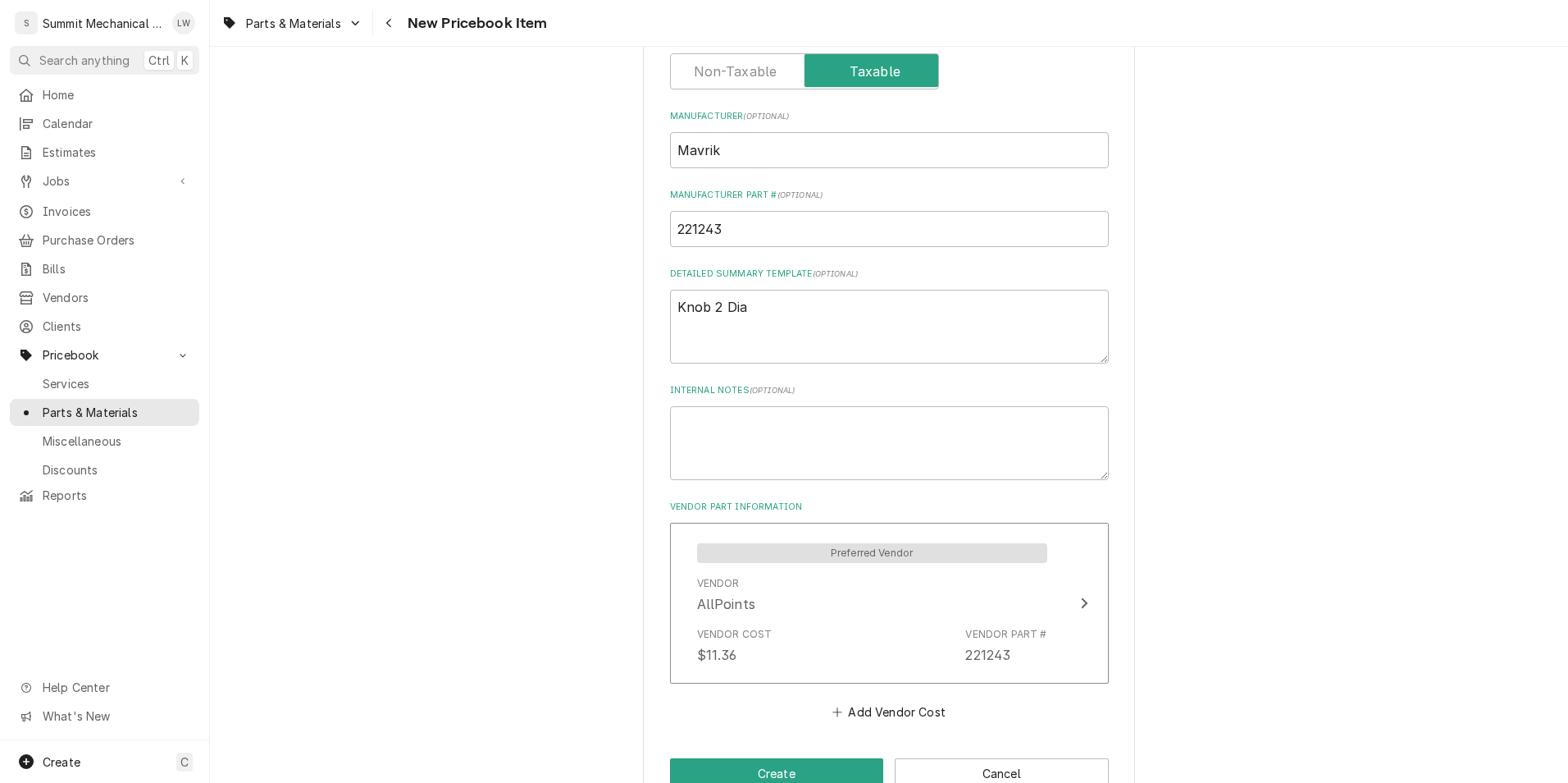
scroll to position [629, 0]
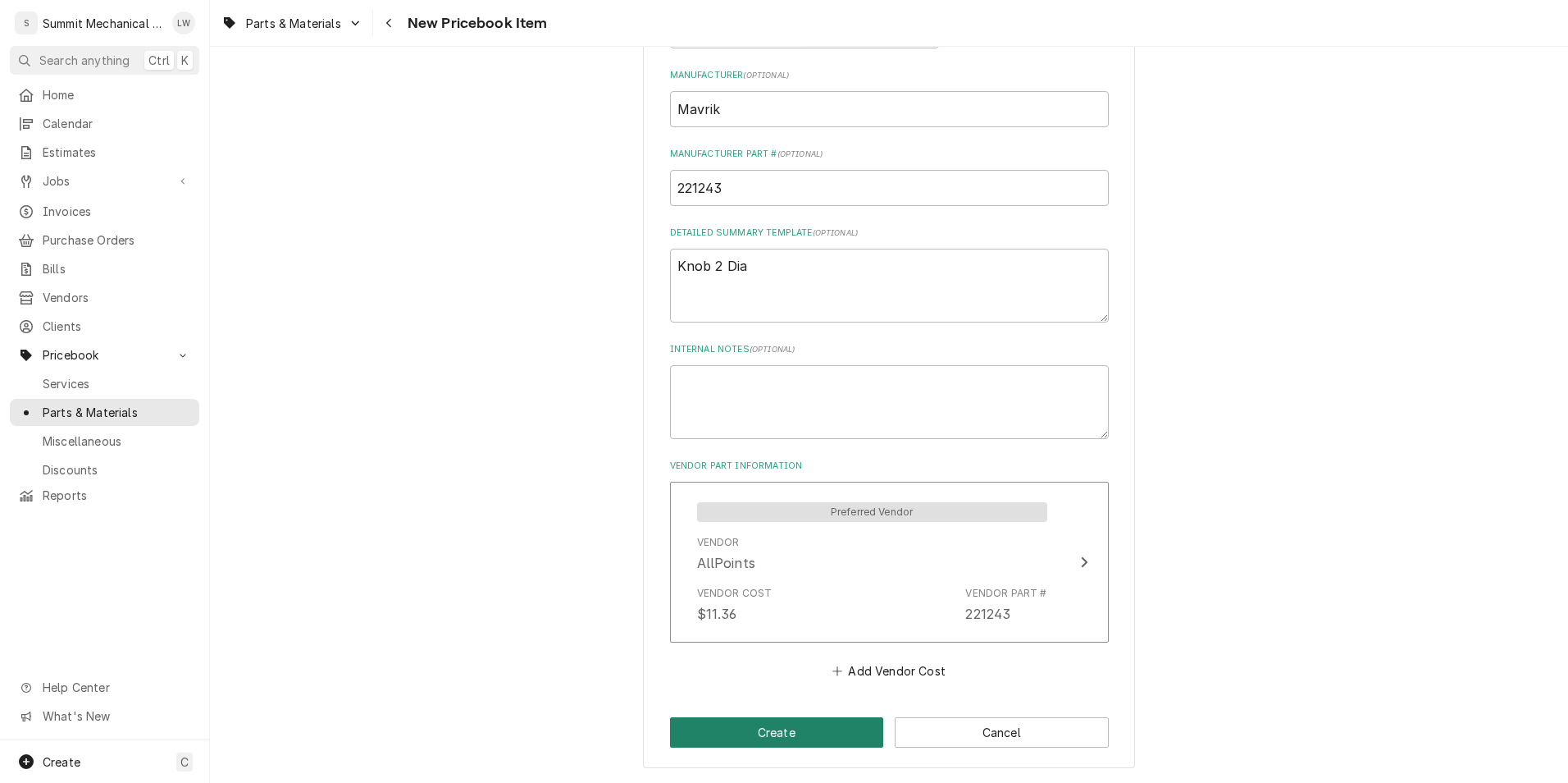
click at [762, 725] on button "Create" at bounding box center [776, 732] width 214 height 30
type textarea "x"
